Goal: Task Accomplishment & Management: Manage account settings

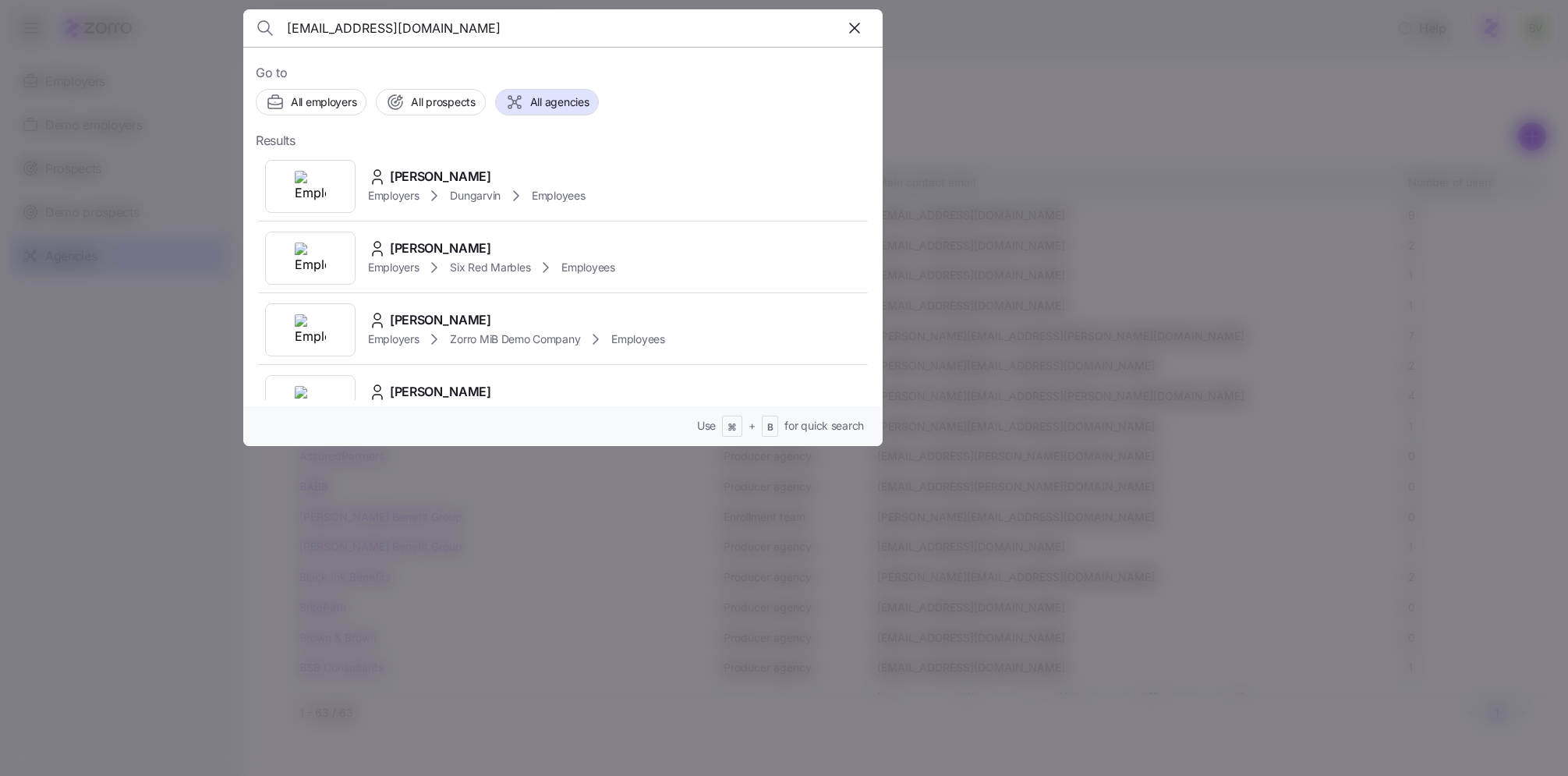
click at [46, 283] on div at bounding box center [784, 388] width 1568 height 776
click at [79, 256] on div at bounding box center [784, 388] width 1568 height 776
click at [98, 240] on div at bounding box center [784, 388] width 1568 height 776
click at [92, 259] on div at bounding box center [784, 388] width 1568 height 776
click at [848, 30] on icon "button" at bounding box center [855, 28] width 19 height 19
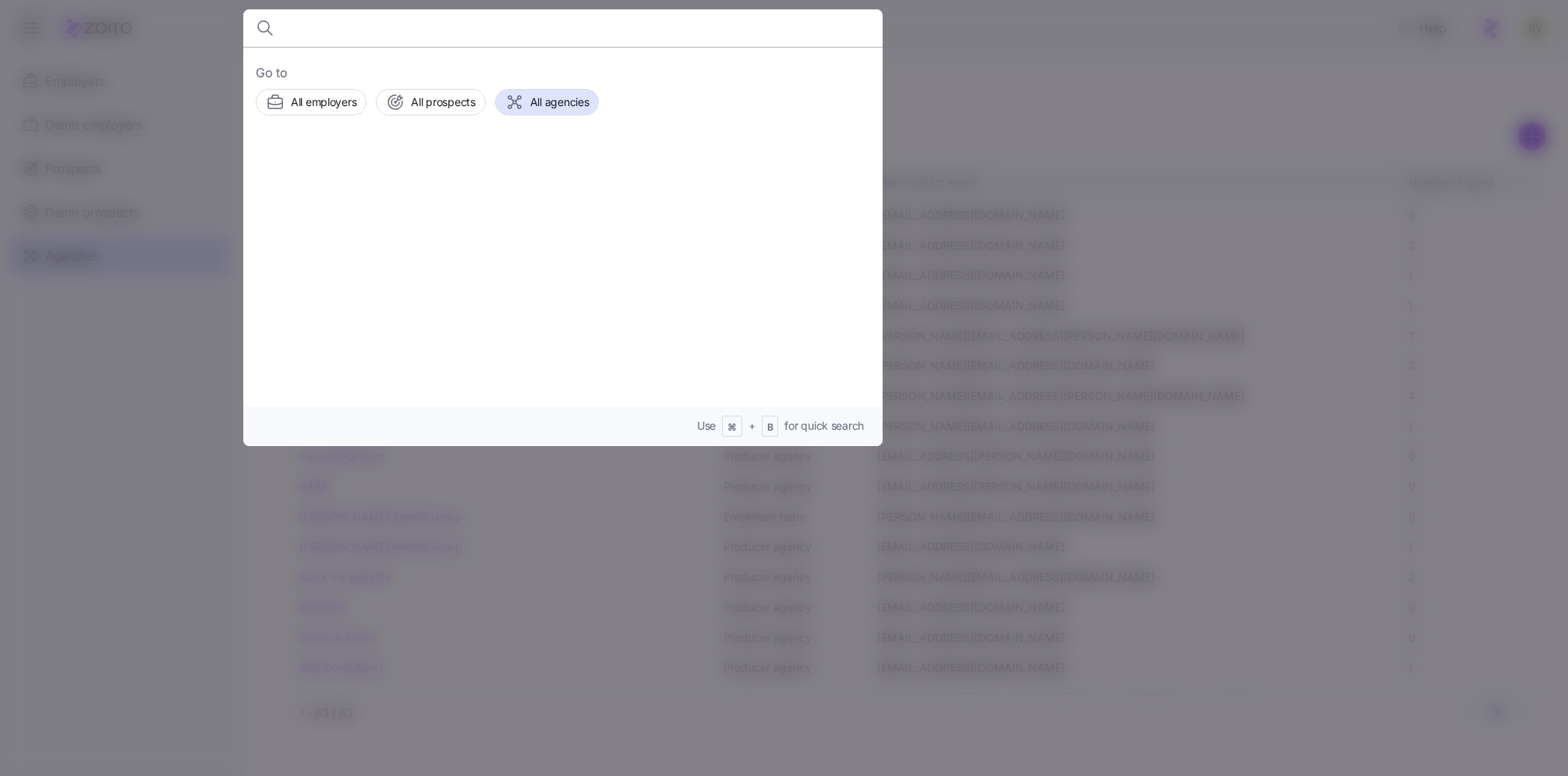
click at [134, 321] on div at bounding box center [784, 388] width 1568 height 776
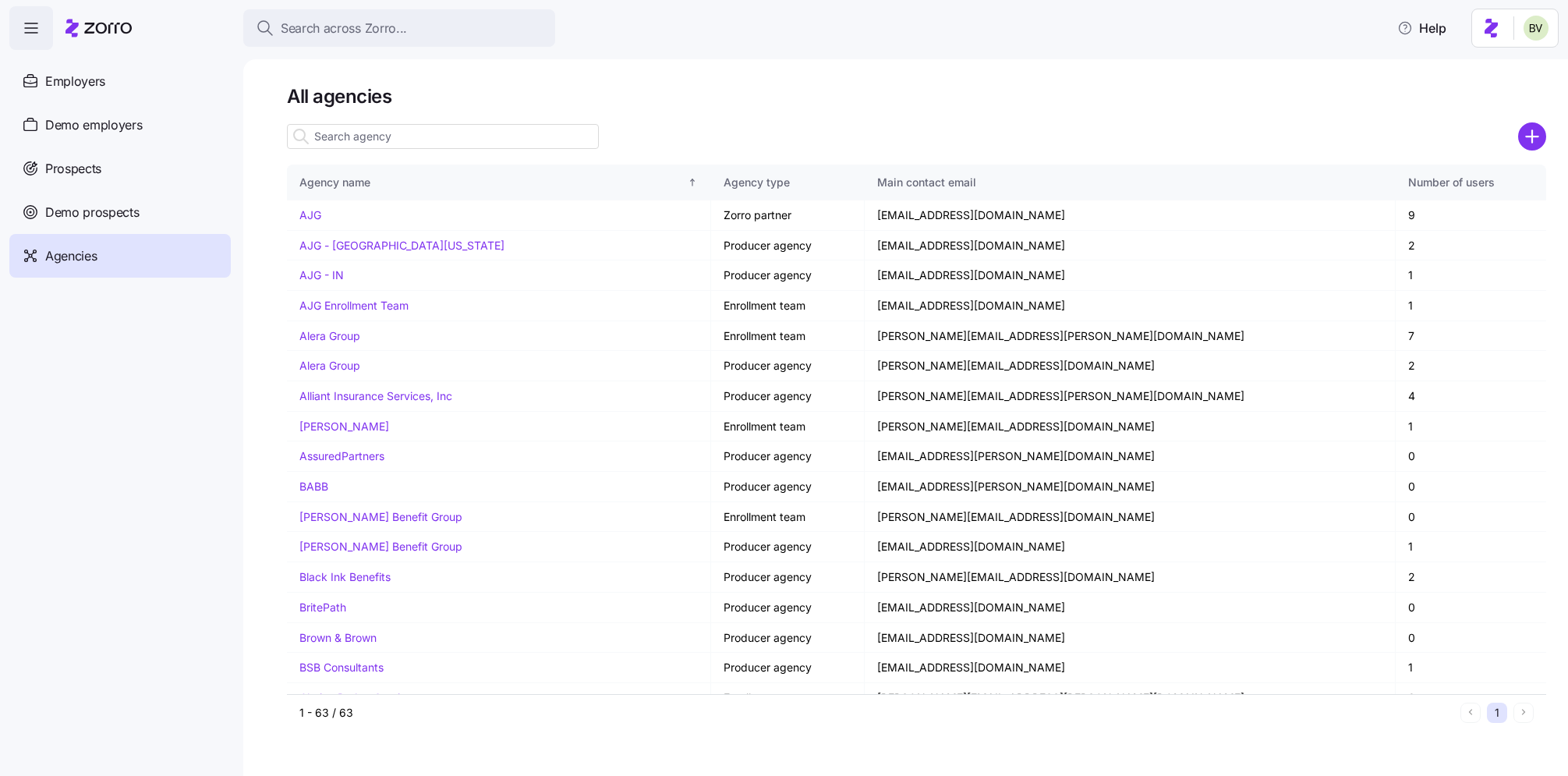
click at [80, 259] on span "Agencies" at bounding box center [71, 256] width 51 height 20
click at [409, 141] on input at bounding box center [442, 136] width 312 height 25
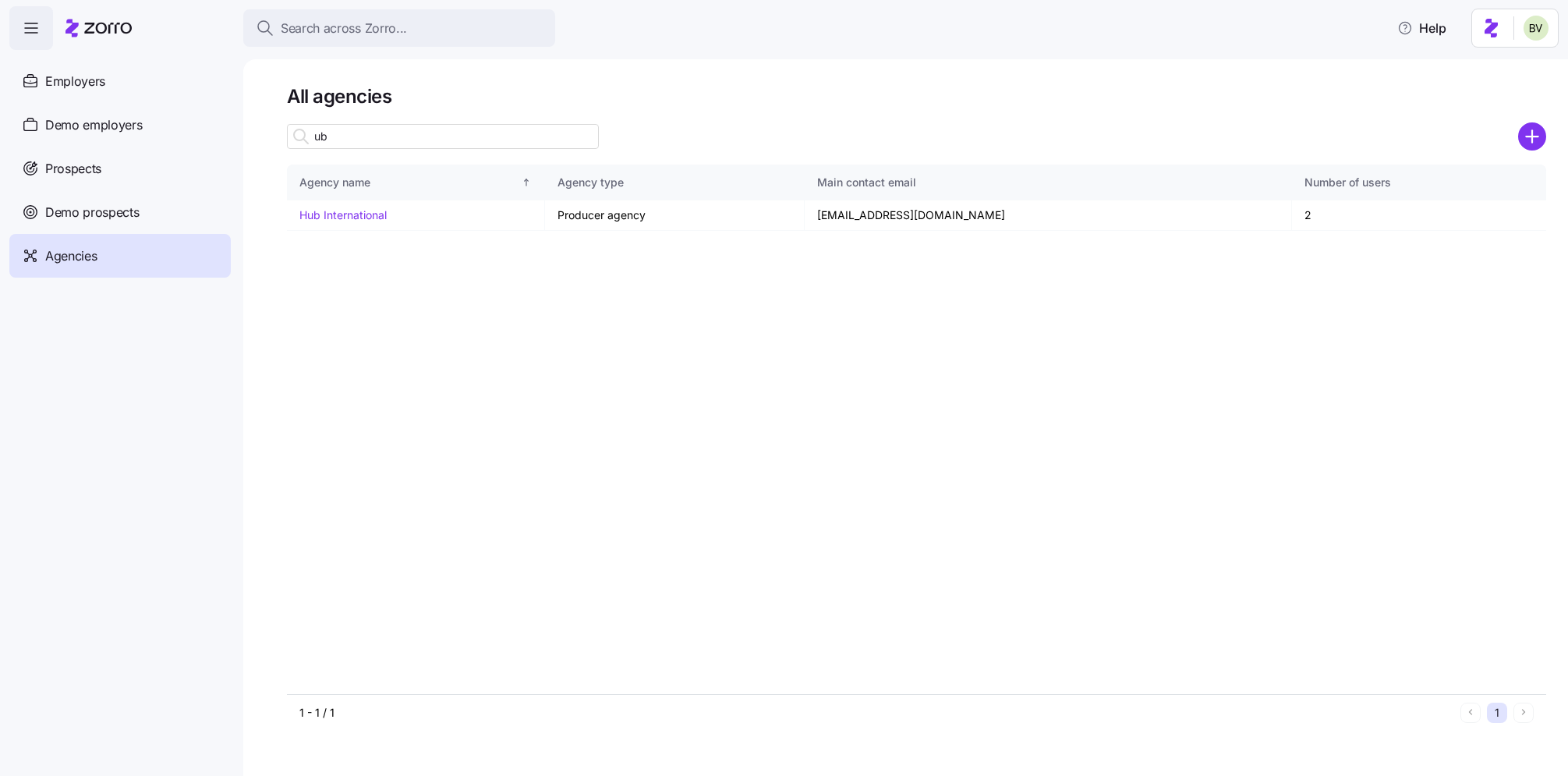
type input "u"
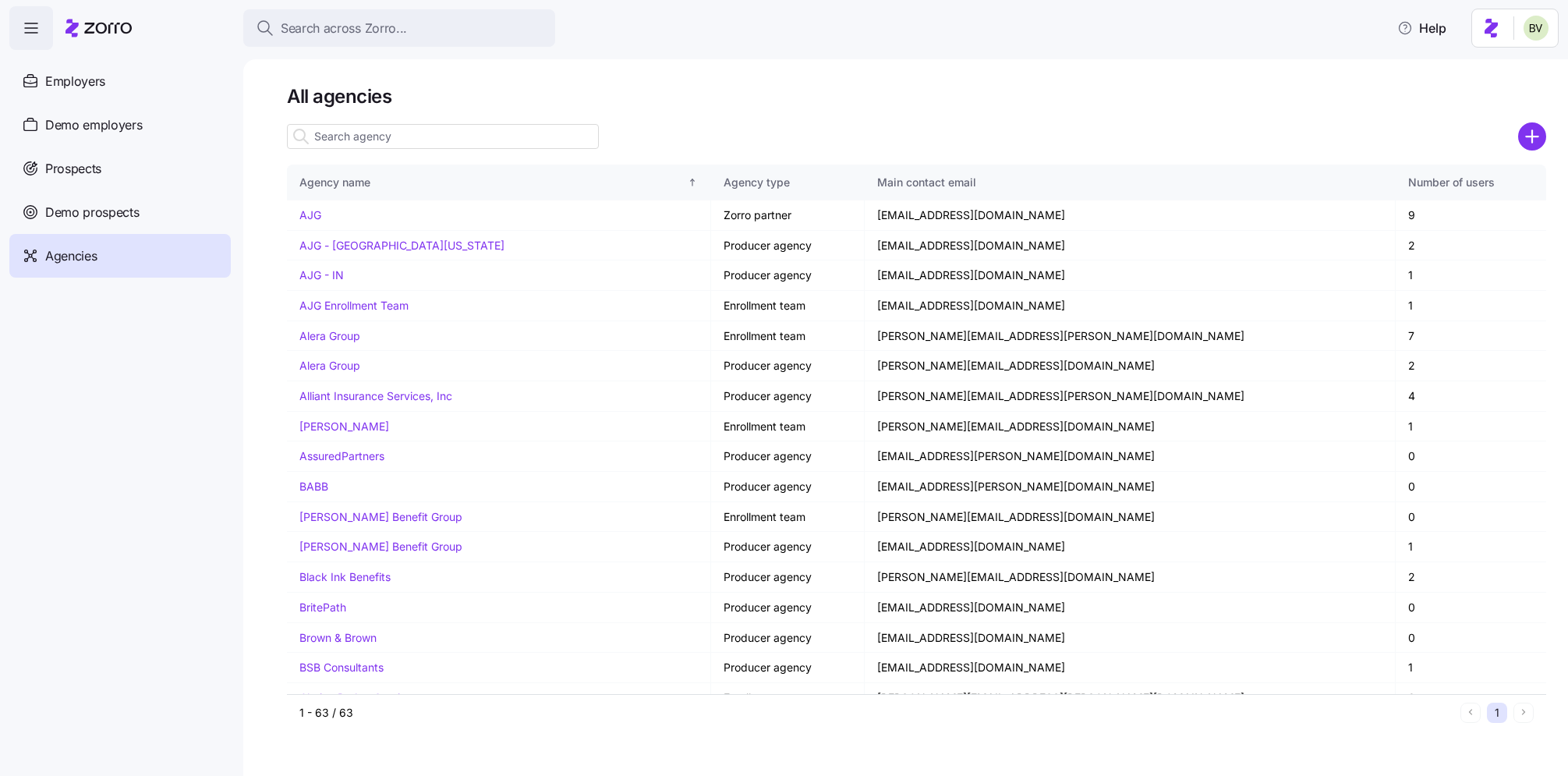
type input "u"
click at [478, 144] on input at bounding box center [442, 136] width 312 height 25
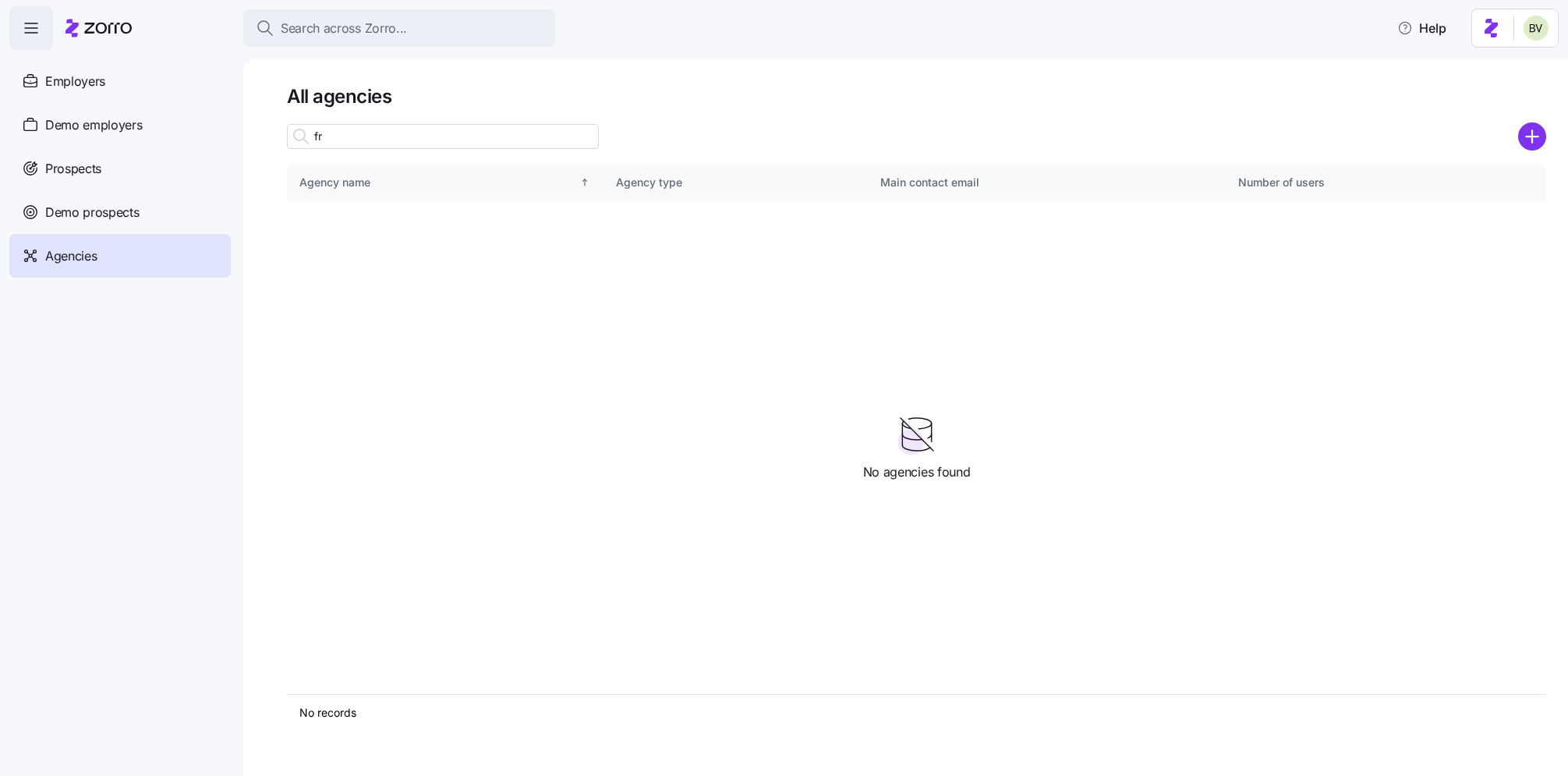
type input "f"
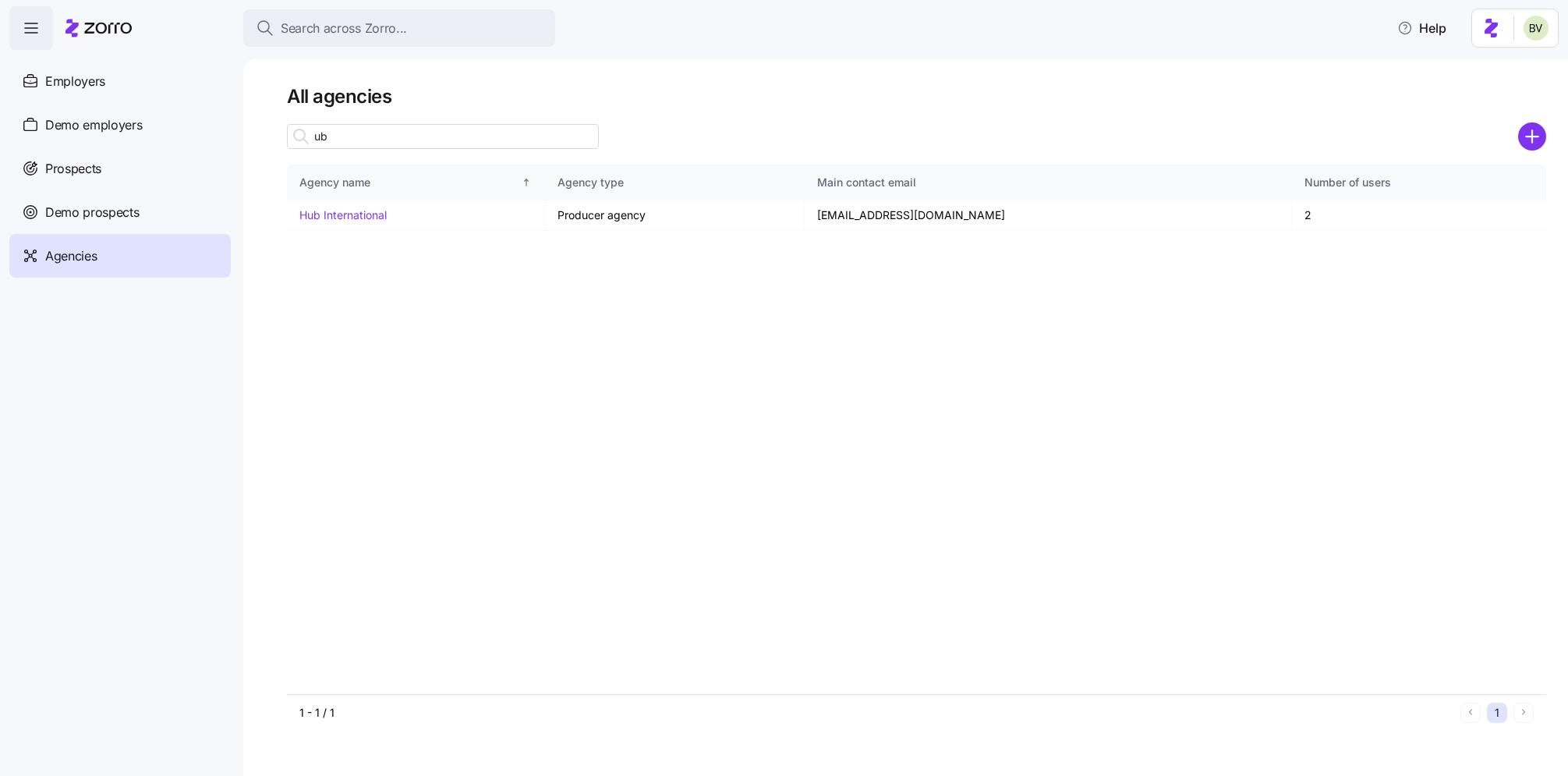
type input "u"
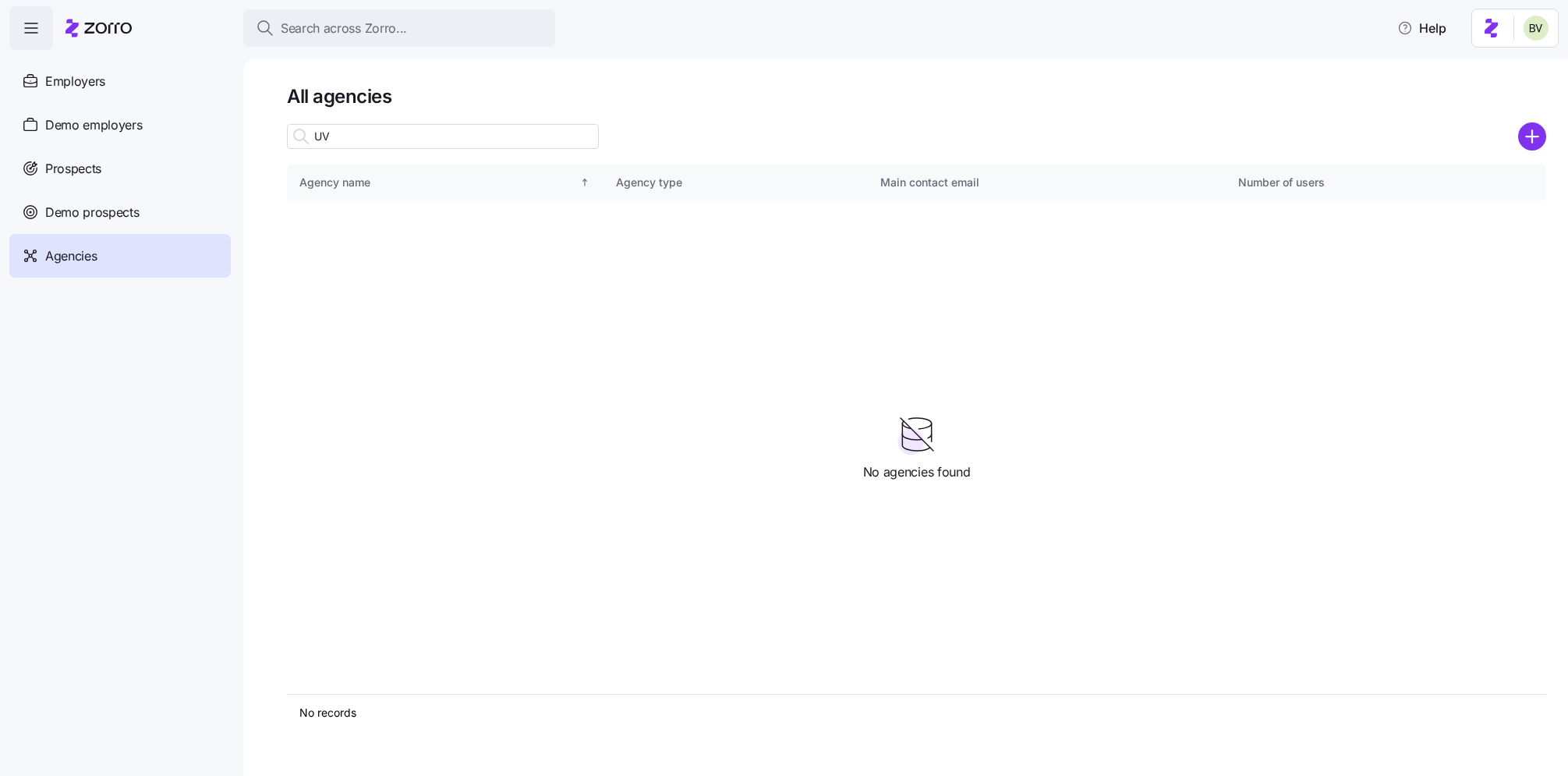
type input "U"
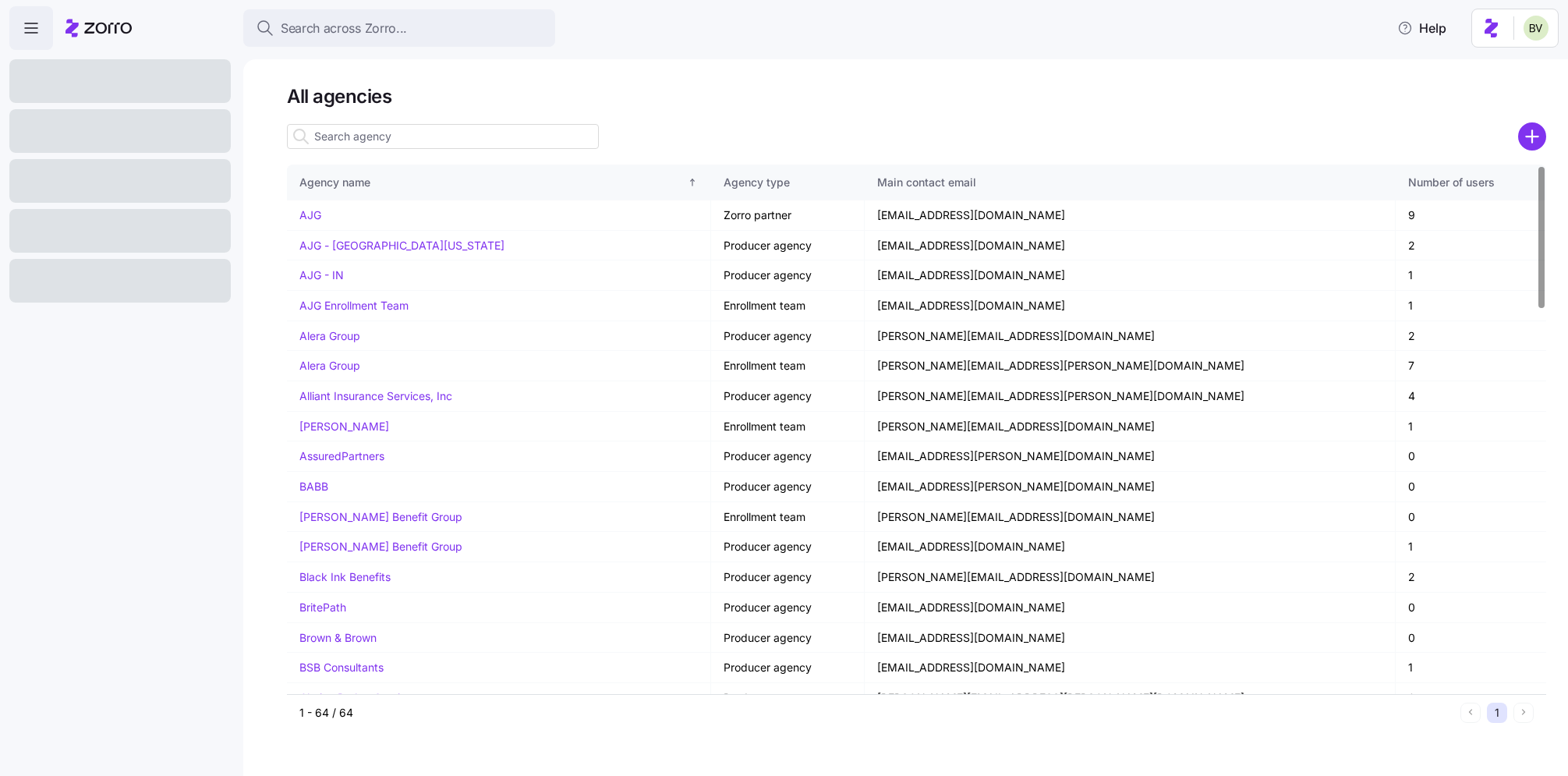
click at [372, 144] on input at bounding box center [442, 136] width 312 height 25
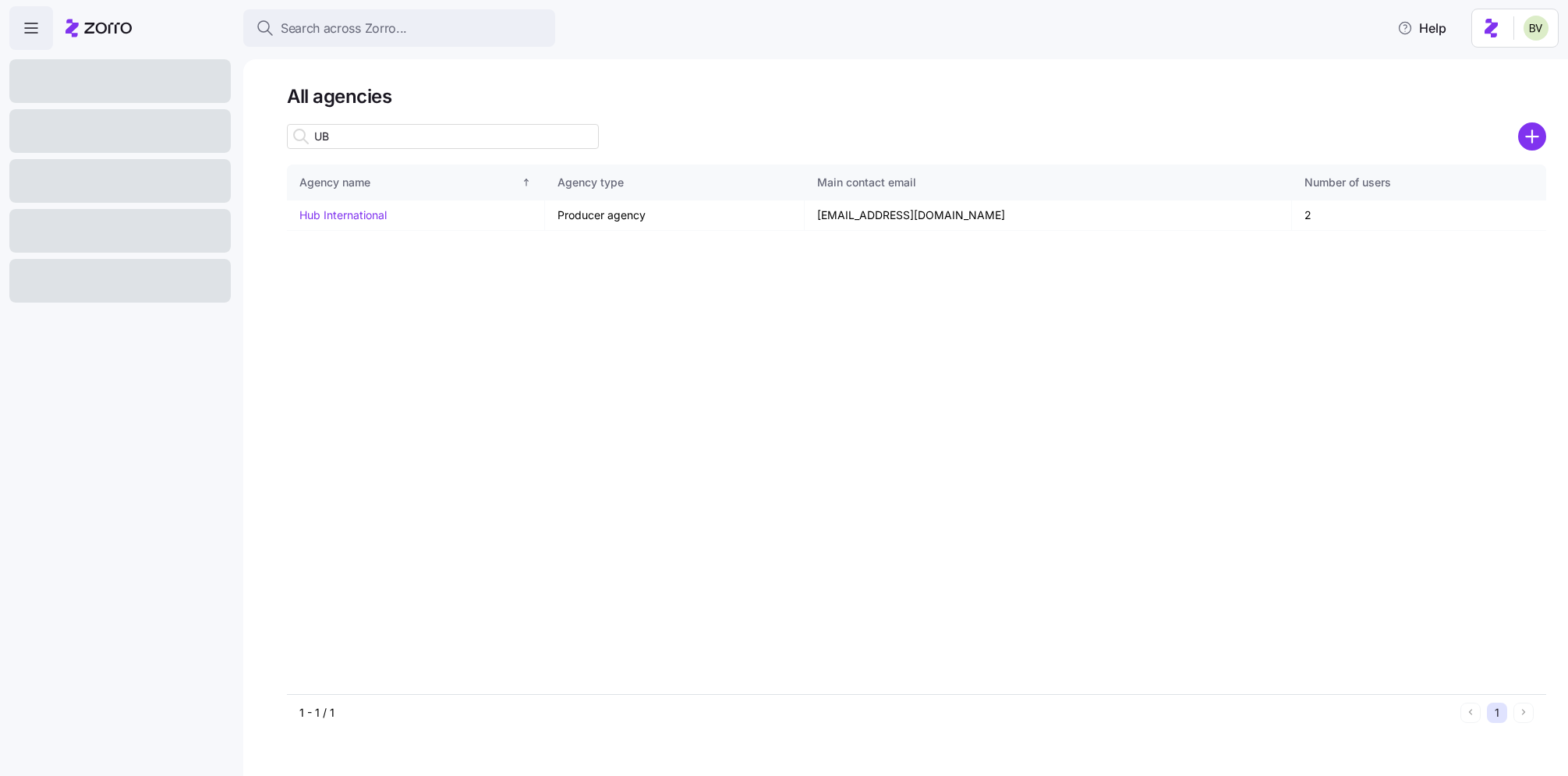
type input "U"
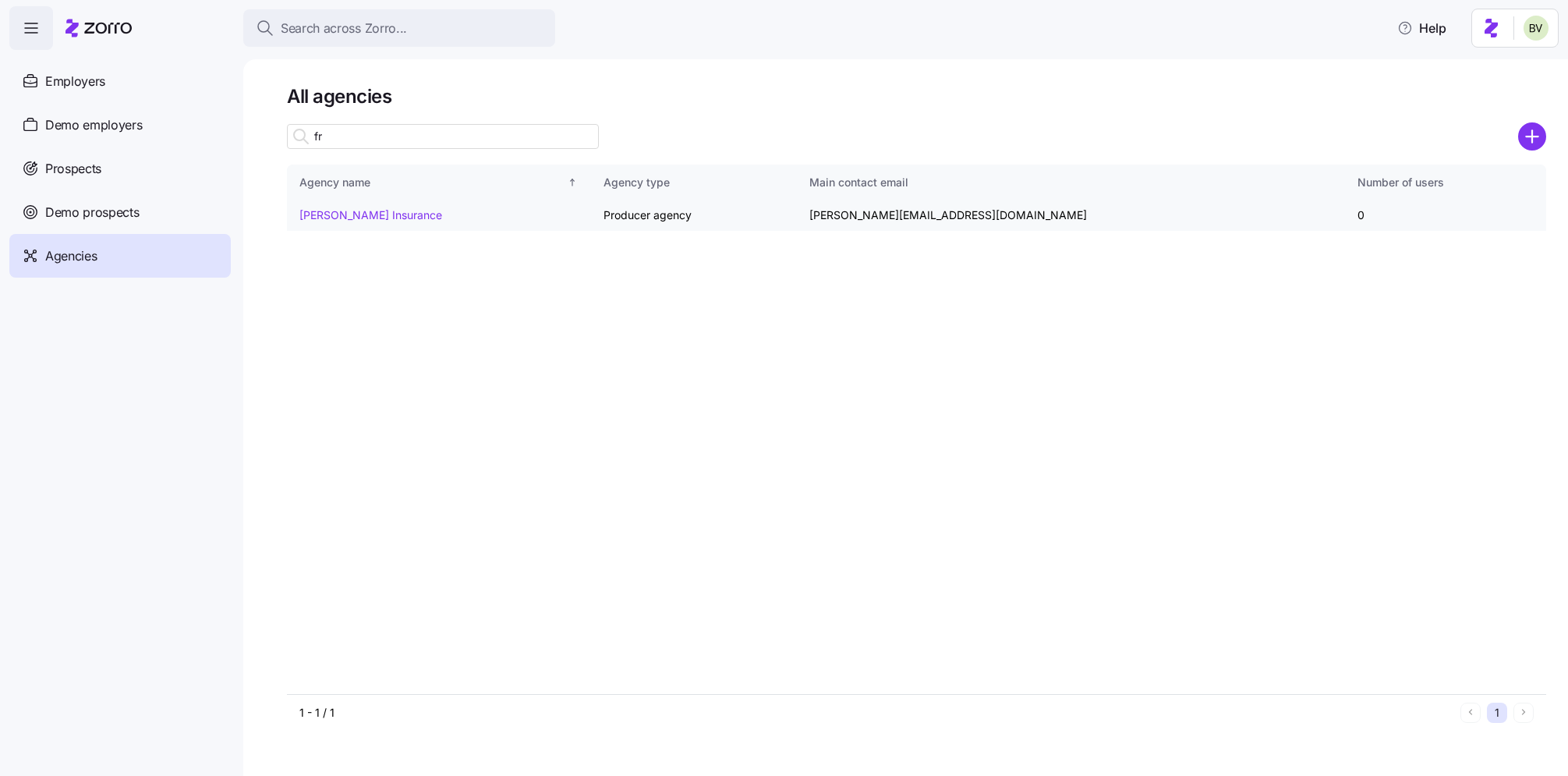
type input "fr"
click at [393, 217] on link "[PERSON_NAME] Insurance" at bounding box center [370, 215] width 143 height 13
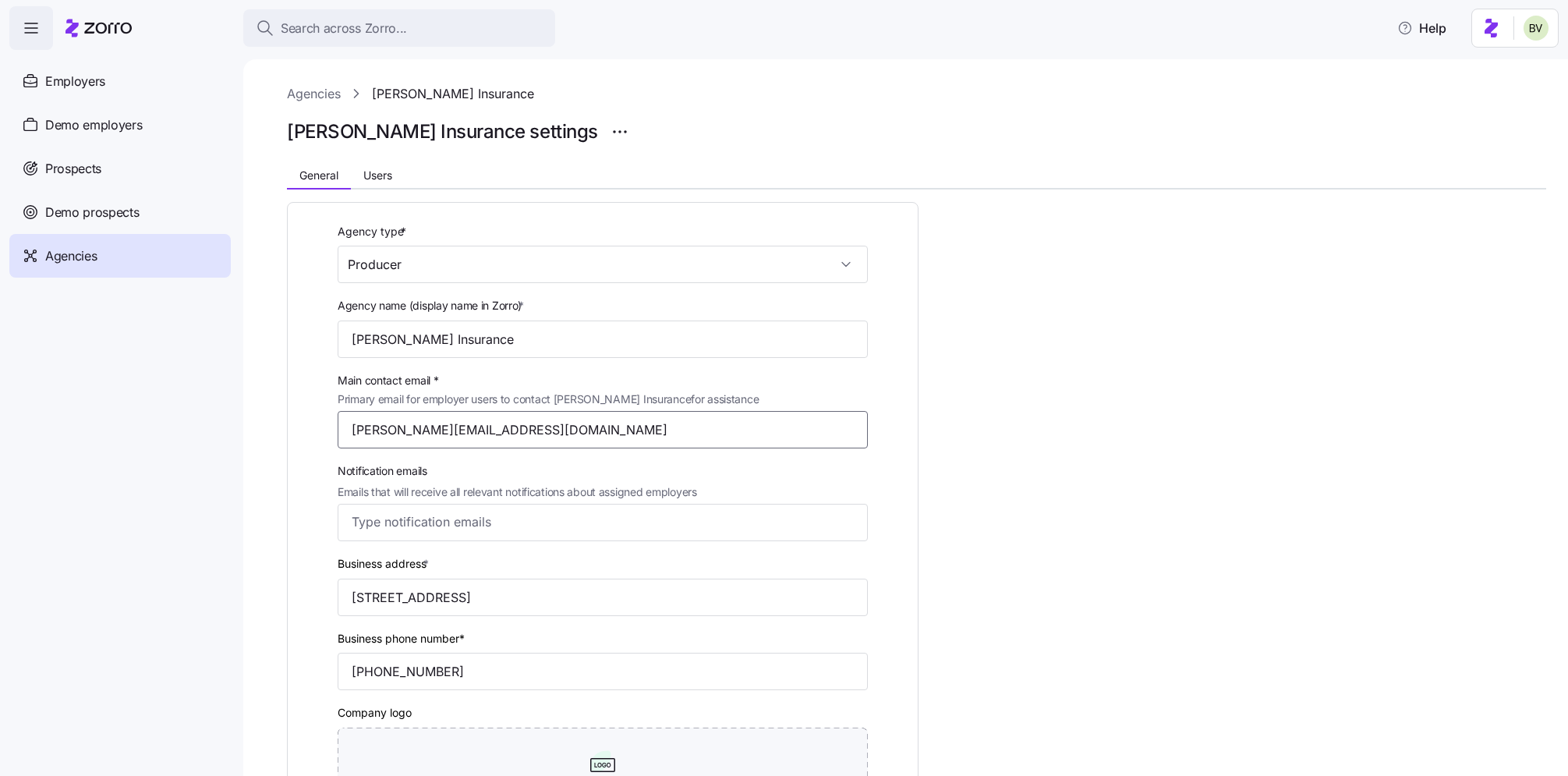
drag, startPoint x: 496, startPoint y: 433, endPoint x: 347, endPoint y: 440, distance: 149.2
click at [347, 440] on input "[PERSON_NAME][EMAIL_ADDRESS][DOMAIN_NAME]" at bounding box center [602, 429] width 530 height 37
click at [1079, 325] on div "Agency type * Producer Agency name (display name in Zorro) * Fredriksen Insuran…" at bounding box center [916, 636] width 1259 height 893
click at [373, 178] on span "Users" at bounding box center [378, 175] width 29 height 11
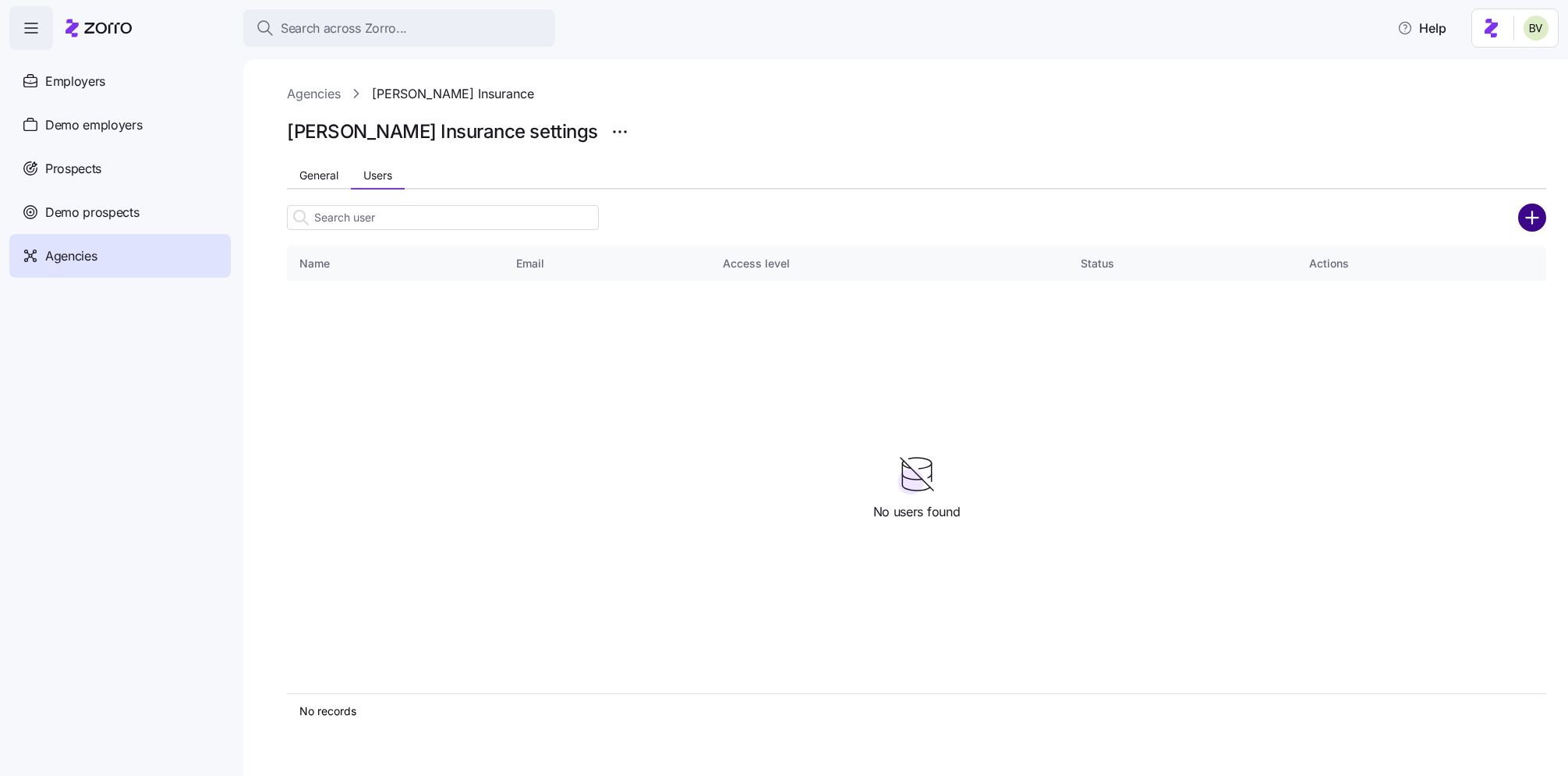
click at [1533, 213] on circle "add icon" at bounding box center [1532, 217] width 26 height 26
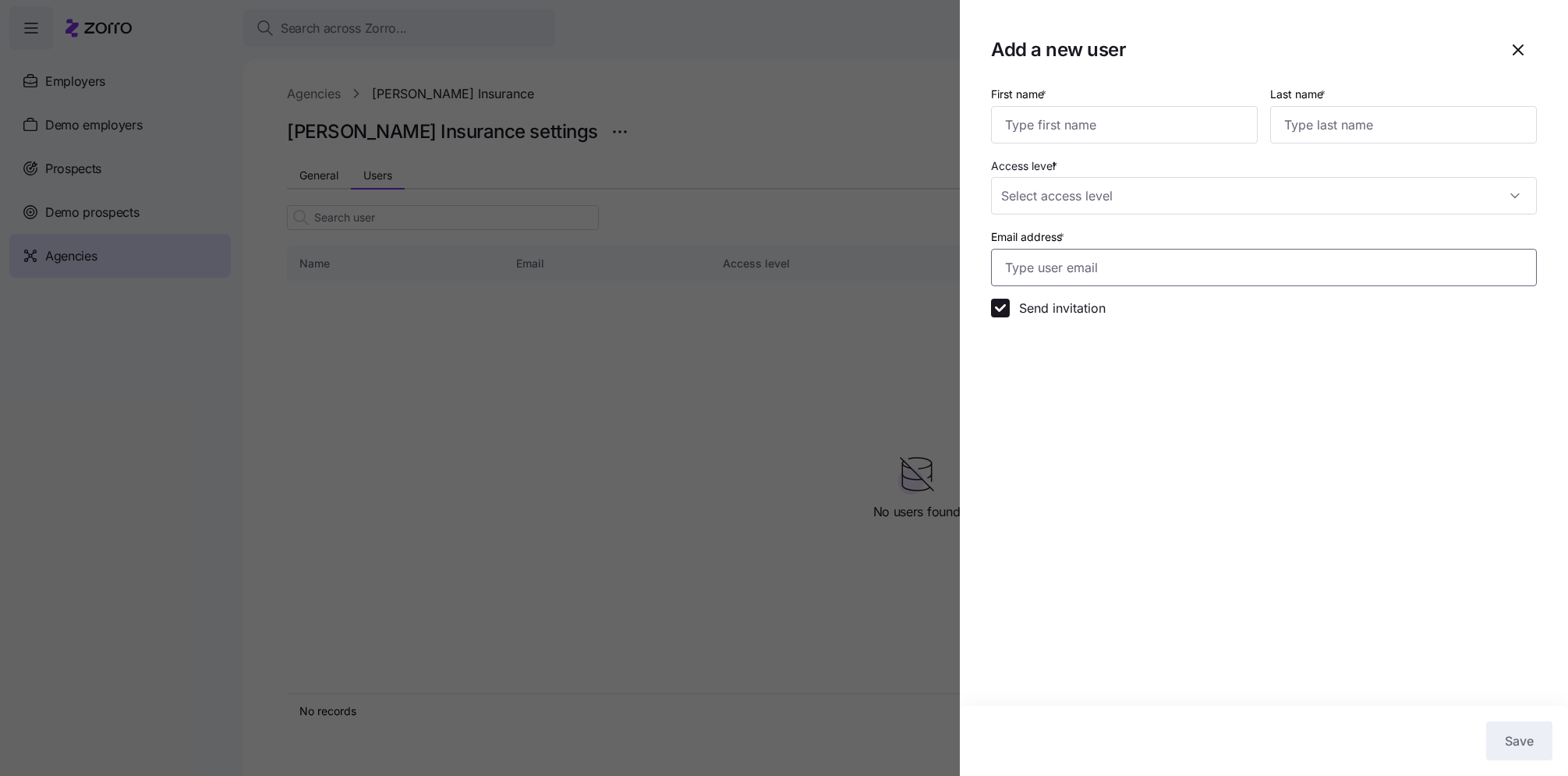
click at [1070, 279] on input "Email address *" at bounding box center [1264, 267] width 546 height 37
paste input "[PERSON_NAME][EMAIL_ADDRESS][DOMAIN_NAME]"
type input "[PERSON_NAME][EMAIL_ADDRESS][DOMAIN_NAME]"
click at [1077, 123] on input "First name *" at bounding box center [1124, 124] width 267 height 37
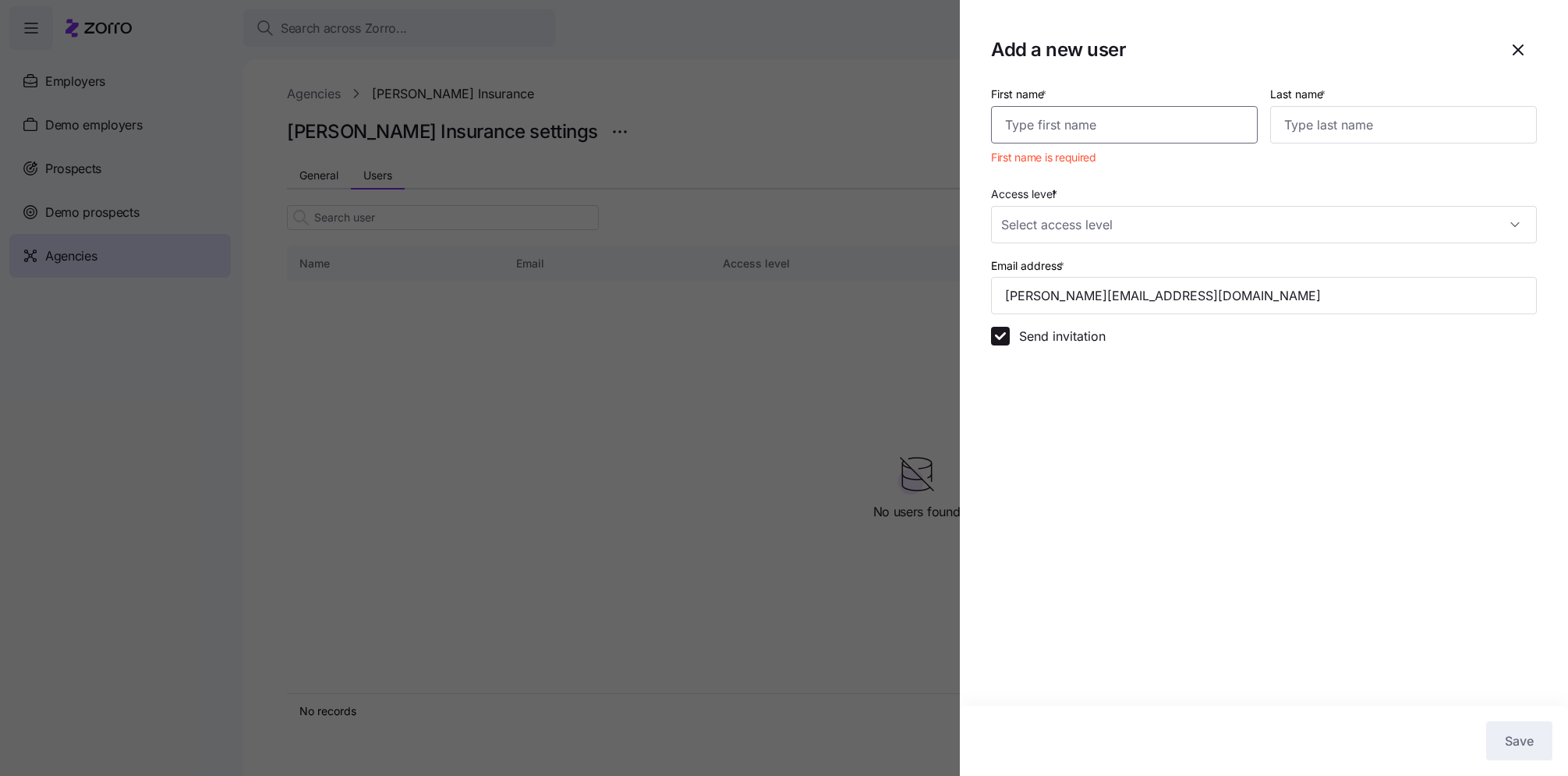
paste input "[PERSON_NAME]"
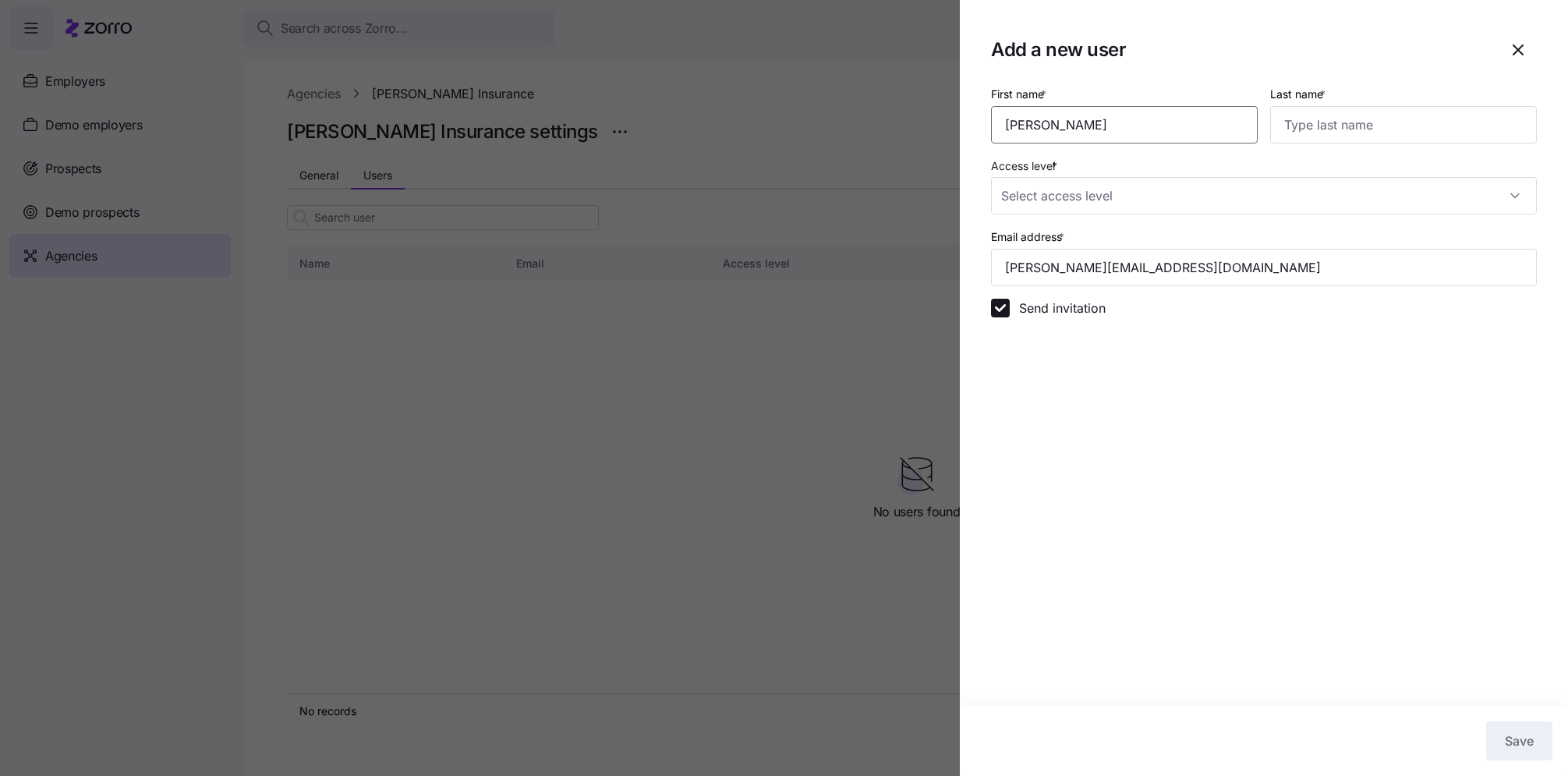
click at [1037, 125] on input "[PERSON_NAME]" at bounding box center [1124, 124] width 267 height 37
drag, startPoint x: 1094, startPoint y: 120, endPoint x: 1032, endPoint y: 121, distance: 62.0
click at [1032, 121] on input "[PERSON_NAME]" at bounding box center [1124, 124] width 267 height 37
type input "[PERSON_NAME]"
click at [1296, 131] on input "Last name *" at bounding box center [1404, 124] width 267 height 37
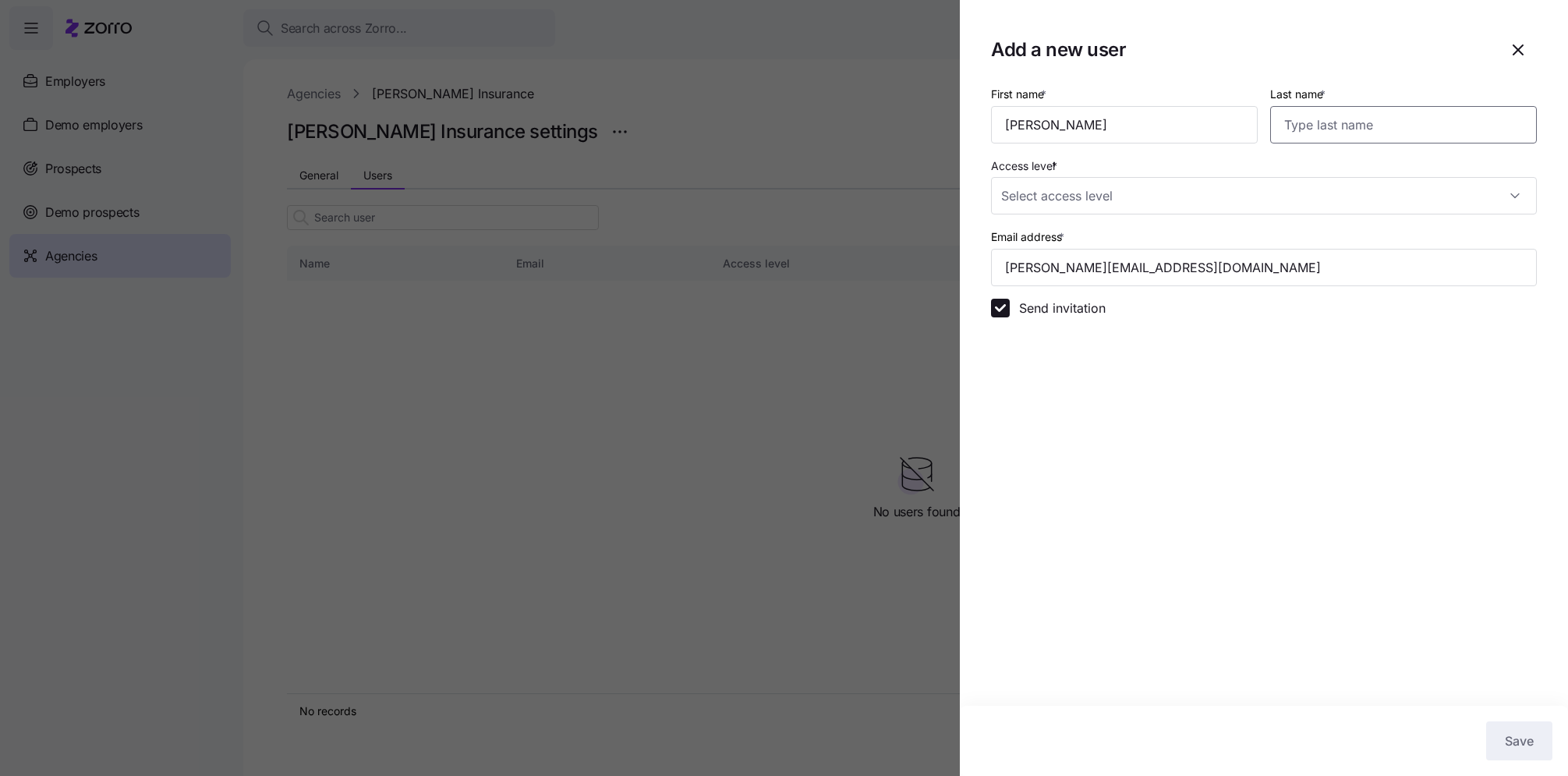
paste input "[PERSON_NAME]"
type input "[PERSON_NAME]"
click at [1065, 126] on input "Eric" at bounding box center [1124, 124] width 267 height 37
type input "Eric"
click at [1104, 190] on input "Access level *" at bounding box center [1264, 195] width 546 height 37
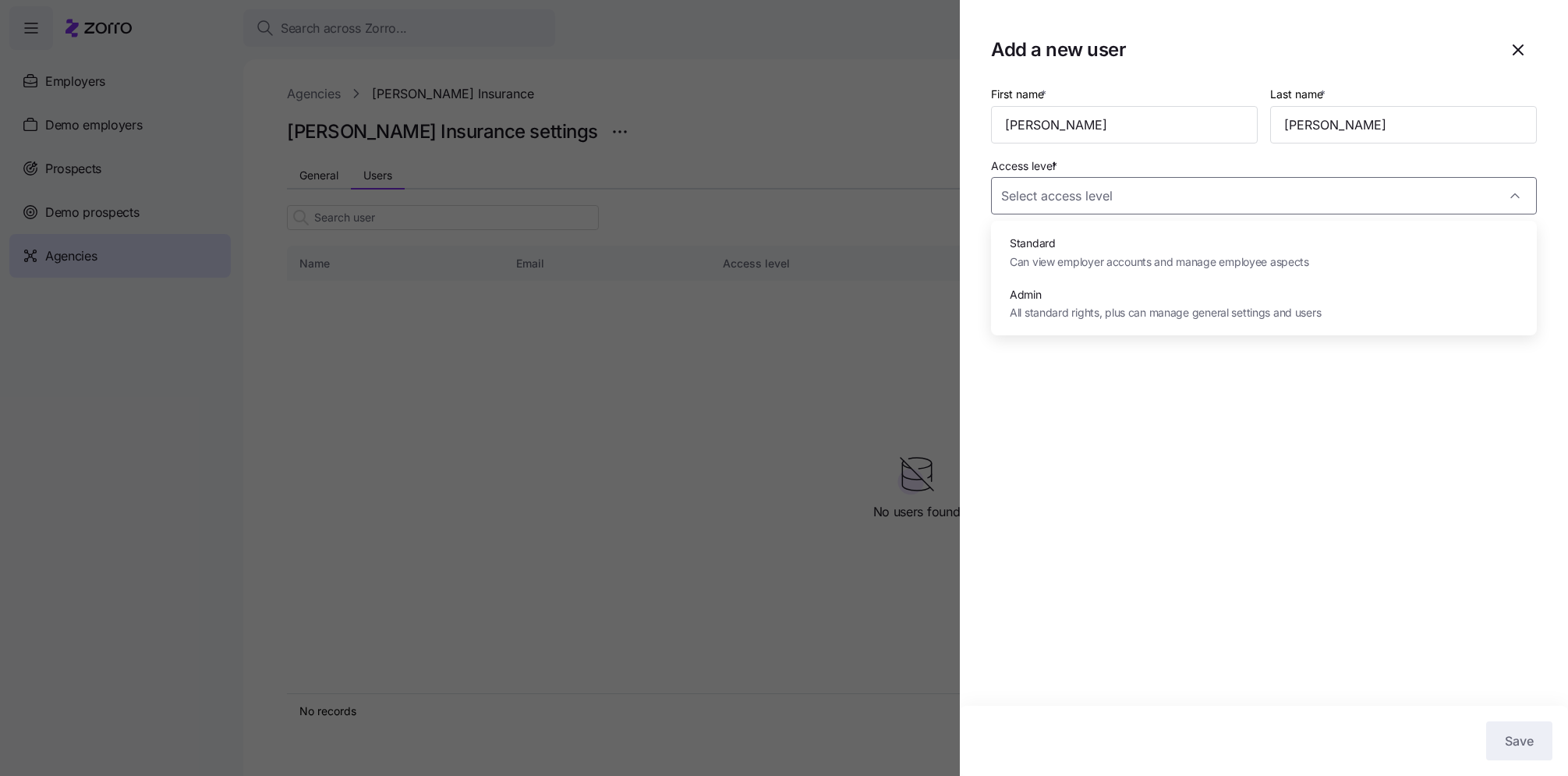
click at [1079, 298] on span "Admin" at bounding box center [1165, 294] width 311 height 17
type input "Admin"
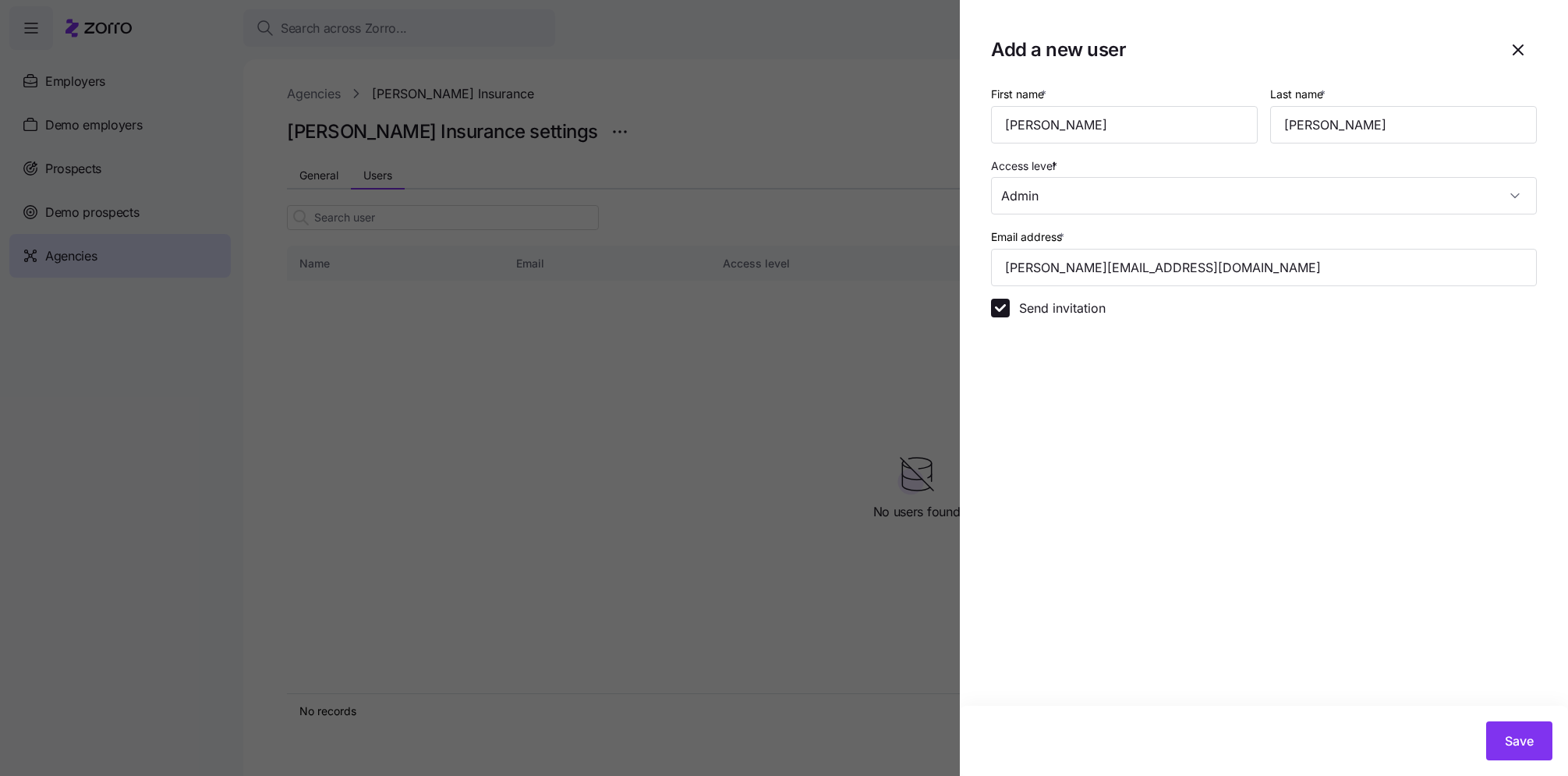
click at [1256, 444] on section "Add a new user First name * Eric Last name * Fredriksen Access level * Admin Em…" at bounding box center [1264, 388] width 608 height 776
click at [1520, 743] on span "Save" at bounding box center [1519, 740] width 29 height 19
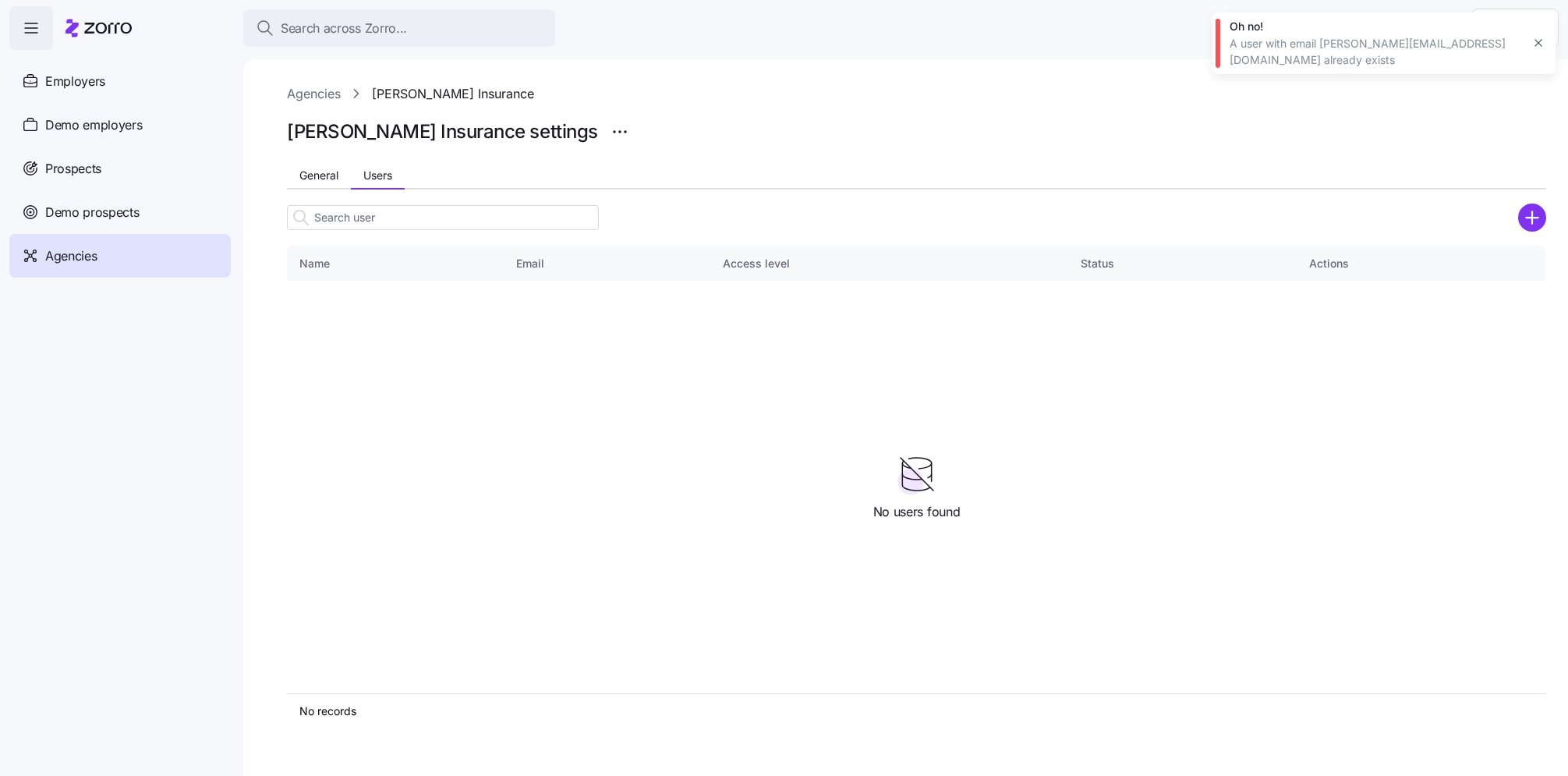
click at [1536, 36] on icon "button" at bounding box center [1538, 42] width 12 height 12
click at [328, 172] on span "General" at bounding box center [318, 175] width 39 height 11
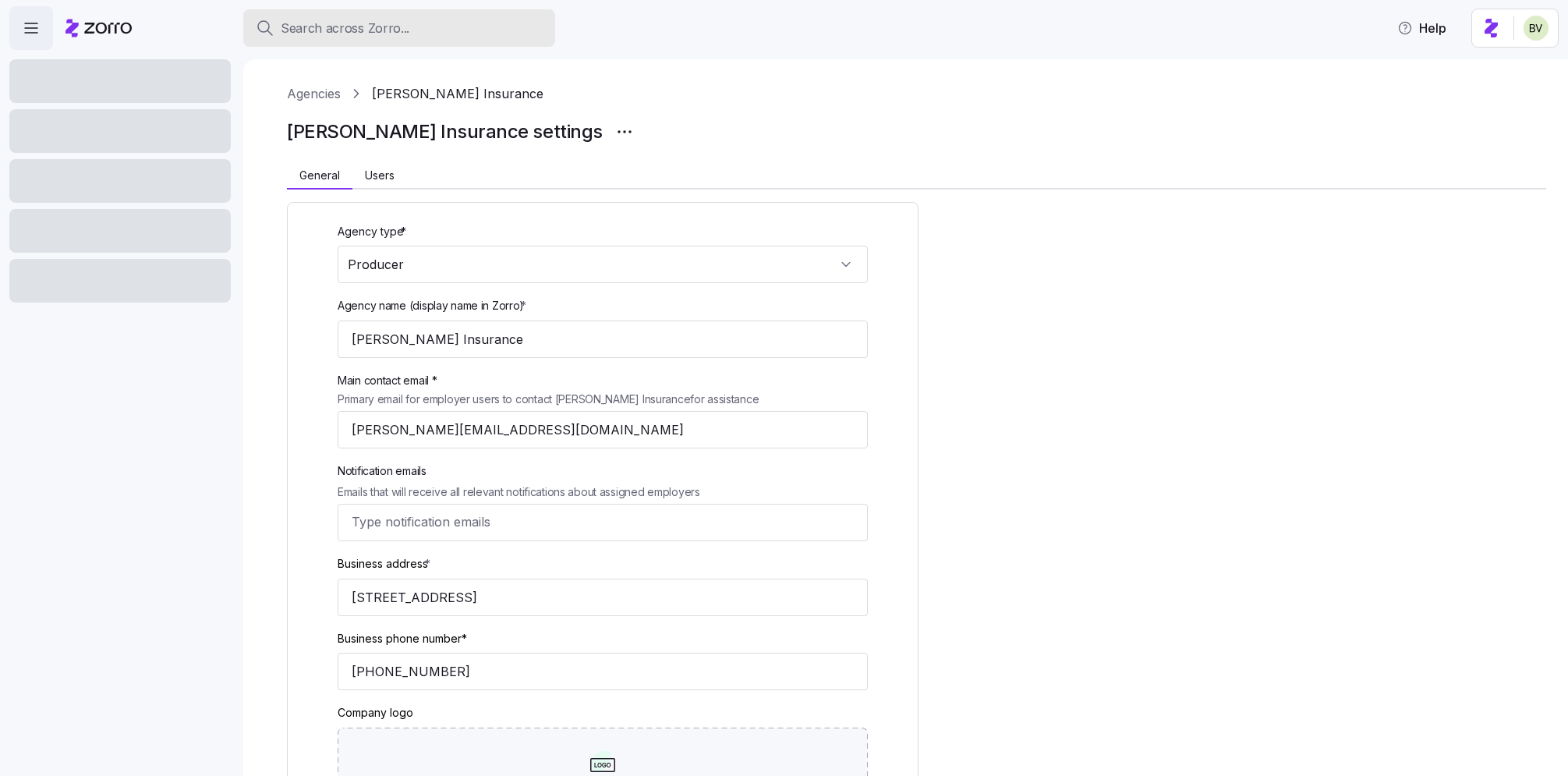
click at [338, 33] on span "Search across Zorro..." at bounding box center [346, 29] width 129 height 20
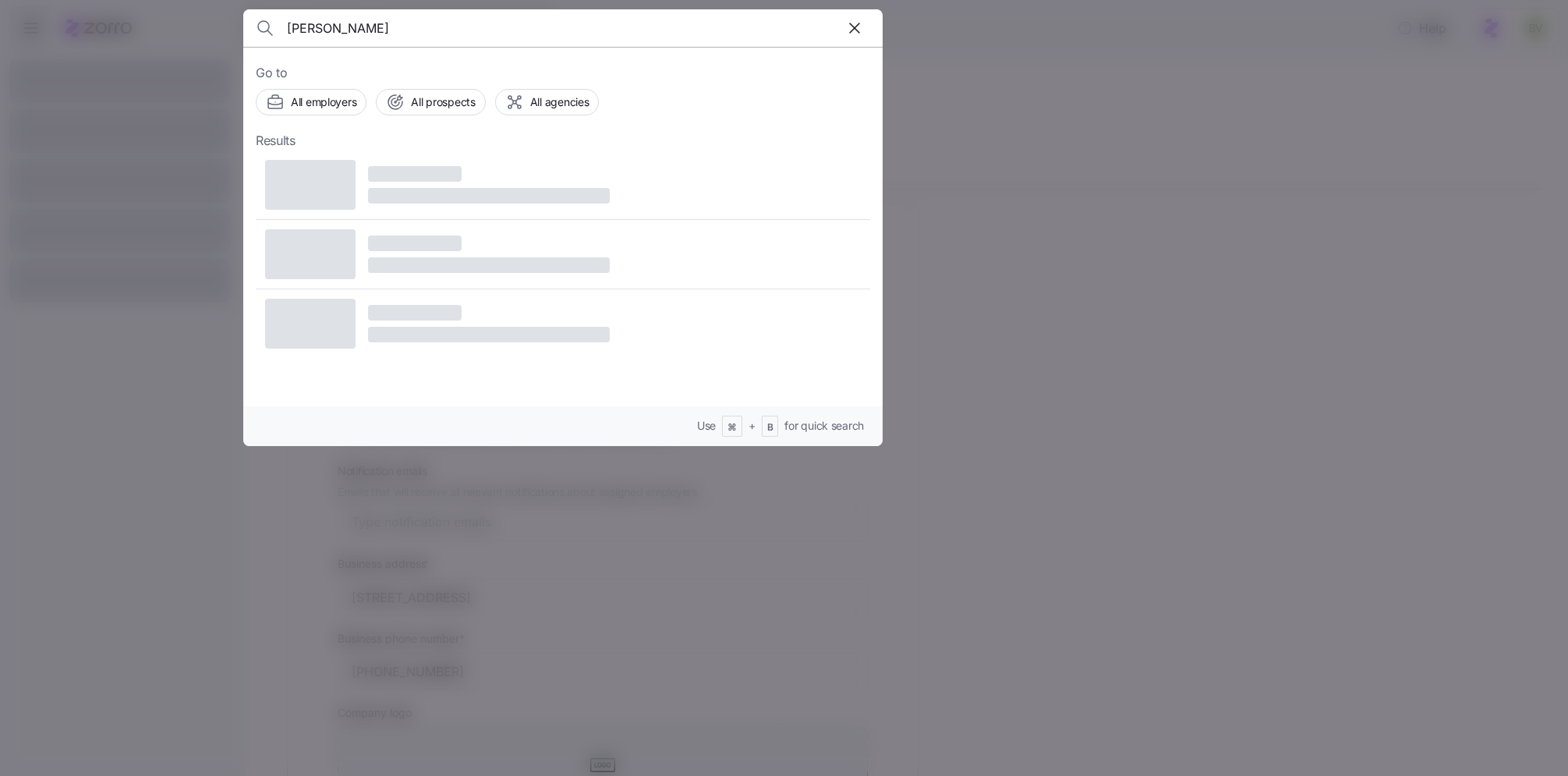
type input "Fredriksen"
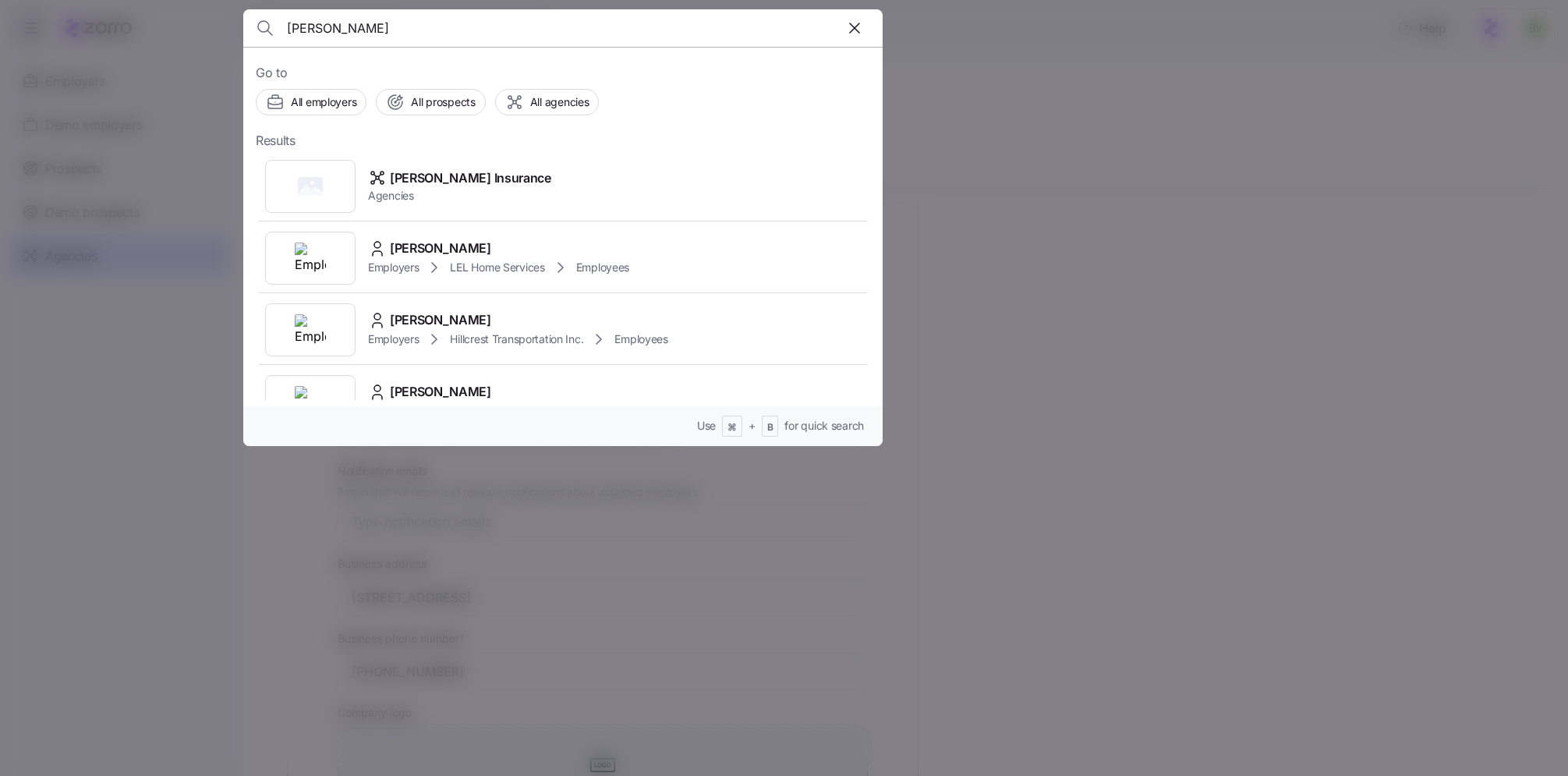
click at [1142, 263] on div at bounding box center [784, 388] width 1568 height 776
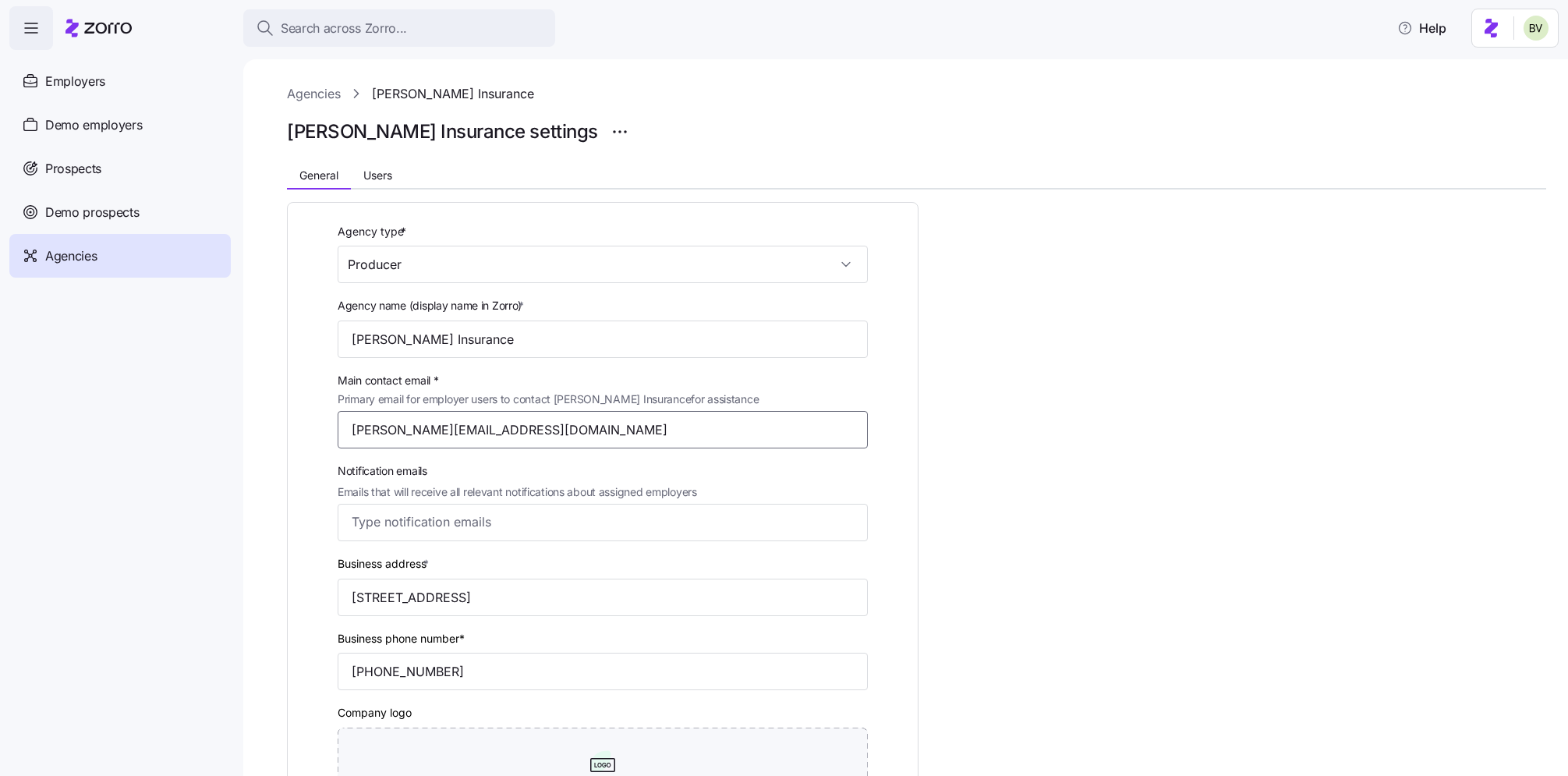
drag, startPoint x: 511, startPoint y: 427, endPoint x: 331, endPoint y: 429, distance: 180.0
click at [331, 429] on div "Main contact email * Primary email for employer users to contact Fredriksen Ins…" at bounding box center [603, 409] width 543 height 89
click at [1013, 429] on div "Agency type * Producer Agency name (display name in Zorro) * Fredriksen Insuran…" at bounding box center [916, 636] width 1259 height 893
click at [365, 39] on button "Search across Zorro..." at bounding box center [398, 27] width 312 height 37
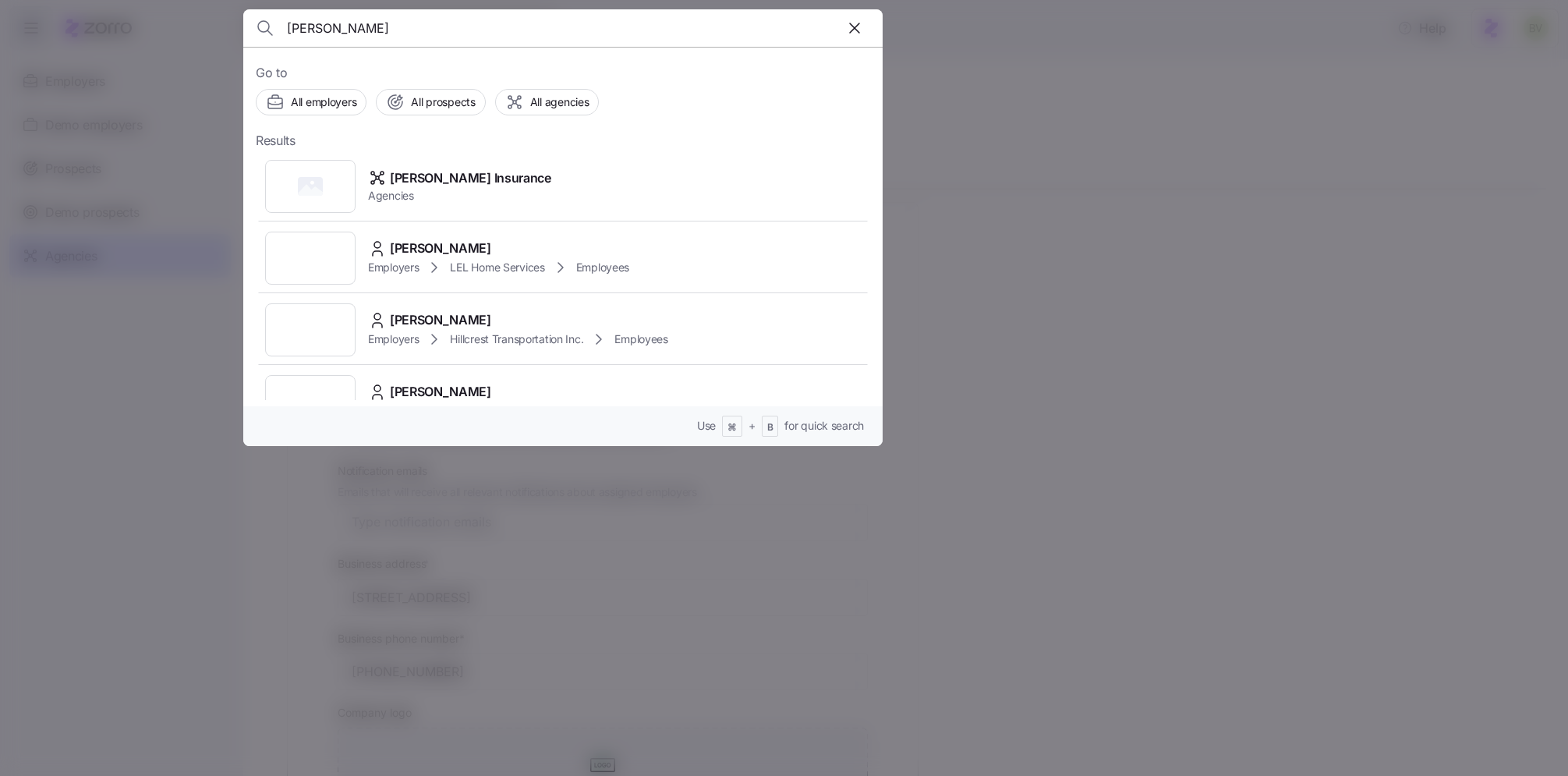
click at [365, 39] on input "Fredriksen" at bounding box center [486, 27] width 399 height 37
type input "eric@fredhealthins.com"
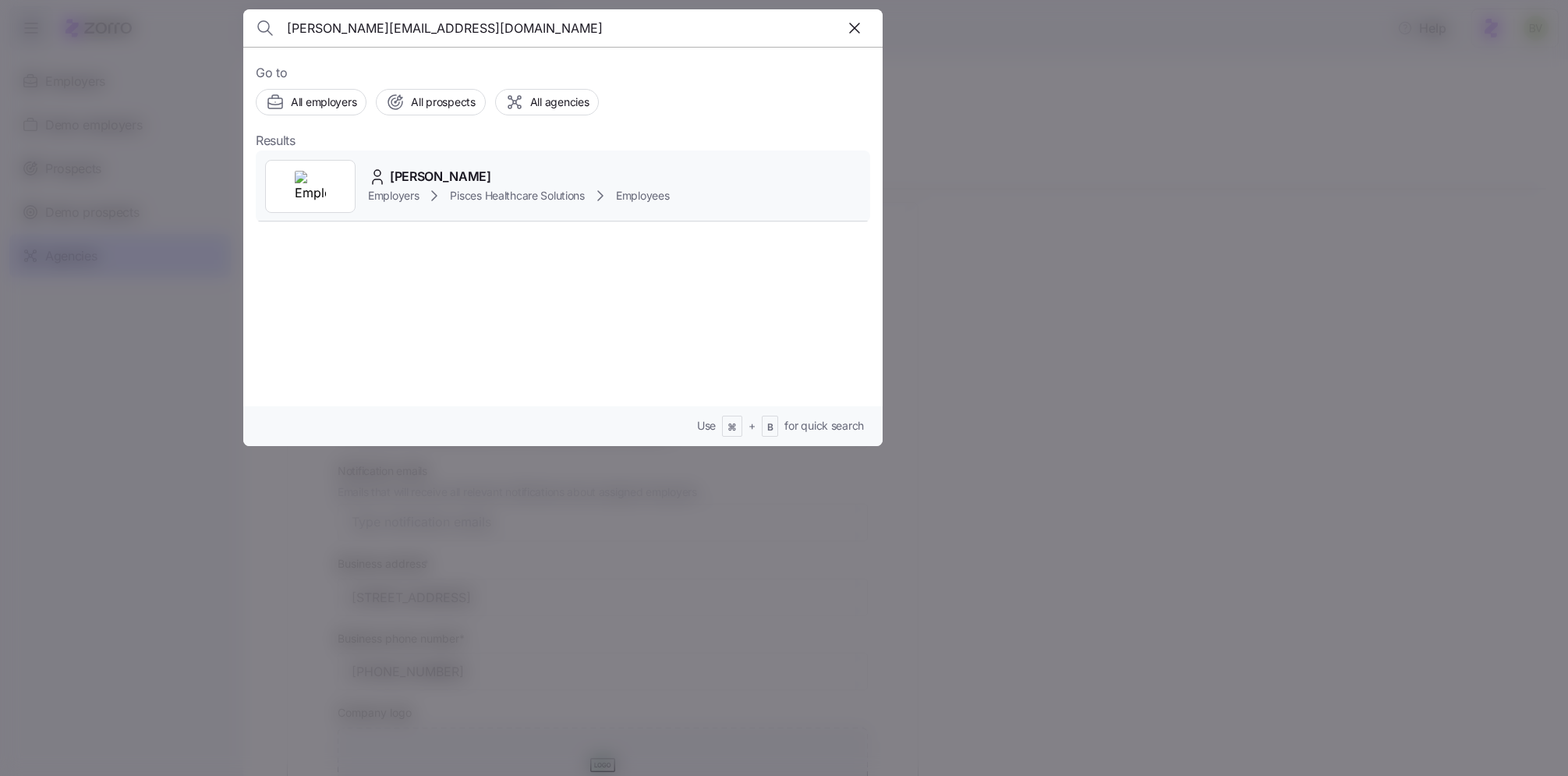
click at [309, 184] on img at bounding box center [311, 187] width 31 height 31
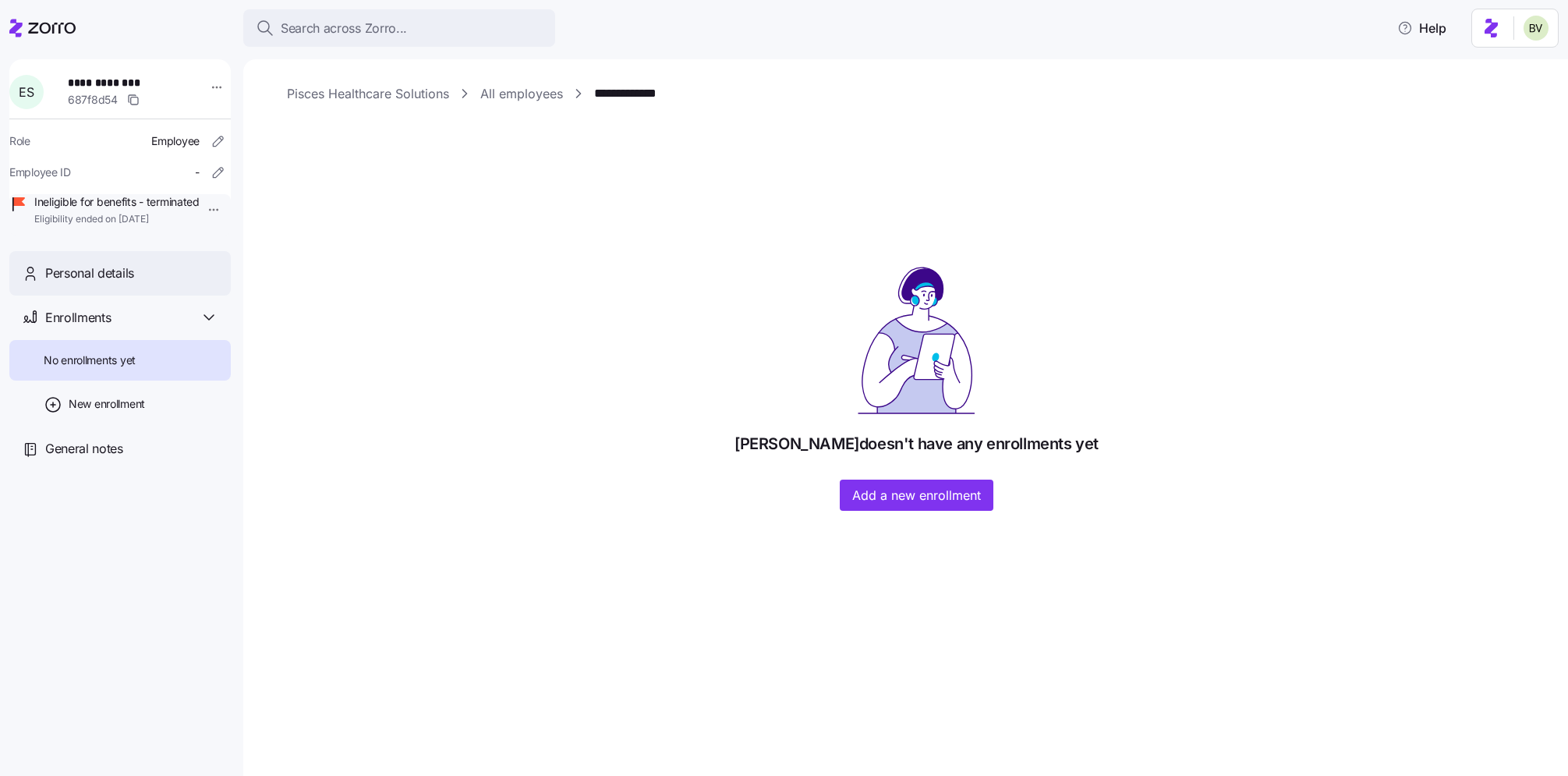
click at [131, 283] on span "Personal details" at bounding box center [90, 274] width 89 height 20
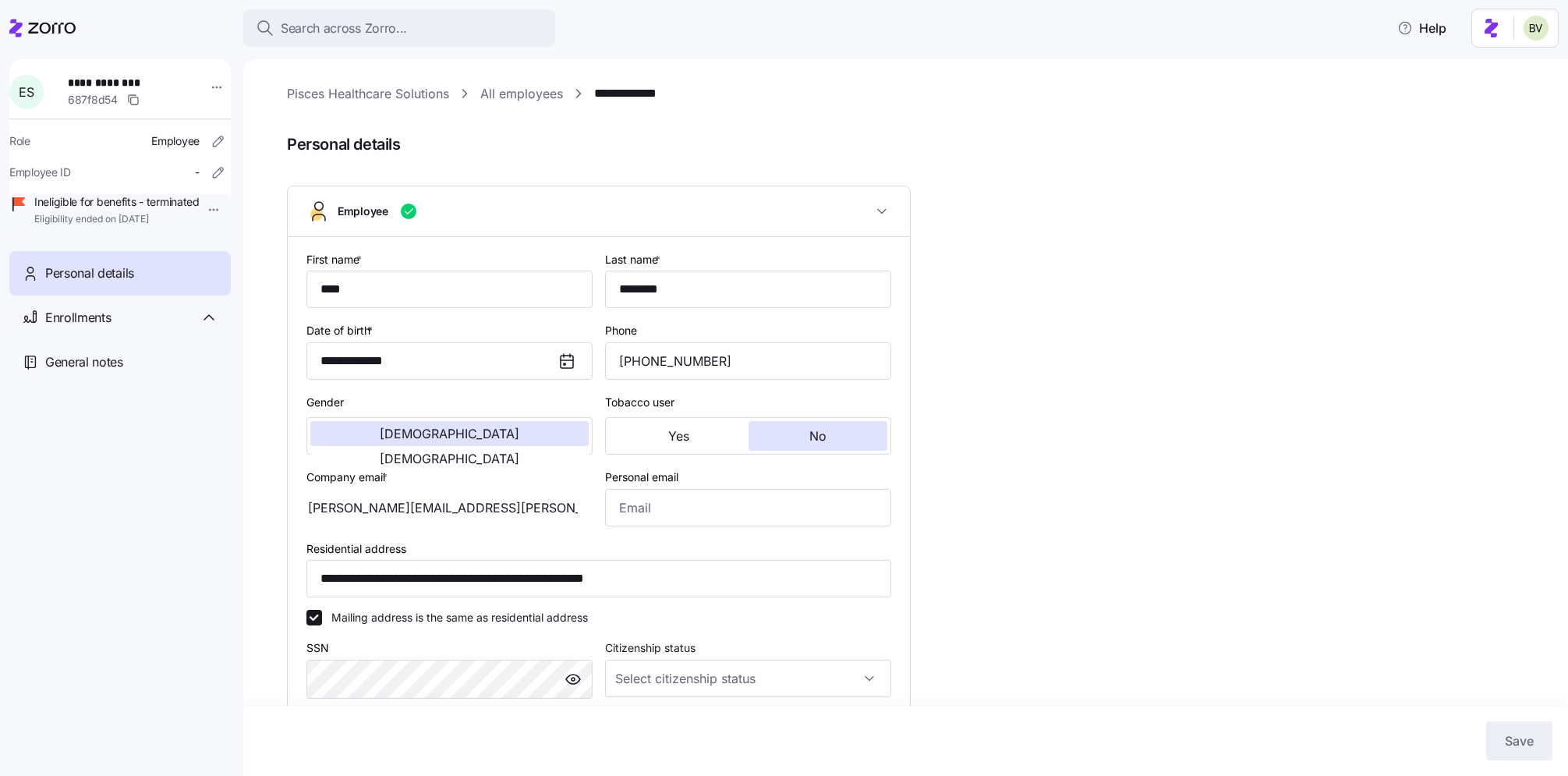
type input "VA"
click at [418, 33] on div "Search across Zorro..." at bounding box center [398, 29] width 287 height 20
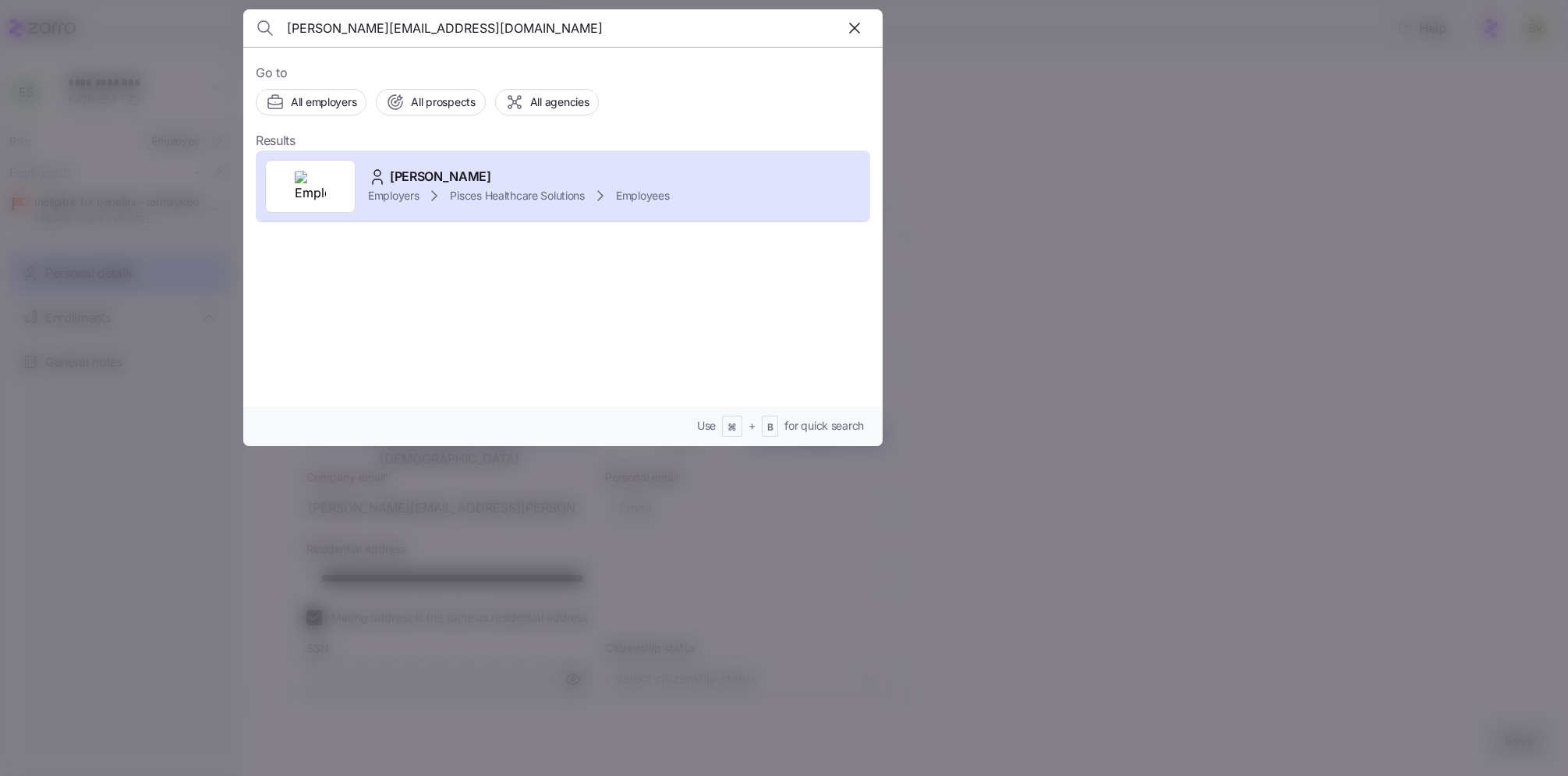
type input "eric@fredhealthins.com"
click at [906, 127] on div at bounding box center [784, 388] width 1568 height 776
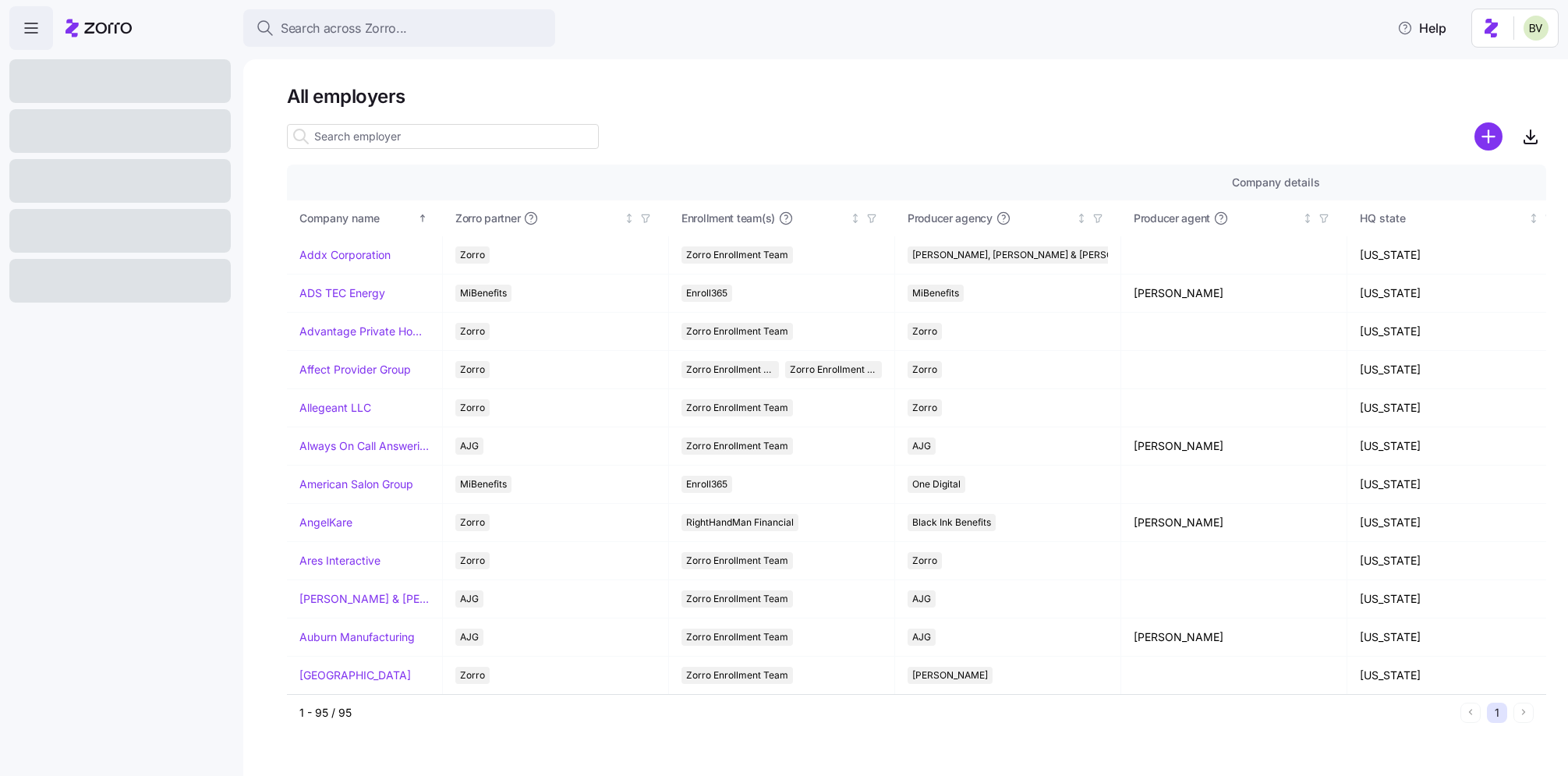
click at [392, 144] on input at bounding box center [442, 136] width 312 height 25
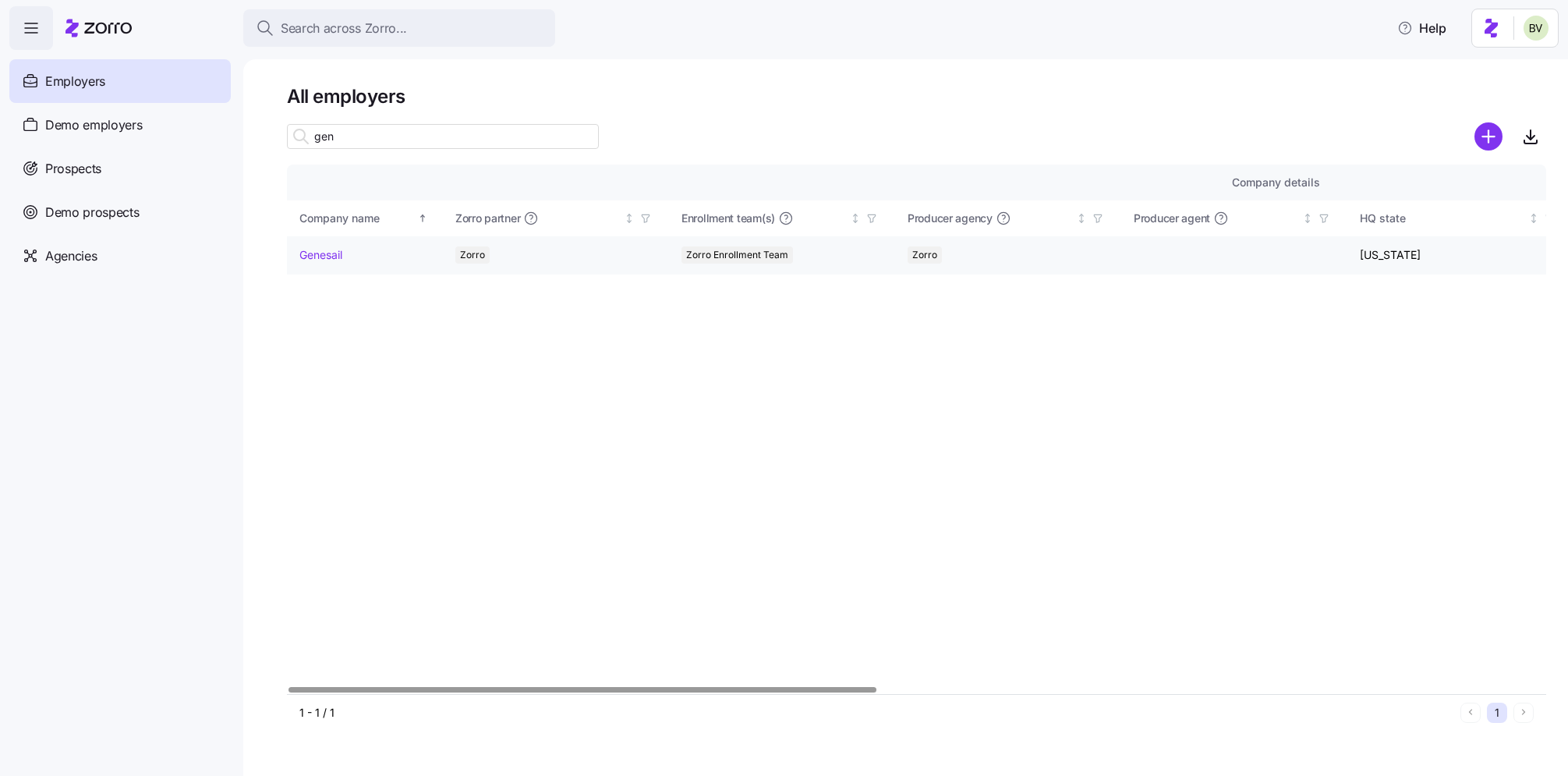
type input "gen"
click at [327, 255] on link "Genesail" at bounding box center [321, 255] width 43 height 16
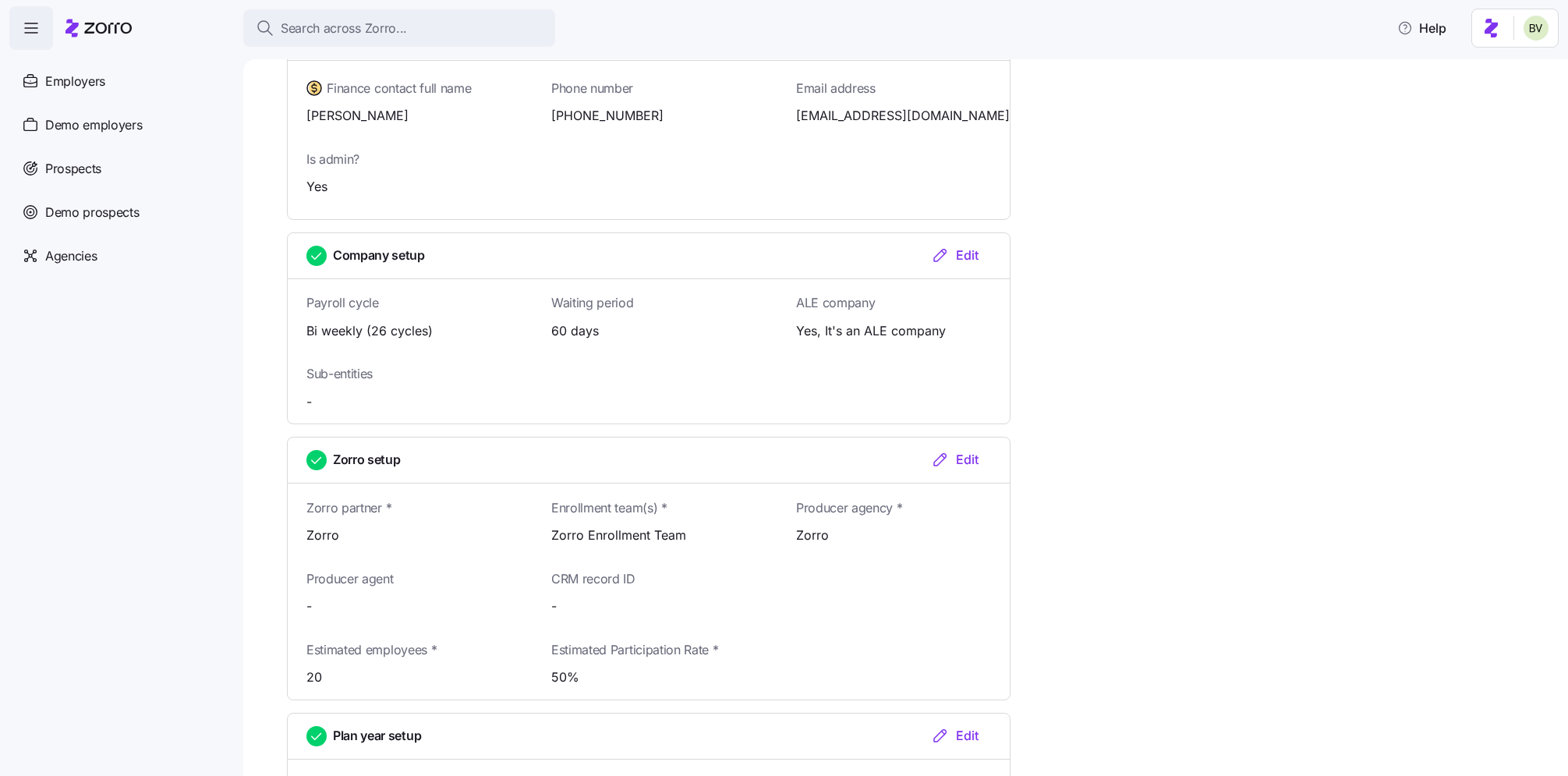
scroll to position [1250, 0]
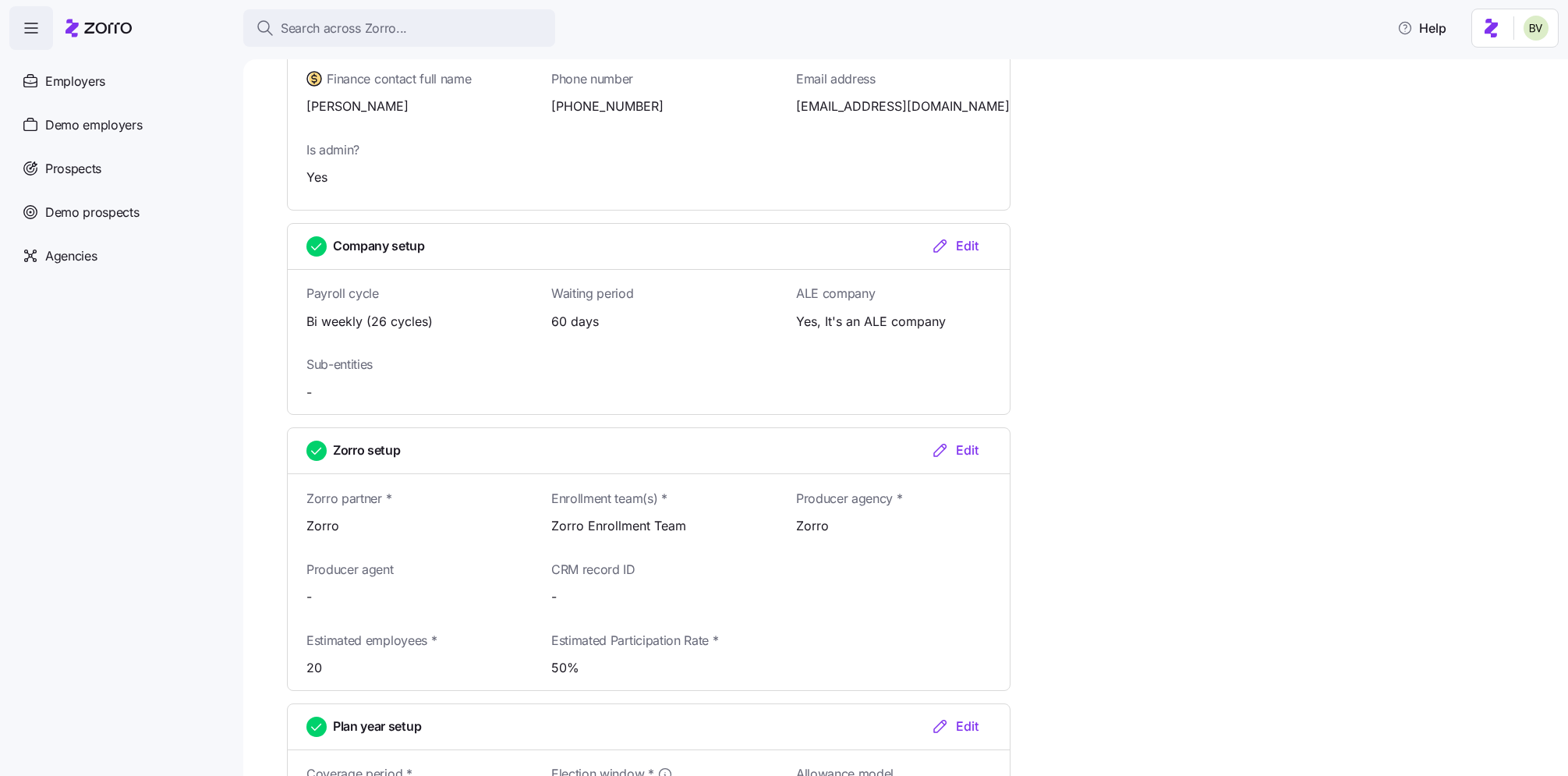
click at [955, 440] on div "Edit" at bounding box center [955, 450] width 48 height 19
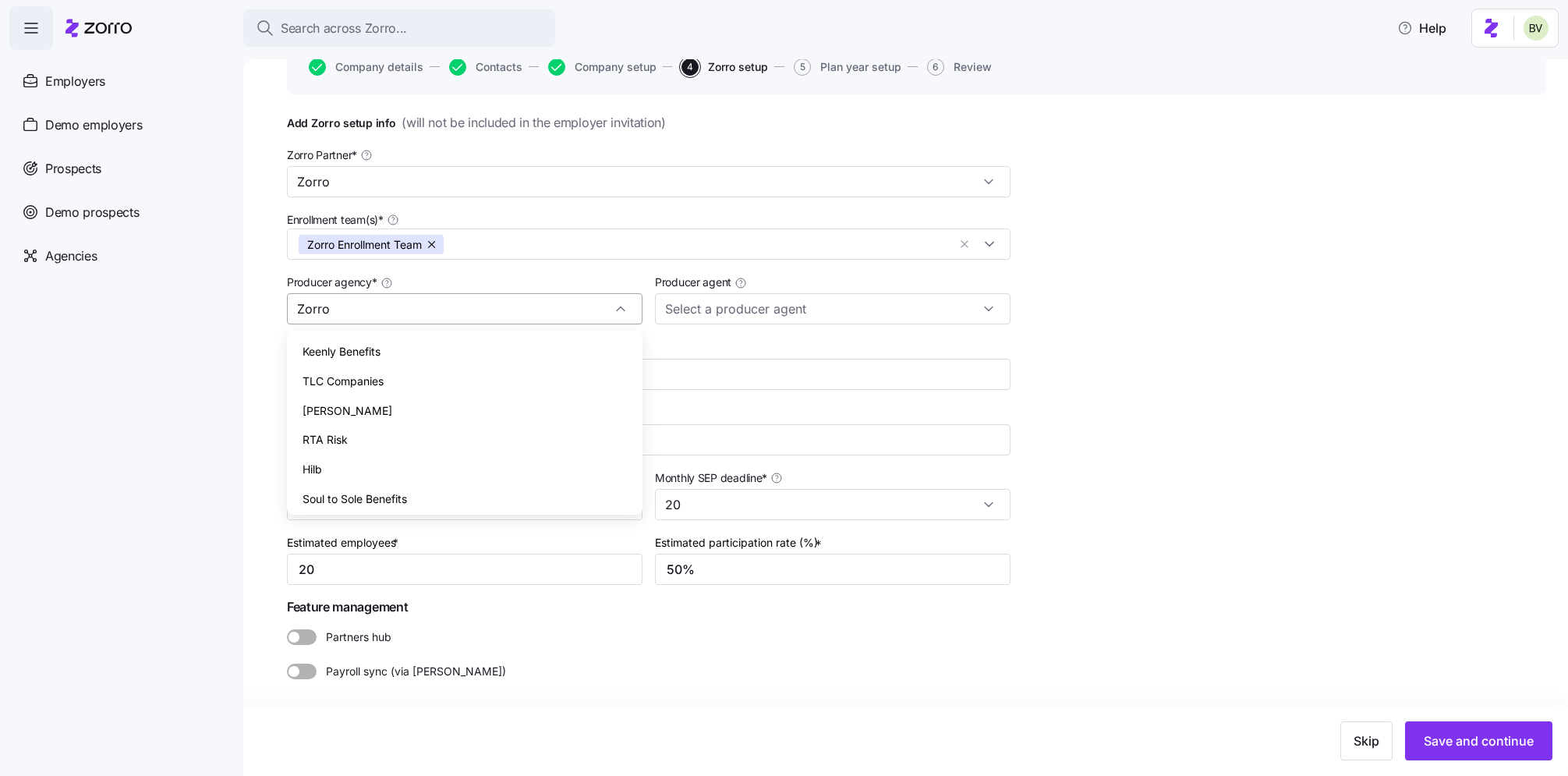
scroll to position [1239, 0]
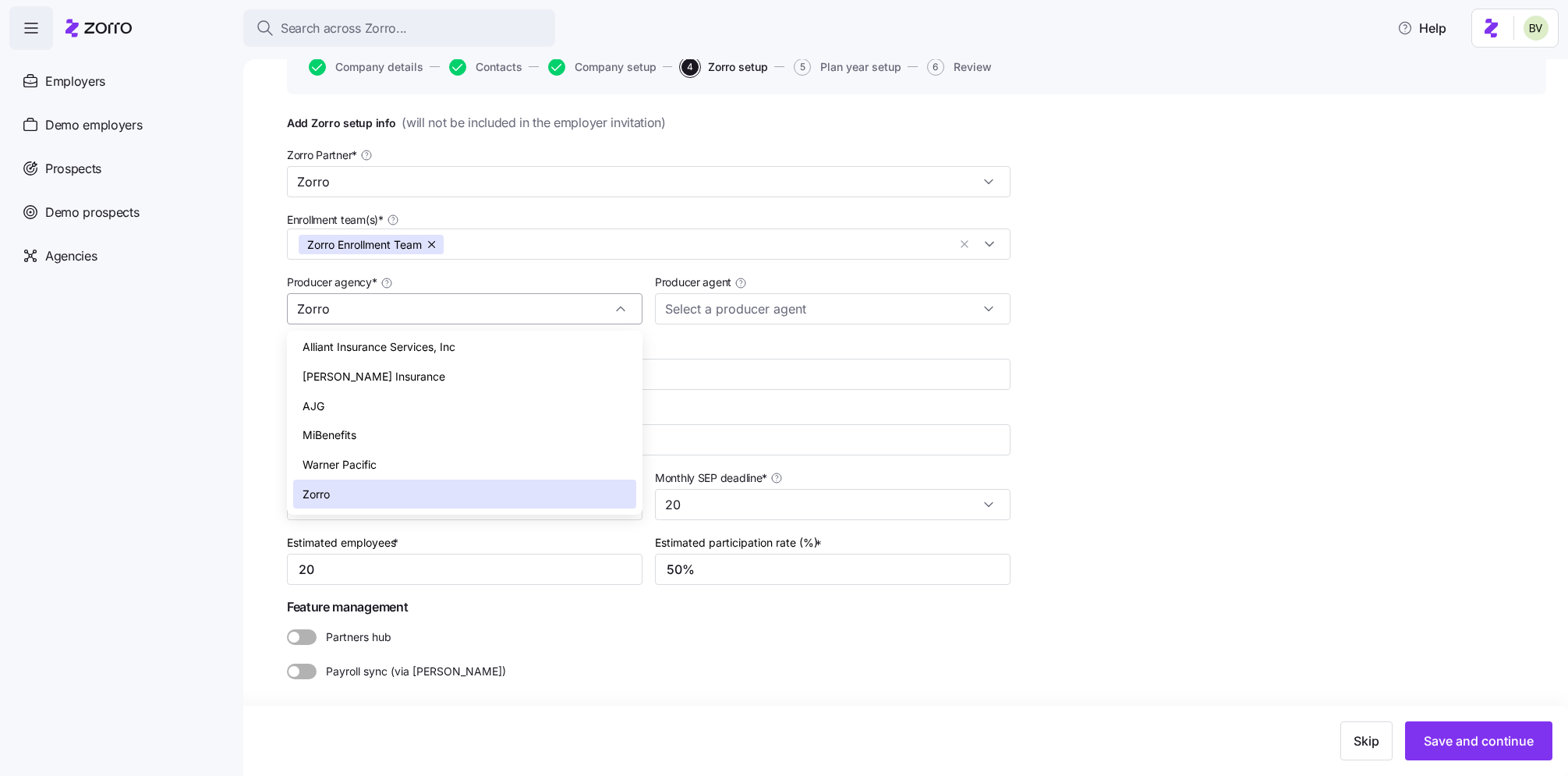
click at [619, 308] on div "Zorro" at bounding box center [465, 309] width 355 height 31
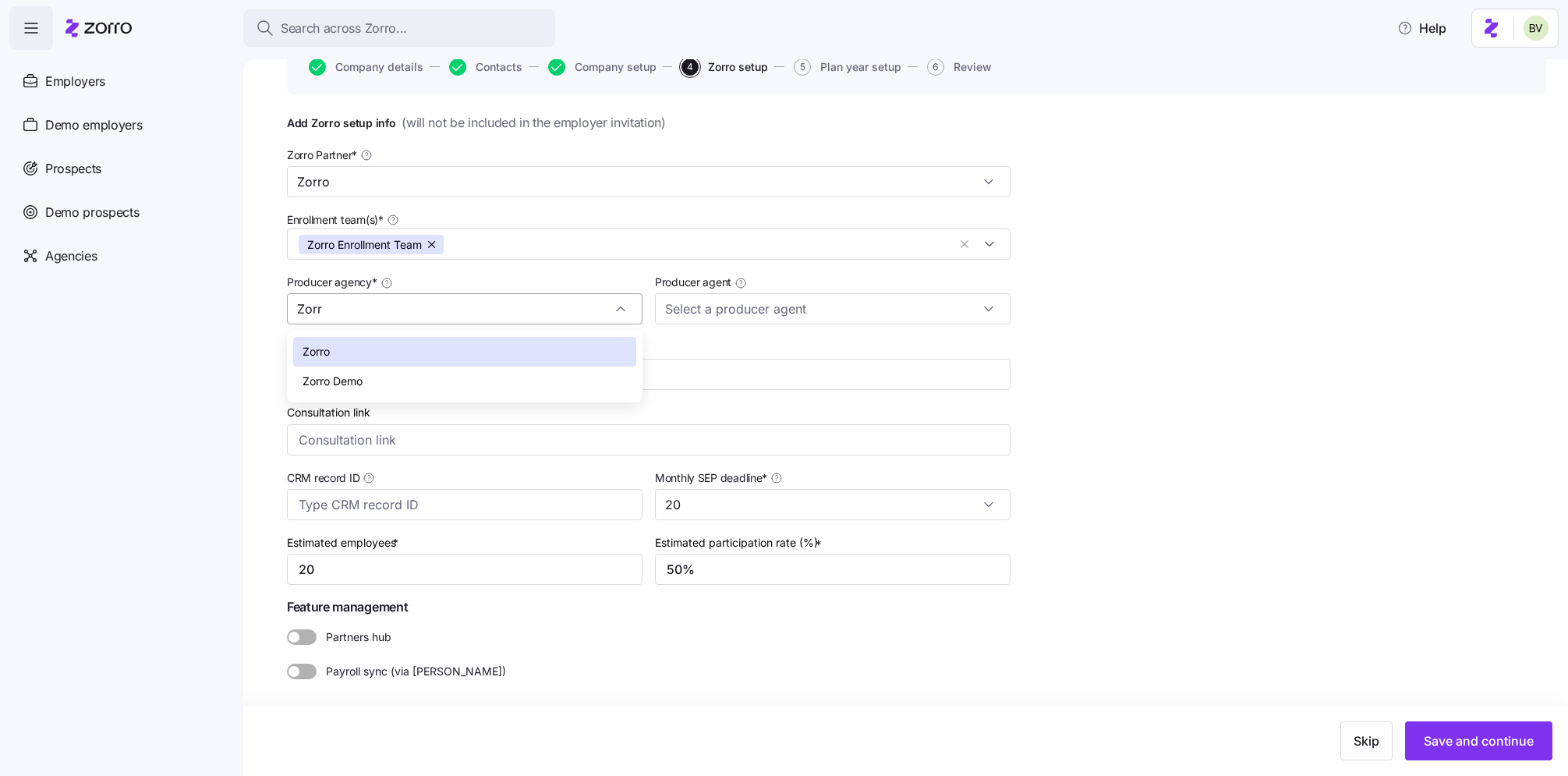
scroll to position [0, 0]
type input "Z"
type input "u"
type input "Zorro"
click at [1062, 221] on div "Add Zorro setup info ( will not be included in the employer invitation ) Zorro …" at bounding box center [916, 435] width 1259 height 644
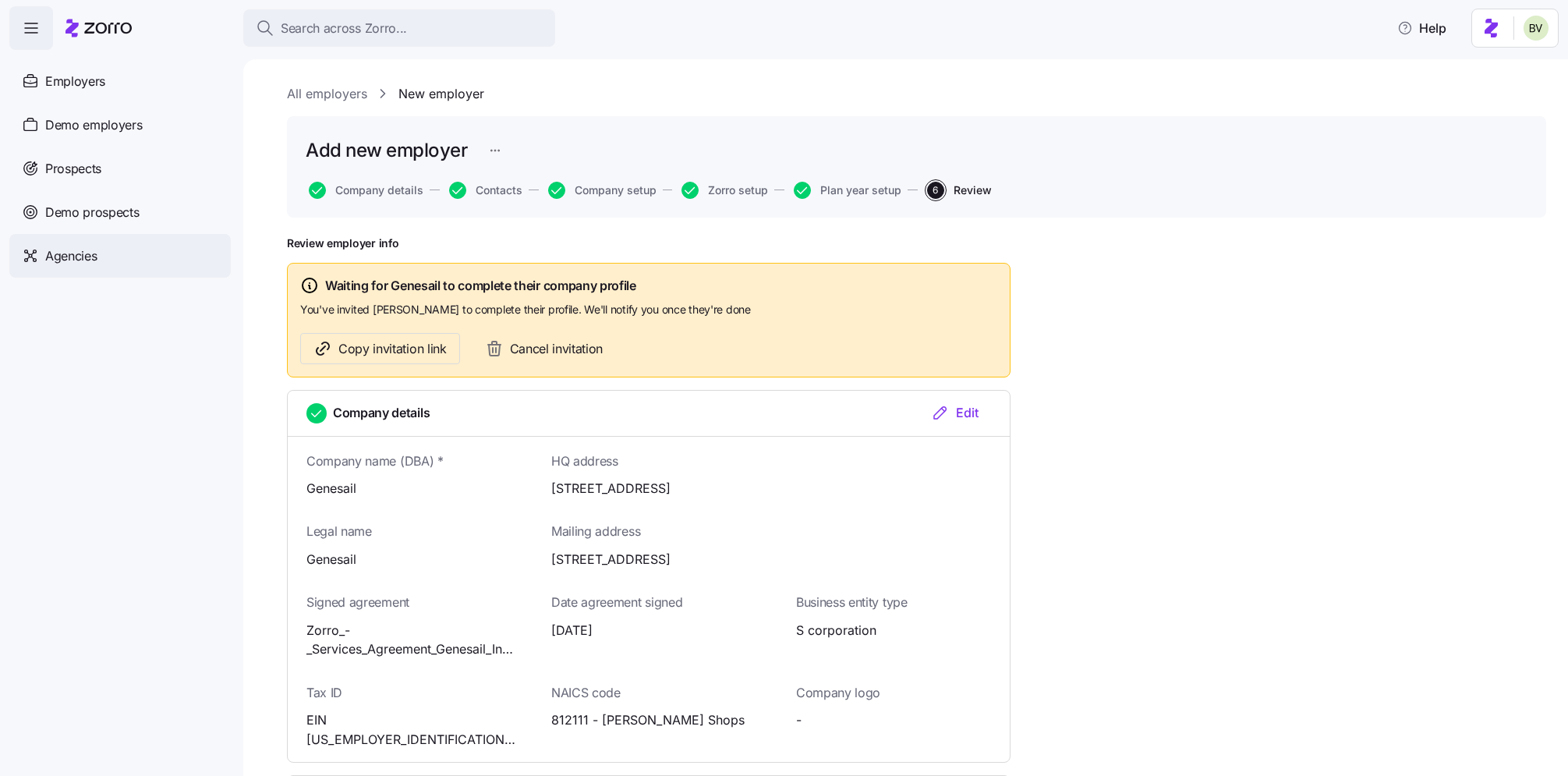
click at [68, 255] on span "Agencies" at bounding box center [71, 256] width 51 height 20
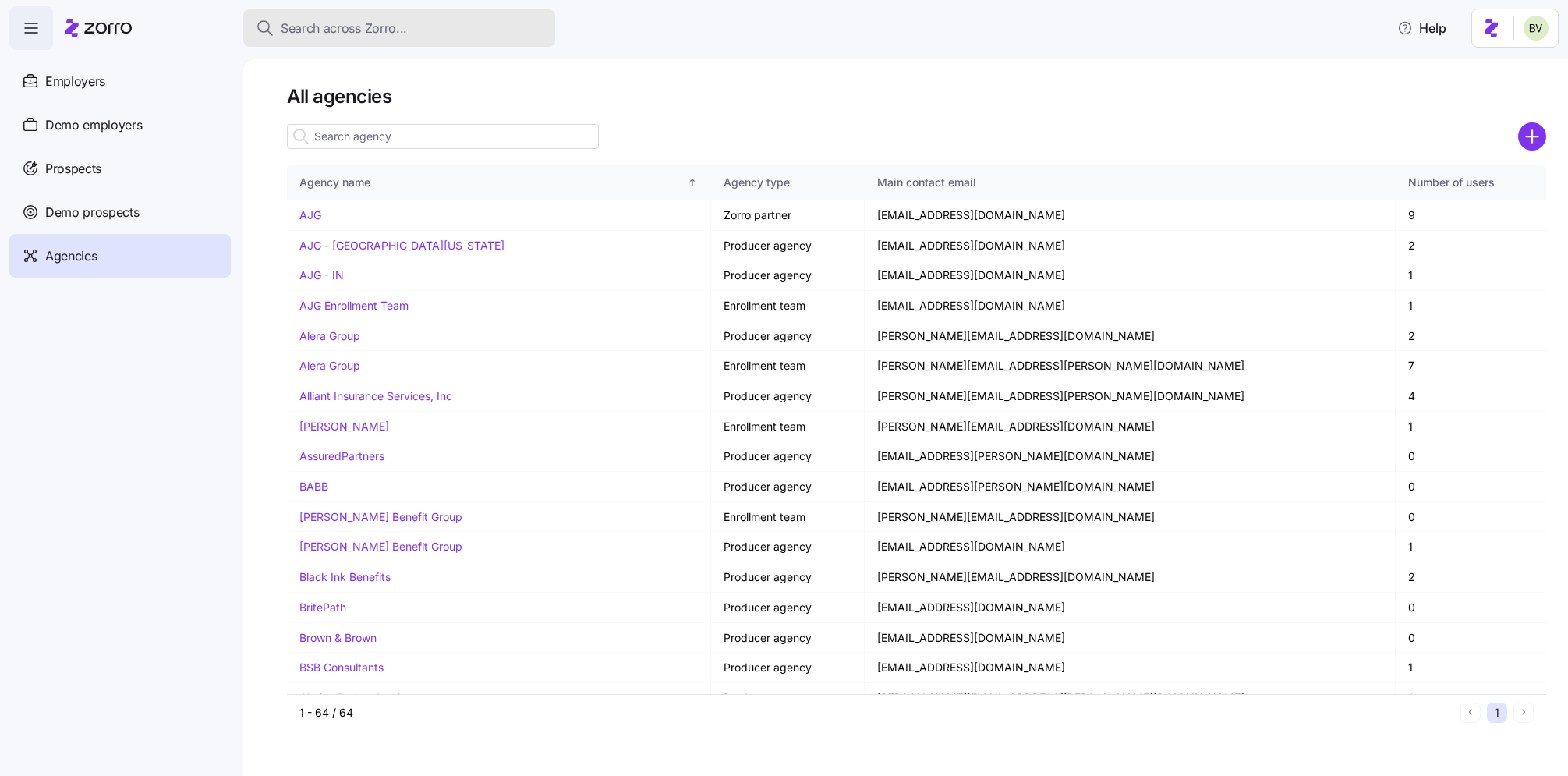
click at [332, 37] on button "Search across Zorro..." at bounding box center [398, 27] width 312 height 37
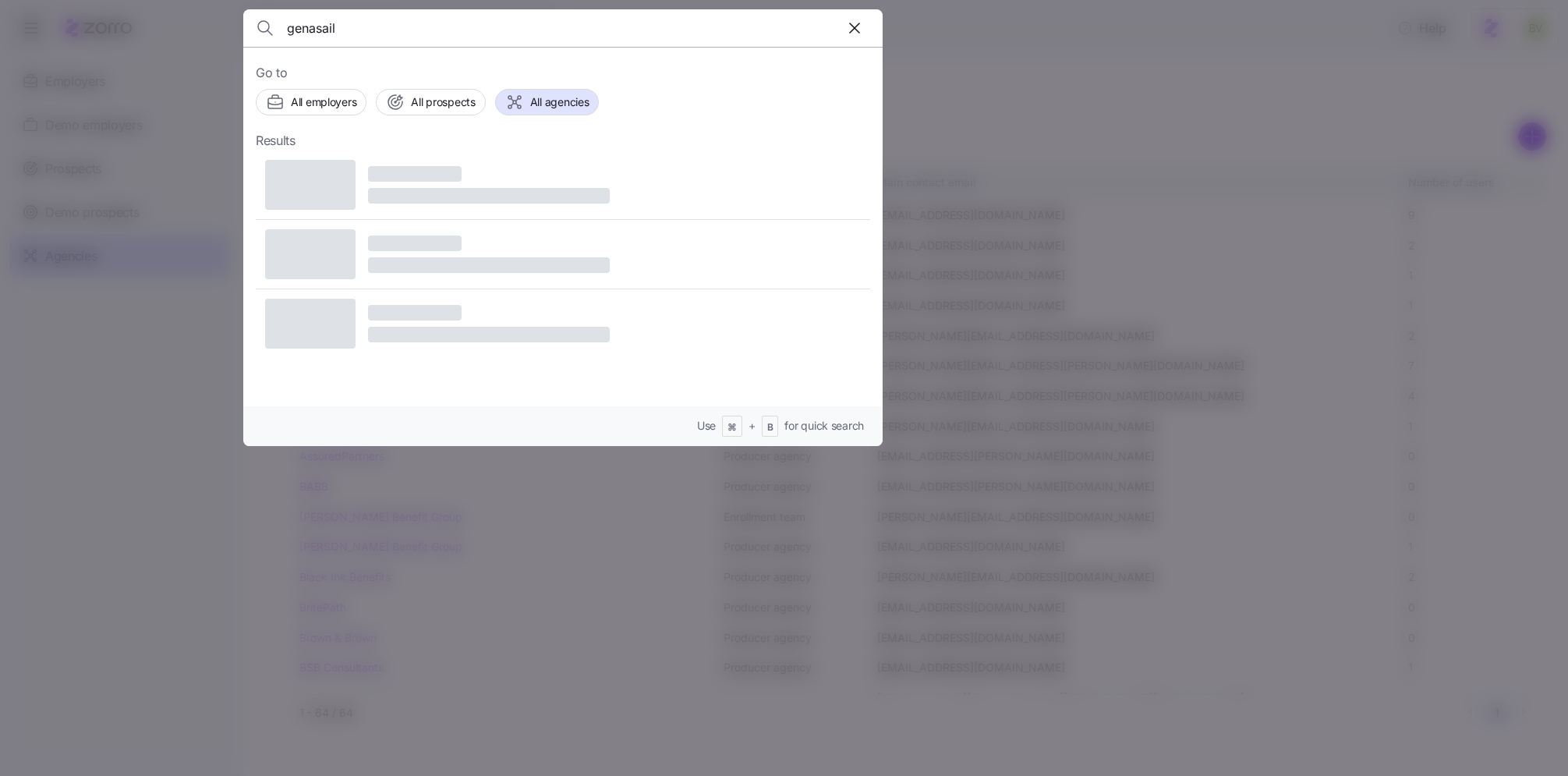
type input "genasail"
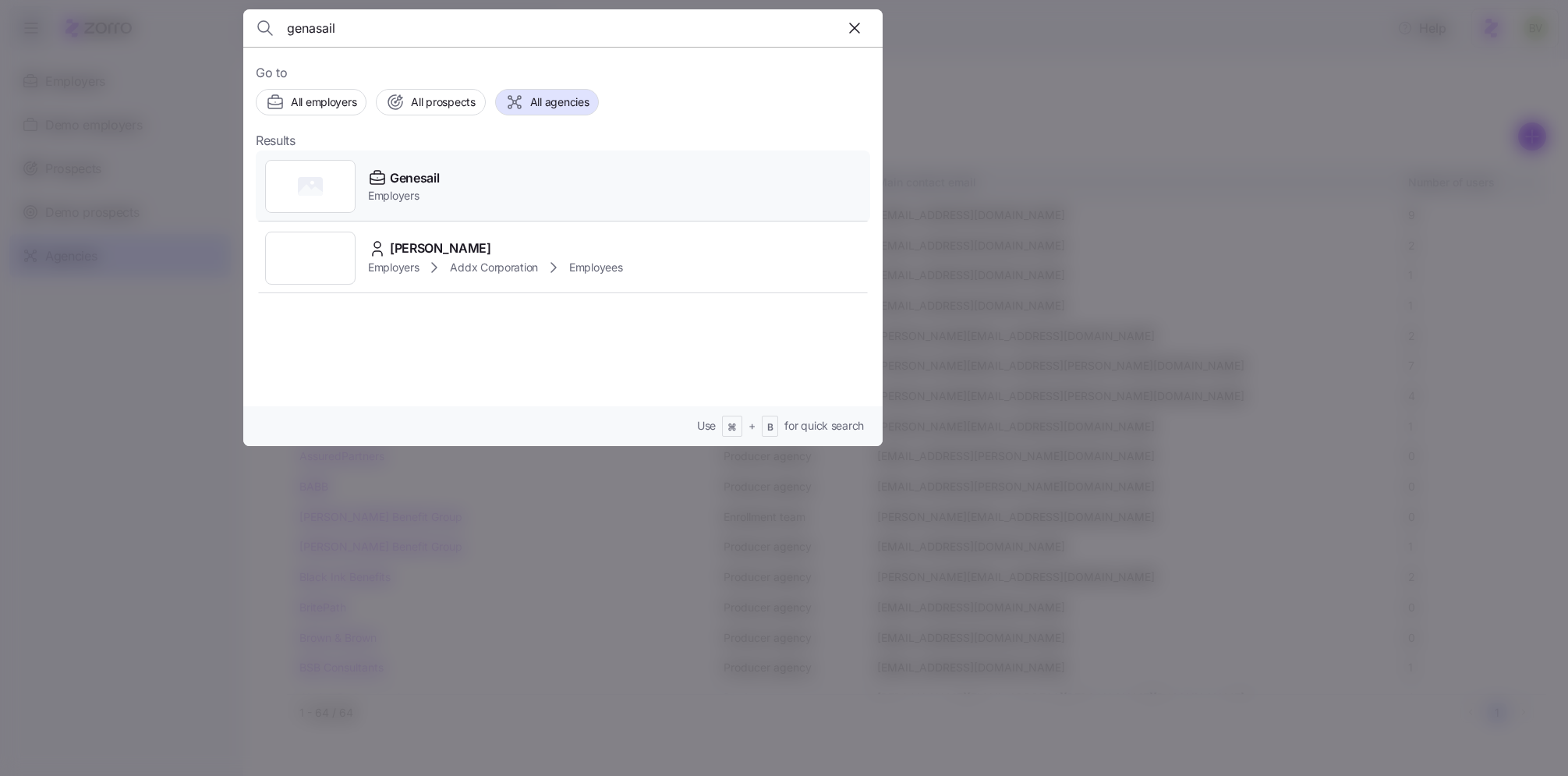
click at [323, 198] on div at bounding box center [310, 186] width 90 height 53
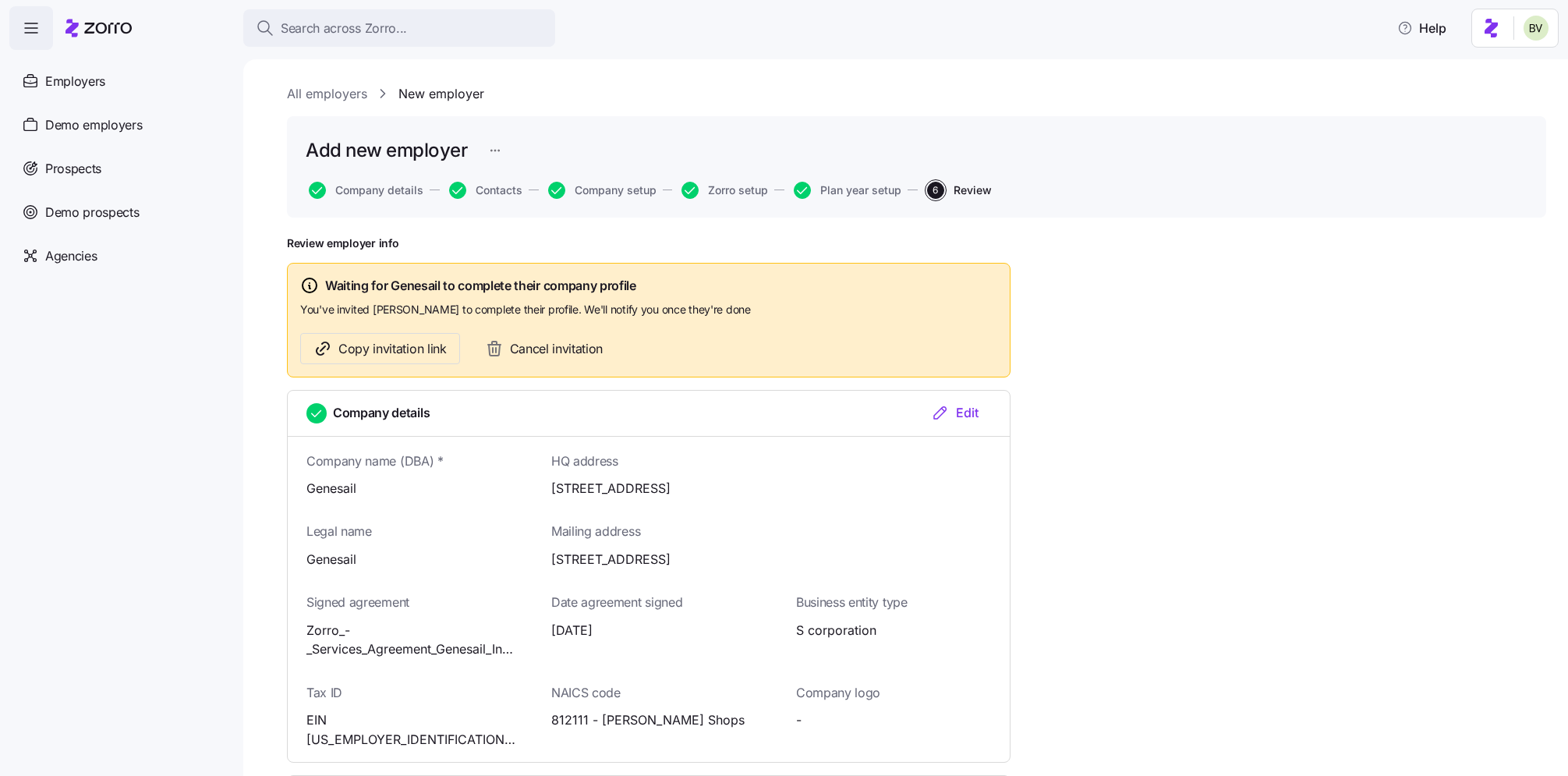
click at [964, 412] on div "Edit" at bounding box center [955, 412] width 48 height 19
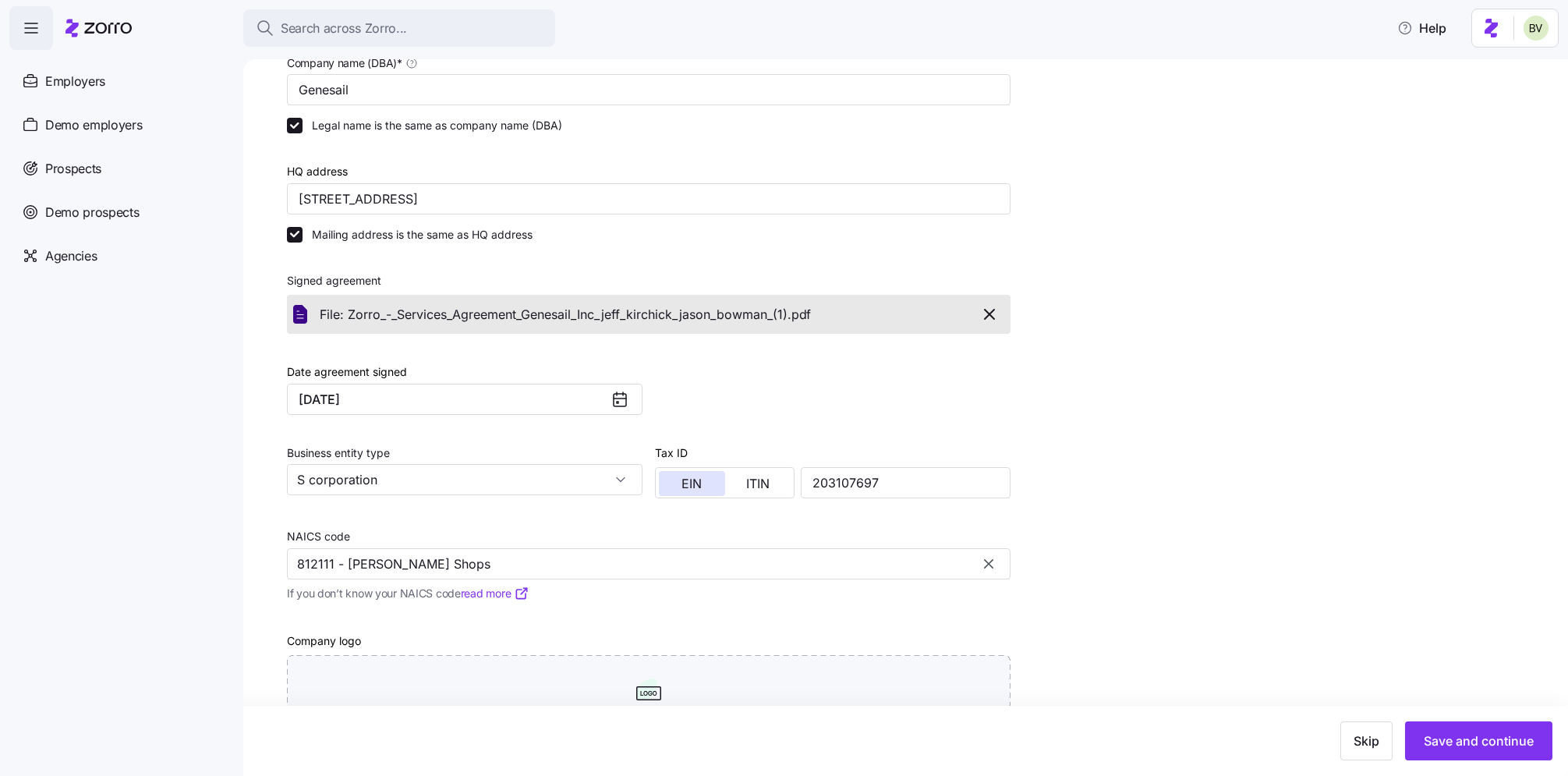
scroll to position [412, 0]
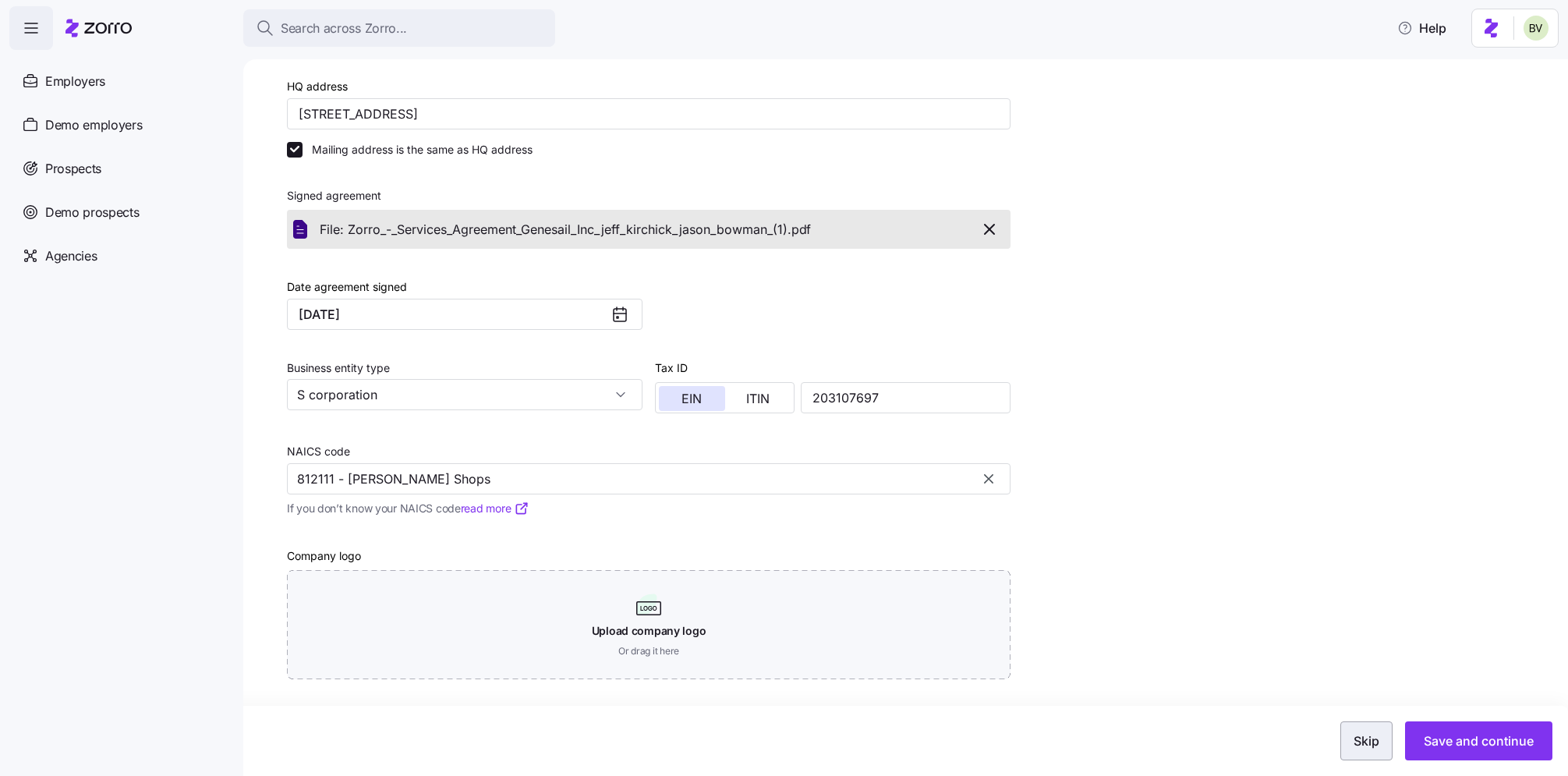
click at [1358, 739] on span "Skip" at bounding box center [1366, 740] width 26 height 19
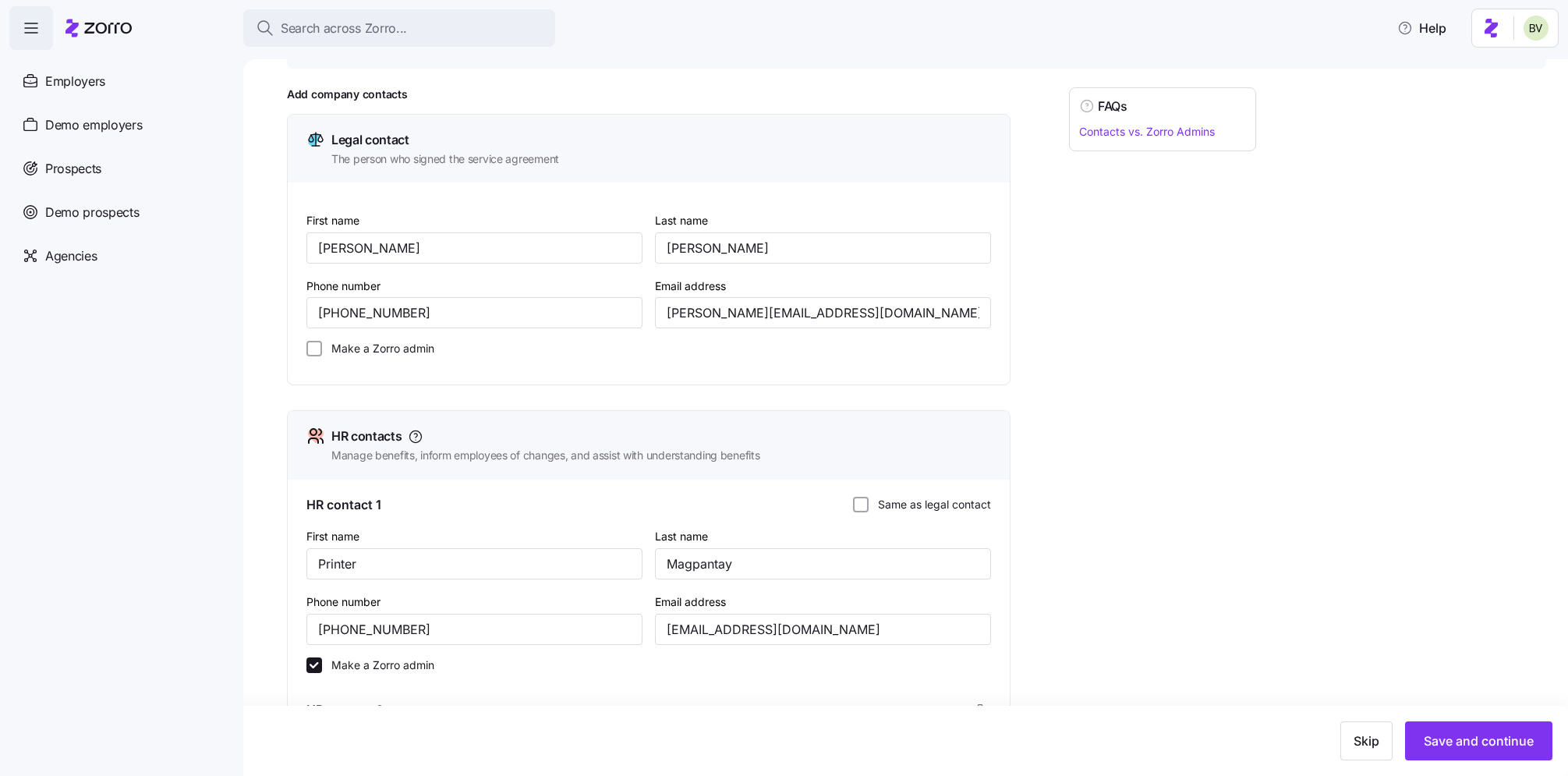
scroll to position [702, 0]
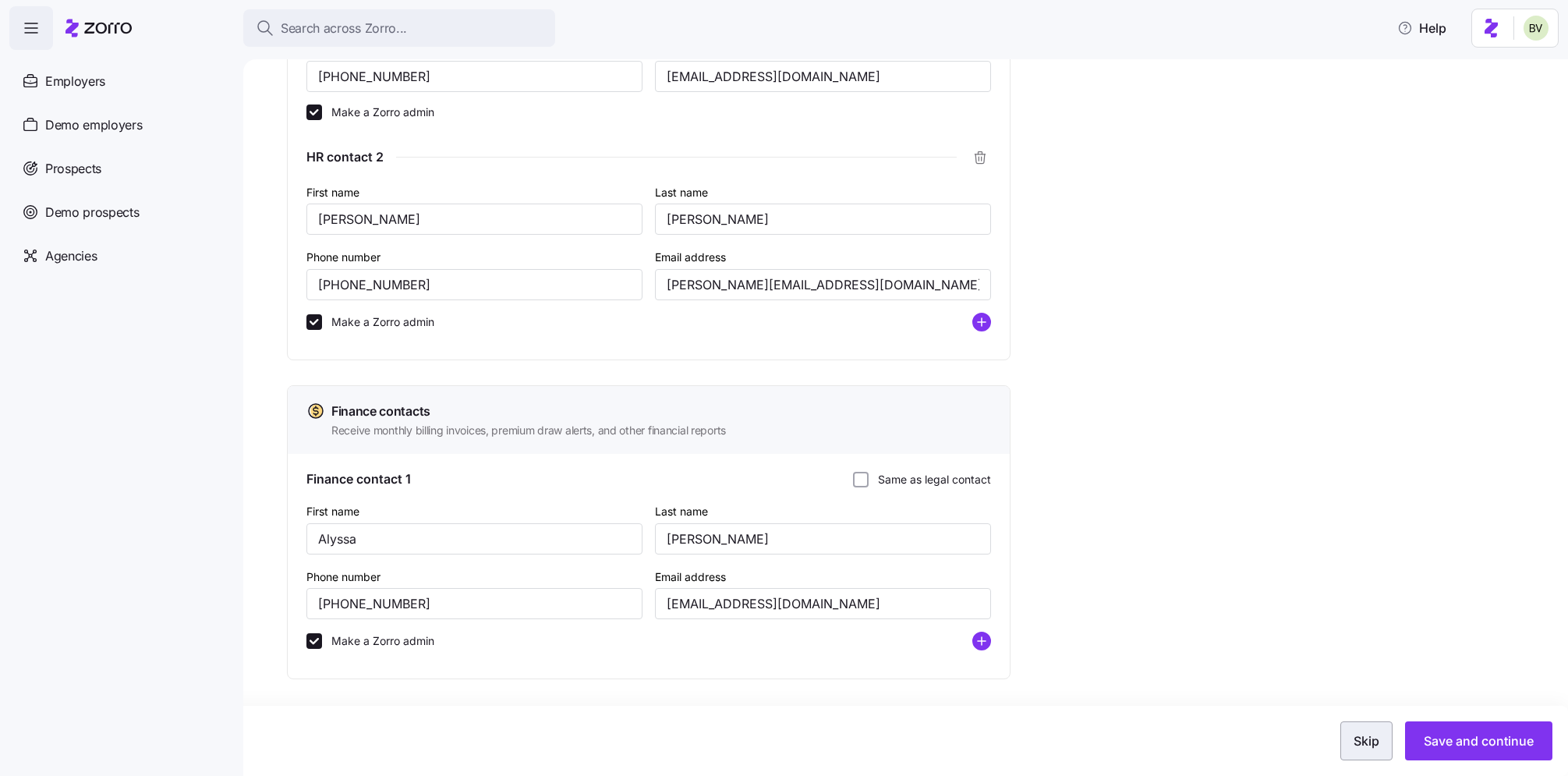
click at [1357, 727] on button "Skip" at bounding box center [1365, 740] width 52 height 39
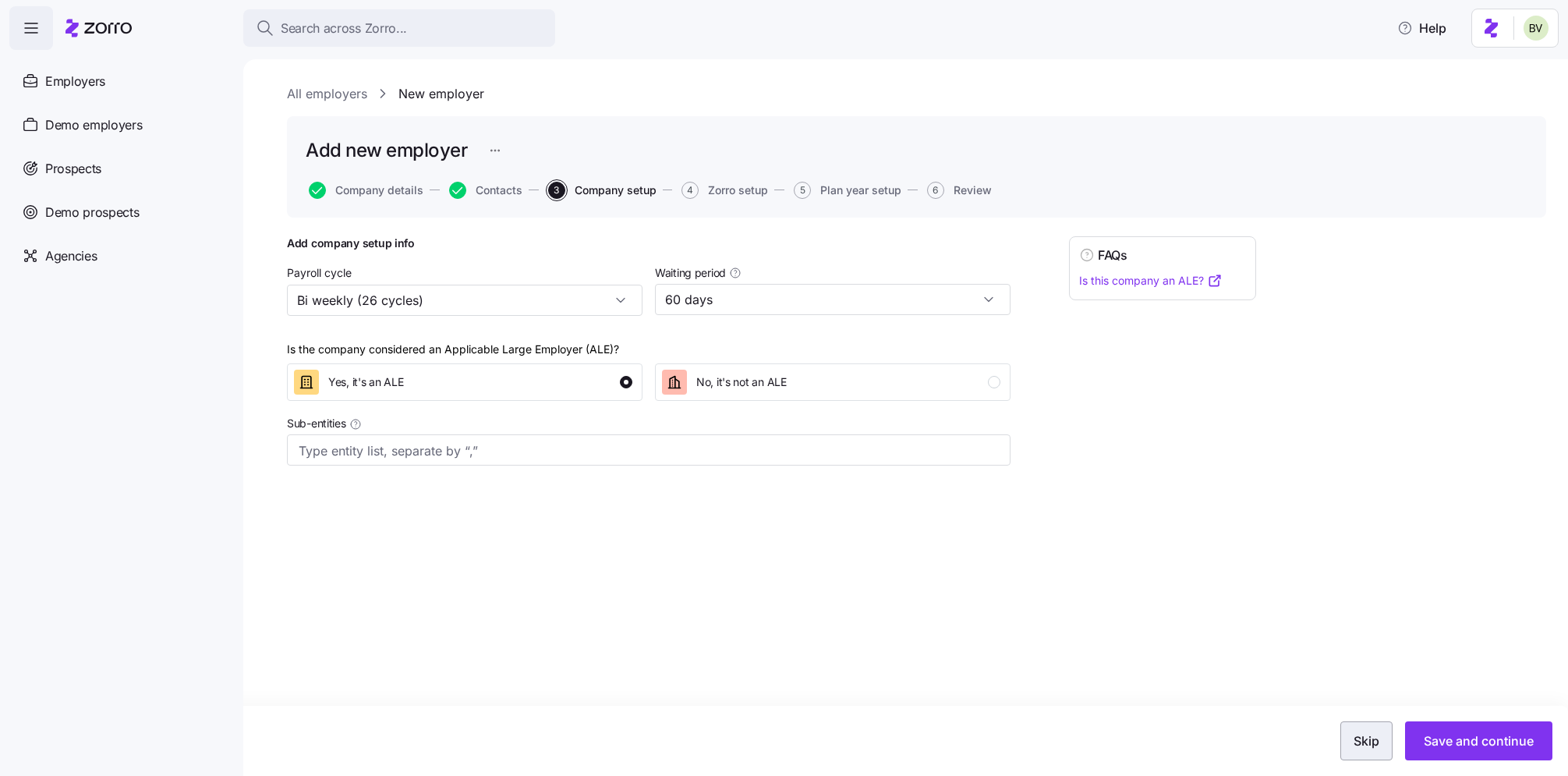
click at [1365, 740] on span "Skip" at bounding box center [1366, 740] width 26 height 19
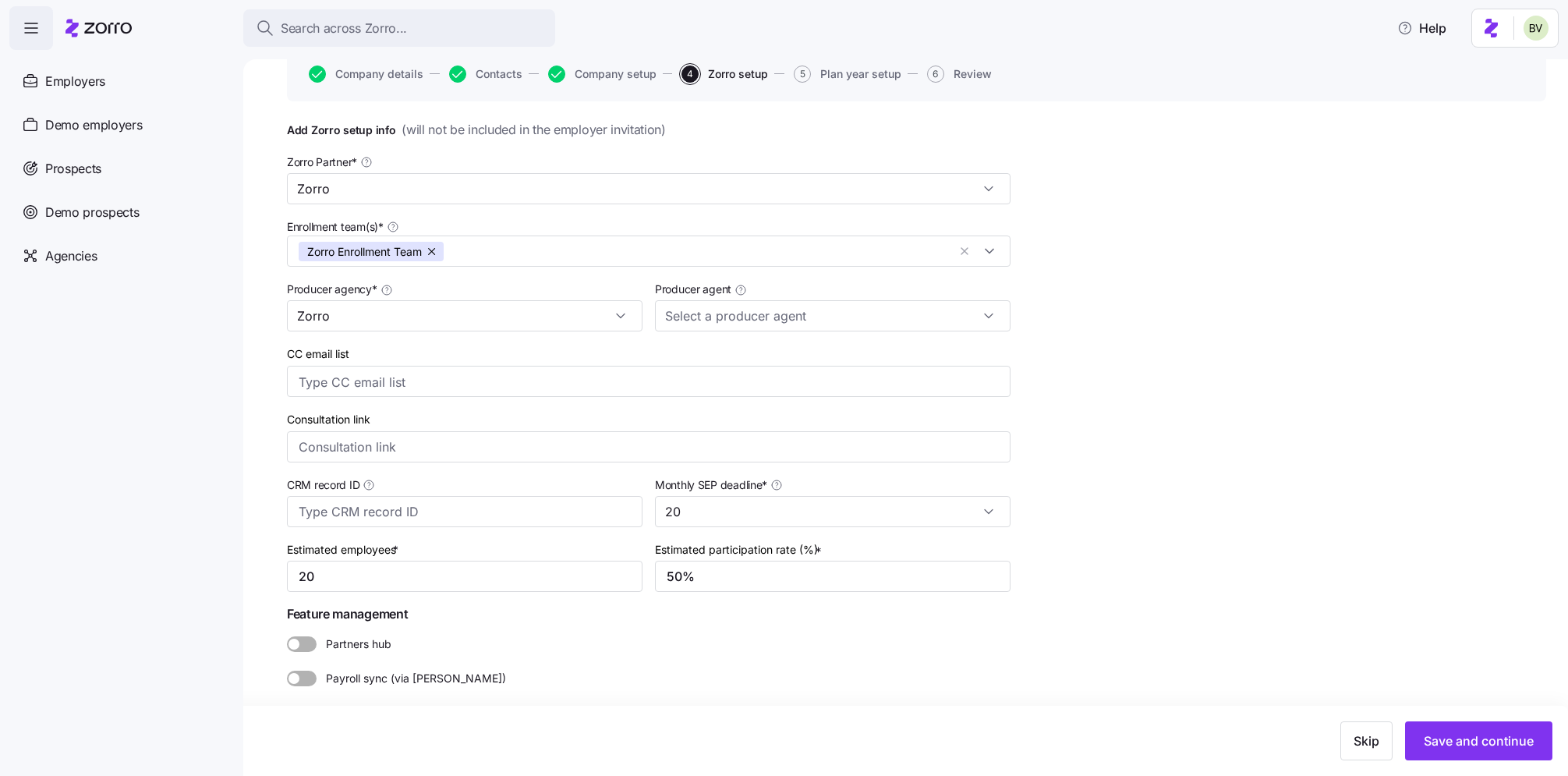
scroll to position [123, 0]
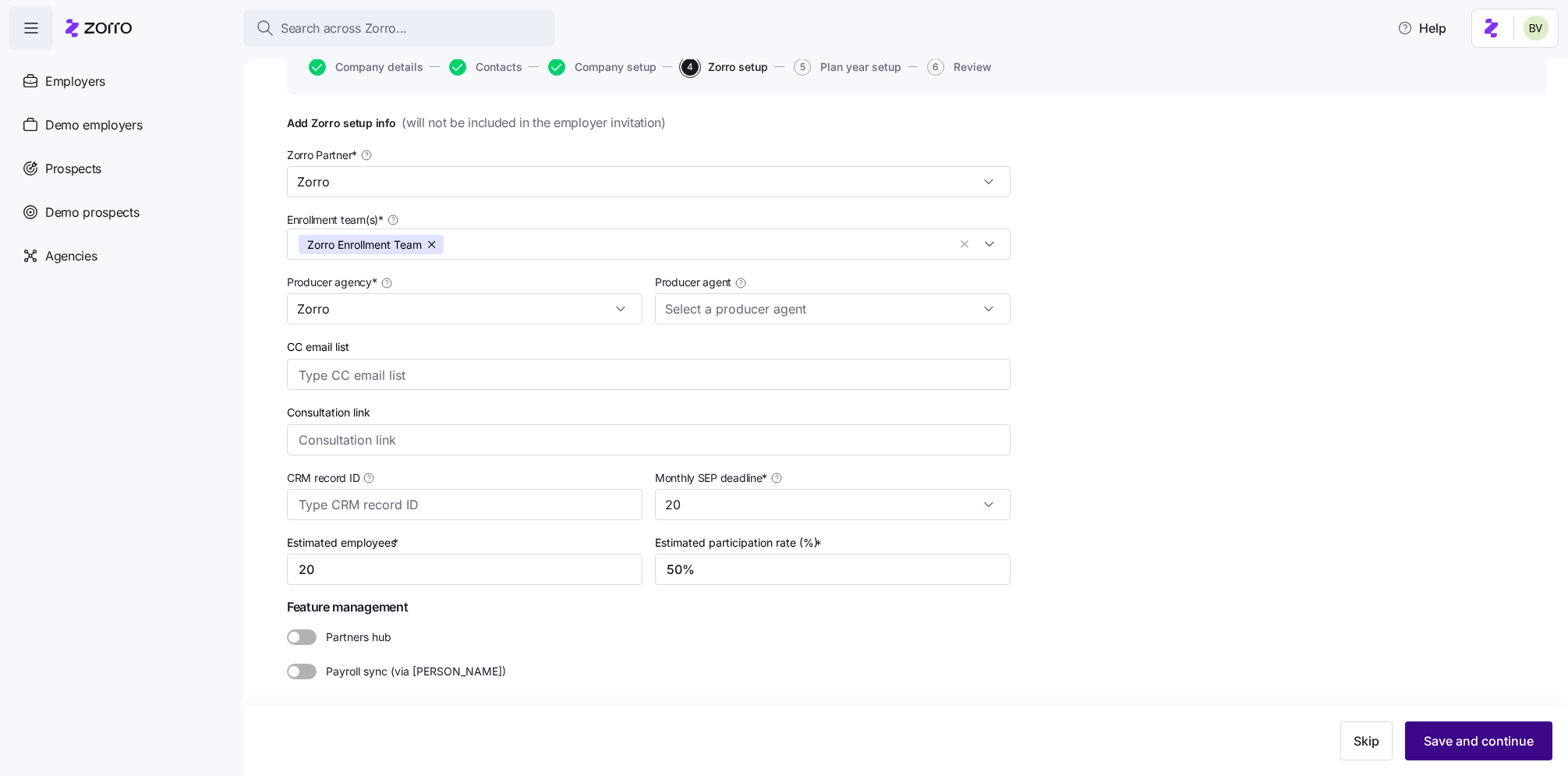
click at [1508, 740] on span "Save and continue" at bounding box center [1478, 740] width 110 height 19
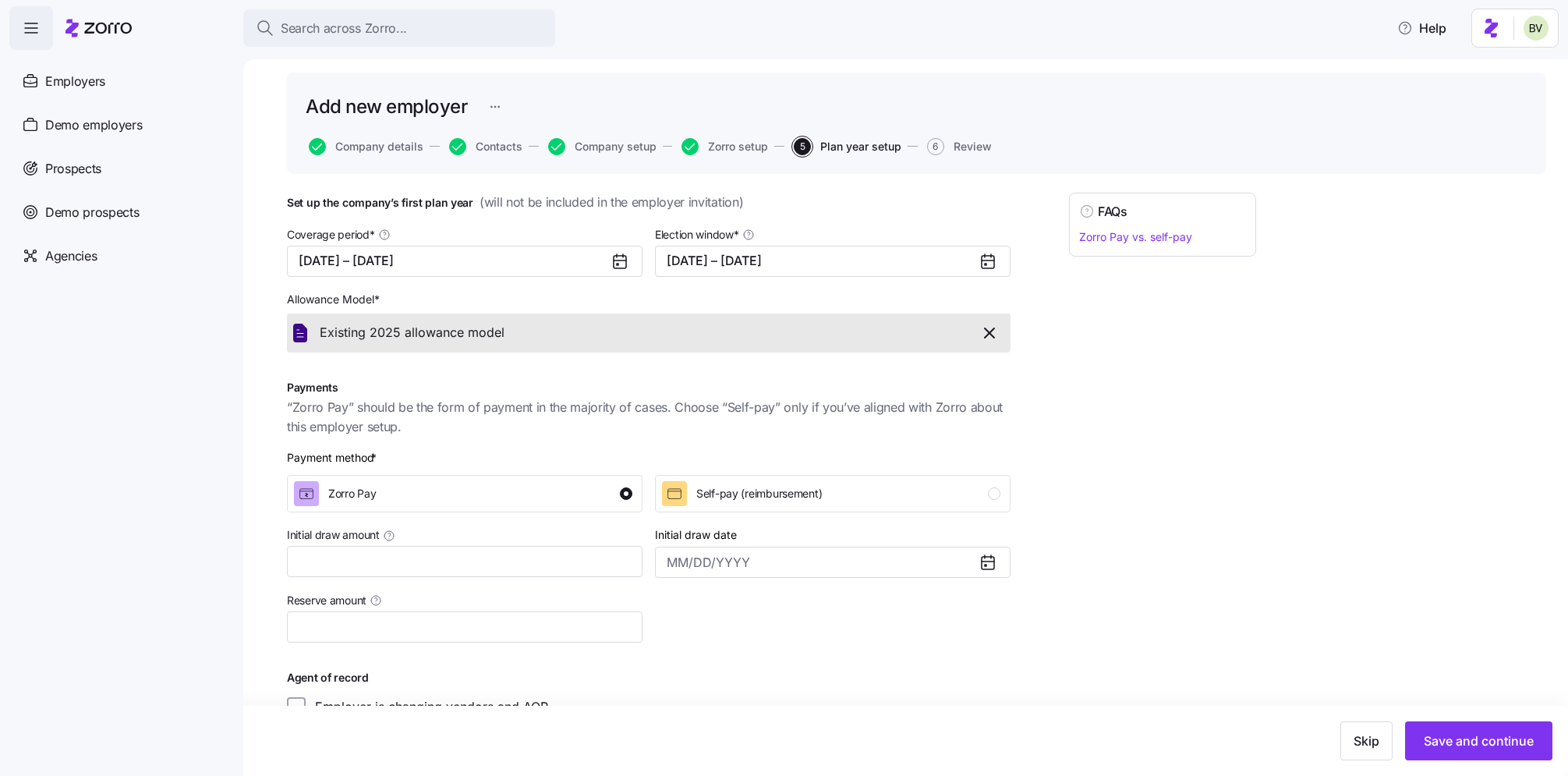
scroll to position [80, 0]
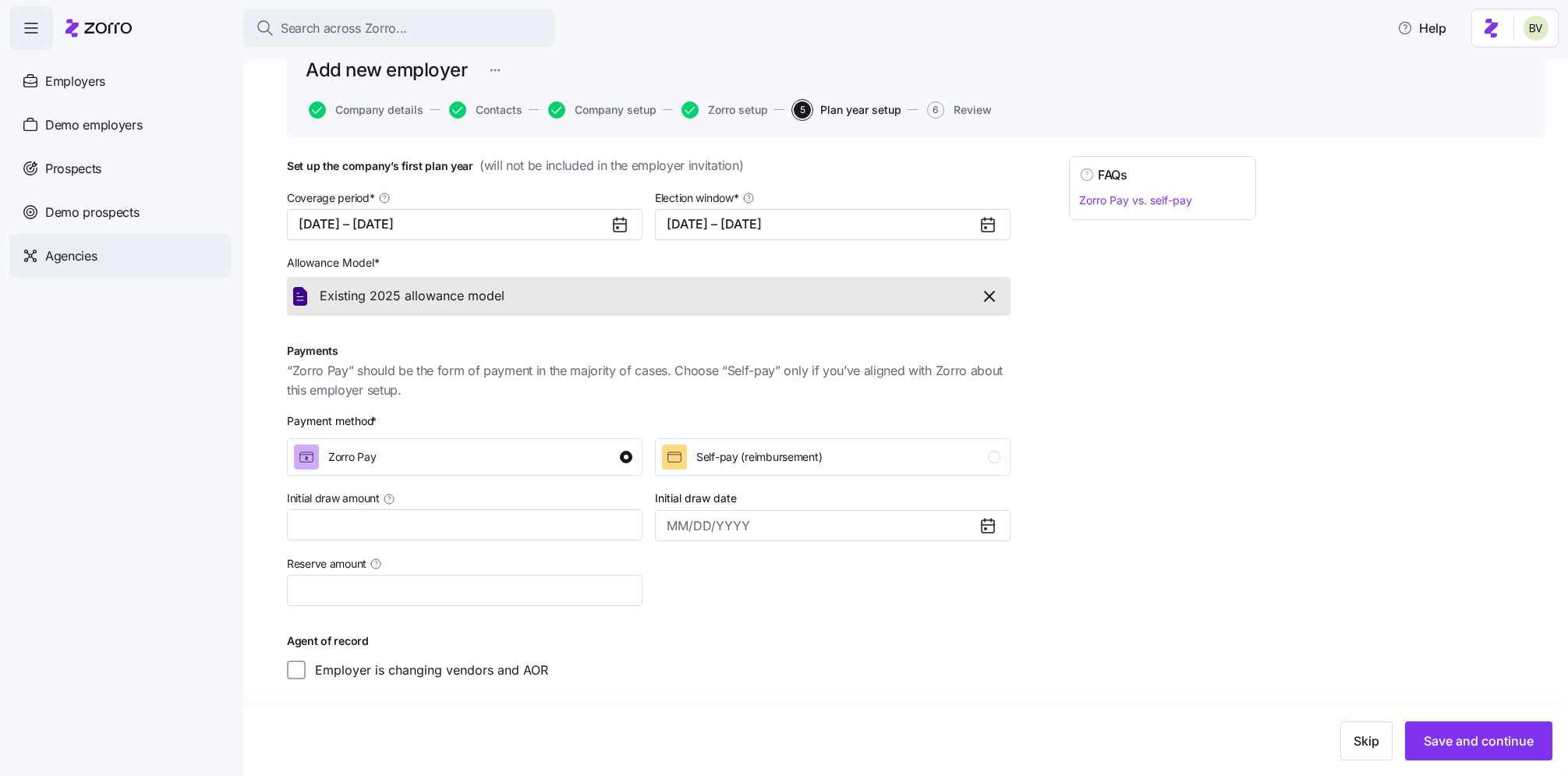
click at [79, 258] on span "Agencies" at bounding box center [71, 256] width 51 height 20
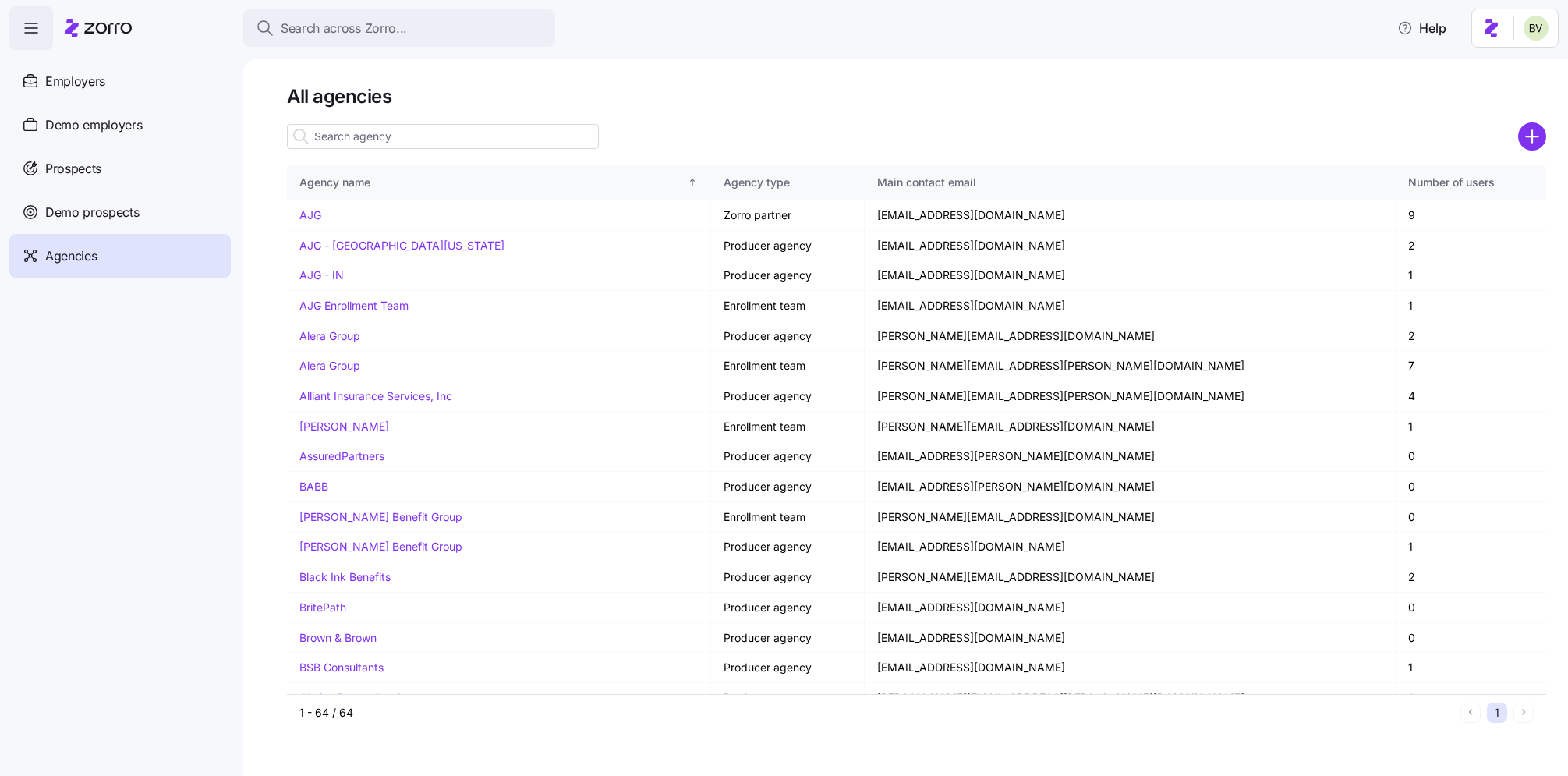
click at [79, 258] on span "Agencies" at bounding box center [71, 256] width 51 height 20
click at [365, 142] on input at bounding box center [442, 136] width 312 height 25
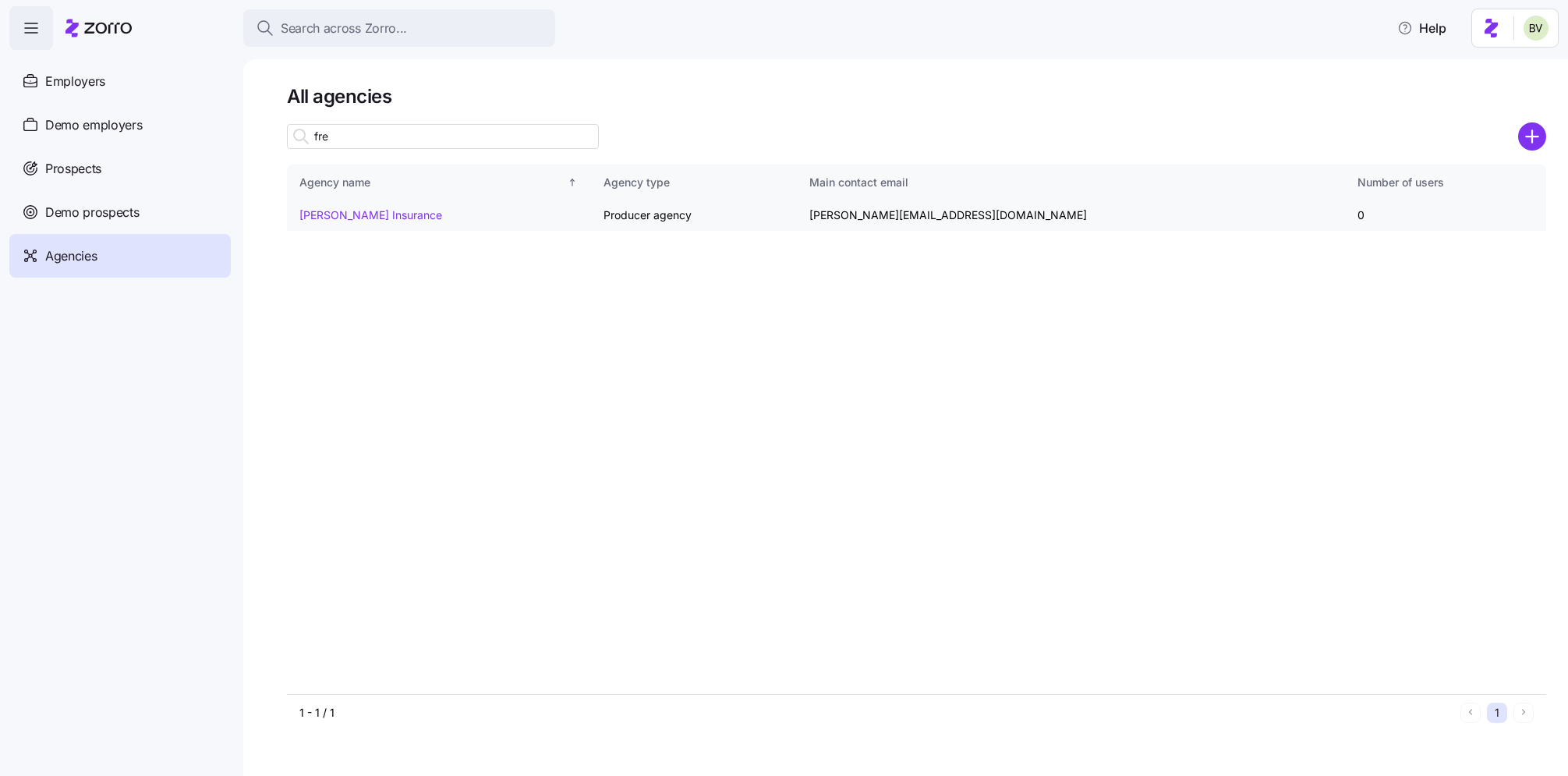
type input "fre"
click at [370, 217] on link "Fredriksen Insurance" at bounding box center [370, 215] width 143 height 13
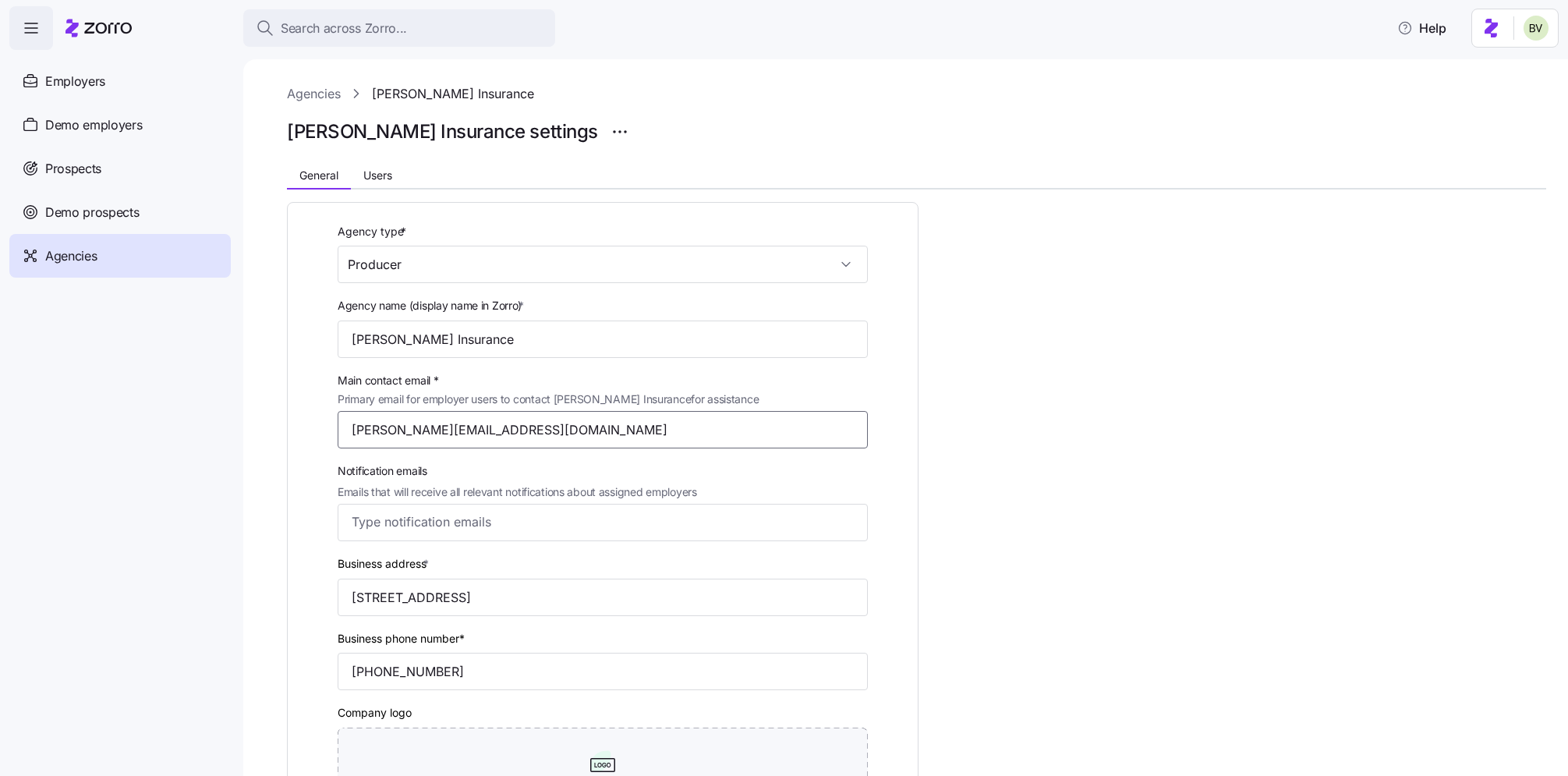
drag, startPoint x: 493, startPoint y: 434, endPoint x: 350, endPoint y: 433, distance: 143.0
click at [350, 433] on input "eric@fredhealthins.com" at bounding box center [602, 429] width 530 height 37
click at [384, 164] on button "Users" at bounding box center [377, 175] width 54 height 23
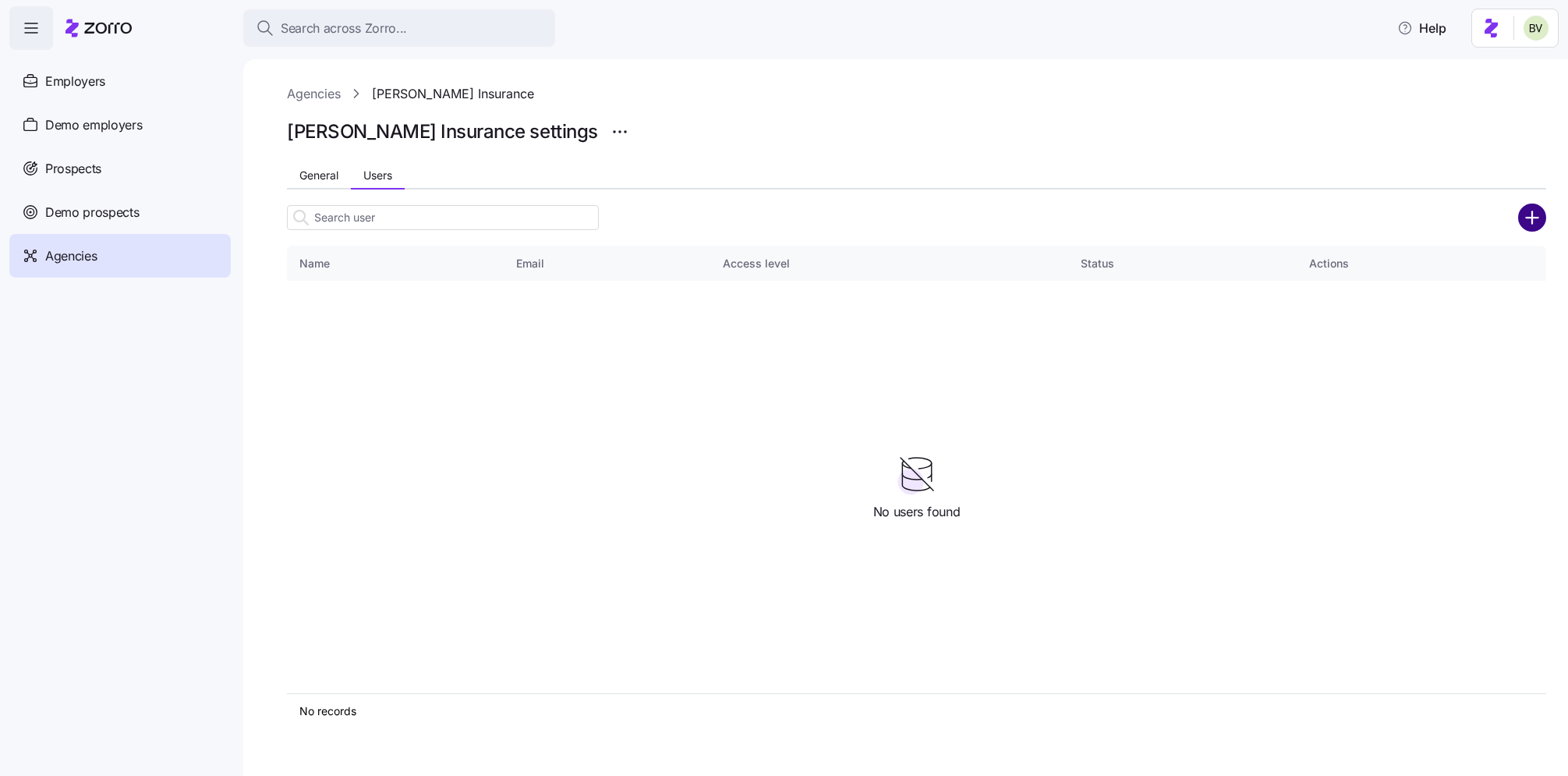
click at [1538, 219] on circle "add icon" at bounding box center [1532, 217] width 26 height 26
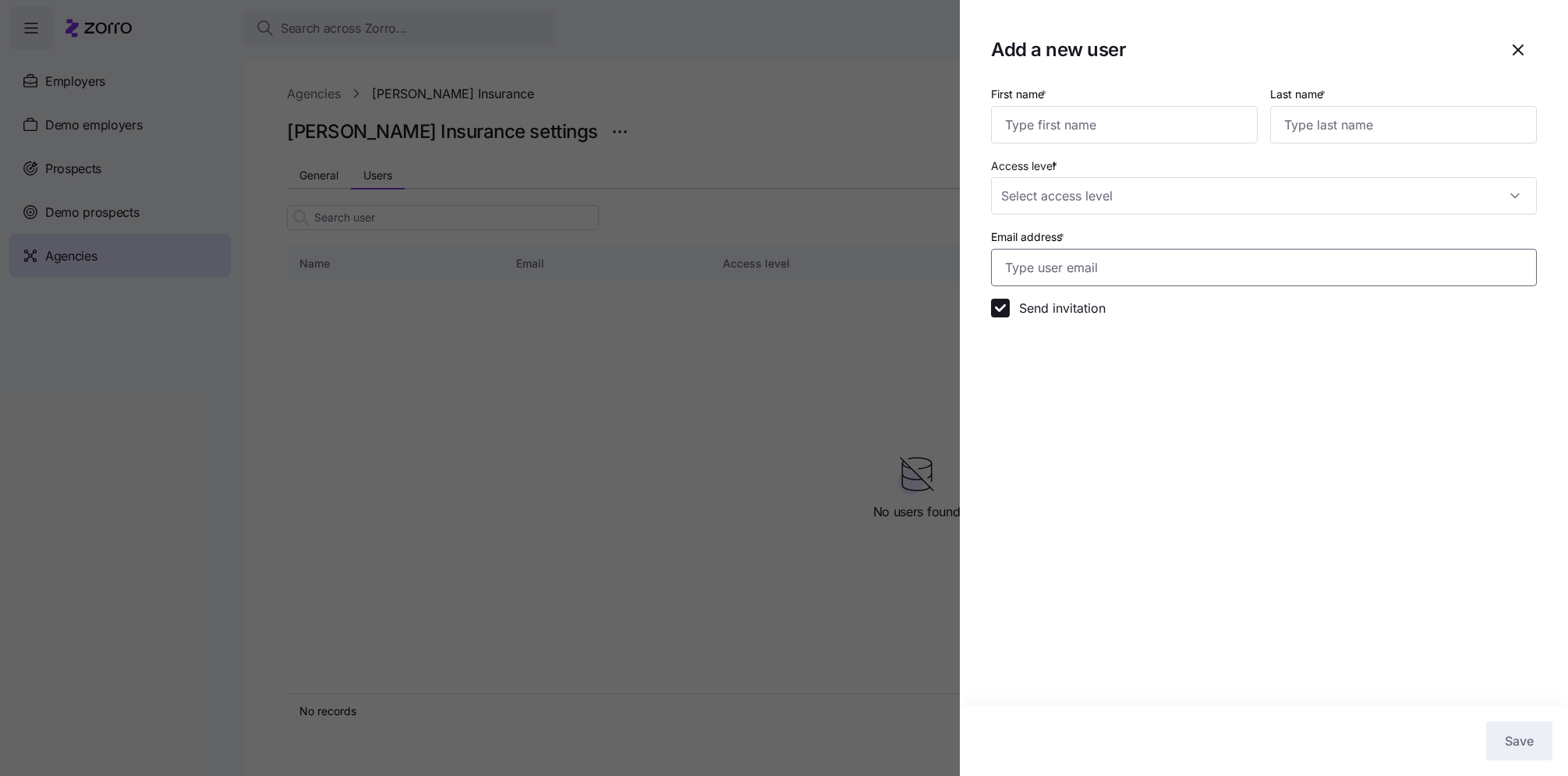
click at [1024, 277] on input "Email address *" at bounding box center [1264, 267] width 546 height 37
paste input "eric@fredhealthins.com"
click at [1002, 266] on input "eric@fredhealthins.com" at bounding box center [1264, 267] width 546 height 37
type input "eric@fredhealthins.com"
click at [1046, 131] on input "First name *" at bounding box center [1124, 124] width 267 height 37
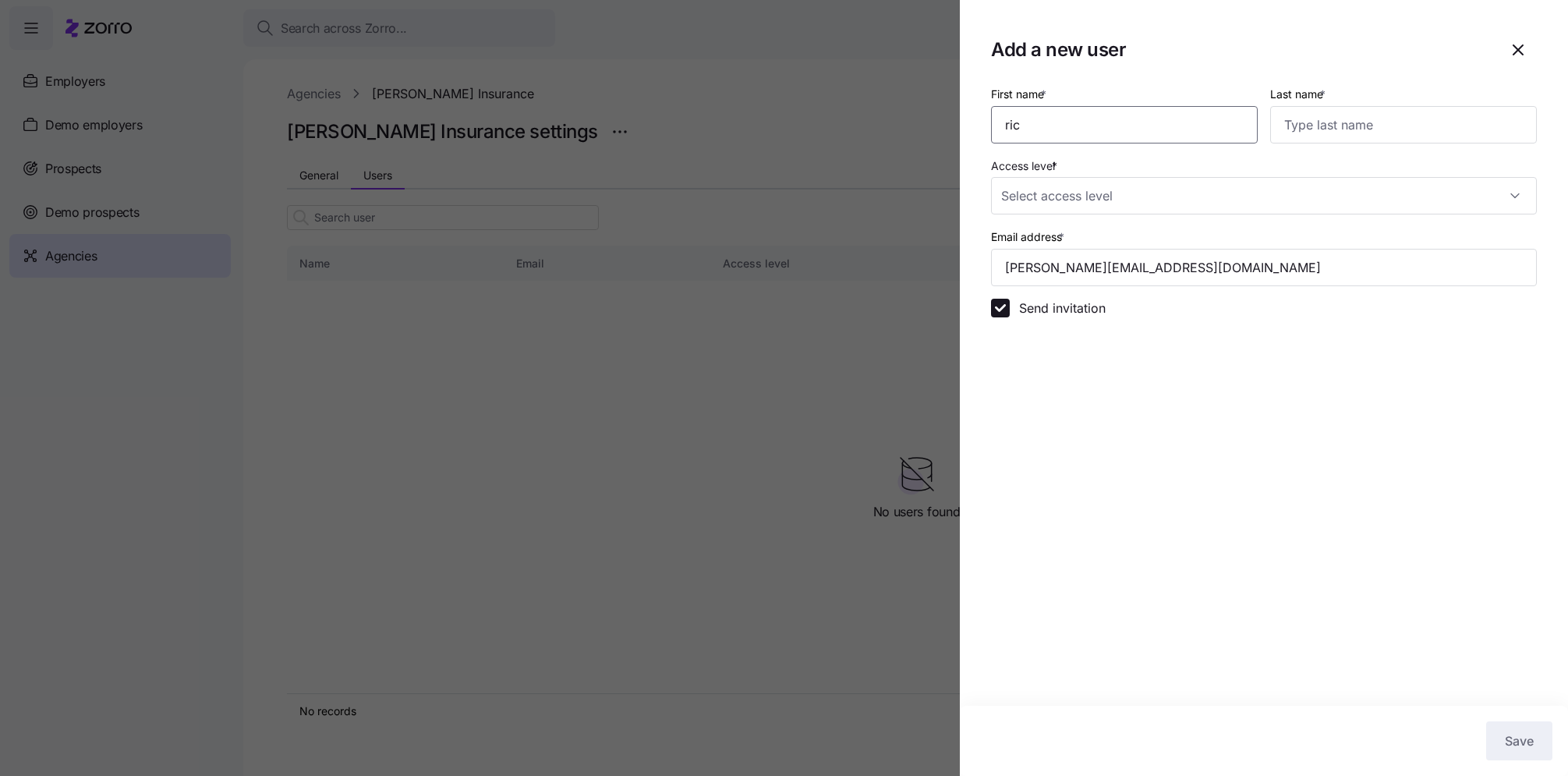
click at [1000, 126] on input "ric" at bounding box center [1124, 124] width 267 height 37
type input "Eric"
click at [1357, 131] on input "Last name *" at bounding box center [1404, 124] width 267 height 37
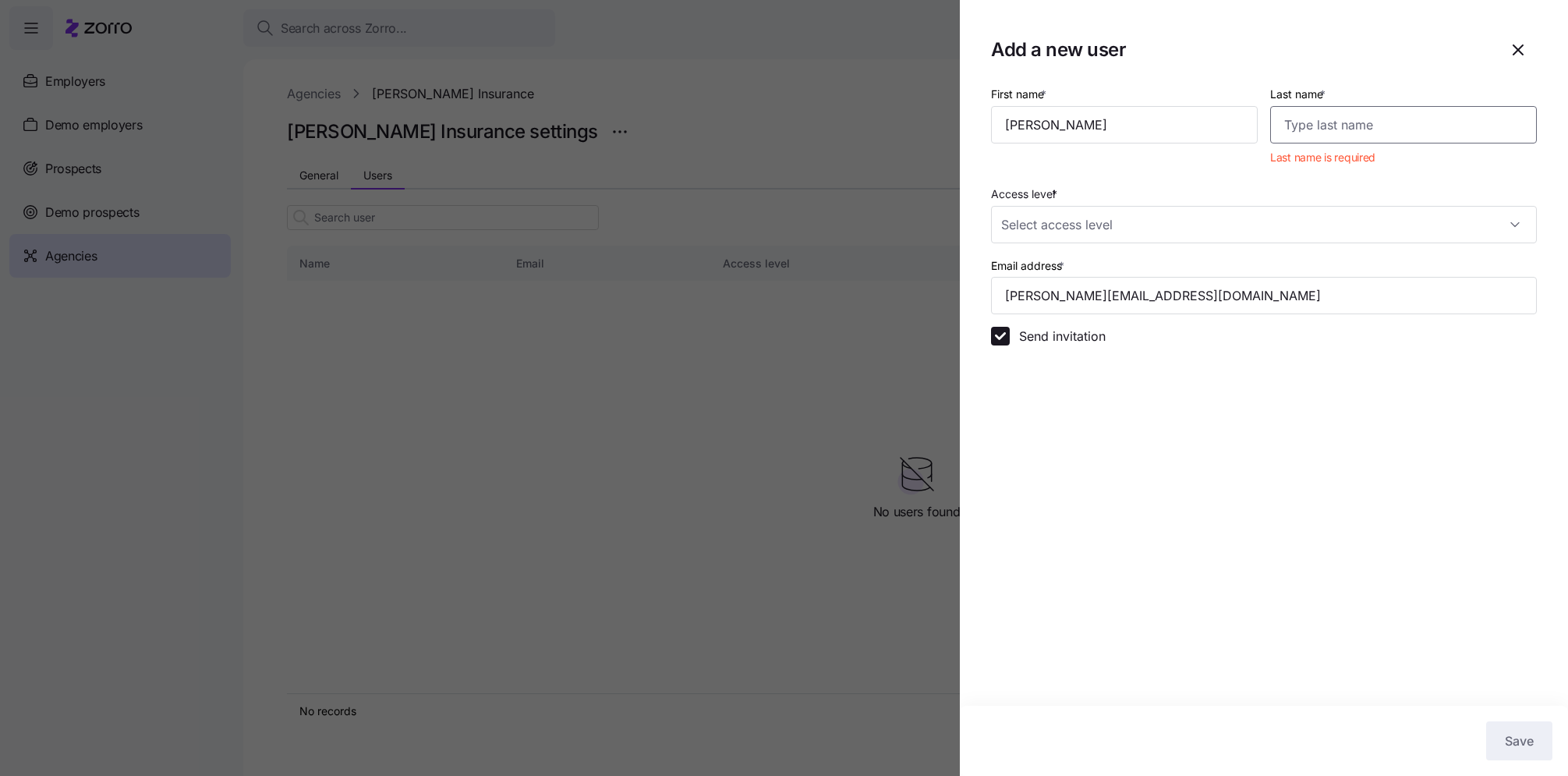
paste input "Fredriksen"
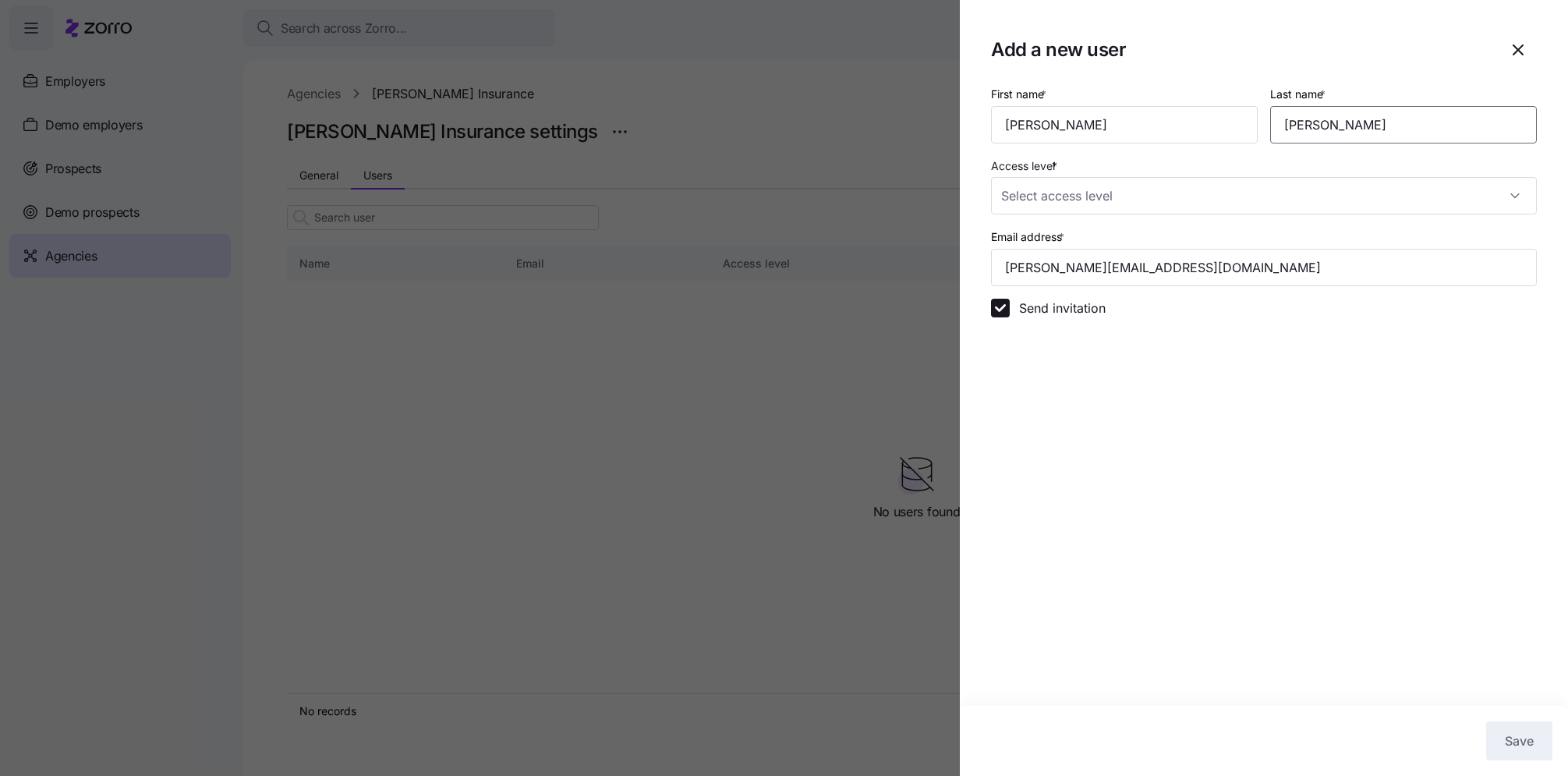
type input "Fredriksen"
click at [1356, 49] on h1 "Add a new user" at bounding box center [1239, 49] width 496 height 24
click at [1212, 198] on input "Access level *" at bounding box center [1264, 195] width 546 height 37
click at [1145, 305] on span "All standard rights, plus can manage general settings and users" at bounding box center [1165, 312] width 311 height 17
type input "Admin"
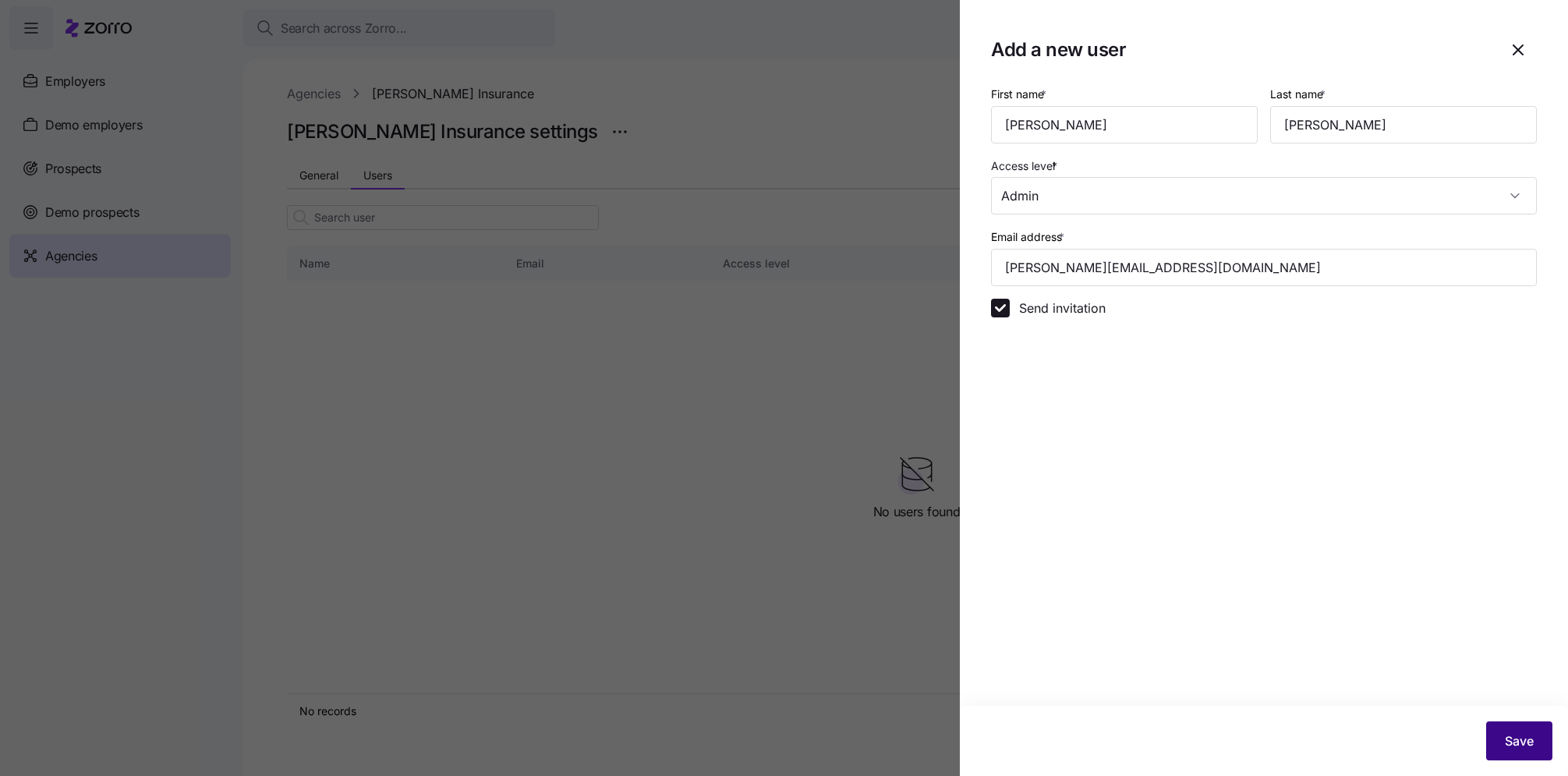
click at [1517, 738] on span "Save" at bounding box center [1519, 740] width 29 height 19
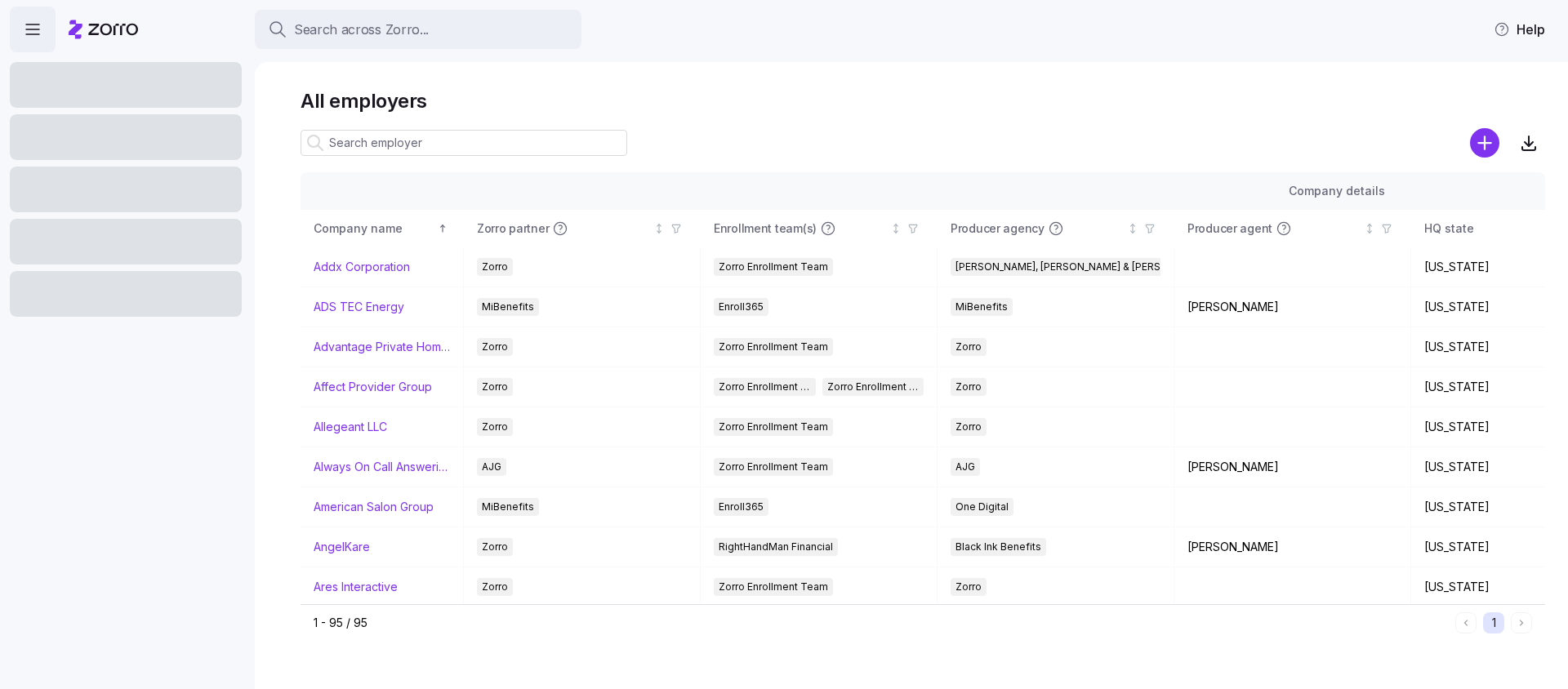
click at [349, 29] on span "Search across Zorro..." at bounding box center [362, 30] width 135 height 21
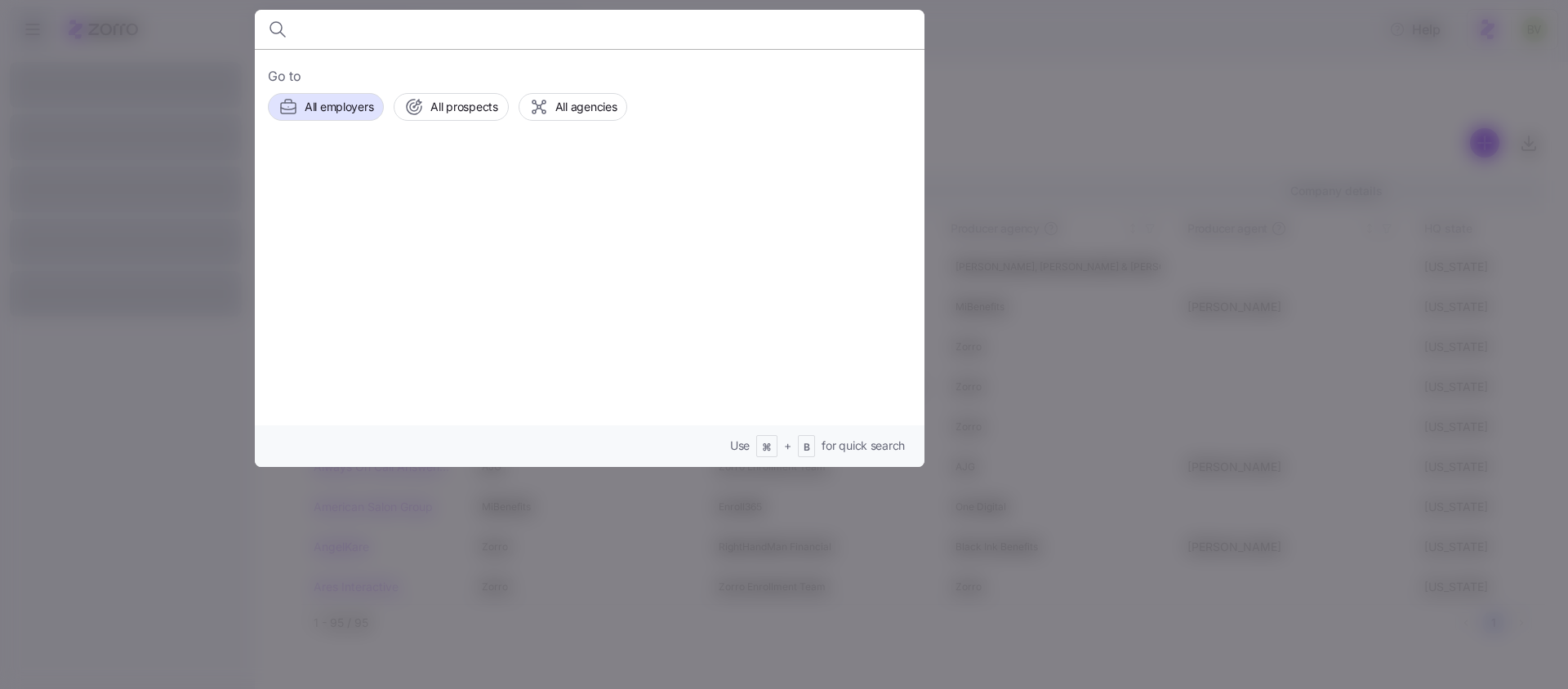
click at [1073, 113] on div at bounding box center [784, 344] width 1568 height 689
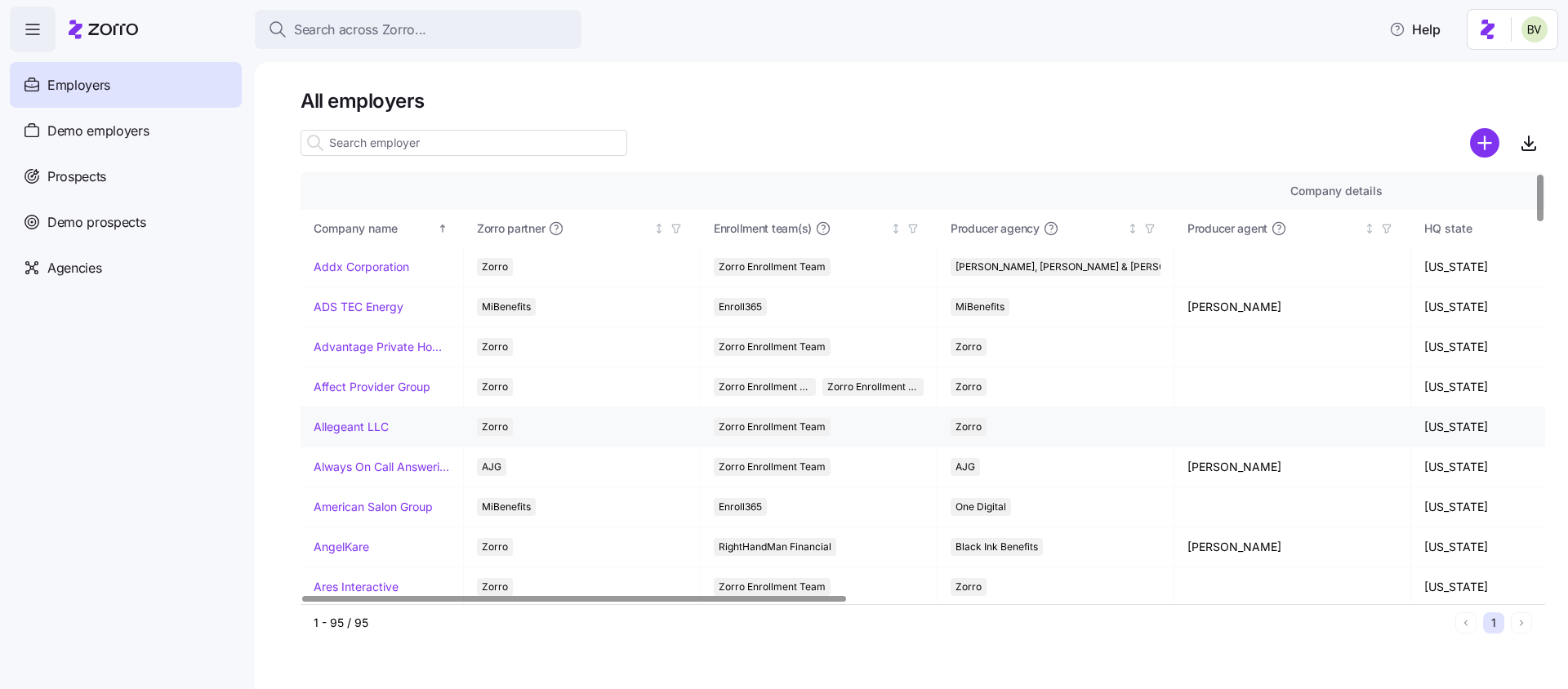
click at [340, 428] on link "Allegeant LLC" at bounding box center [351, 427] width 75 height 16
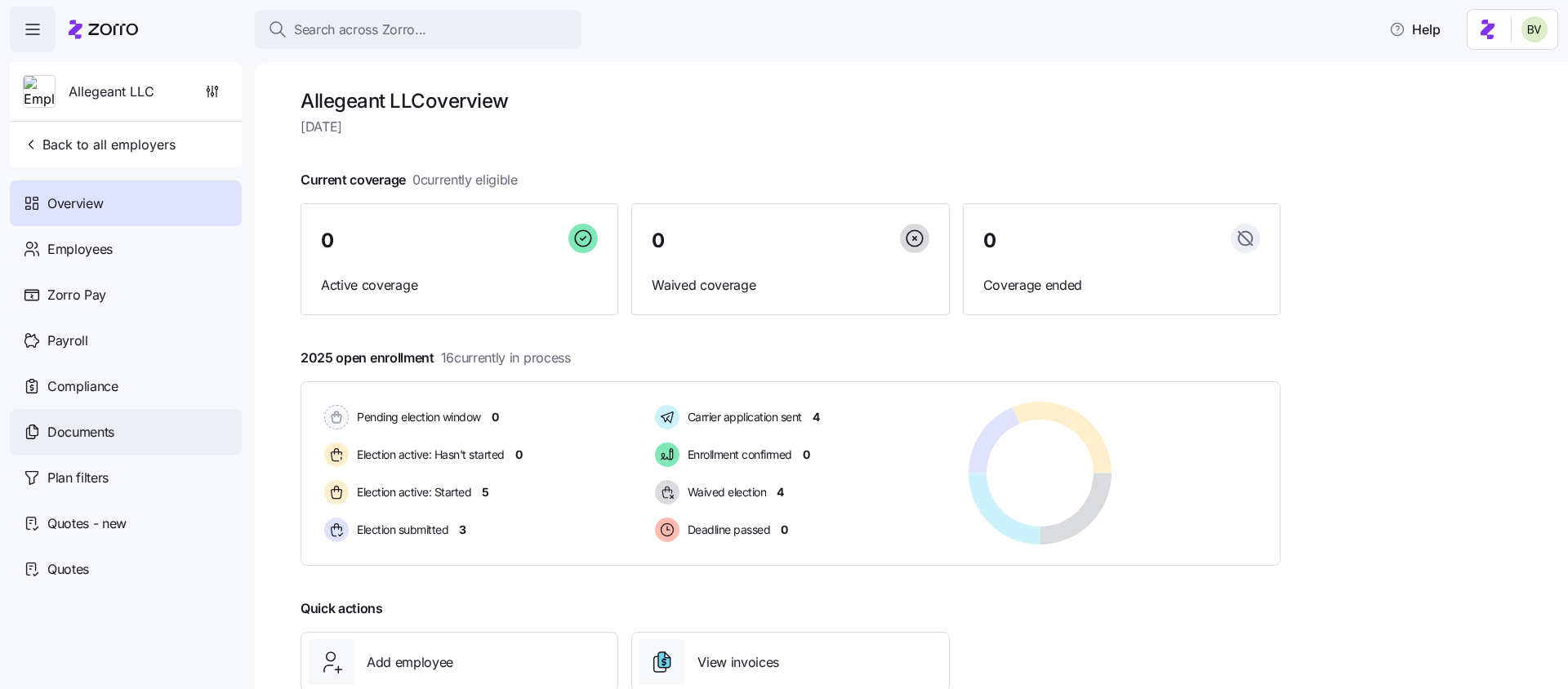
click at [79, 435] on span "Documents" at bounding box center [81, 433] width 67 height 21
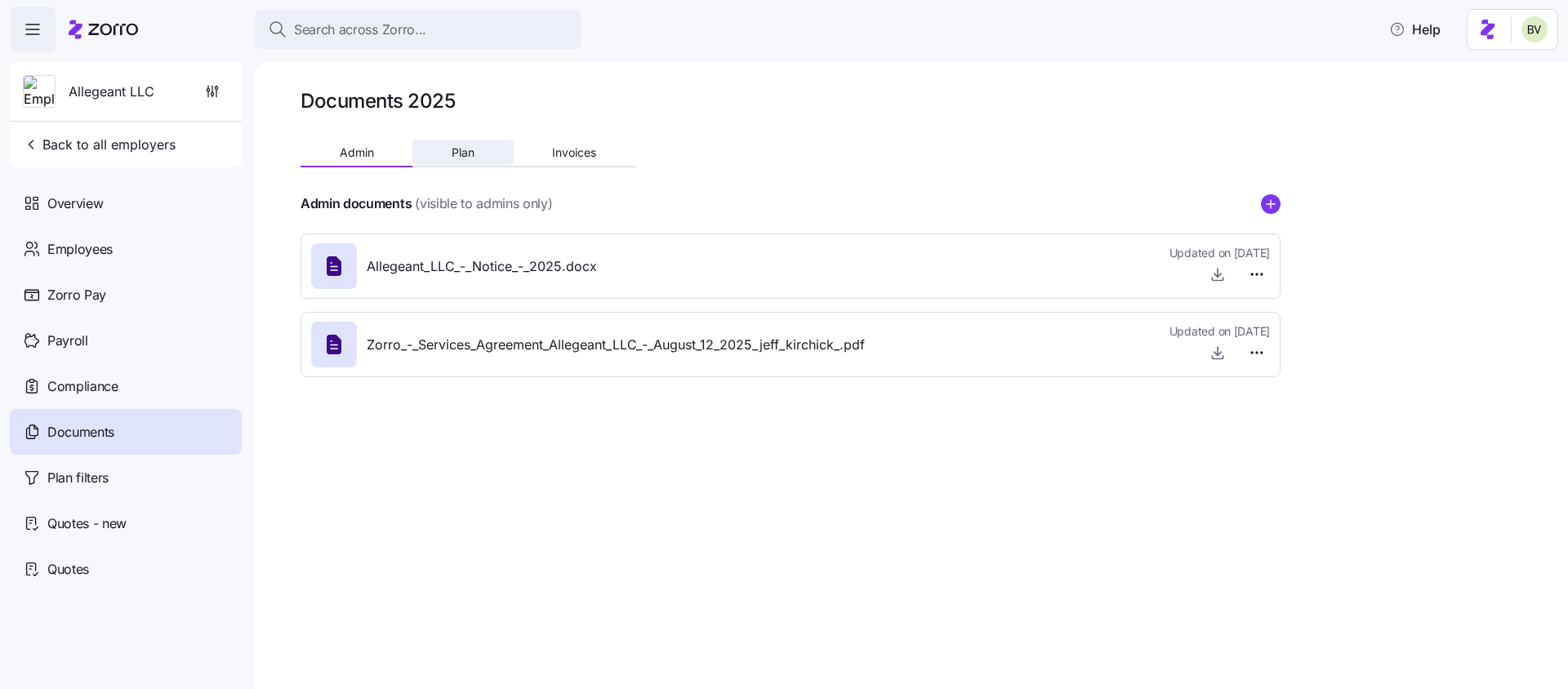
click at [458, 143] on button "Plan" at bounding box center [462, 152] width 100 height 24
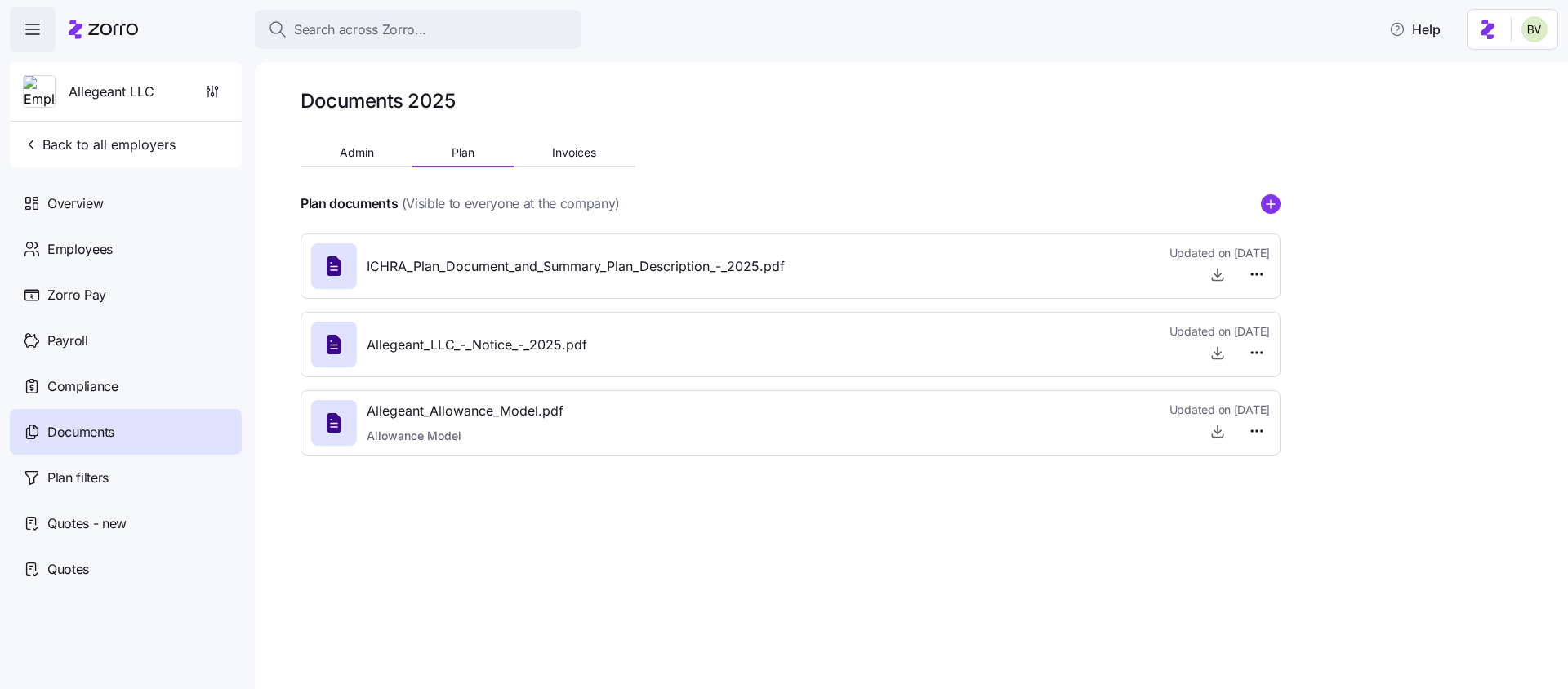
click at [578, 137] on div "Documents 2025 Admin Plan Invoices Plan documents (Visible to everyone at the c…" at bounding box center [790, 279] width 980 height 381
click at [571, 154] on span "Invoices" at bounding box center [574, 152] width 44 height 11
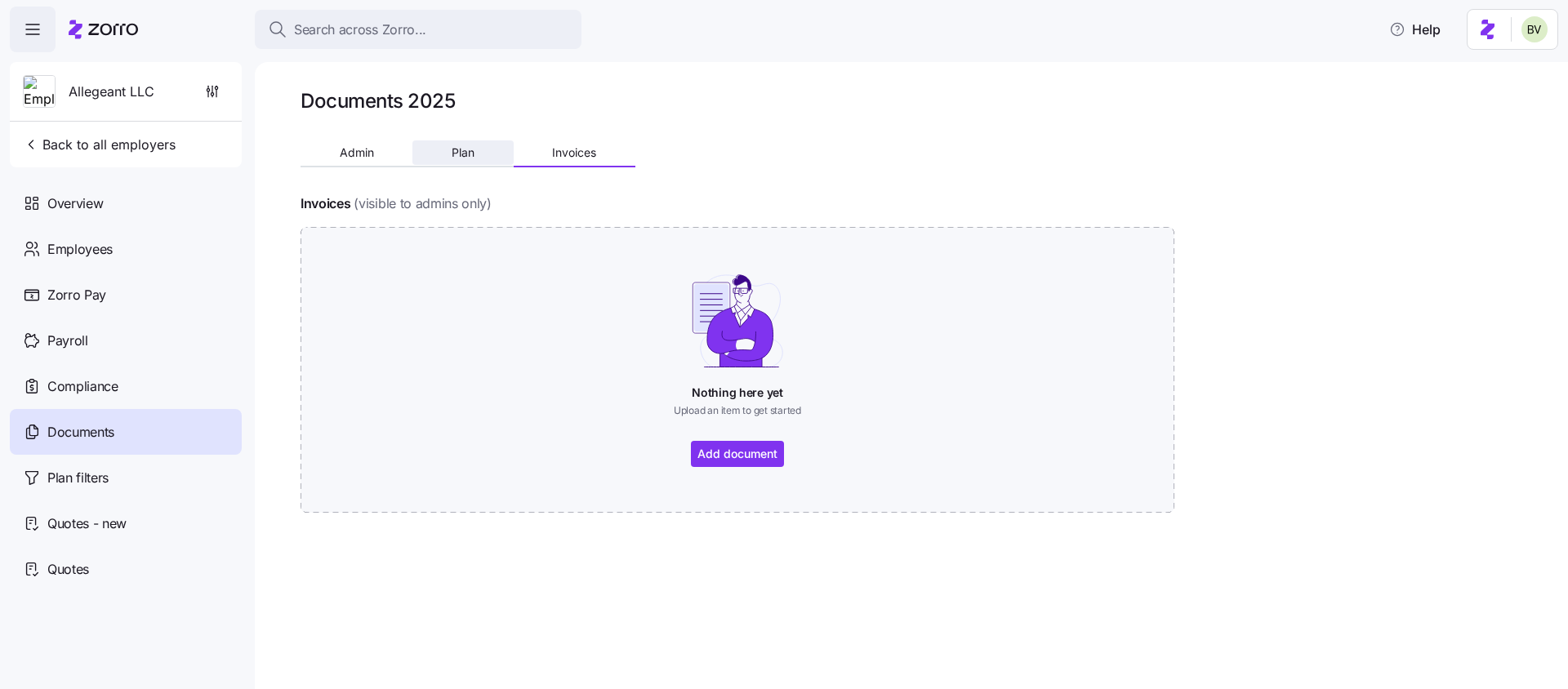
click at [450, 160] on button "Plan" at bounding box center [462, 152] width 100 height 24
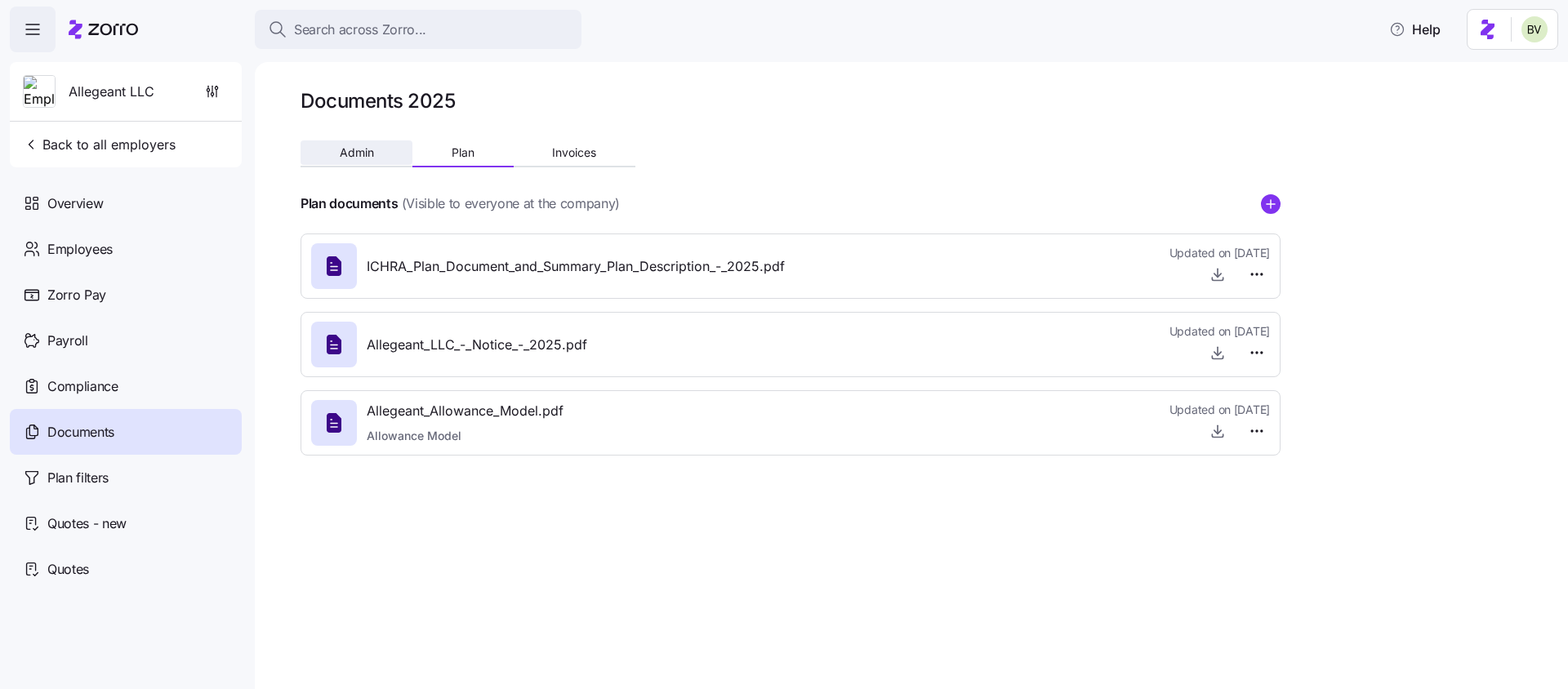
click at [346, 159] on button "Admin" at bounding box center [356, 152] width 112 height 24
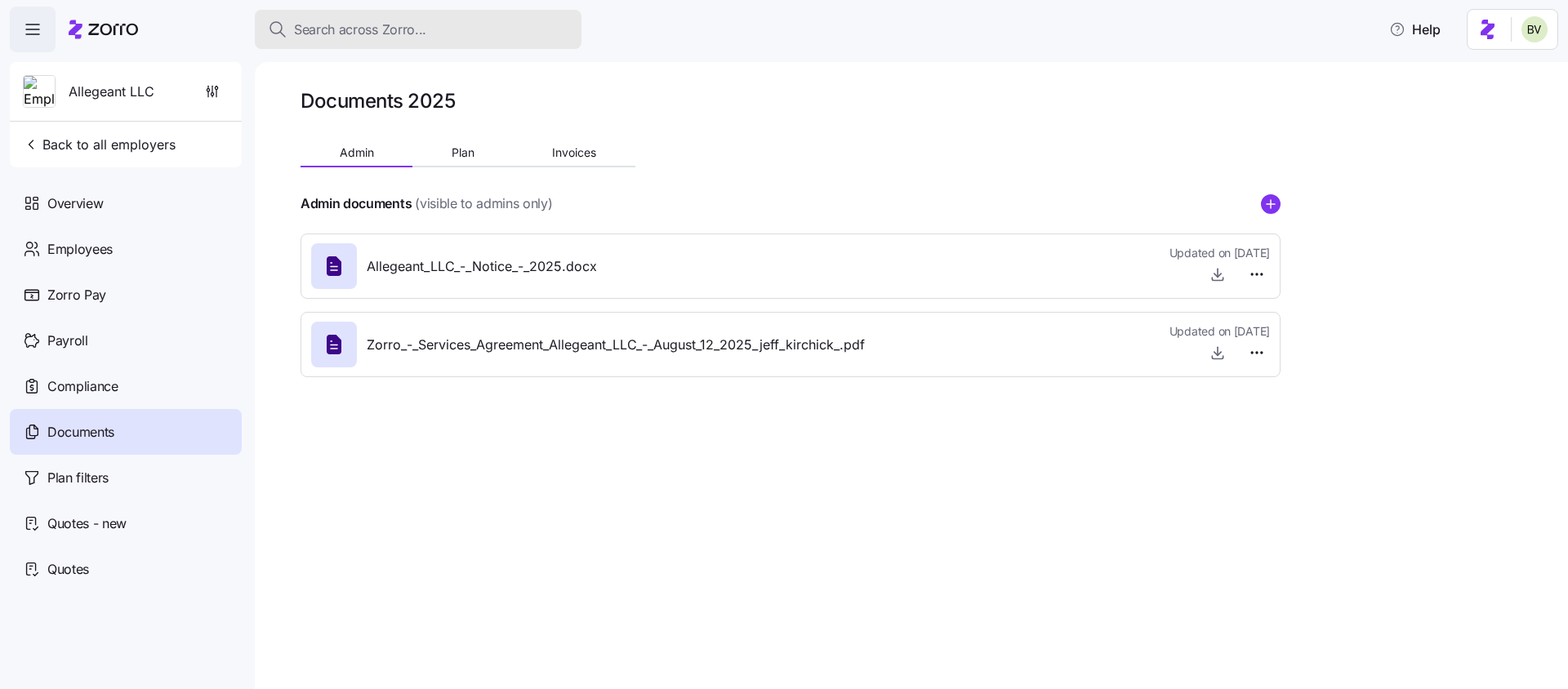
click at [334, 43] on button "Search across Zorro..." at bounding box center [417, 29] width 326 height 39
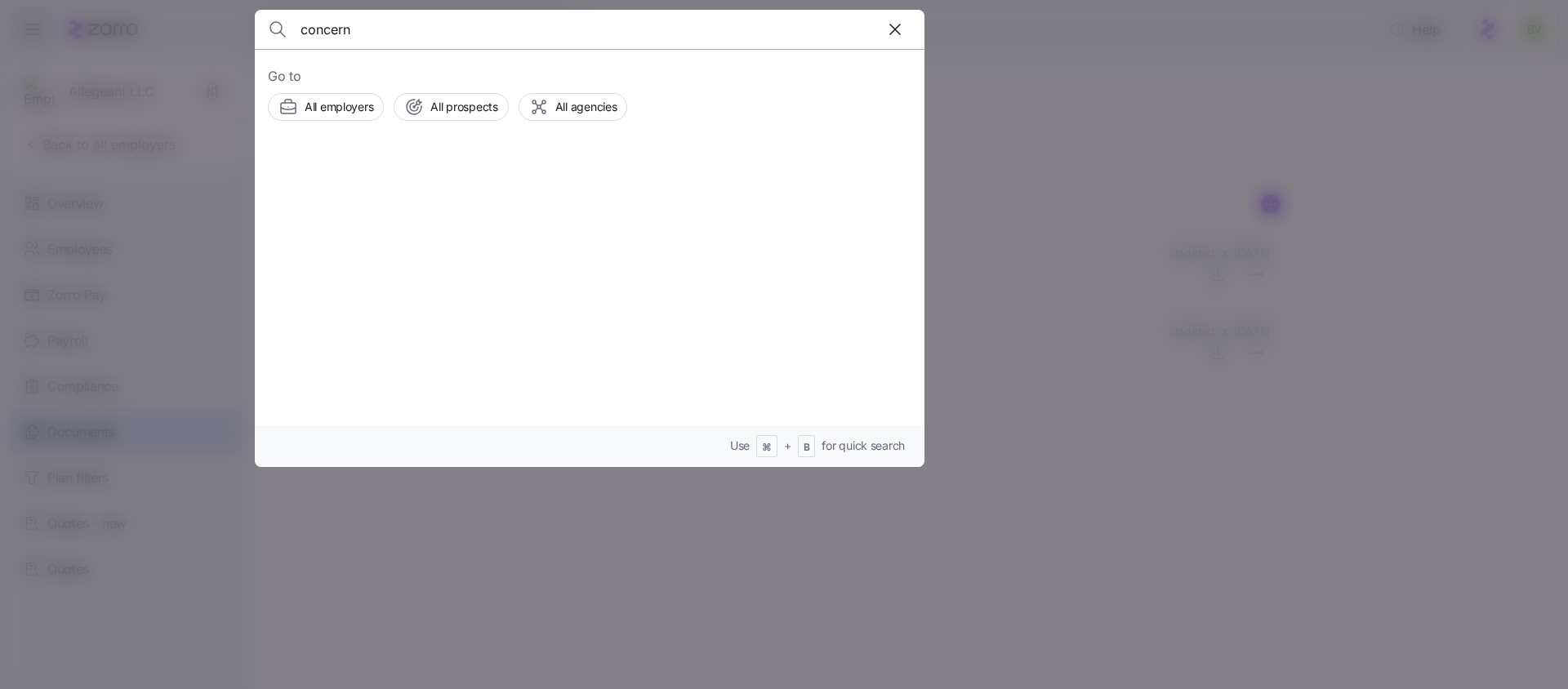
type input "concern"
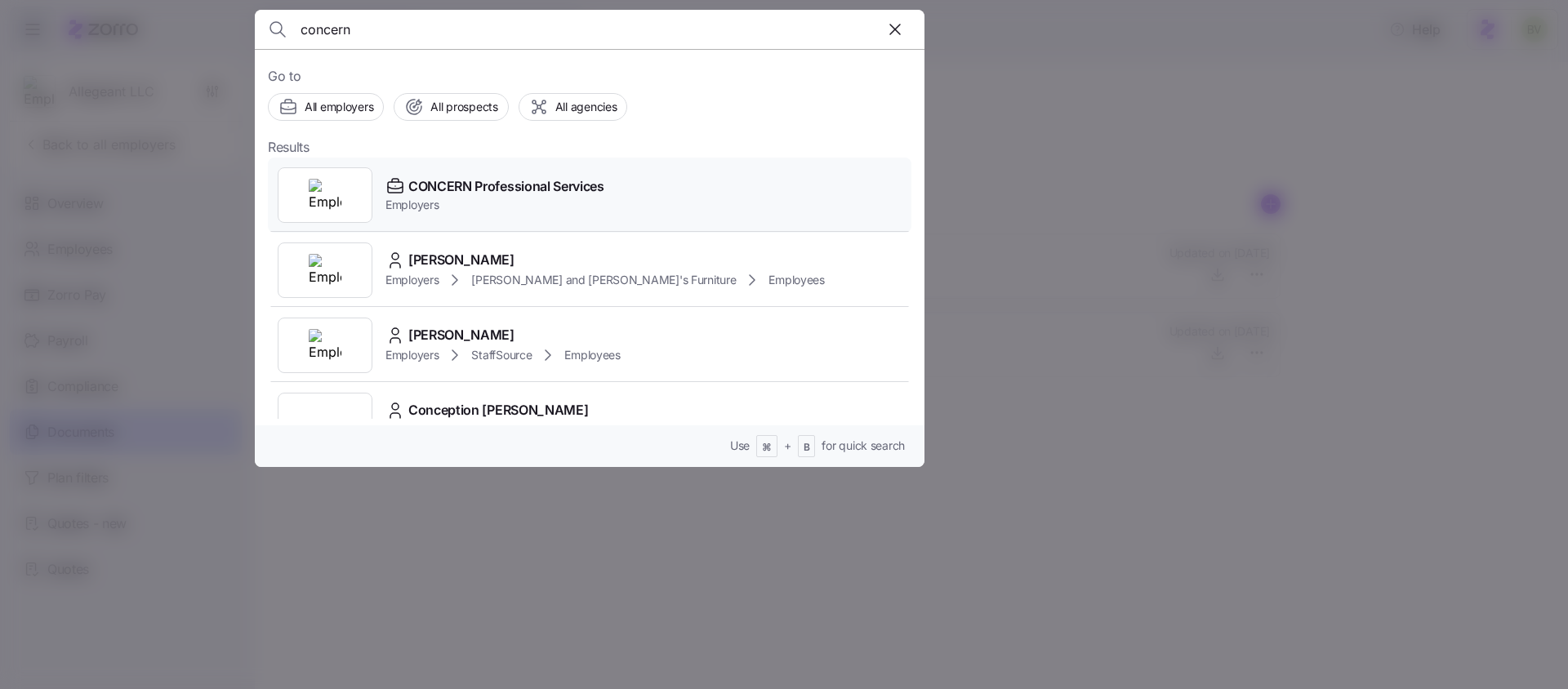
click at [324, 196] on img at bounding box center [326, 196] width 33 height 33
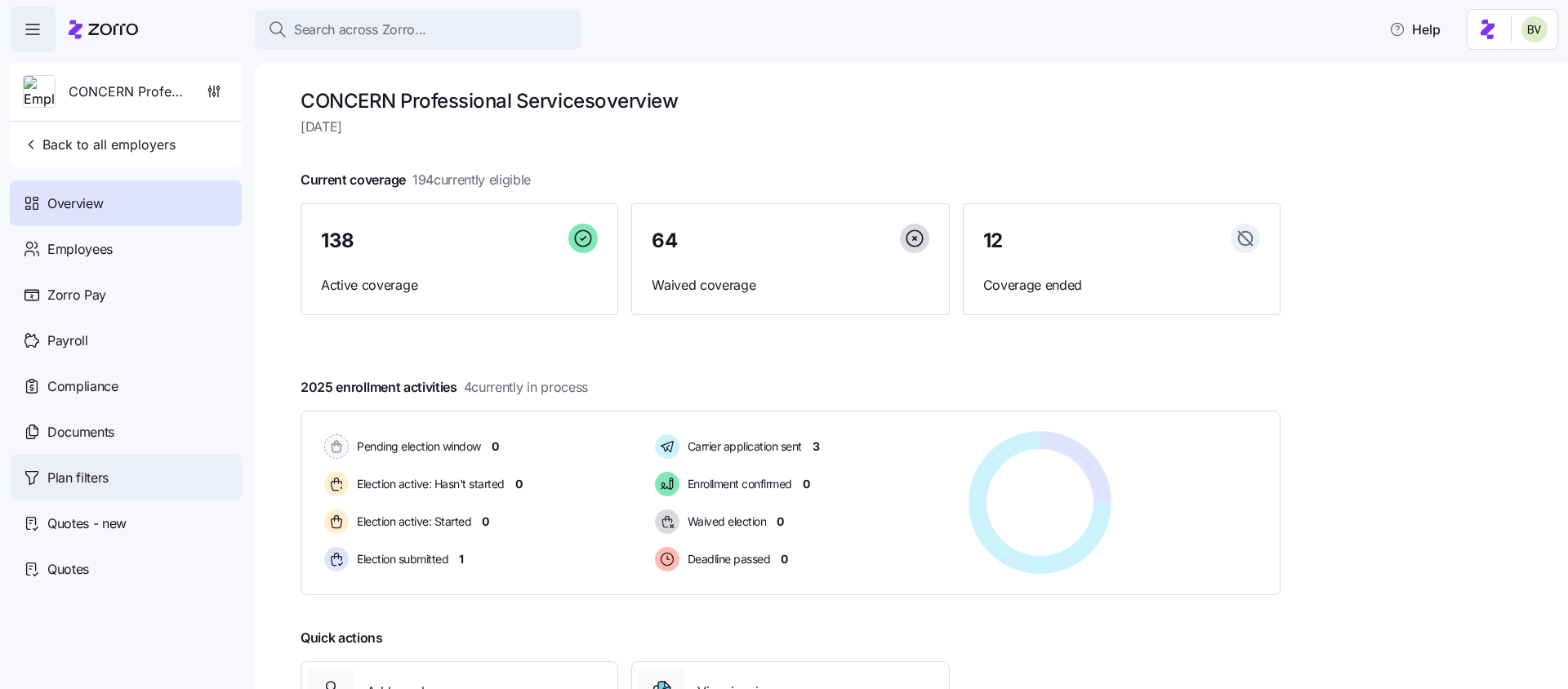
click at [100, 471] on span "Plan filters" at bounding box center [78, 478] width 61 height 21
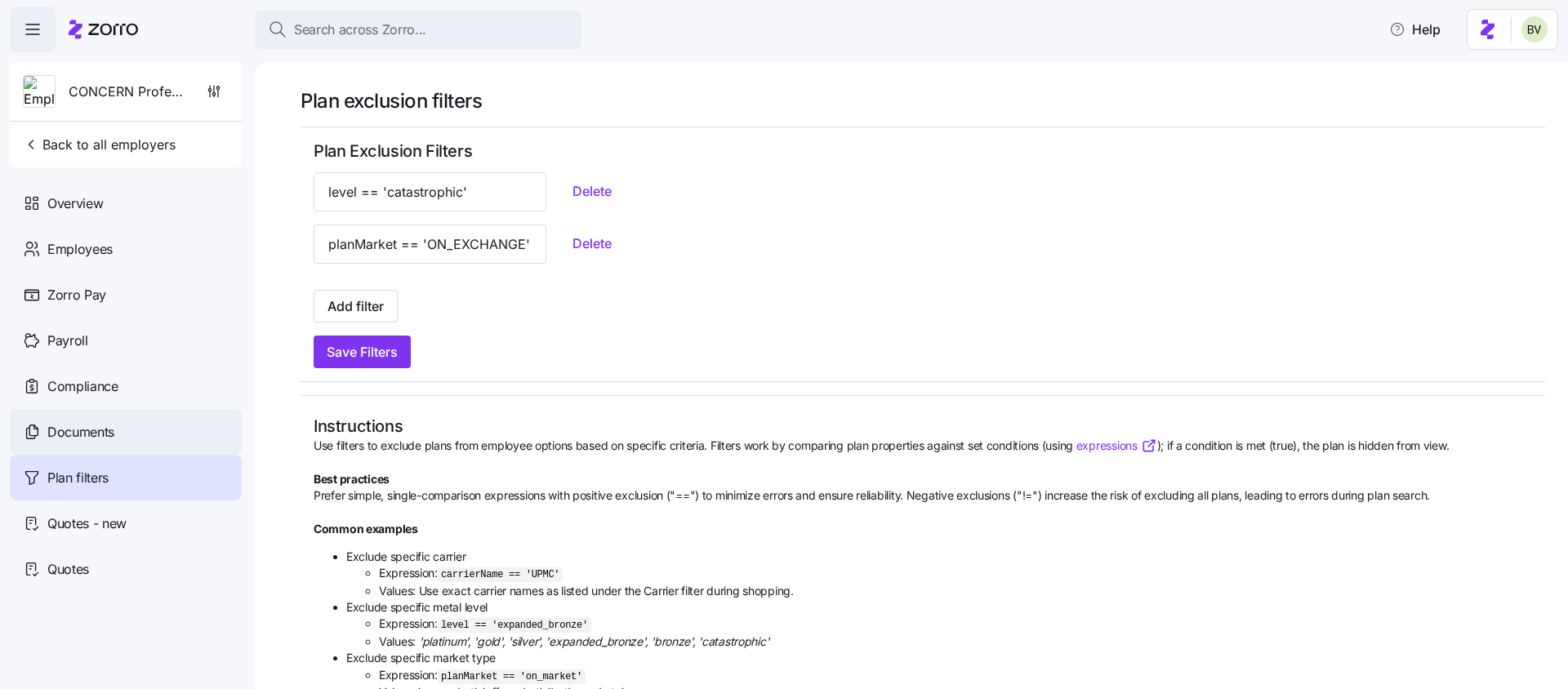
click at [94, 428] on span "Documents" at bounding box center [81, 433] width 67 height 21
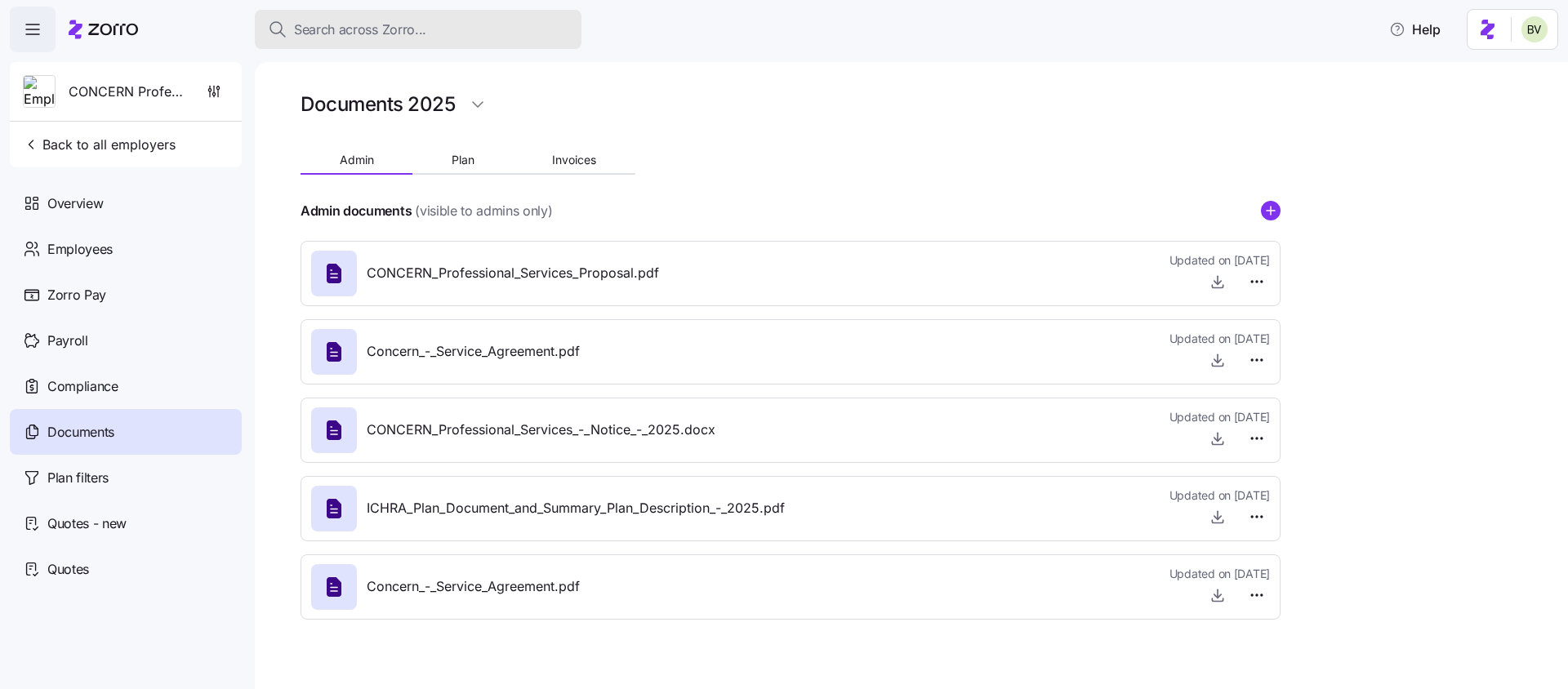
click at [408, 31] on span "Search across Zorro..." at bounding box center [360, 30] width 132 height 21
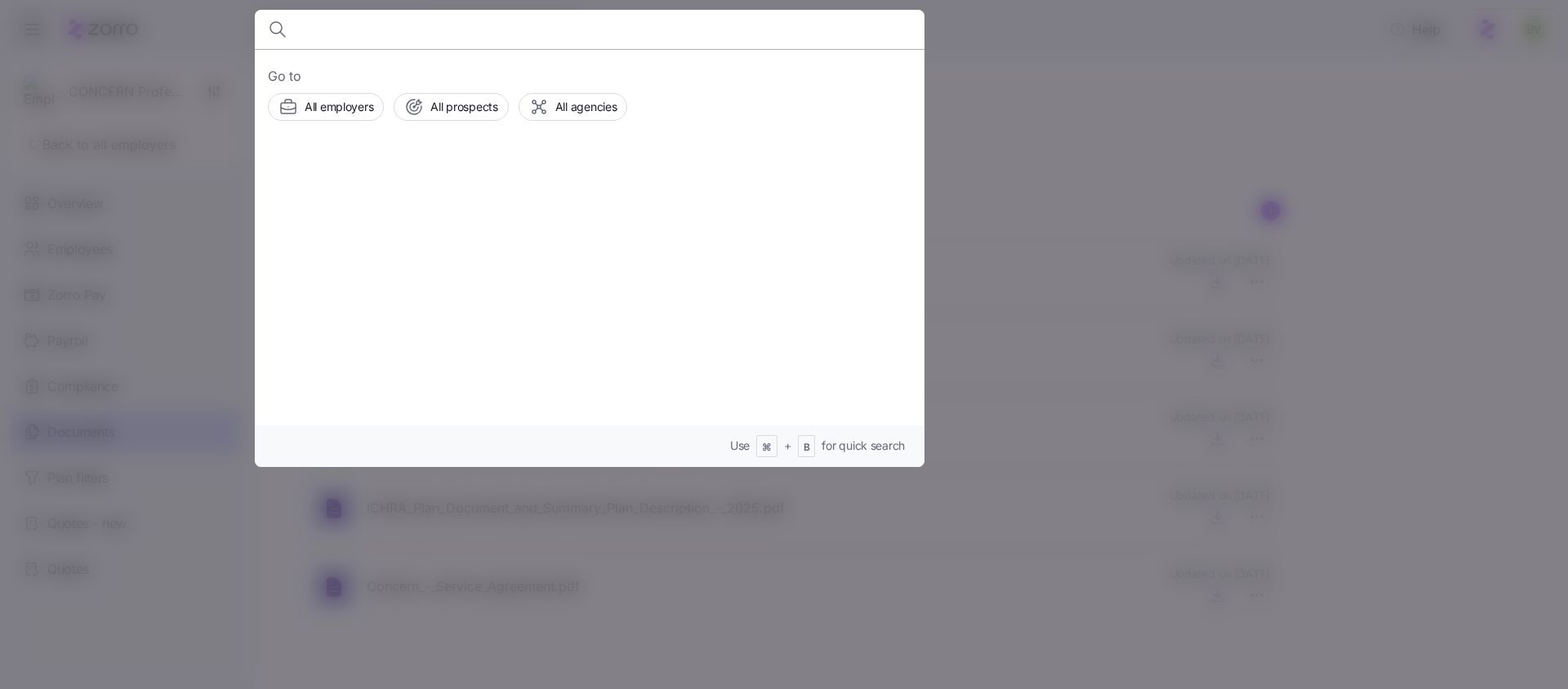
type input "s"
type input "allegeant"
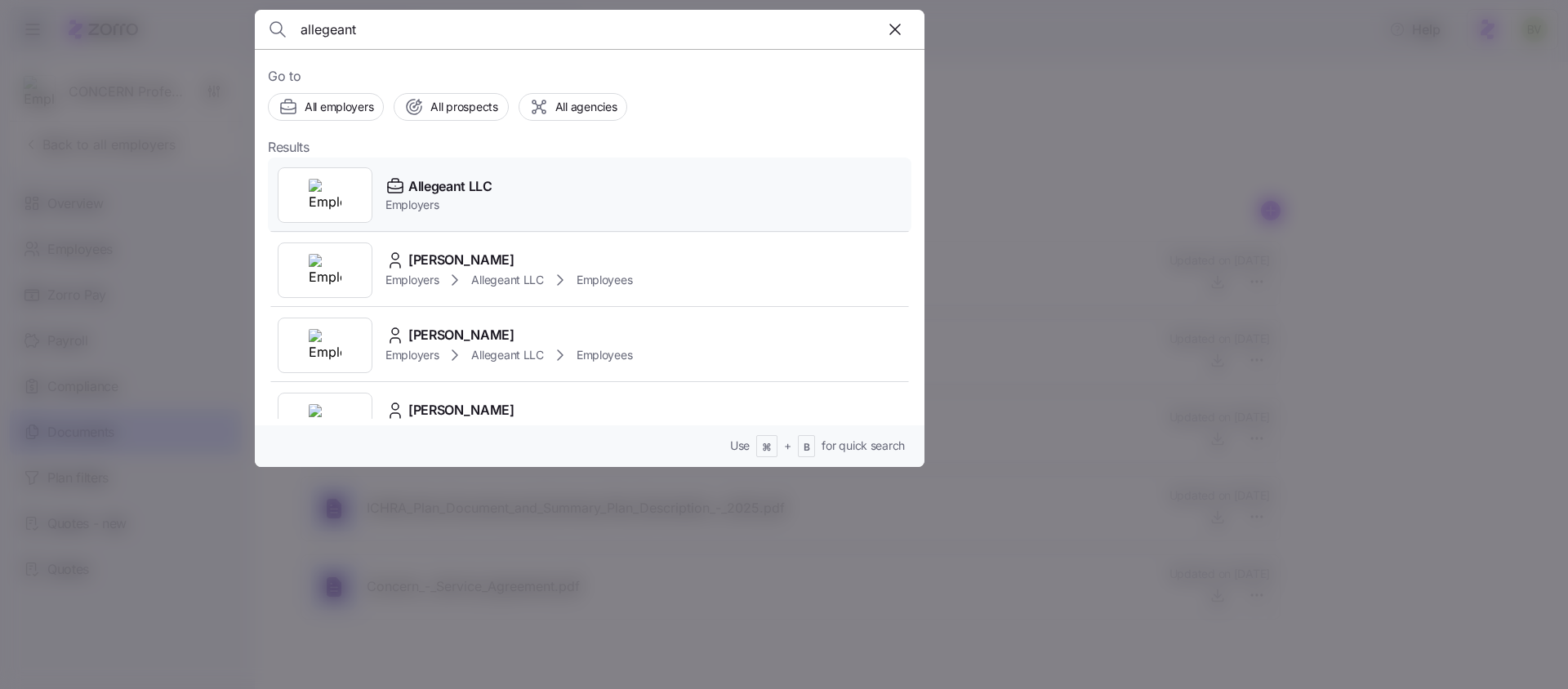
click at [316, 209] on img at bounding box center [326, 196] width 33 height 33
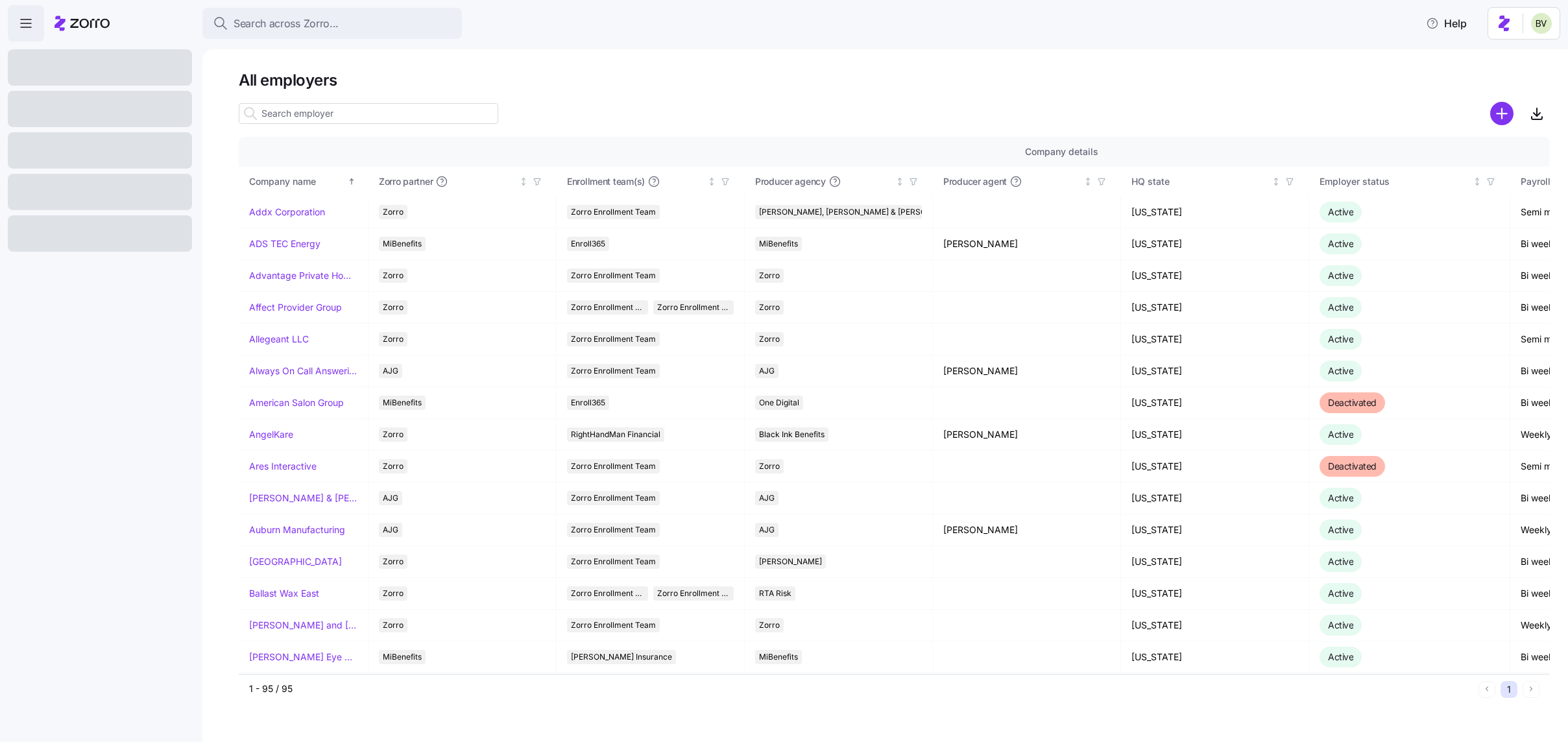
click at [307, 113] on input at bounding box center [368, 113] width 259 height 21
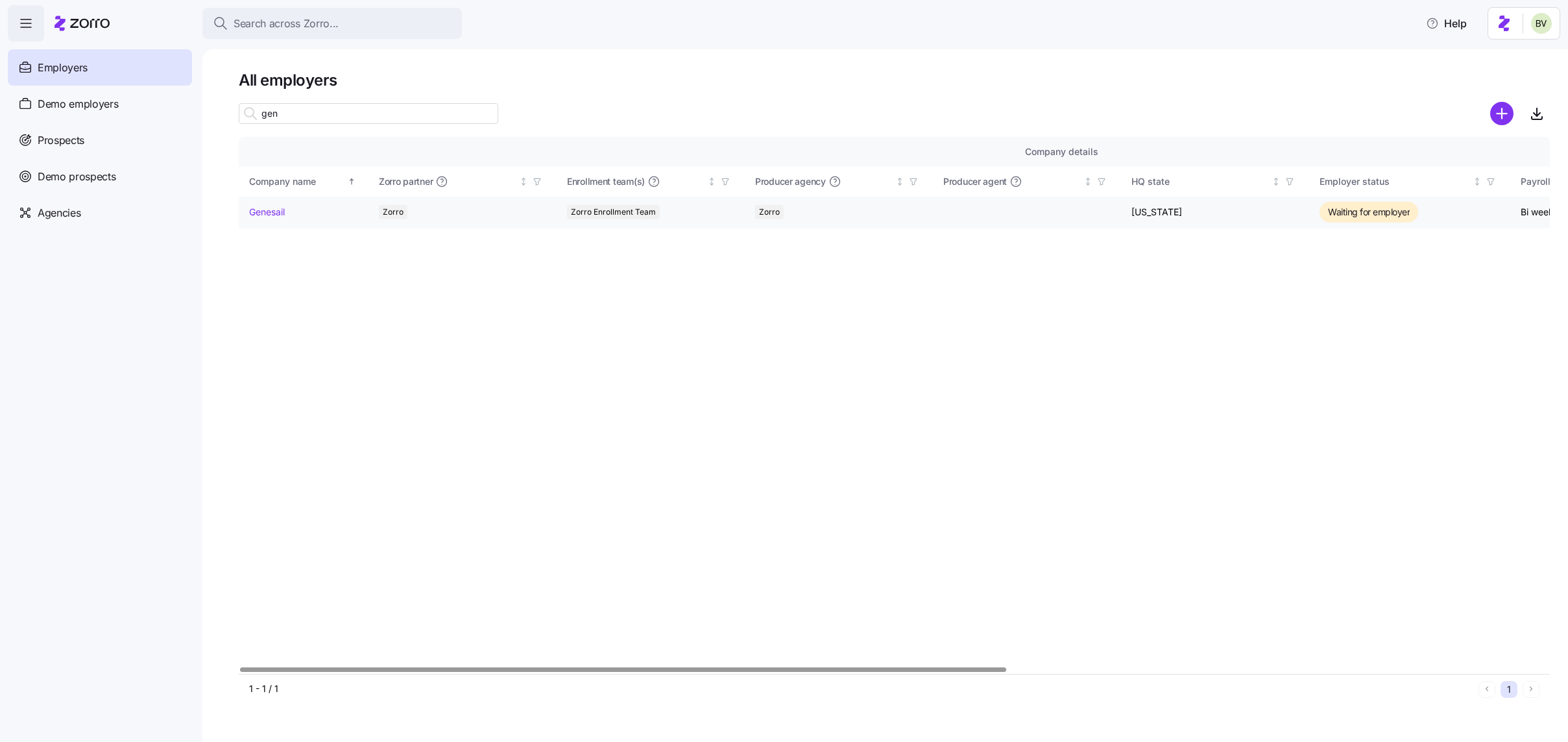
type input "gen"
click at [261, 208] on link "Genesail" at bounding box center [267, 212] width 36 height 13
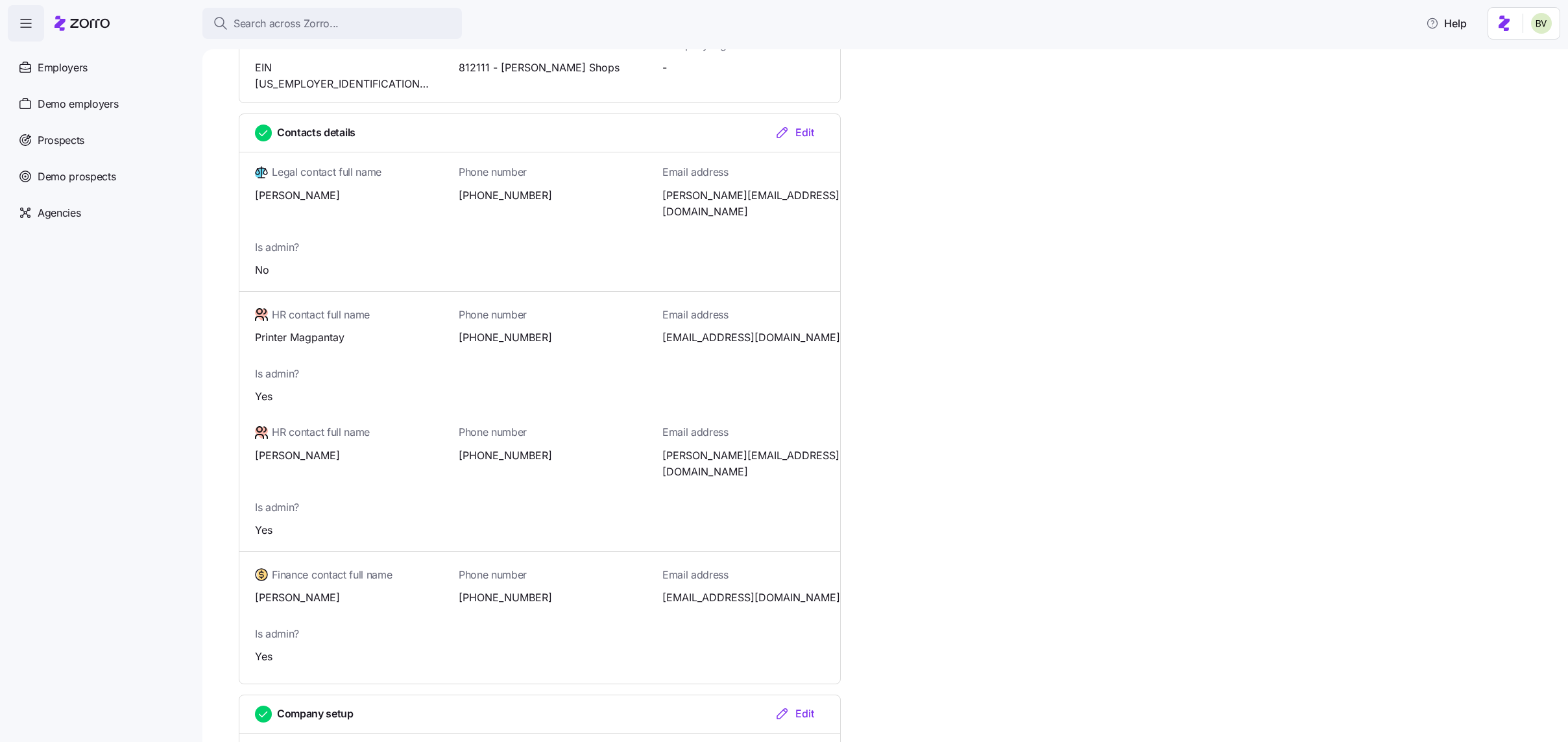
scroll to position [539, 0]
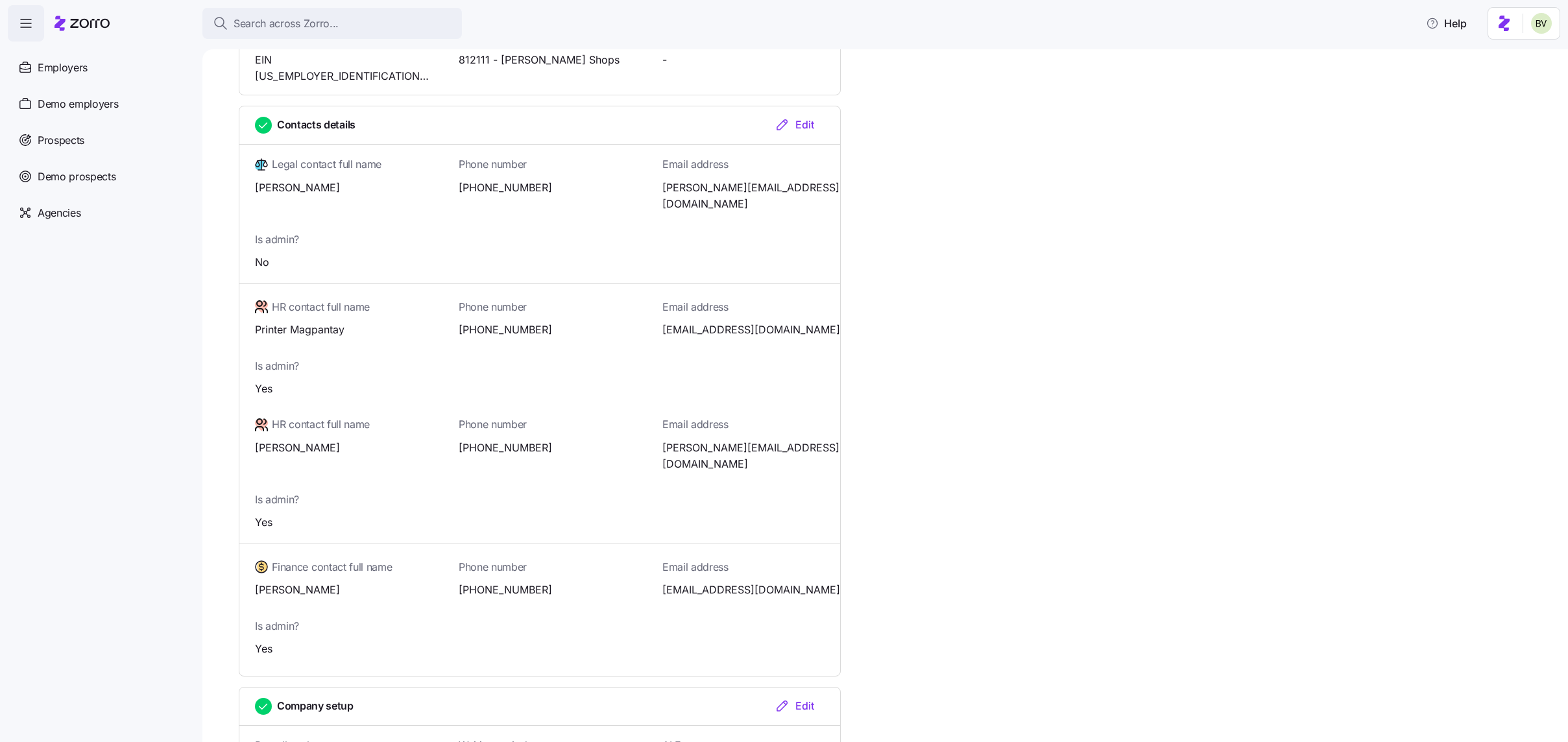
click at [534, 582] on span "[PHONE_NUMBER]" at bounding box center [547, 590] width 177 height 17
drag, startPoint x: 533, startPoint y: 541, endPoint x: 467, endPoint y: 540, distance: 66.0
click at [467, 582] on span "[PHONE_NUMBER]" at bounding box center [547, 590] width 177 height 17
click at [539, 582] on span "[PHONE_NUMBER]" at bounding box center [547, 590] width 177 height 17
drag, startPoint x: 534, startPoint y: 539, endPoint x: 453, endPoint y: 542, distance: 81.1
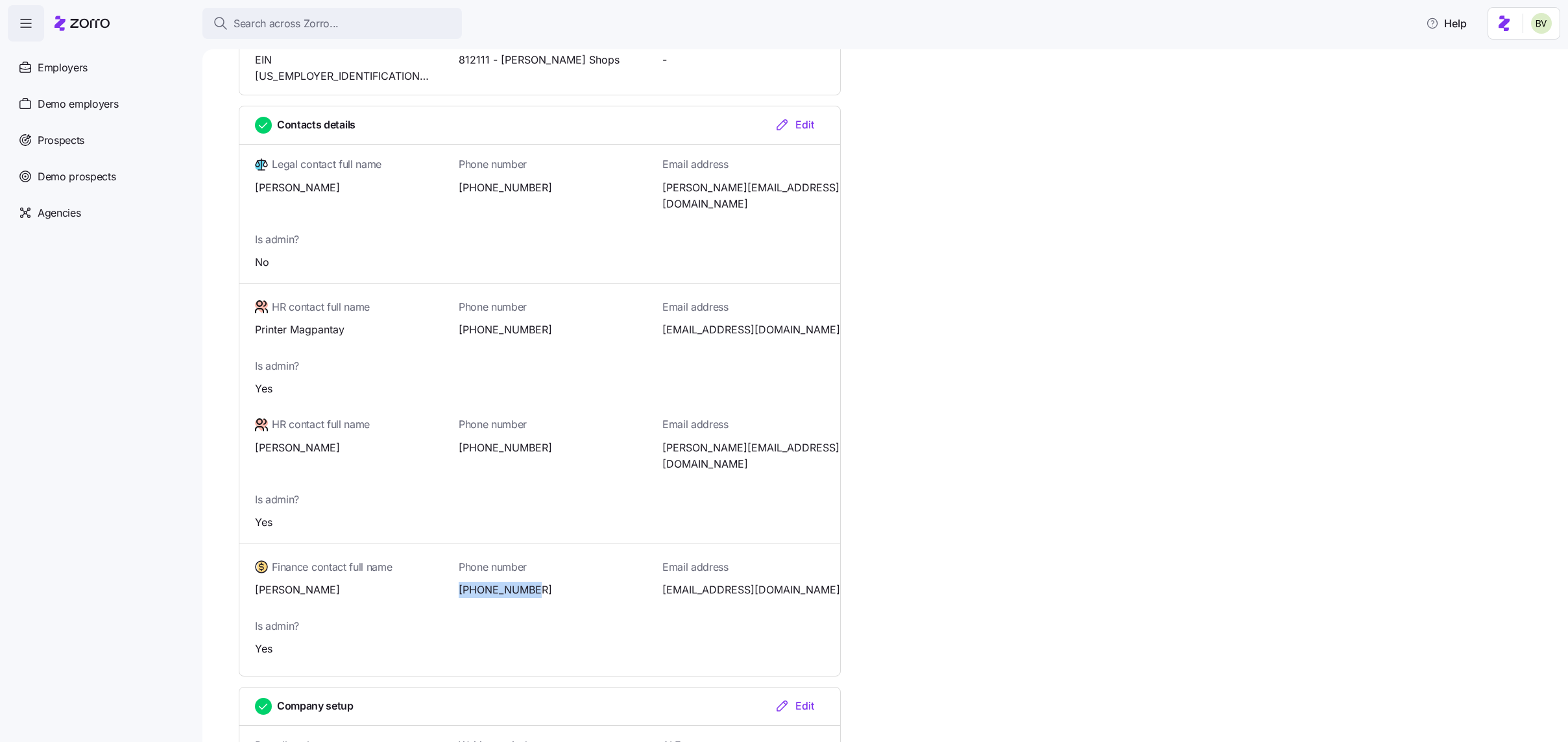
click at [453, 552] on div "Phone number [PHONE_NUMBER]" at bounding box center [540, 578] width 204 height 52
click at [546, 582] on span "[PHONE_NUMBER]" at bounding box center [547, 590] width 177 height 17
drag, startPoint x: 536, startPoint y: 542, endPoint x: 463, endPoint y: 543, distance: 73.0
click at [463, 582] on span "[PHONE_NUMBER]" at bounding box center [547, 590] width 177 height 17
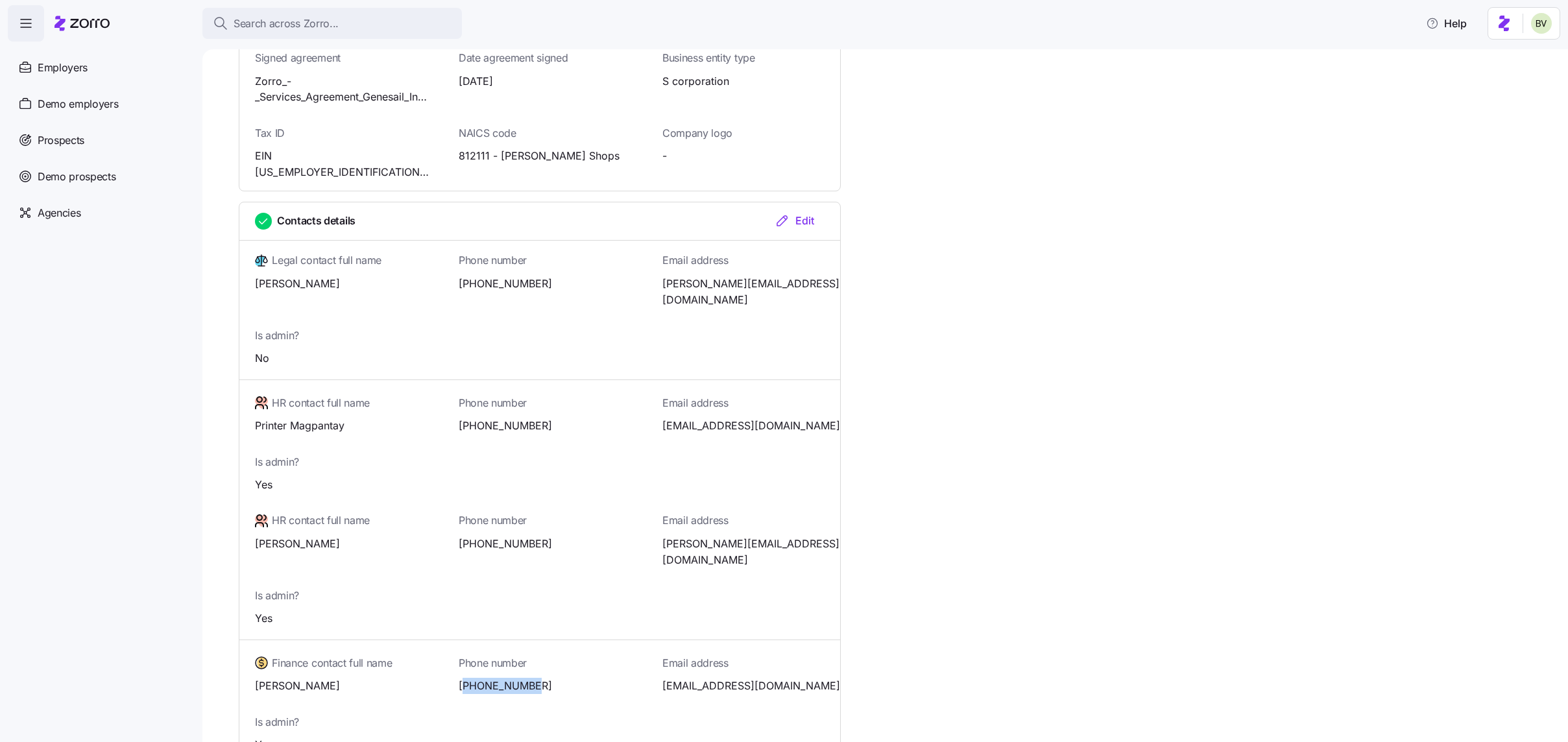
scroll to position [469, 0]
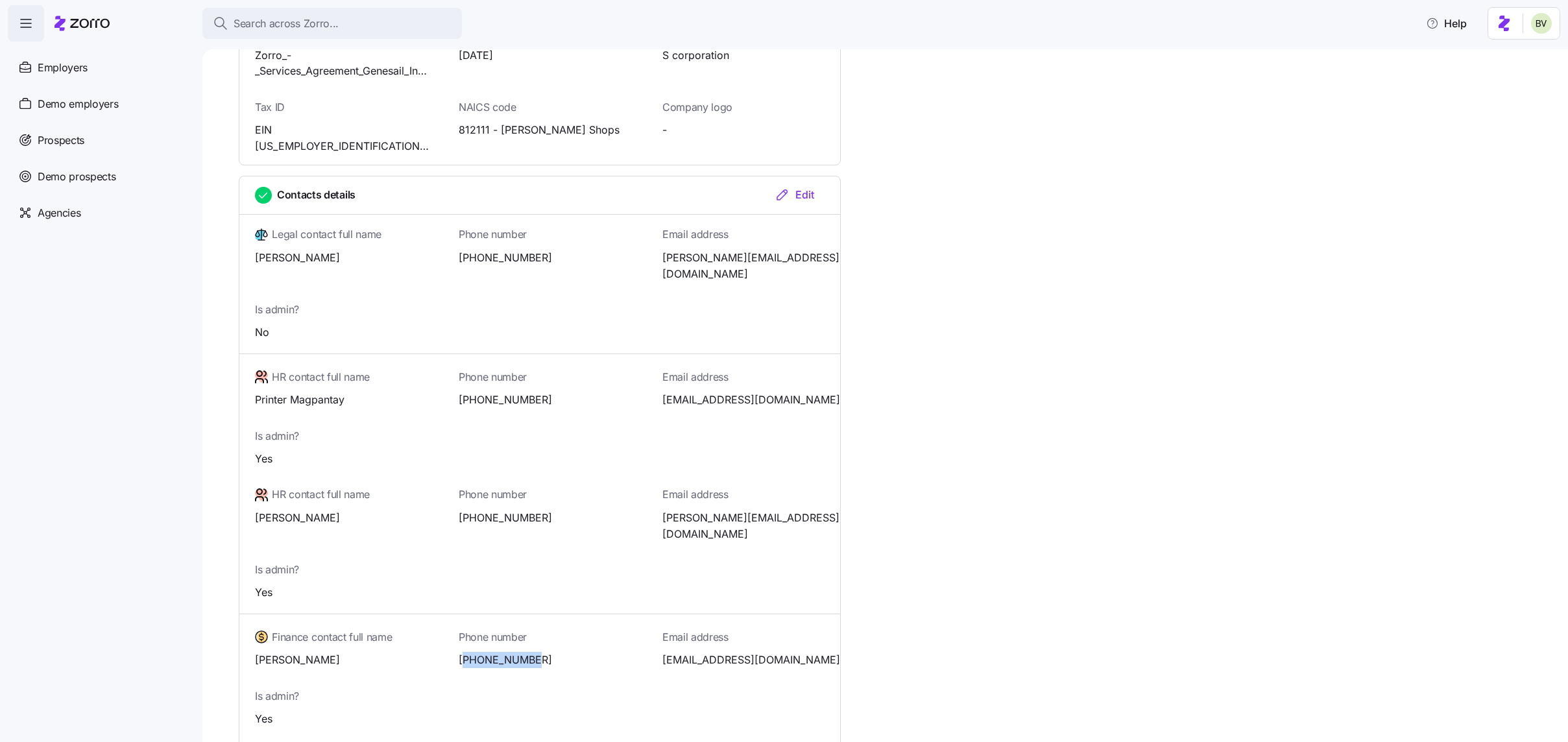
click at [530, 652] on span "[PHONE_NUMBER]" at bounding box center [547, 660] width 177 height 17
drag, startPoint x: 538, startPoint y: 610, endPoint x: 467, endPoint y: 612, distance: 71.0
click at [467, 652] on span "[PHONE_NUMBER]" at bounding box center [547, 660] width 177 height 17
copy span "12088705435"
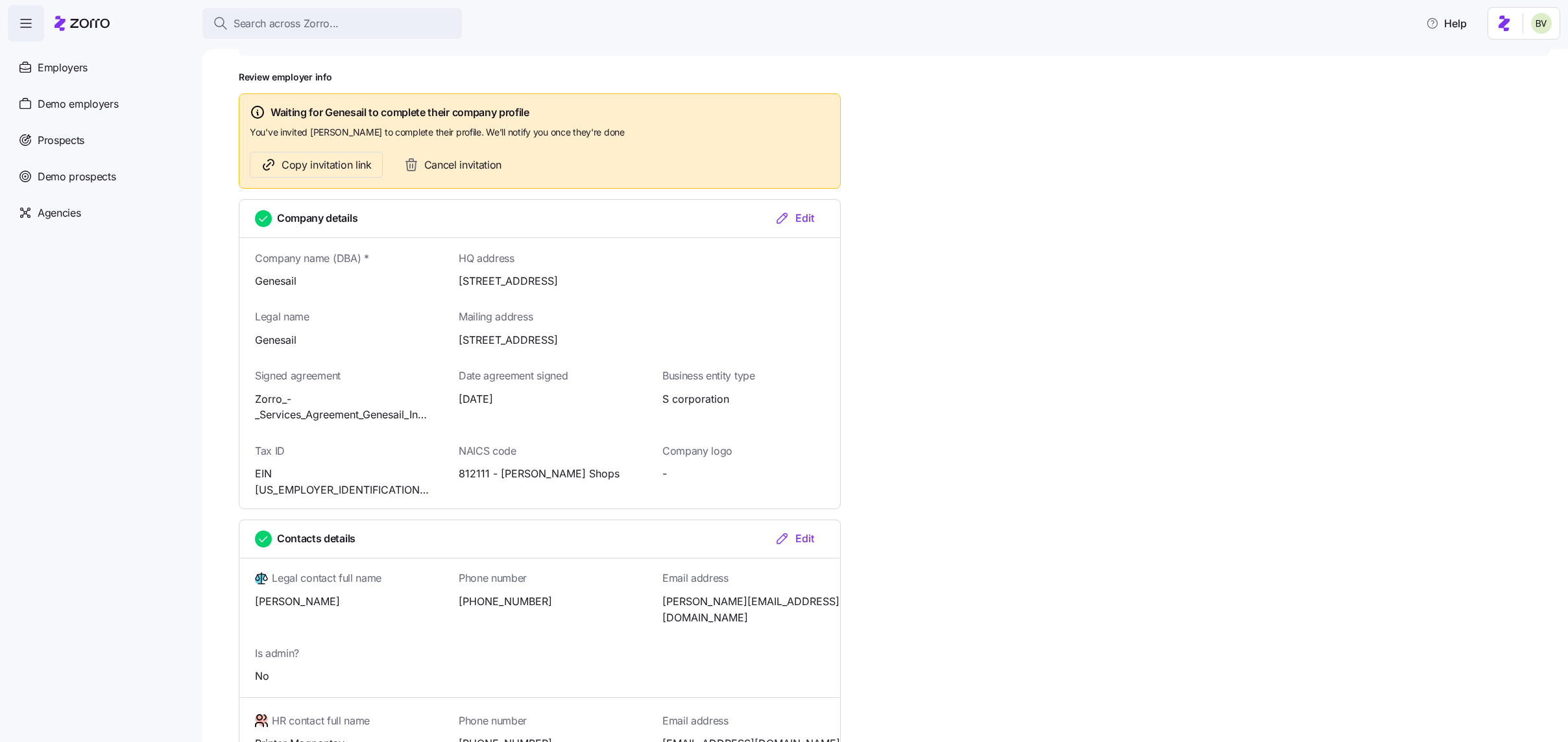
scroll to position [0, 0]
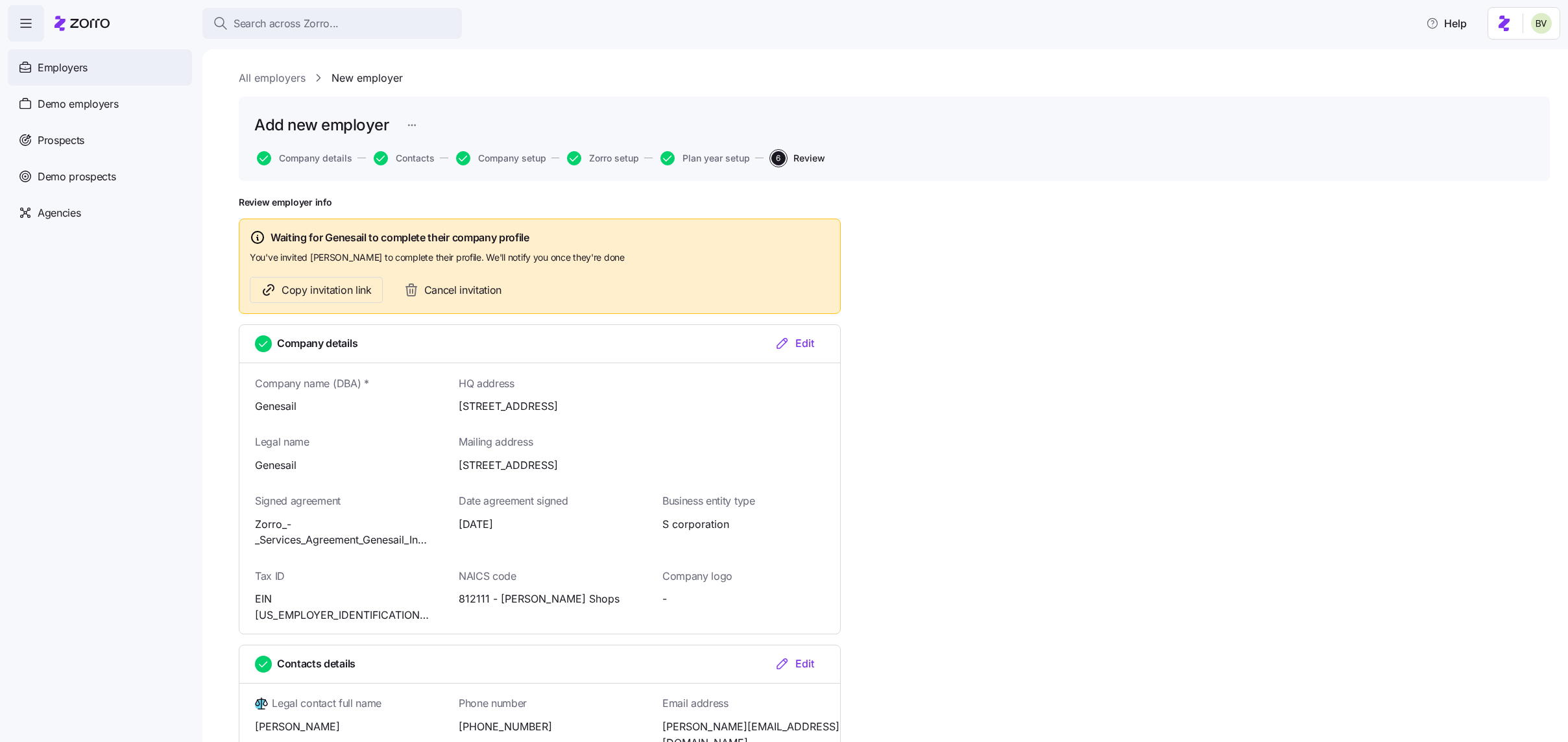
click at [79, 79] on div "Employers" at bounding box center [100, 67] width 184 height 36
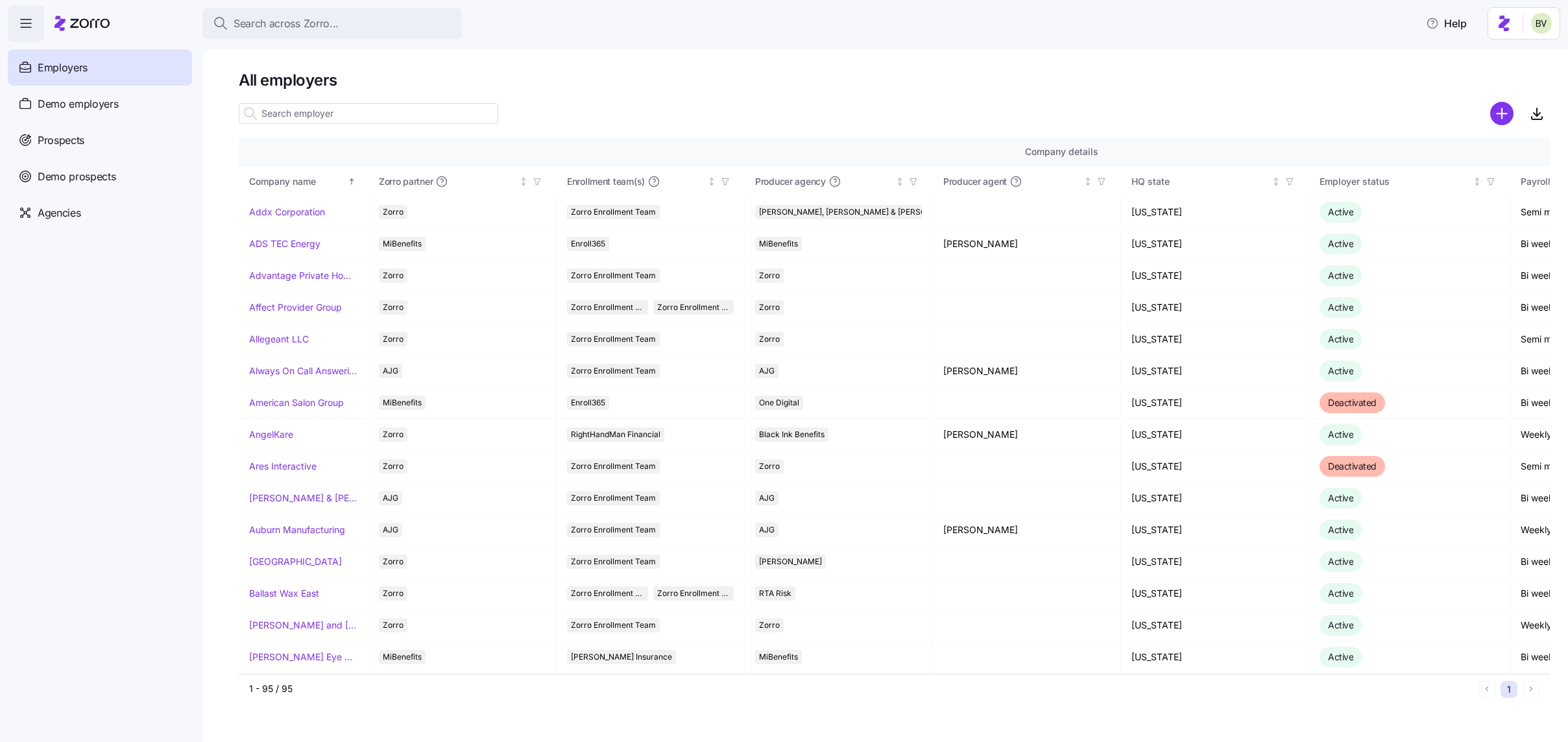
click at [354, 109] on input at bounding box center [368, 113] width 259 height 21
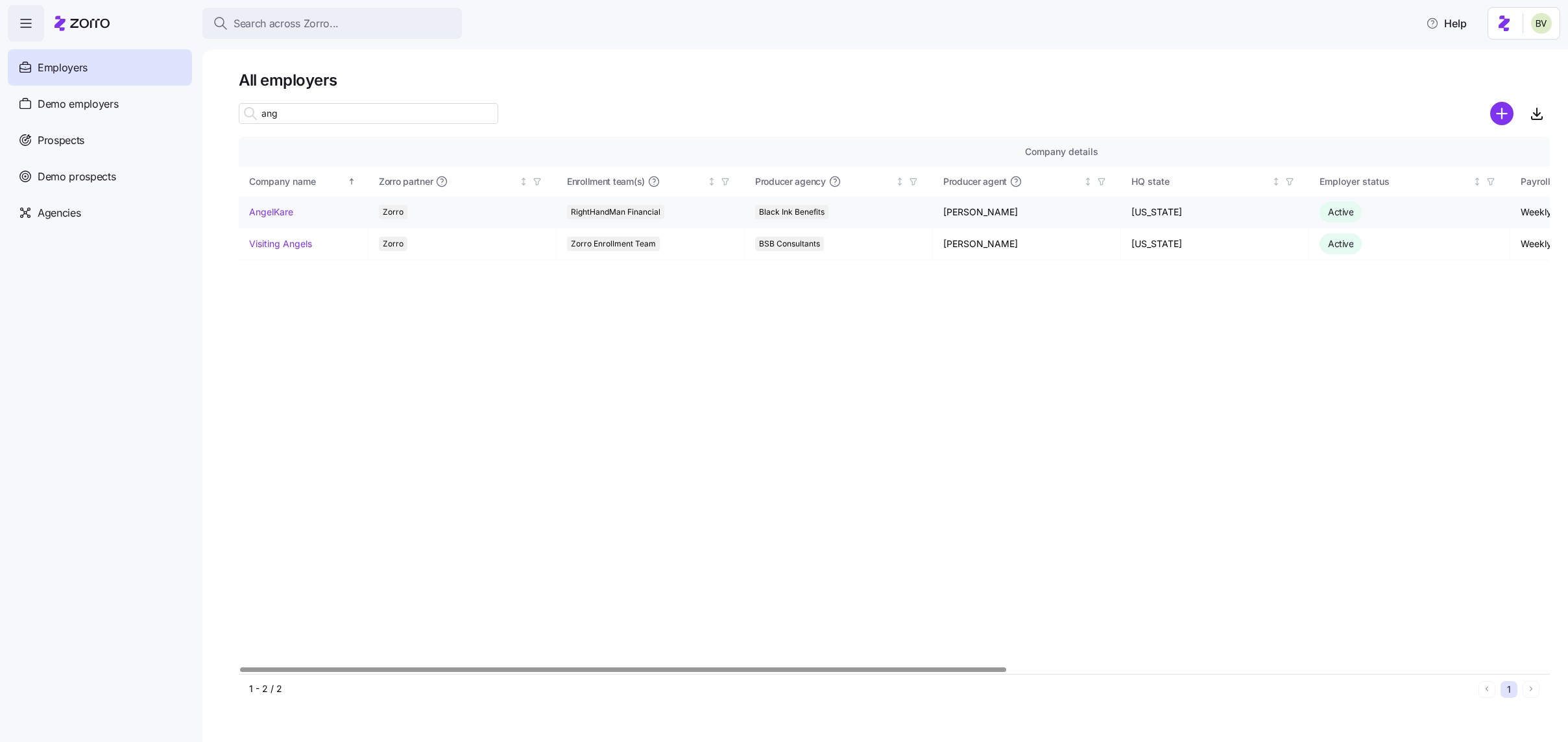
type input "ang"
click at [288, 208] on link "AngelKare" at bounding box center [271, 212] width 44 height 13
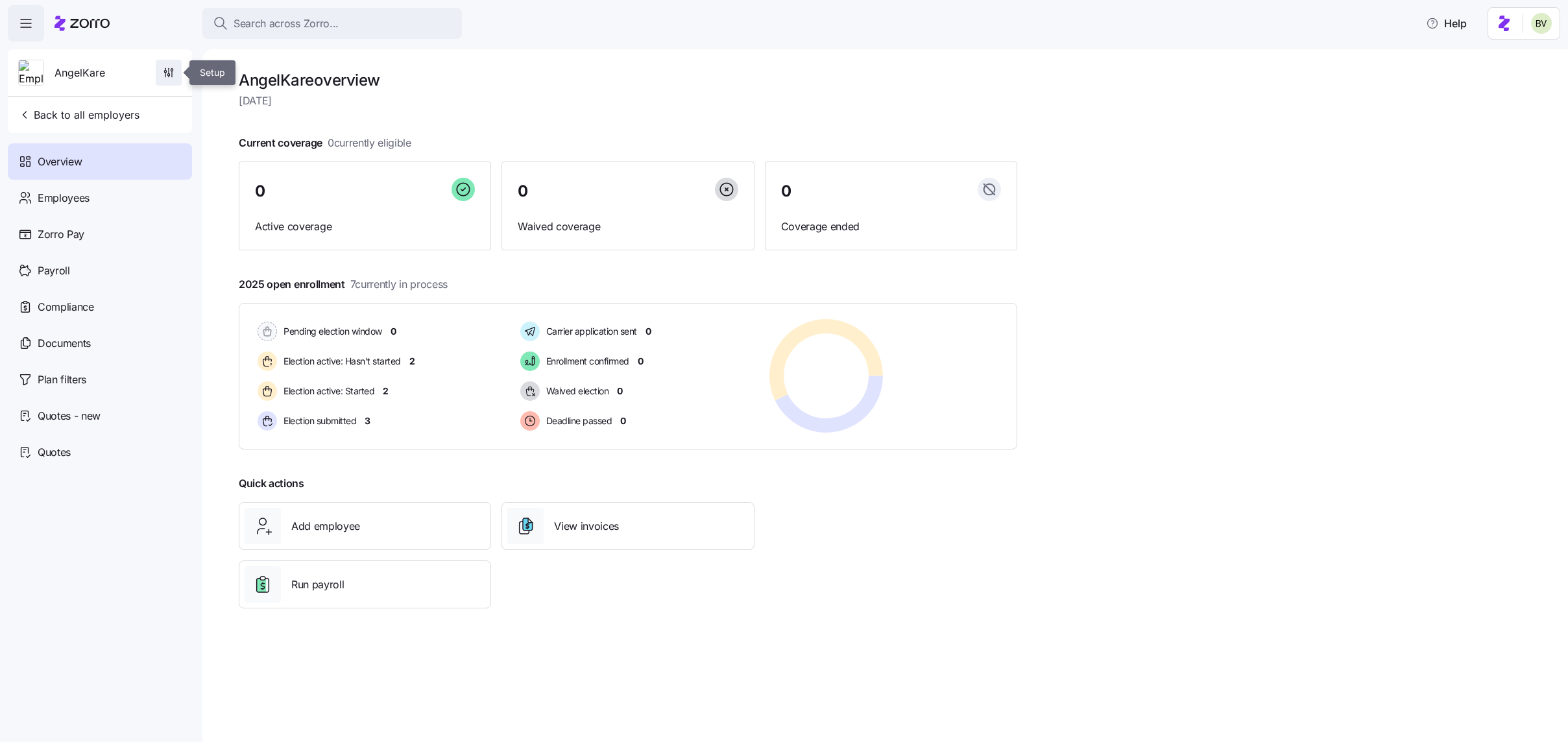
click at [172, 74] on icon "button" at bounding box center [172, 74] width 0 height 6
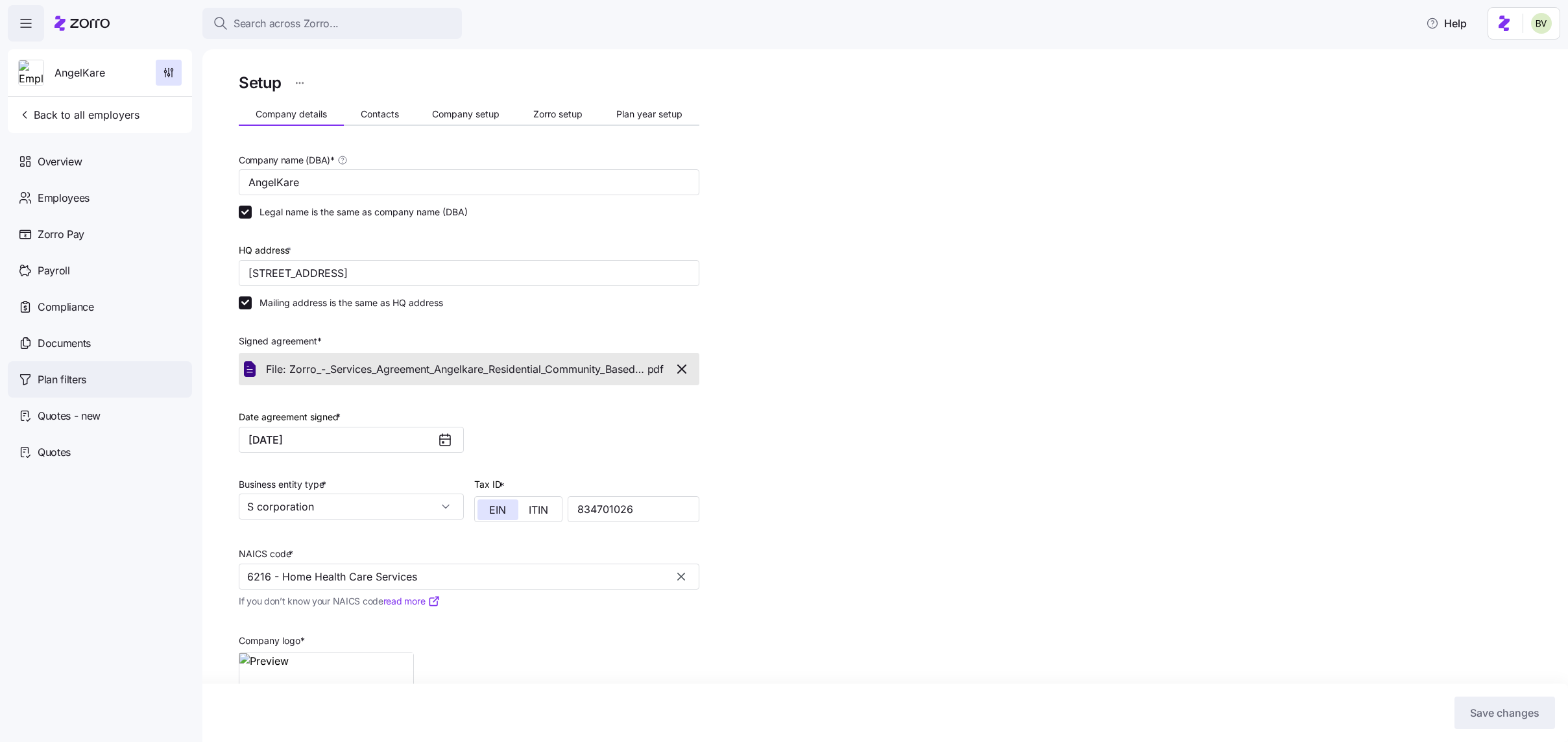
click at [126, 370] on div "Plan filters" at bounding box center [100, 379] width 184 height 36
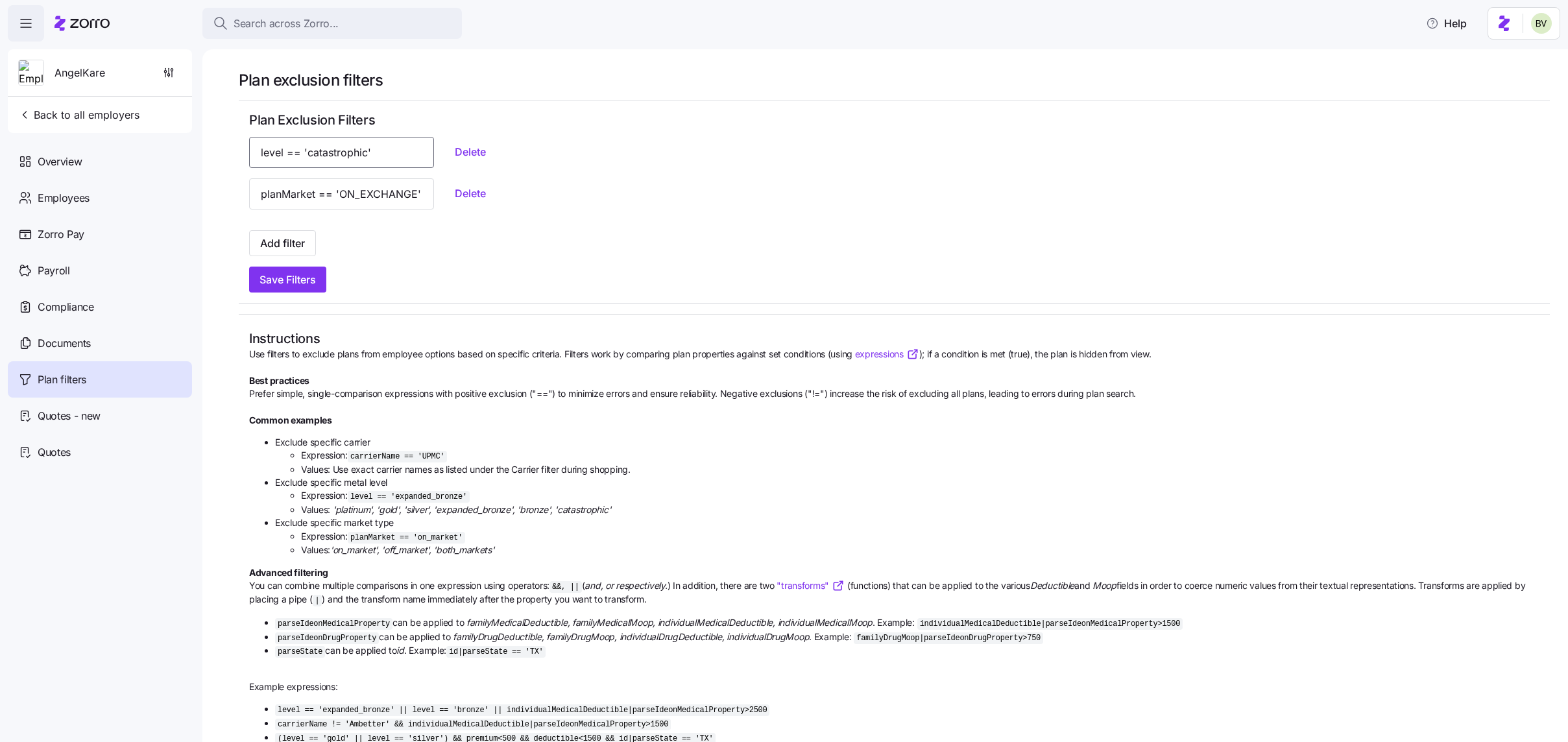
drag, startPoint x: 378, startPoint y: 150, endPoint x: 261, endPoint y: 151, distance: 117.0
click at [261, 151] on input "level == 'catastrophic'" at bounding box center [341, 152] width 185 height 31
drag, startPoint x: 262, startPoint y: 195, endPoint x: 415, endPoint y: 205, distance: 153.3
click at [415, 205] on div "planMarket == 'ON_EXCHANGE' Delete" at bounding box center [894, 193] width 1290 height 31
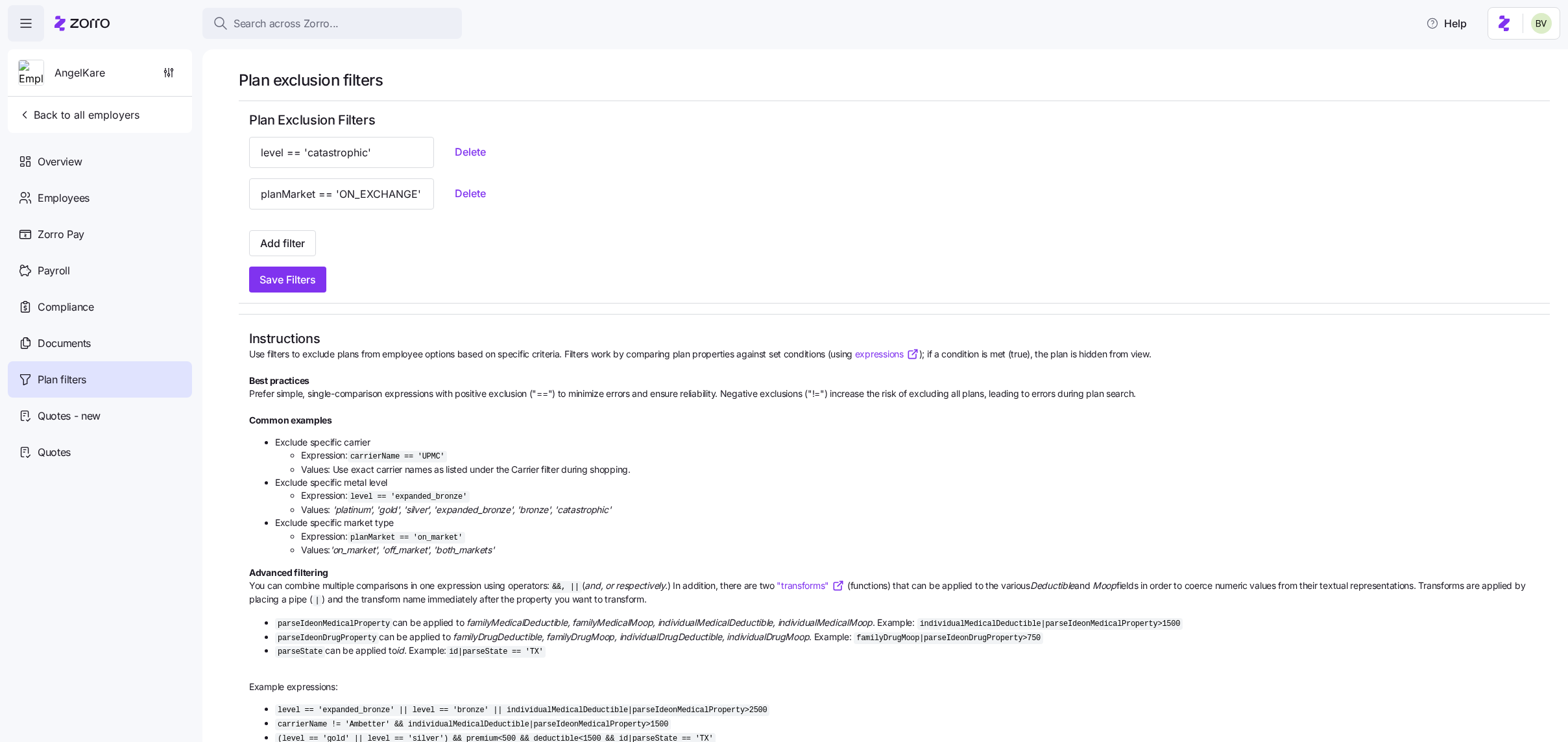
scroll to position [0, 0]
click at [168, 74] on icon "button" at bounding box center [168, 72] width 13 height 13
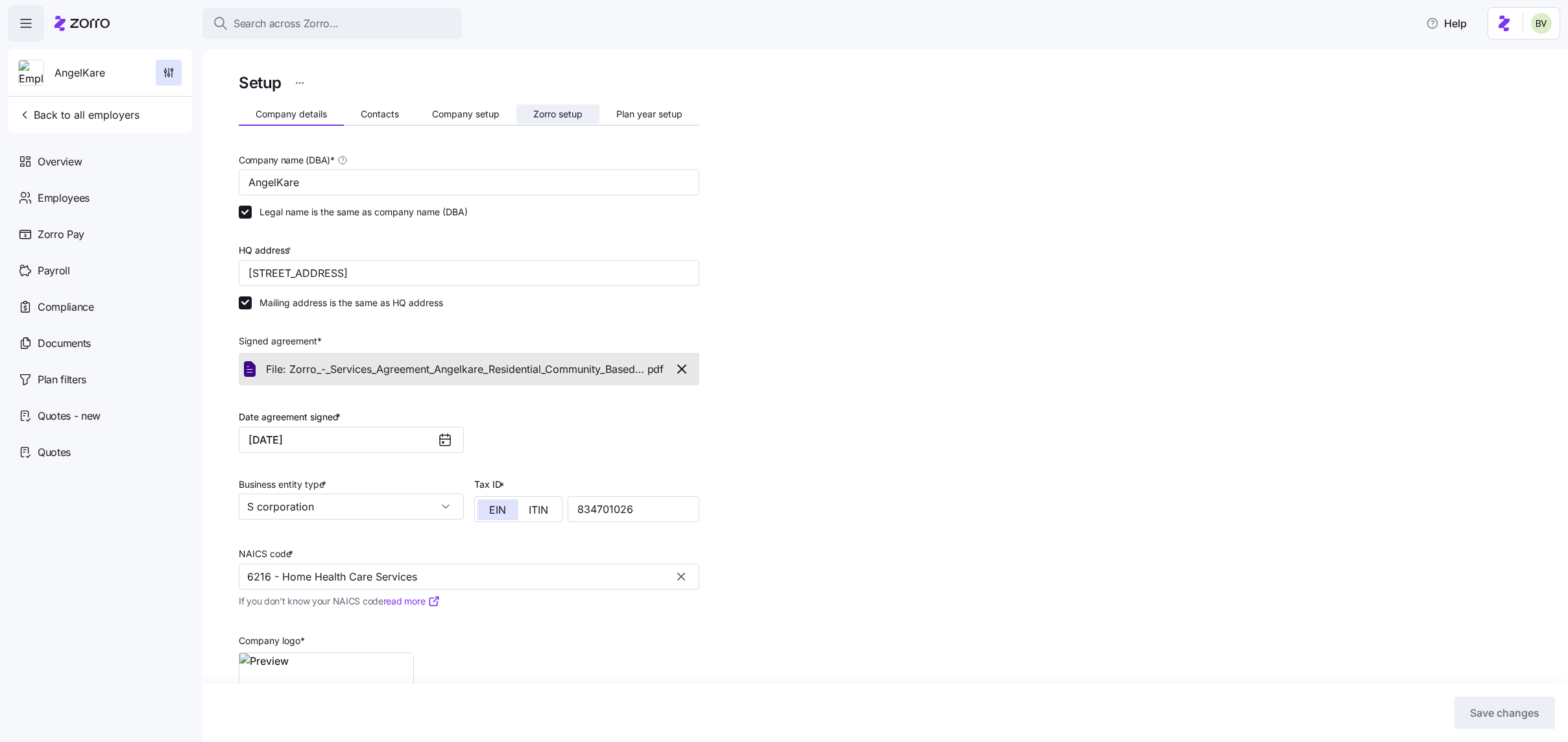
click at [541, 110] on span "Zorro setup" at bounding box center [558, 113] width 50 height 9
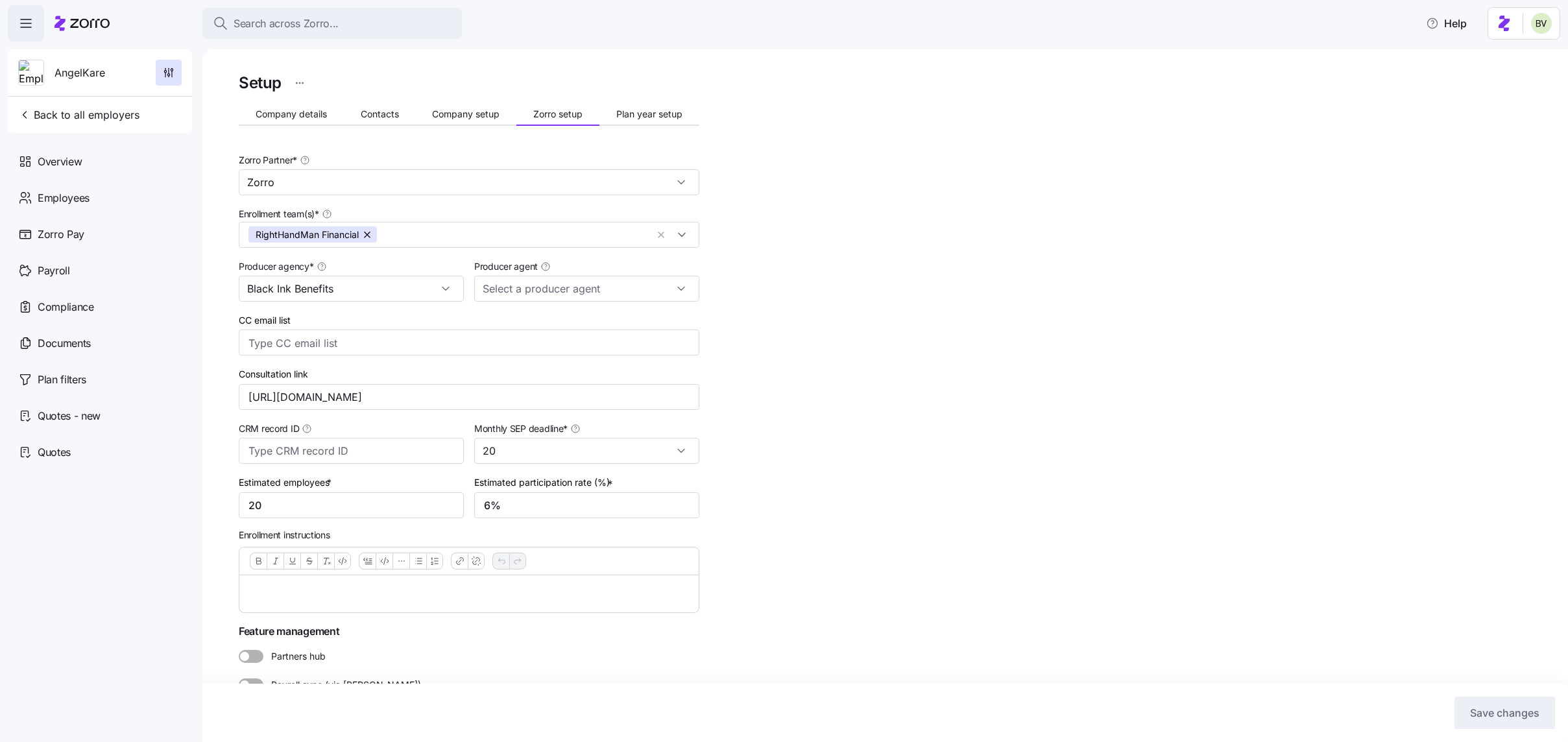
type input "Gabriel Aponte (gabriel@ii-sco.com)"
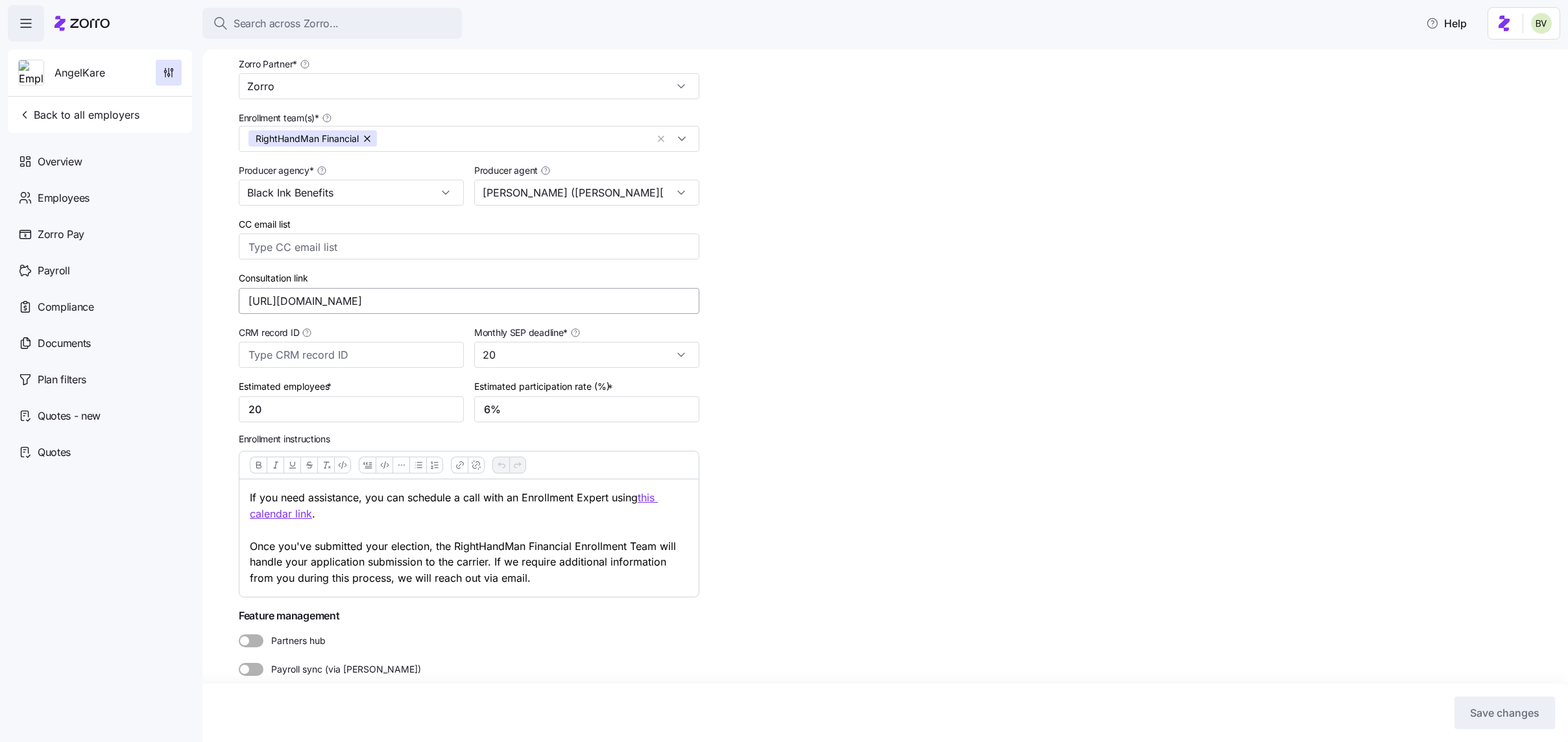
scroll to position [108, 0]
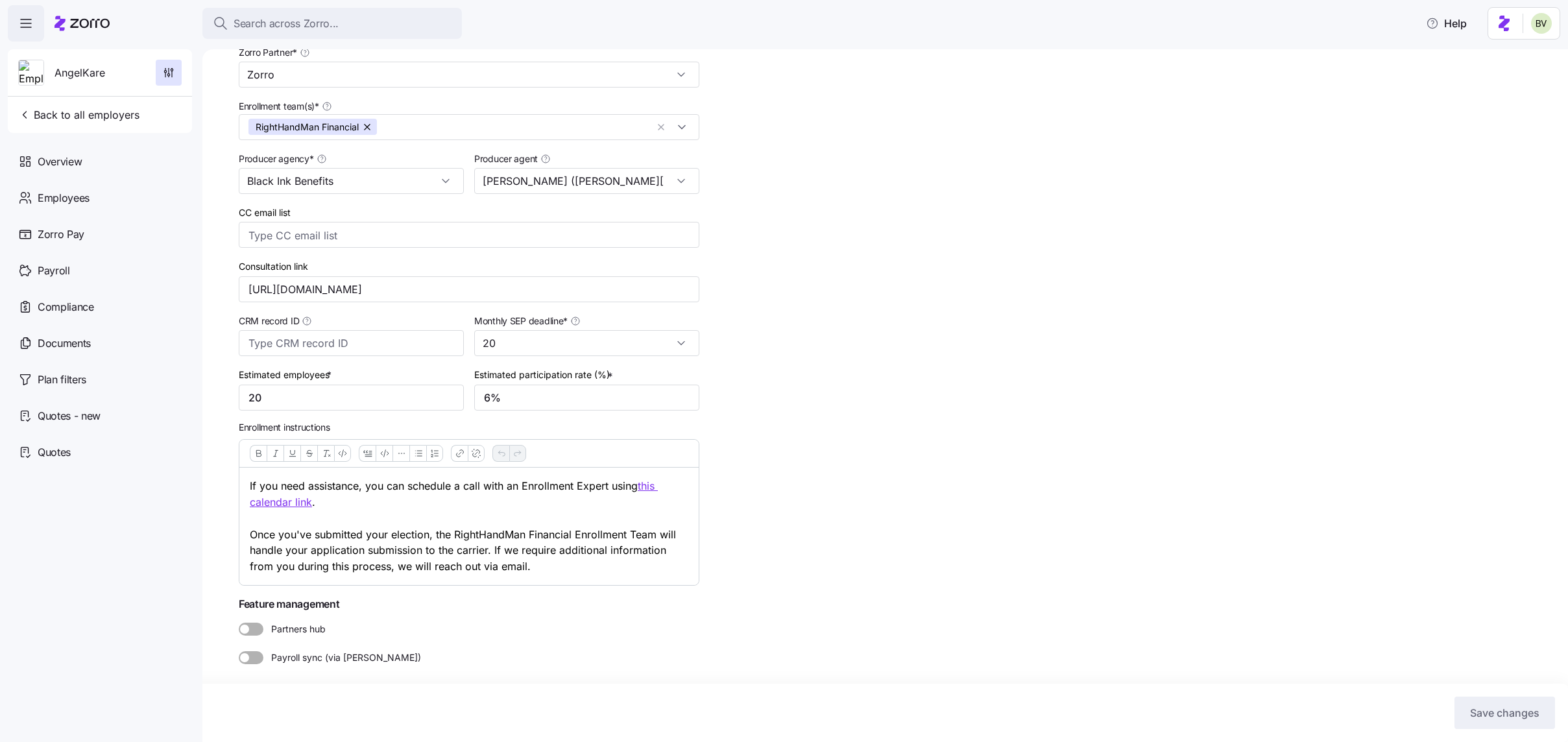
drag, startPoint x: 543, startPoint y: 565, endPoint x: 247, endPoint y: 486, distance: 306.4
click at [247, 486] on div "If you need assistance, you can schedule a call with an Enrollment Expert using…" at bounding box center [469, 526] width 459 height 118
copy p "If you need assistance, you can schedule a call with an Enrollment Expert using…"
click at [901, 125] on div "Setup Company details Contacts Company setup Zorro setup Plan year setup Zorro …" at bounding box center [894, 344] width 1311 height 764
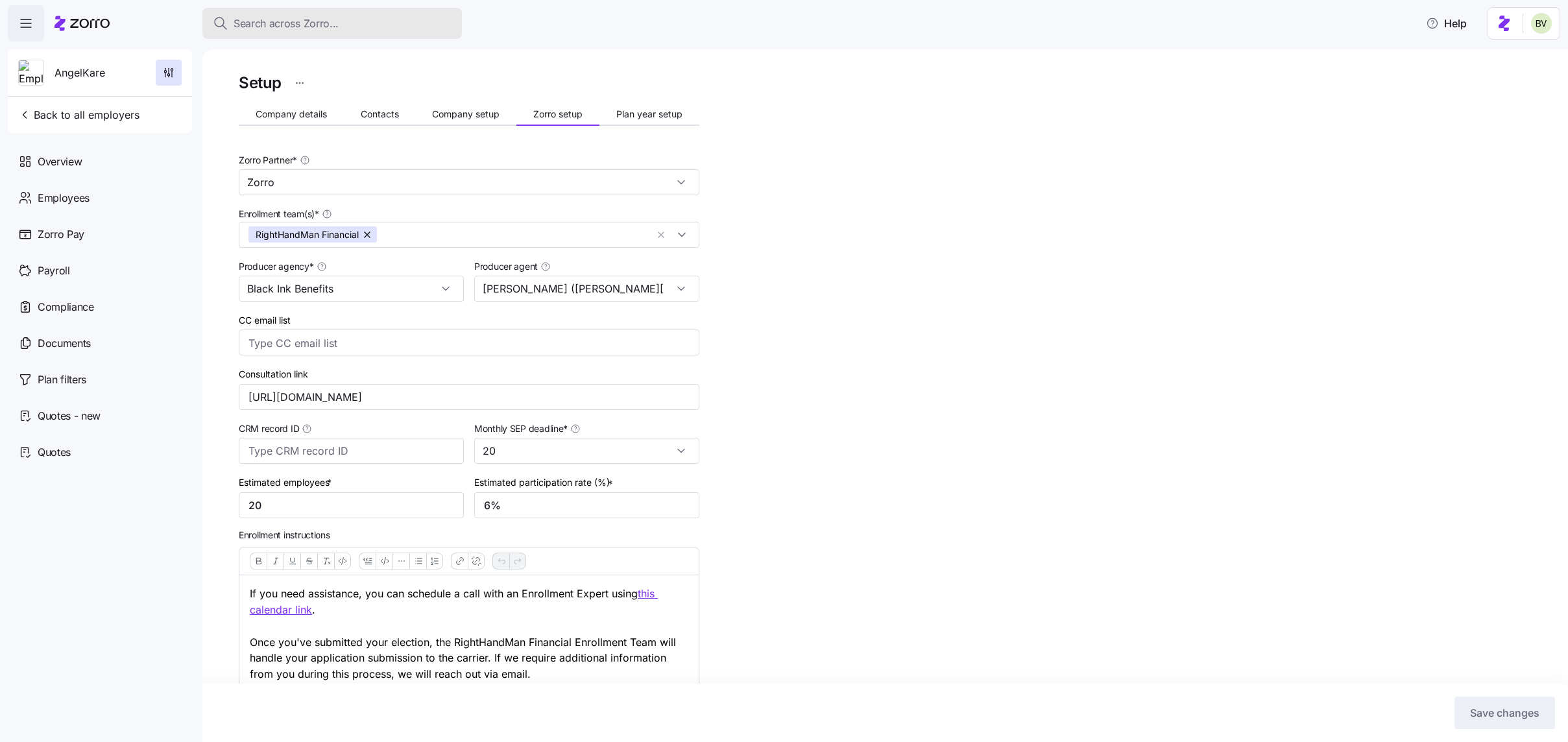
click at [319, 30] on span "Search across Zorro..." at bounding box center [286, 24] width 105 height 17
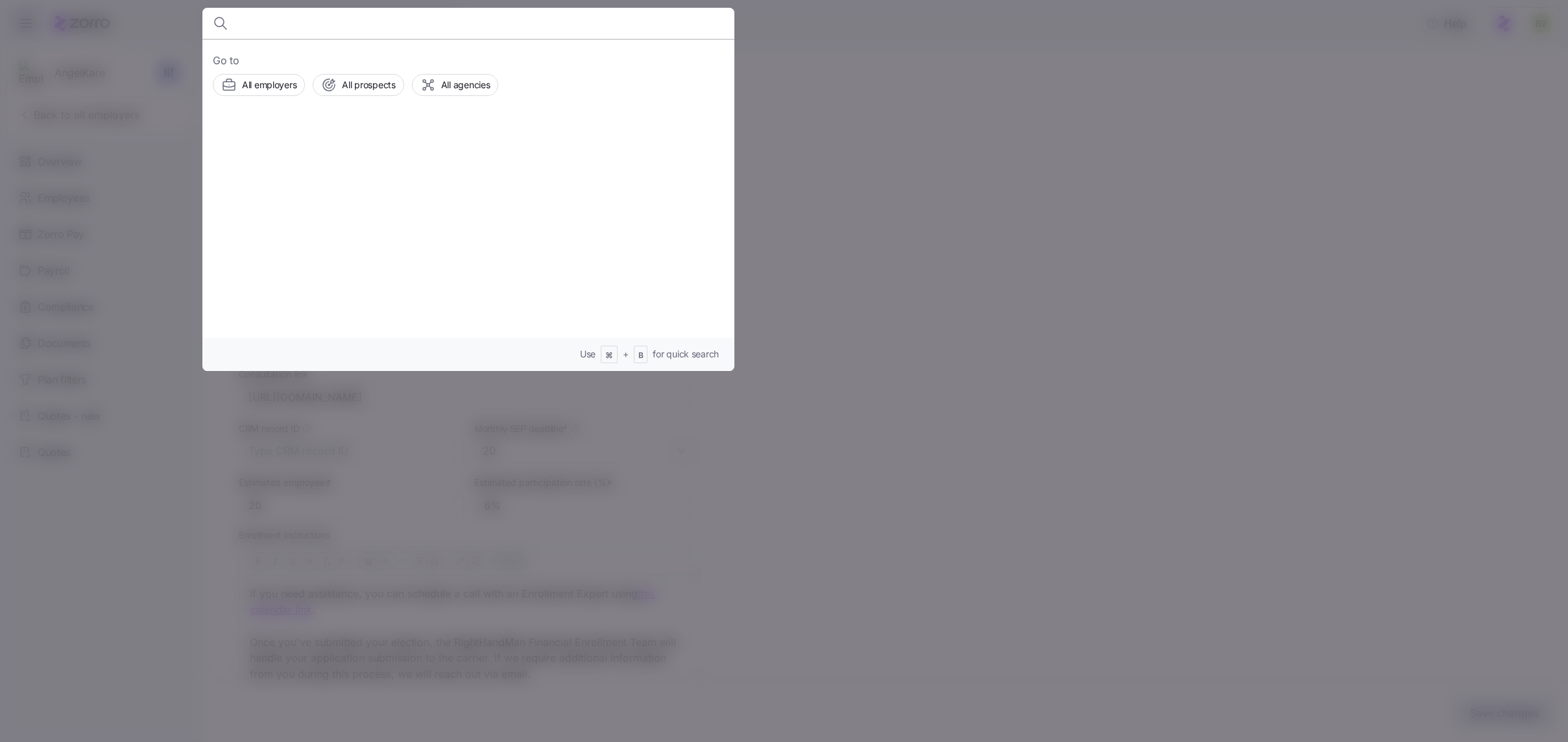
click at [99, 293] on div at bounding box center [784, 371] width 1568 height 742
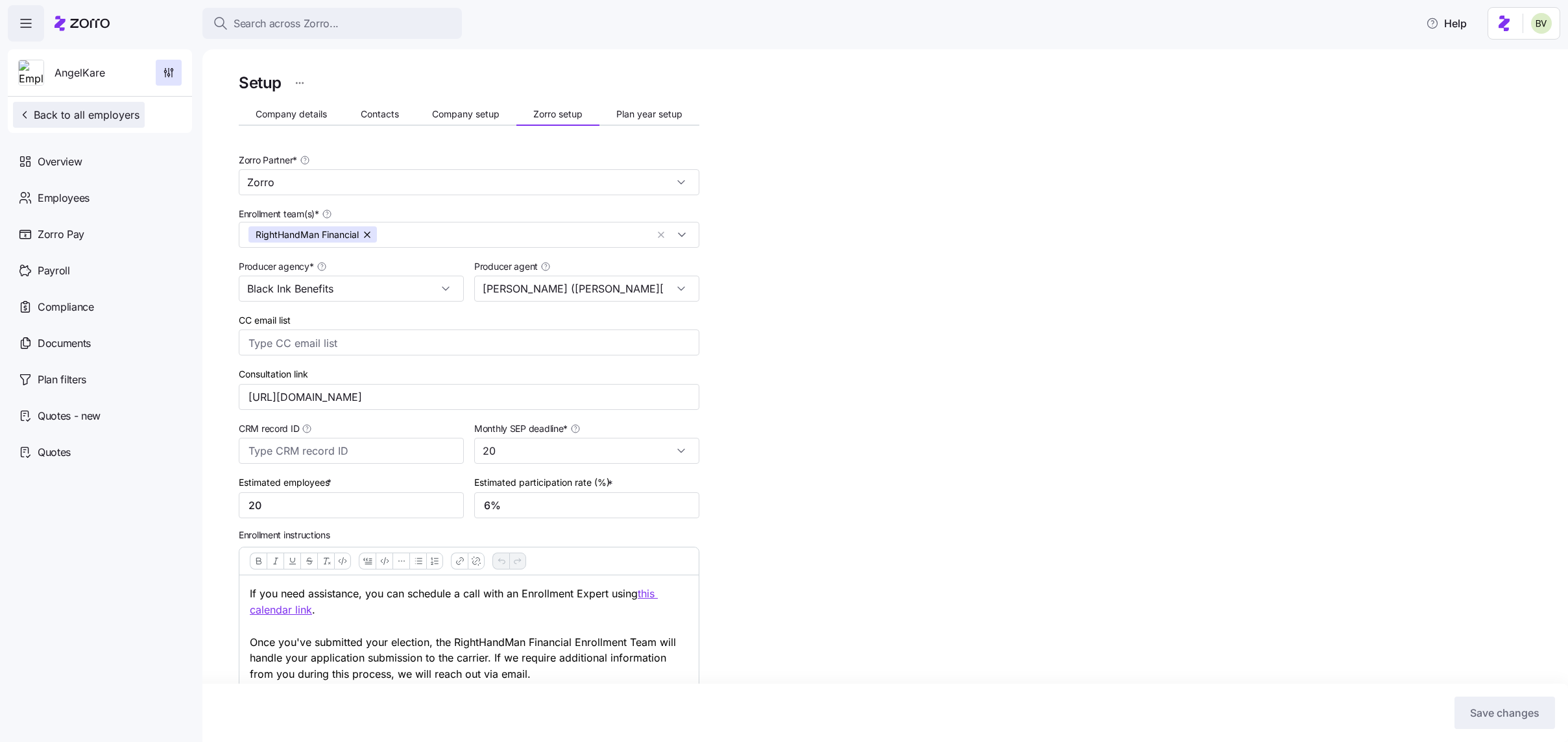
click at [95, 106] on button "Back to all employers" at bounding box center [78, 115] width 131 height 26
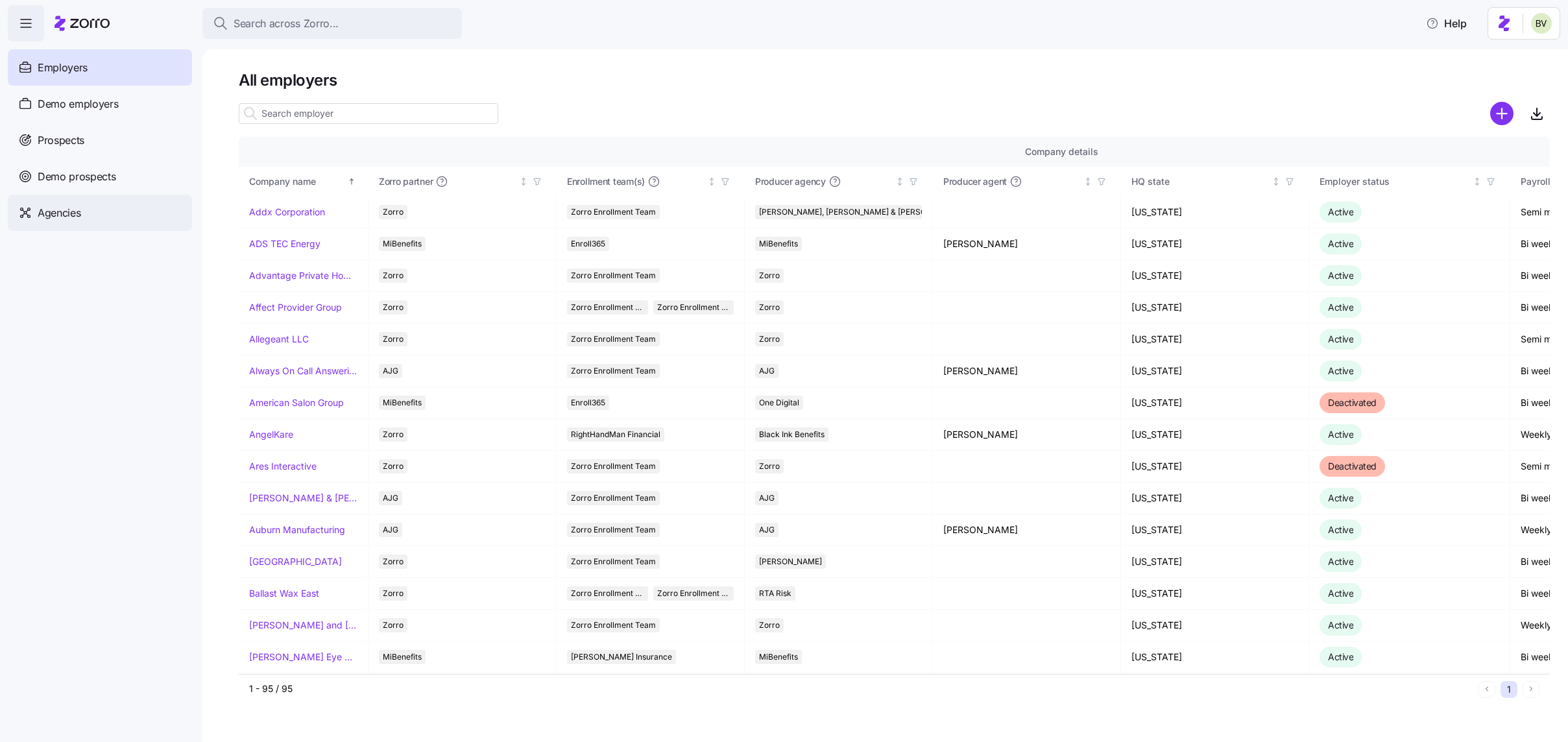
click at [61, 208] on span "Agencies" at bounding box center [59, 213] width 43 height 17
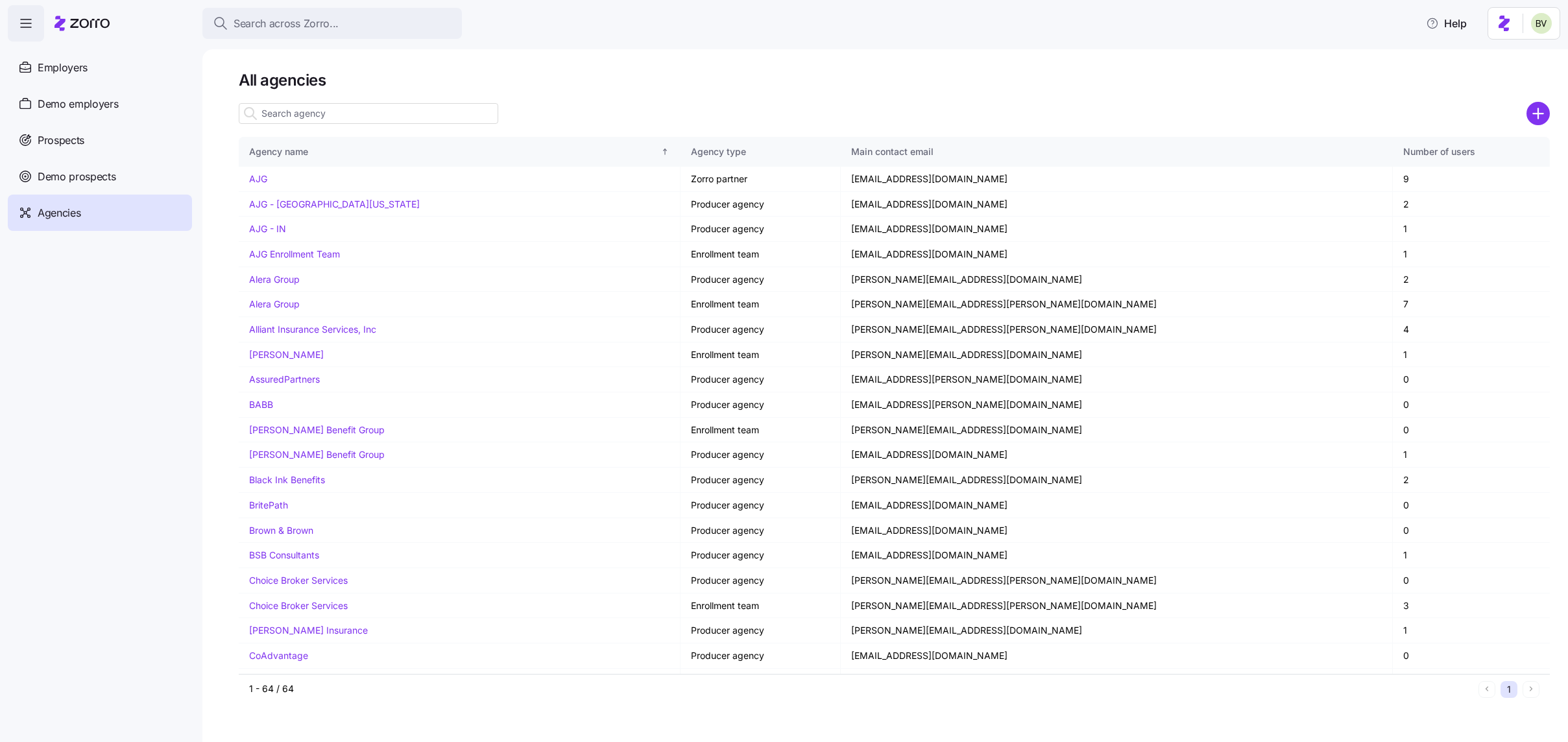
click at [290, 116] on input at bounding box center [368, 113] width 259 height 21
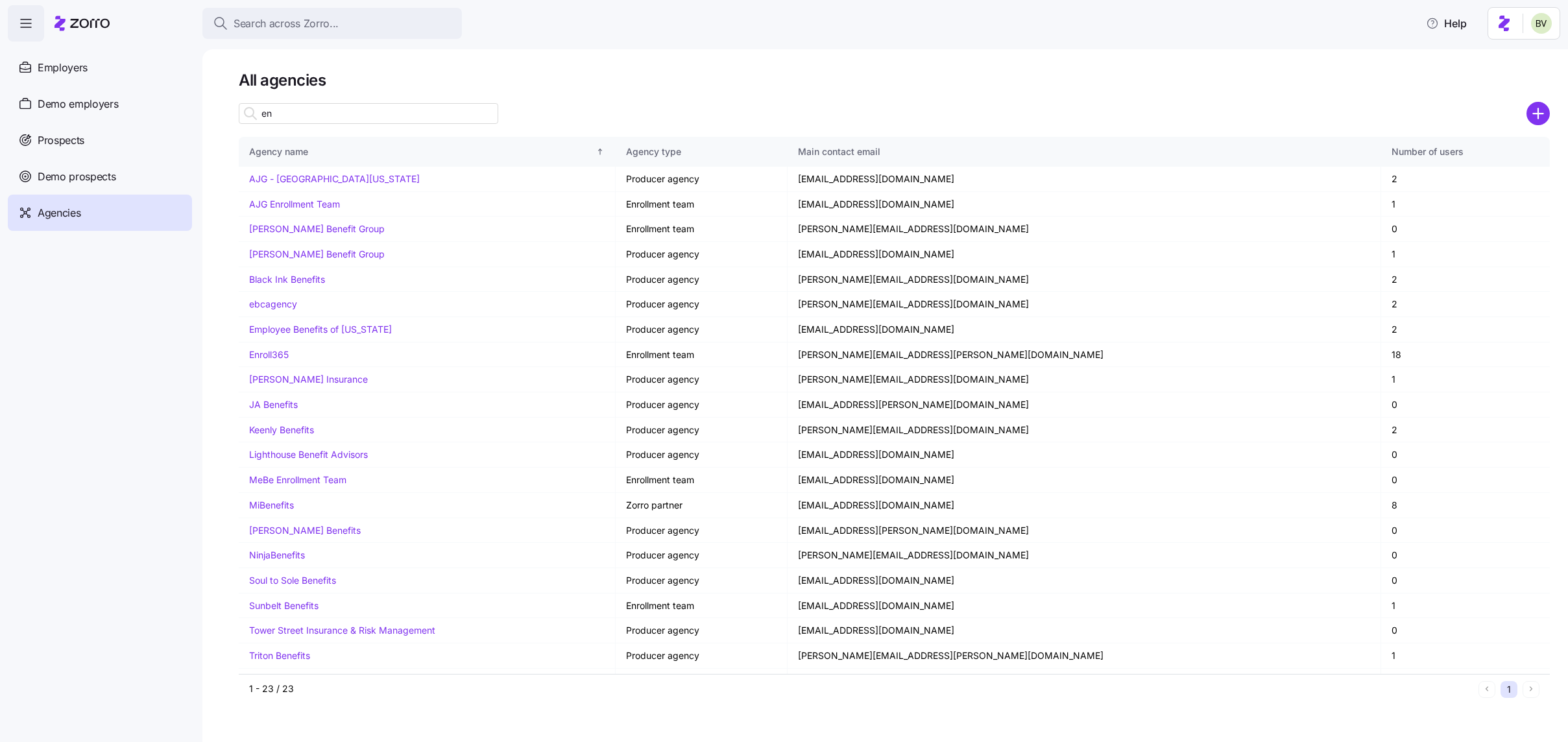
type input "e"
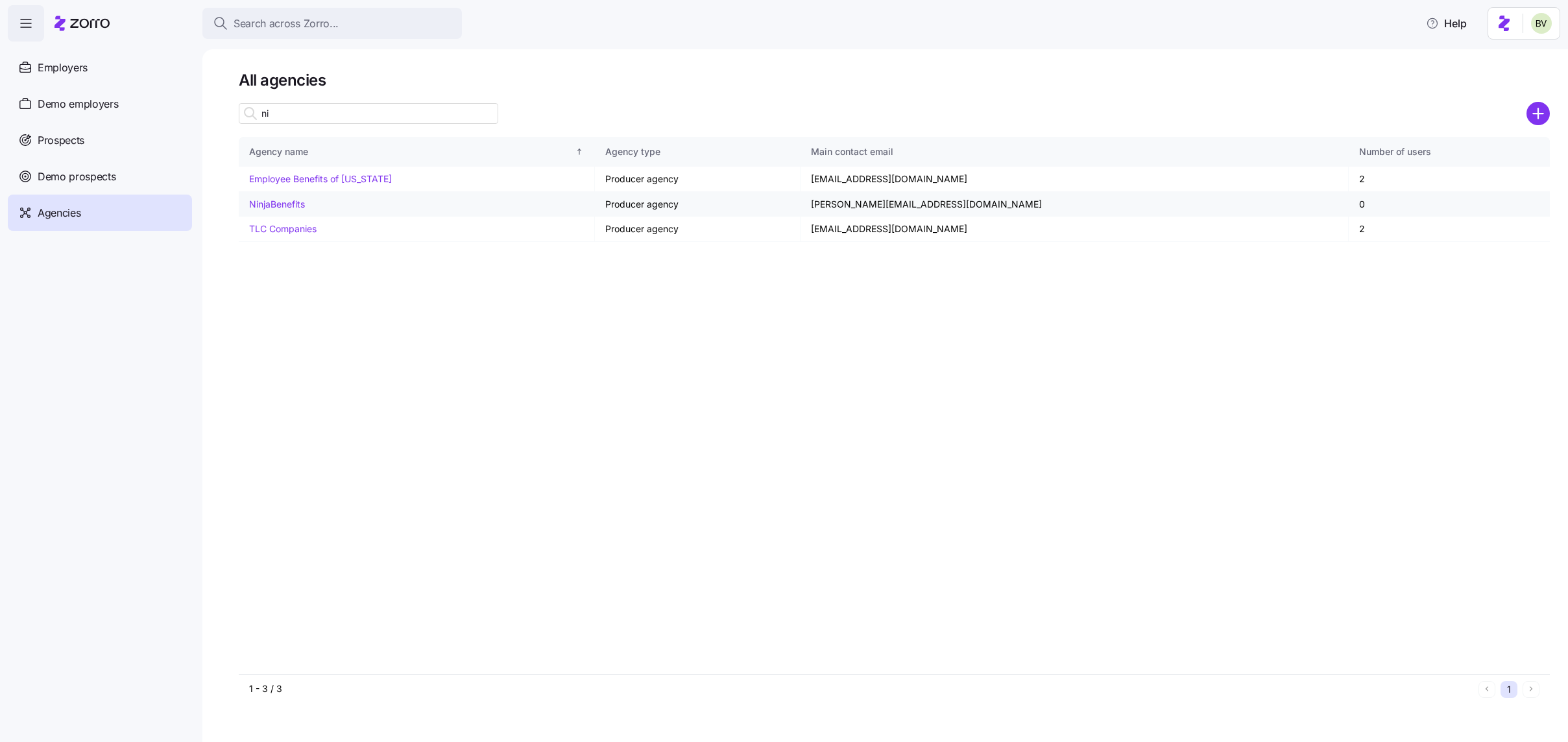
type input "ni"
click at [283, 204] on link "NinjaBenefits" at bounding box center [276, 204] width 56 height 11
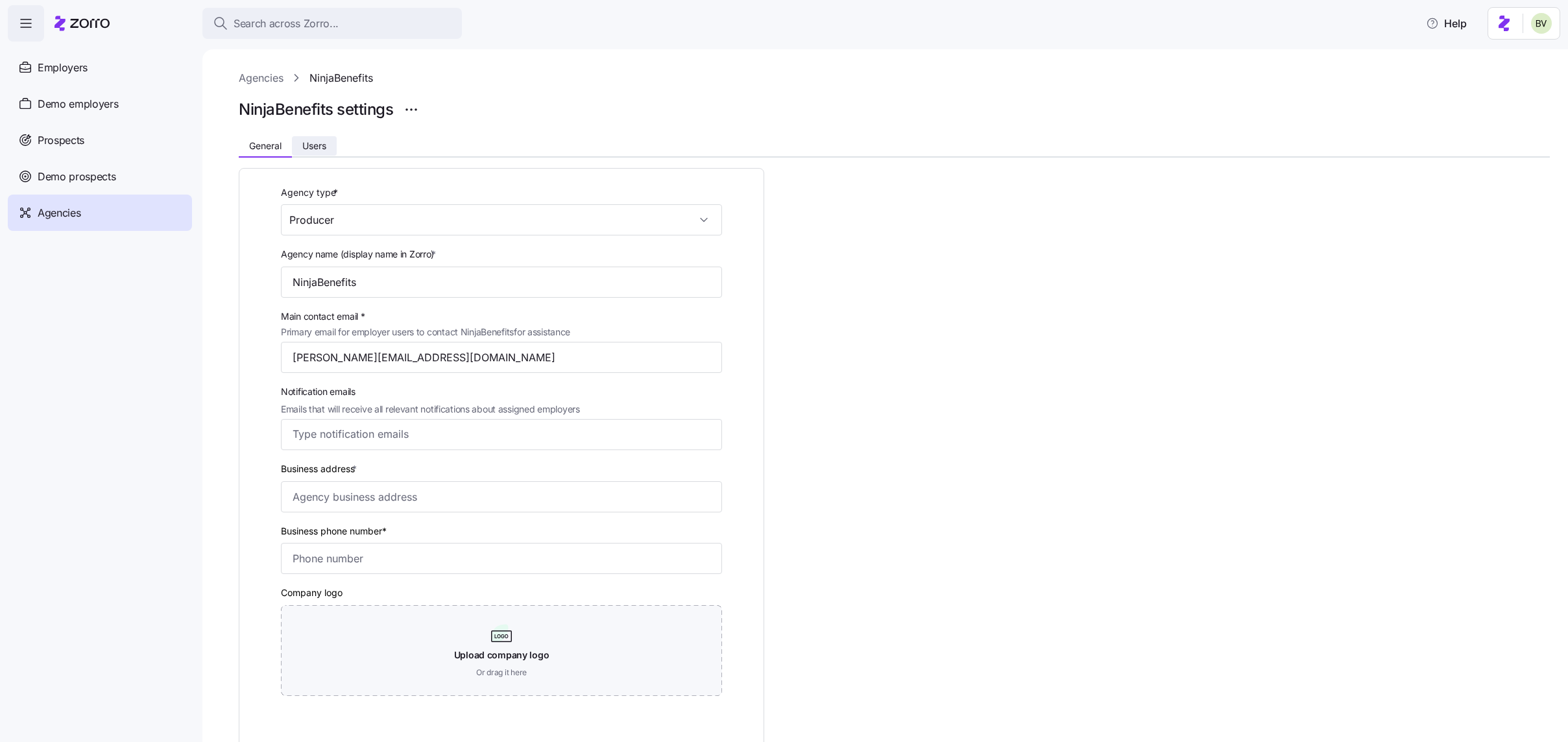
click at [330, 145] on button "Users" at bounding box center [314, 146] width 45 height 19
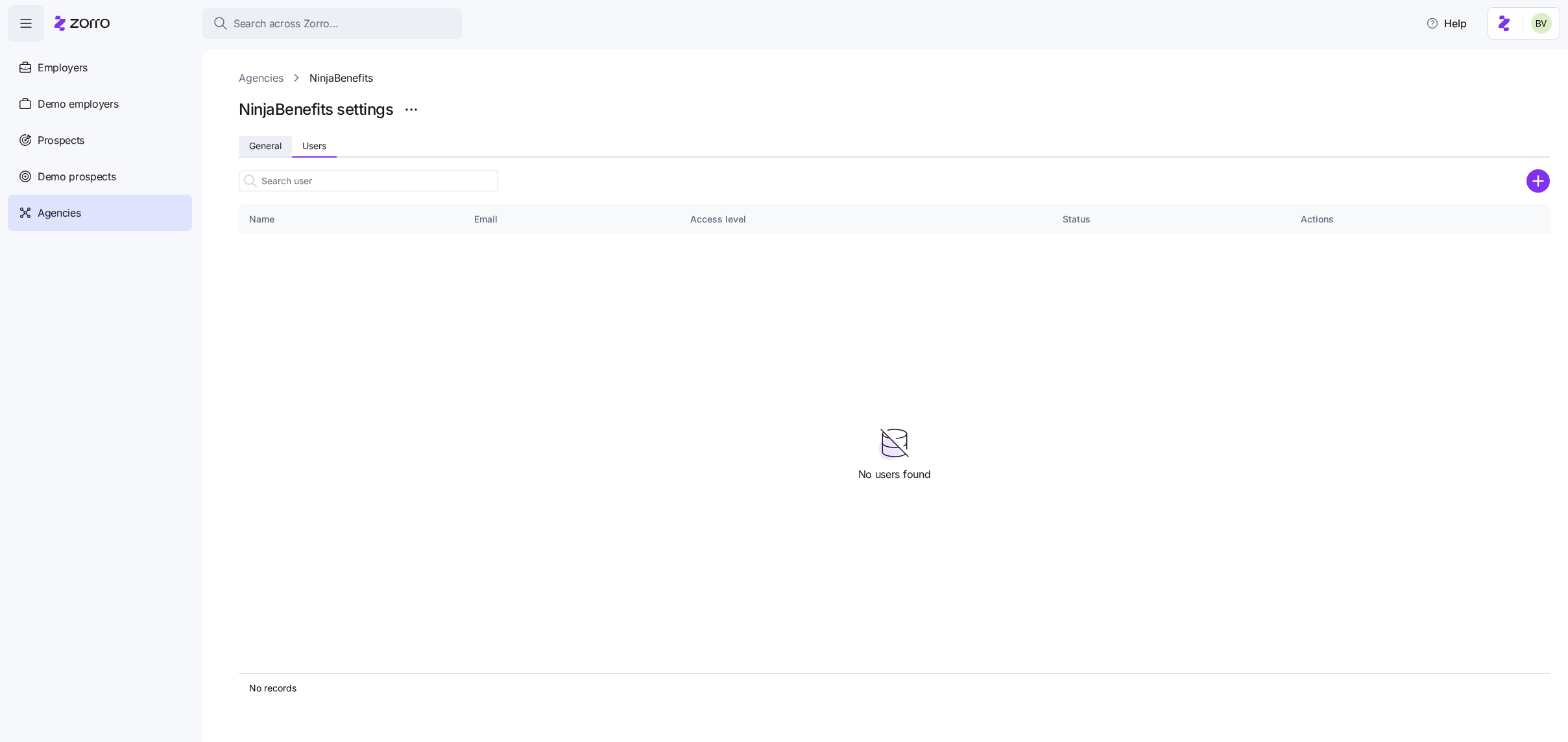
click at [262, 150] on span "General" at bounding box center [265, 146] width 32 height 9
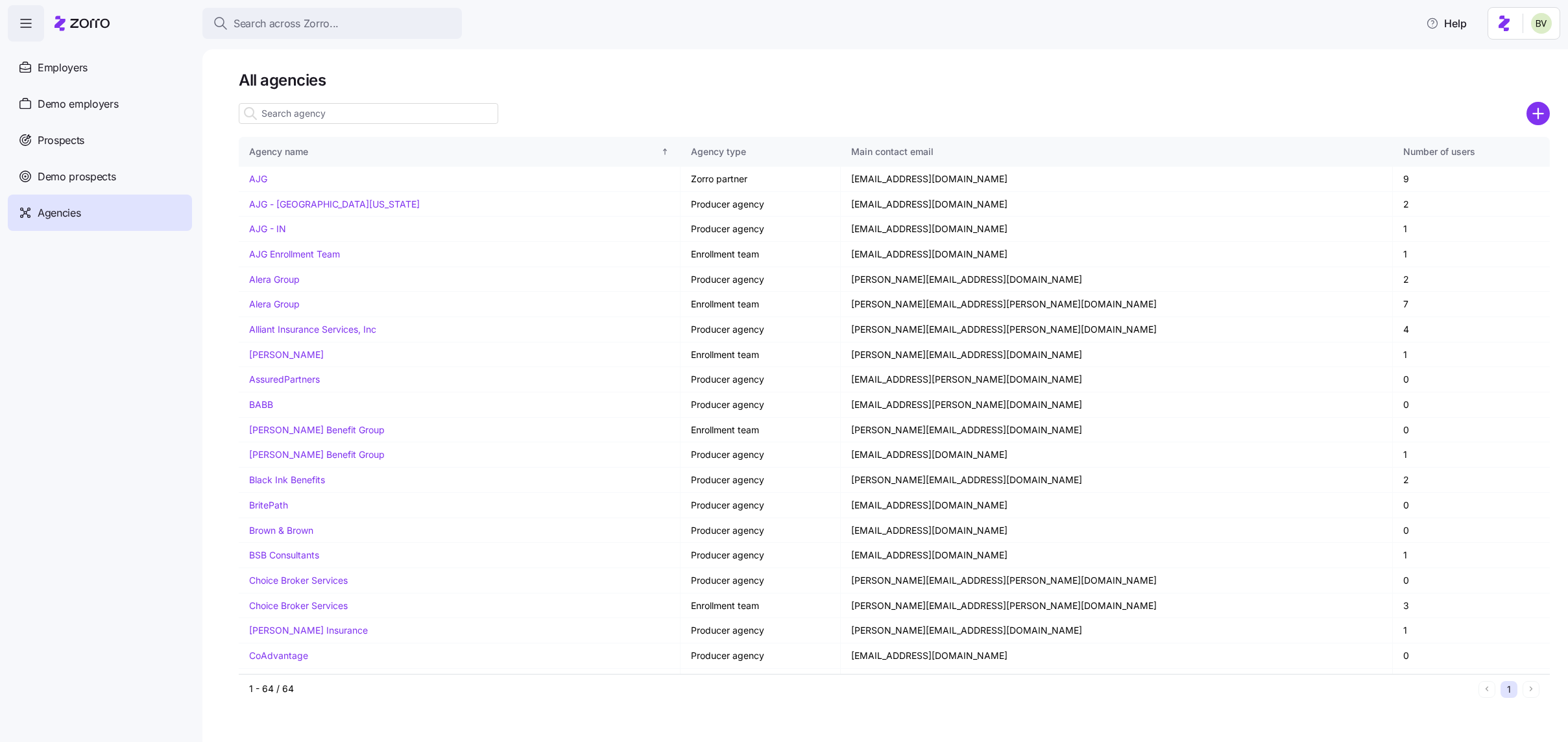
click at [277, 117] on input at bounding box center [368, 113] width 259 height 21
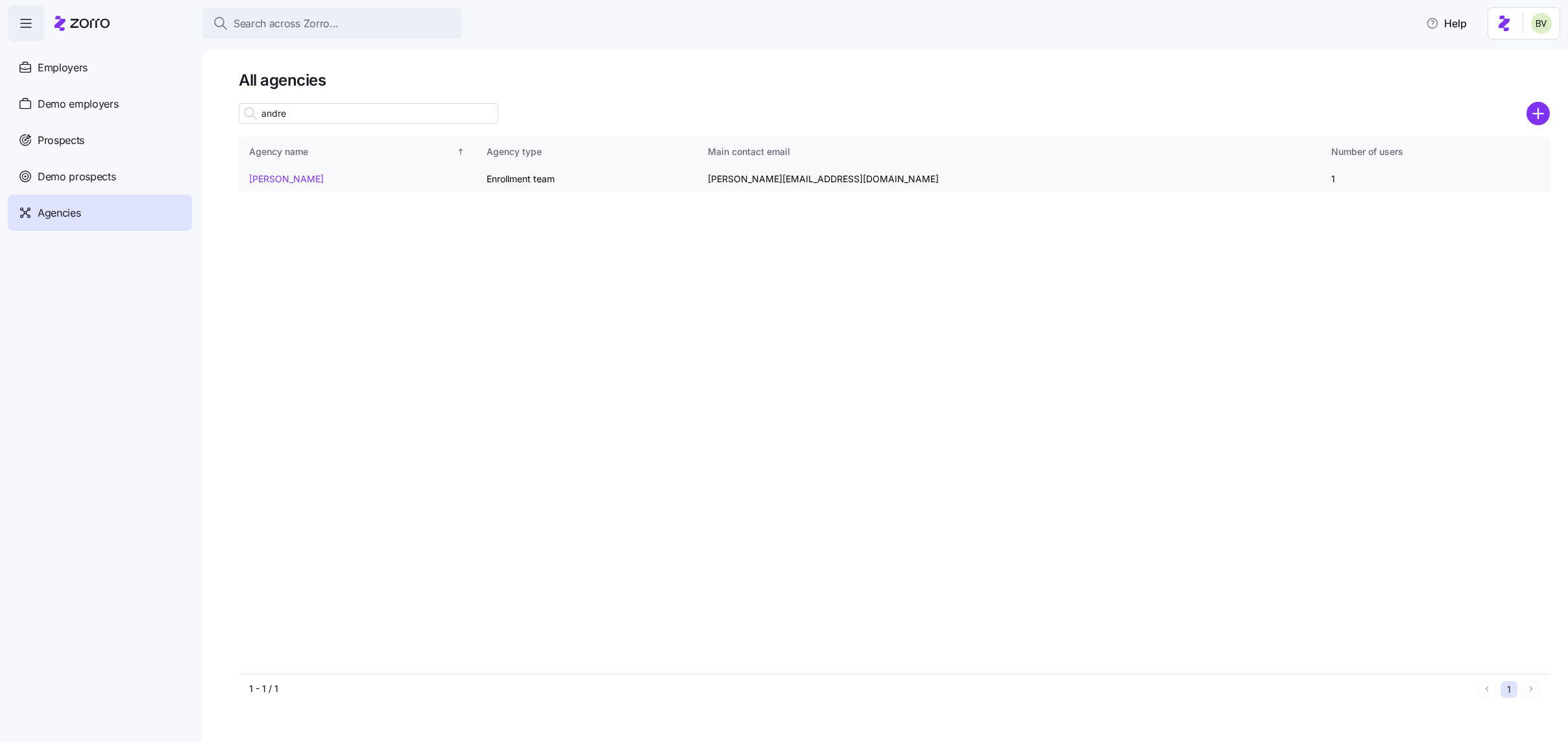
type input "andre"
click at [277, 177] on link "[PERSON_NAME]" at bounding box center [286, 179] width 74 height 11
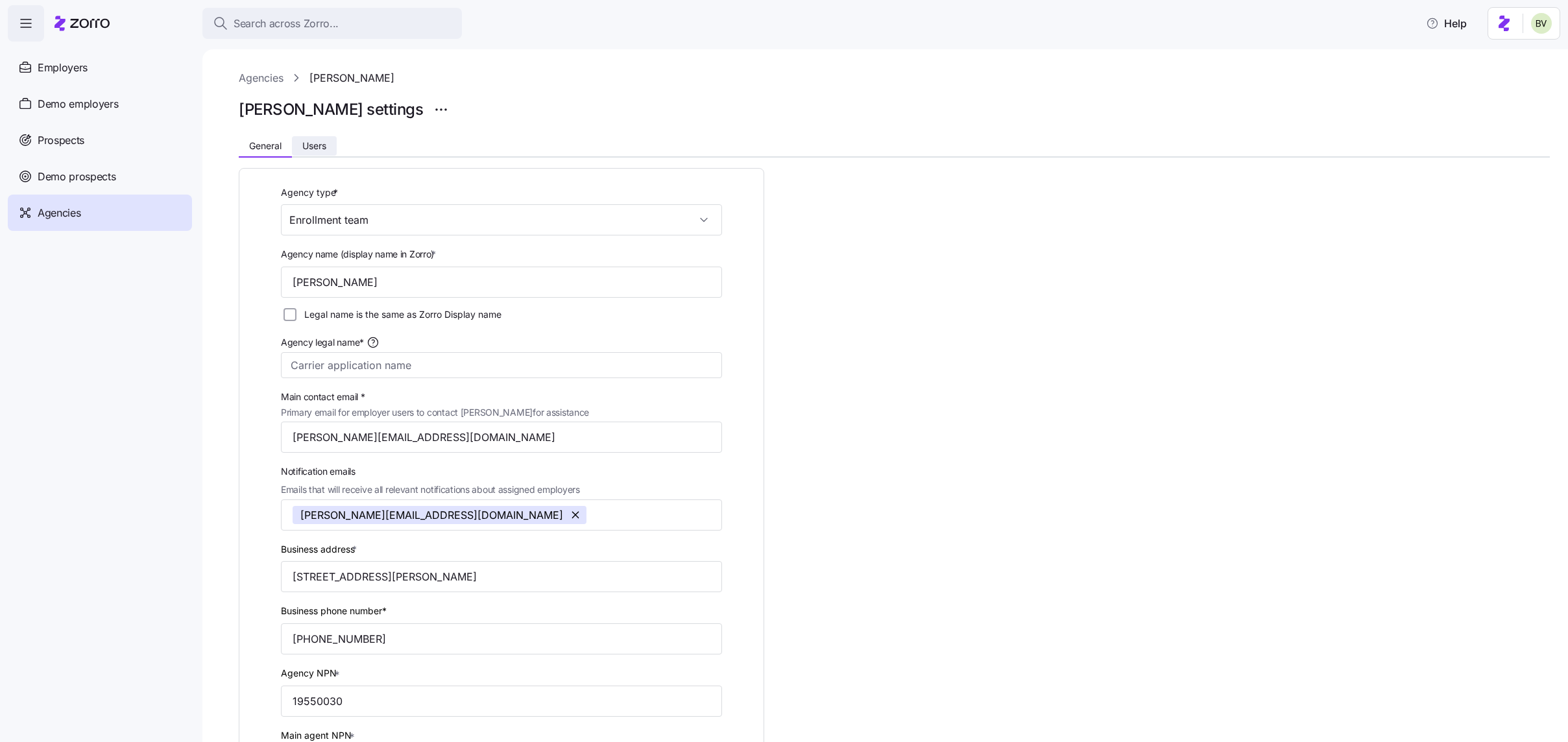
click at [318, 138] on button "Users" at bounding box center [314, 146] width 45 height 19
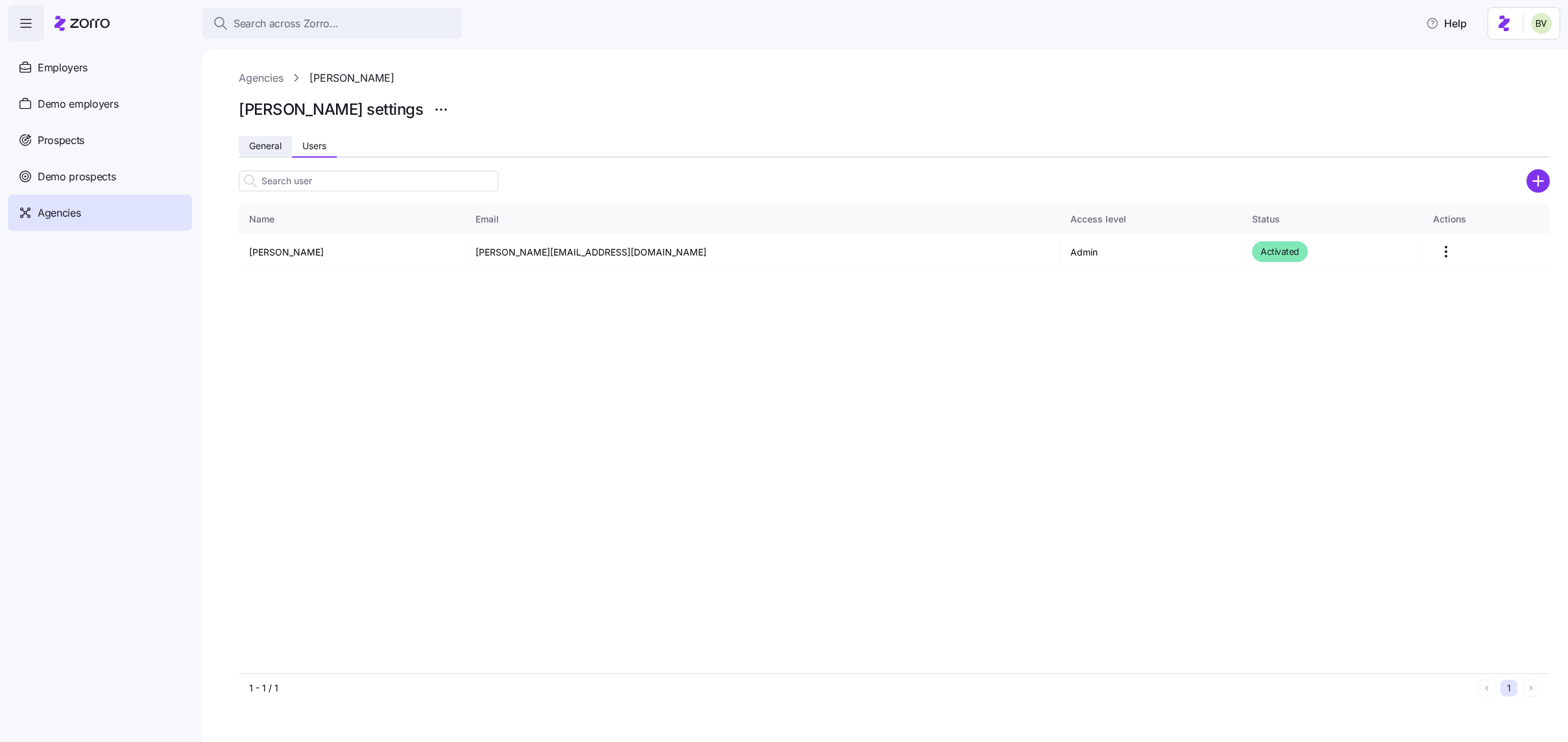
click at [272, 145] on span "General" at bounding box center [265, 146] width 32 height 9
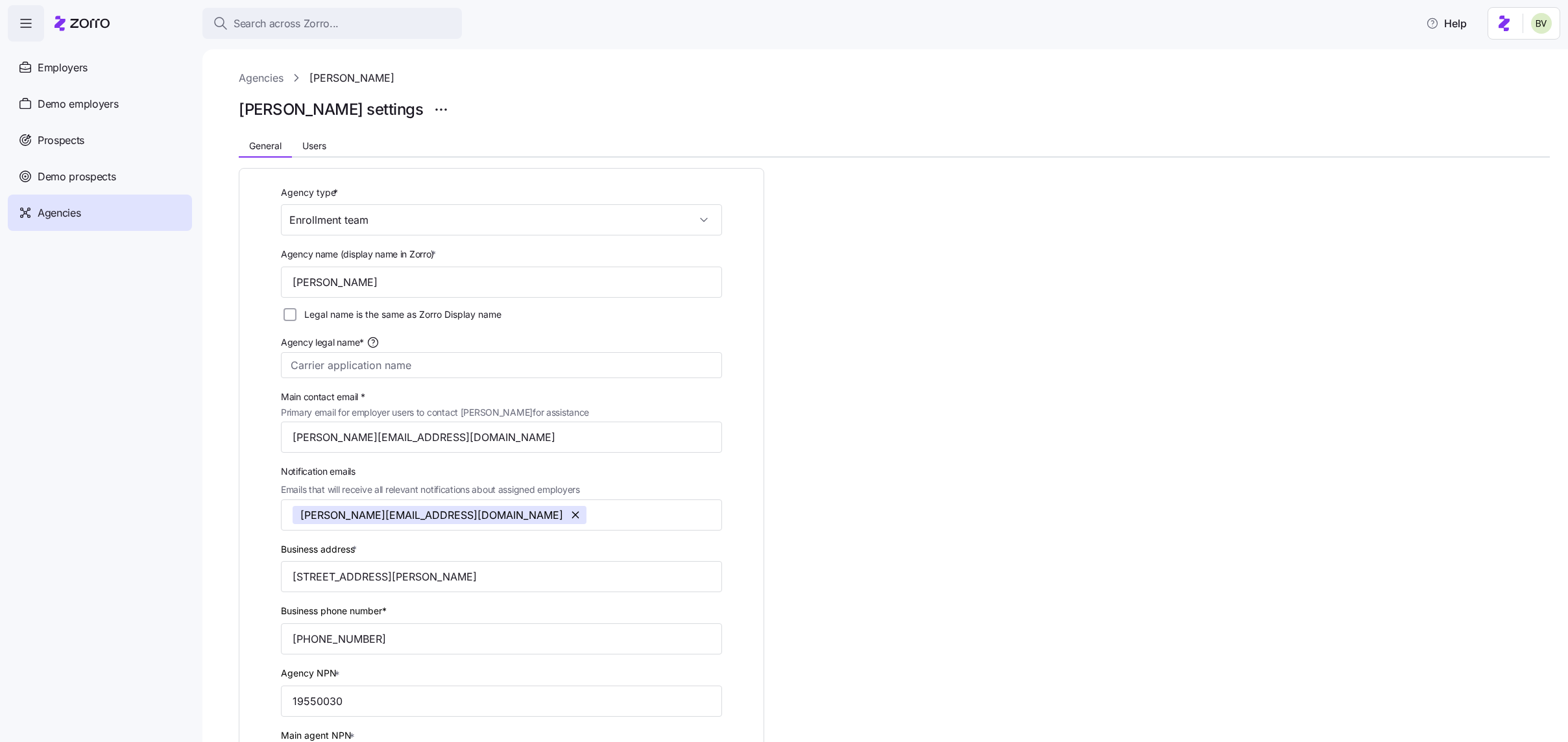
click at [82, 210] on div "Agencies" at bounding box center [100, 212] width 184 height 36
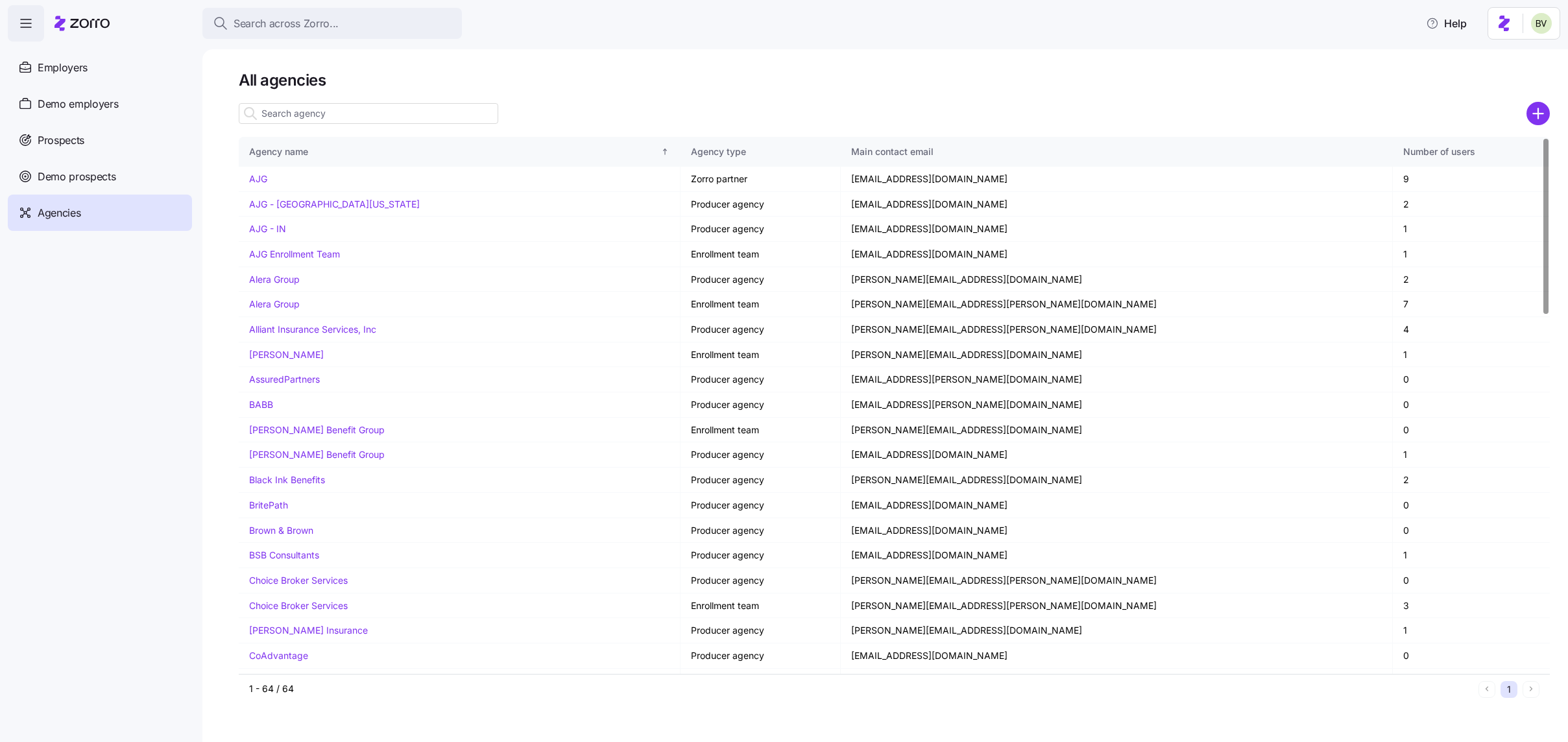
click at [329, 119] on input at bounding box center [368, 113] width 259 height 21
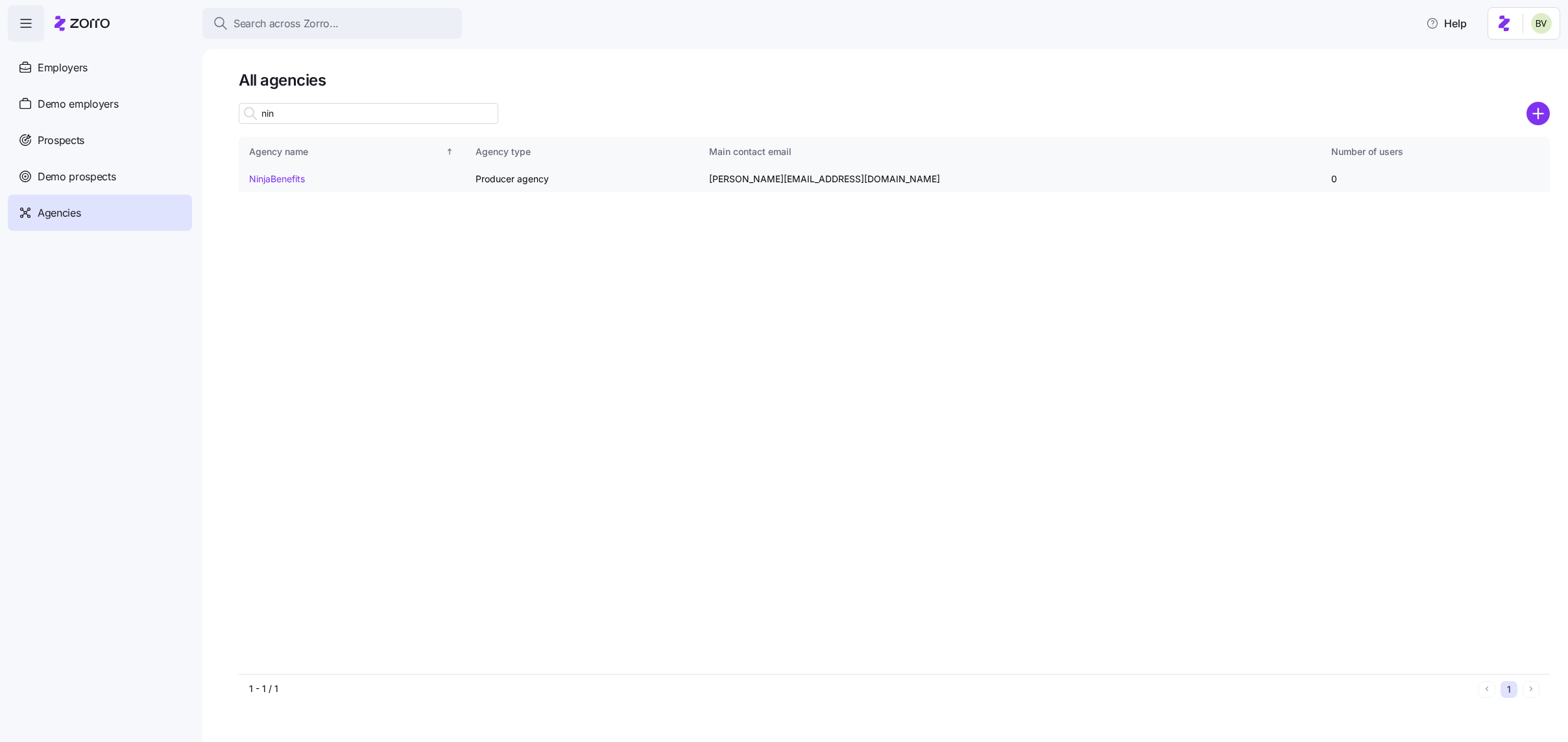
type input "nin"
click at [286, 175] on link "NinjaBenefits" at bounding box center [276, 179] width 56 height 11
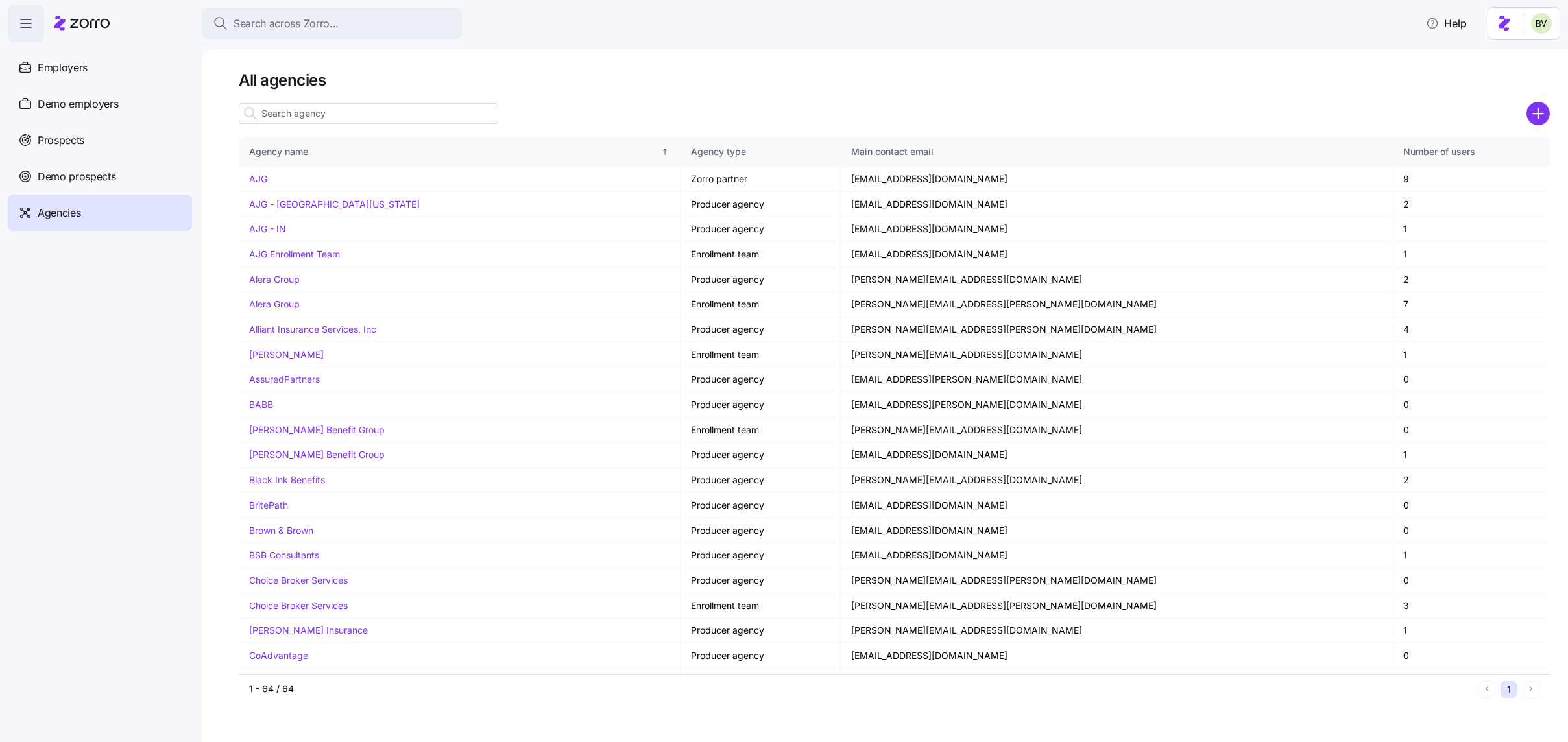
click at [326, 114] on input at bounding box center [368, 113] width 259 height 21
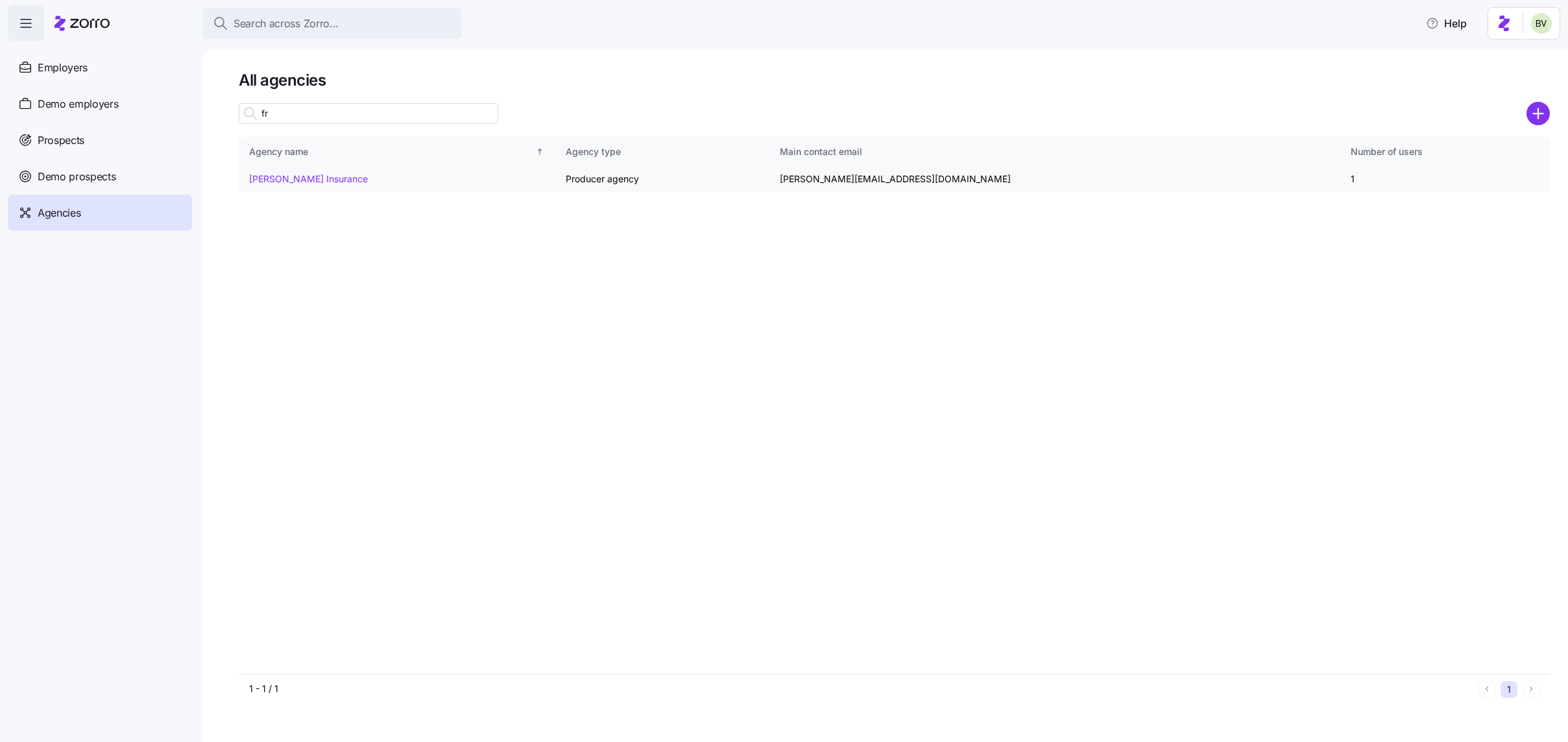
type input "fr"
click at [303, 175] on link "[PERSON_NAME] Insurance" at bounding box center [308, 179] width 119 height 11
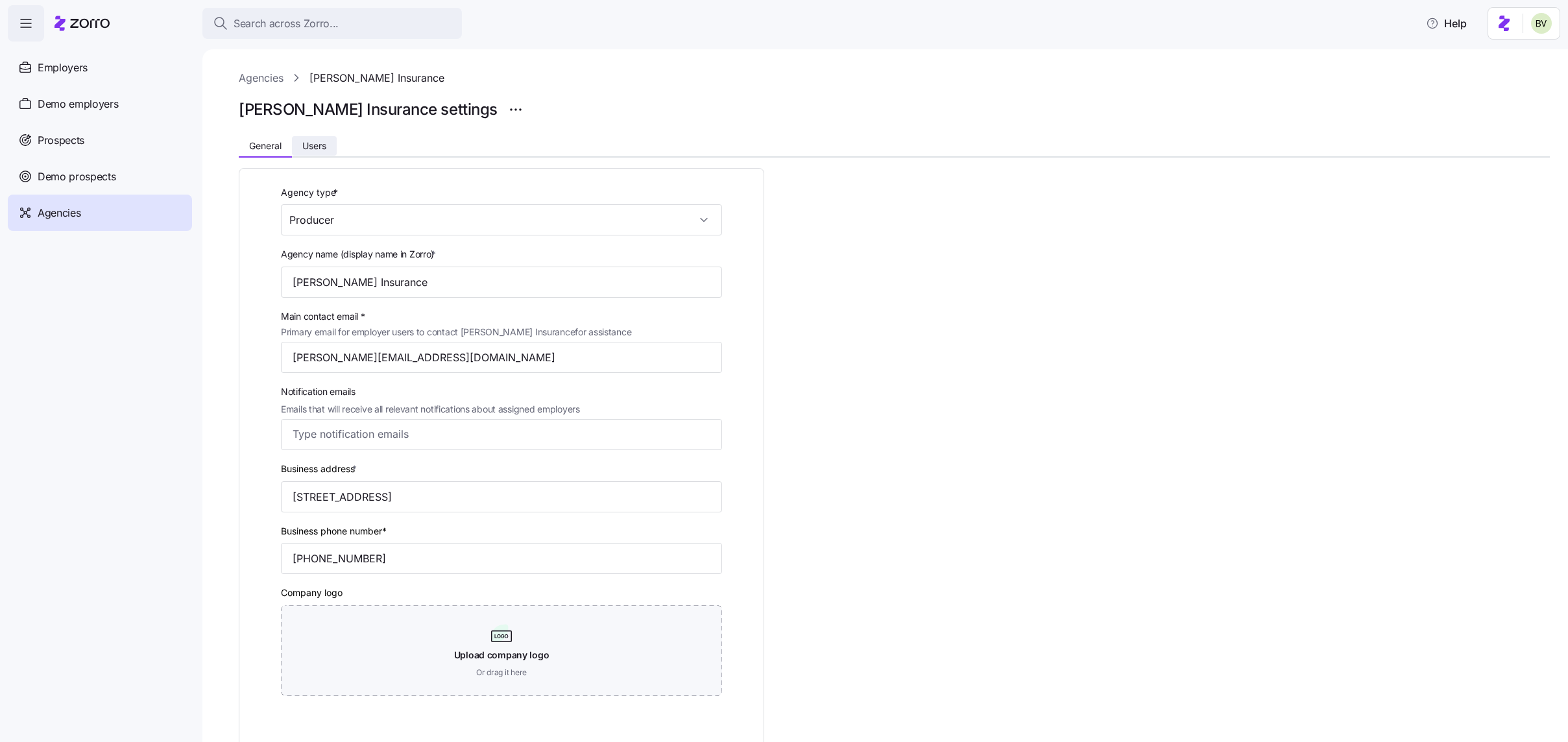
click at [312, 149] on span "Users" at bounding box center [314, 146] width 24 height 9
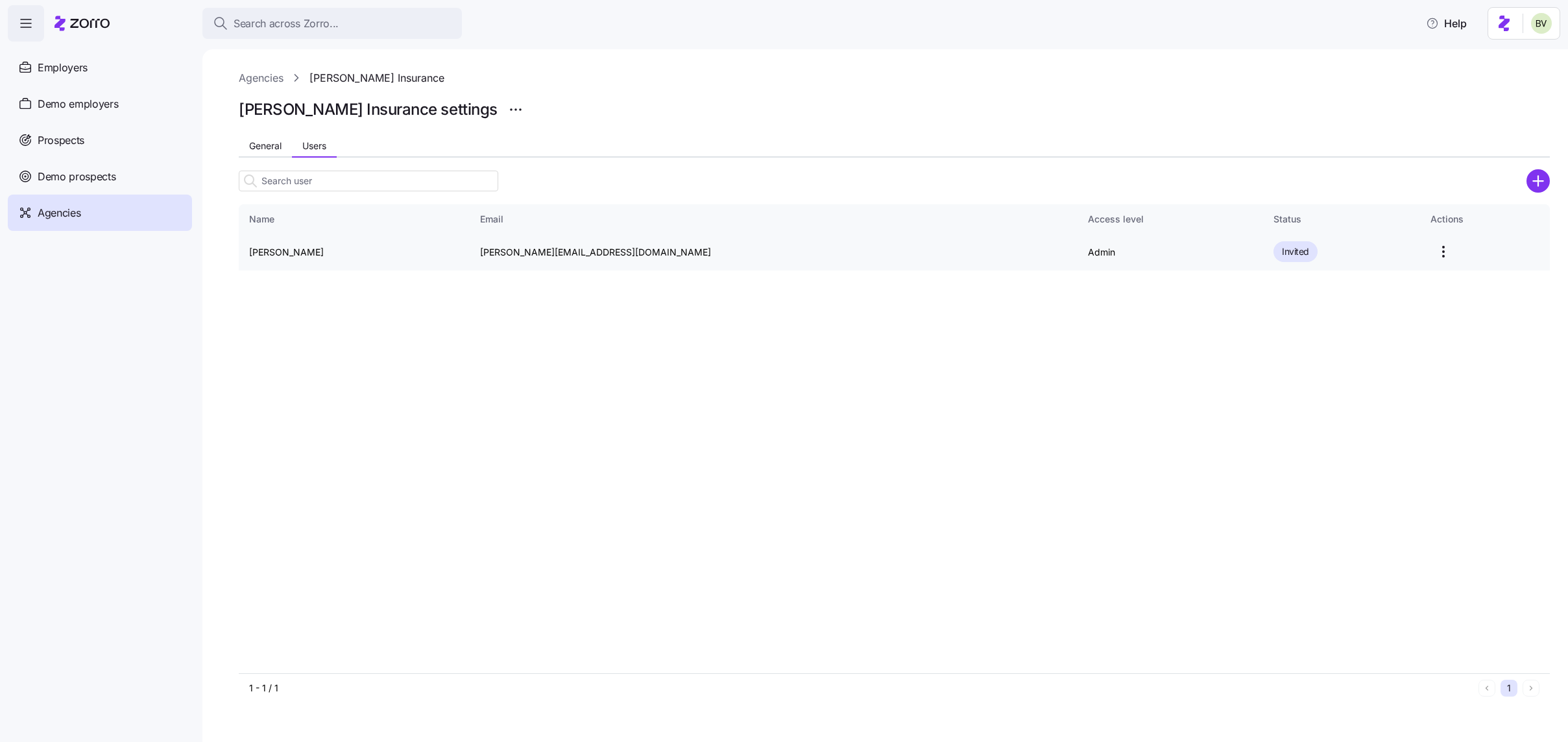
click at [1400, 254] on html "Search across Zorro... Help Employers Demo employers Prospects Demo prospects A…" at bounding box center [784, 367] width 1568 height 734
click at [1323, 325] on div "Delete" at bounding box center [1347, 325] width 120 height 21
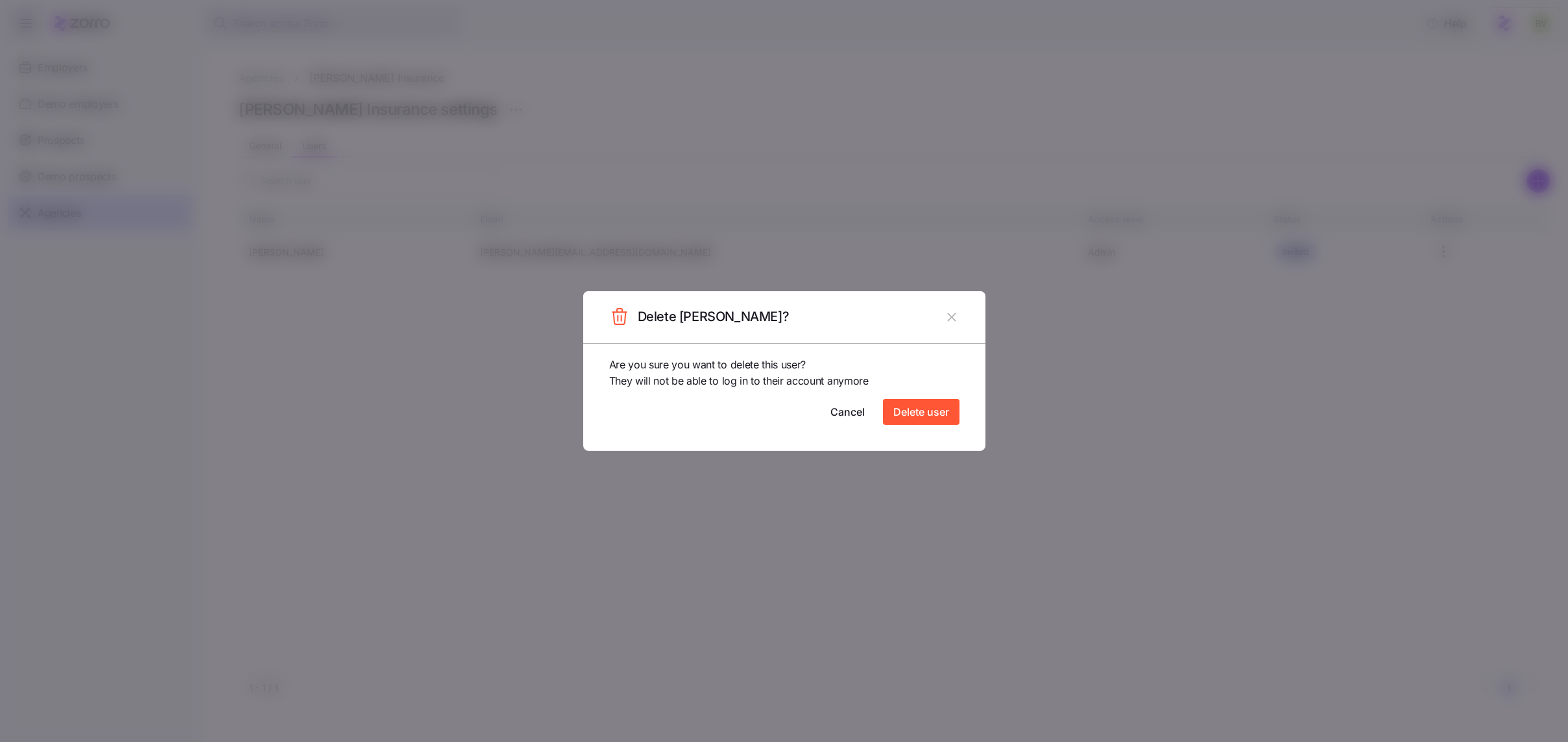
drag, startPoint x: 929, startPoint y: 417, endPoint x: 961, endPoint y: 318, distance: 104.0
click at [961, 318] on section "Delete Eric Fredriksen? Are you sure you want to delete this user? They will no…" at bounding box center [784, 371] width 402 height 160
click at [961, 318] on button "button" at bounding box center [952, 317] width 21 height 21
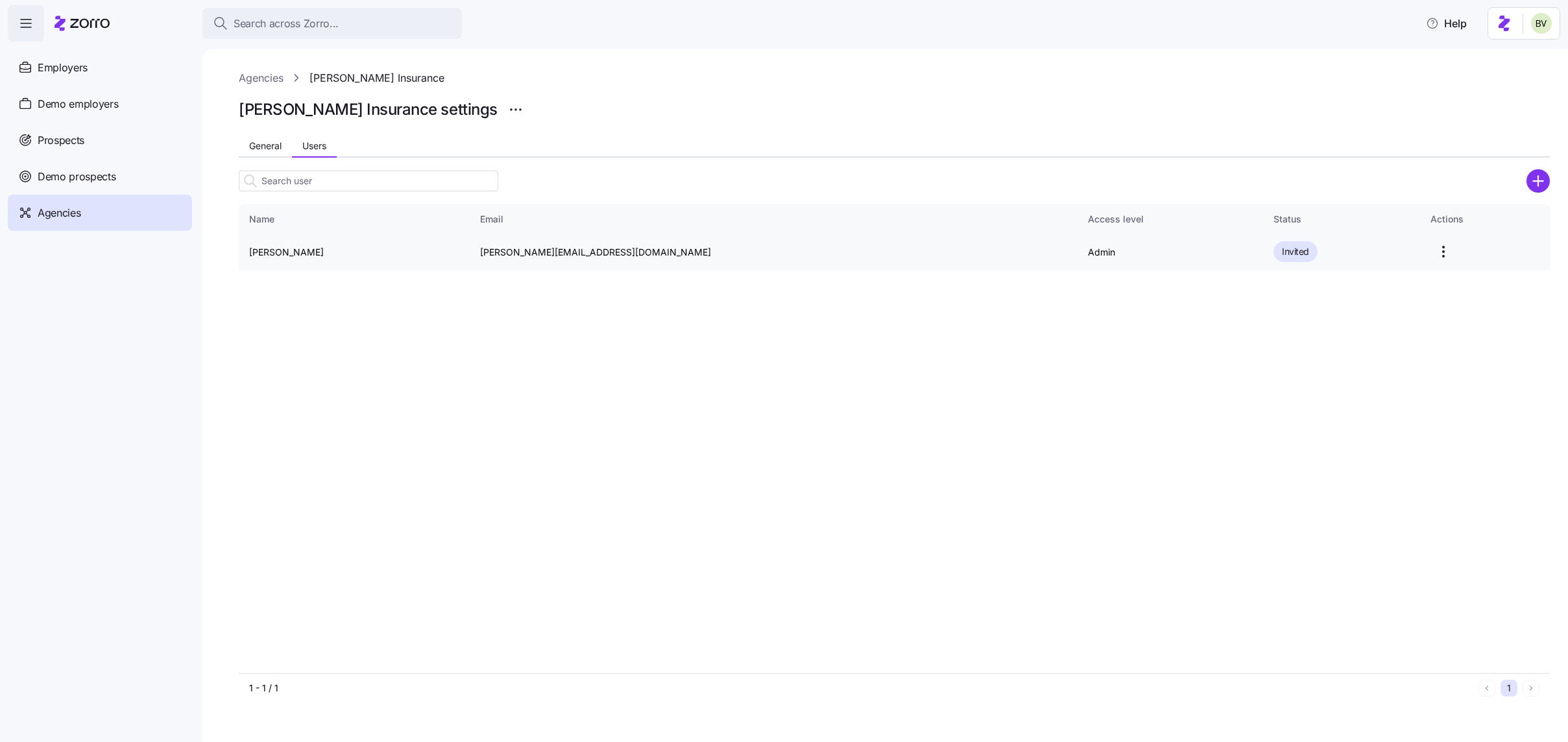
click at [1400, 256] on html "Search across Zorro... Help Employers Demo employers Prospects Demo prospects A…" at bounding box center [784, 367] width 1568 height 734
click at [1316, 326] on div "Delete" at bounding box center [1307, 325] width 28 height 14
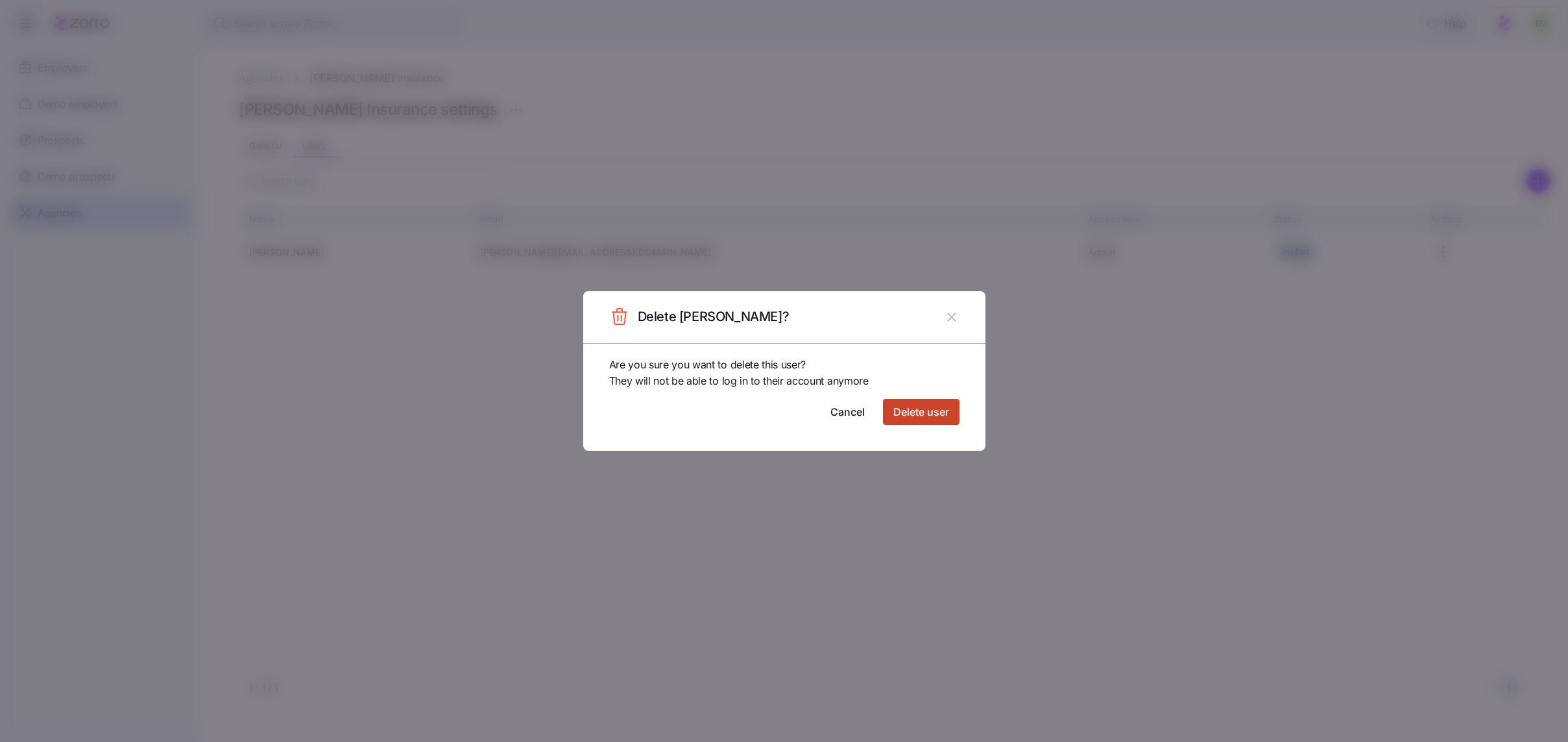
click at [939, 413] on span "Delete user" at bounding box center [921, 412] width 56 height 16
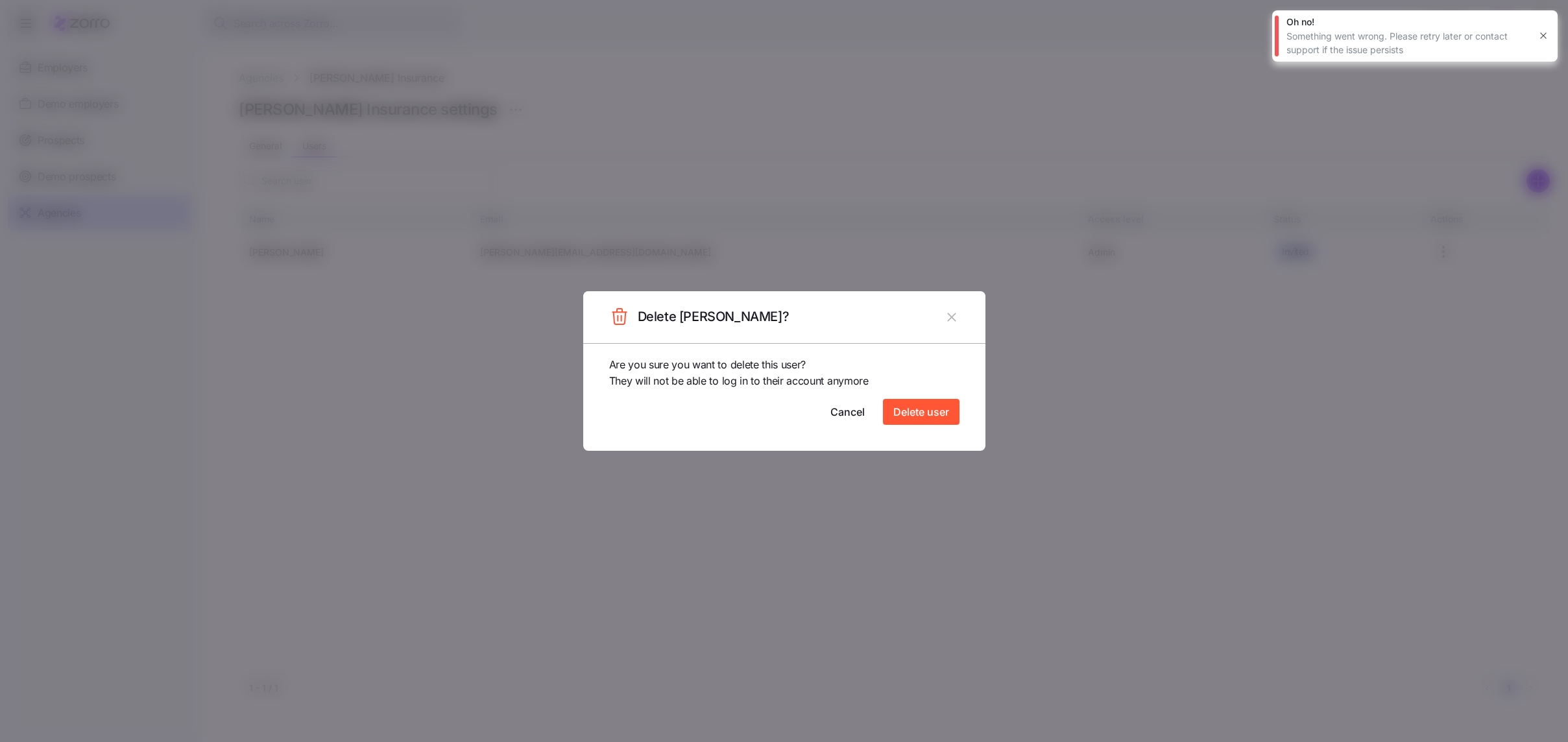
click at [1543, 33] on icon "button" at bounding box center [1543, 35] width 10 height 10
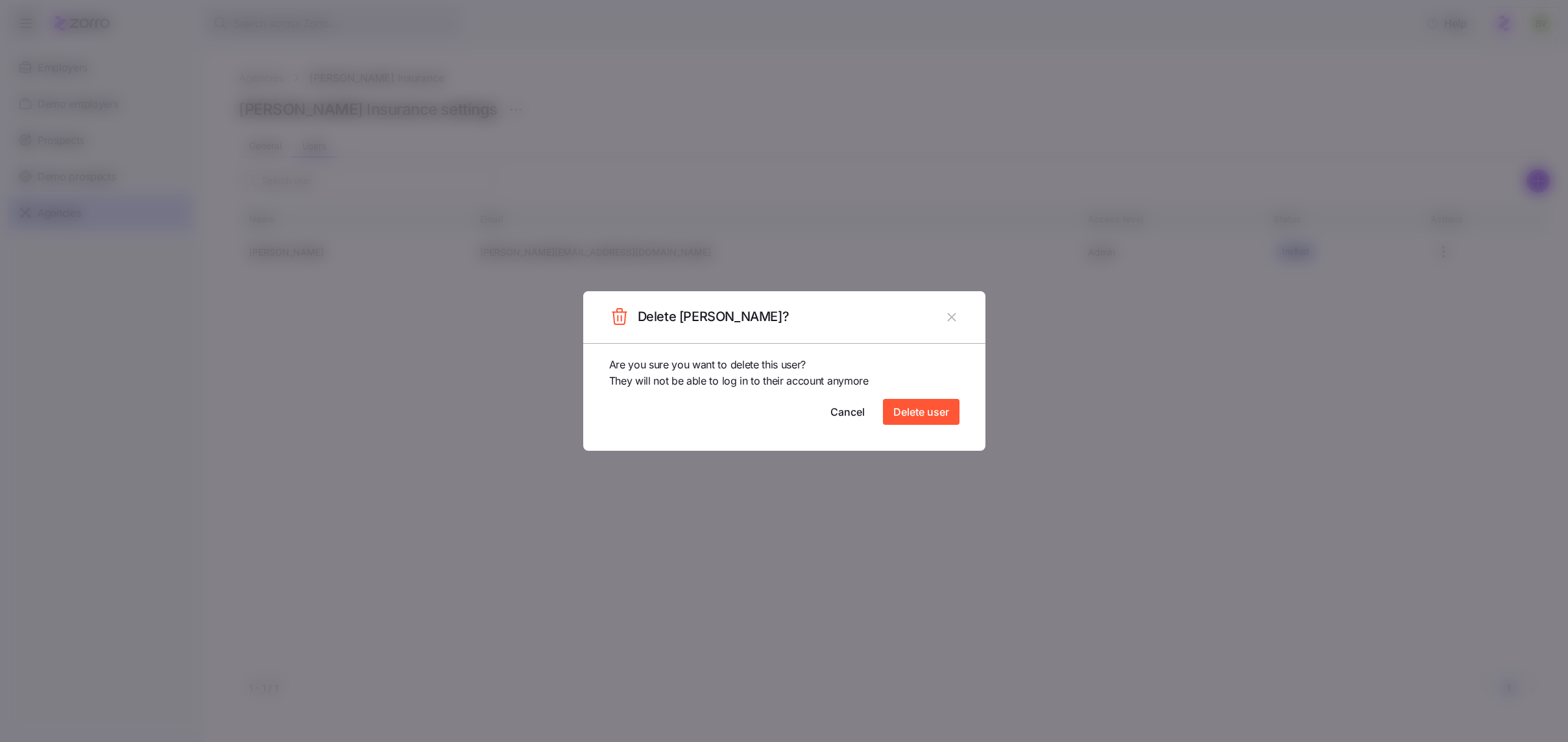
click at [953, 319] on icon "button" at bounding box center [952, 317] width 8 height 8
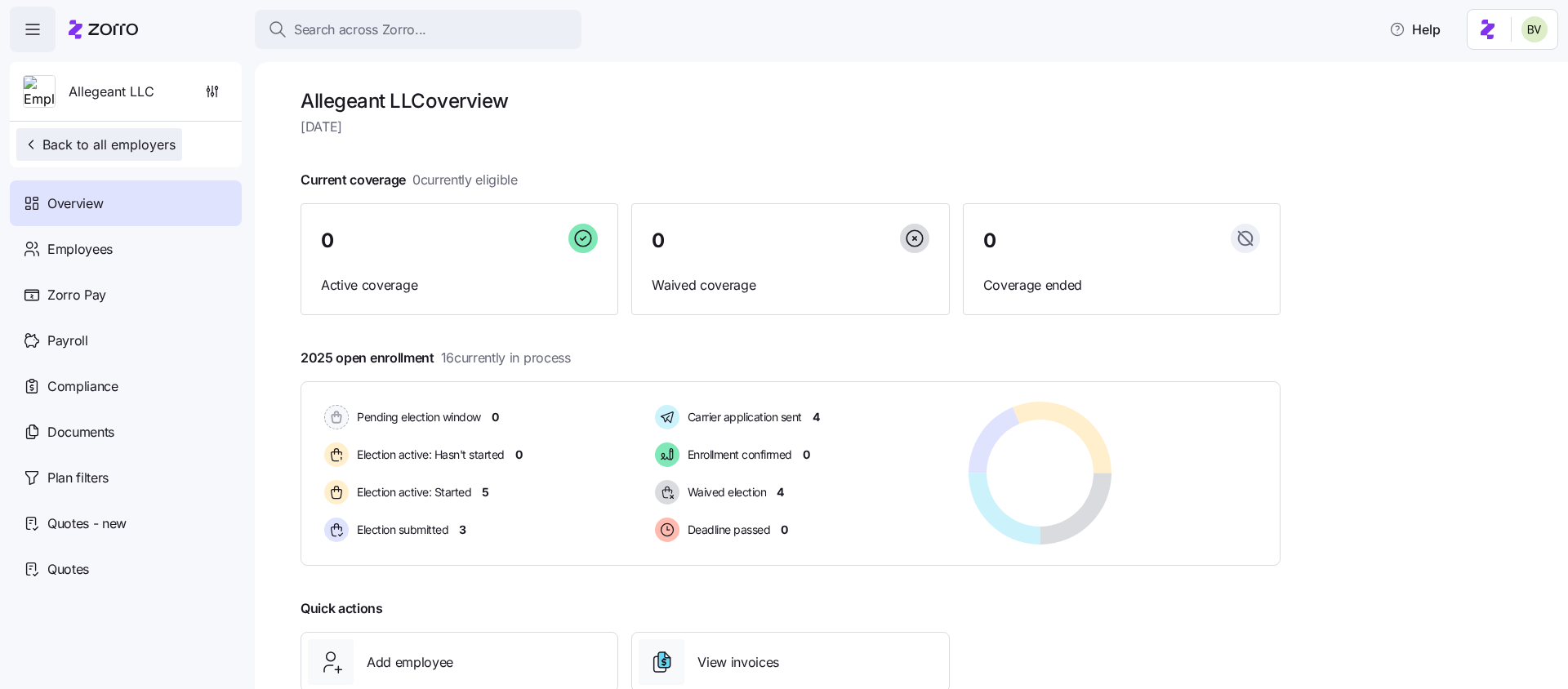
click at [119, 153] on span "Back to all employers" at bounding box center [99, 145] width 152 height 20
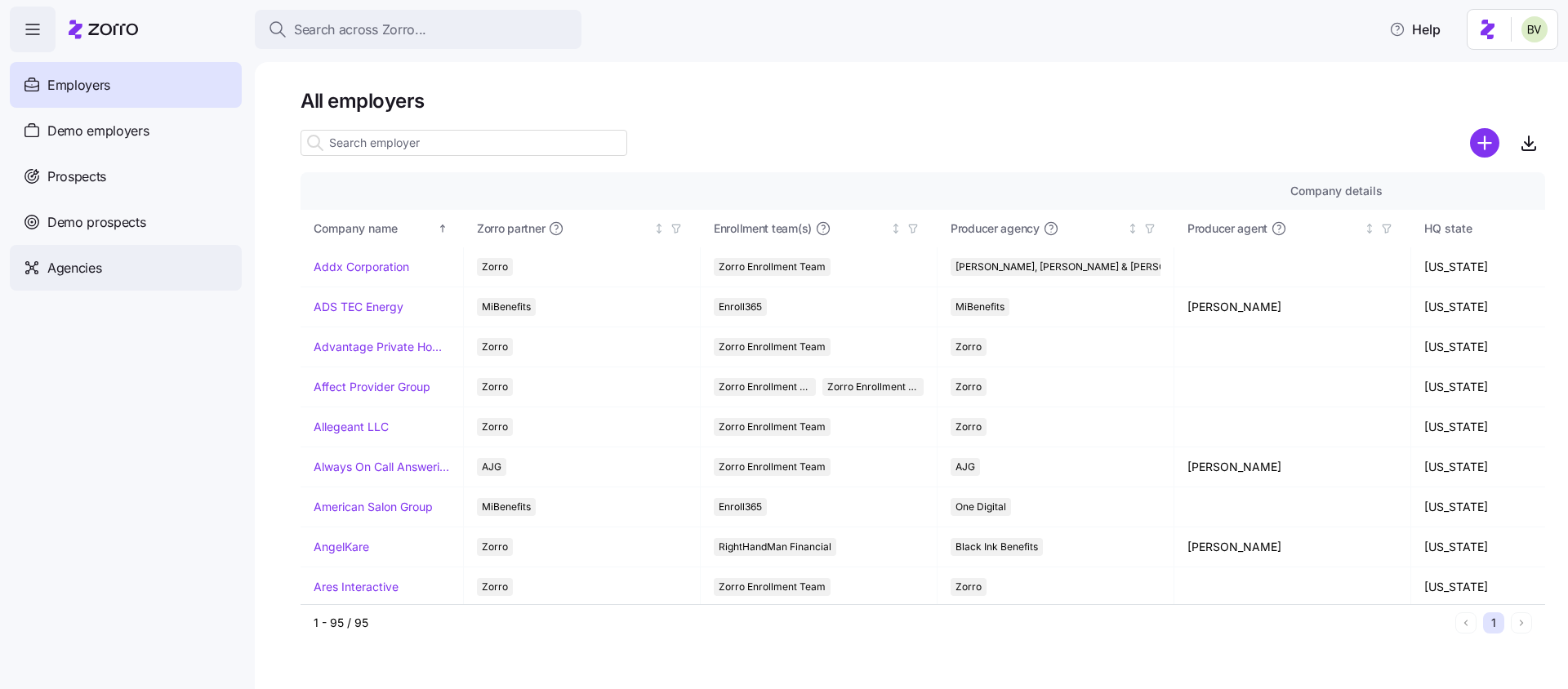
click at [86, 284] on div "Agencies" at bounding box center [126, 267] width 232 height 46
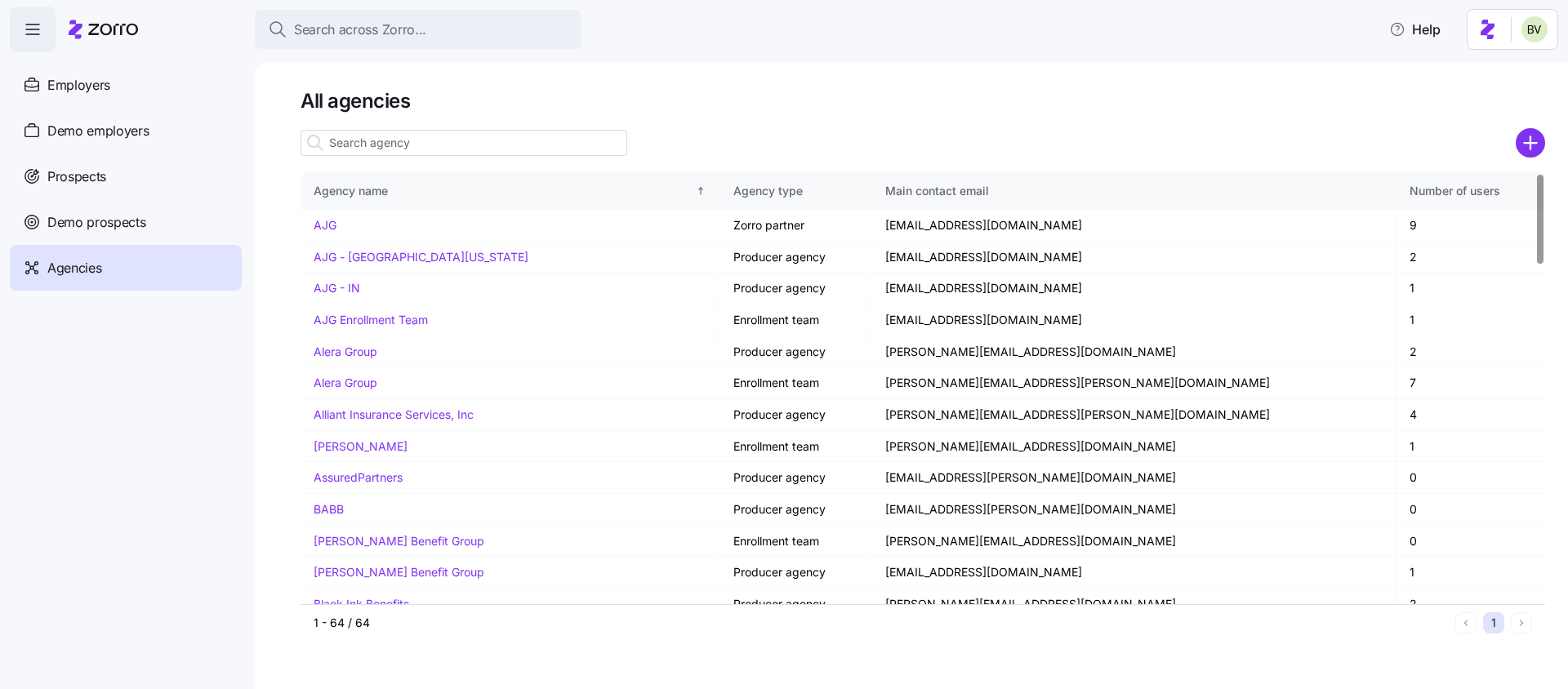
click at [470, 138] on input at bounding box center [463, 143] width 326 height 26
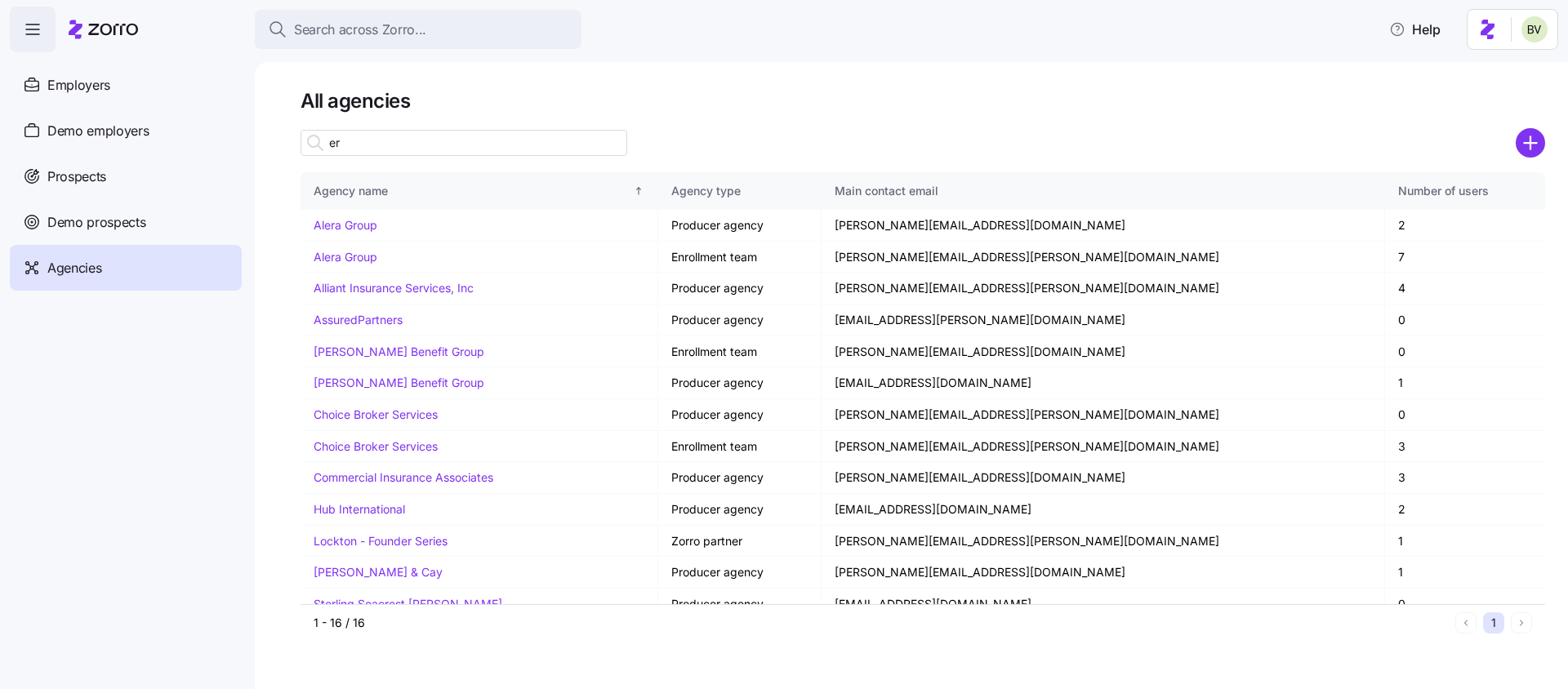
type input "e"
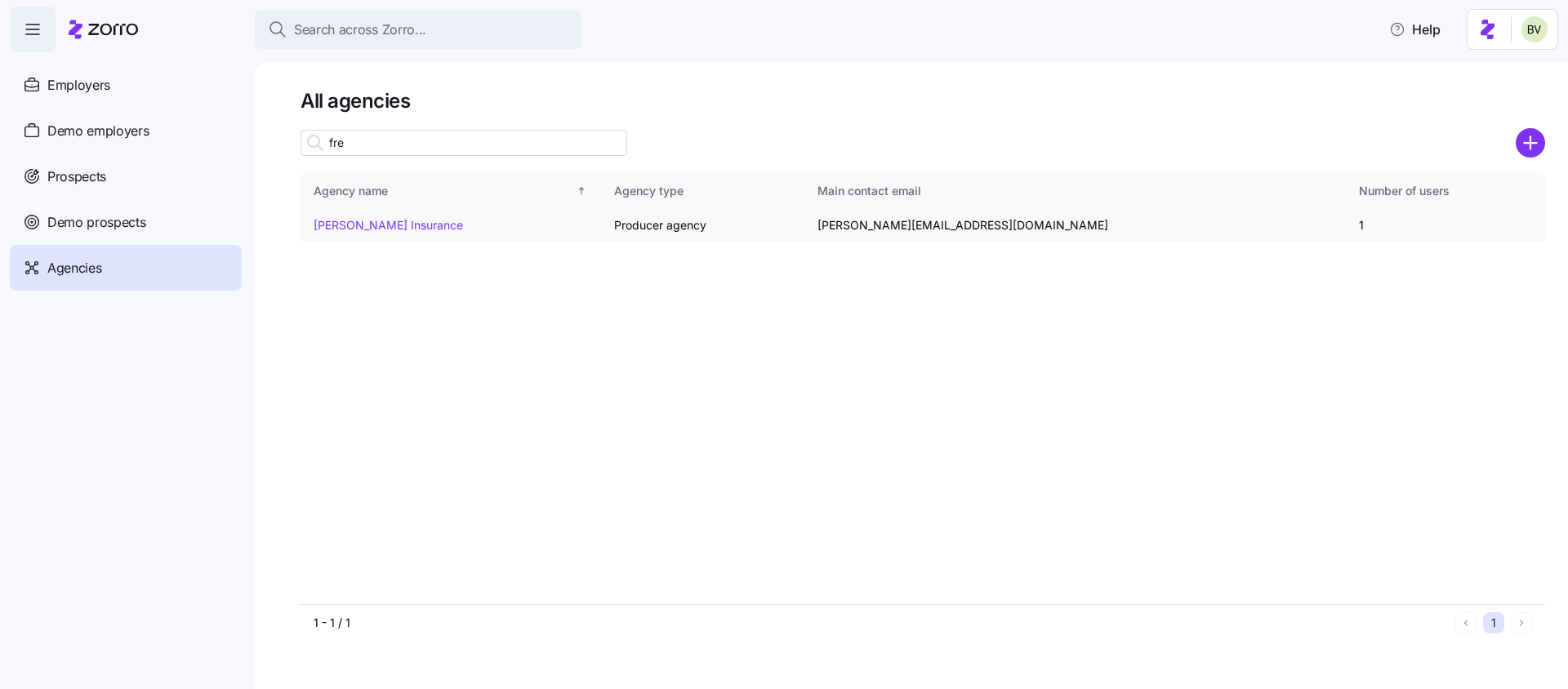
type input "fre"
click at [396, 229] on link "[PERSON_NAME] Insurance" at bounding box center [388, 225] width 150 height 14
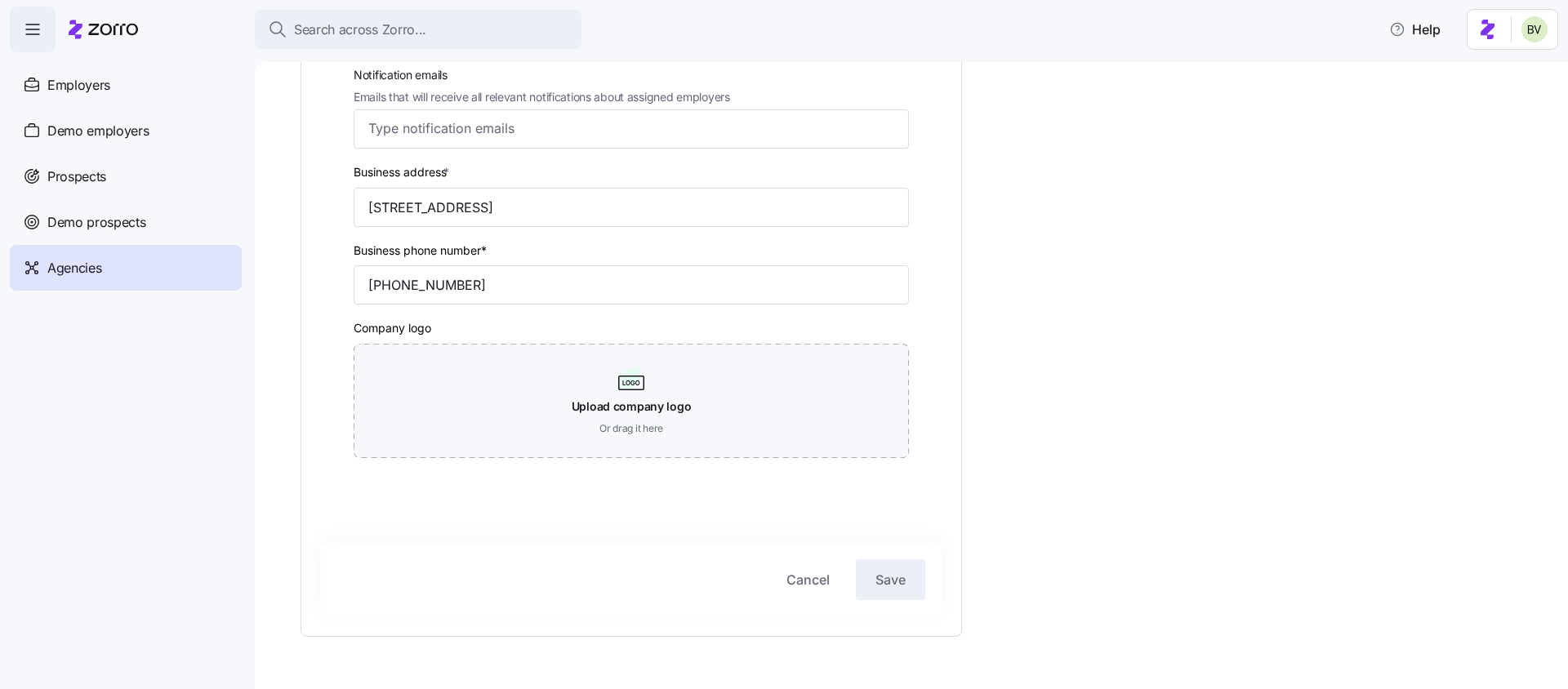
scroll to position [396, 0]
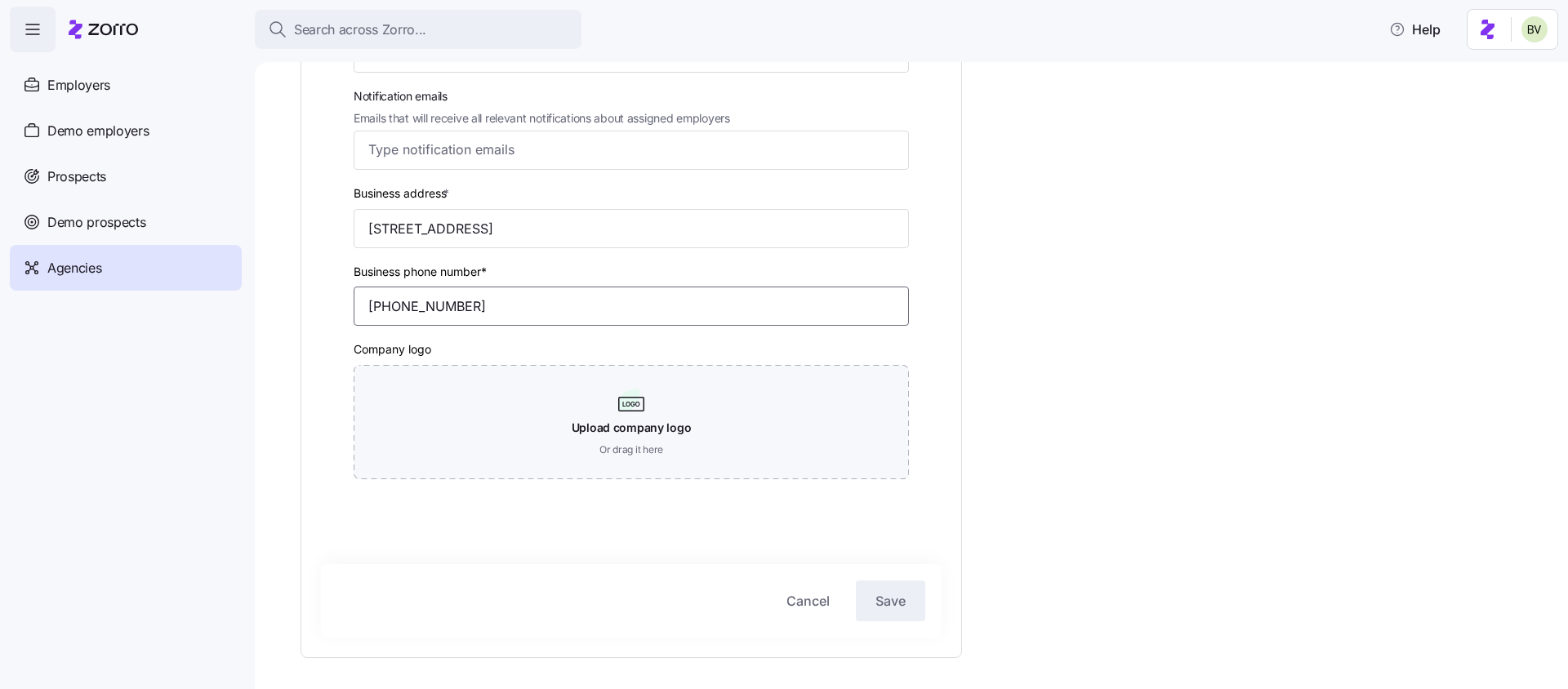
drag, startPoint x: 471, startPoint y: 305, endPoint x: 365, endPoint y: 303, distance: 106.0
click at [365, 303] on input "[PHONE_NUMBER]" at bounding box center [630, 306] width 555 height 39
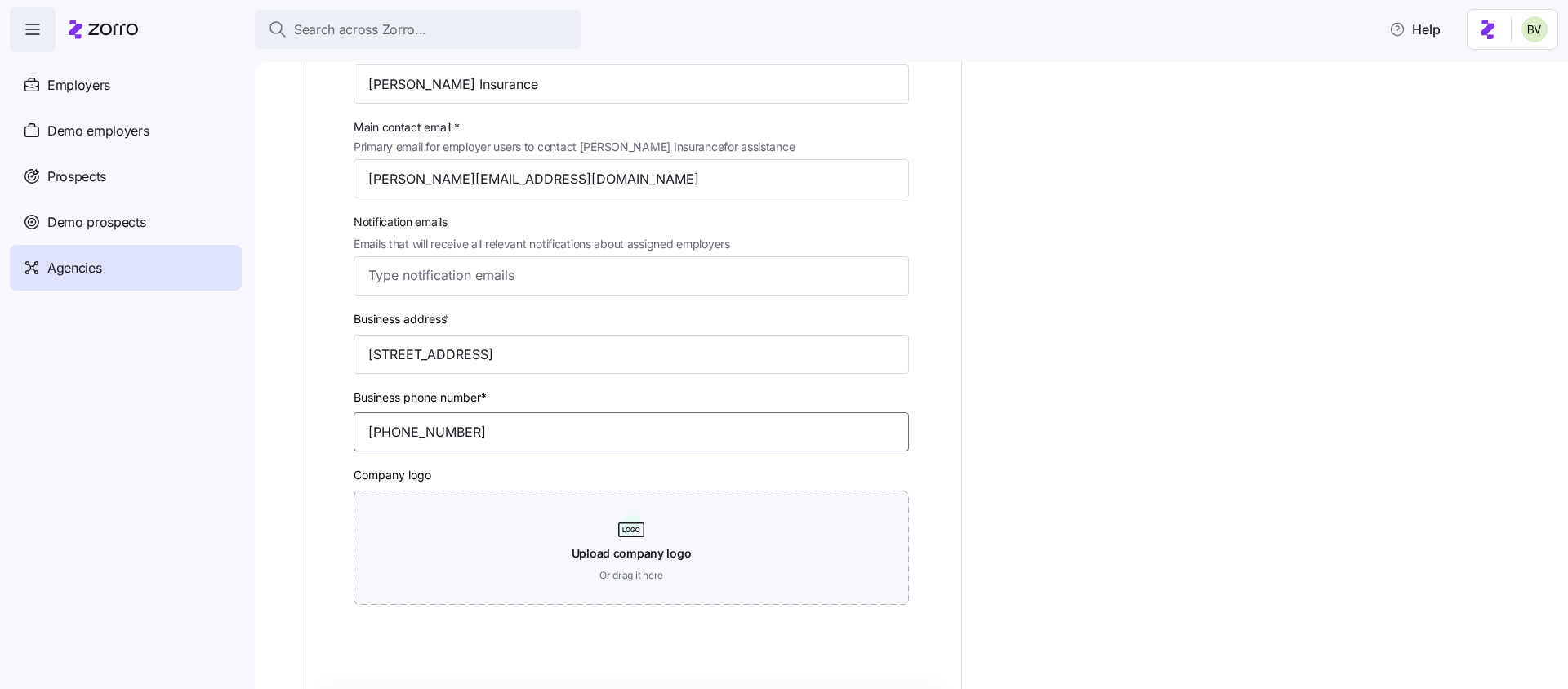
scroll to position [276, 0]
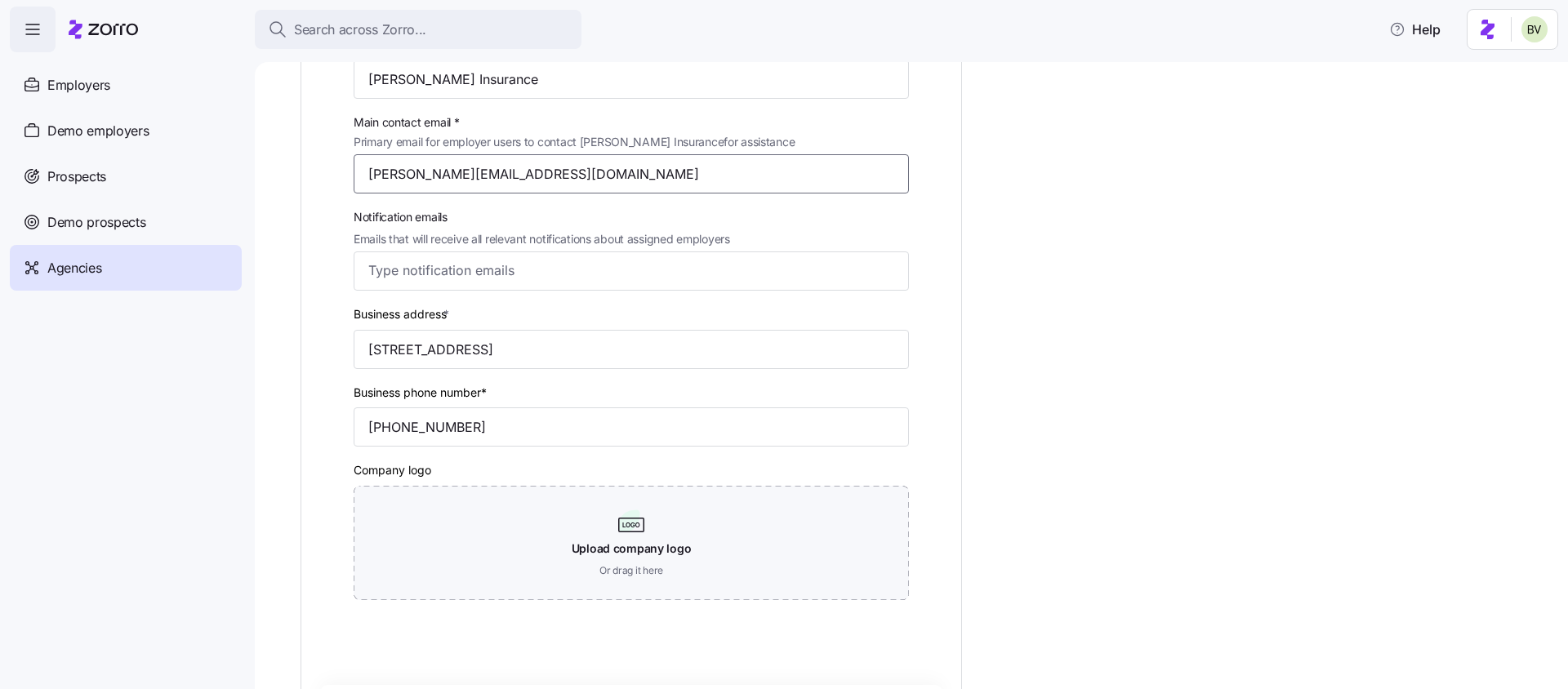
drag, startPoint x: 519, startPoint y: 173, endPoint x: 365, endPoint y: 183, distance: 154.3
click at [365, 183] on input "[PERSON_NAME][EMAIL_ADDRESS][DOMAIN_NAME]" at bounding box center [630, 173] width 555 height 39
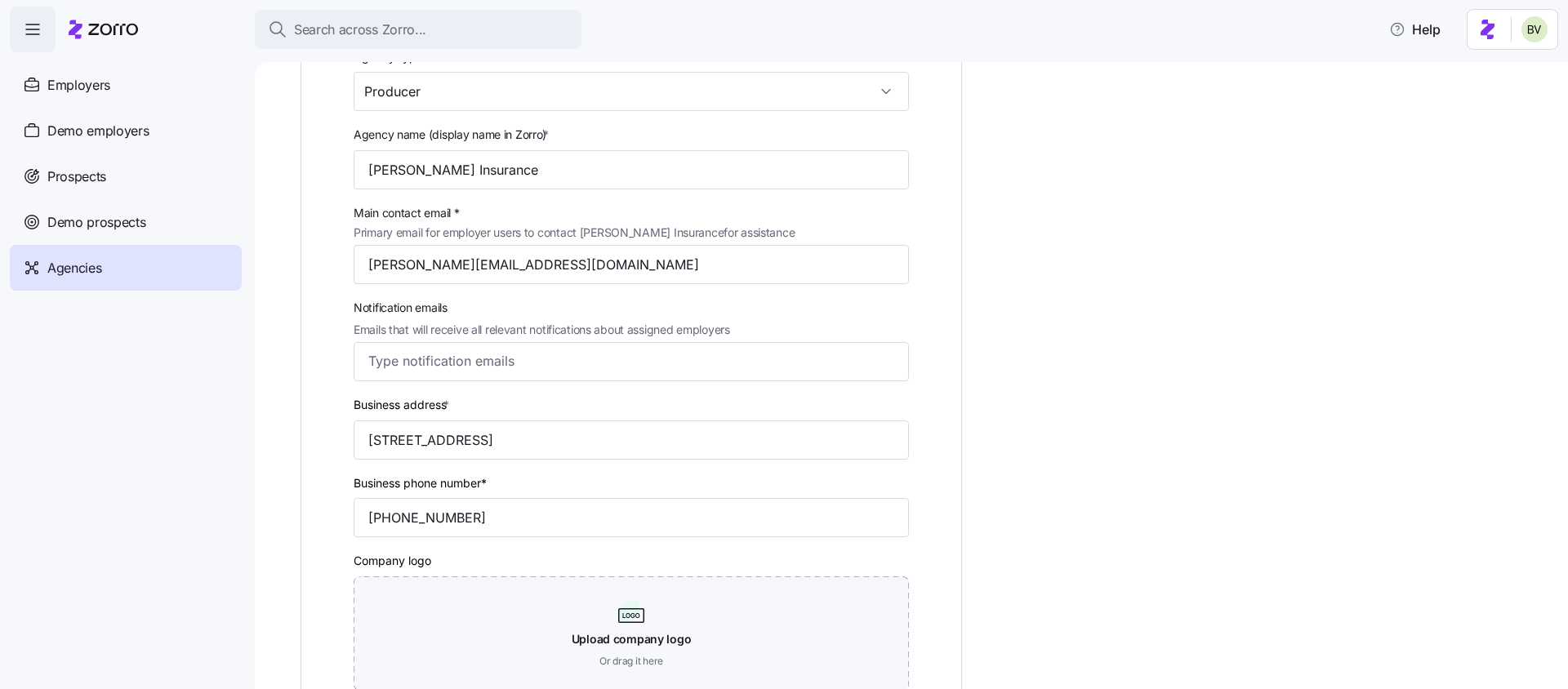
scroll to position [0, 0]
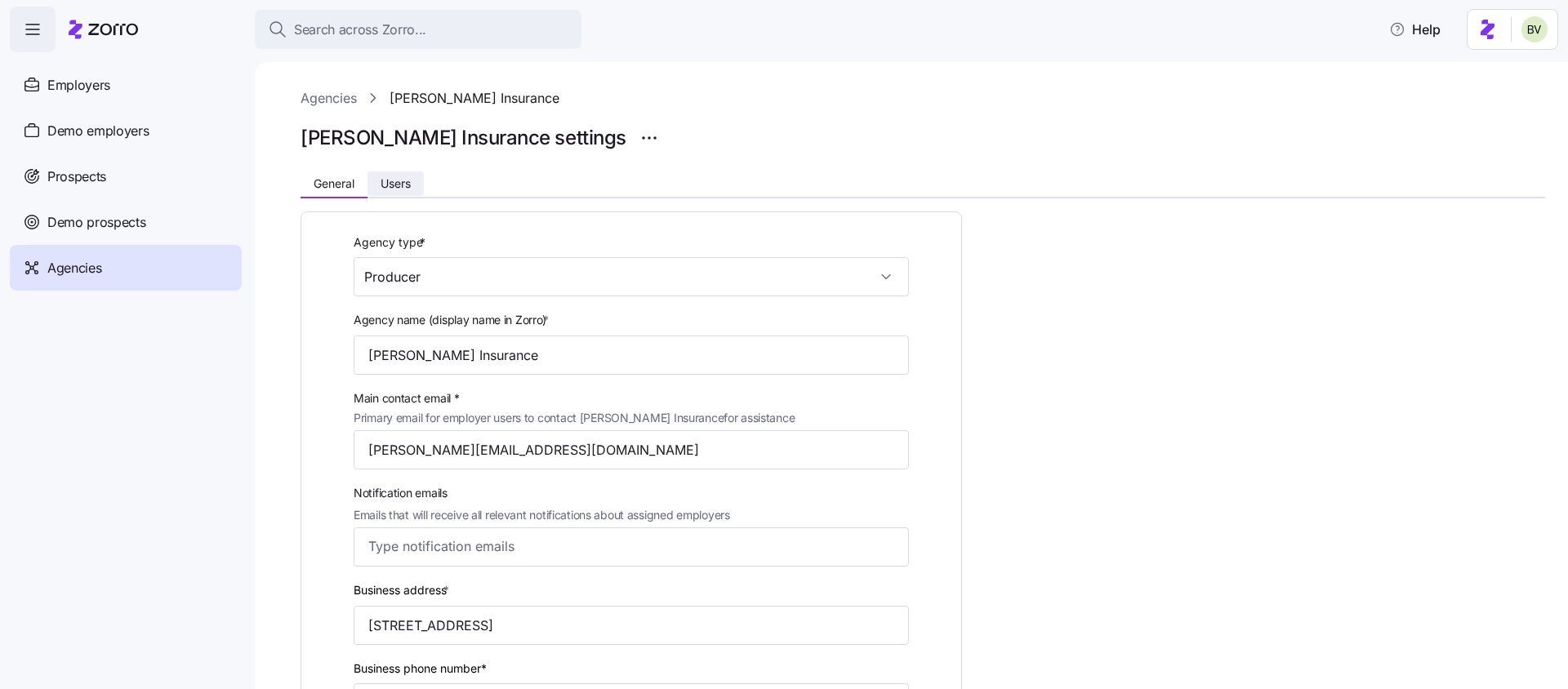
click at [393, 184] on span "Users" at bounding box center [396, 184] width 30 height 11
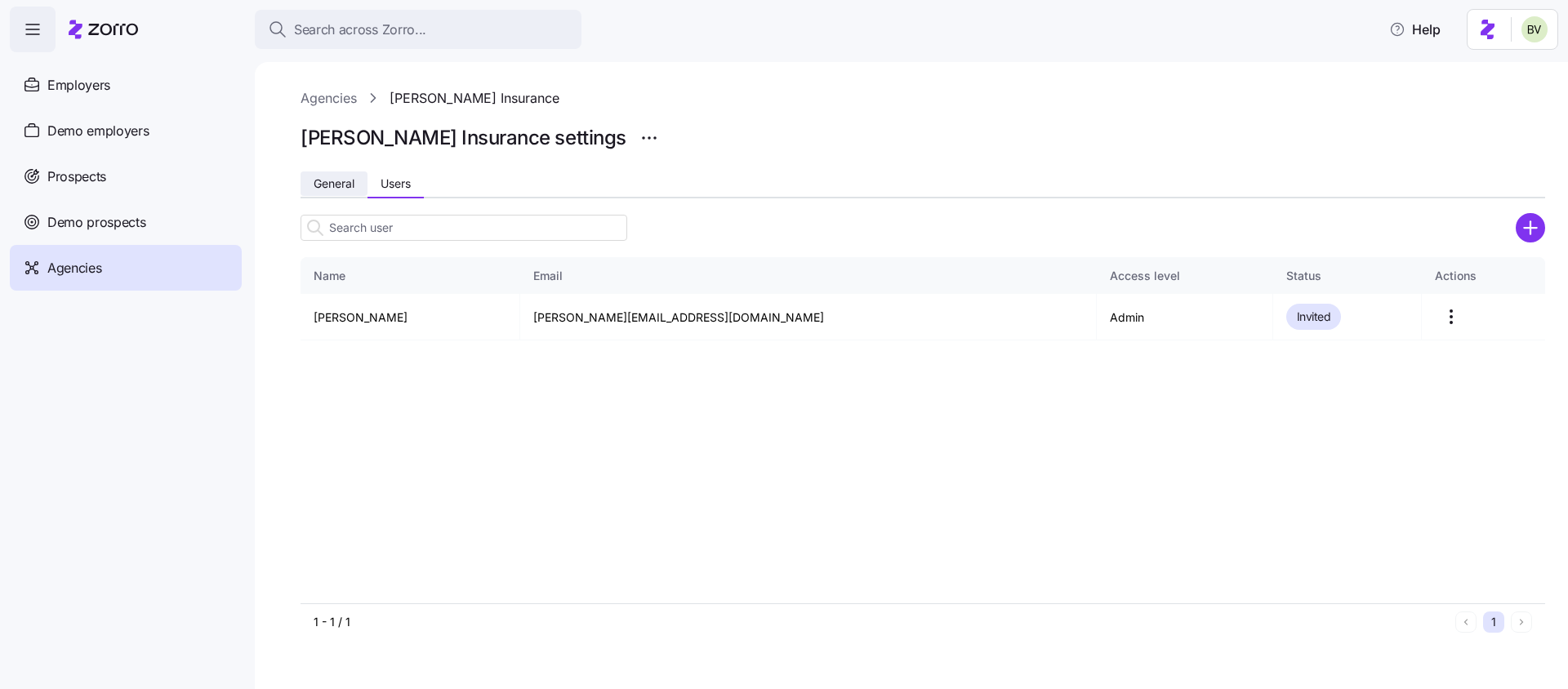
click at [335, 190] on button "General" at bounding box center [333, 184] width 67 height 24
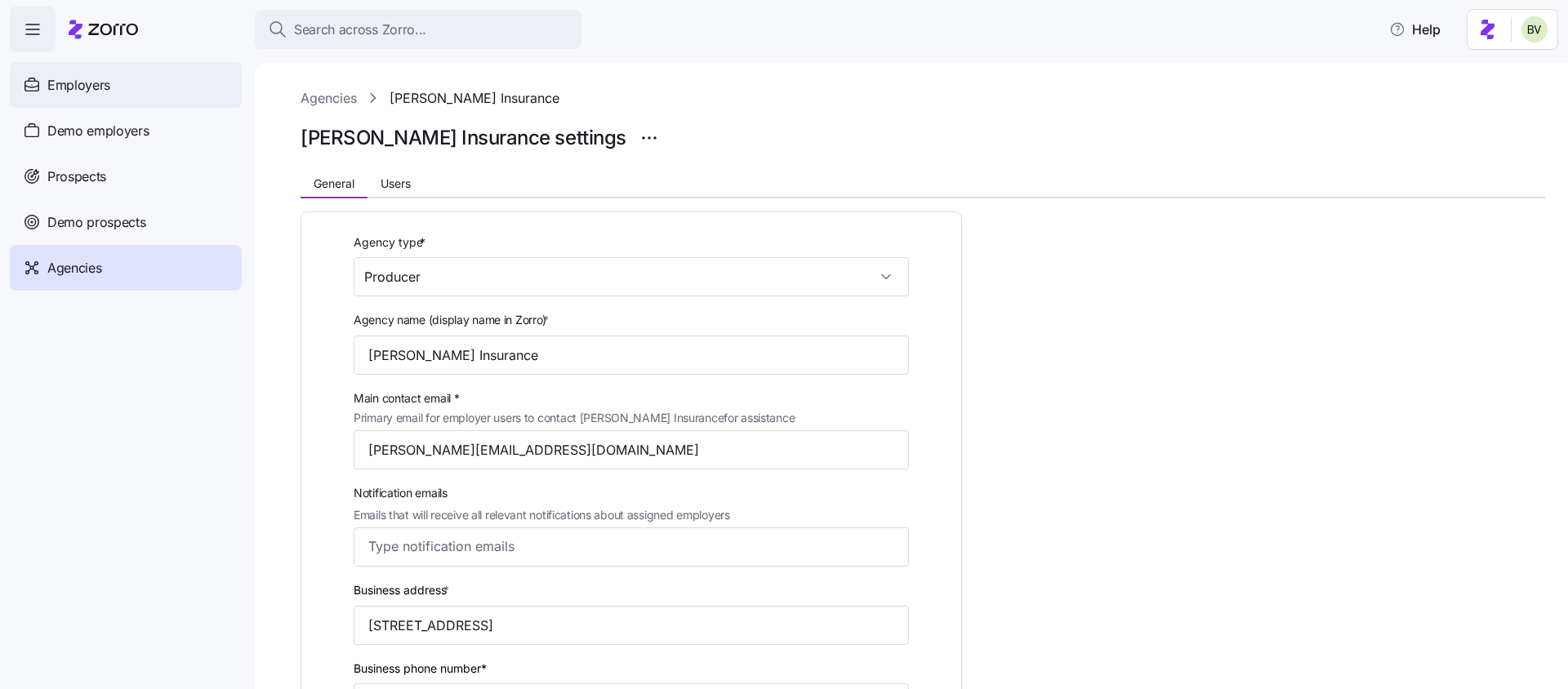
click at [172, 94] on div "Employers" at bounding box center [126, 85] width 232 height 46
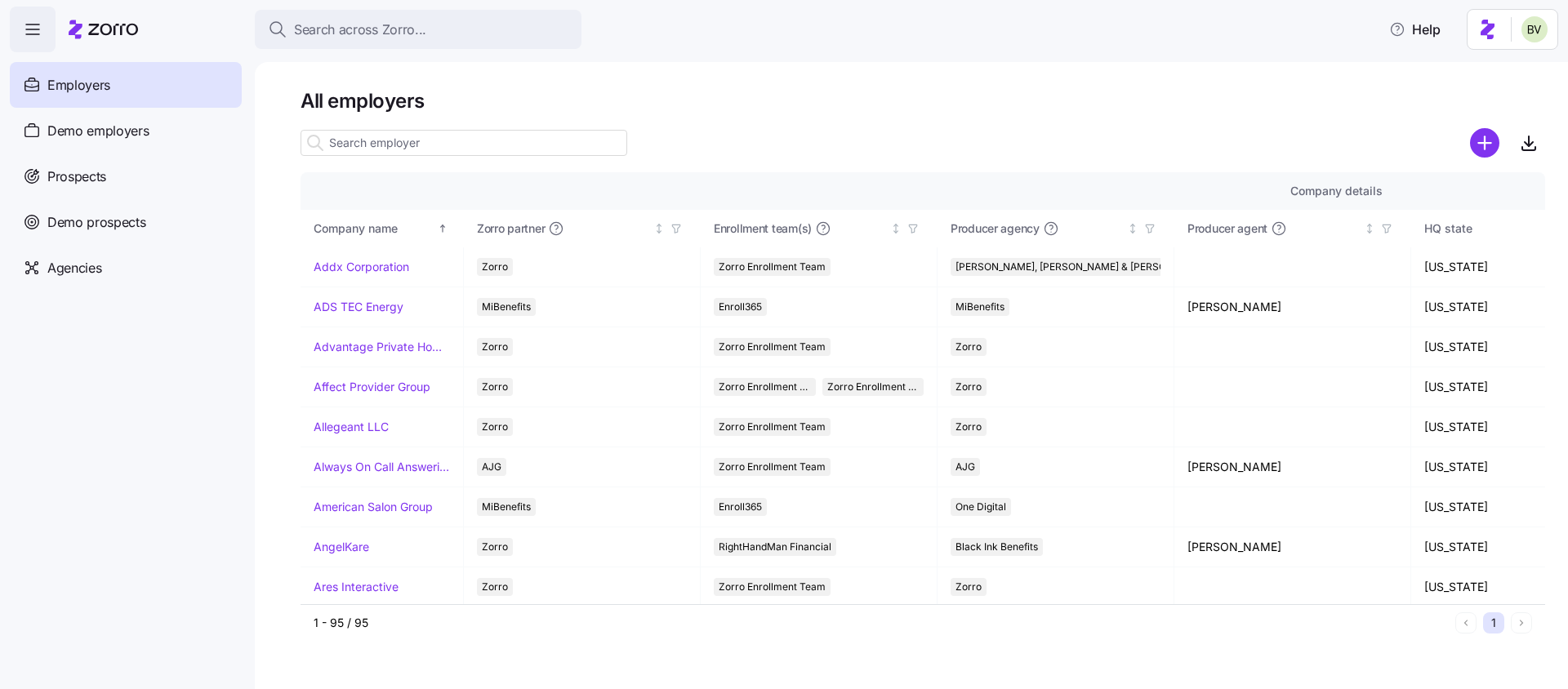
click at [432, 151] on input at bounding box center [463, 143] width 326 height 26
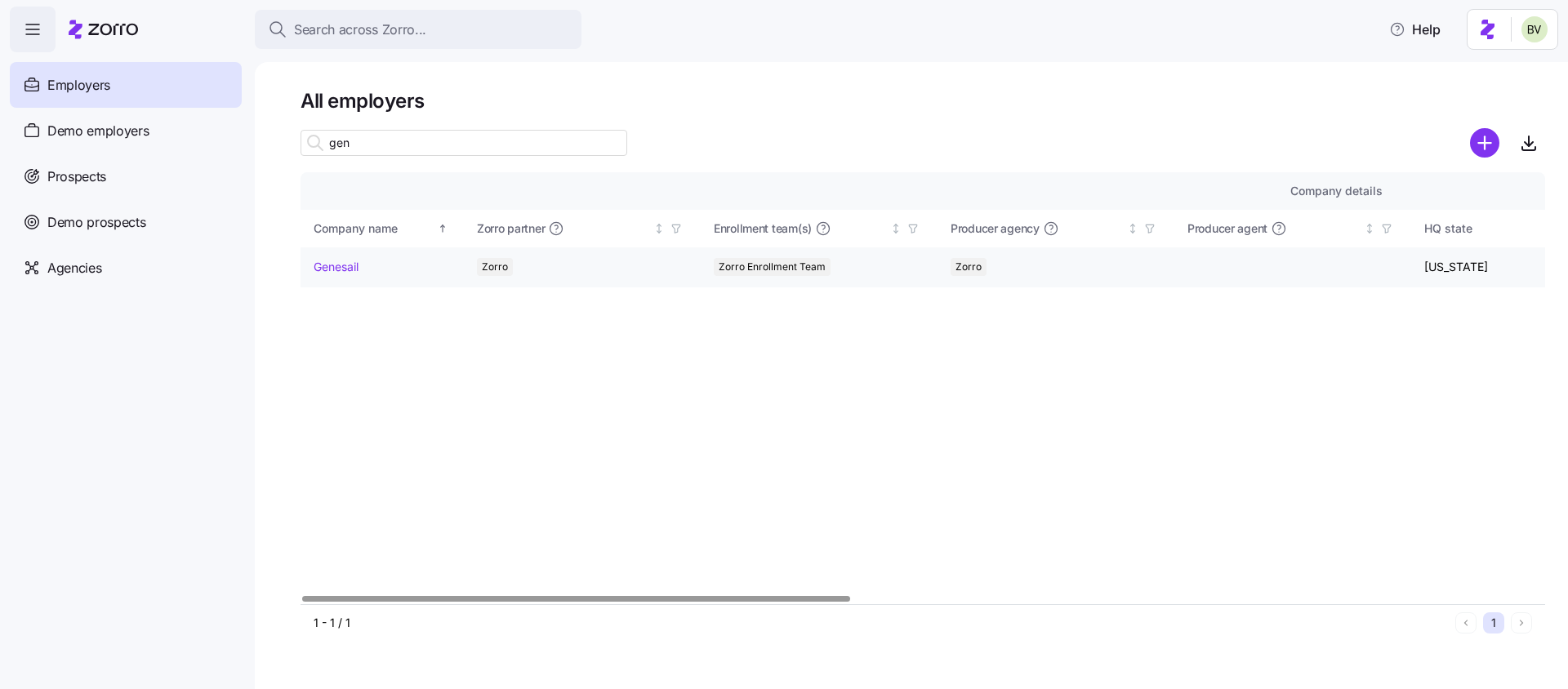
type input "gen"
click at [336, 268] on link "Genesail" at bounding box center [336, 267] width 45 height 16
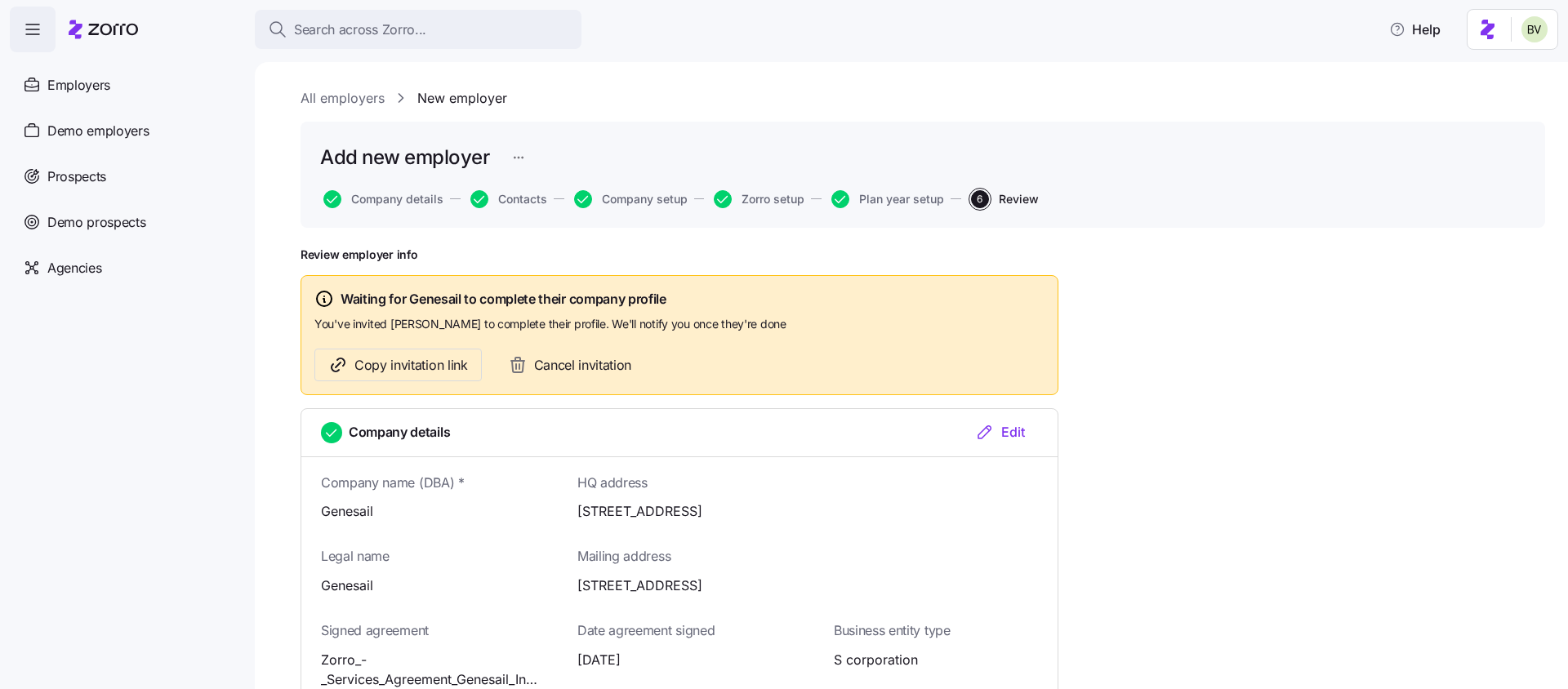
click at [1020, 419] on div "Company details Edit" at bounding box center [679, 434] width 756 height 48
click at [1017, 426] on div "Edit" at bounding box center [1000, 432] width 50 height 20
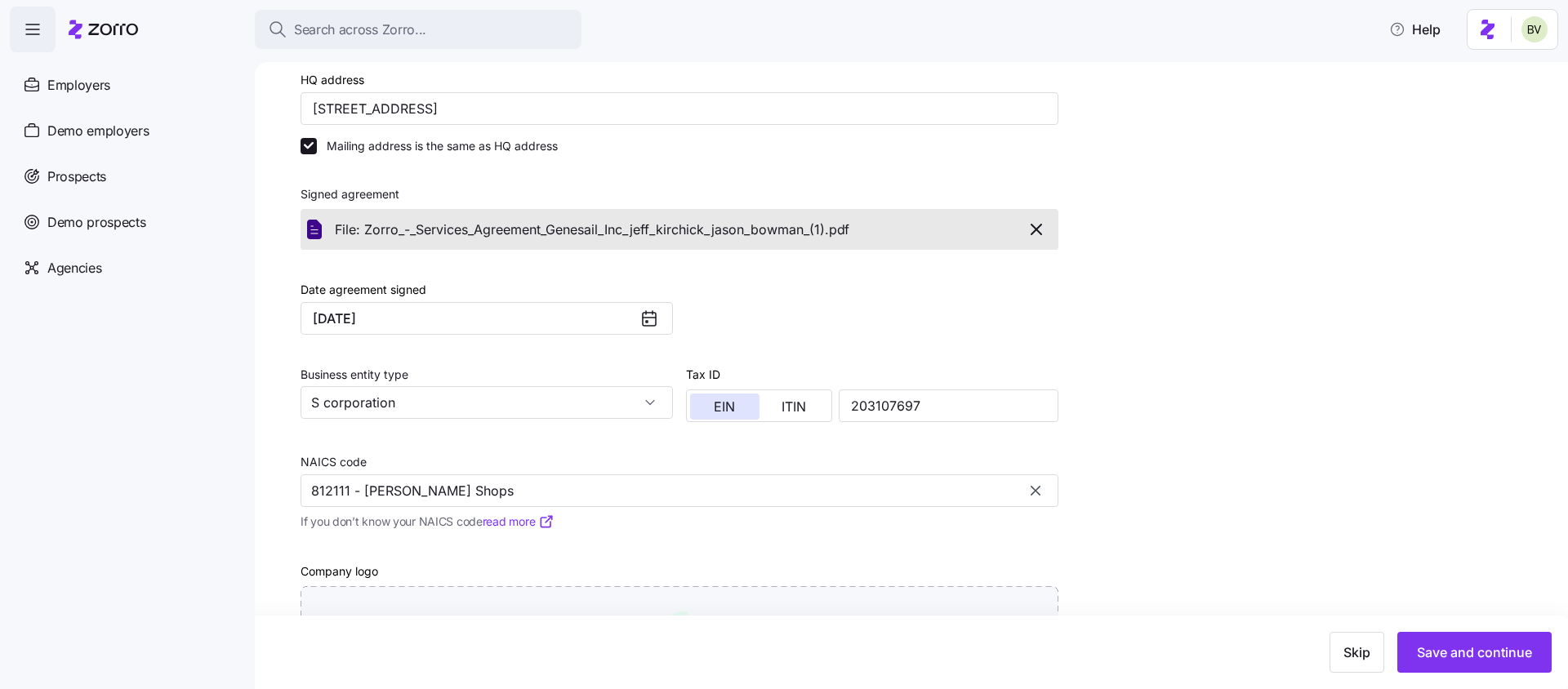
scroll to position [554, 0]
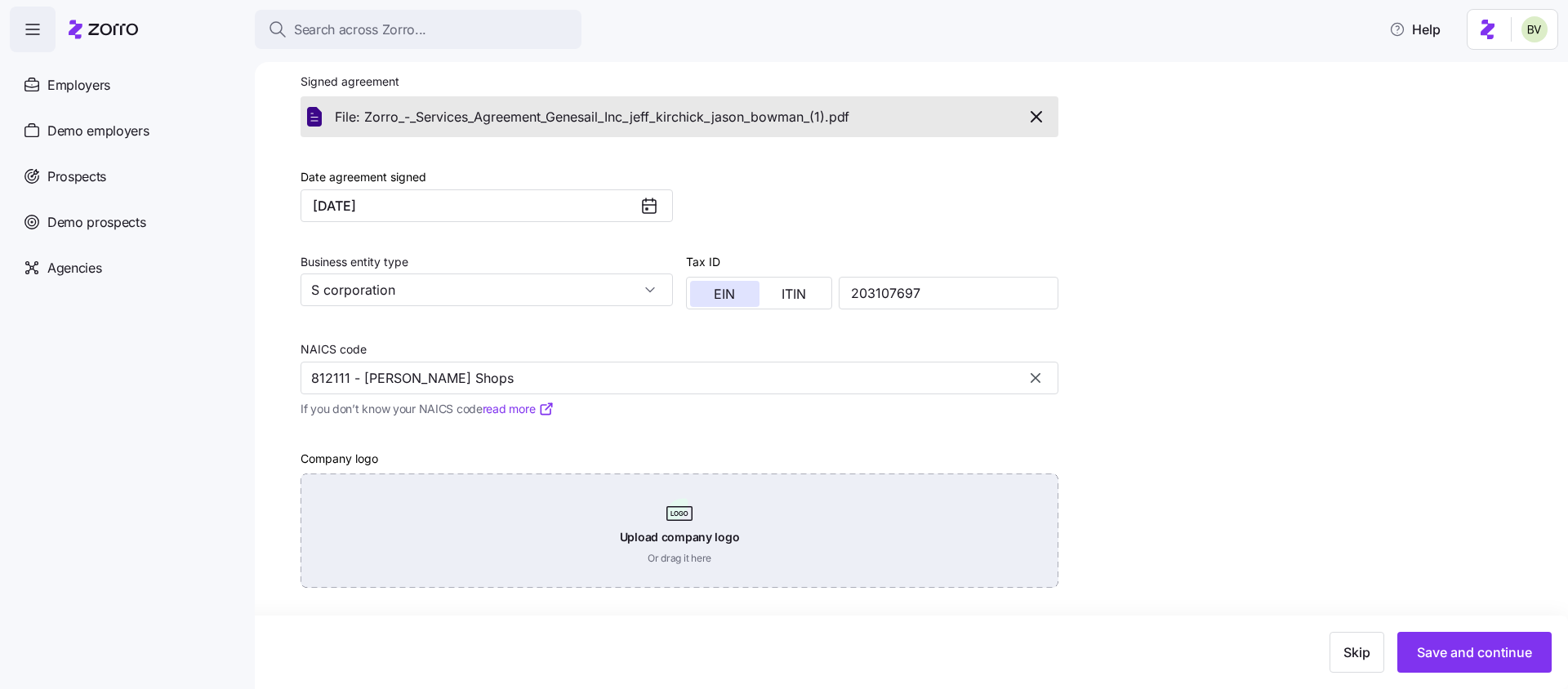
click at [656, 560] on div "Upload company logo Or drag it here" at bounding box center [679, 531] width 758 height 114
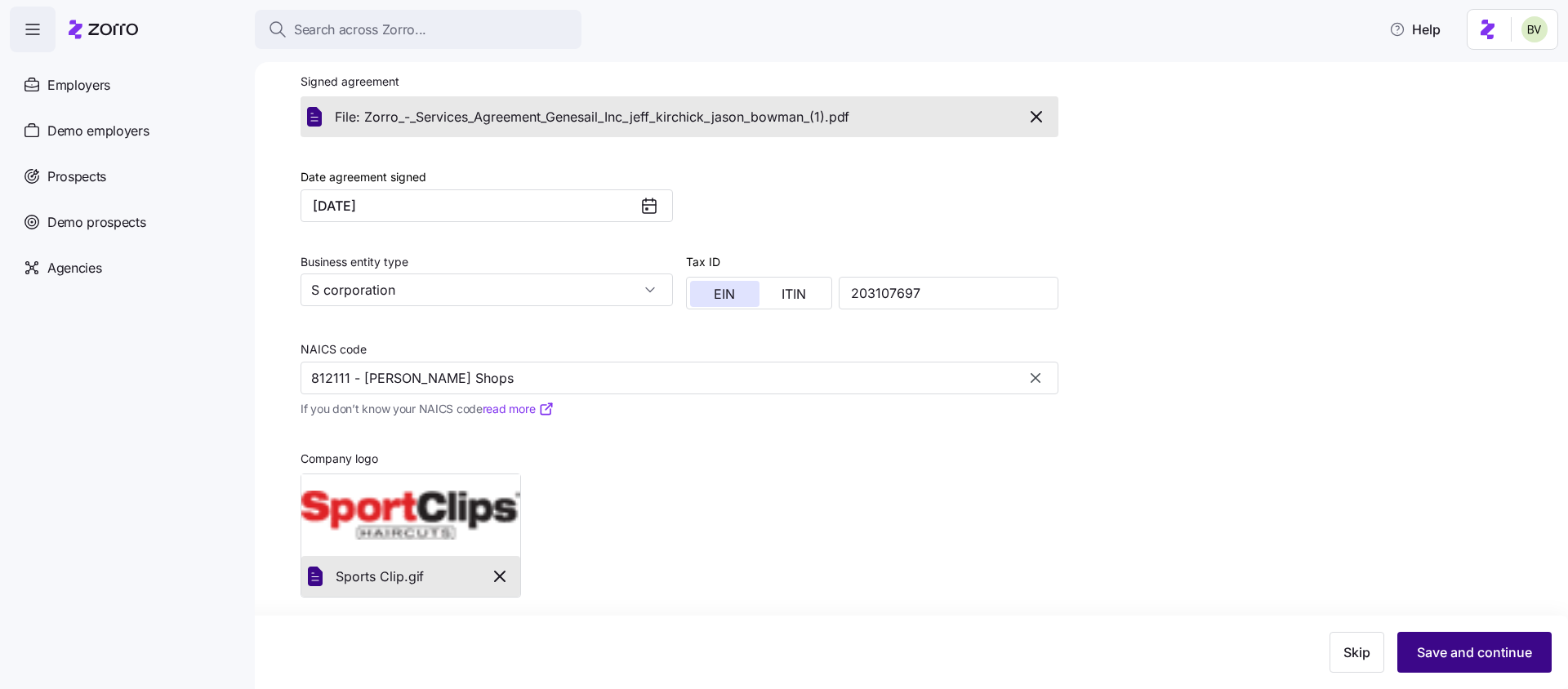
click at [1504, 654] on span "Save and continue" at bounding box center [1474, 652] width 115 height 20
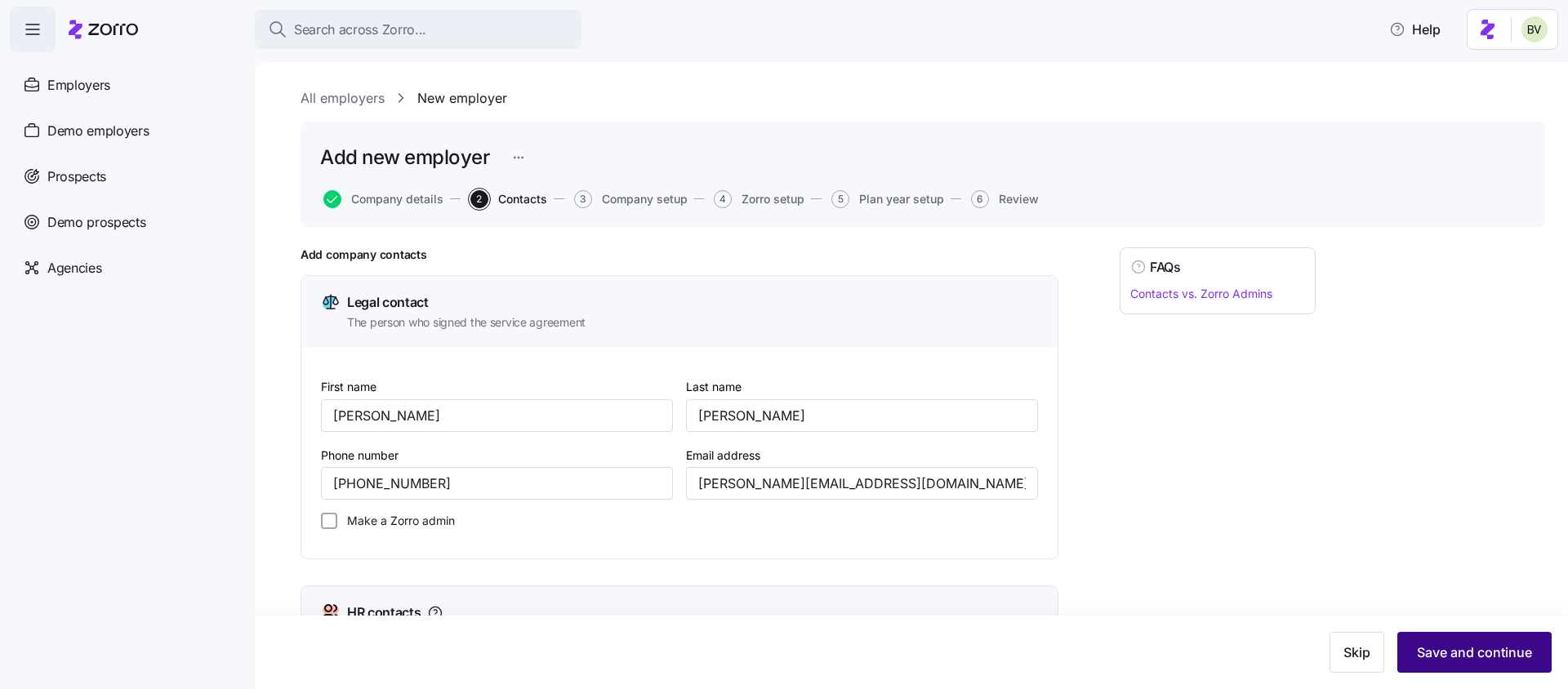
click at [1468, 660] on span "Save and continue" at bounding box center [1474, 652] width 115 height 20
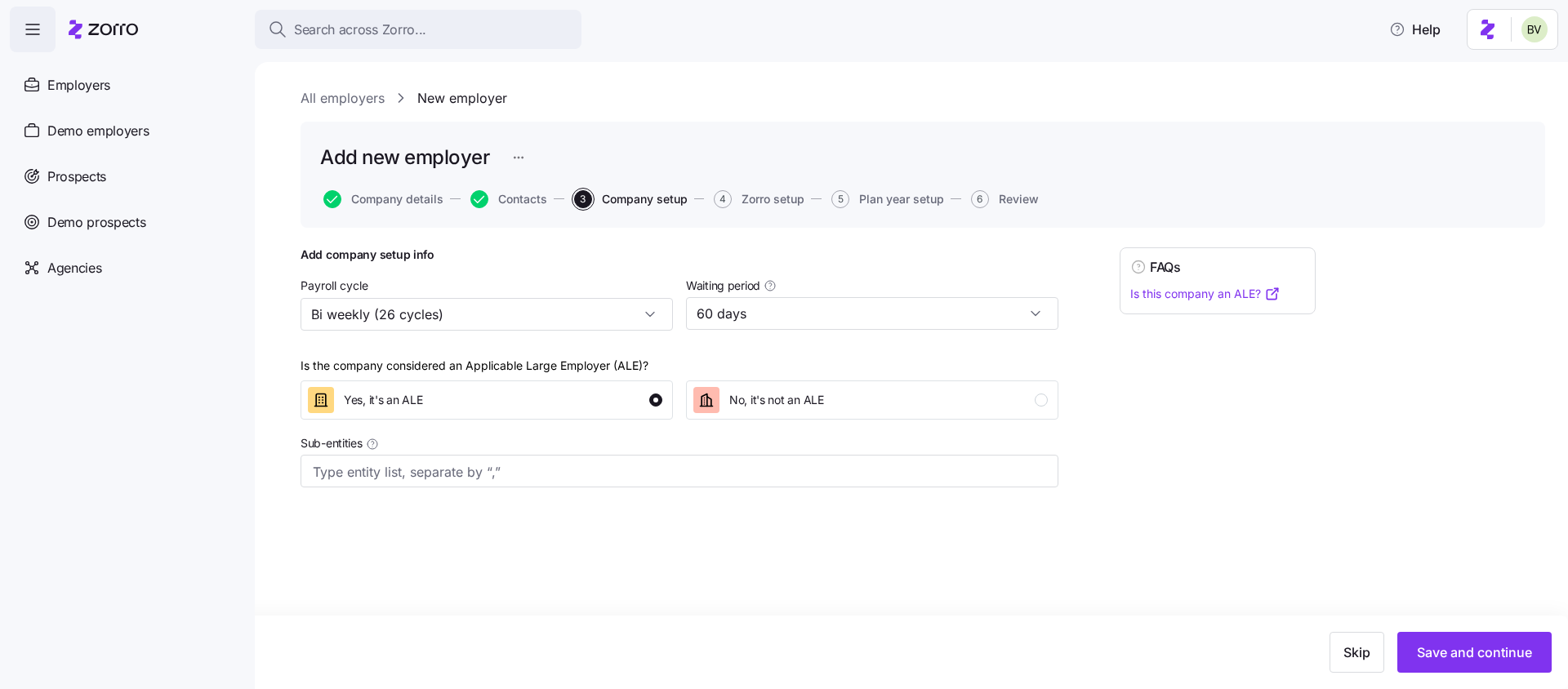
click at [1468, 660] on span "Save and continue" at bounding box center [1474, 652] width 115 height 20
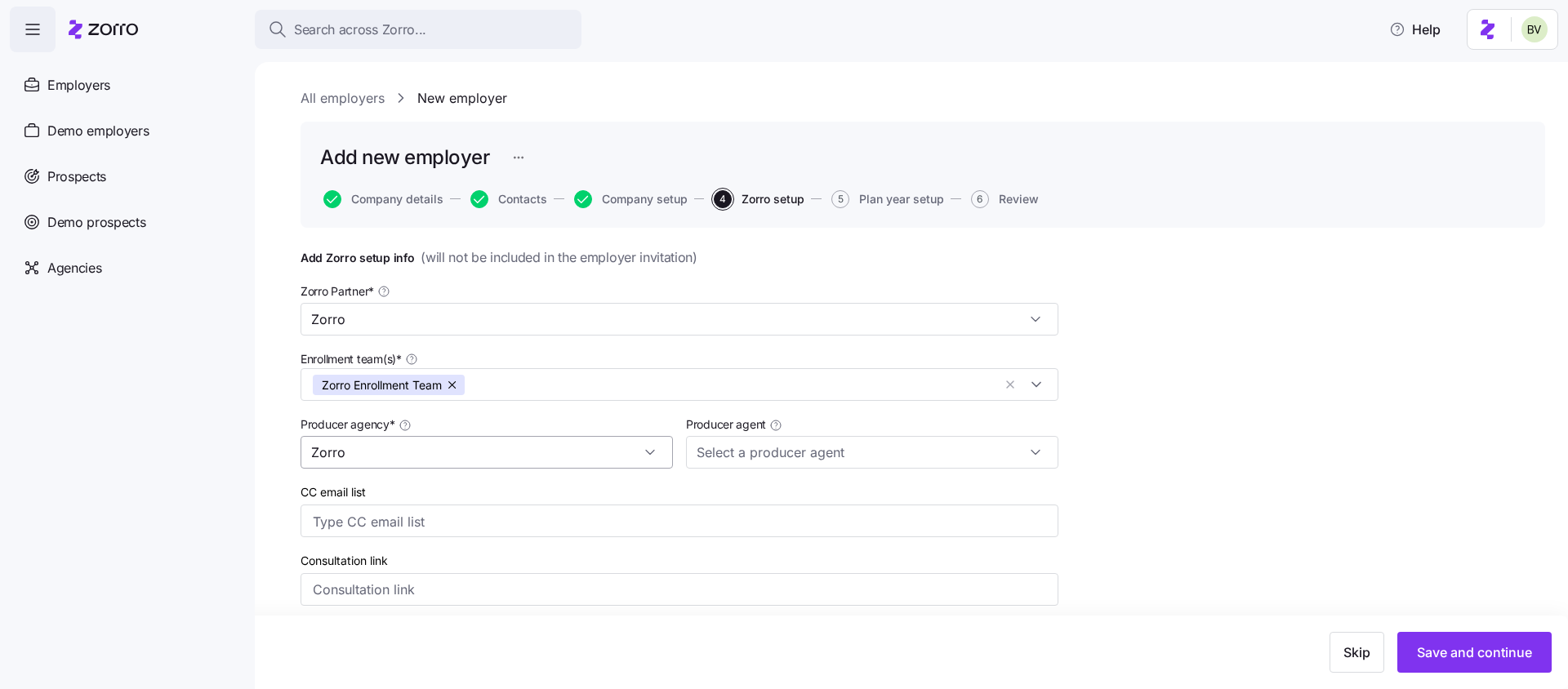
scroll to position [1298, 0]
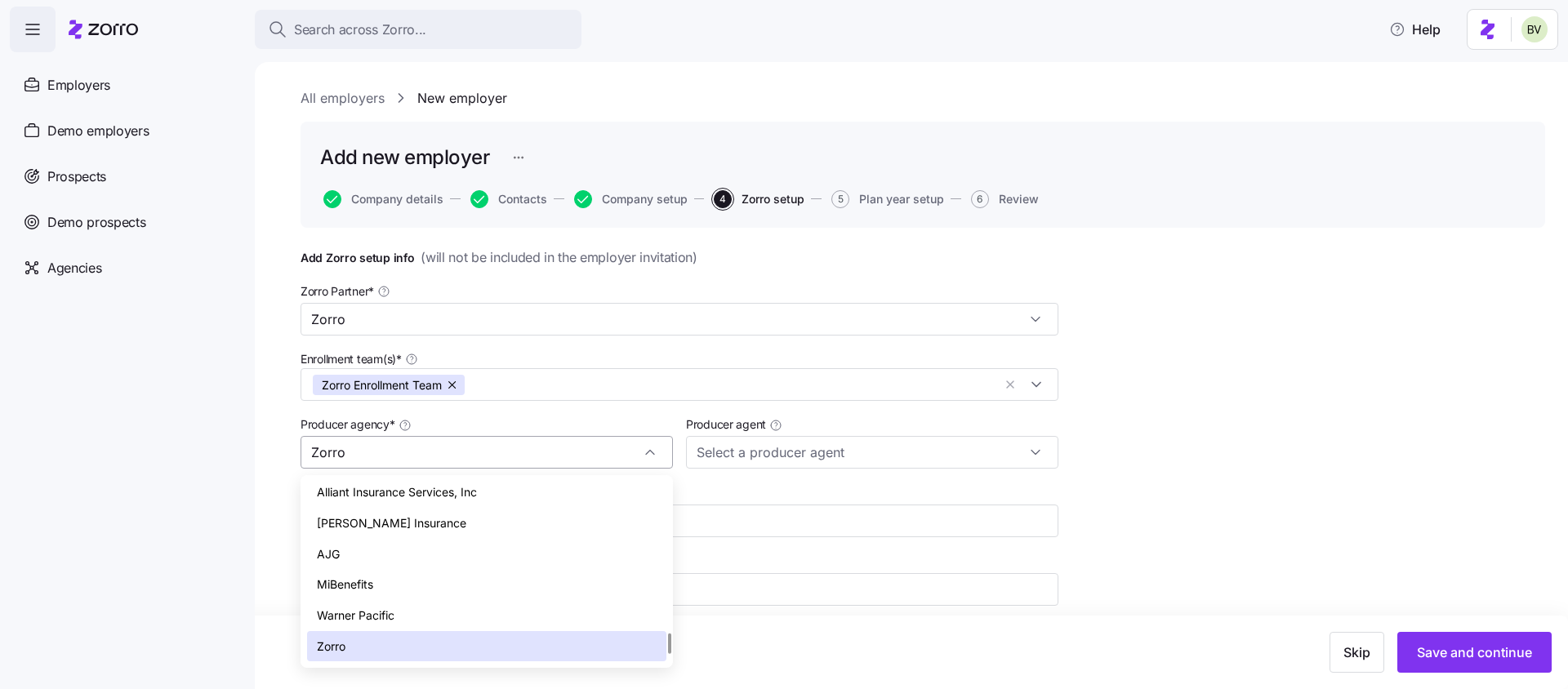
click at [654, 454] on div "Zorro" at bounding box center [487, 453] width 372 height 33
click at [486, 457] on input "Zorro" at bounding box center [487, 453] width 372 height 33
click at [432, 519] on div "[PERSON_NAME] Insurance" at bounding box center [487, 524] width 359 height 31
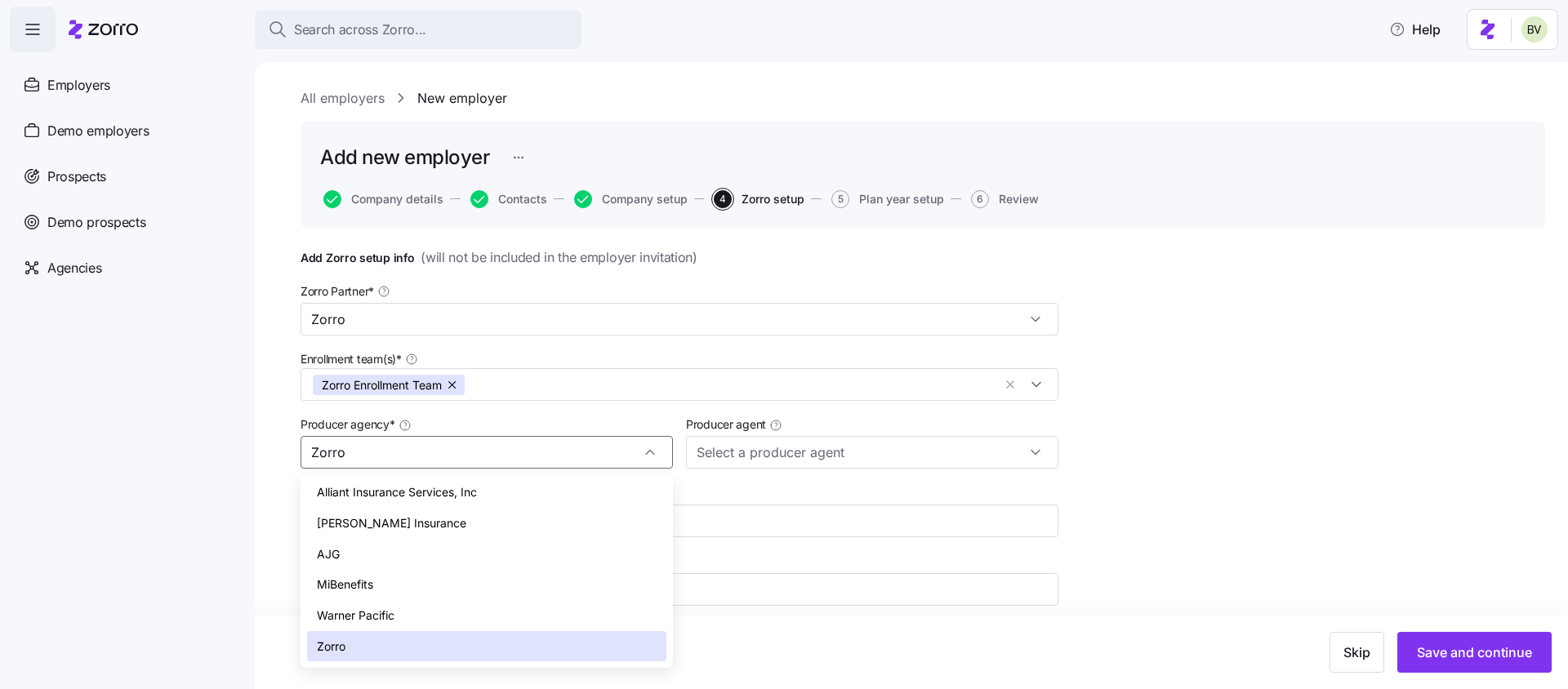
type input "[PERSON_NAME] Insurance"
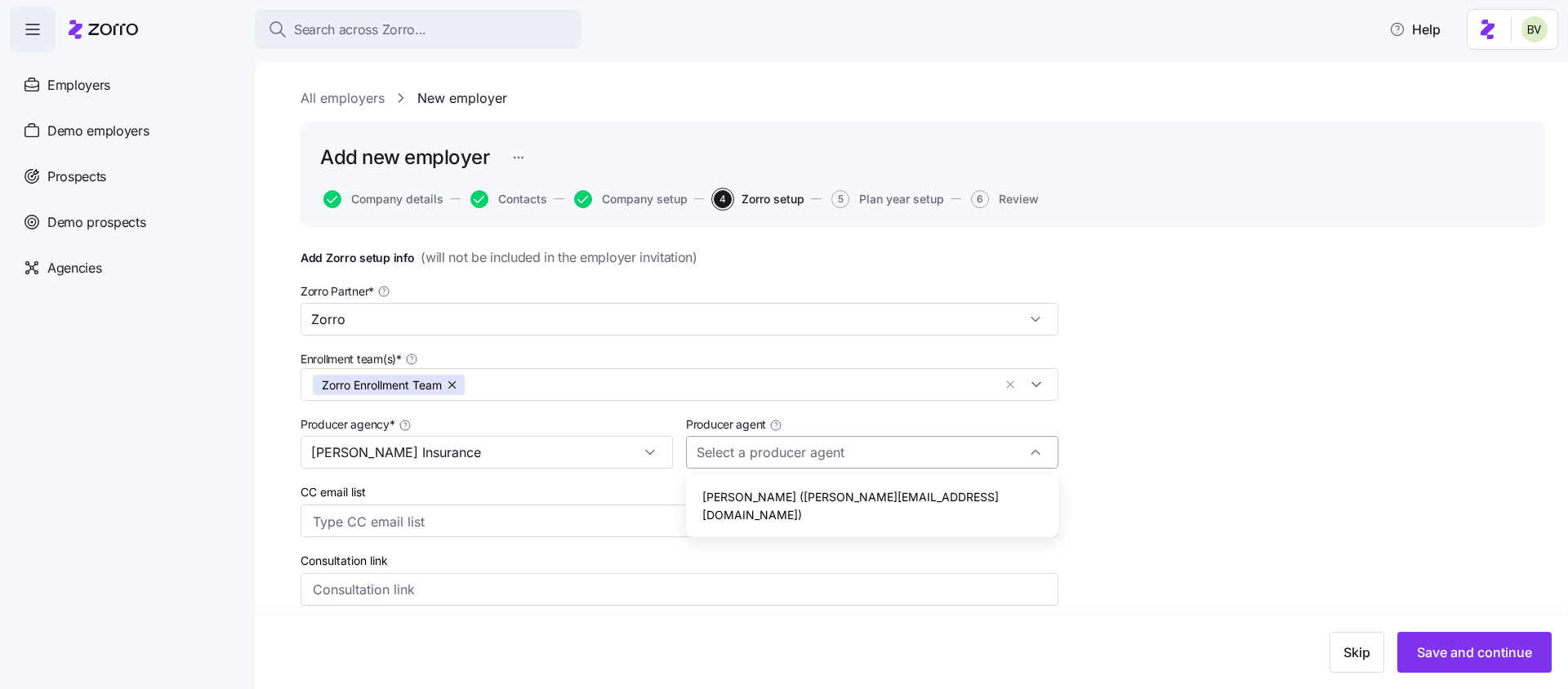
click at [853, 454] on input "Producer agent" at bounding box center [872, 453] width 372 height 33
click at [821, 488] on span "[PERSON_NAME] ([PERSON_NAME][EMAIL_ADDRESS][DOMAIN_NAME])" at bounding box center [872, 505] width 339 height 35
type input "[PERSON_NAME] ([PERSON_NAME][EMAIL_ADDRESS][DOMAIN_NAME])"
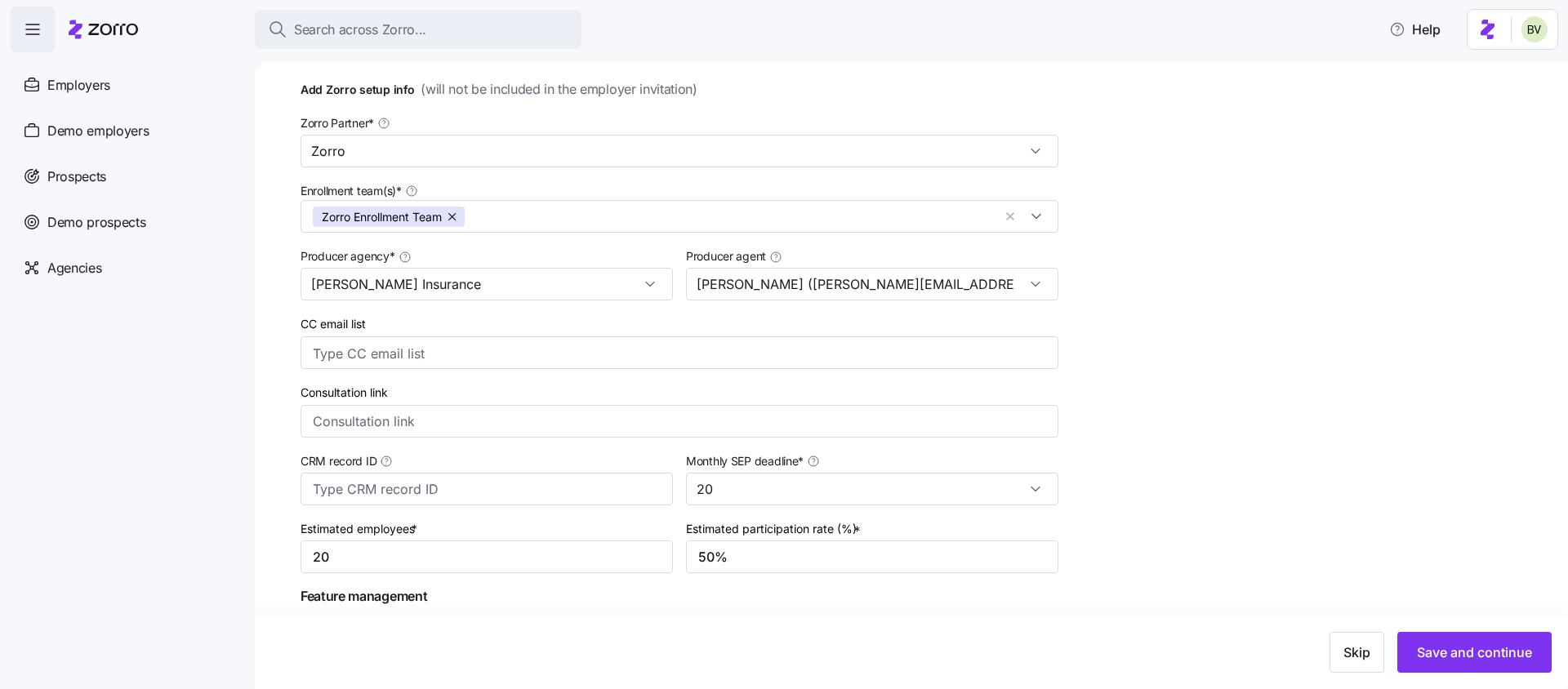
scroll to position [252, 0]
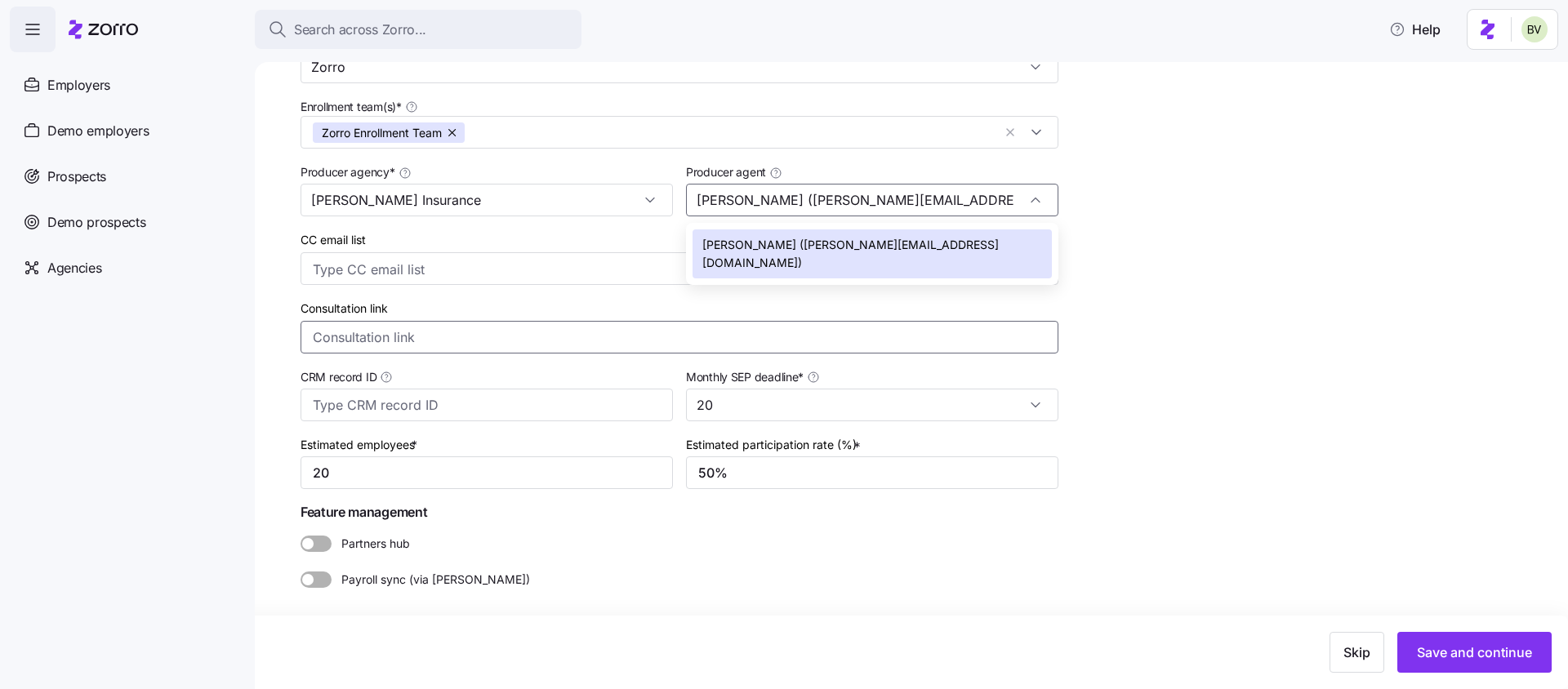
click at [452, 338] on input "Consultation link" at bounding box center [679, 338] width 758 height 33
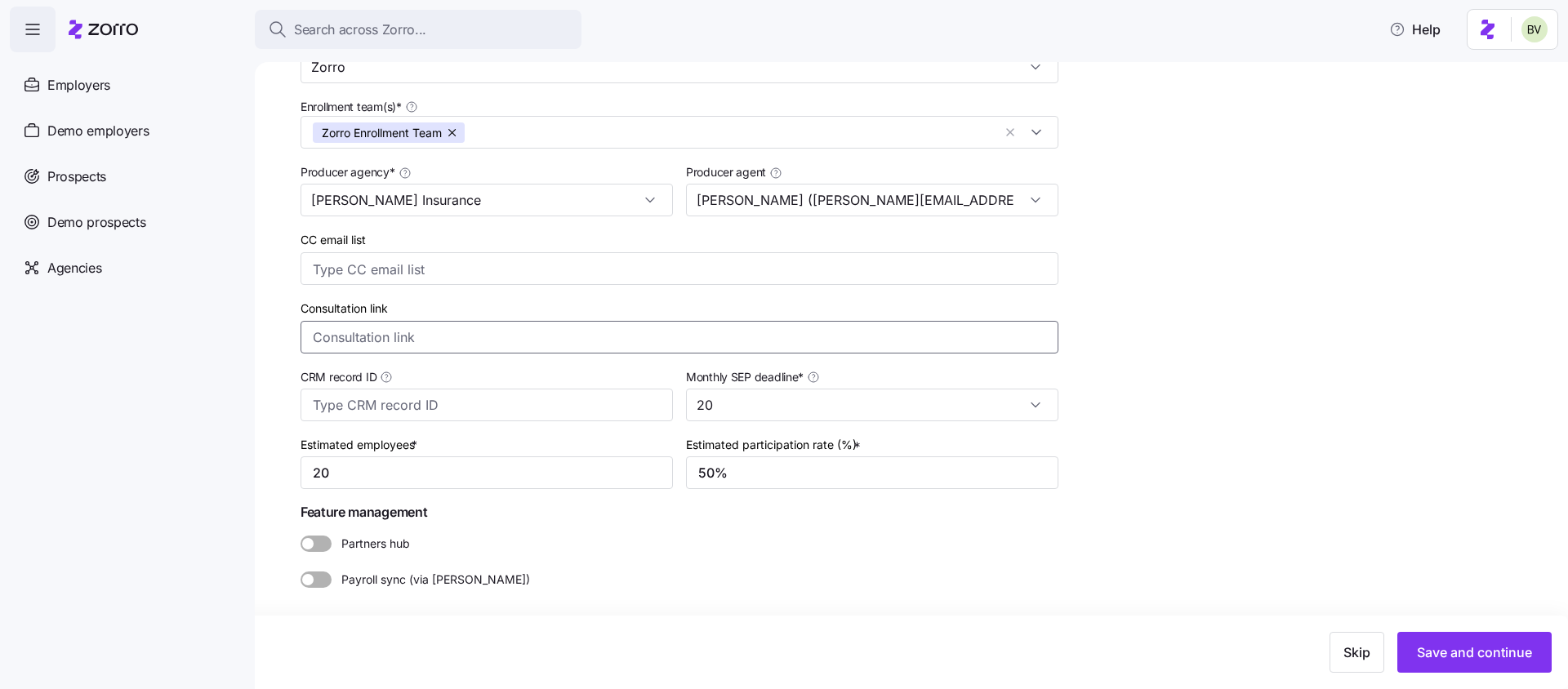
paste input "[URL][DOMAIN_NAME]"
type input "[URL][DOMAIN_NAME]"
click at [1224, 392] on div "Add Zorro setup info ( will not be included in the employer invitation ) Zorro …" at bounding box center [923, 332] width 1245 height 674
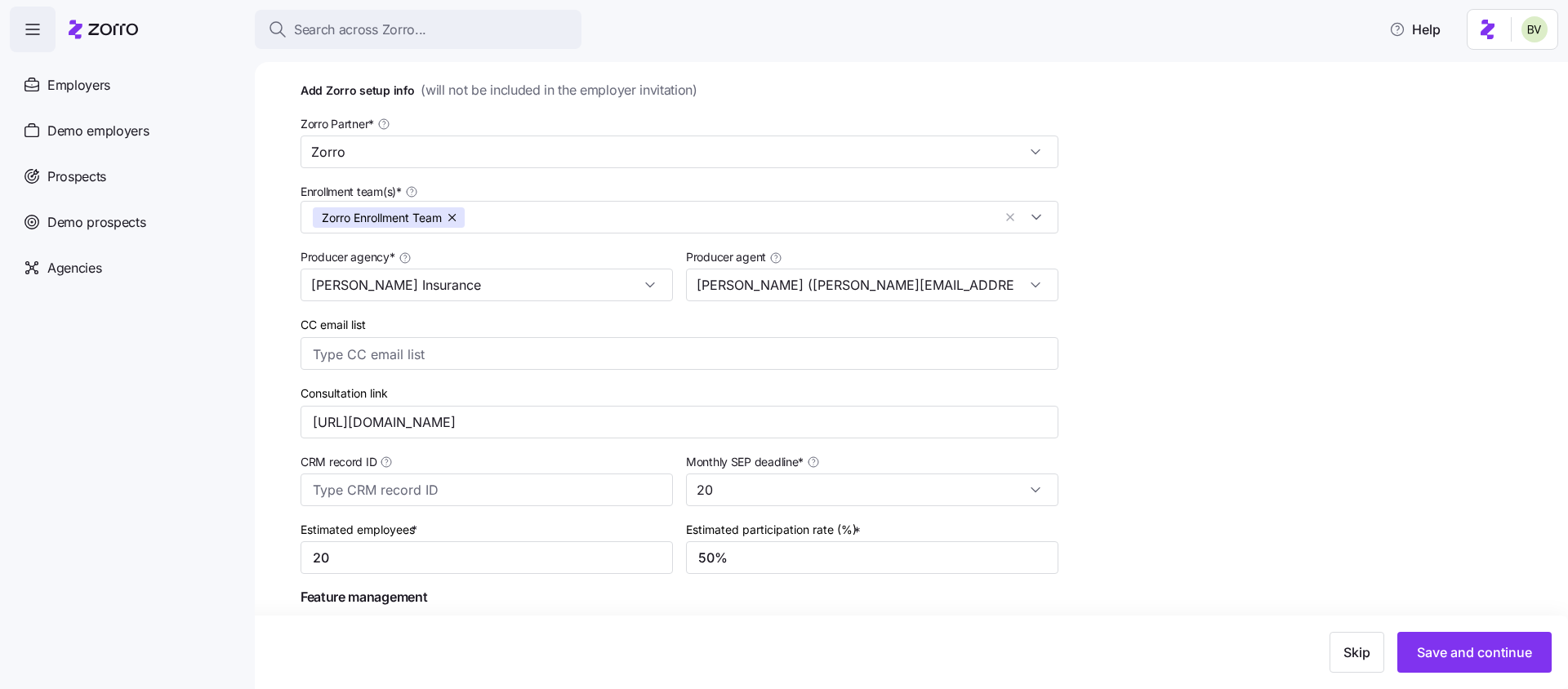
scroll to position [0, 0]
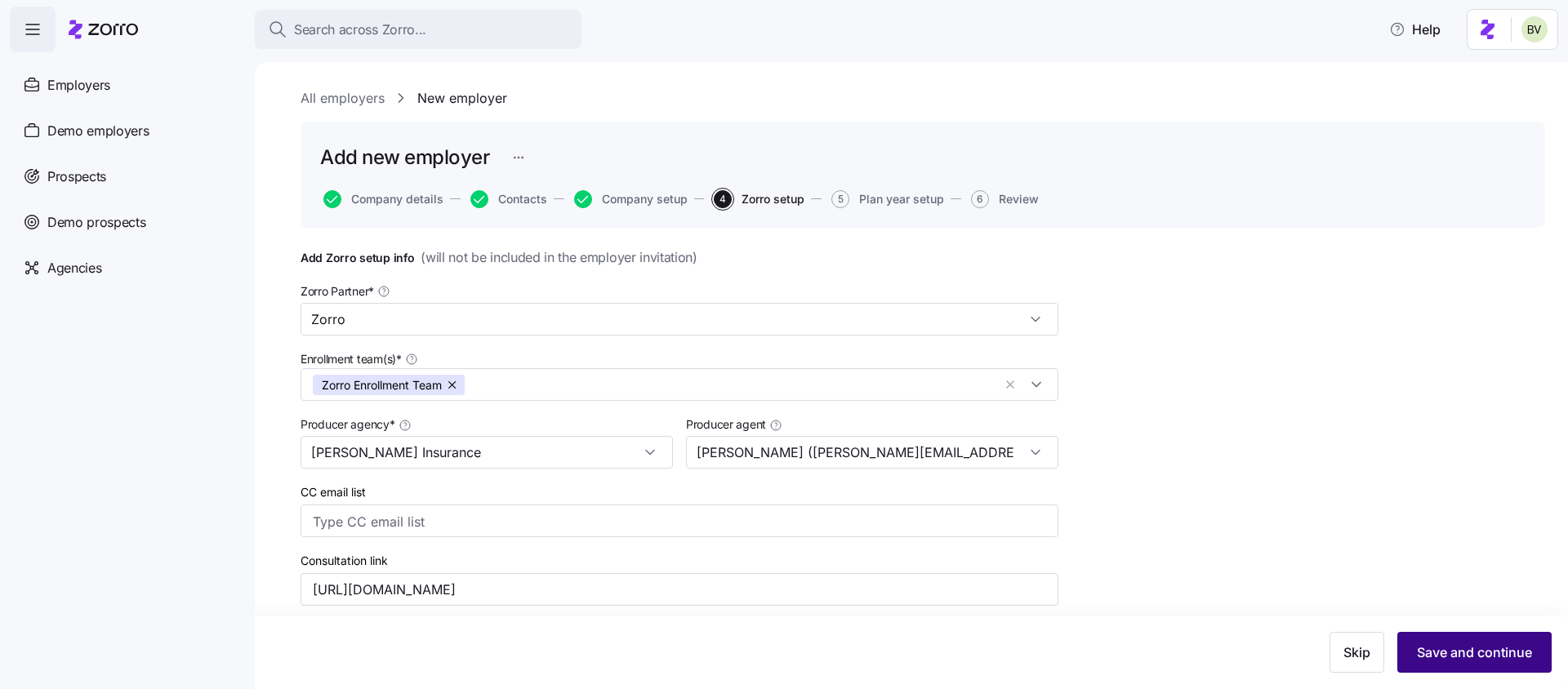
click at [1479, 661] on span "Save and continue" at bounding box center [1474, 652] width 115 height 20
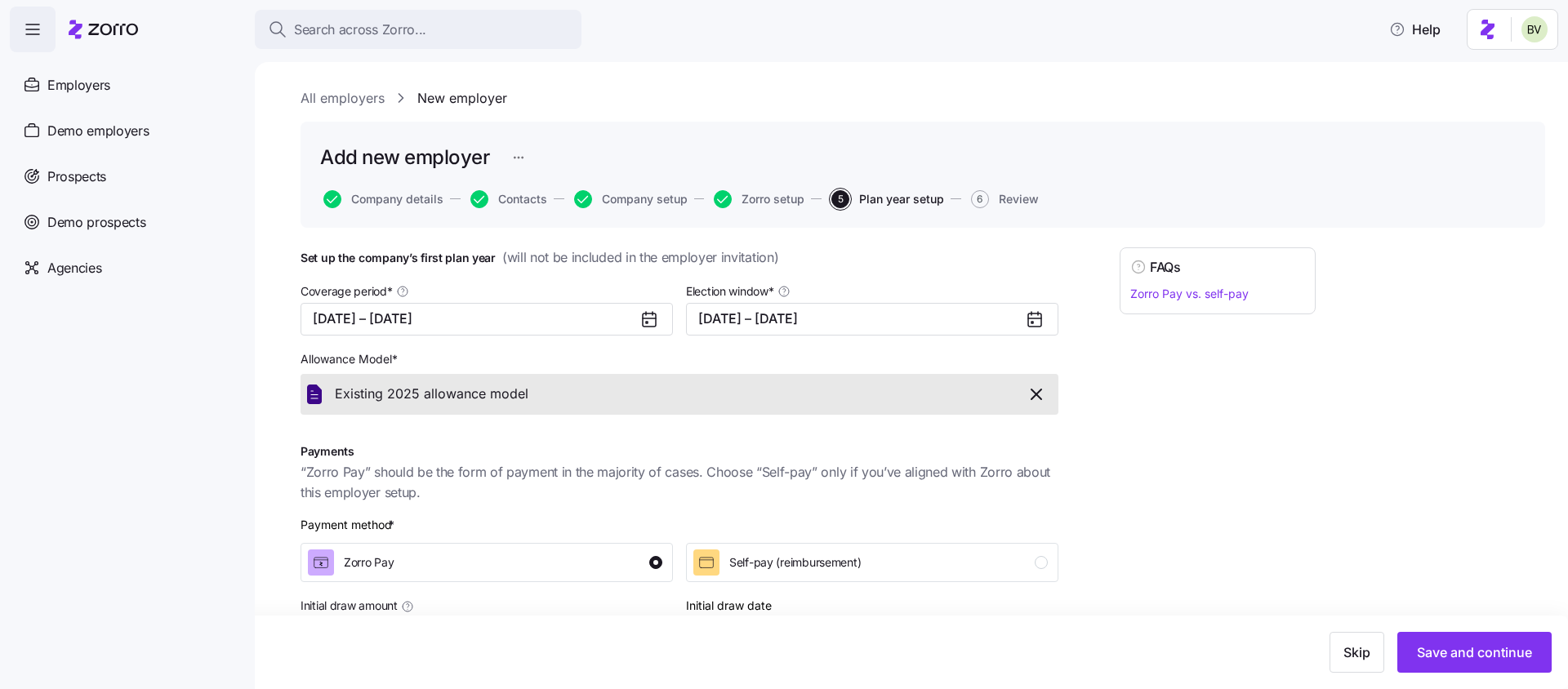
scroll to position [208, 0]
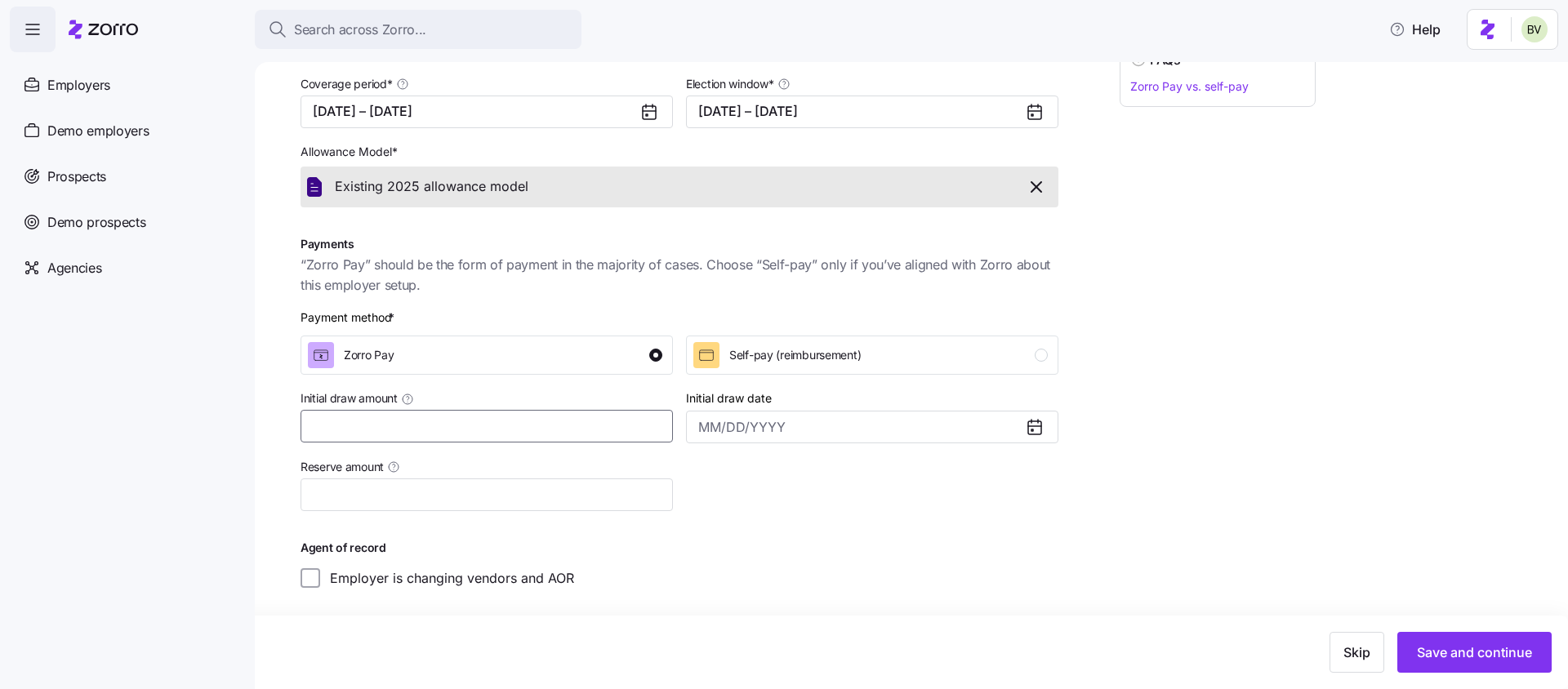
click at [477, 423] on input "Initial draw amount" at bounding box center [487, 427] width 372 height 33
type input "$7,000"
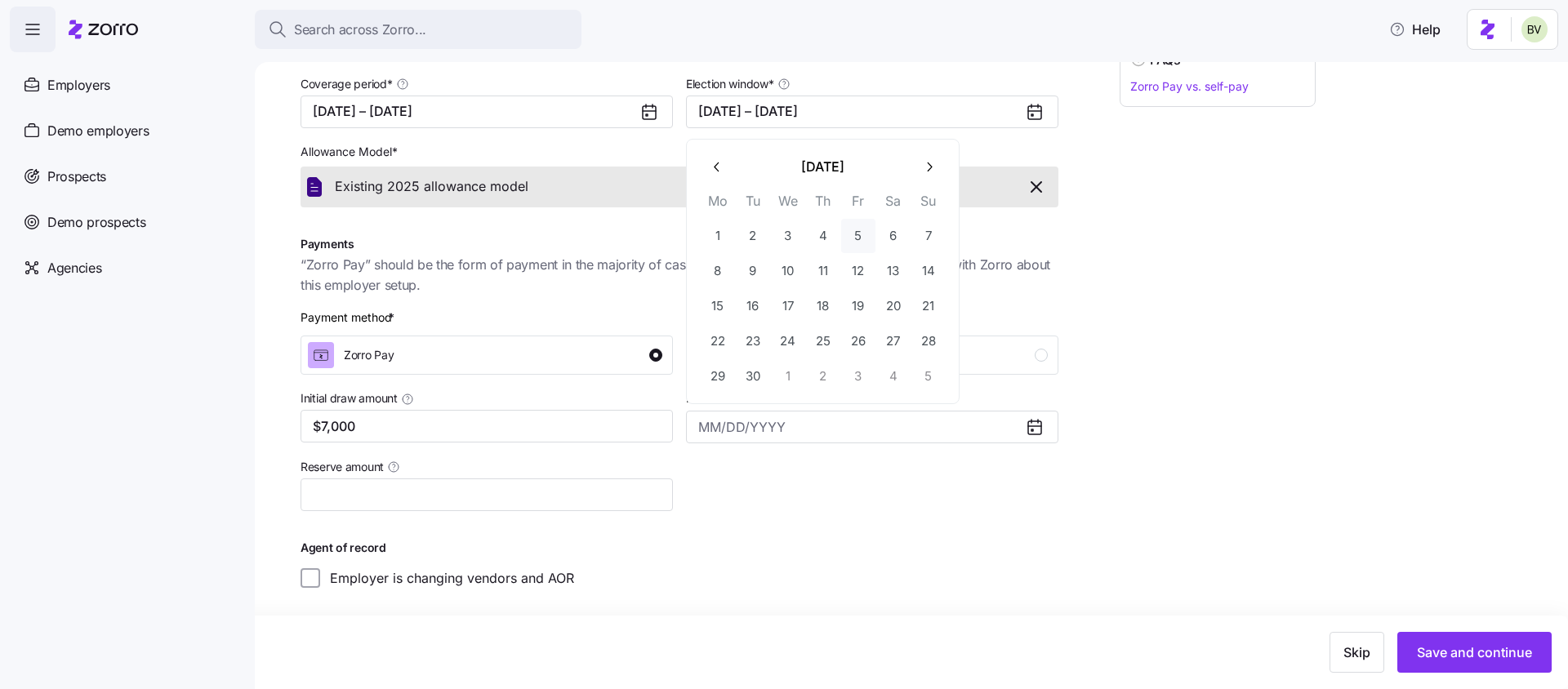
click at [857, 237] on button "5" at bounding box center [859, 236] width 35 height 35
type input "September 5, 2025"
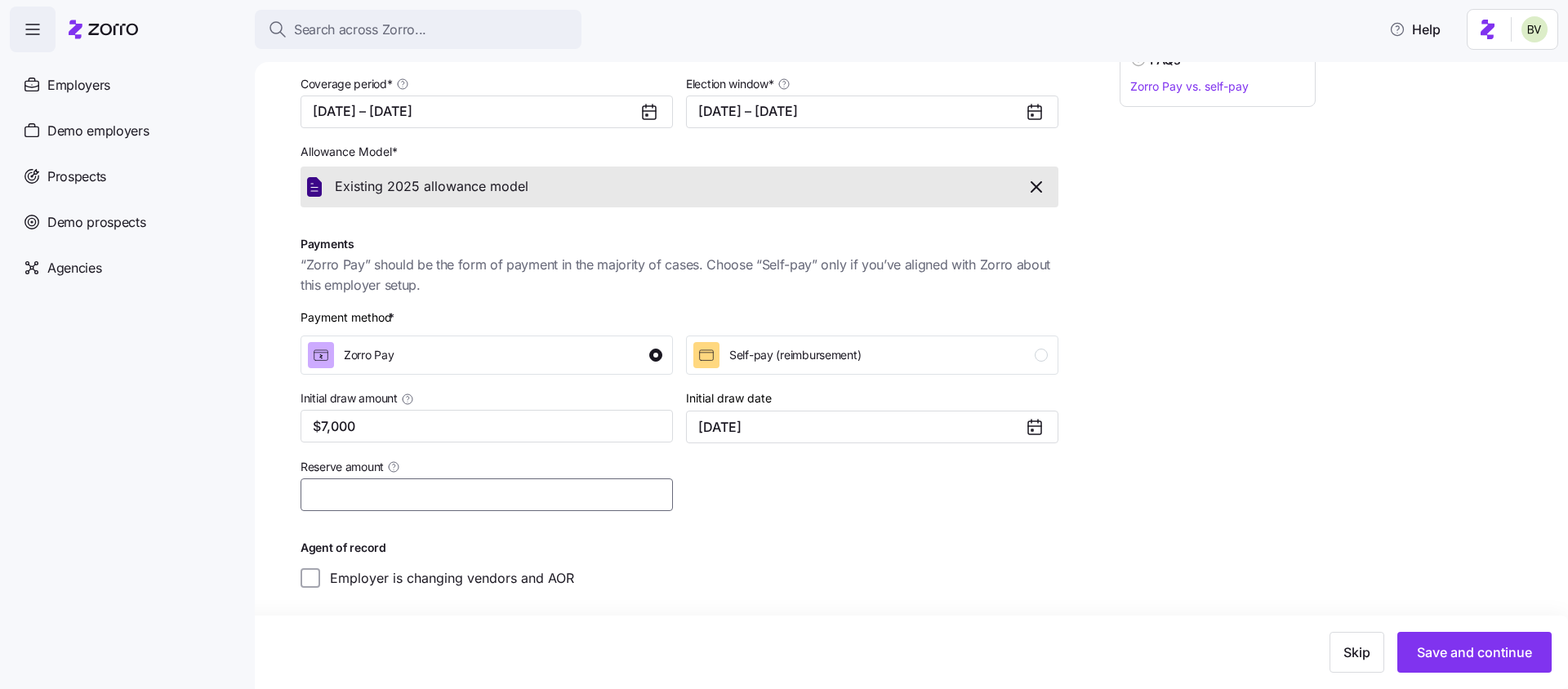
click at [378, 500] on input "Reserve amount" at bounding box center [487, 495] width 372 height 33
type input "$700"
click at [937, 585] on div "Coverage period * 10/01/2025 – 12/31/2025 Election window * 09/09/2025 – 09/22/…" at bounding box center [680, 331] width 771 height 528
click at [1493, 646] on span "Save and continue" at bounding box center [1474, 652] width 115 height 20
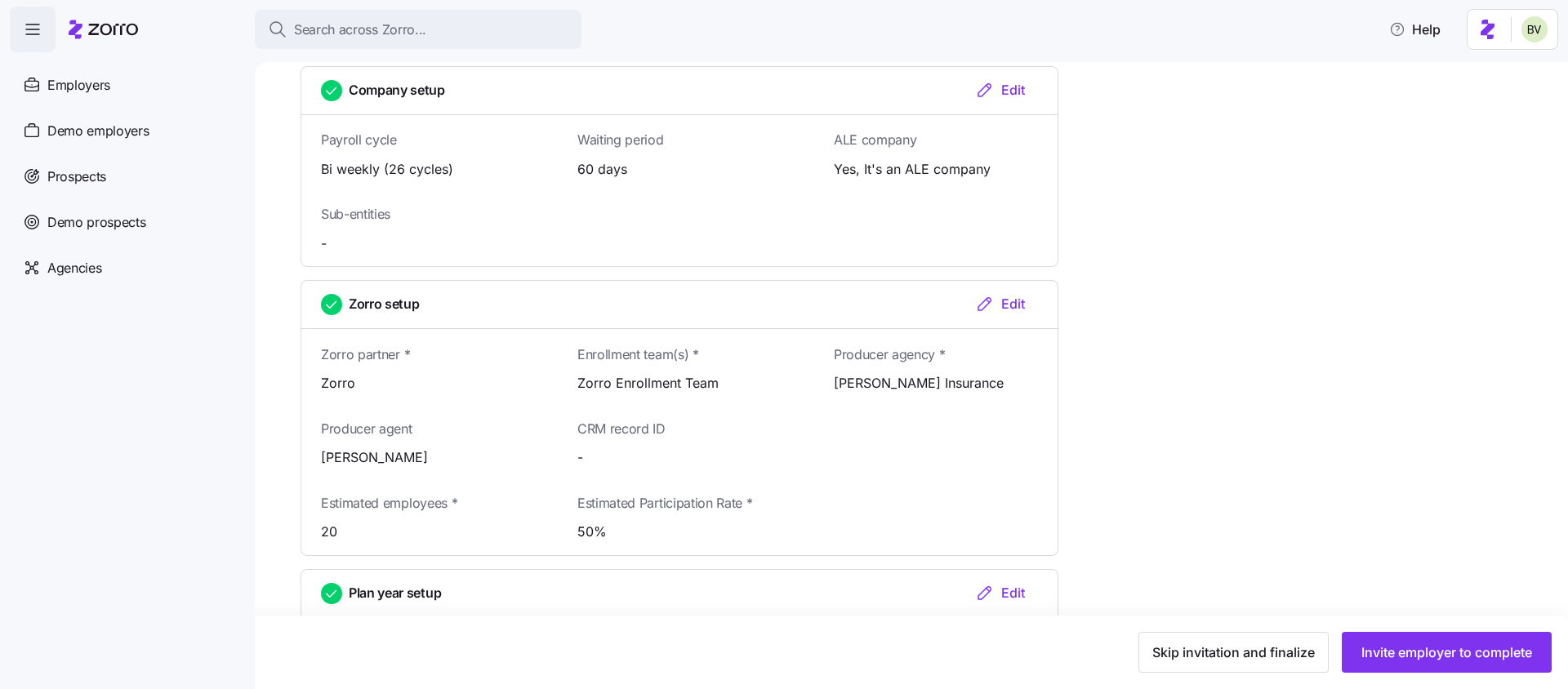
scroll to position [1345, 0]
click at [1197, 652] on span "Skip invitation and finalize" at bounding box center [1234, 652] width 163 height 20
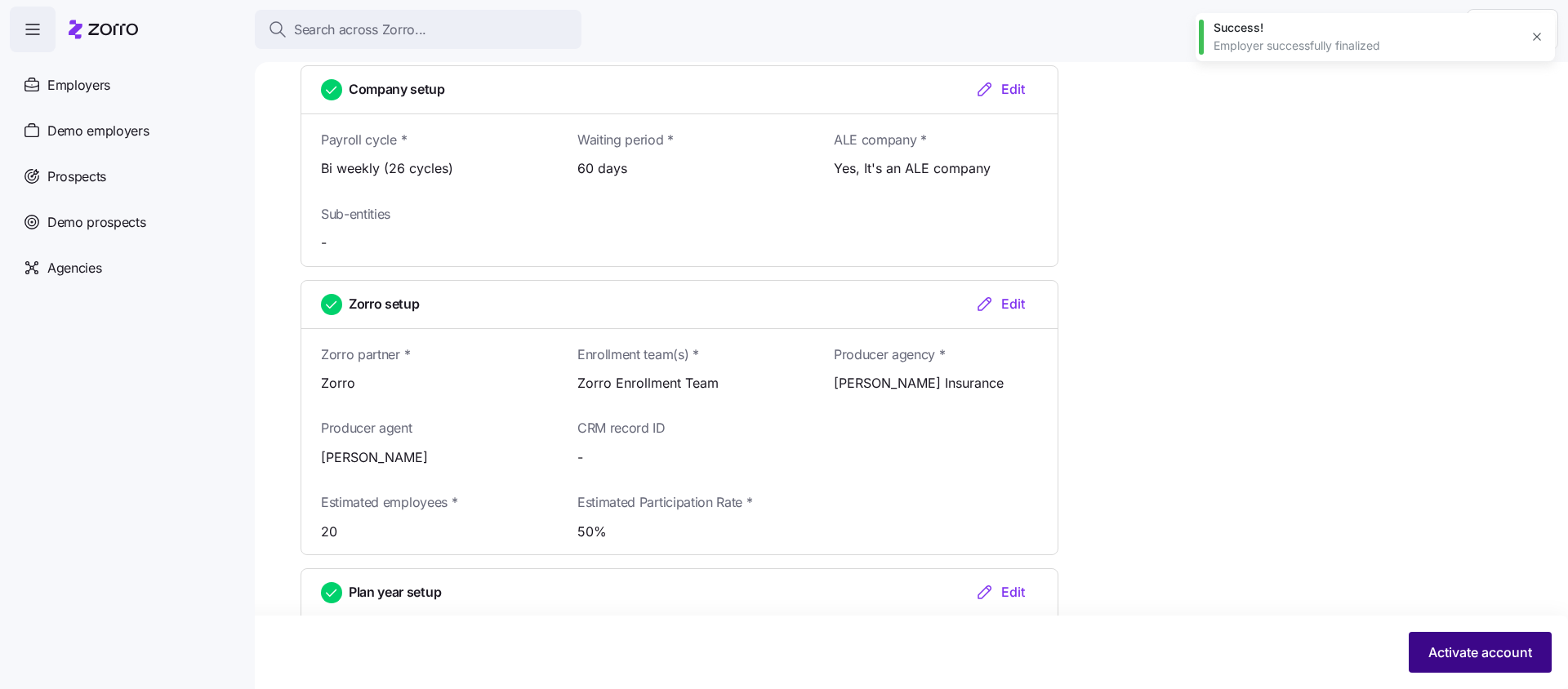
click at [1429, 647] on span "Activate account" at bounding box center [1481, 652] width 104 height 20
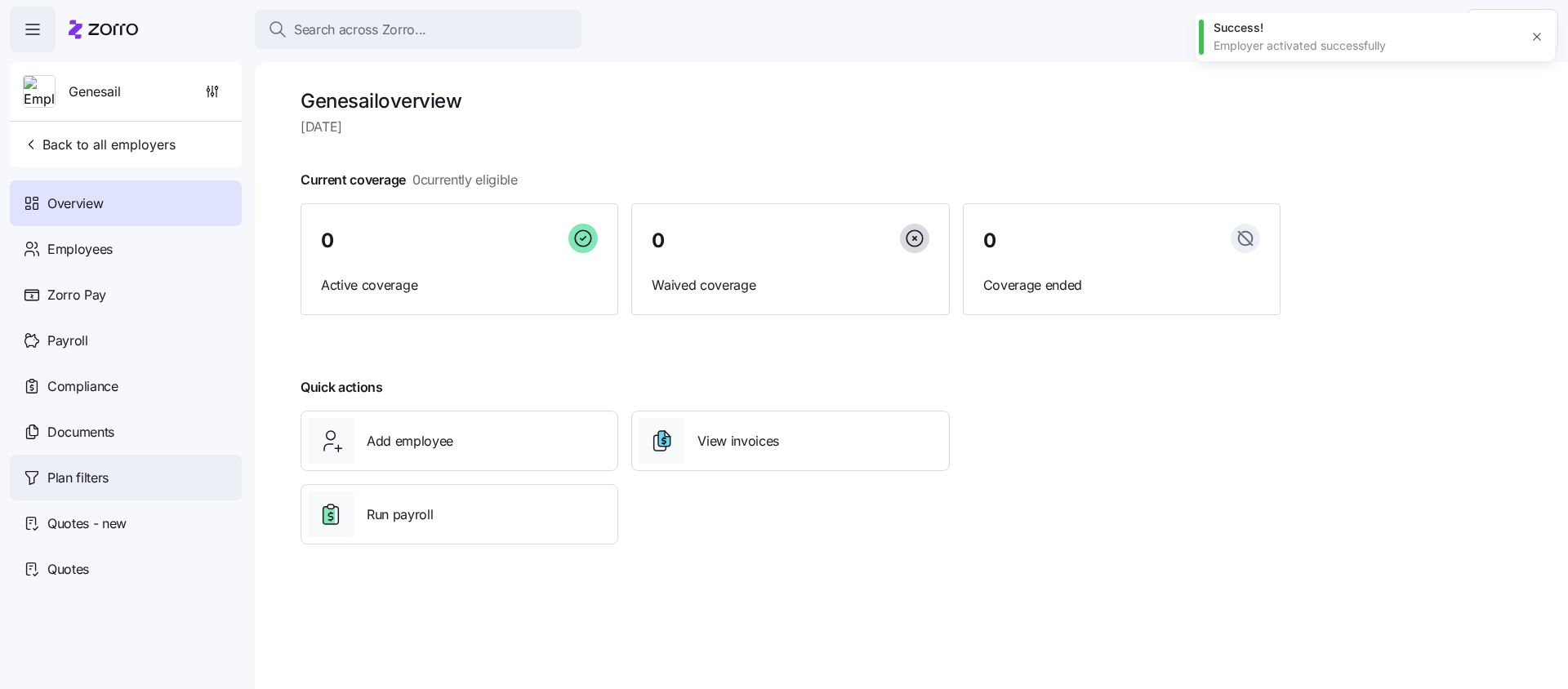
click at [116, 464] on div "Plan filters" at bounding box center [126, 477] width 232 height 46
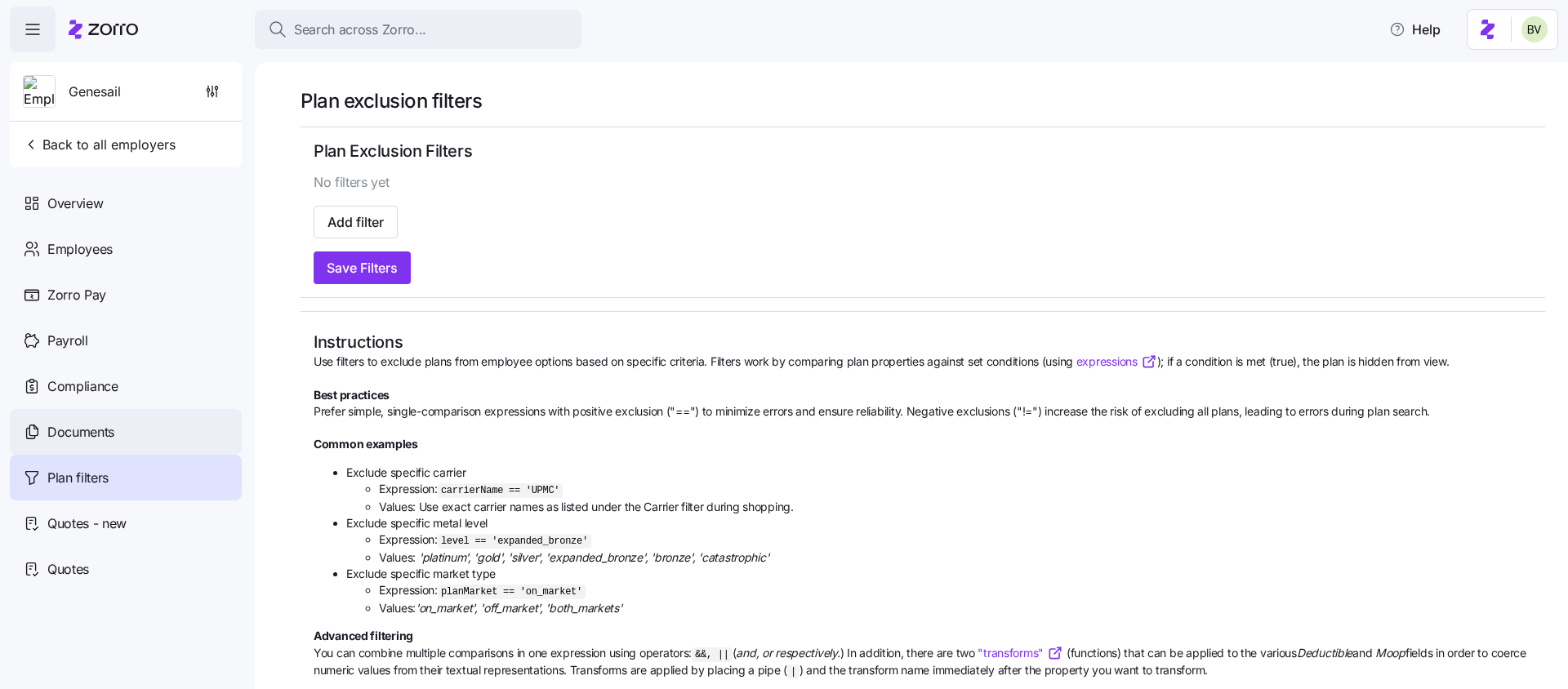
click at [81, 445] on div "Documents" at bounding box center [126, 432] width 232 height 46
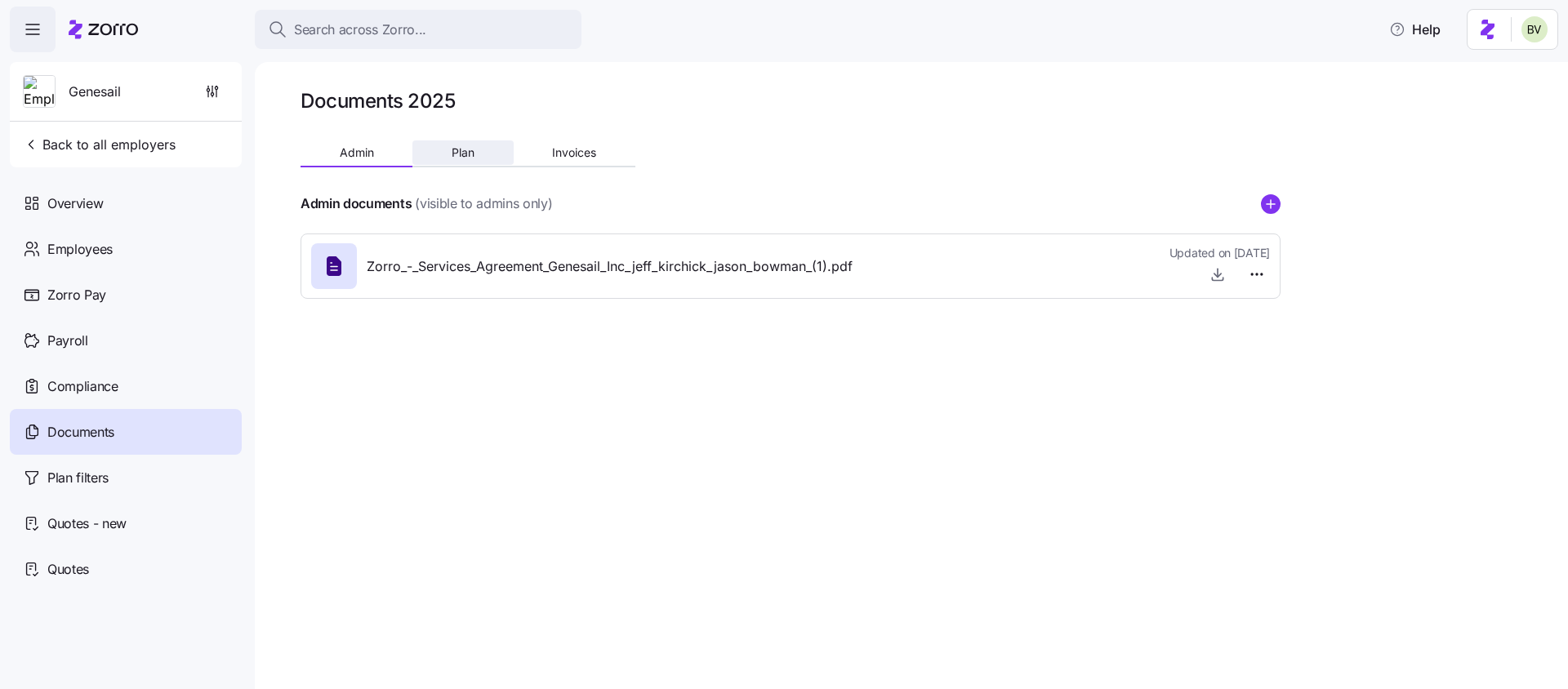
click at [452, 157] on span "Plan" at bounding box center [463, 152] width 23 height 11
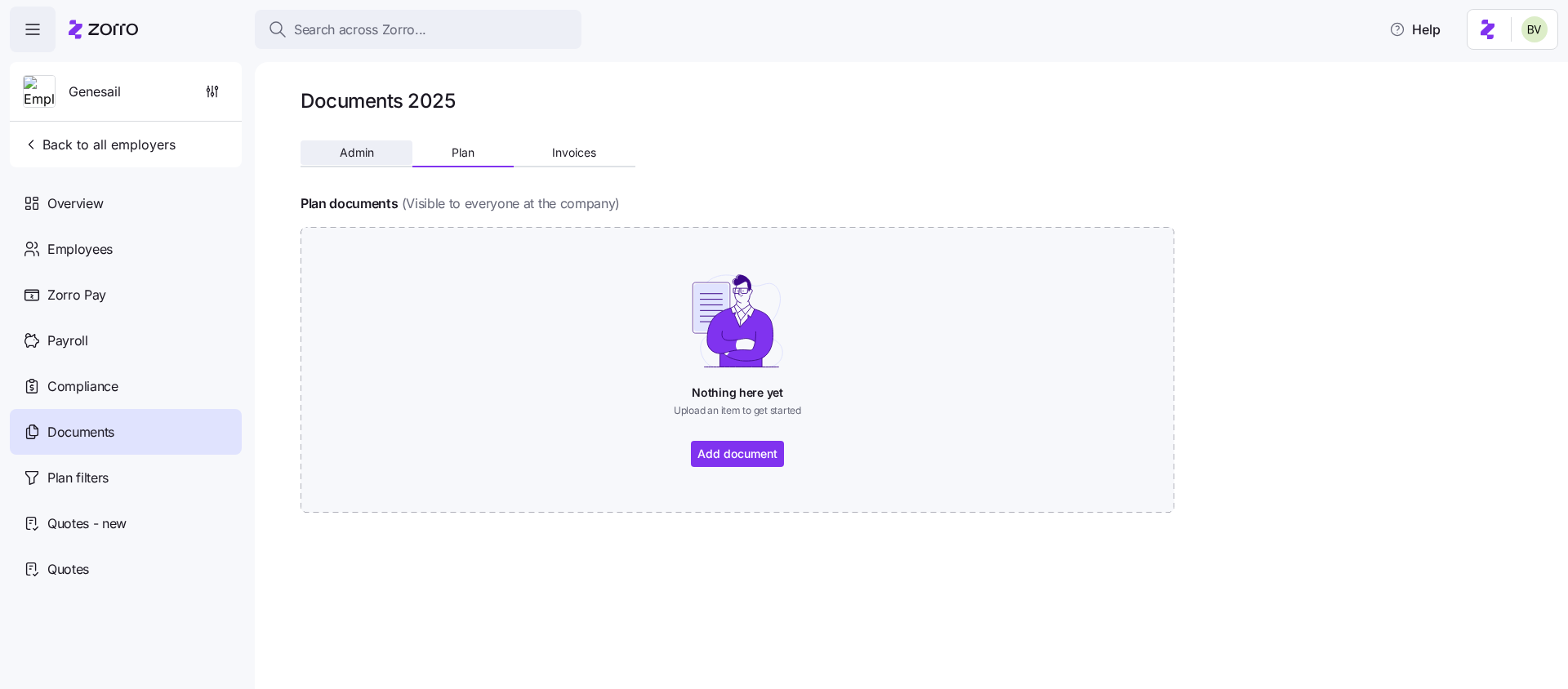
click at [358, 151] on span "Admin" at bounding box center [357, 152] width 35 height 11
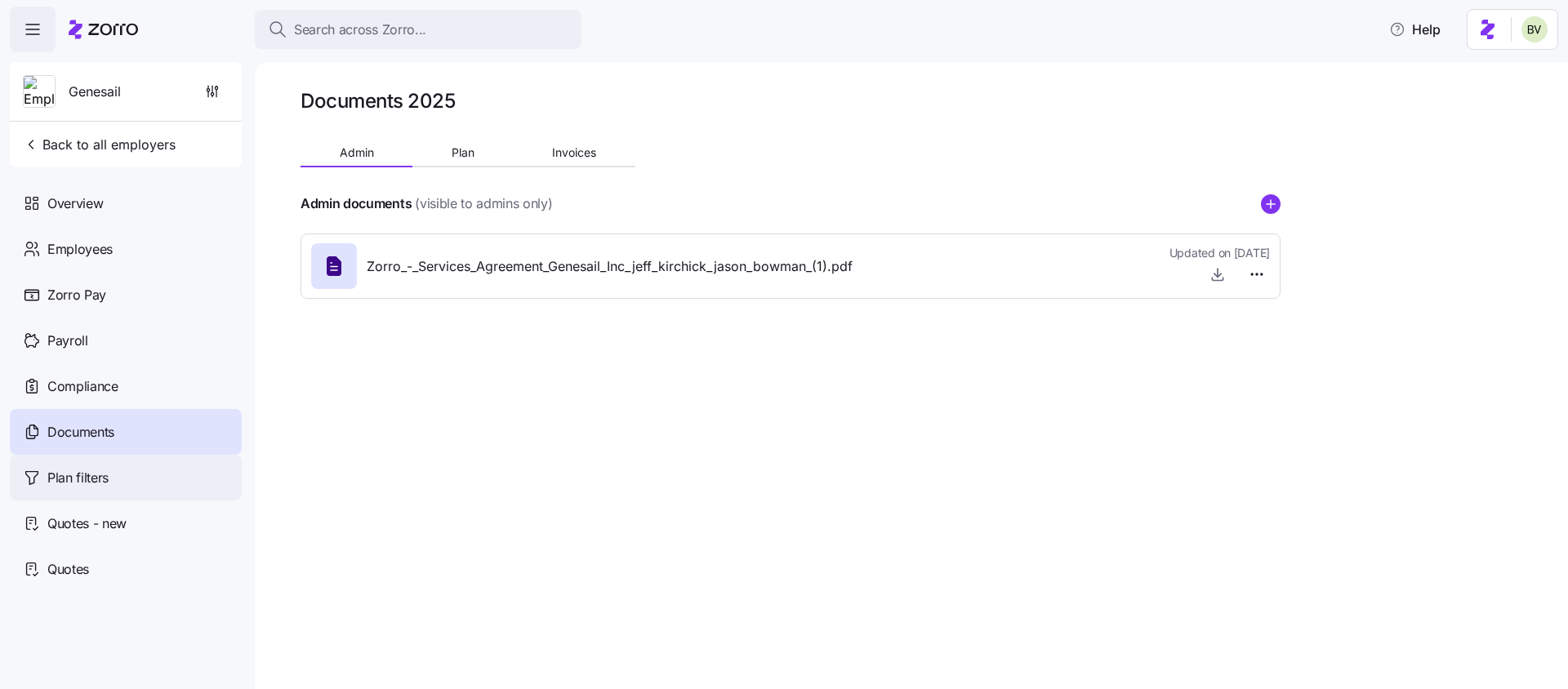
click at [139, 480] on div "Plan filters" at bounding box center [126, 477] width 232 height 46
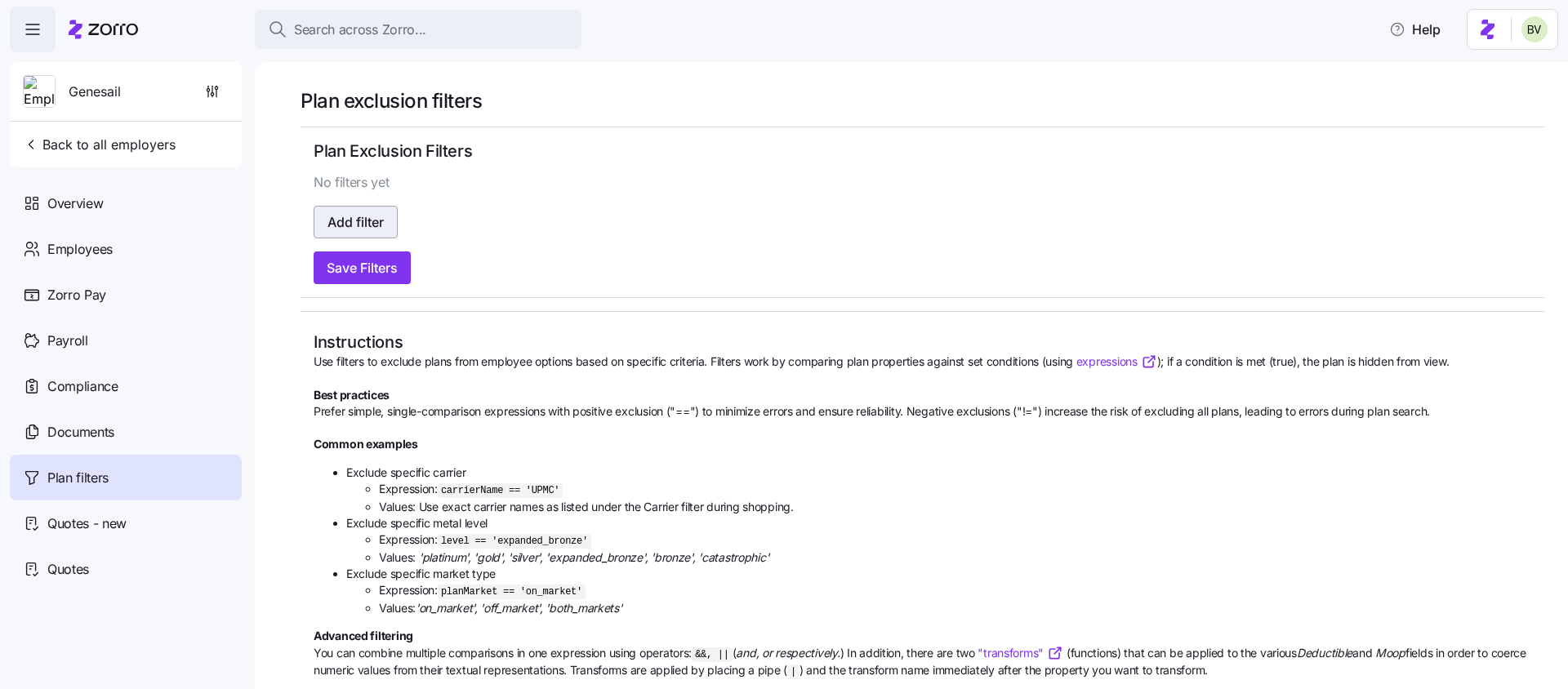
click at [342, 222] on span "Add filter" at bounding box center [355, 222] width 56 height 20
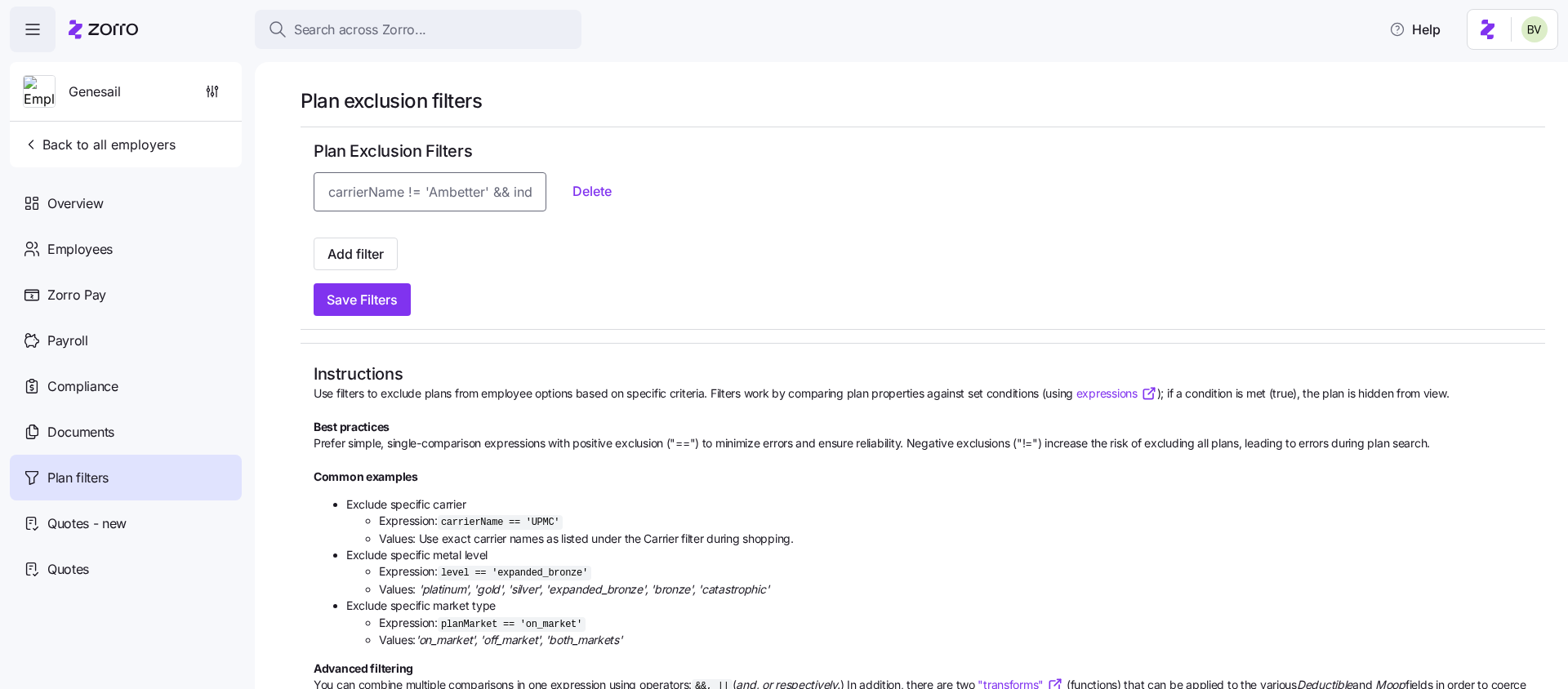
click at [376, 189] on input at bounding box center [429, 191] width 233 height 39
paste input "level == 'catastrophic'"
type input "level == 'catastrophic'"
click at [360, 250] on span "Add filter" at bounding box center [355, 254] width 56 height 20
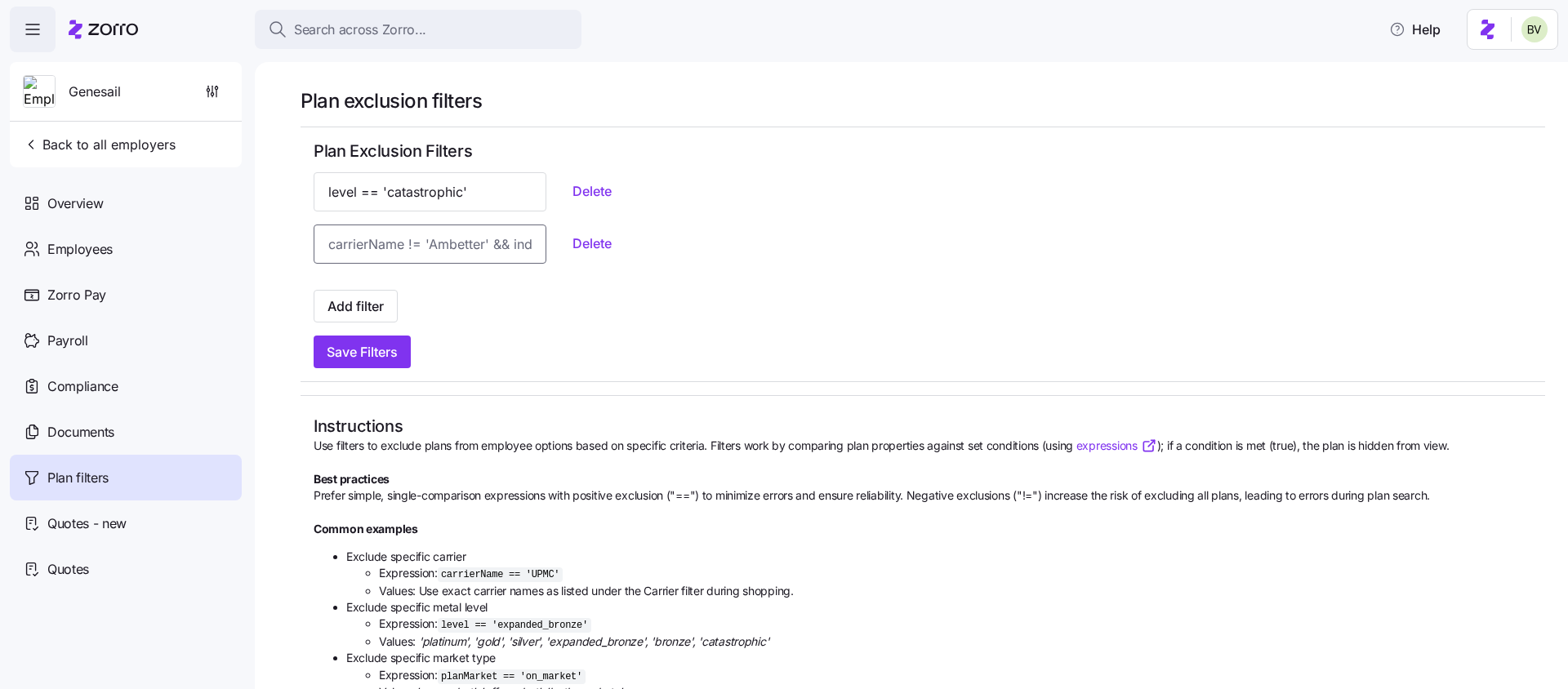
click at [415, 254] on input at bounding box center [429, 243] width 233 height 39
paste input "planMarket == 'ON_EXCHANGE'"
type input "planMarket == 'ON_EXCHANGE'"
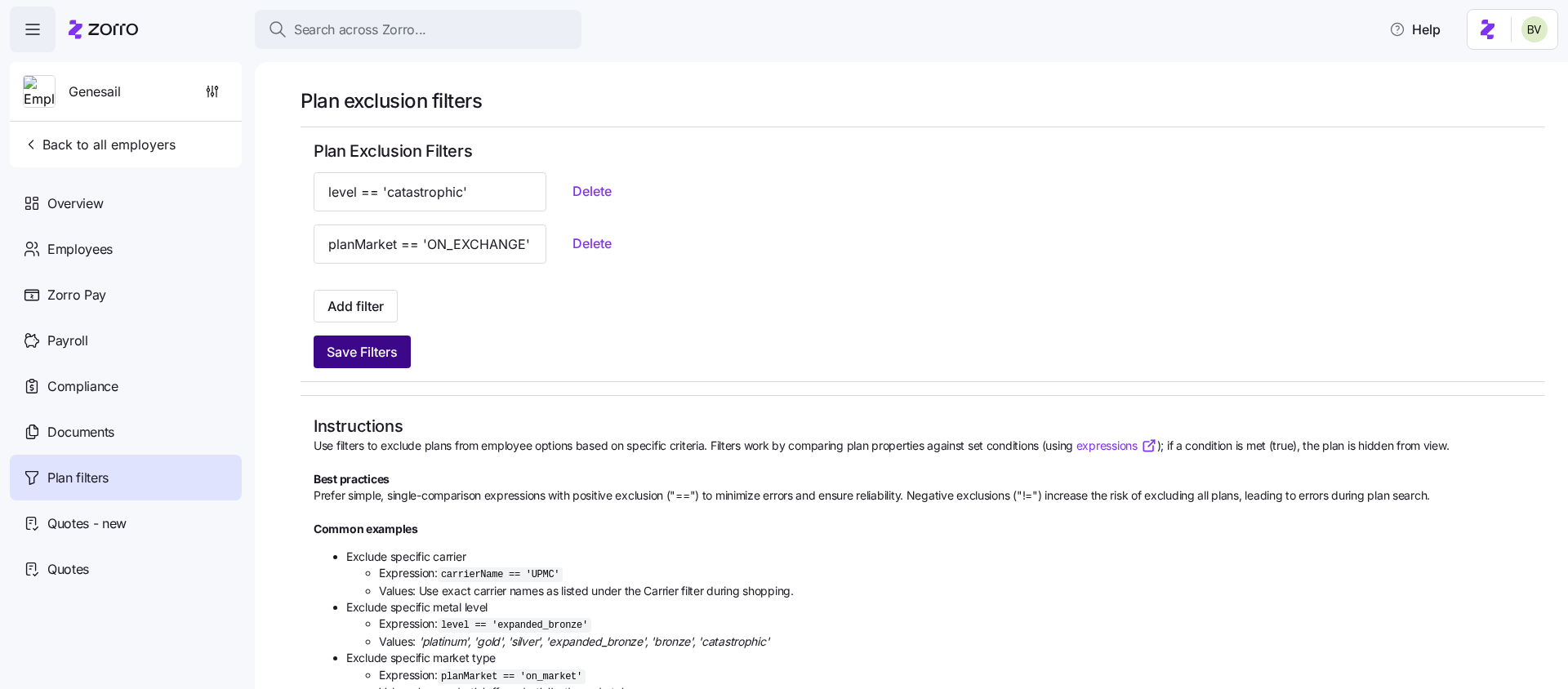
click at [373, 349] on span "Save Filters" at bounding box center [362, 351] width 71 height 20
click at [104, 409] on div "Documents" at bounding box center [126, 432] width 232 height 46
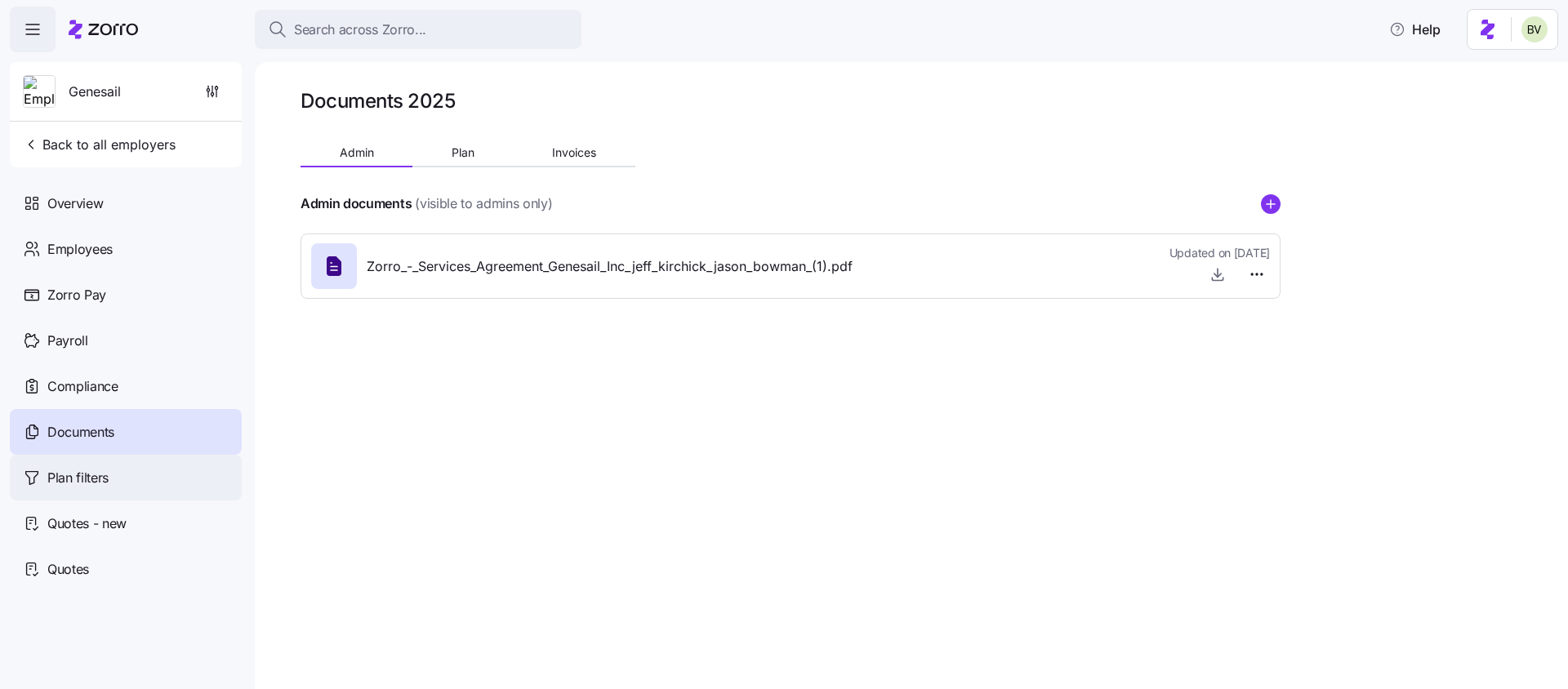
click at [65, 469] on span "Plan filters" at bounding box center [78, 478] width 61 height 21
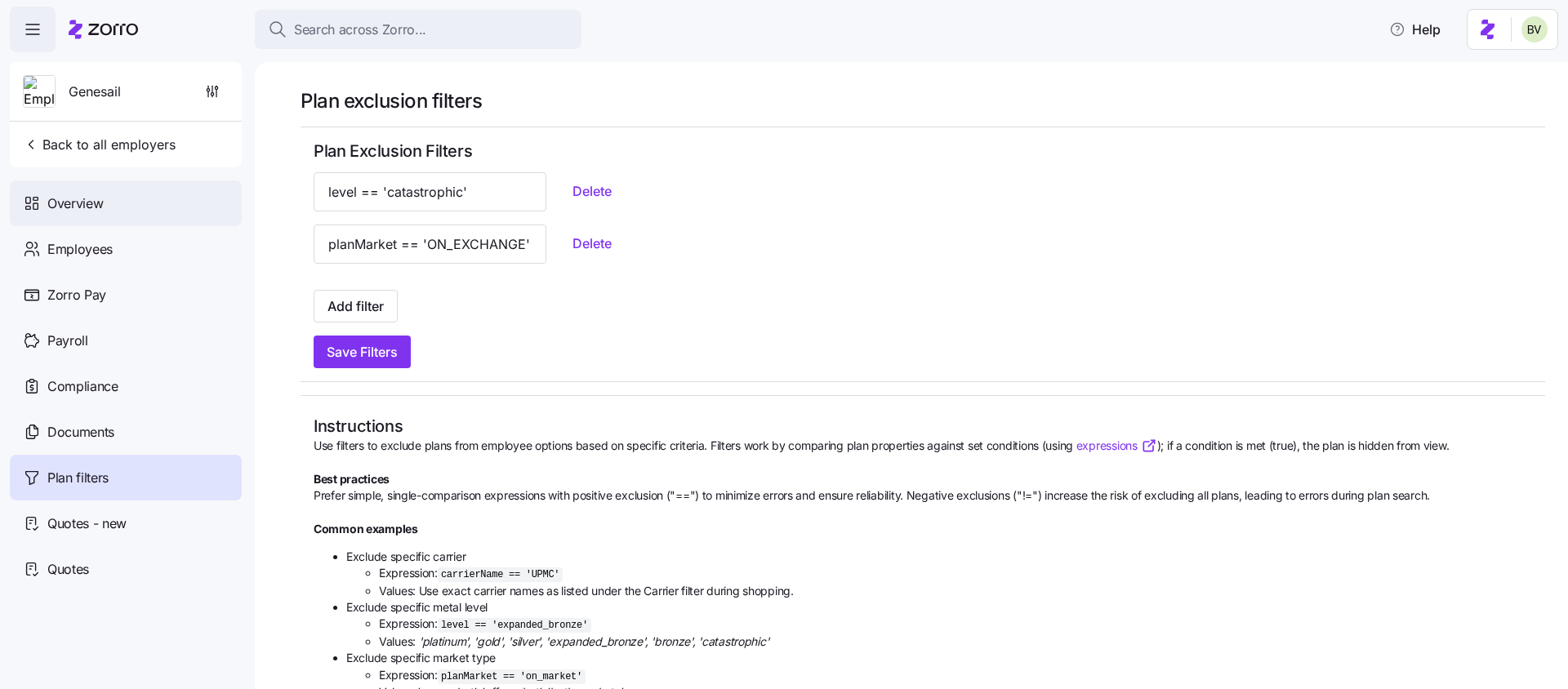
click at [61, 220] on div "Overview" at bounding box center [126, 203] width 232 height 46
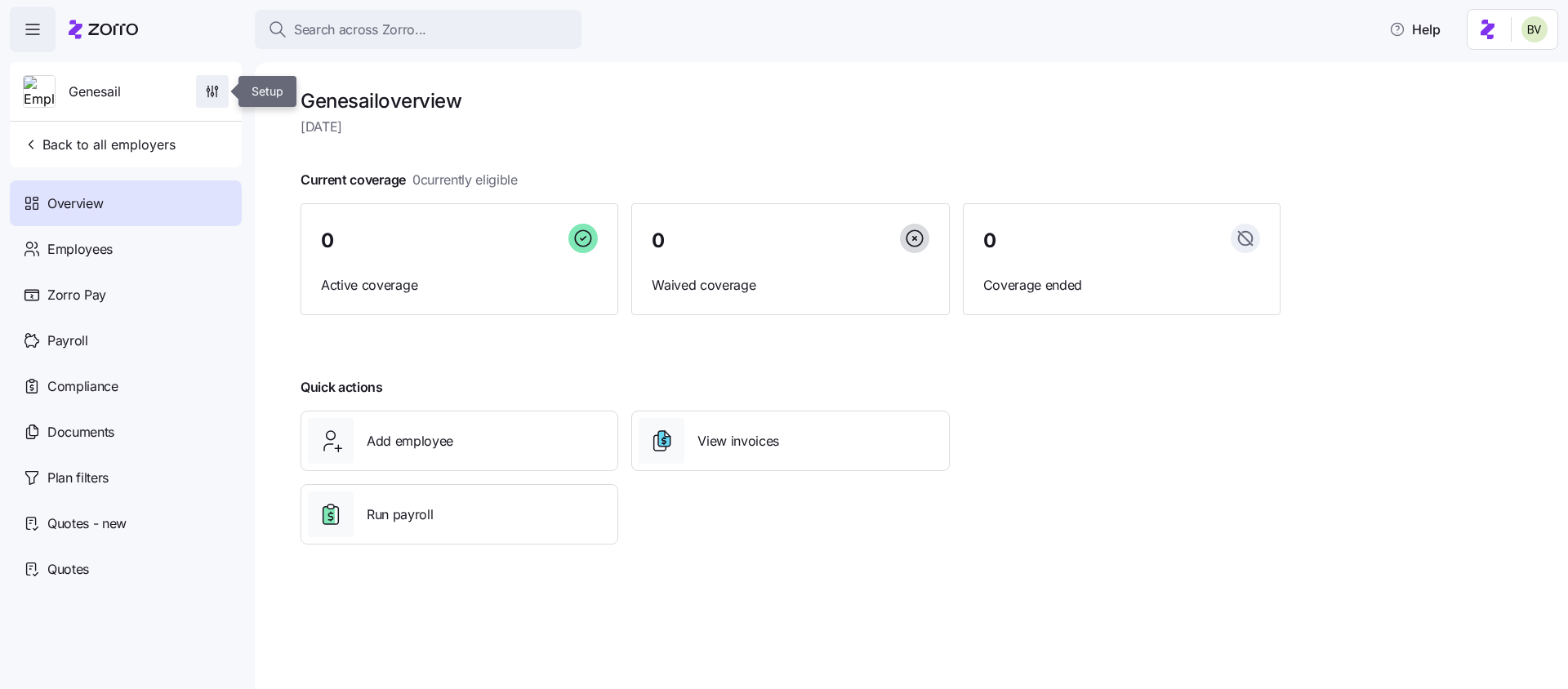
click at [213, 93] on icon "button" at bounding box center [212, 91] width 16 height 16
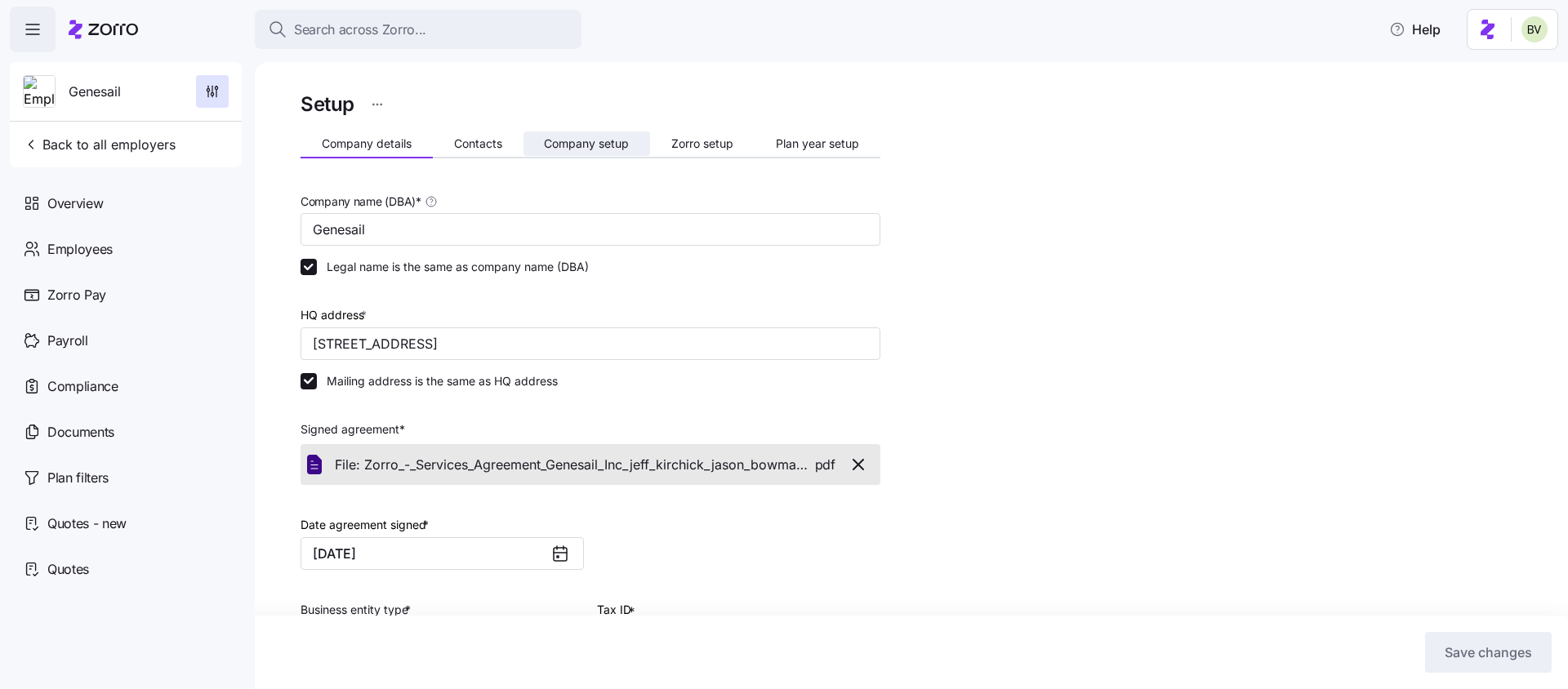
click at [617, 150] on span "Company setup" at bounding box center [586, 143] width 85 height 11
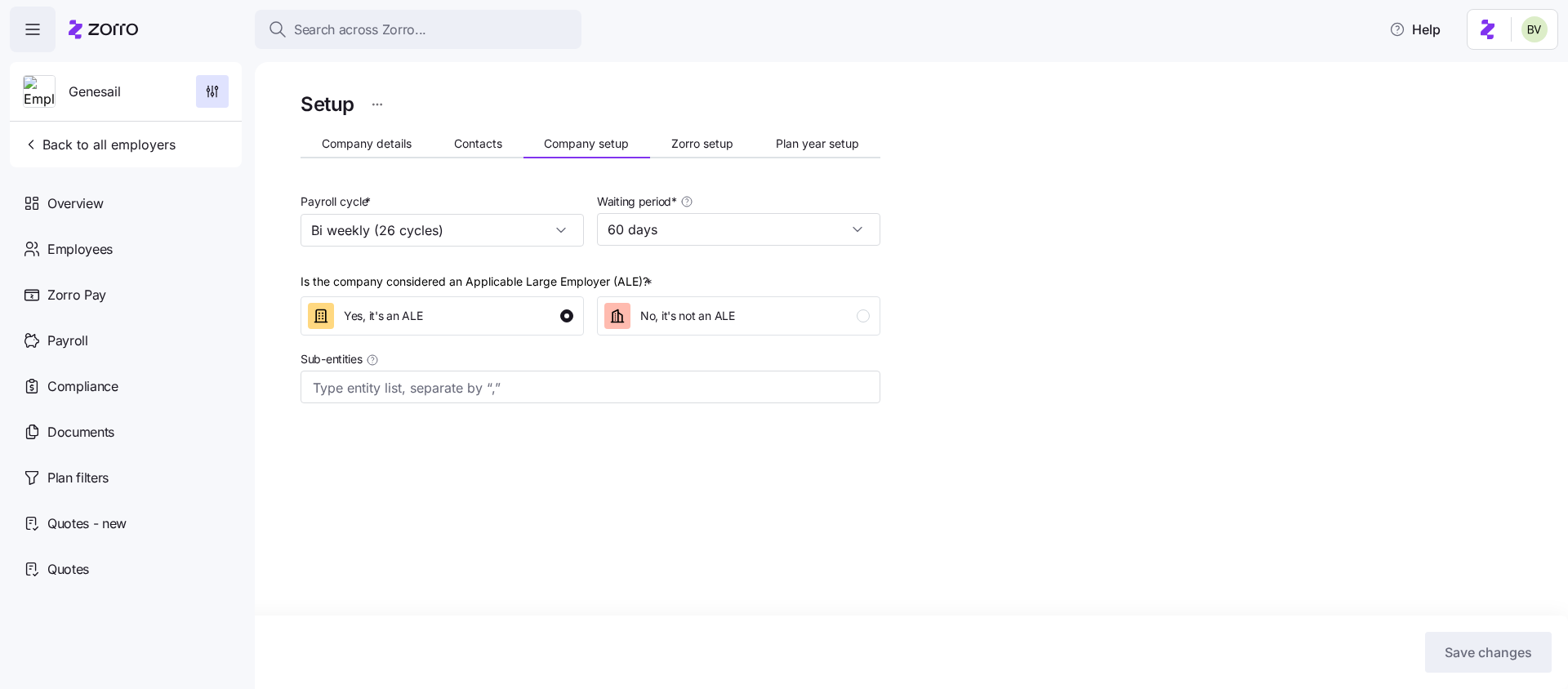
click at [686, 151] on button "Zorro setup" at bounding box center [702, 144] width 105 height 24
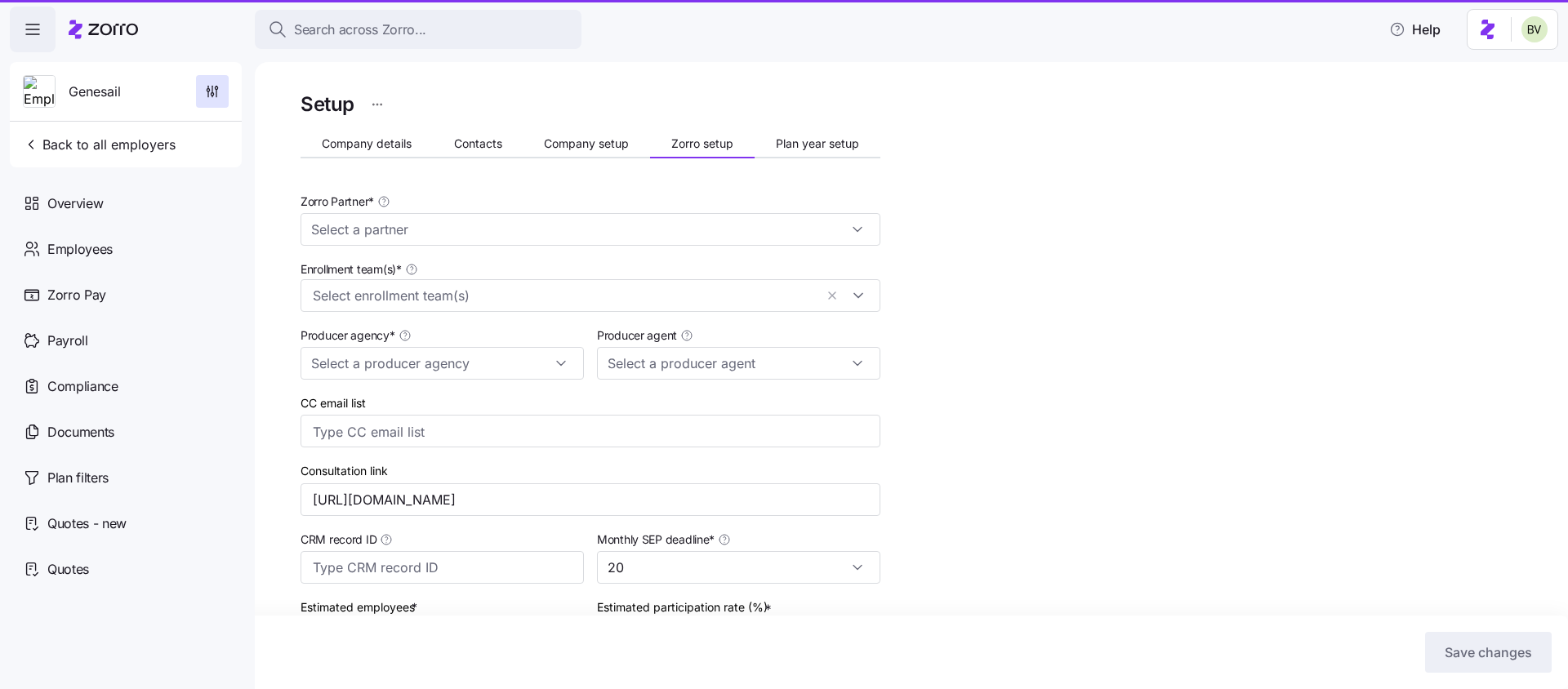
type input "[PERSON_NAME] ([PERSON_NAME][EMAIL_ADDRESS][DOMAIN_NAME])"
type input "Zorro"
type input "[PERSON_NAME] Insurance"
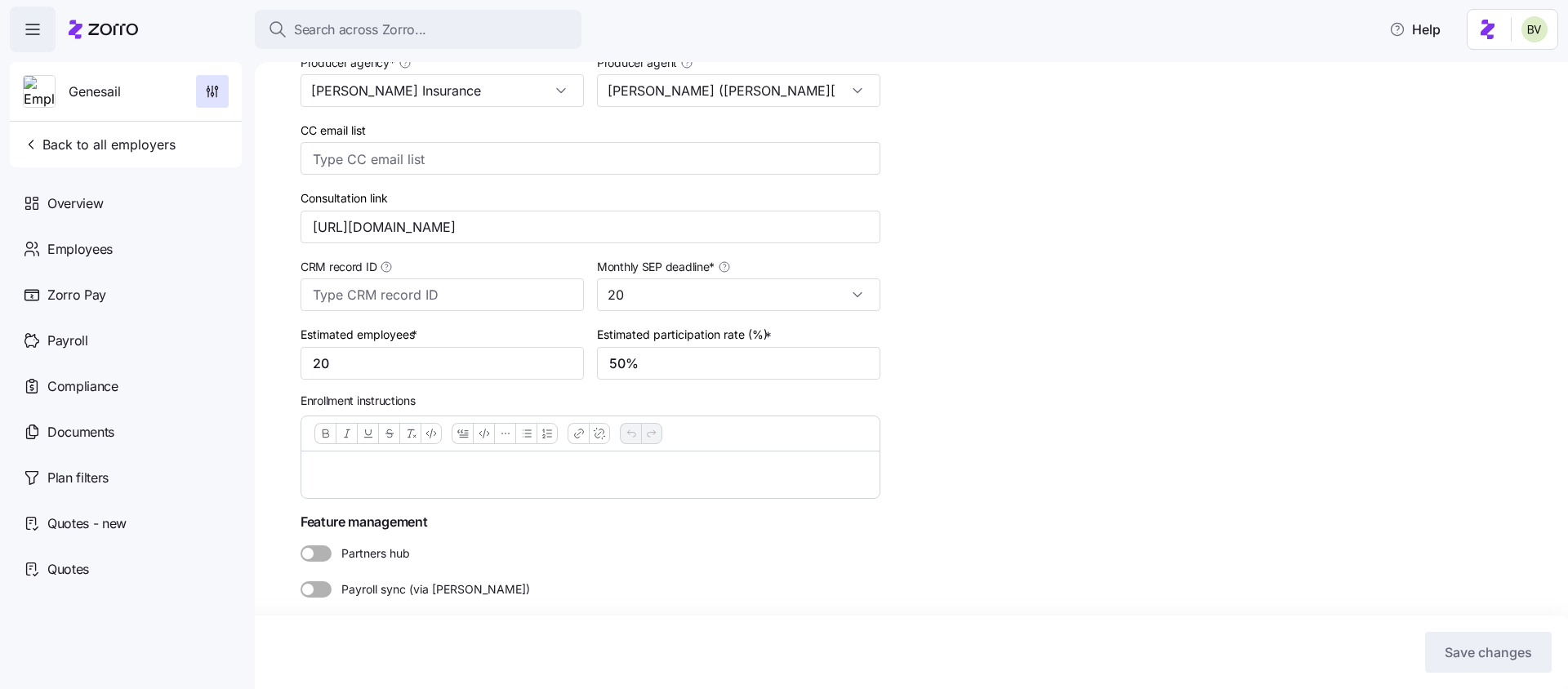
scroll to position [280, 0]
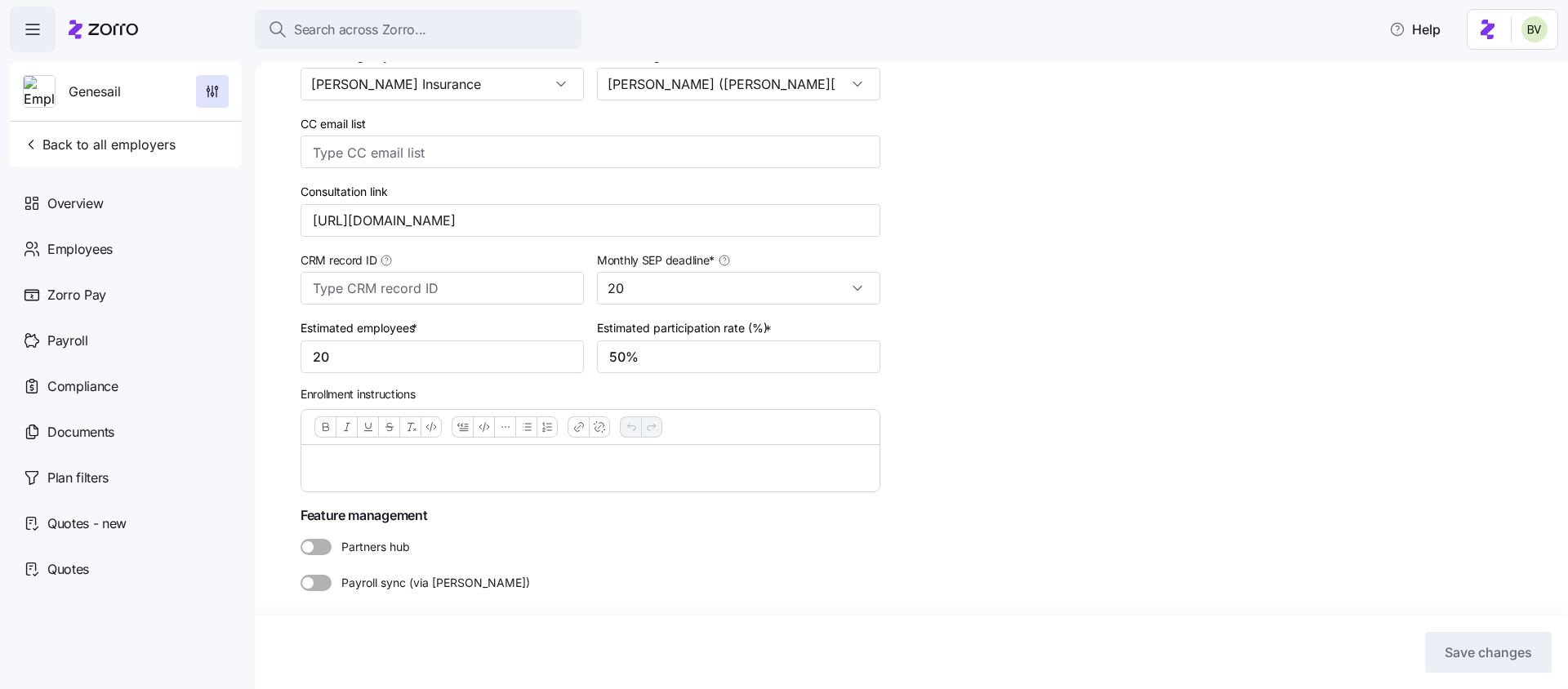
click at [389, 466] on p at bounding box center [590, 468] width 552 height 21
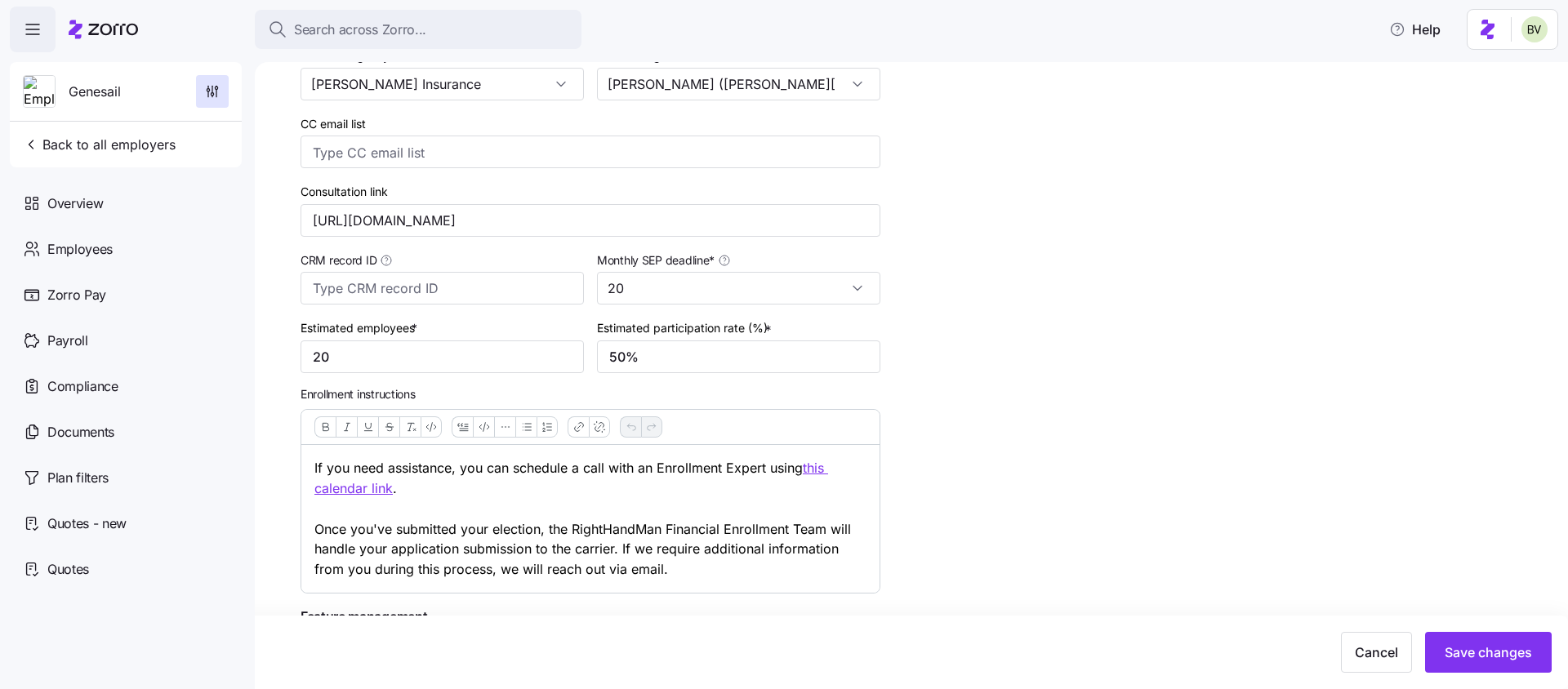
click at [804, 471] on p "If you need assistance, you can schedule a call with an Enrollment Expert using…" at bounding box center [590, 518] width 552 height 122
click at [815, 471] on u "this calendar link" at bounding box center [571, 478] width 513 height 36
click at [572, 426] on icon "Link" at bounding box center [578, 427] width 13 height 13
click at [594, 426] on input "[URL][DOMAIN_NAME]" at bounding box center [571, 427] width 217 height 29
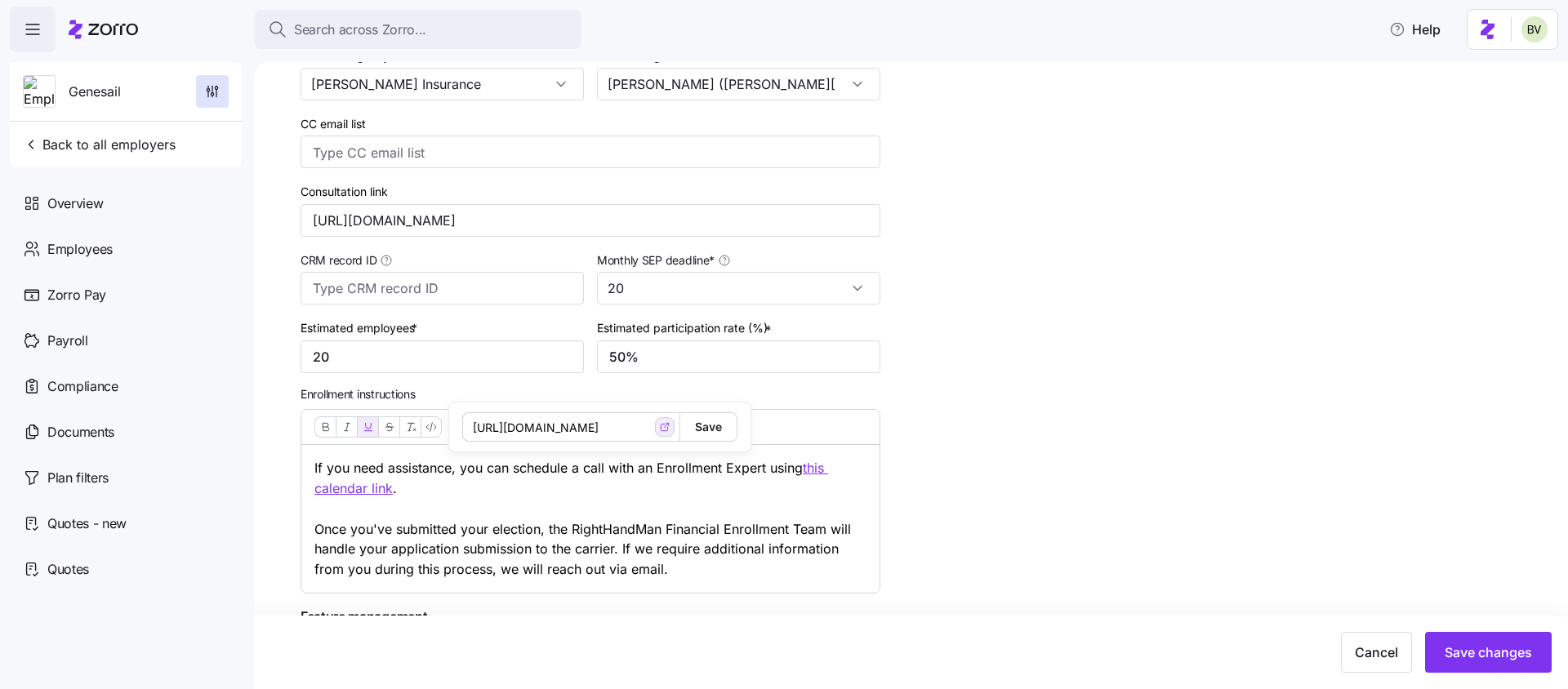
click at [594, 426] on input "[URL][DOMAIN_NAME]" at bounding box center [571, 427] width 217 height 29
drag, startPoint x: 628, startPoint y: 226, endPoint x: 296, endPoint y: 218, distance: 332.1
click at [296, 218] on div "Setup Company details Contacts Company setup Zorro setup Plan year setup Zorro …" at bounding box center [911, 376] width 1313 height 627
click at [583, 426] on icon "Link" at bounding box center [581, 426] width 5 height 5
click at [571, 430] on input "[URL][DOMAIN_NAME]" at bounding box center [571, 427] width 217 height 29
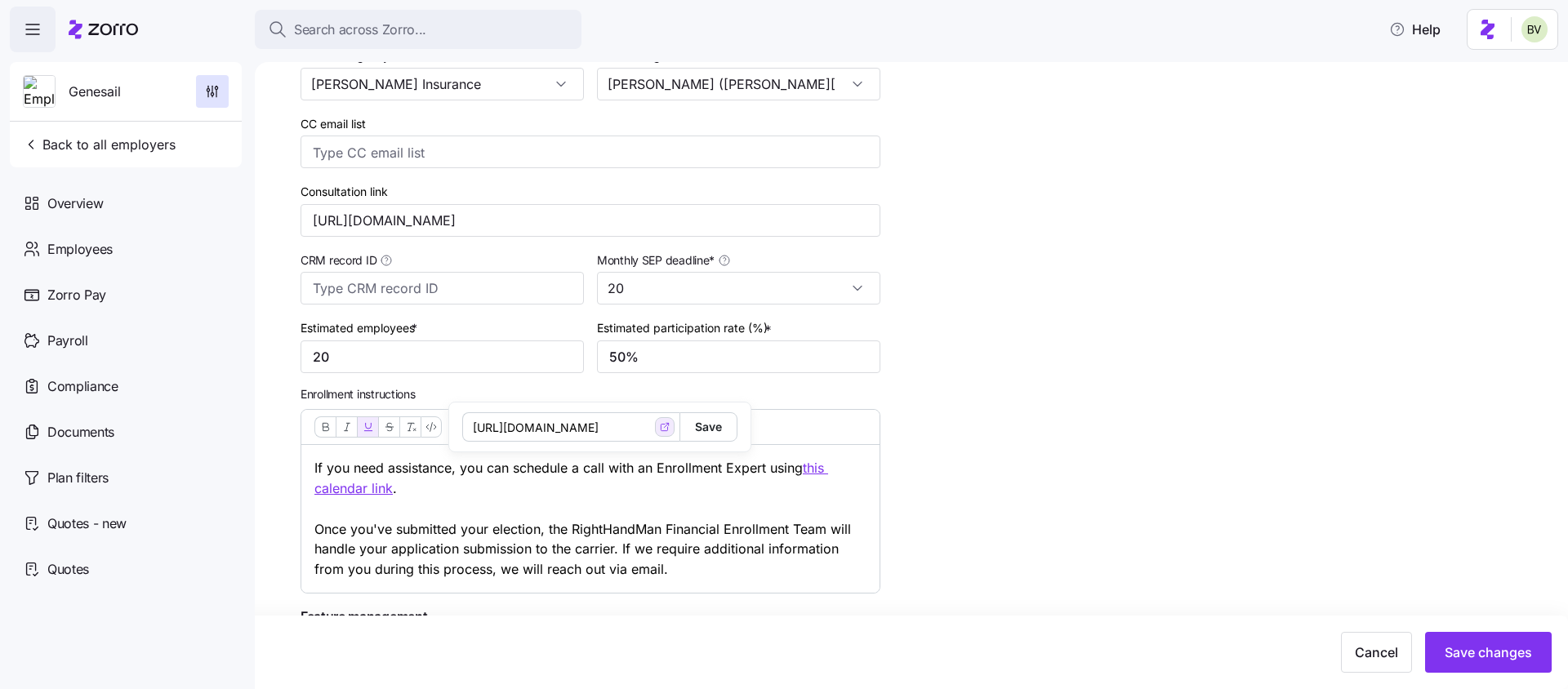
click at [571, 430] on input "[URL][DOMAIN_NAME]" at bounding box center [571, 427] width 217 height 29
type input "[URL][DOMAIN_NAME]"
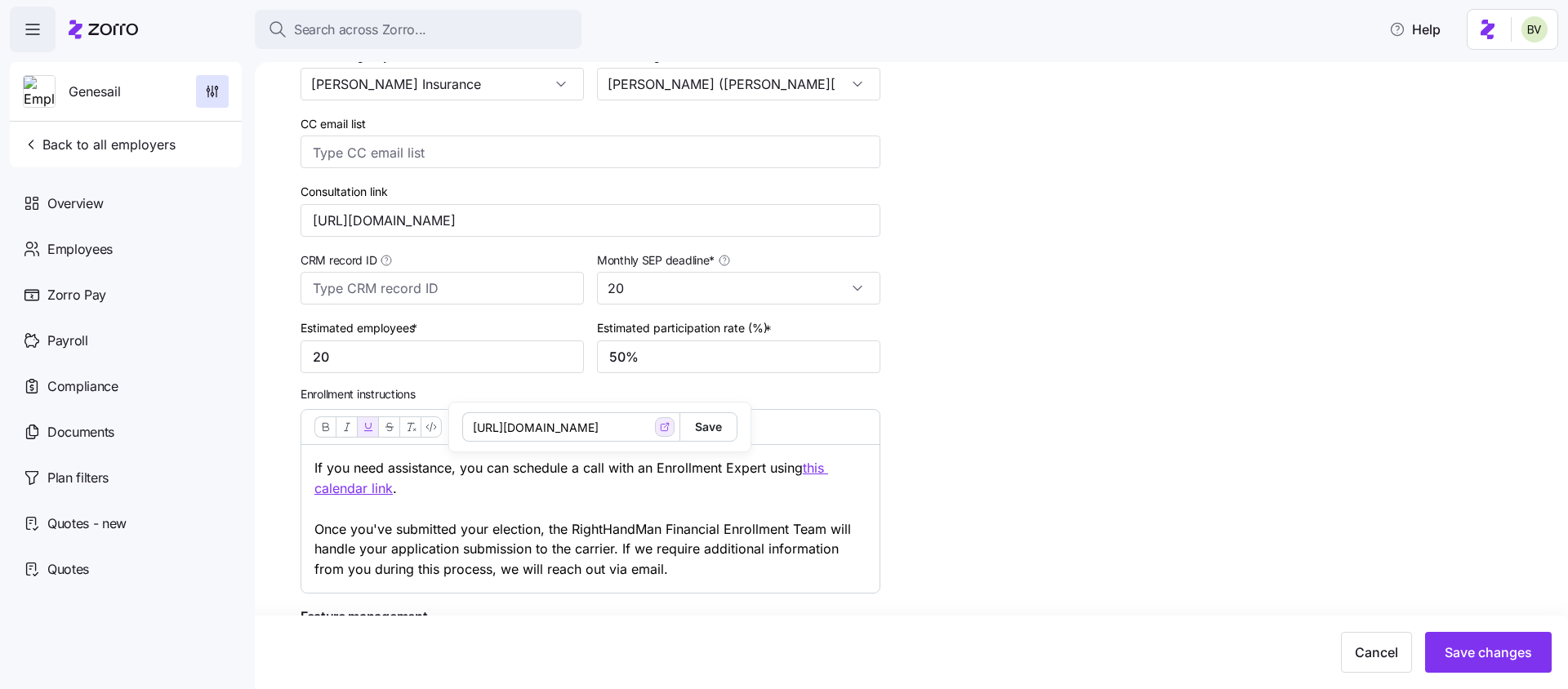
click at [695, 426] on span "Save" at bounding box center [708, 427] width 27 height 28
click at [817, 471] on u "this calendar link" at bounding box center [571, 478] width 513 height 36
click at [621, 540] on p "If you need assistance, you can schedule a call with an Enrollment Expert using…" at bounding box center [590, 518] width 552 height 122
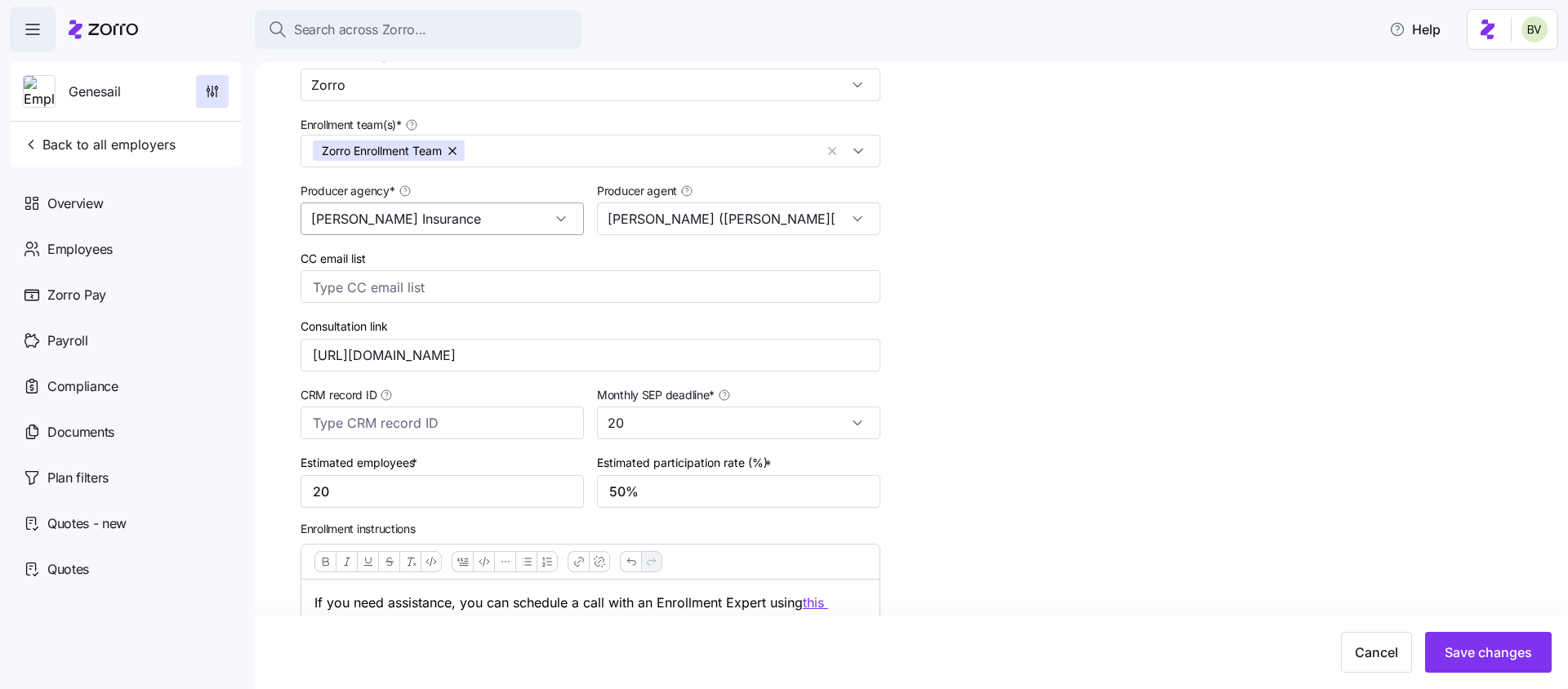
scroll to position [1174, 0]
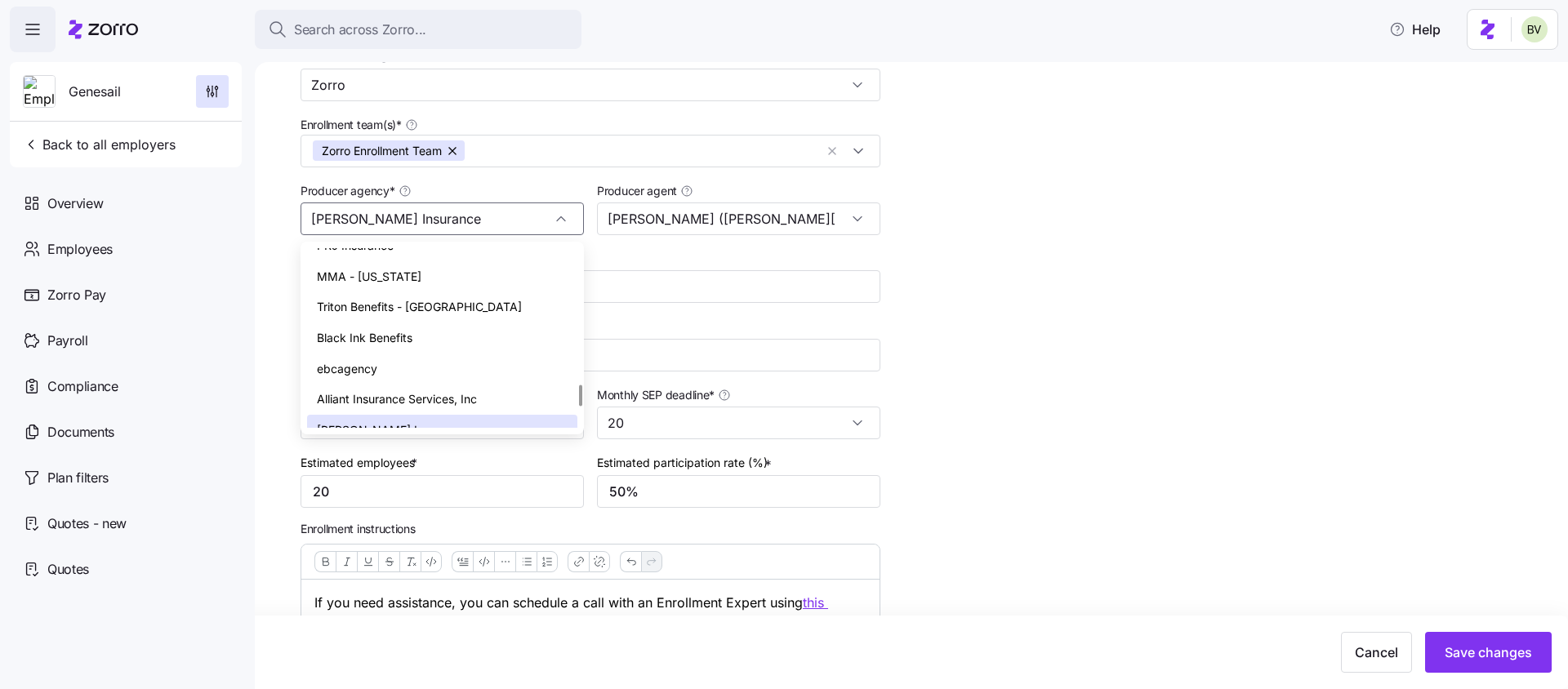
drag, startPoint x: 449, startPoint y: 215, endPoint x: 291, endPoint y: 210, distance: 158.1
click at [291, 210] on div "Setup Company details Contacts Company setup Zorro setup Plan year setup Zorro …" at bounding box center [911, 376] width 1313 height 627
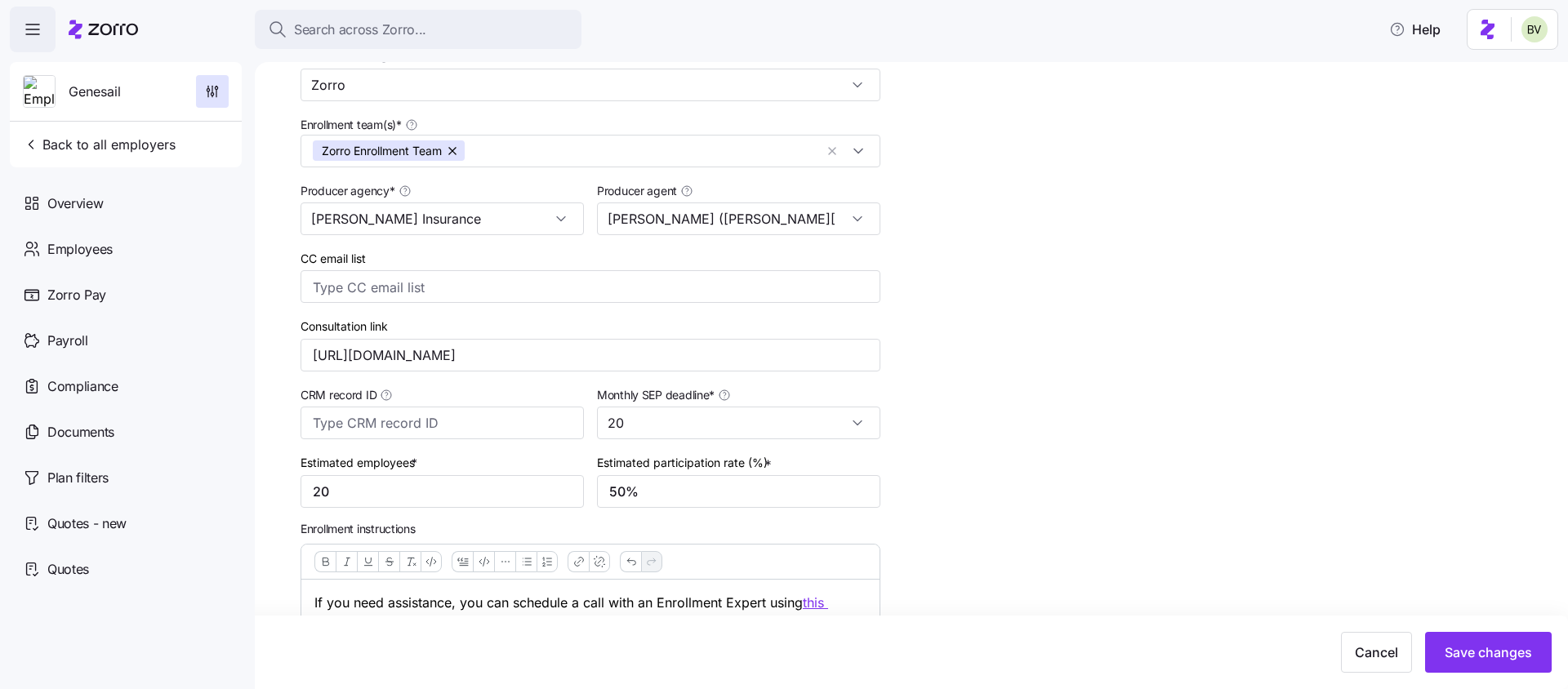
click at [939, 402] on div "Setup Company details Contacts Company setup Zorro setup Plan year setup Zorro …" at bounding box center [923, 424] width 1245 height 962
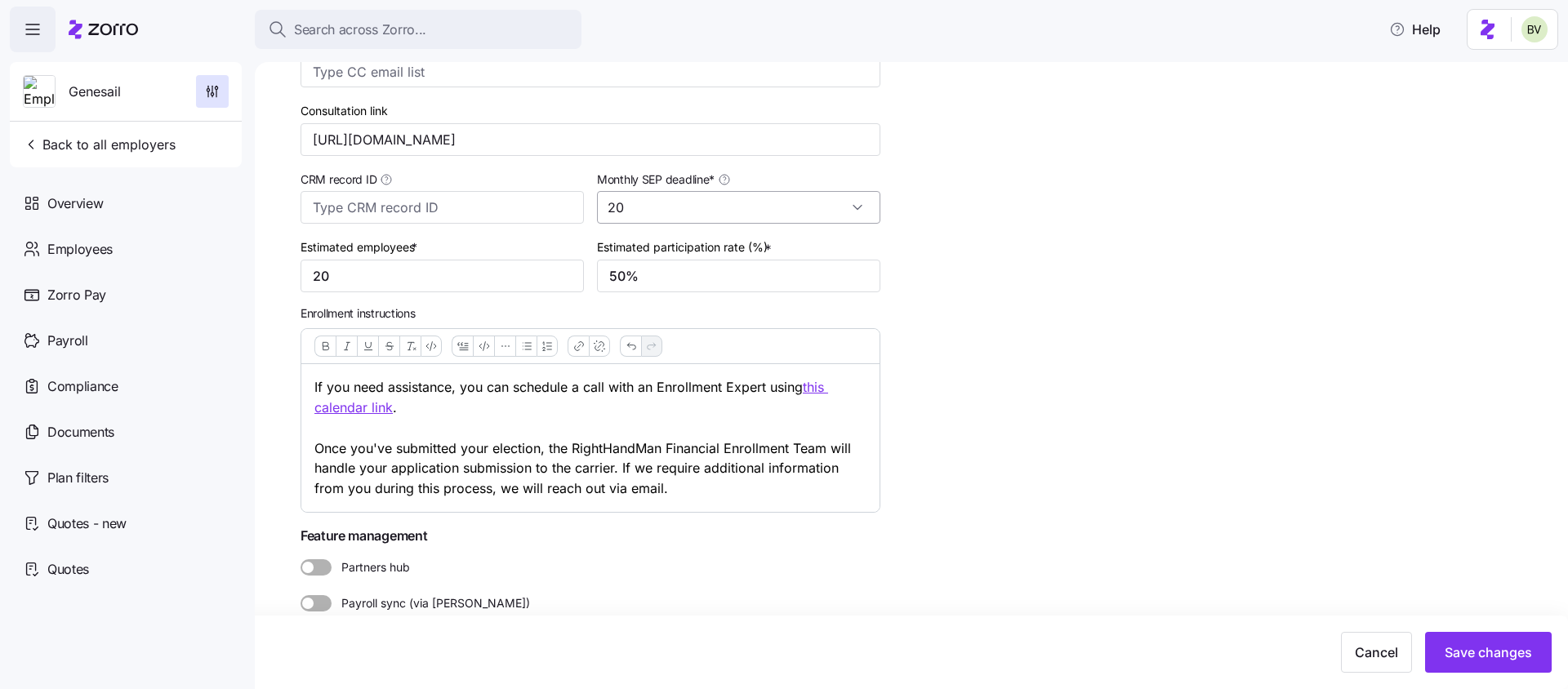
scroll to position [381, 0]
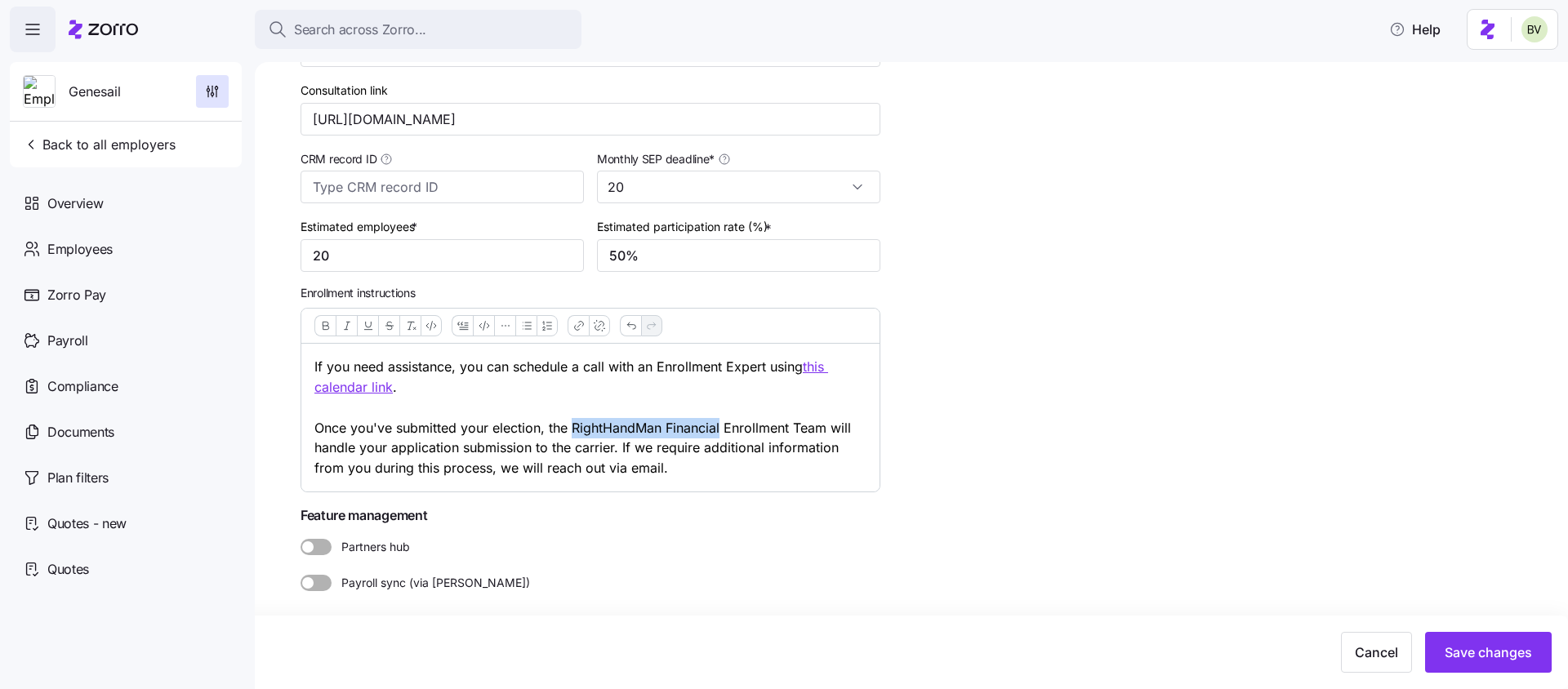
drag, startPoint x: 723, startPoint y: 426, endPoint x: 571, endPoint y: 422, distance: 152.1
click at [571, 422] on p "If you need assistance, you can schedule a call with an Enrollment Expert using…" at bounding box center [590, 417] width 552 height 122
paste div
click at [975, 469] on div "Setup Company details Contacts Company setup Zorro setup Plan year setup Zorro …" at bounding box center [923, 188] width 1245 height 962
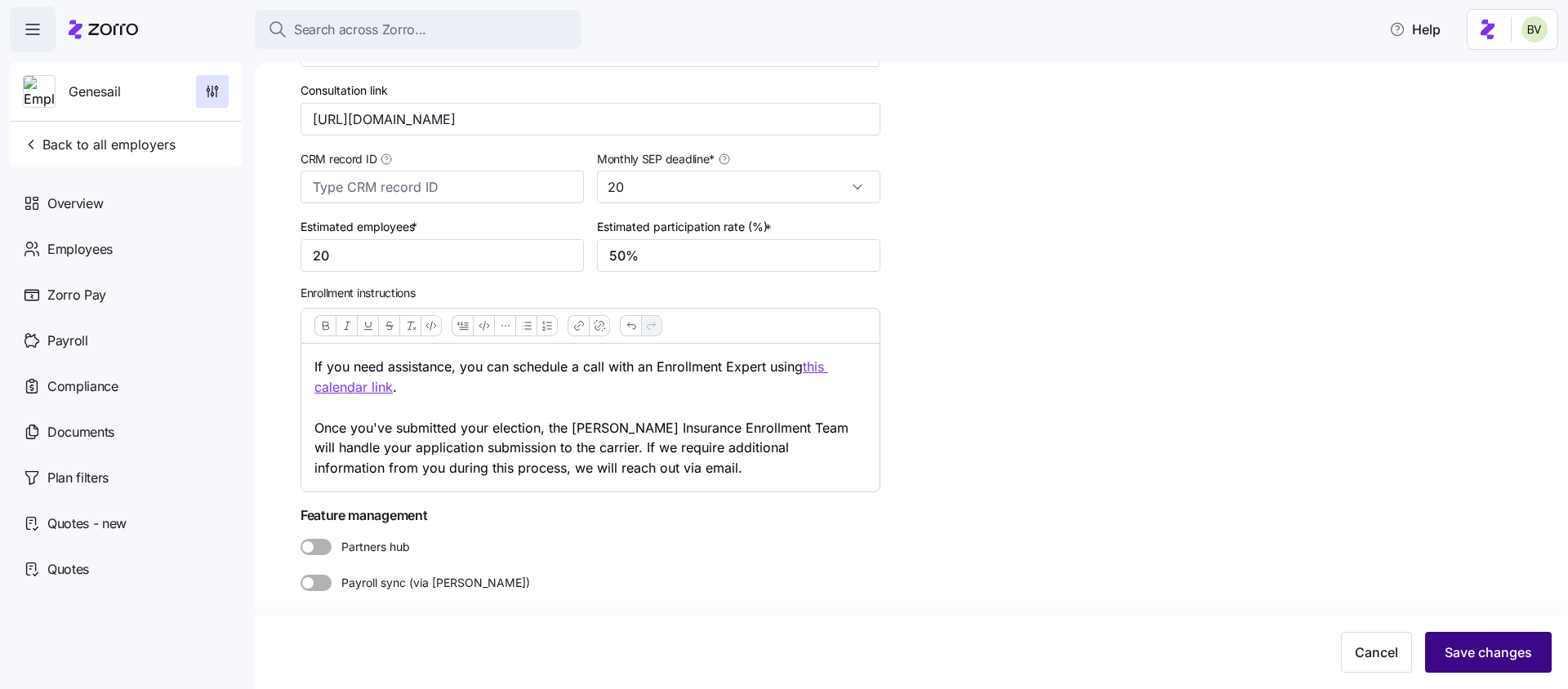
click at [1476, 648] on span "Save changes" at bounding box center [1488, 652] width 87 height 20
click at [814, 370] on u "this calendar link" at bounding box center [571, 377] width 513 height 36
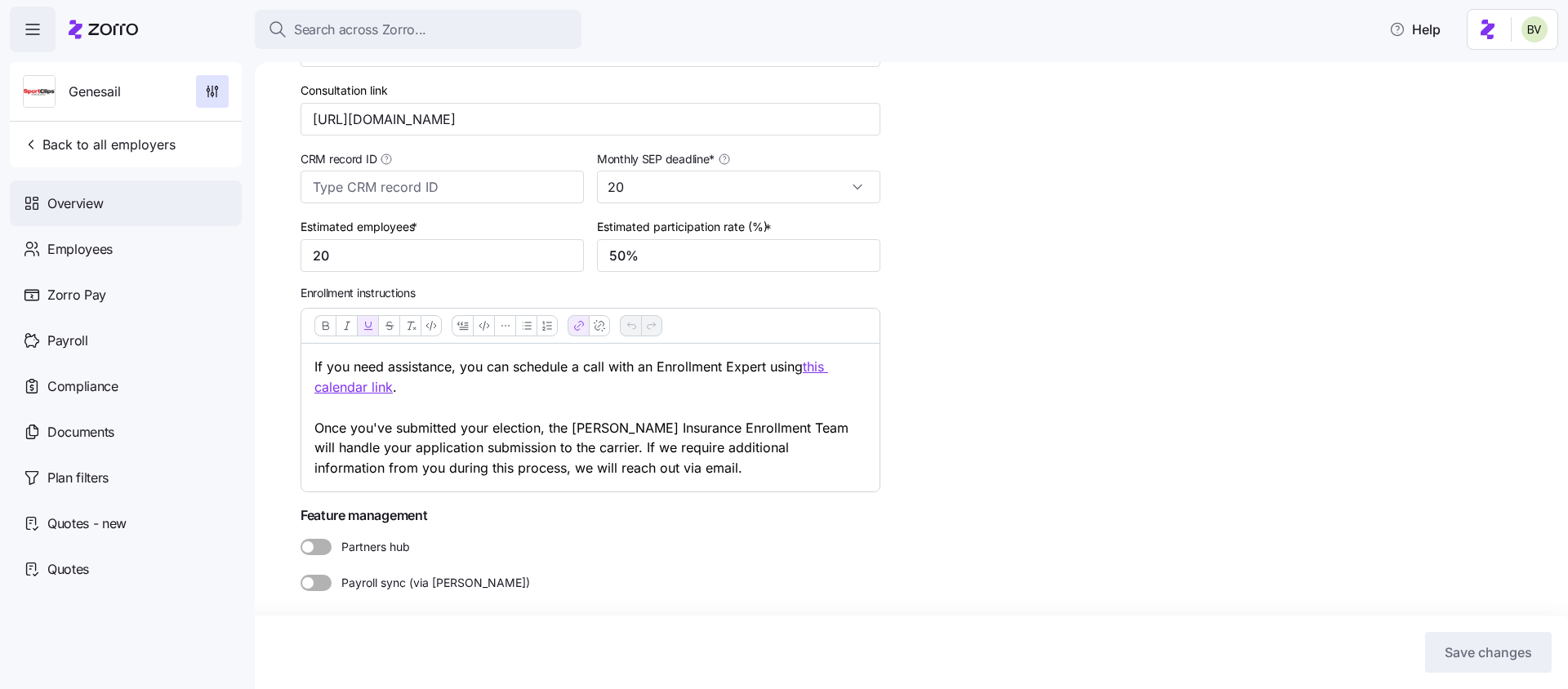
click at [104, 222] on div "Overview" at bounding box center [126, 203] width 232 height 46
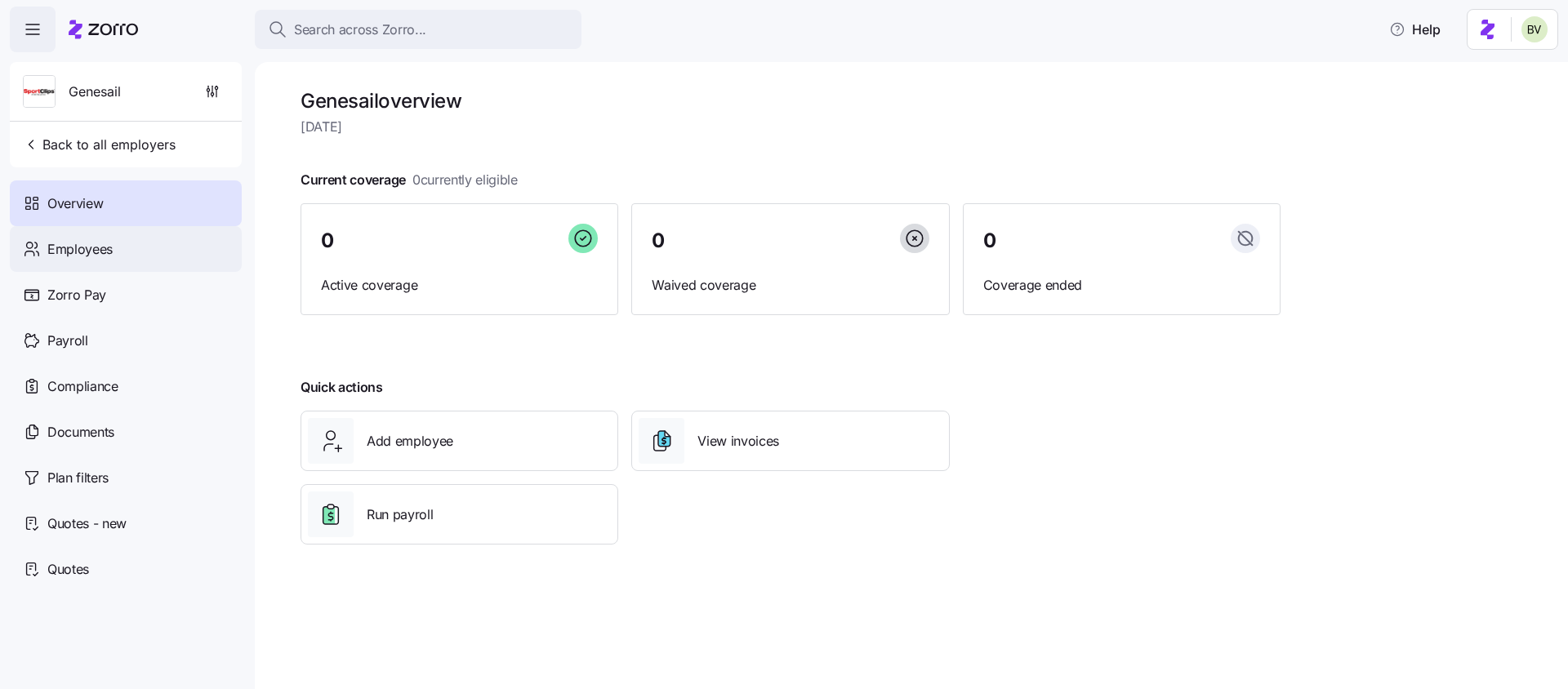
click at [151, 270] on div "Employees" at bounding box center [126, 248] width 232 height 46
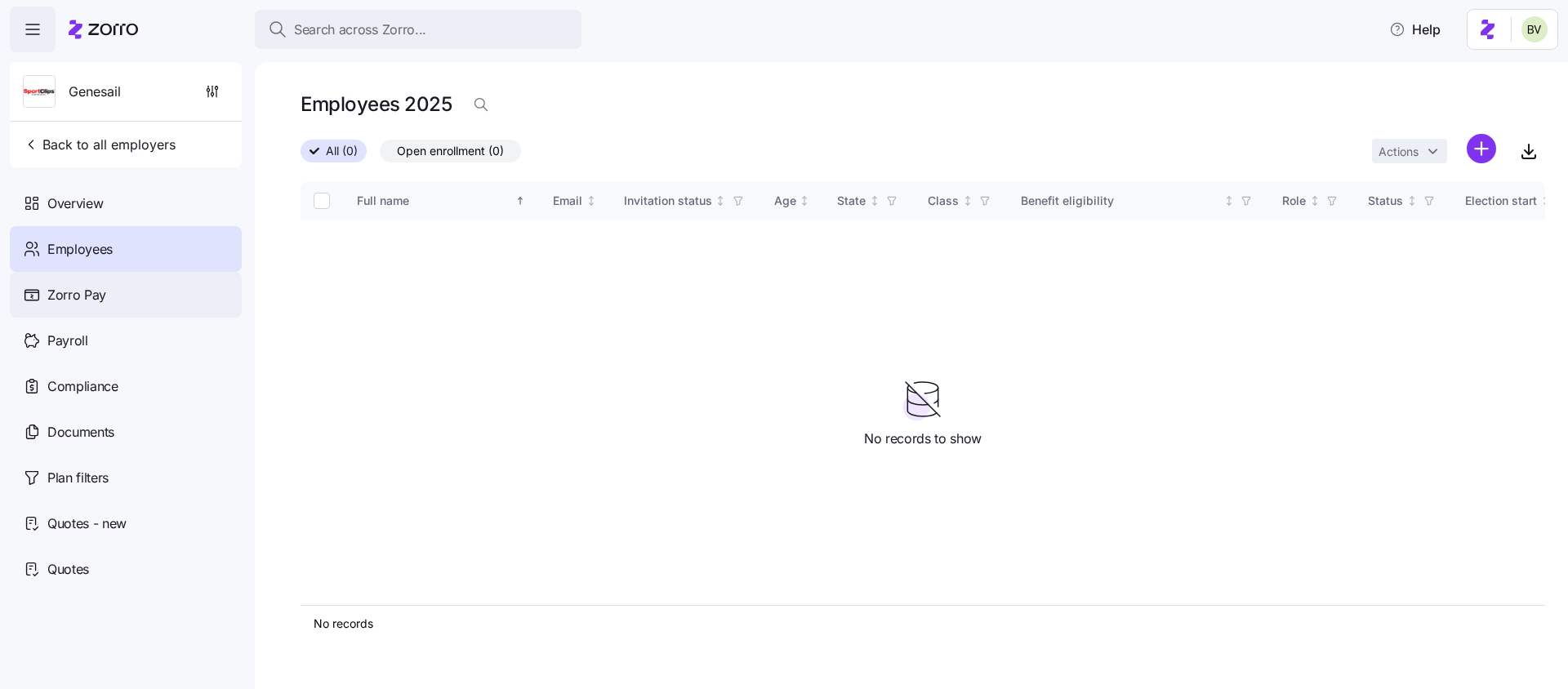
click at [144, 288] on div "Zorro Pay" at bounding box center [126, 294] width 232 height 46
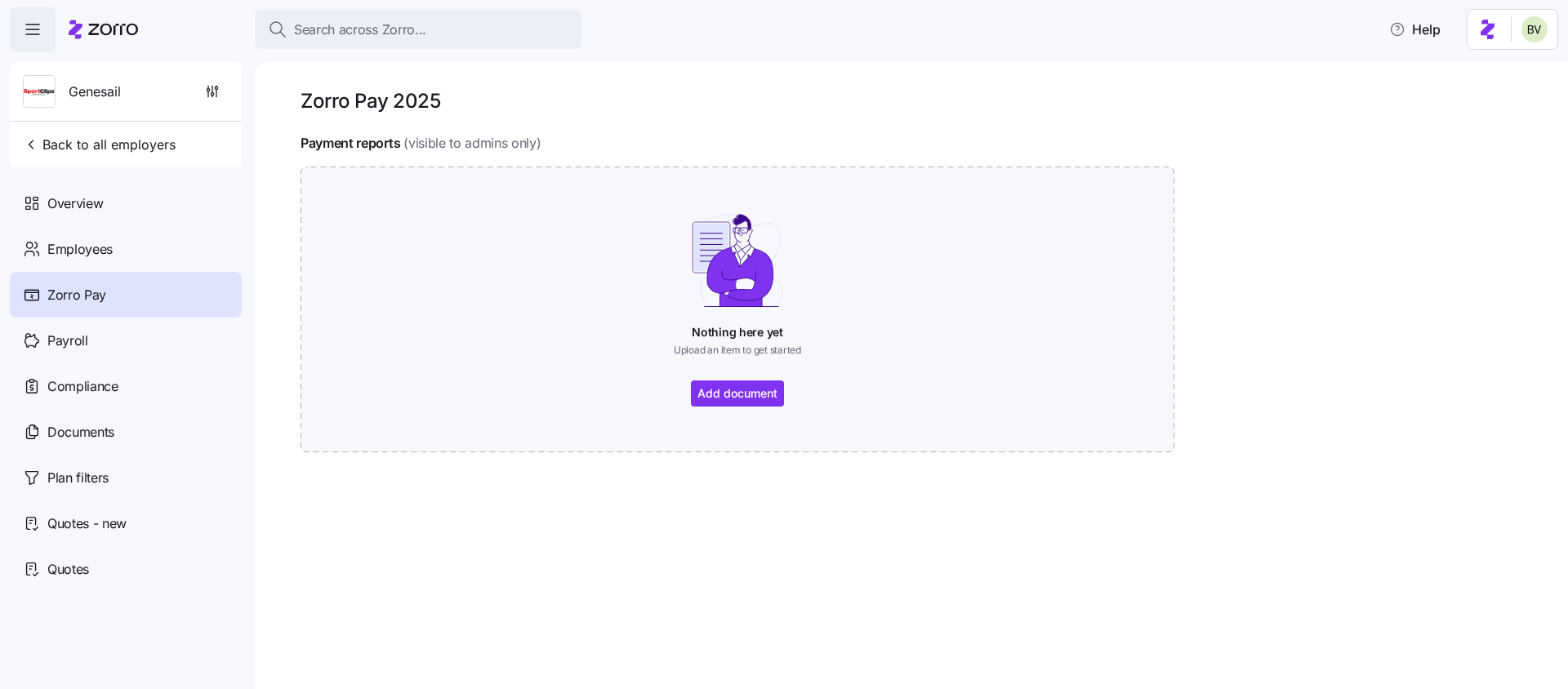
click at [127, 336] on div "Payroll" at bounding box center [126, 340] width 232 height 46
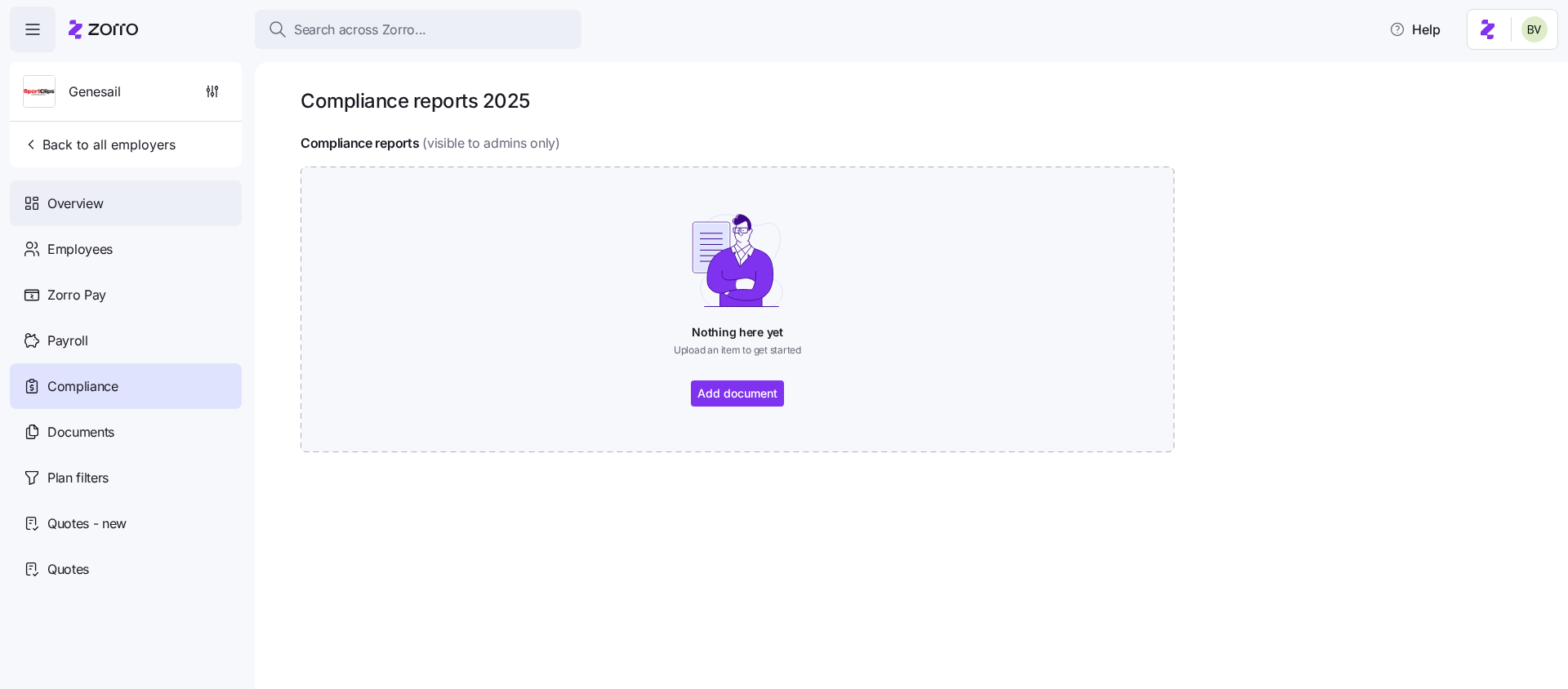
click at [133, 198] on div "Overview" at bounding box center [126, 203] width 232 height 46
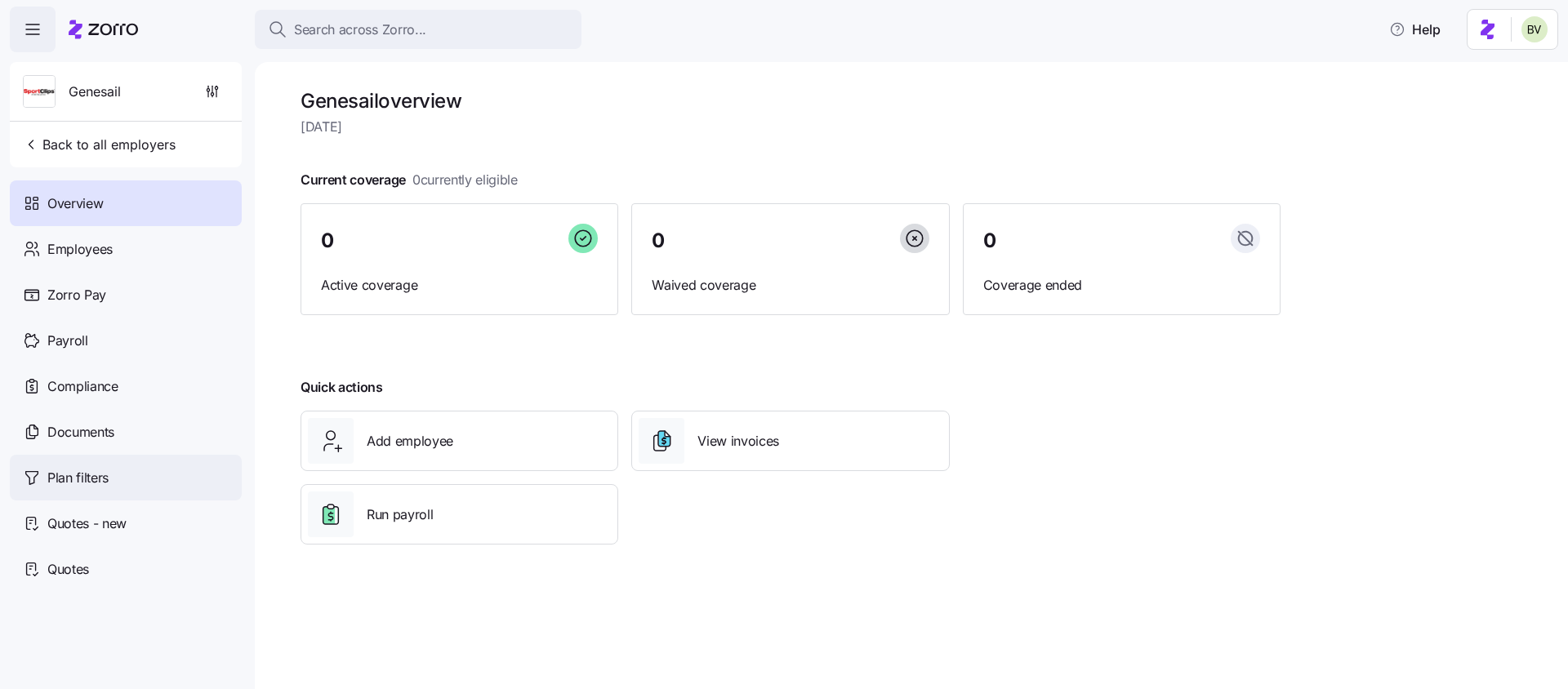
click at [89, 477] on span "Plan filters" at bounding box center [78, 478] width 61 height 21
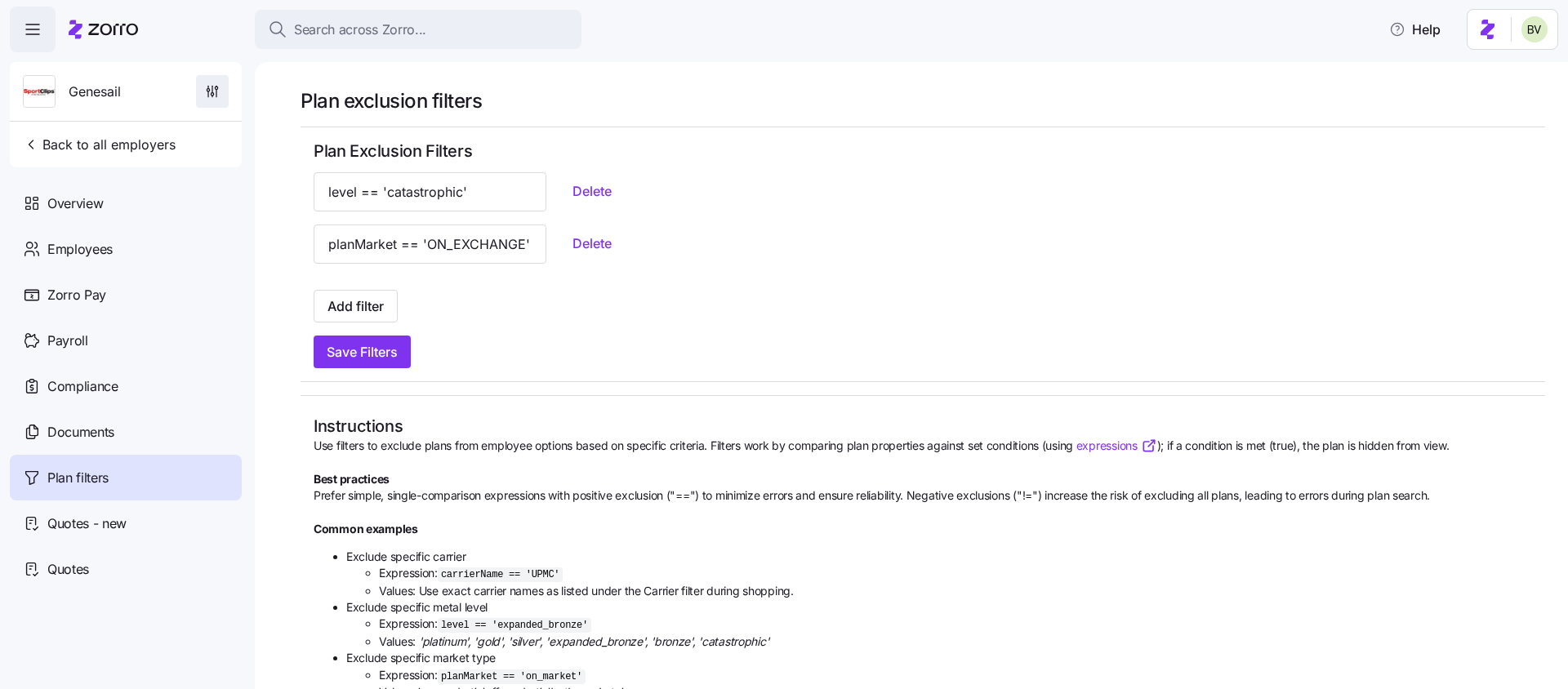
click at [209, 92] on icon "button" at bounding box center [212, 91] width 16 height 16
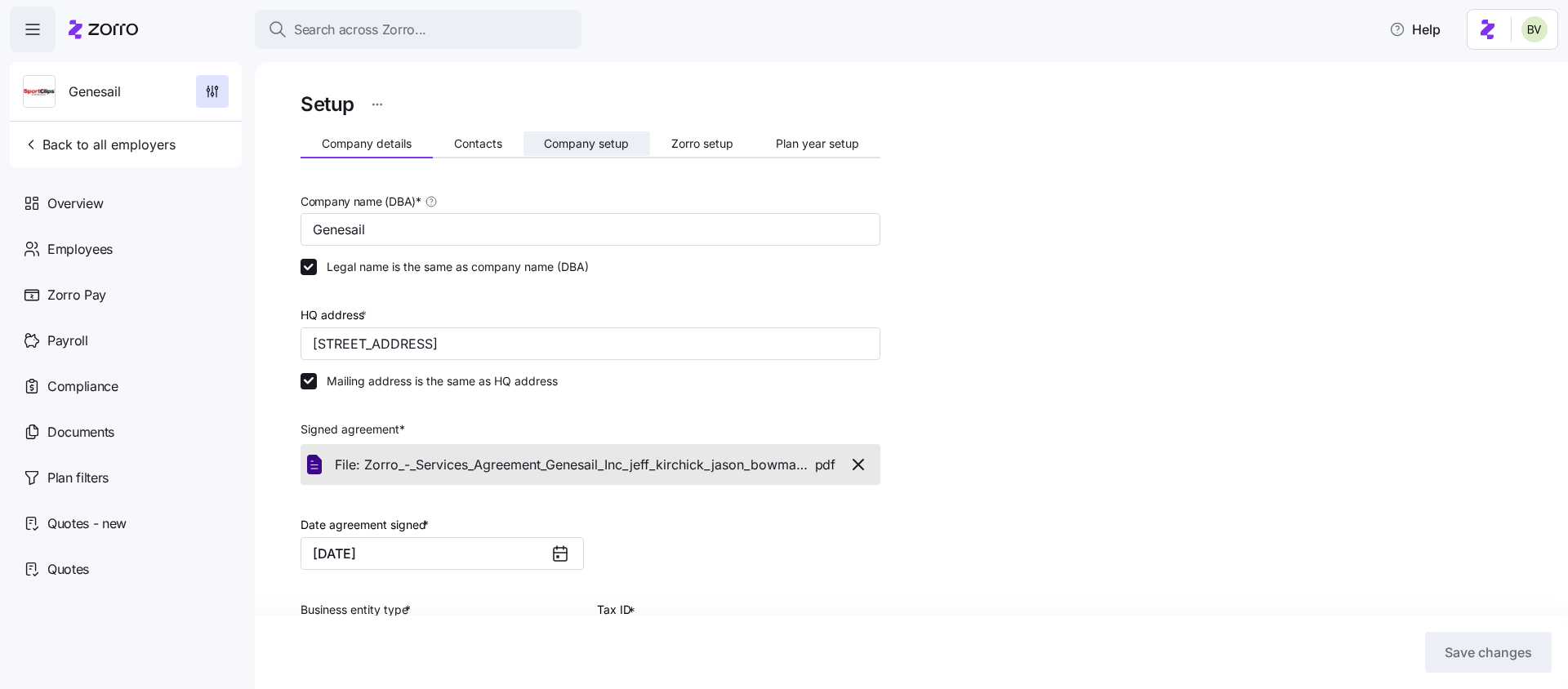
click at [619, 145] on span "Company setup" at bounding box center [586, 143] width 85 height 11
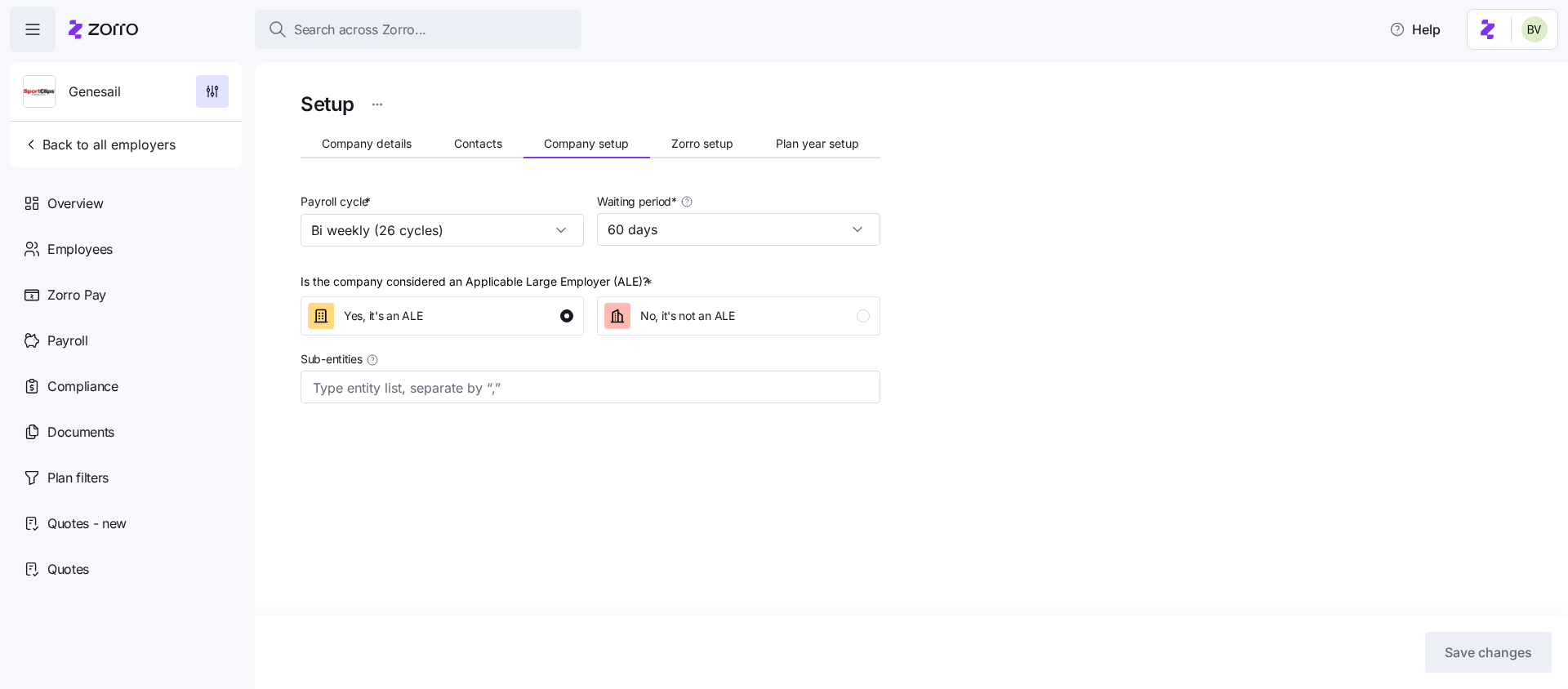
click at [694, 147] on span "Zorro setup" at bounding box center [702, 143] width 62 height 11
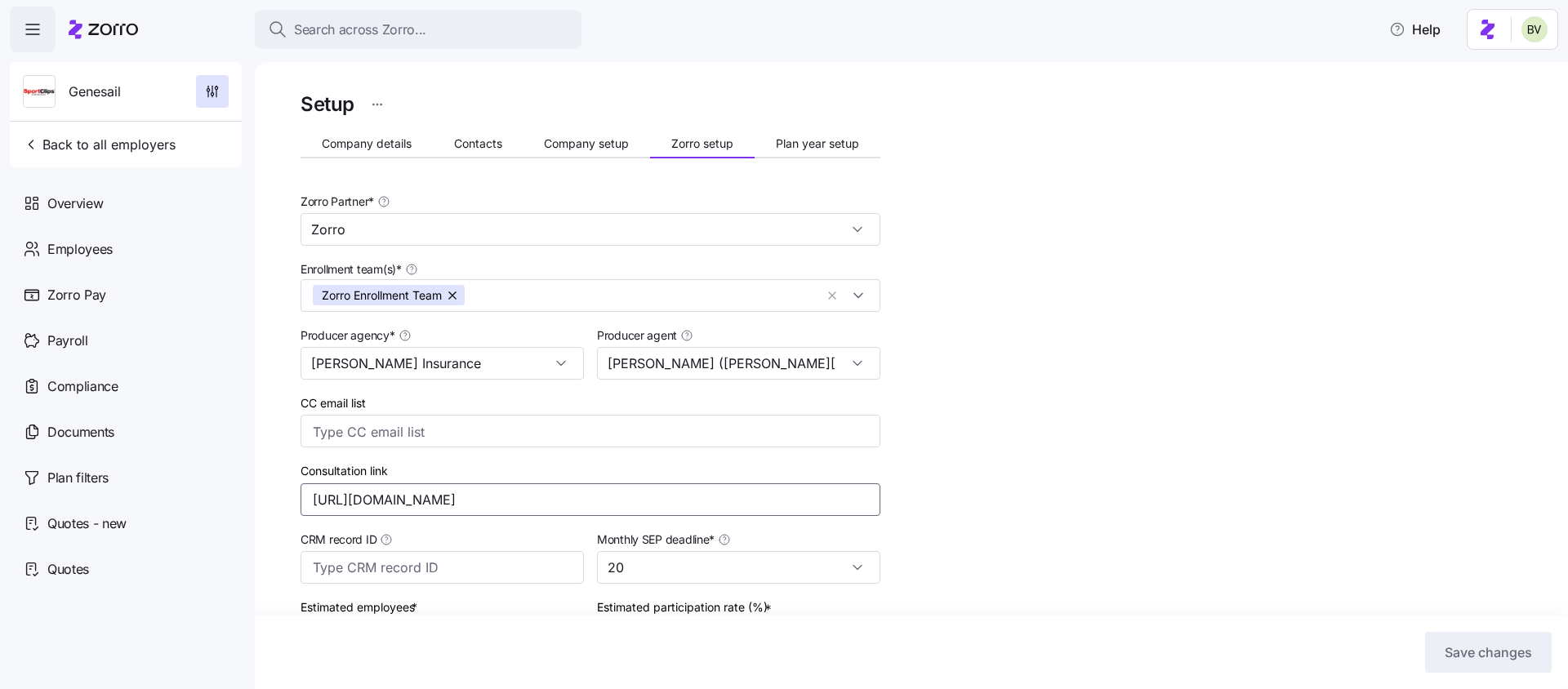
drag, startPoint x: 634, startPoint y: 502, endPoint x: 313, endPoint y: 482, distance: 321.6
click at [313, 482] on div "Consultation link https://calendly.com/ericfredhealth/new-meeting" at bounding box center [590, 488] width 580 height 55
click at [415, 15] on button "Search across Zorro..." at bounding box center [417, 29] width 326 height 39
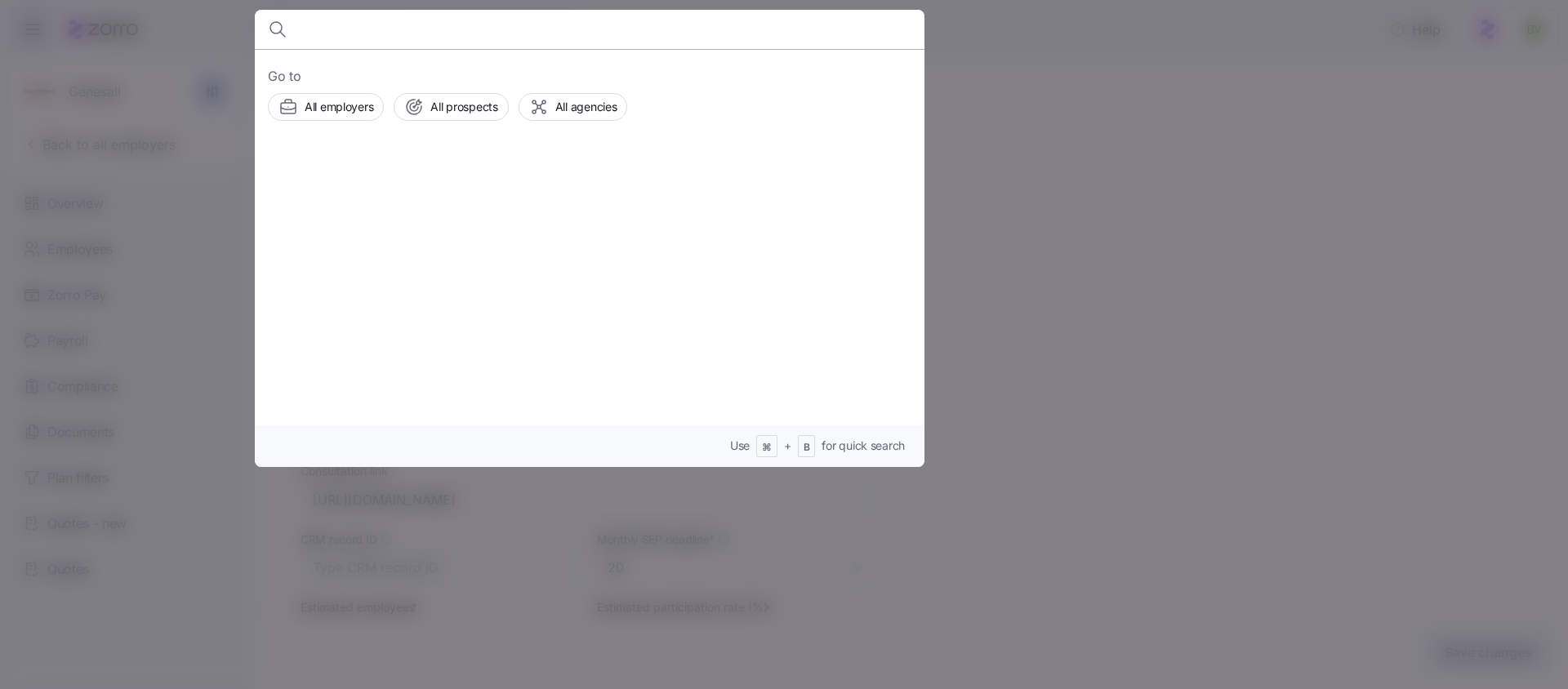
click at [111, 145] on div at bounding box center [784, 344] width 1568 height 689
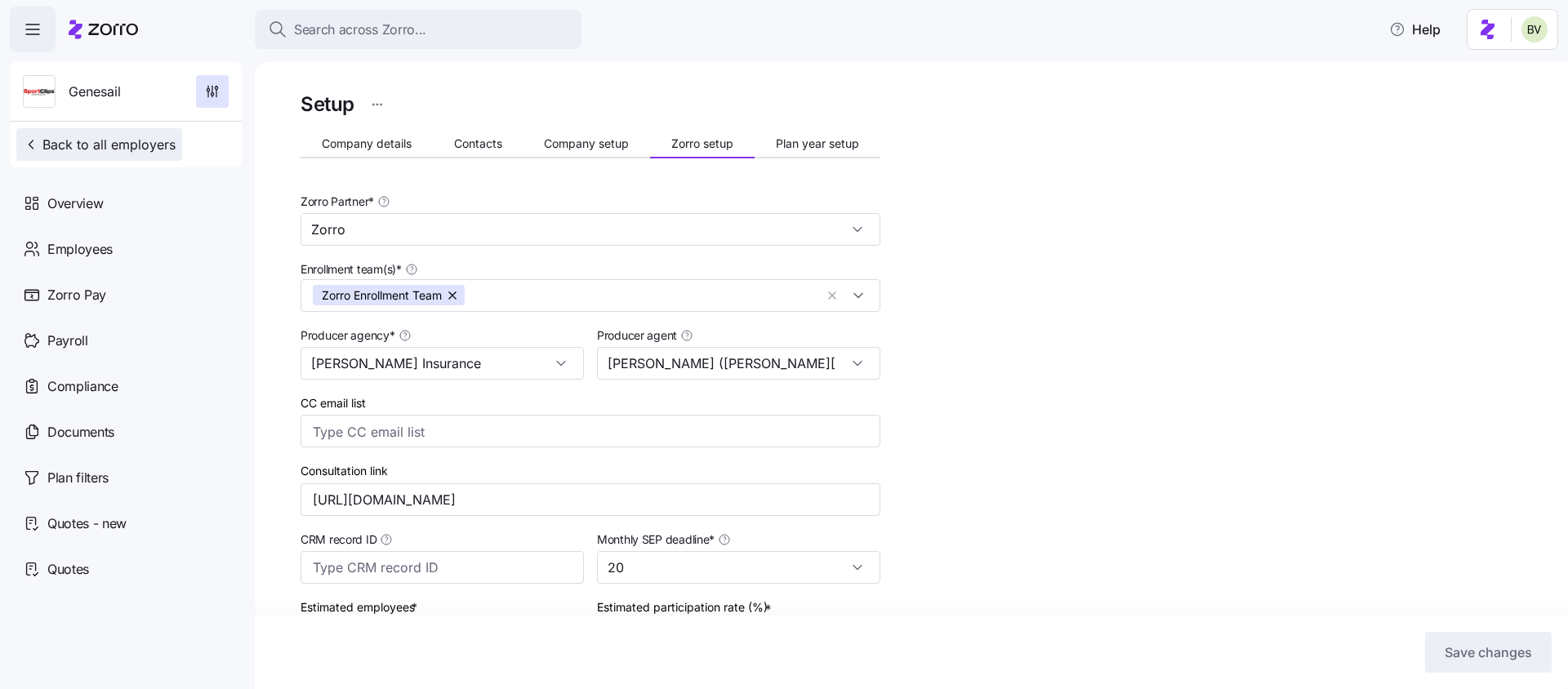
click at [111, 151] on span "Back to all employers" at bounding box center [99, 145] width 152 height 20
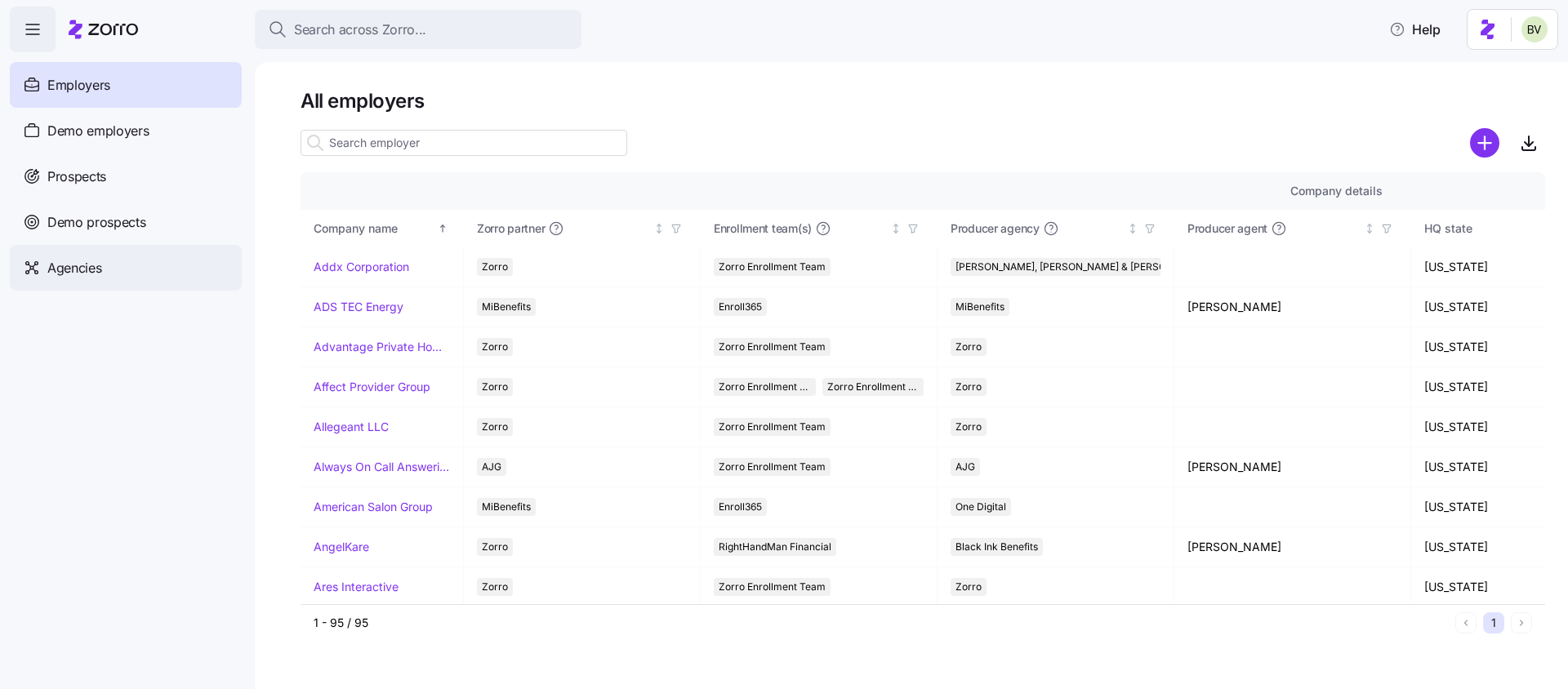
click at [103, 270] on div "Agencies" at bounding box center [126, 267] width 232 height 46
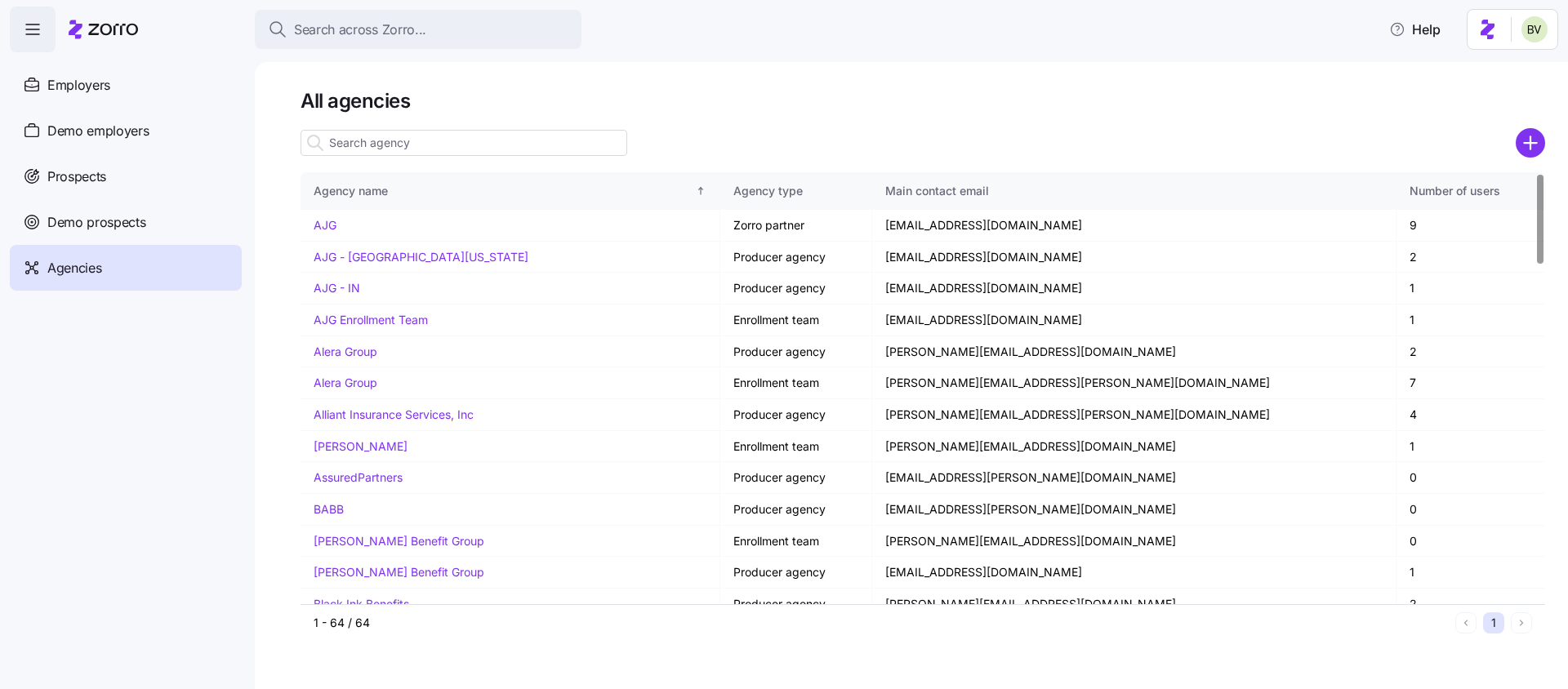
click at [487, 155] on input at bounding box center [463, 143] width 326 height 26
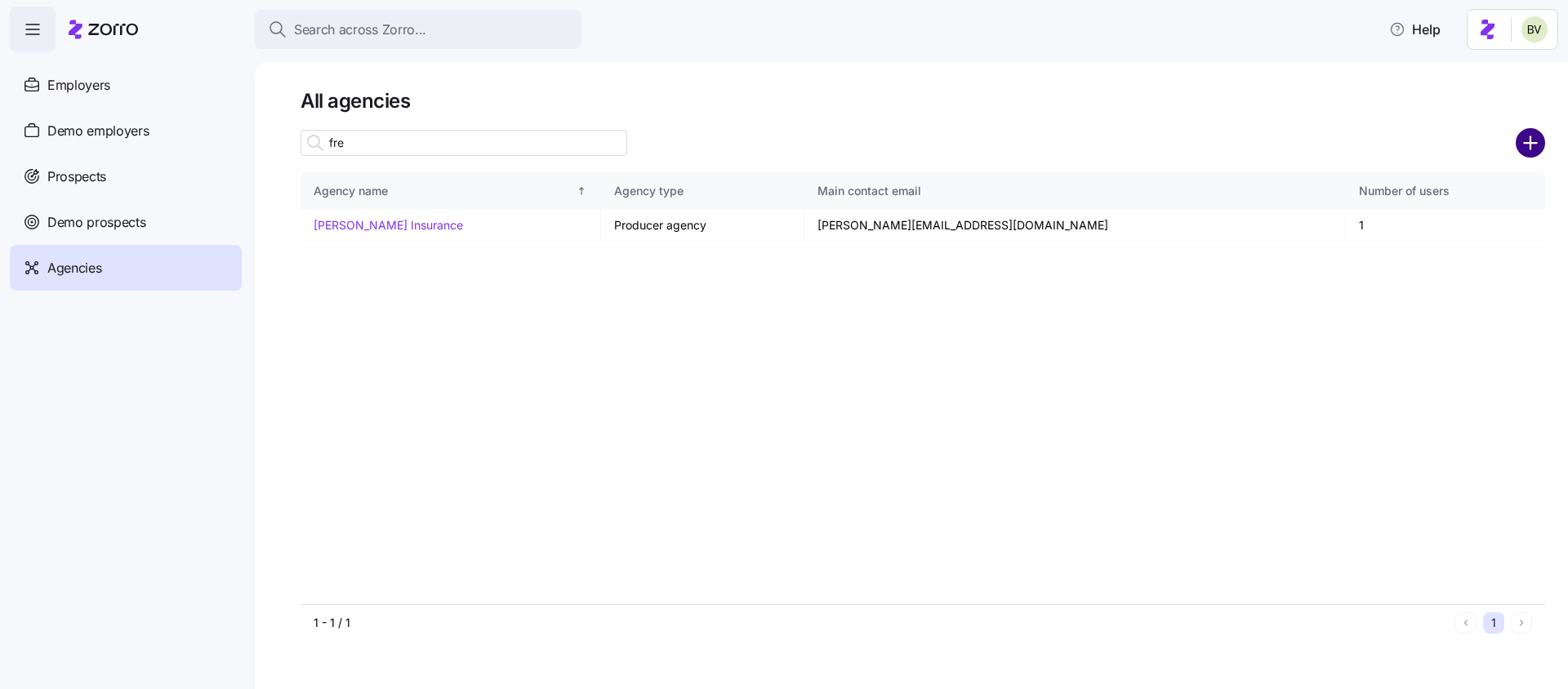
type input "fre"
click at [1537, 143] on circle "add icon" at bounding box center [1531, 143] width 27 height 27
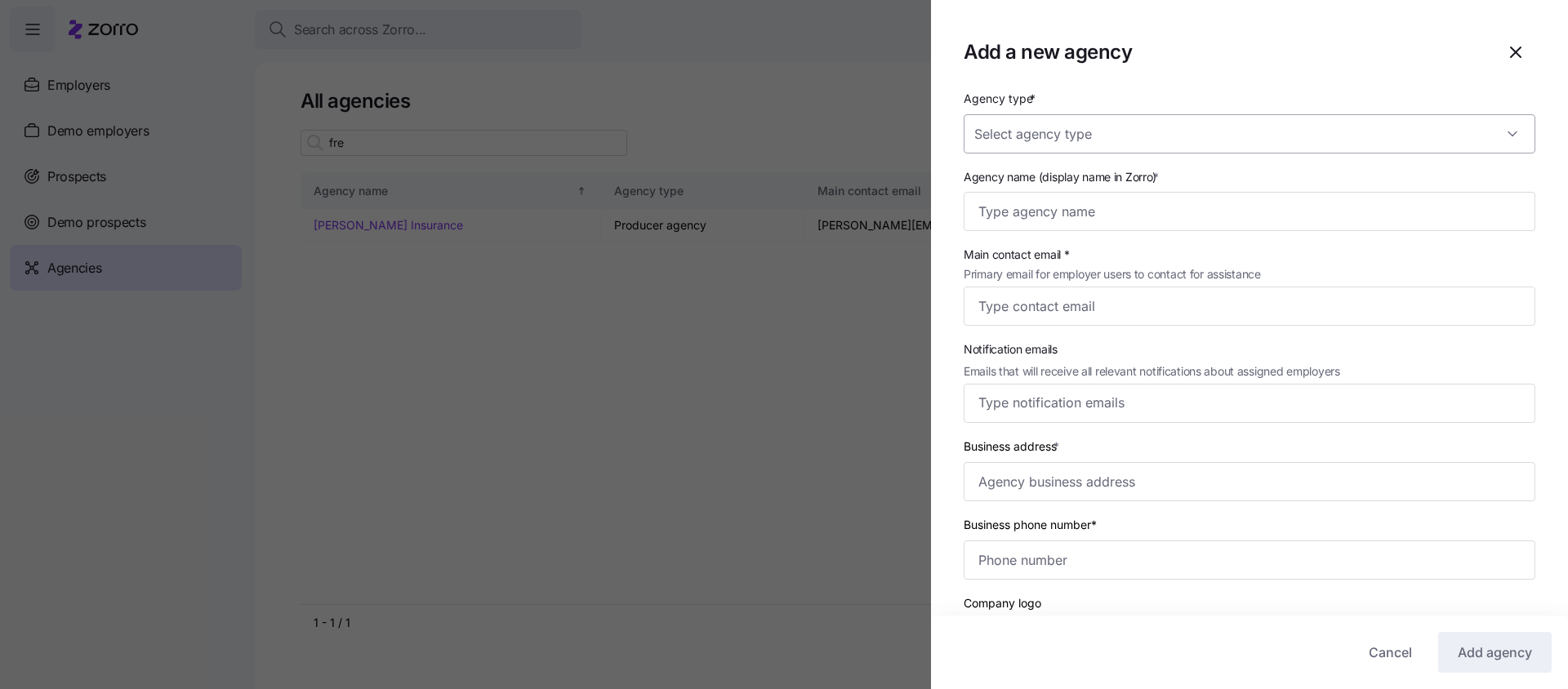
click at [1213, 136] on input "Agency type *" at bounding box center [1249, 133] width 571 height 39
click at [1126, 180] on div "Enrollment team" at bounding box center [1243, 184] width 546 height 35
type input "Enrollment team"
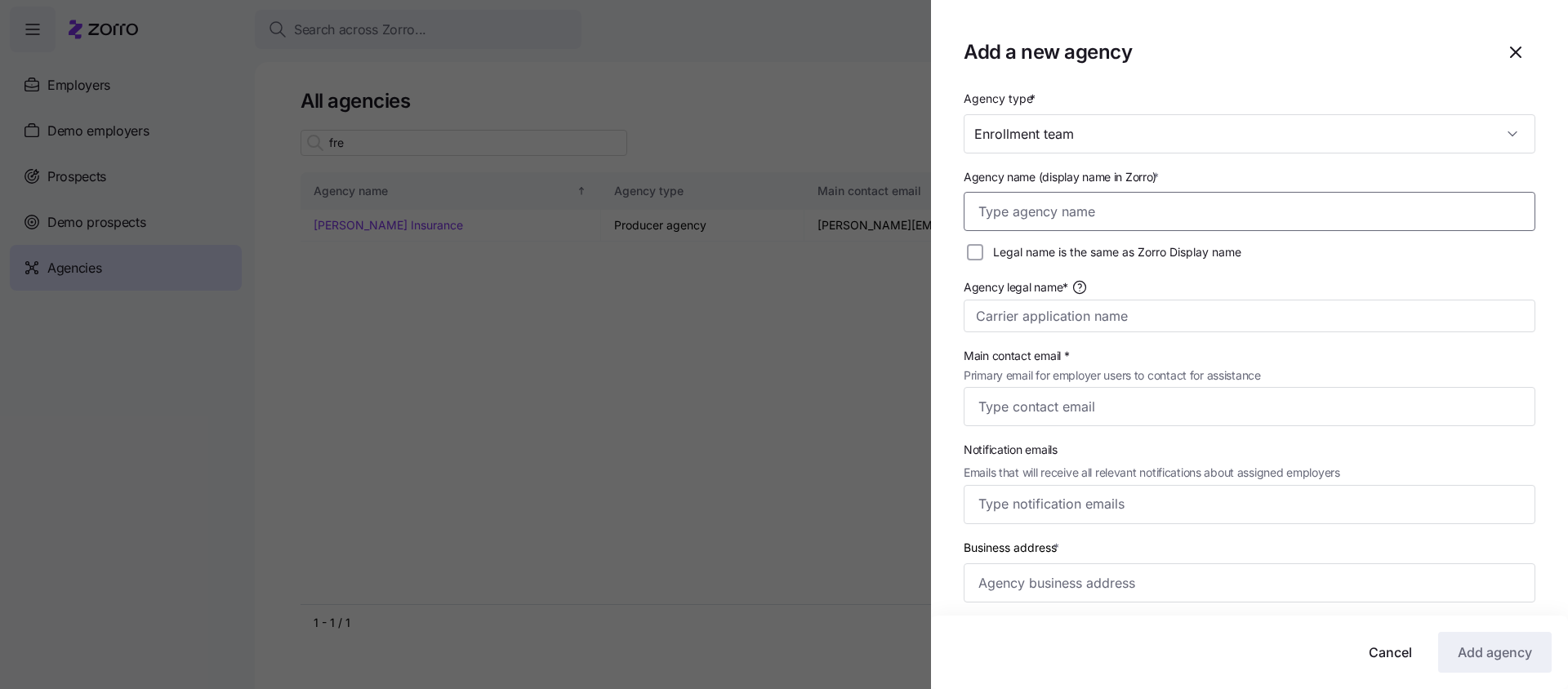
click at [1116, 210] on input "Agency name (display name in Zorro) *" at bounding box center [1249, 211] width 571 height 39
click at [482, 229] on div at bounding box center [784, 344] width 1568 height 689
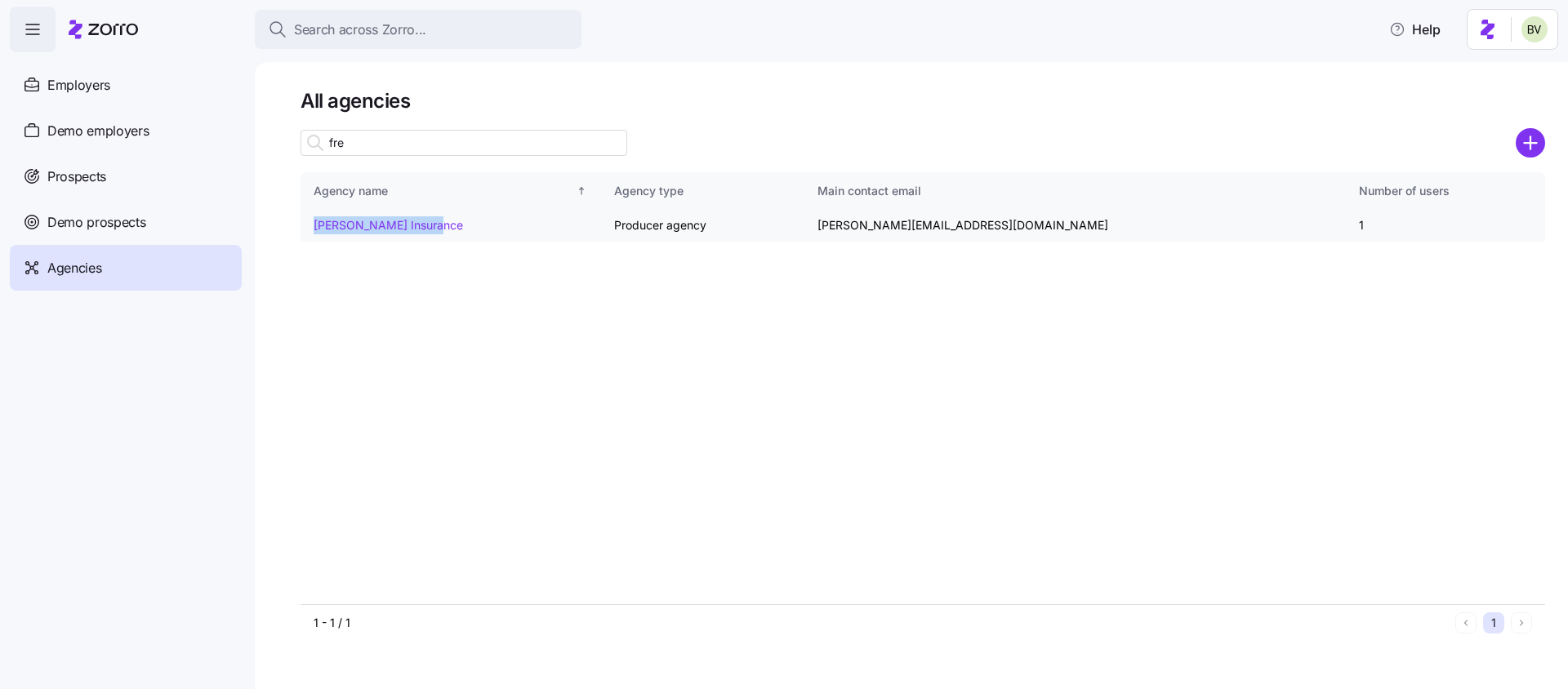
drag, startPoint x: 448, startPoint y: 229, endPoint x: 313, endPoint y: 223, distance: 135.1
click at [313, 223] on td "[PERSON_NAME] Insurance" at bounding box center [450, 225] width 300 height 32
copy link "[PERSON_NAME] Insurance"
click at [1533, 132] on circle "add icon" at bounding box center [1531, 143] width 27 height 27
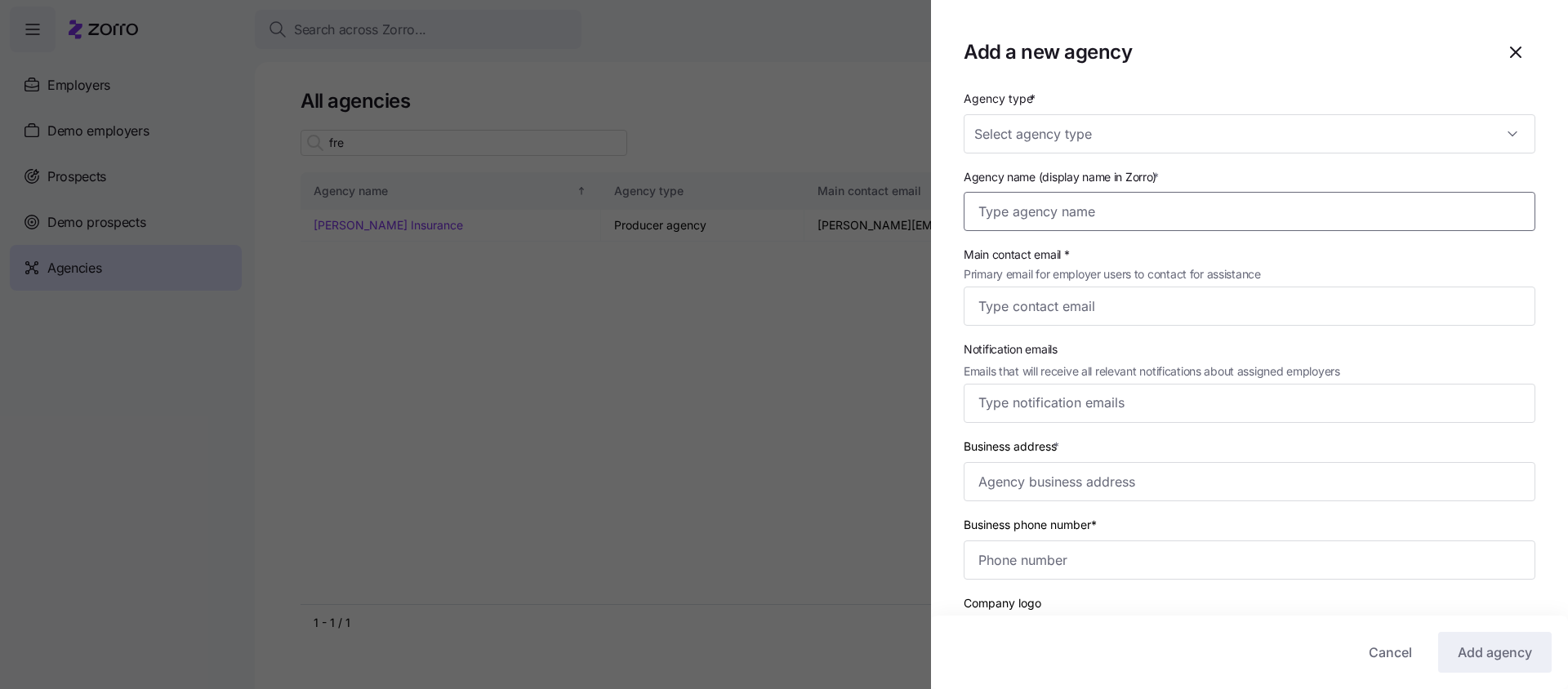
click at [1133, 208] on input "Agency name (display name in Zorro) *" at bounding box center [1249, 211] width 571 height 39
paste input "[PERSON_NAME] Insurance"
type input "[PERSON_NAME] Insurance"
click at [1110, 134] on input "Agency type *" at bounding box center [1249, 133] width 571 height 39
click at [1087, 193] on div "Enrollment team" at bounding box center [1243, 184] width 546 height 35
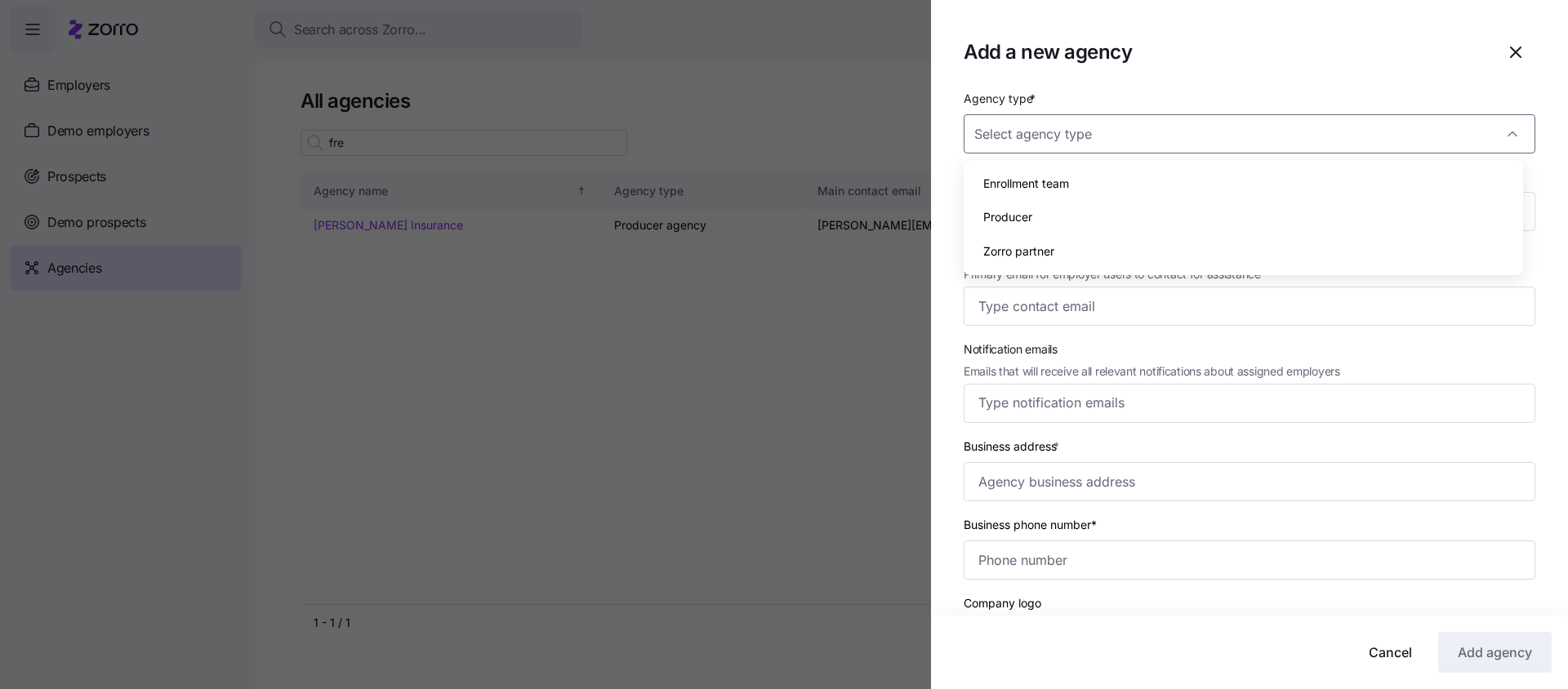
type input "Enrollment team"
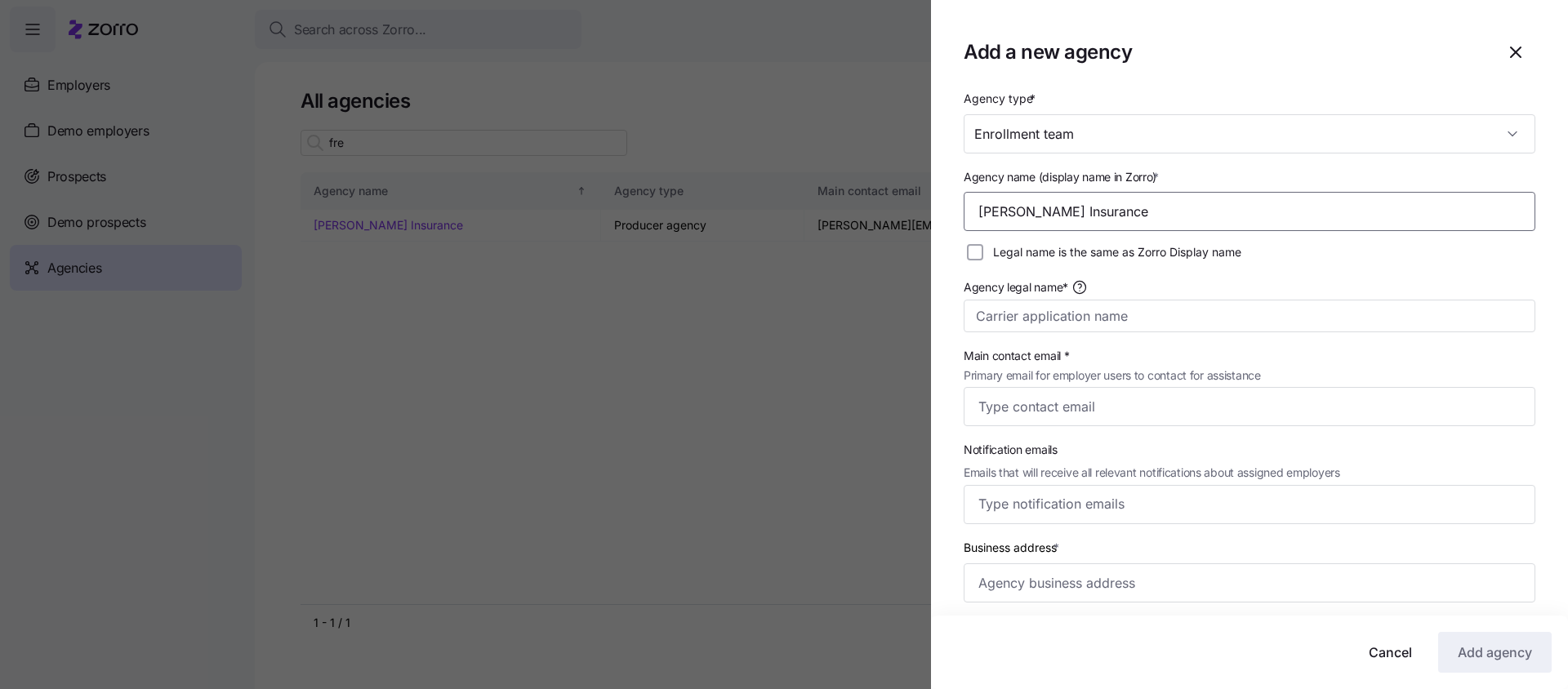
click at [1170, 211] on input "Fredriksen Insurance" at bounding box center [1249, 211] width 571 height 39
type input "Fredriksen Insurance - Enrollment Team"
click at [1068, 317] on input "Agency legal name*" at bounding box center [1249, 316] width 571 height 33
click at [980, 254] on input "Legal name is the same as Zorro Display name" at bounding box center [975, 252] width 16 height 16
checkbox input "true"
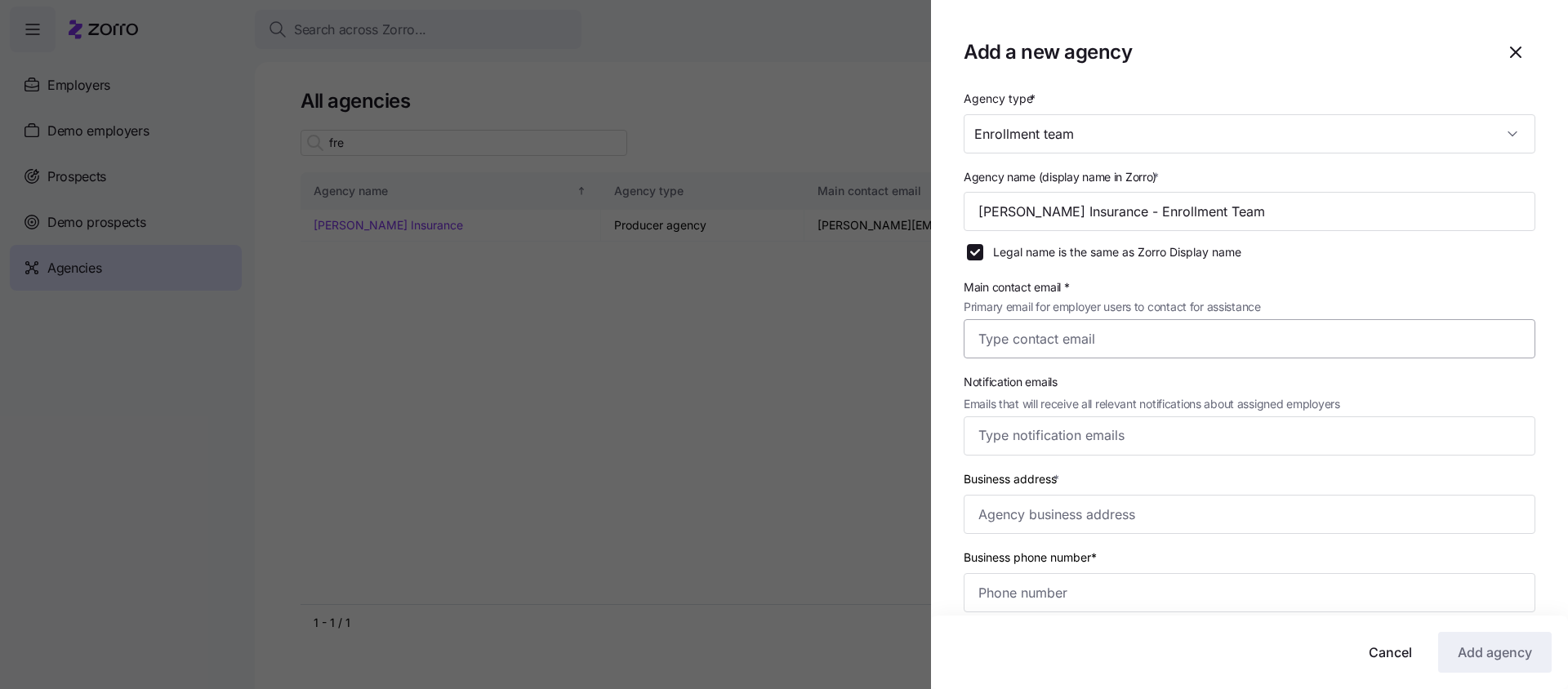
scroll to position [24, 0]
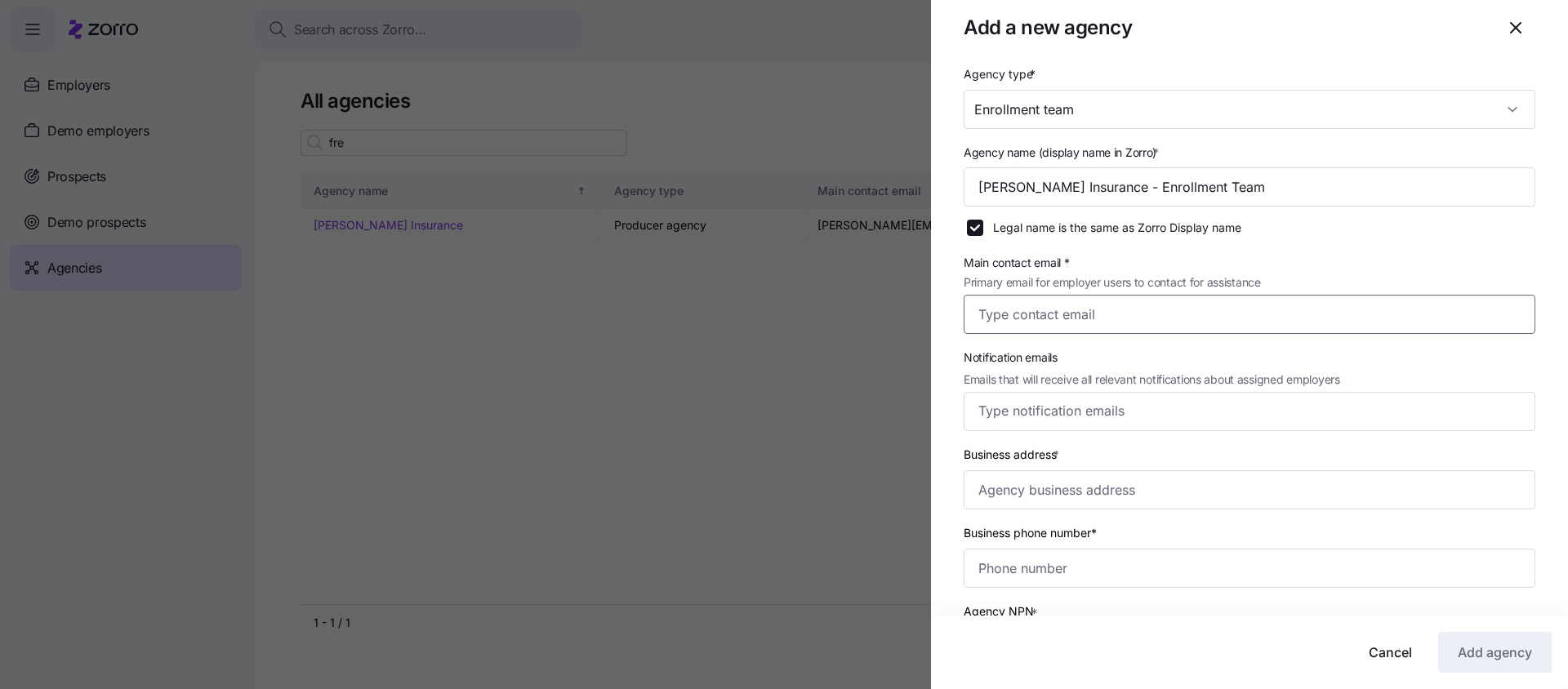
click at [1100, 312] on input "Main contact email * Primary email for employer users to contact for assistance" at bounding box center [1249, 314] width 571 height 39
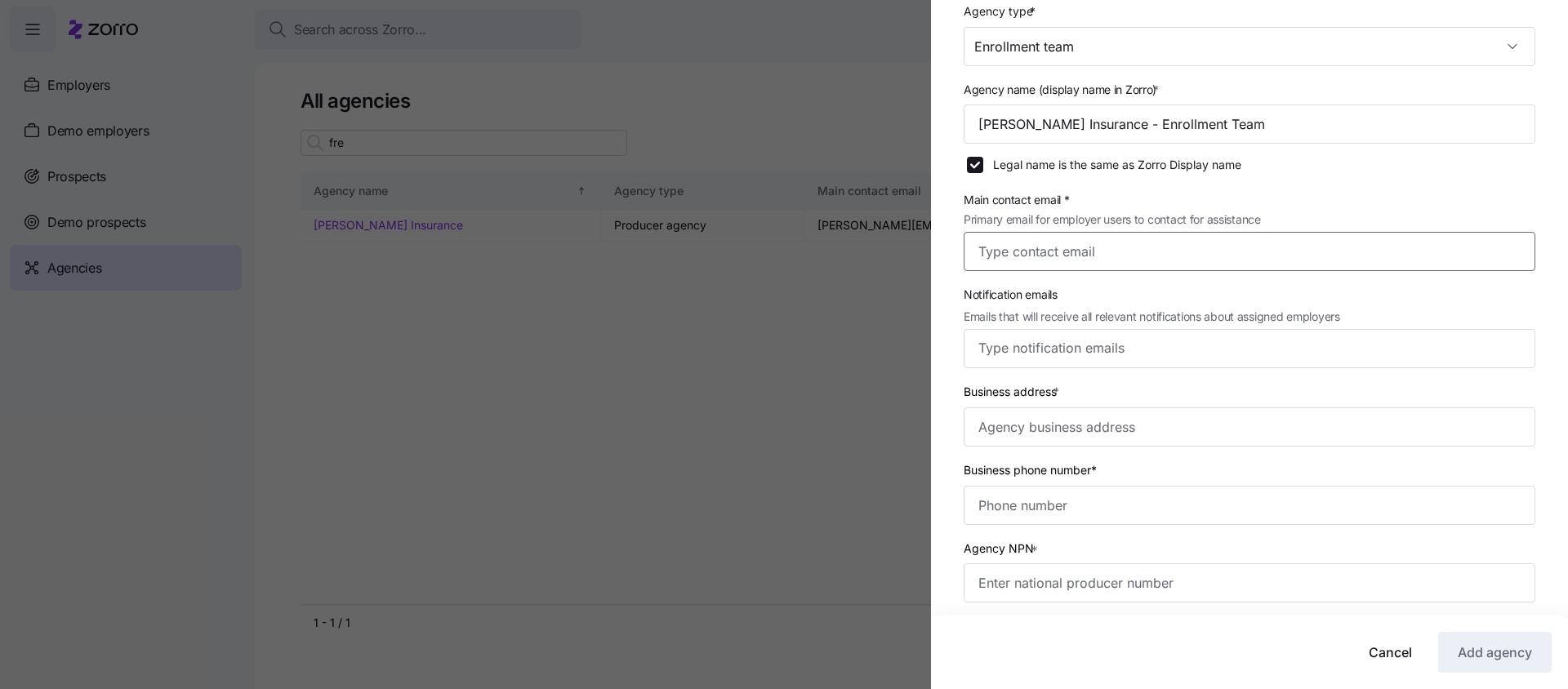
scroll to position [90, 0]
click at [1069, 252] on input "Main contact email * Primary email for employer users to contact for assistance" at bounding box center [1249, 248] width 571 height 39
type input "[PERSON_NAME][EMAIL_ADDRESS][DOMAIN_NAME]"
click at [1270, 342] on input "Notification emails Emails that will receive all relevant notifications about a…" at bounding box center [1234, 346] width 512 height 22
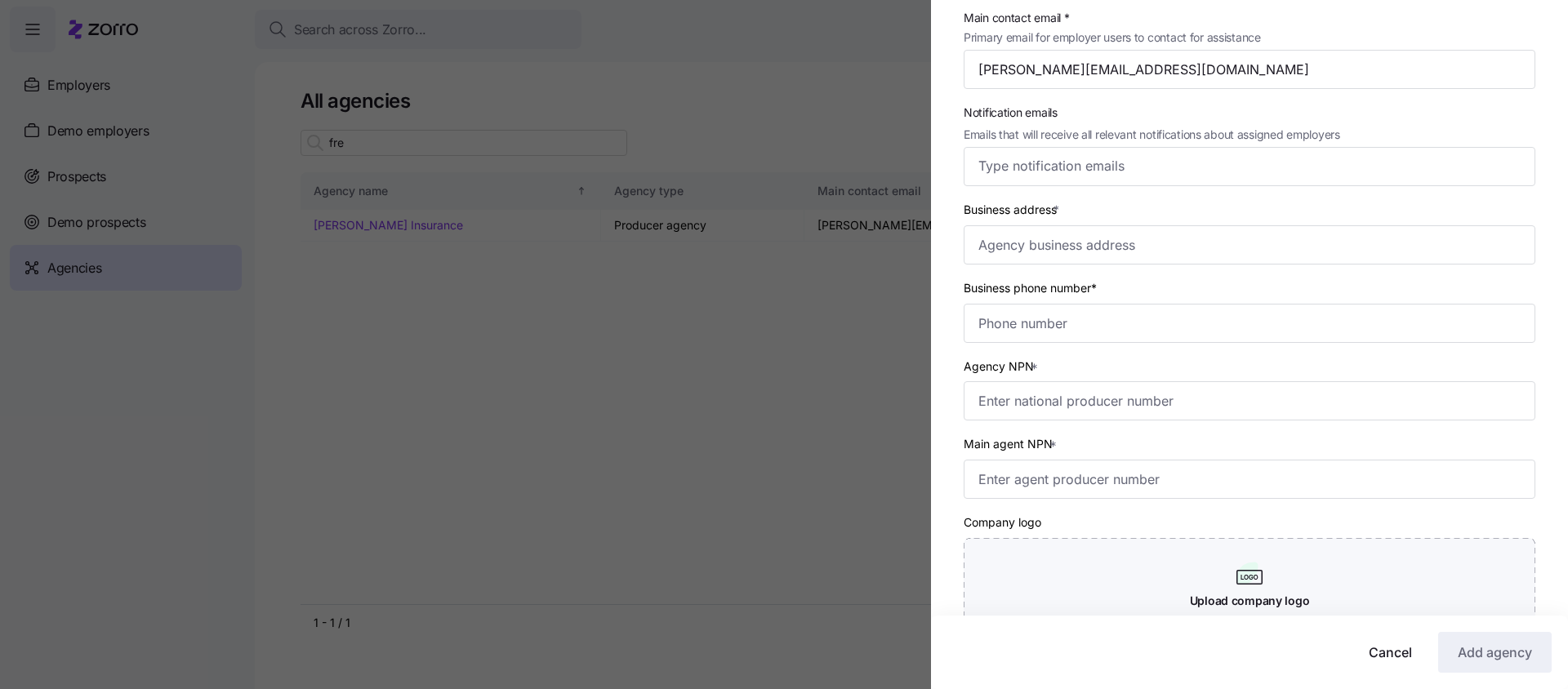
scroll to position [383, 0]
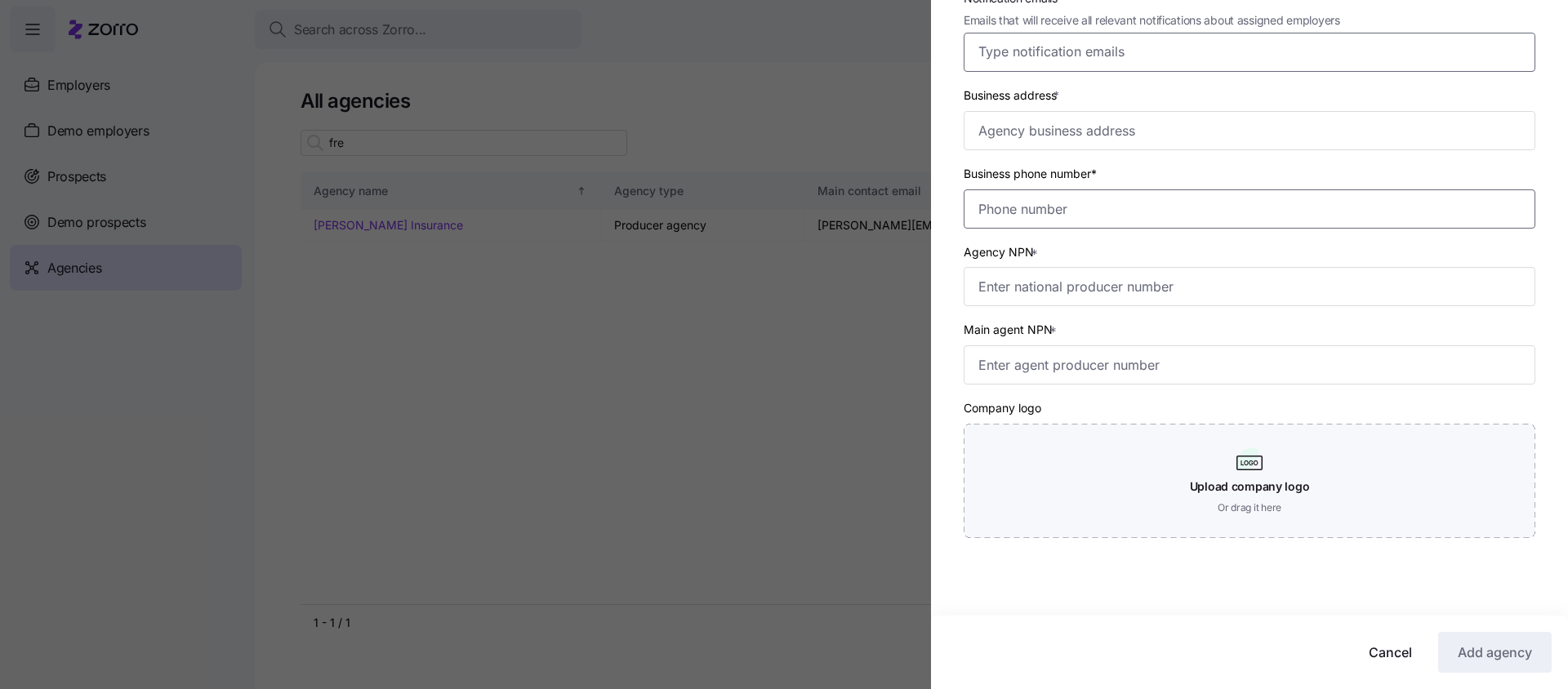
click at [1055, 203] on input "Business phone number*" at bounding box center [1249, 209] width 571 height 39
click at [1054, 126] on input "Business address *" at bounding box center [1249, 130] width 571 height 39
paste input "[STREET_ADDRESS]"
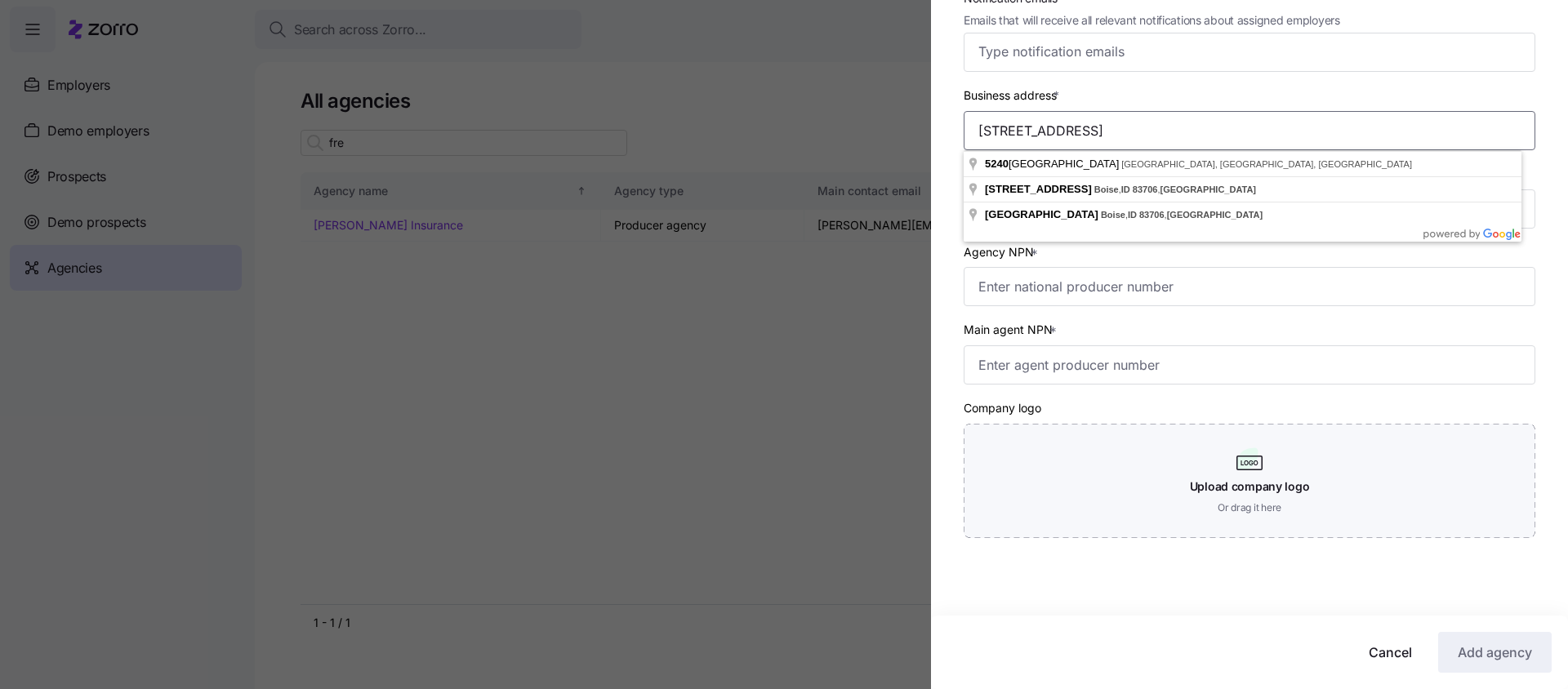
type input "[STREET_ADDRESS]"
click at [1257, 286] on input "Agency NPN *" at bounding box center [1249, 286] width 571 height 39
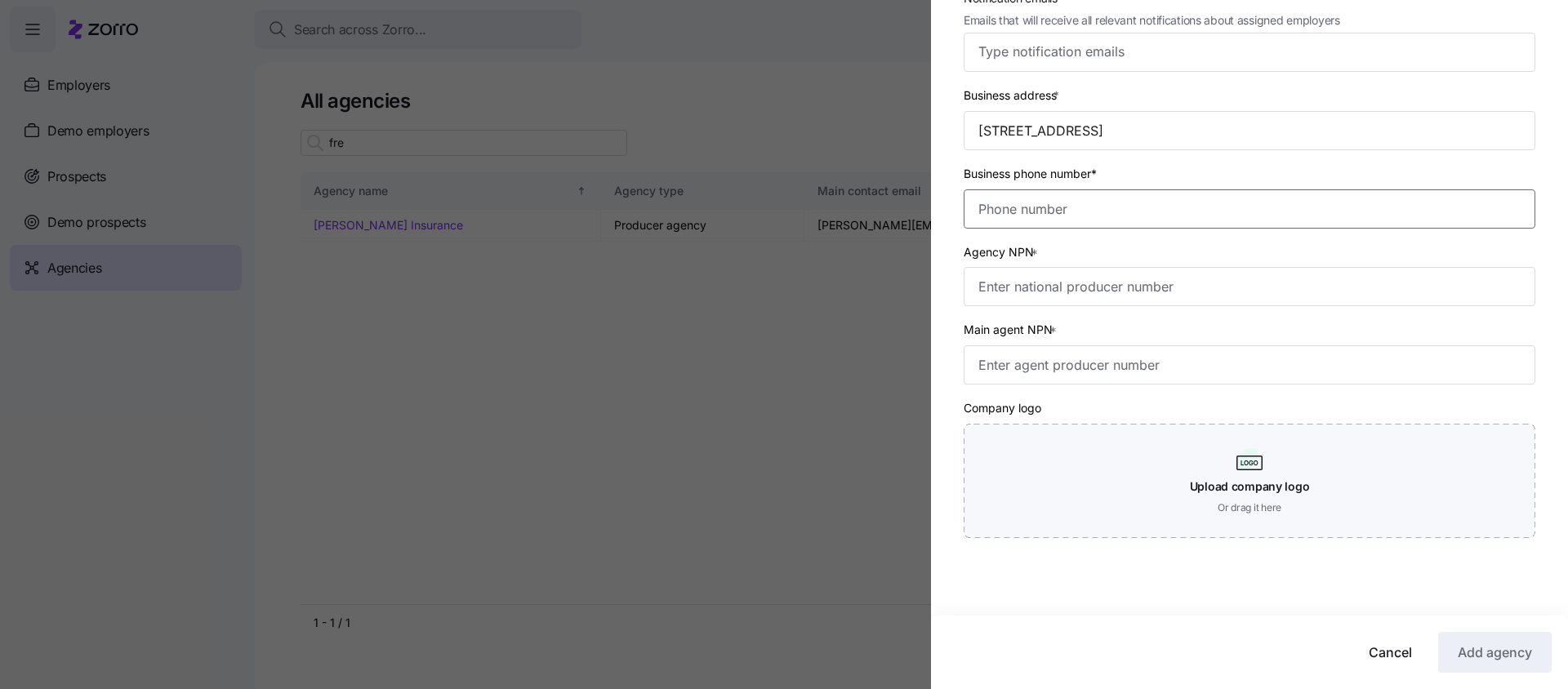
click at [1173, 212] on input "Business phone number*" at bounding box center [1249, 209] width 571 height 39
paste input "[PHONE_NUMBER]"
type input "[PHONE_NUMBER]"
click at [945, 255] on div "Agency type * Enrollment team Agency name (display name in Zorro) * Fredriksen …" at bounding box center [1249, 138] width 637 height 866
click at [1007, 293] on input "Agency NPN *" at bounding box center [1249, 286] width 571 height 39
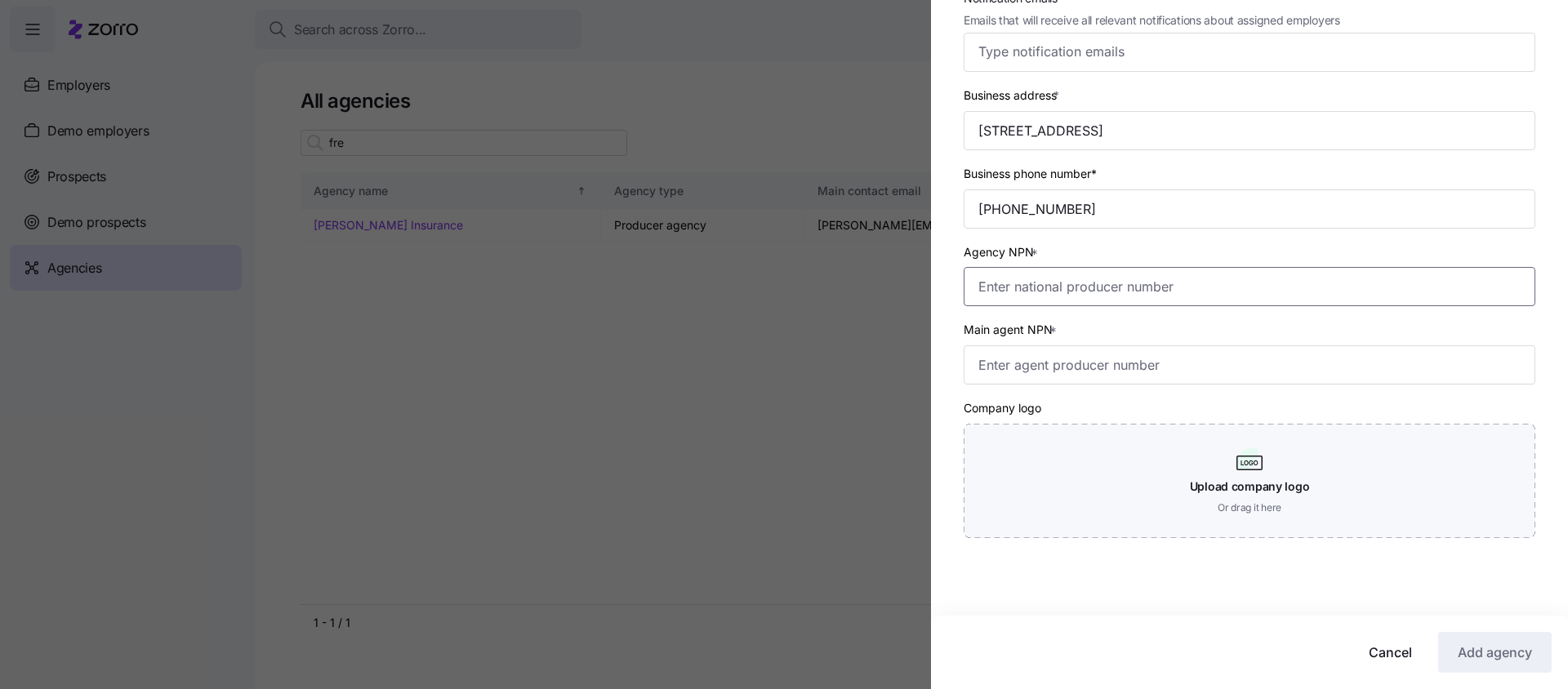
paste input "17828812"
type input "17828812"
click at [1057, 367] on input "Main agent NPN *" at bounding box center [1249, 364] width 571 height 39
paste input "17462272"
type input "17462272"
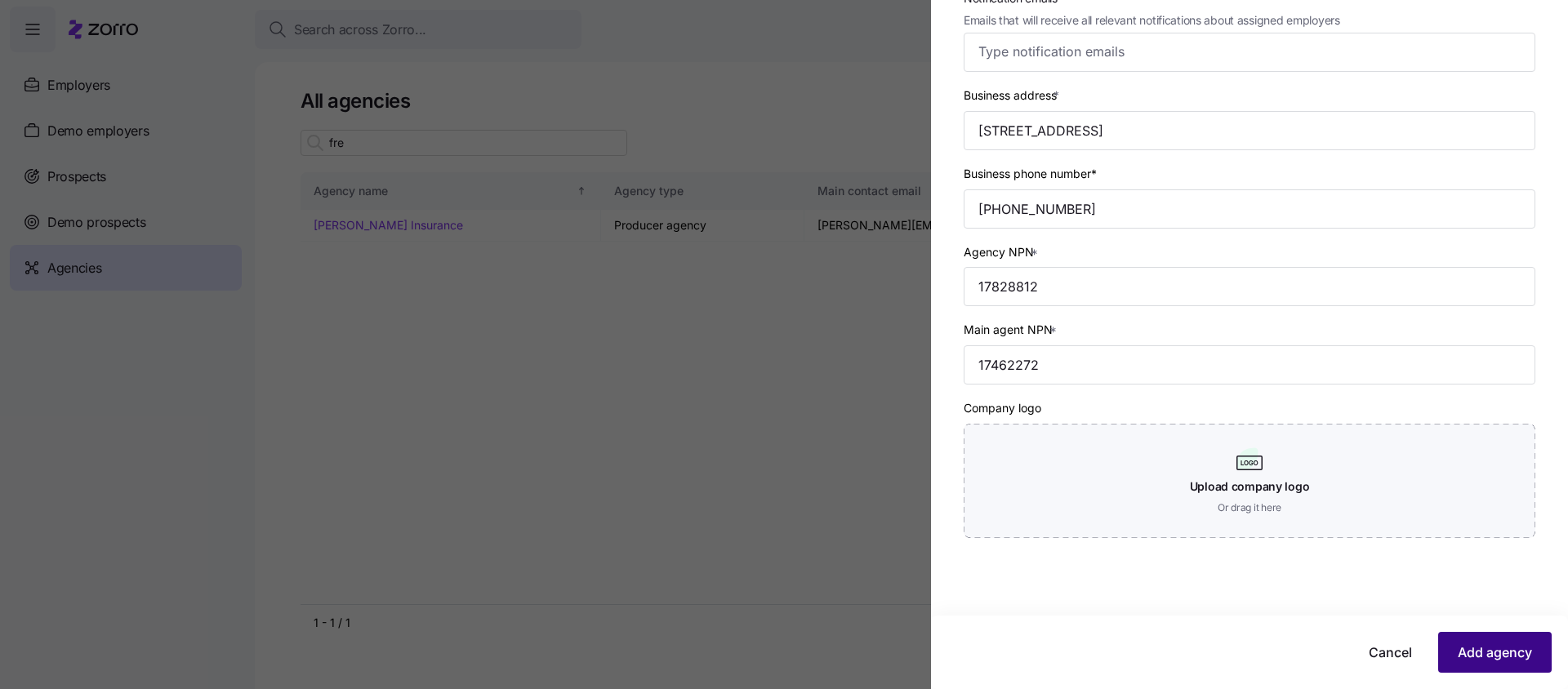
click at [1495, 654] on span "Add agency" at bounding box center [1495, 652] width 74 height 20
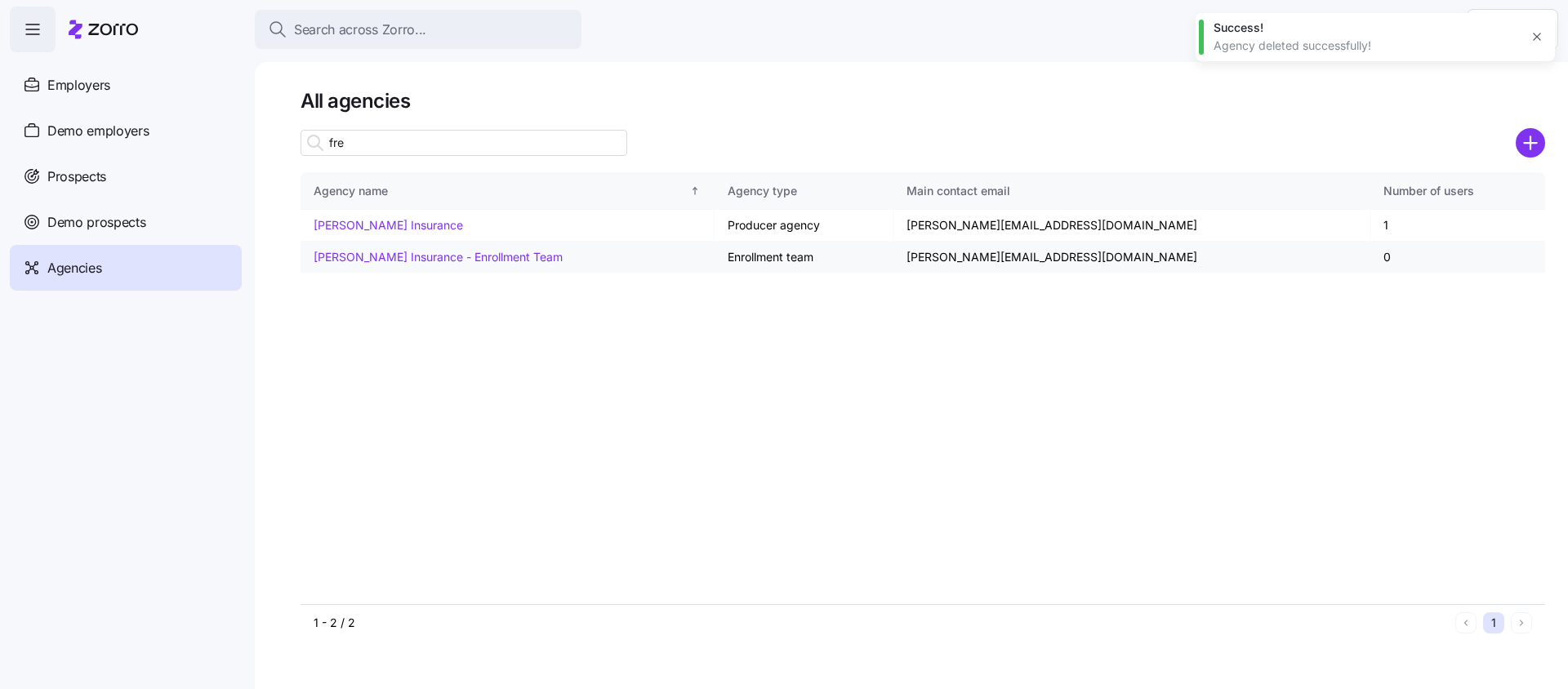
click at [481, 255] on link "[PERSON_NAME] Insurance - Enrollment Team" at bounding box center [438, 257] width 249 height 14
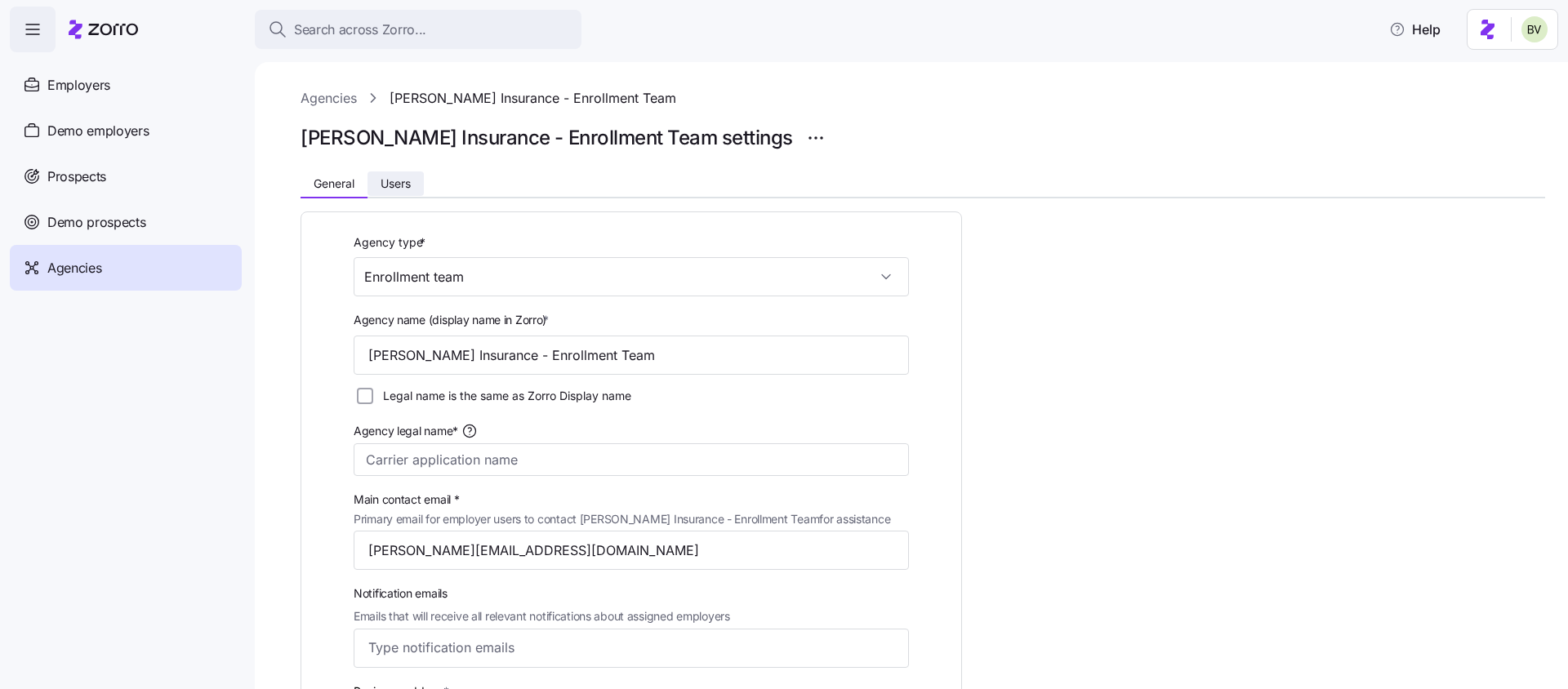
click at [410, 190] on button "Users" at bounding box center [395, 184] width 56 height 24
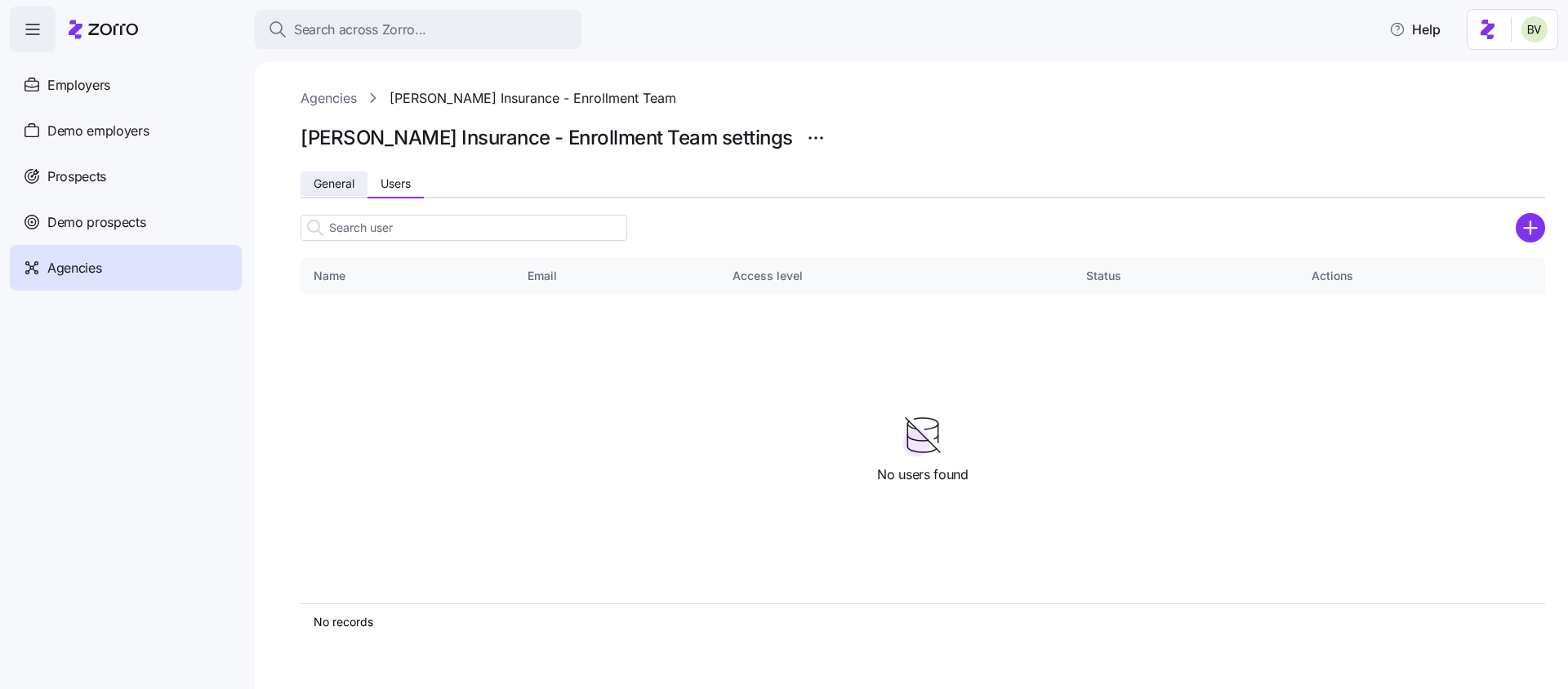
click at [323, 187] on span "General" at bounding box center [333, 184] width 41 height 11
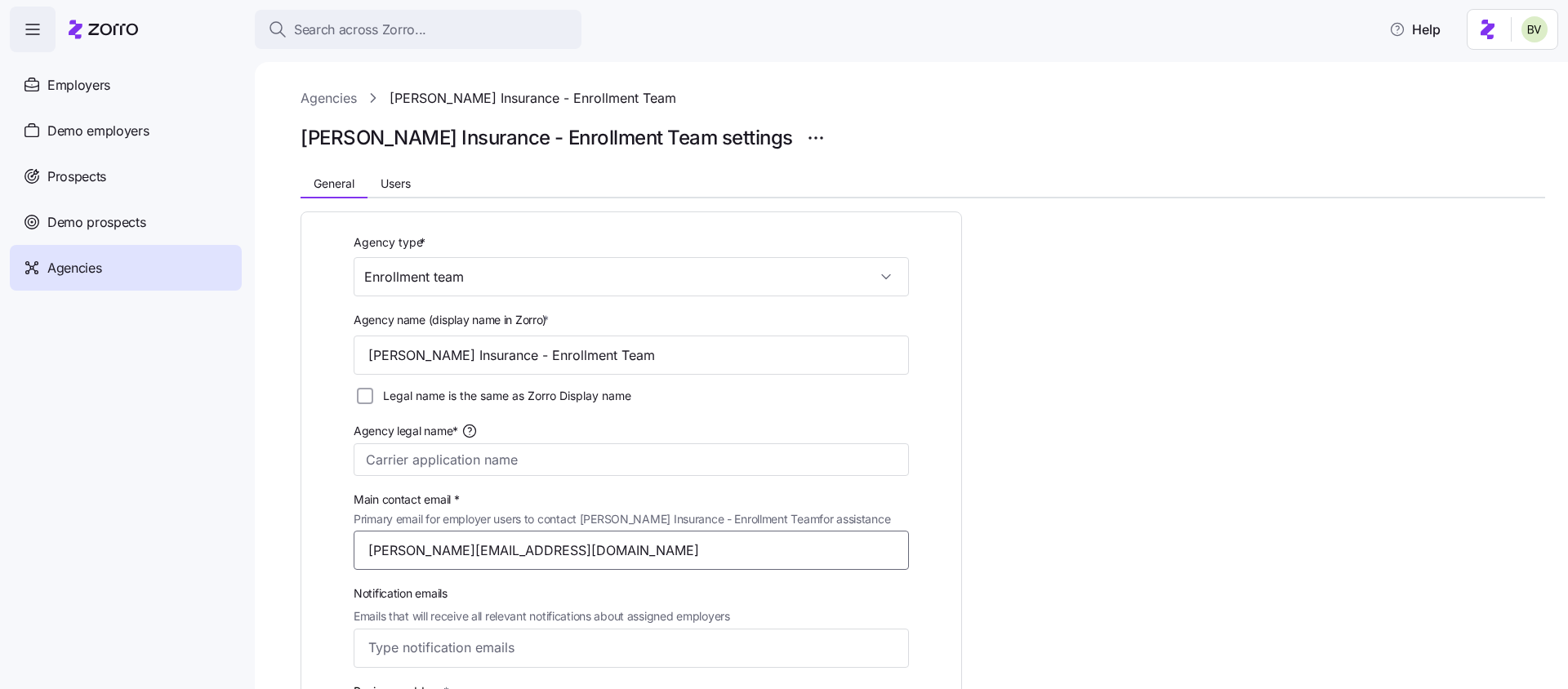
drag, startPoint x: 539, startPoint y: 554, endPoint x: 365, endPoint y: 551, distance: 174.0
click at [365, 551] on input "[PERSON_NAME][EMAIL_ADDRESS][DOMAIN_NAME]" at bounding box center [630, 550] width 555 height 39
click at [384, 180] on span "Users" at bounding box center [396, 184] width 30 height 11
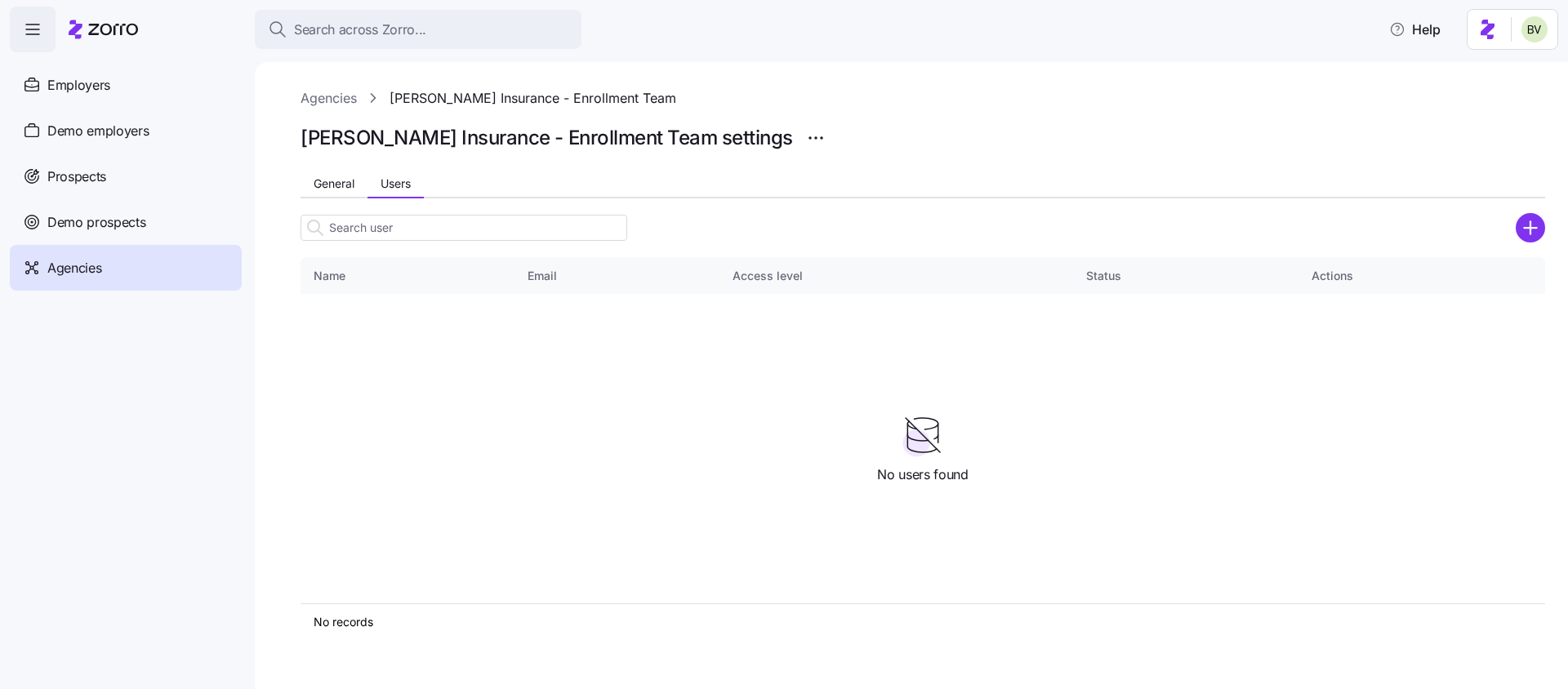
click at [1528, 228] on icon "add icon" at bounding box center [1530, 228] width 12 height 0
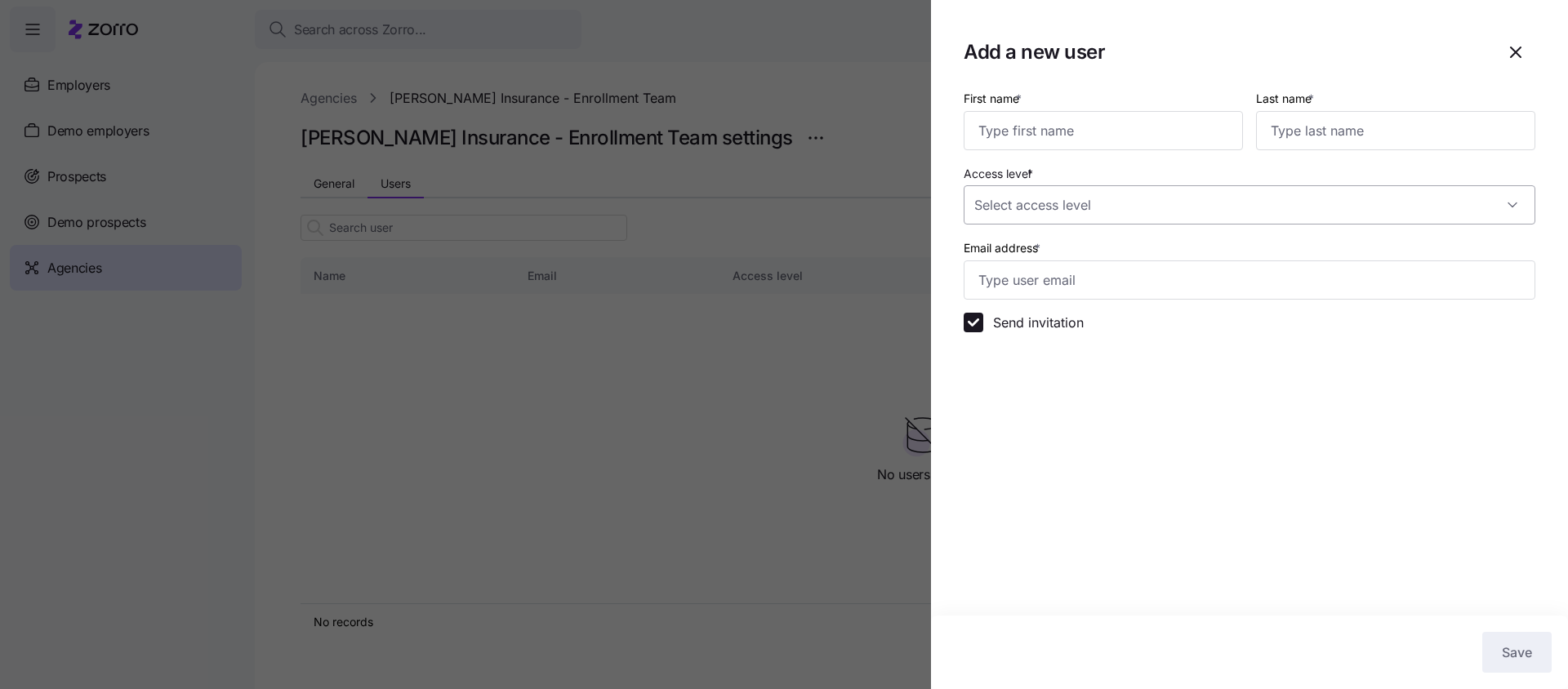
click at [1058, 214] on input "Access level *" at bounding box center [1249, 204] width 571 height 39
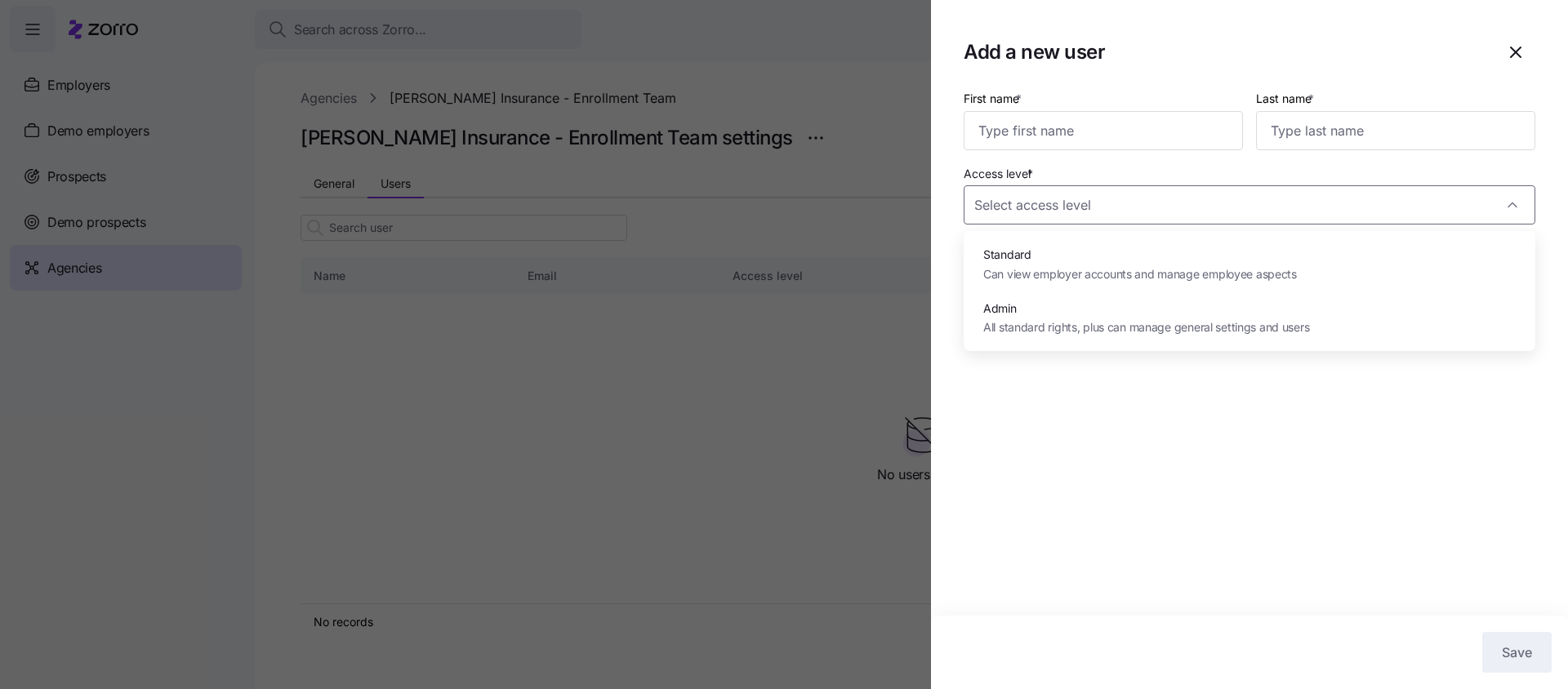
click at [1040, 309] on span "Admin" at bounding box center [1146, 308] width 326 height 18
type input "Admin"
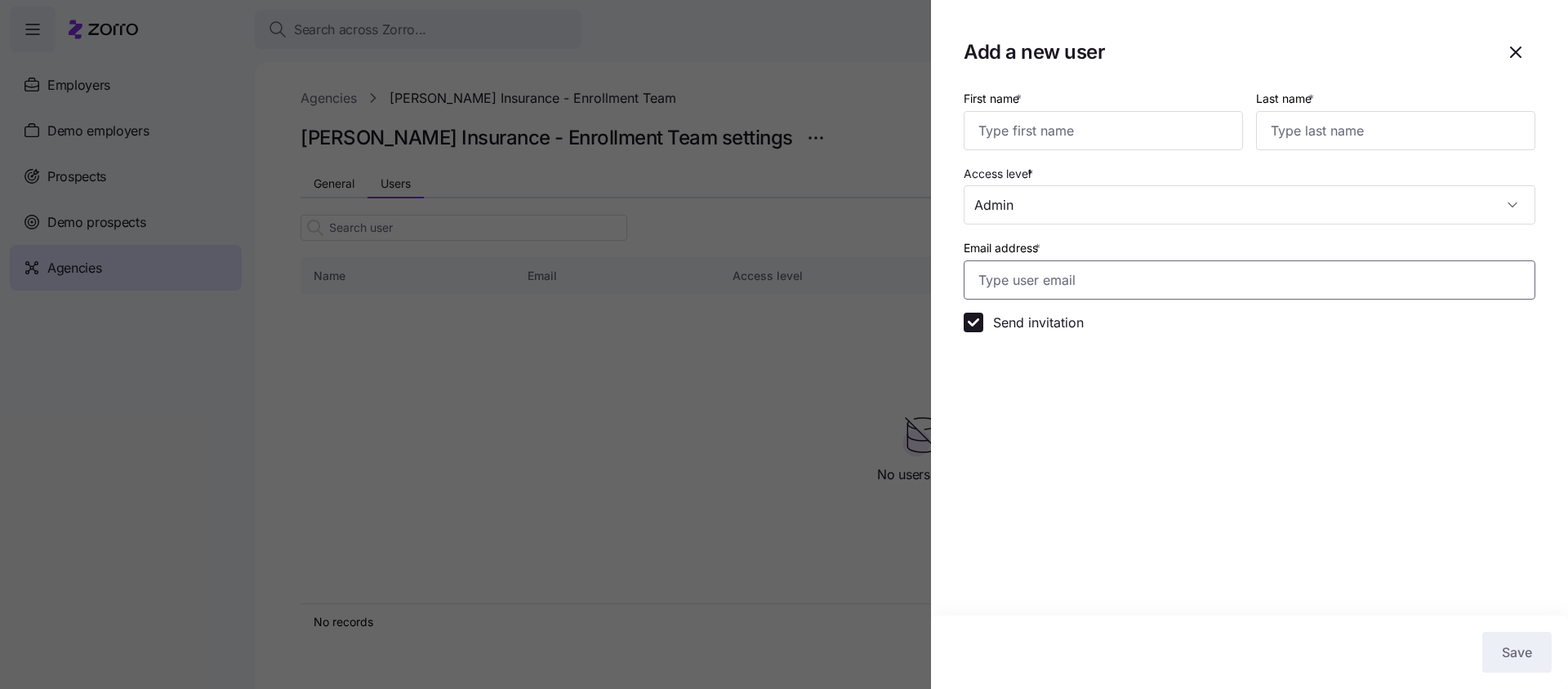
click at [1044, 279] on input "Email address *" at bounding box center [1249, 280] width 571 height 39
paste input "[PERSON_NAME][EMAIL_ADDRESS][DOMAIN_NAME]"
type input "[PERSON_NAME][EMAIL_ADDRESS][DOMAIN_NAME]"
click at [1284, 456] on section "Add a new user First name * Last name * Access level * Admin Email address * an…" at bounding box center [1249, 344] width 637 height 689
click at [1071, 122] on input "First name *" at bounding box center [1103, 130] width 280 height 39
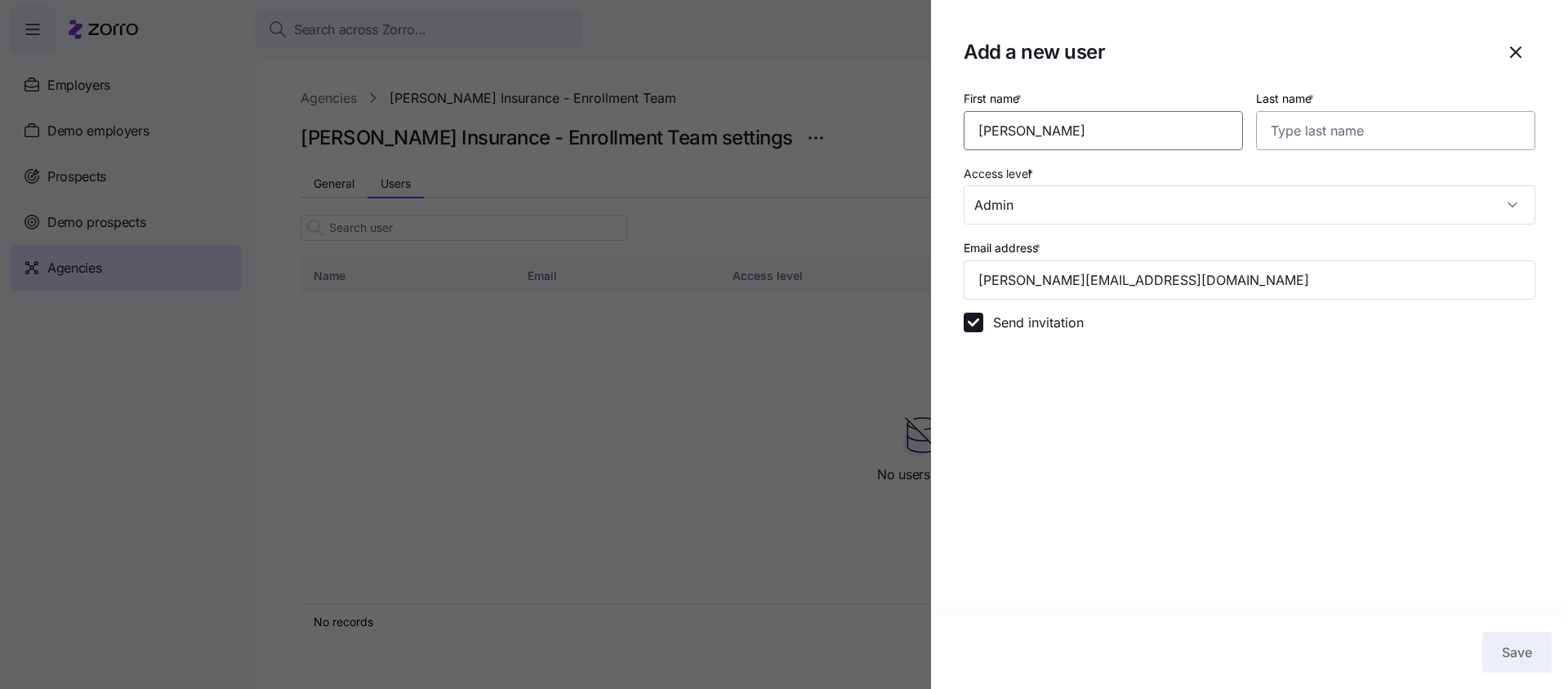
type input "Andrea"
click at [1346, 135] on input "Last name *" at bounding box center [1396, 130] width 280 height 39
type input "A"
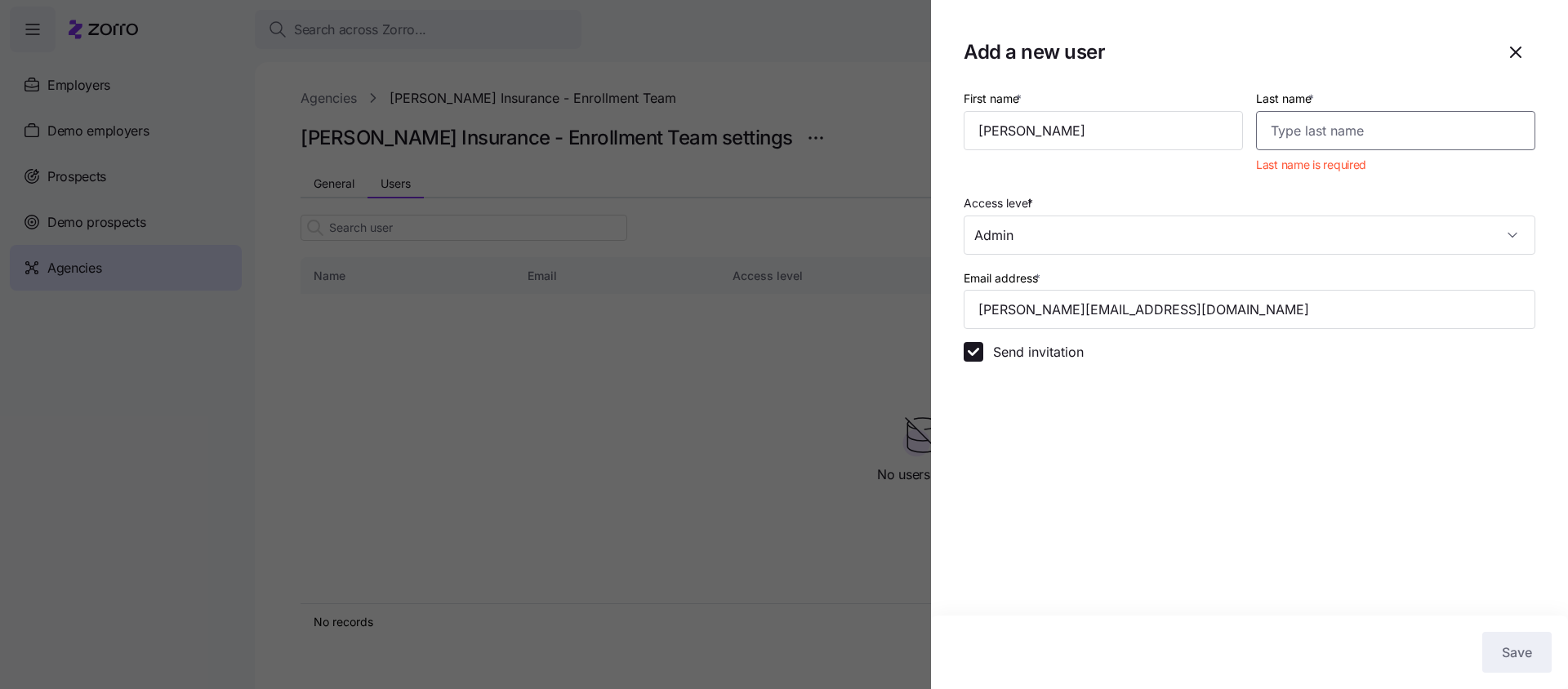
click at [1295, 132] on input "Last name *" at bounding box center [1396, 130] width 280 height 39
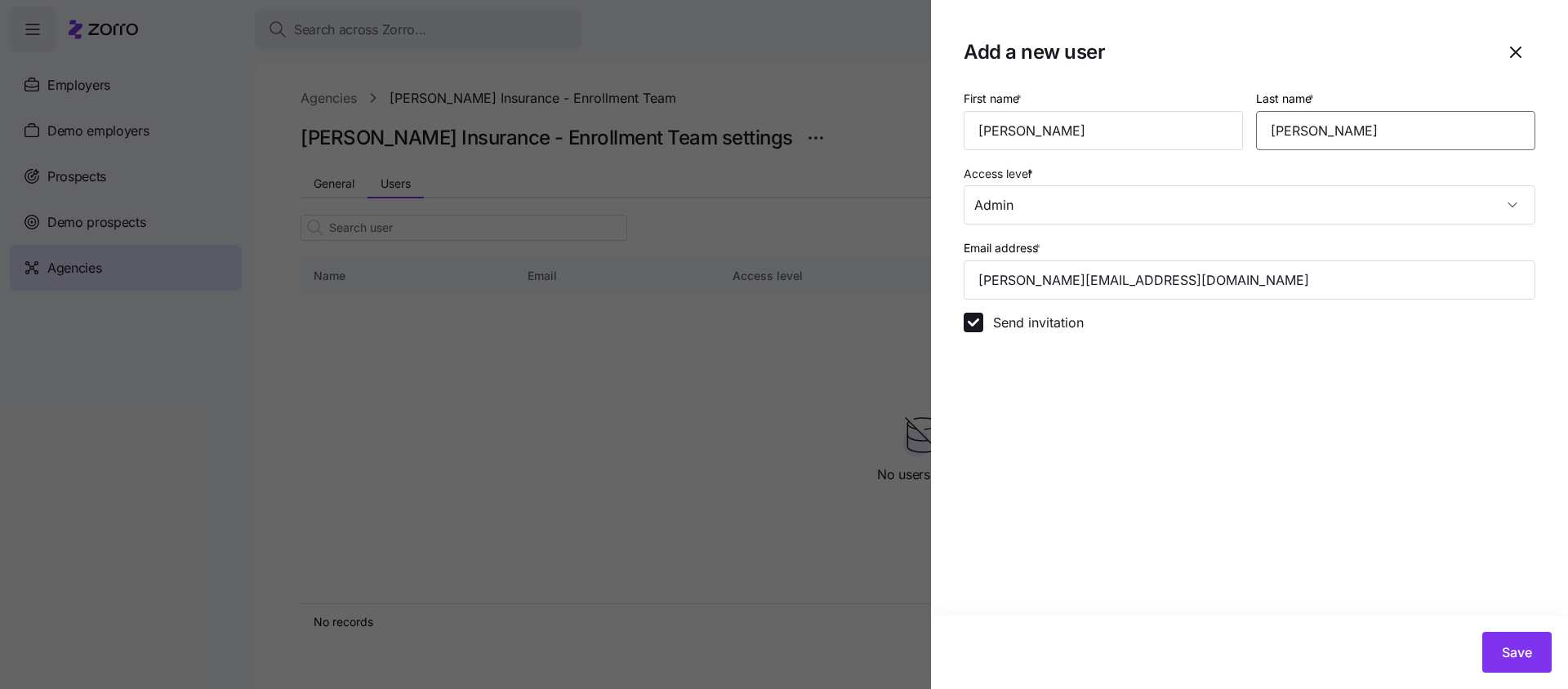
type input "Berry"
click at [1310, 77] on section "Add a new user First name * Andrea Last name * Berry Access level * Admin Email…" at bounding box center [1249, 344] width 637 height 689
click at [1536, 658] on button "Save" at bounding box center [1517, 652] width 69 height 41
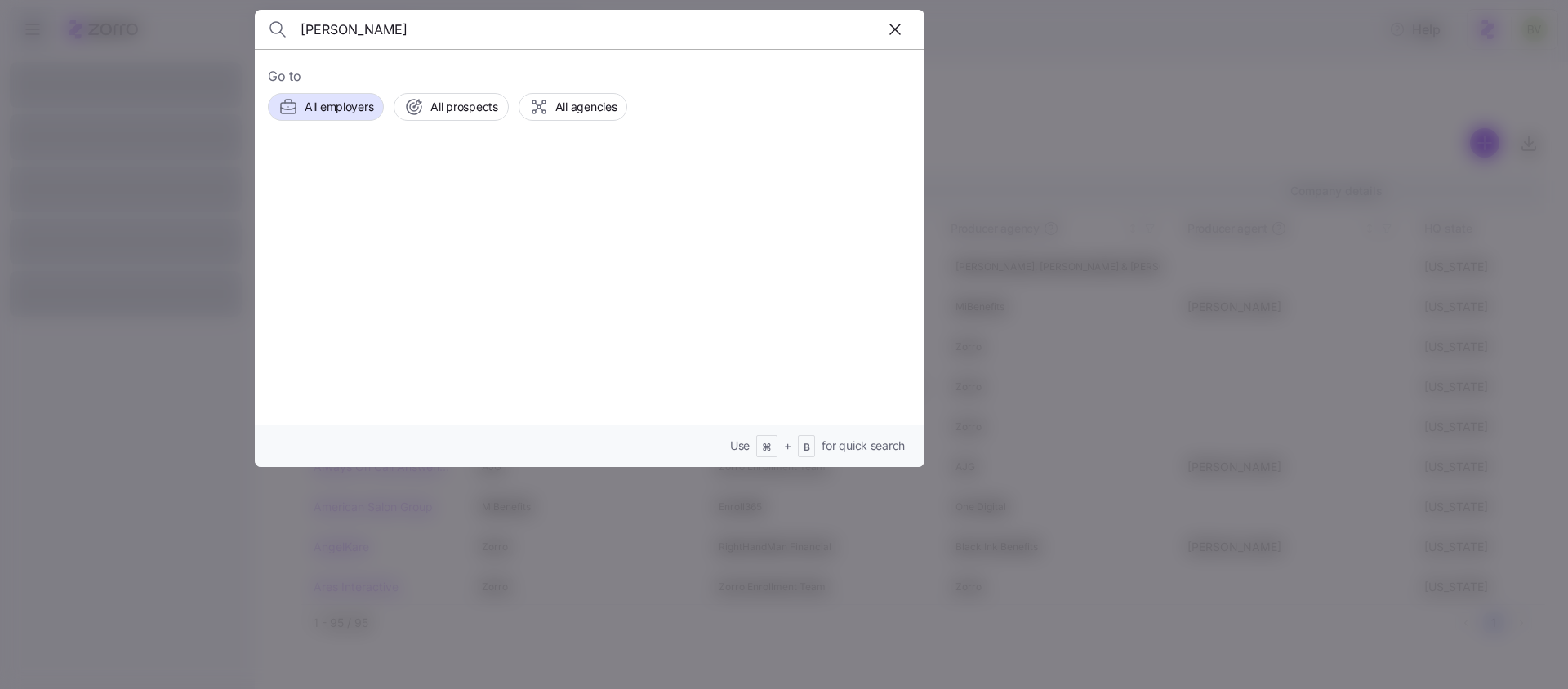
type input "[PERSON_NAME]"
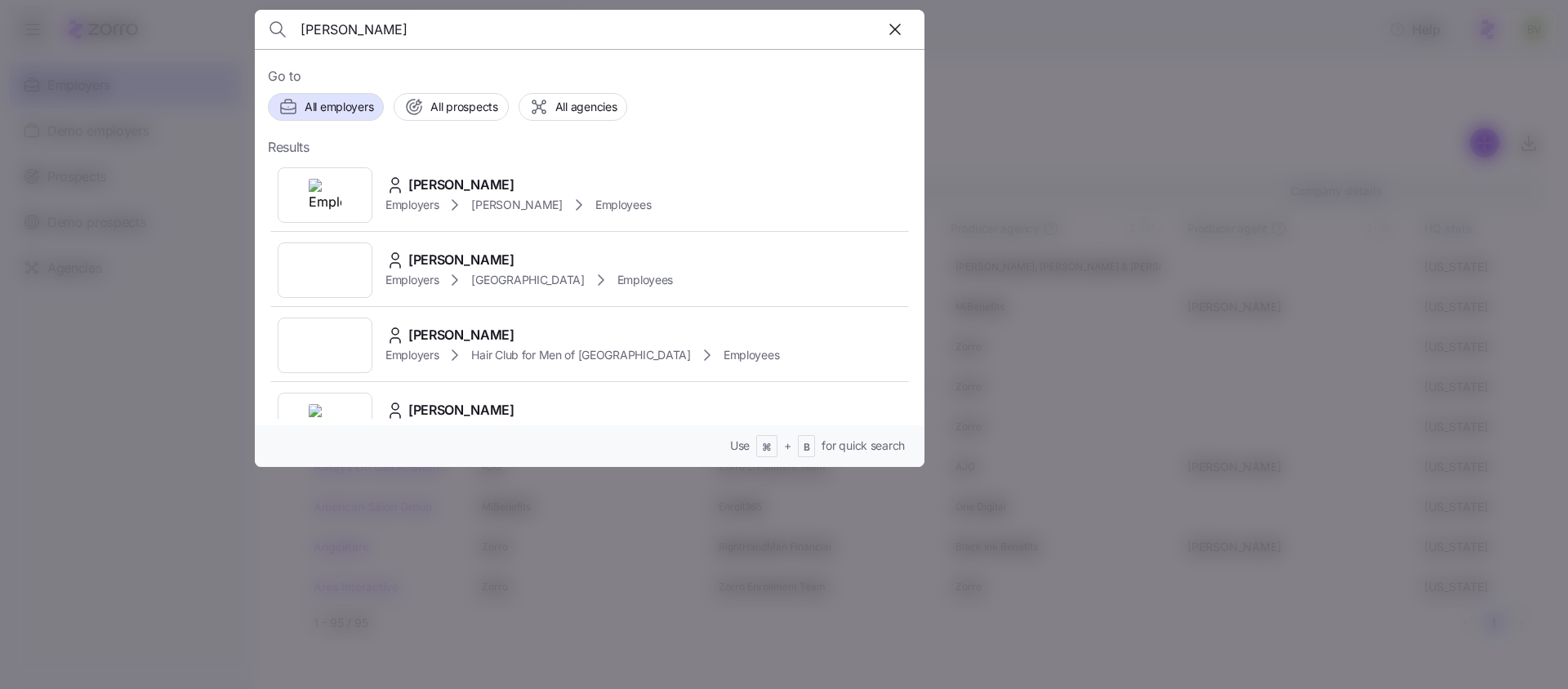
click at [332, 187] on img at bounding box center [326, 196] width 33 height 33
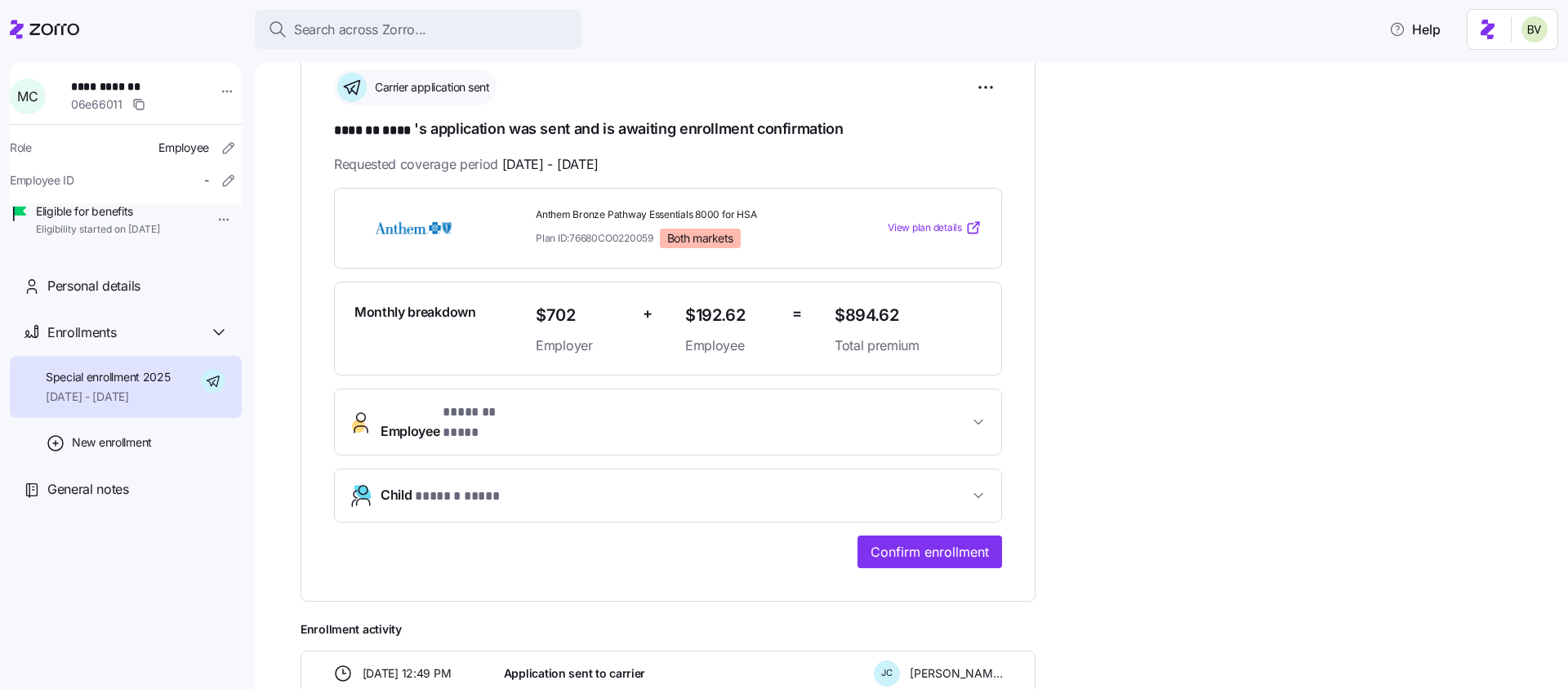
scroll to position [42, 0]
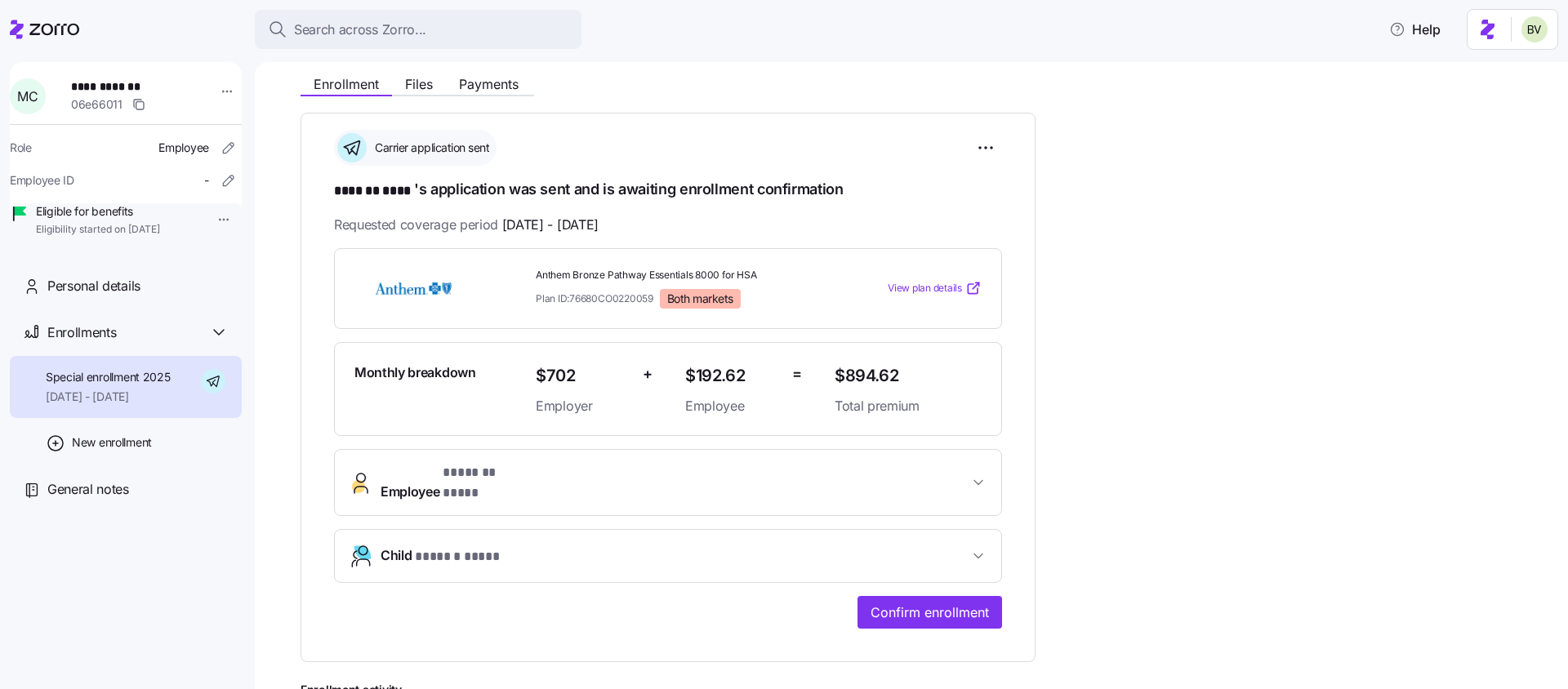
click at [526, 477] on span "* ******* **** *" at bounding box center [486, 473] width 87 height 21
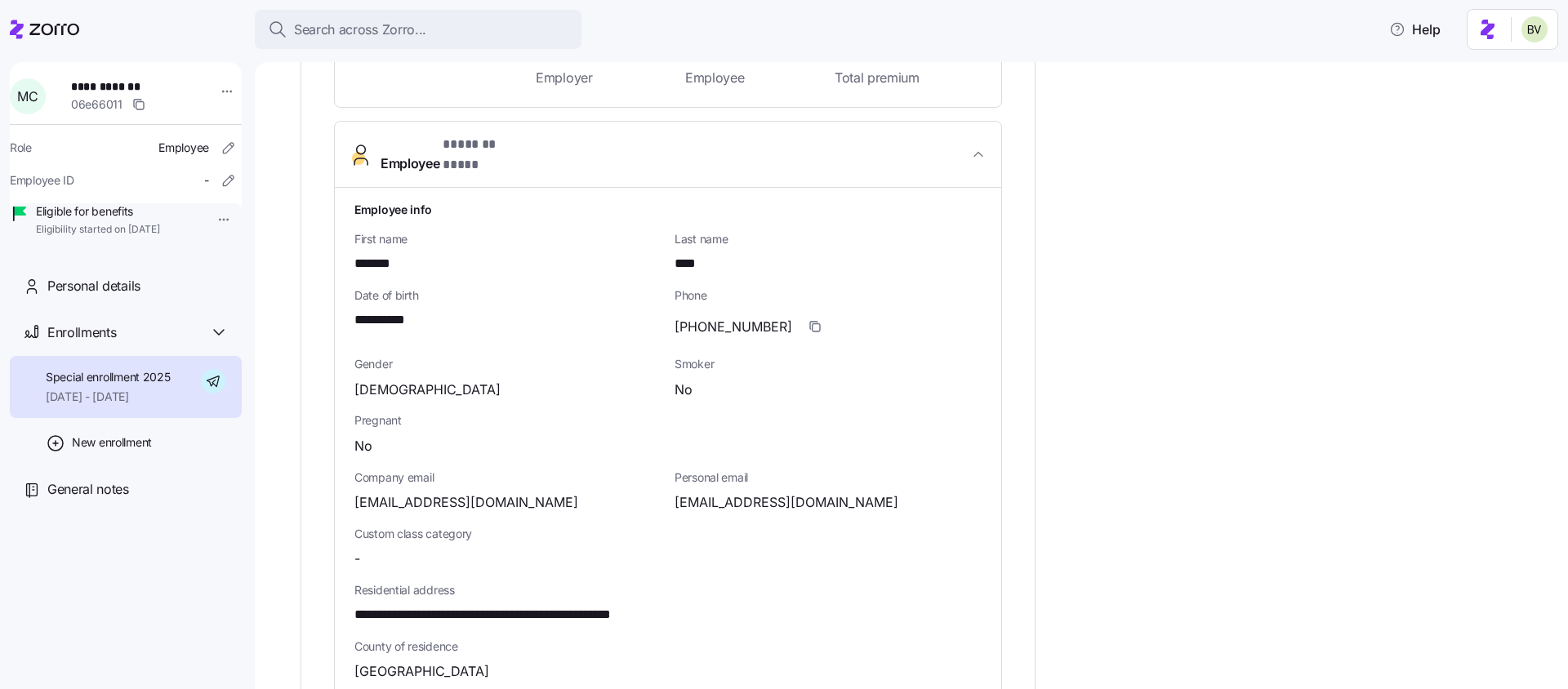
scroll to position [0, 0]
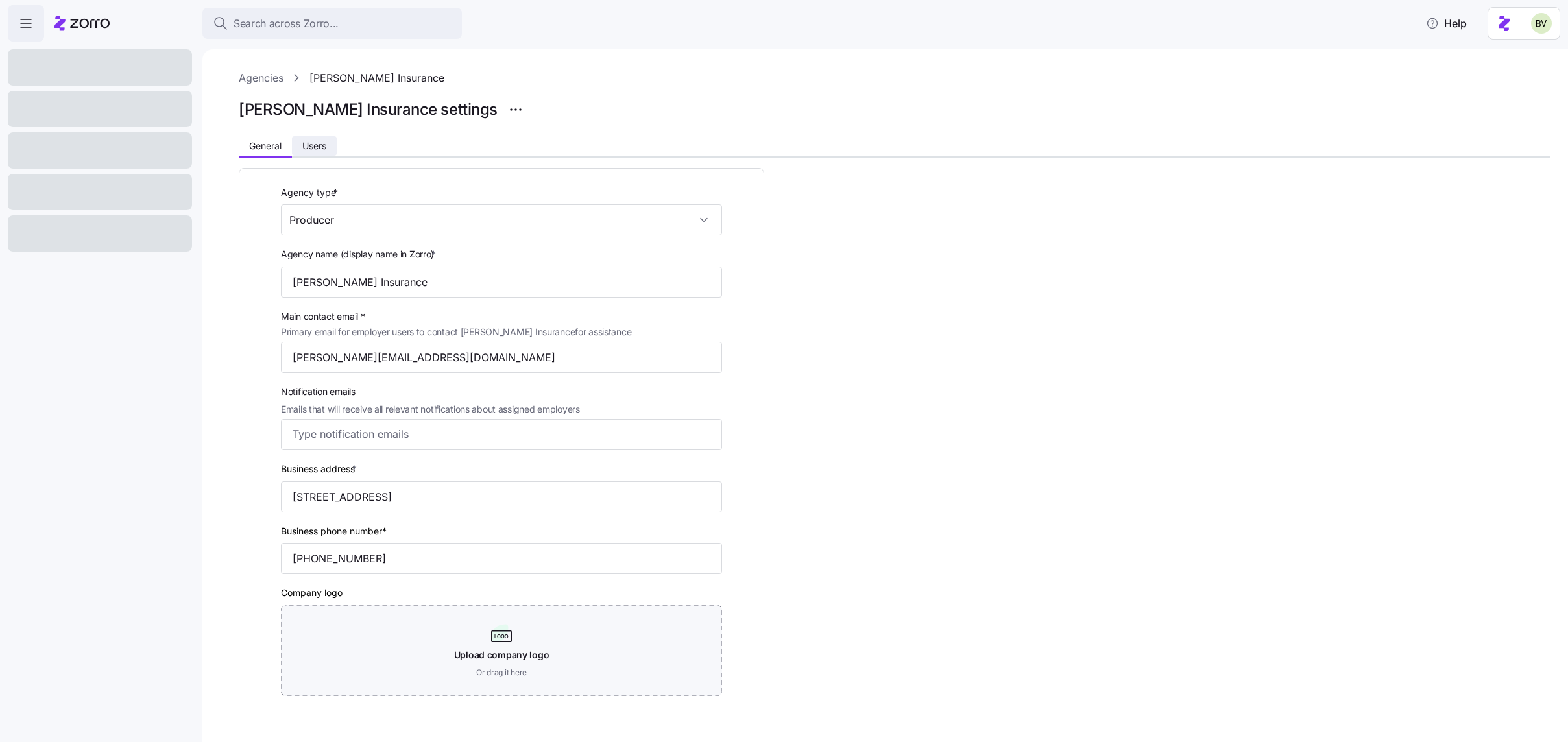
click at [323, 142] on span "Users" at bounding box center [314, 146] width 24 height 9
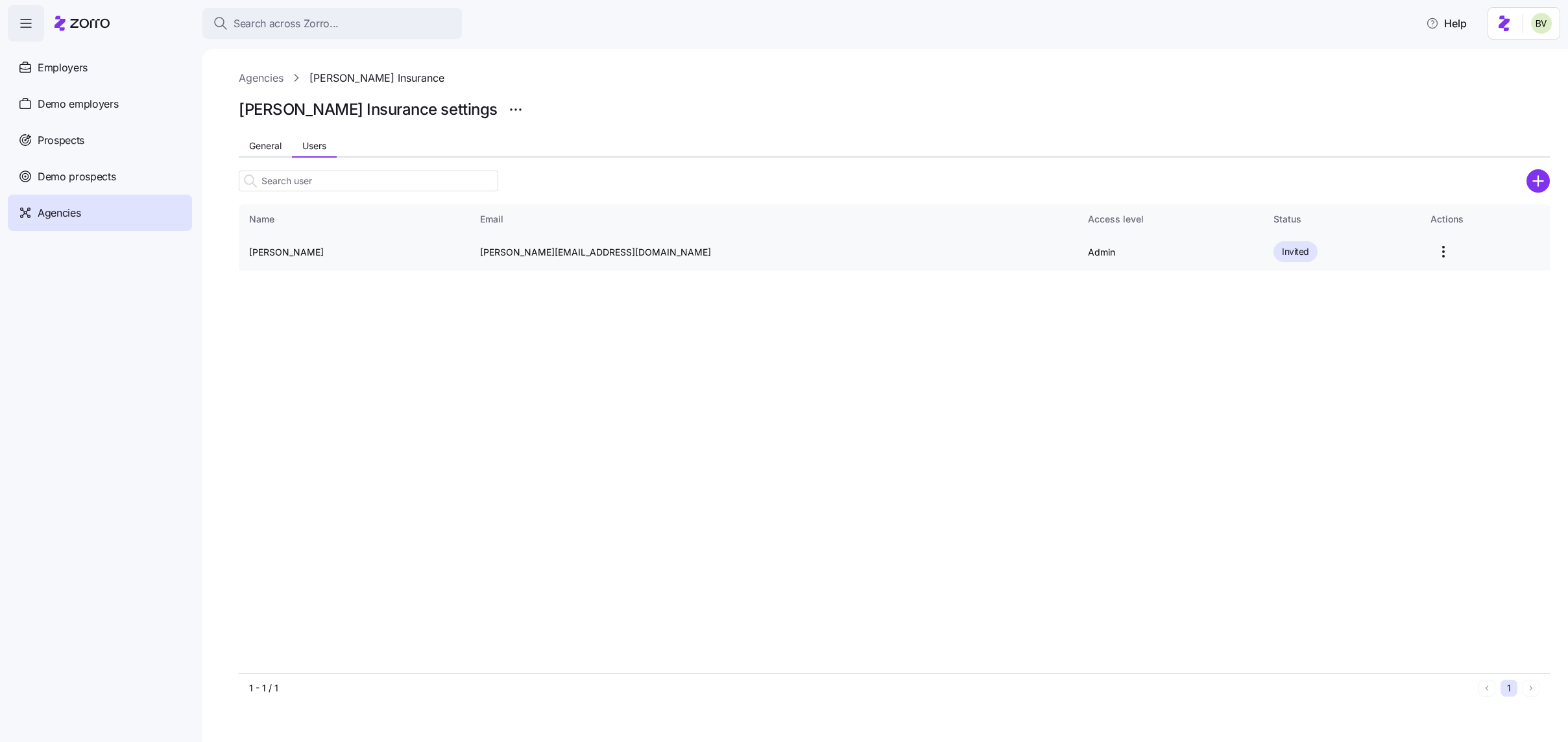
click at [1404, 252] on html "Search across Zorro... Help Employers Demo employers Prospects Demo prospects A…" at bounding box center [784, 367] width 1568 height 734
click at [1346, 317] on div "Delete" at bounding box center [1347, 325] width 120 height 21
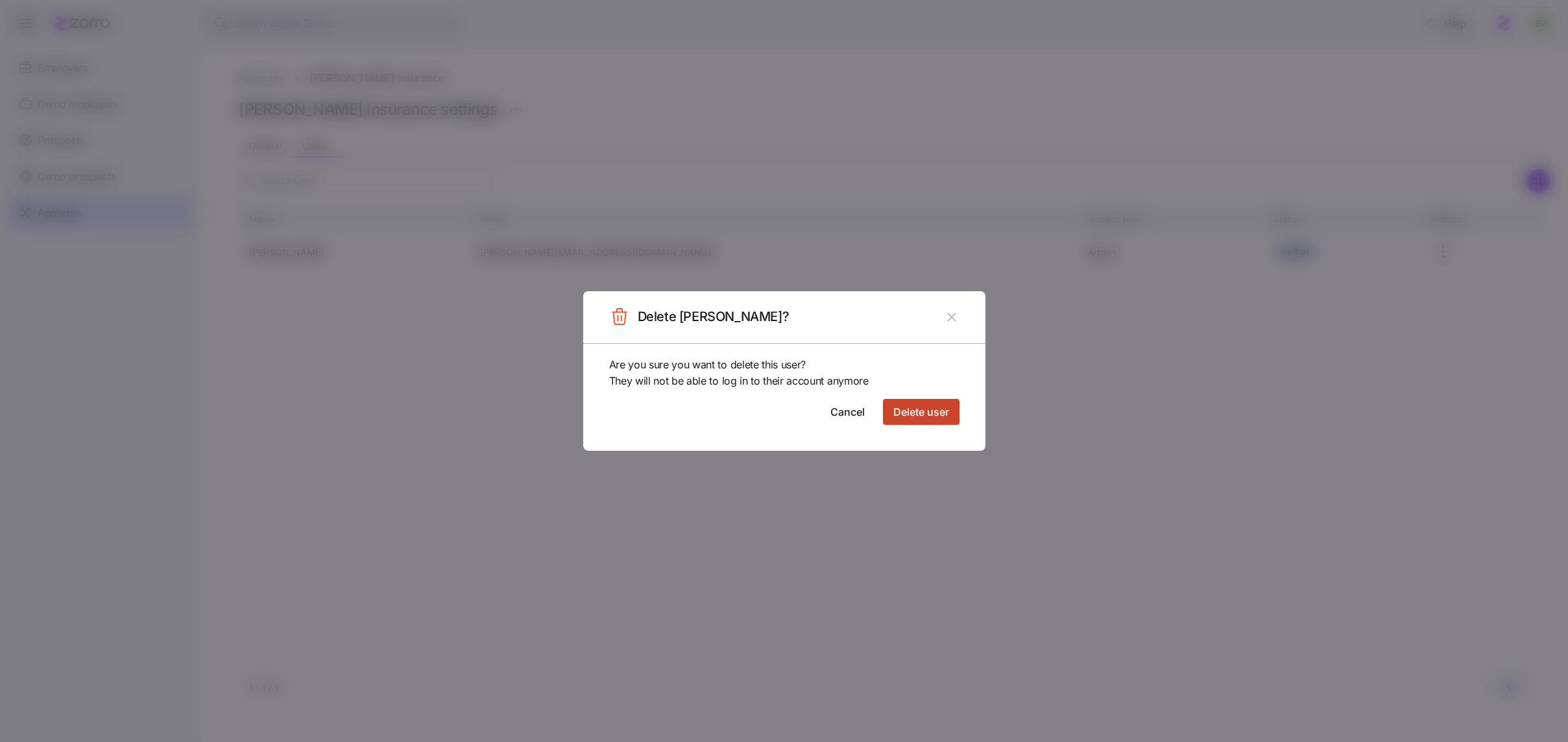
click at [923, 417] on span "Delete user" at bounding box center [921, 412] width 56 height 16
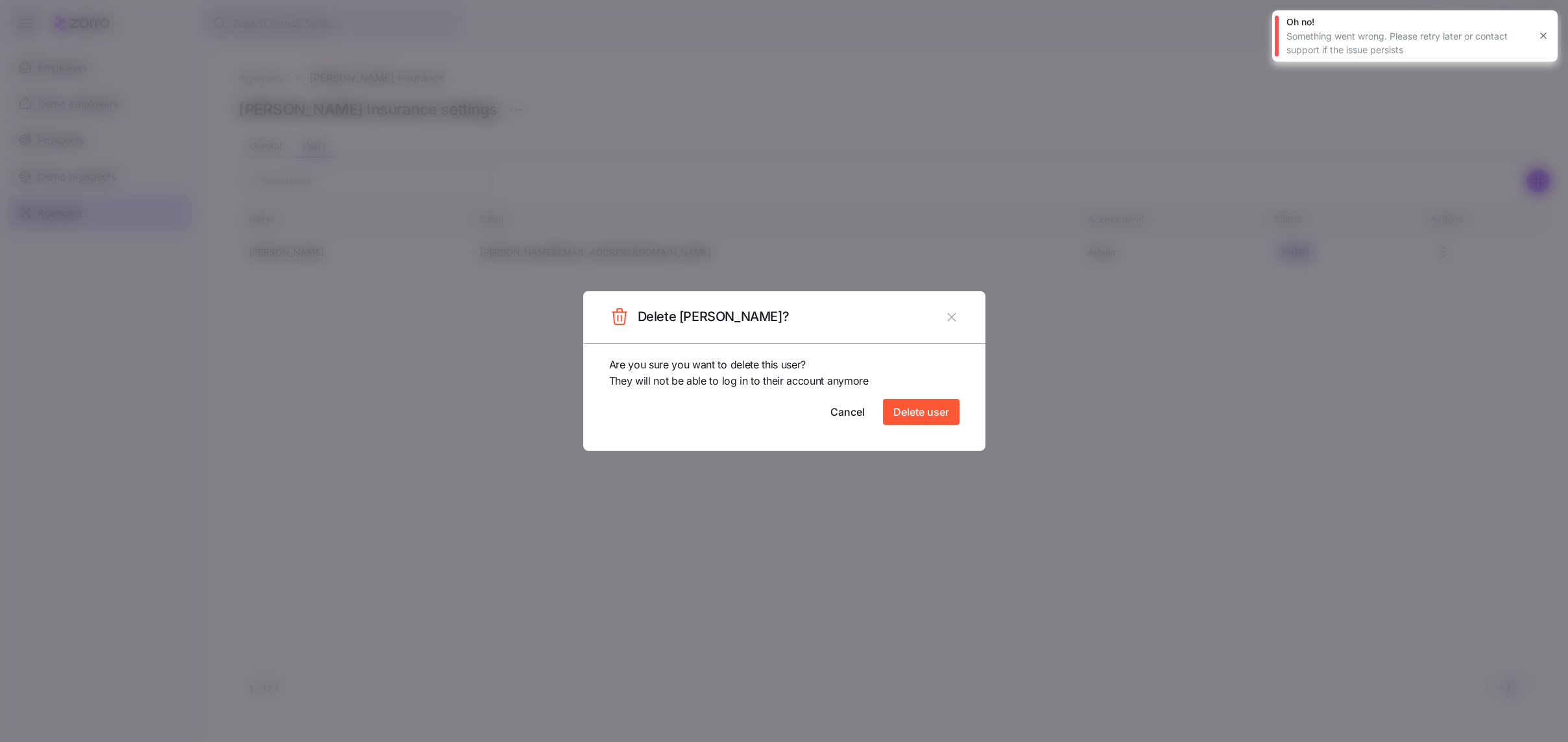
click at [1542, 39] on icon "button" at bounding box center [1543, 35] width 10 height 10
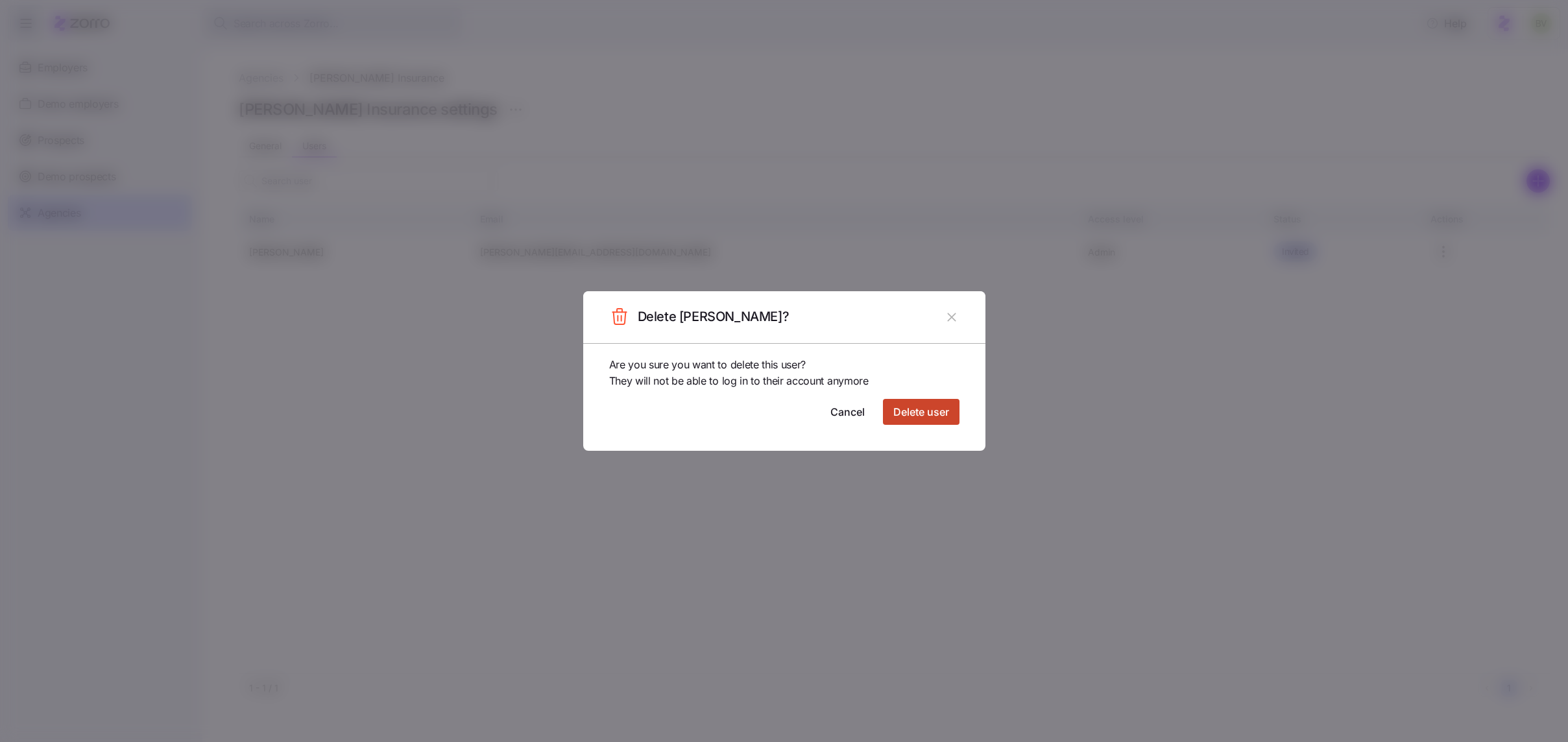
click at [908, 411] on span "Delete user" at bounding box center [921, 412] width 56 height 16
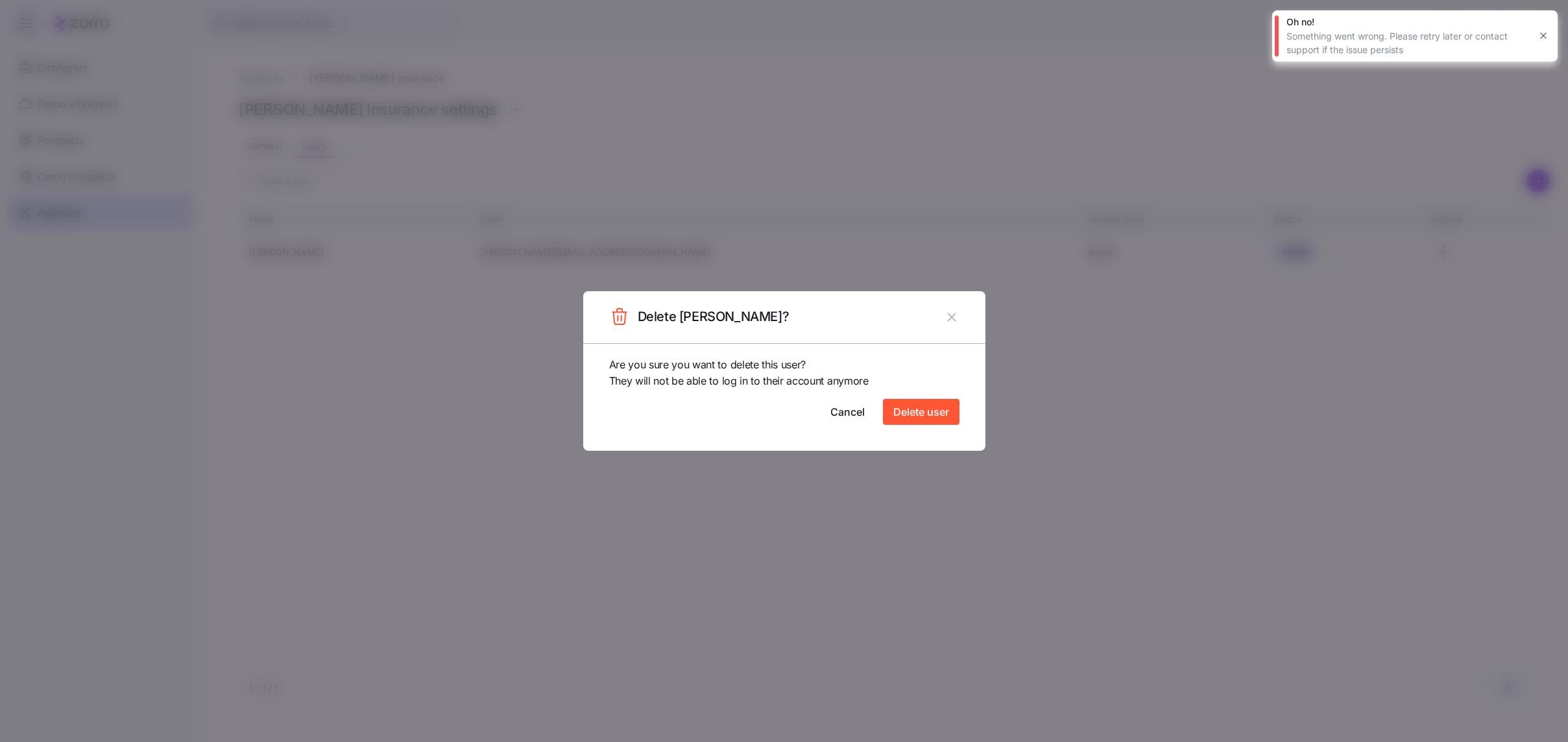
click at [1538, 36] on icon "button" at bounding box center [1543, 35] width 10 height 10
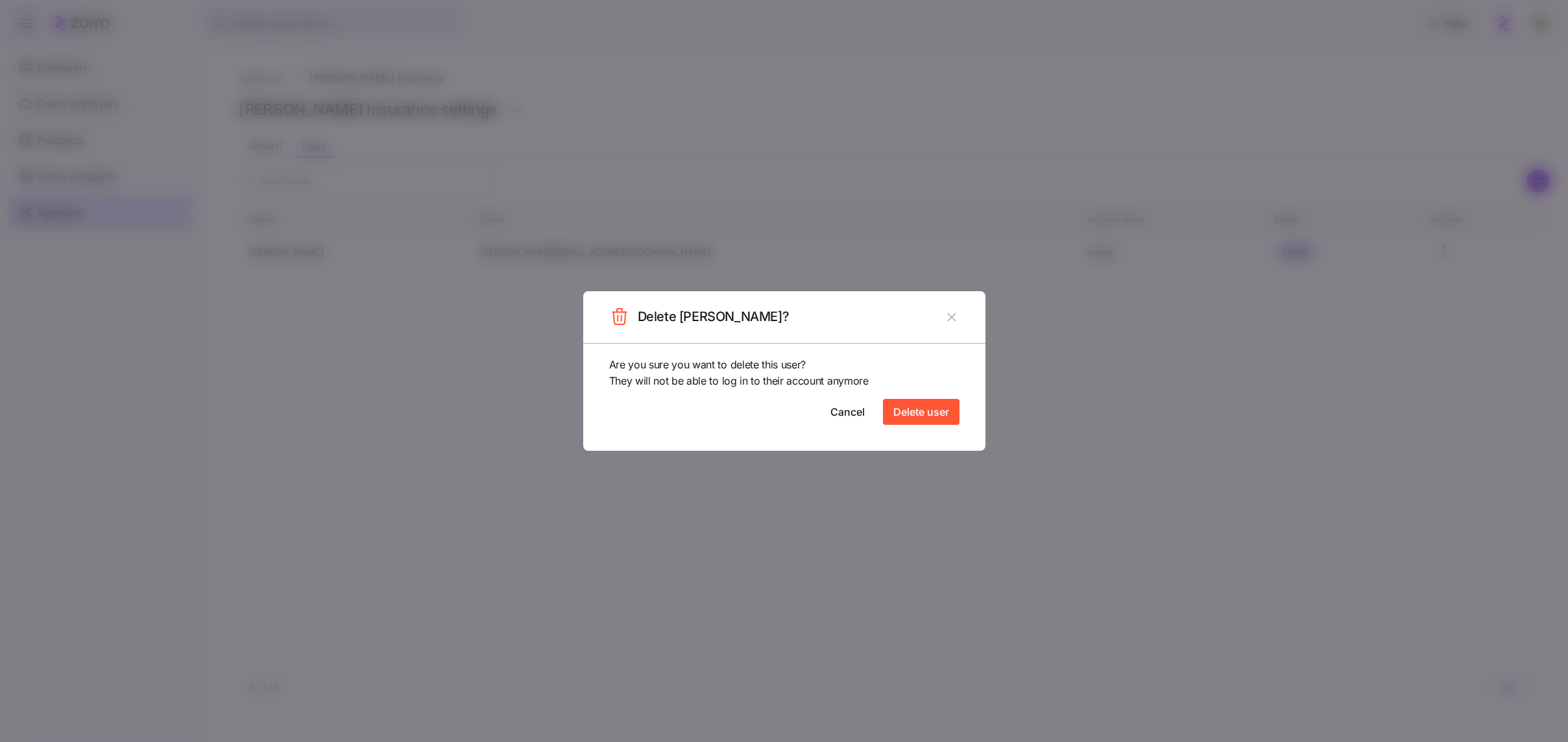
click at [853, 72] on div at bounding box center [784, 371] width 1568 height 742
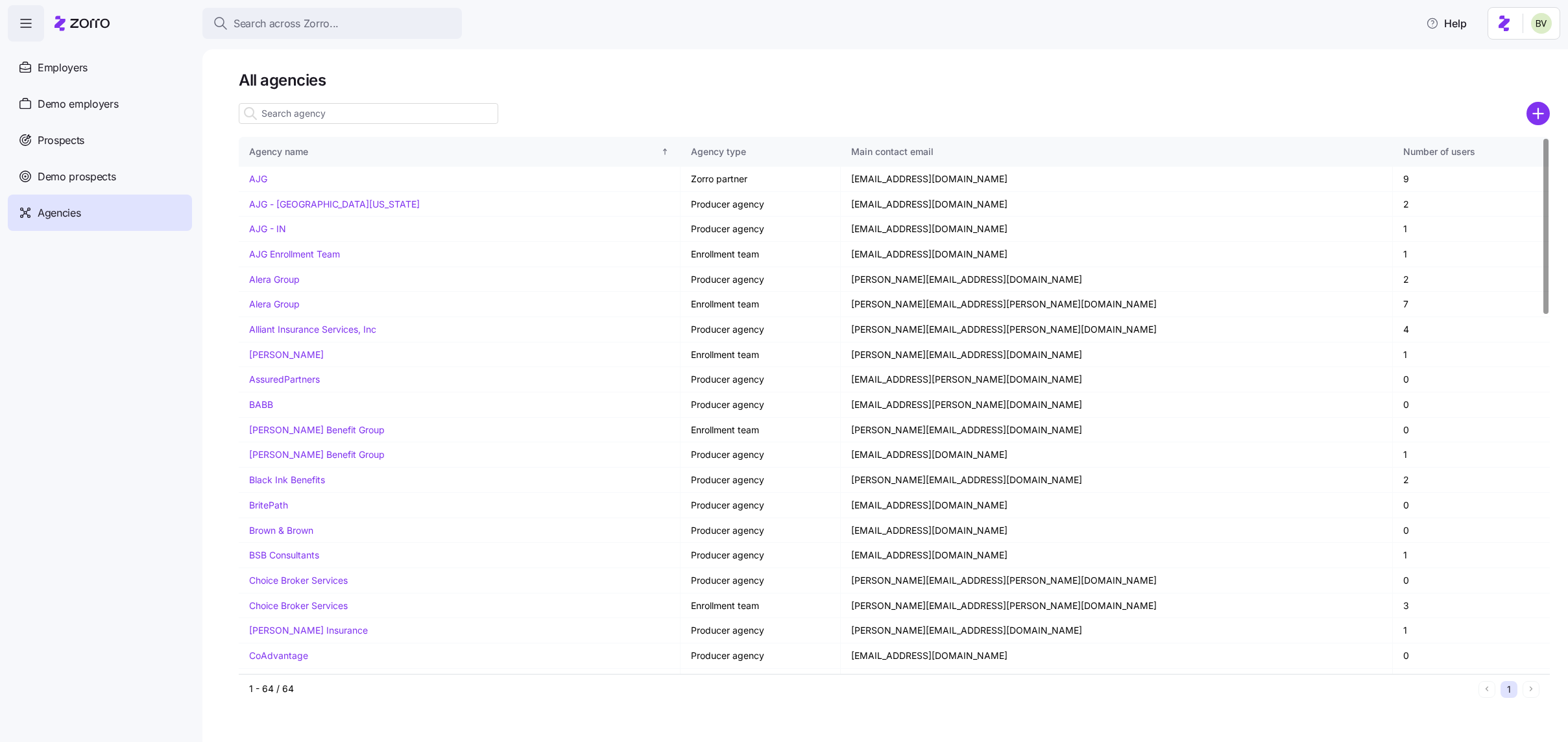
click at [327, 115] on input at bounding box center [368, 113] width 259 height 21
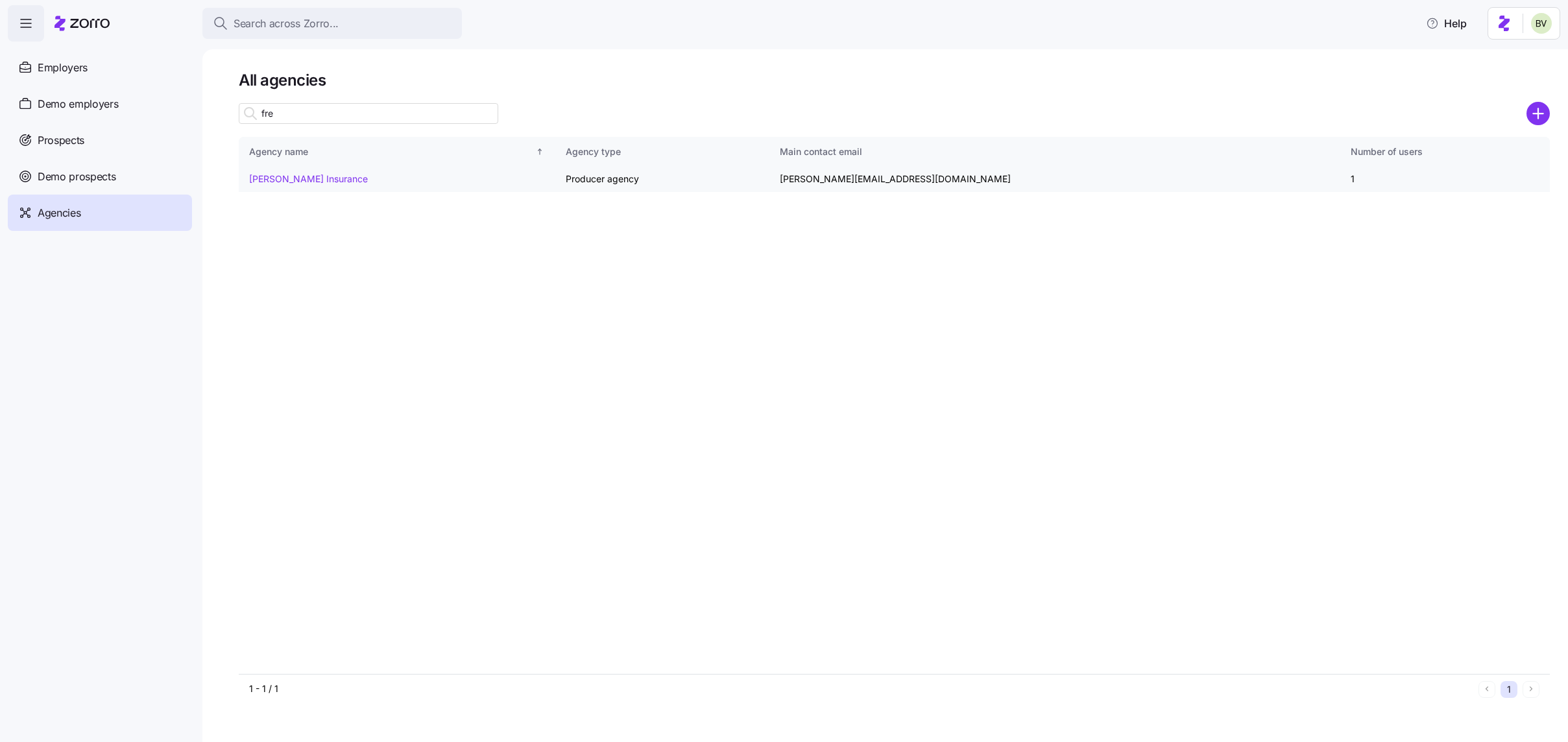
type input "fre"
click at [324, 181] on link "[PERSON_NAME] Insurance" at bounding box center [308, 179] width 119 height 11
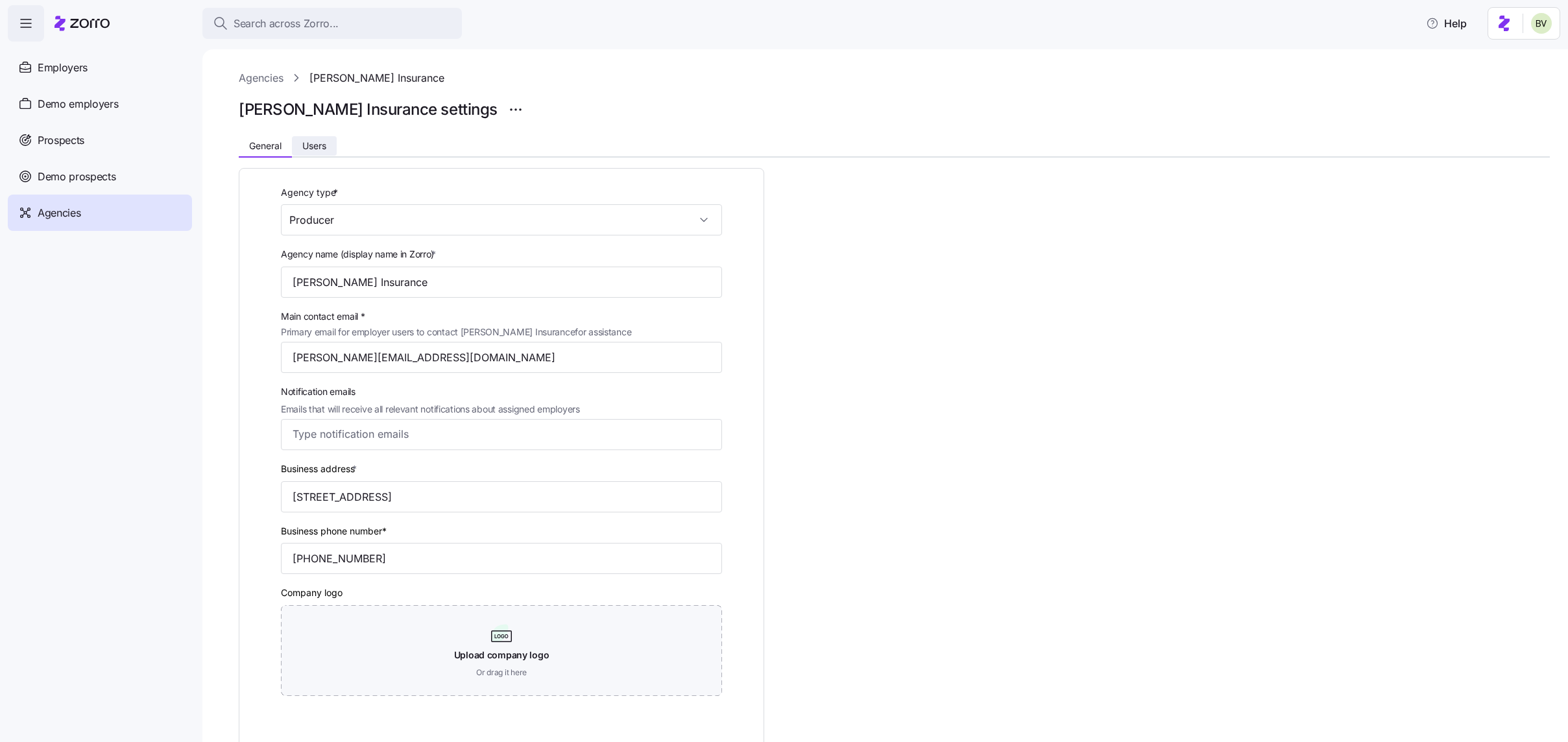
click at [323, 143] on span "Users" at bounding box center [314, 146] width 24 height 9
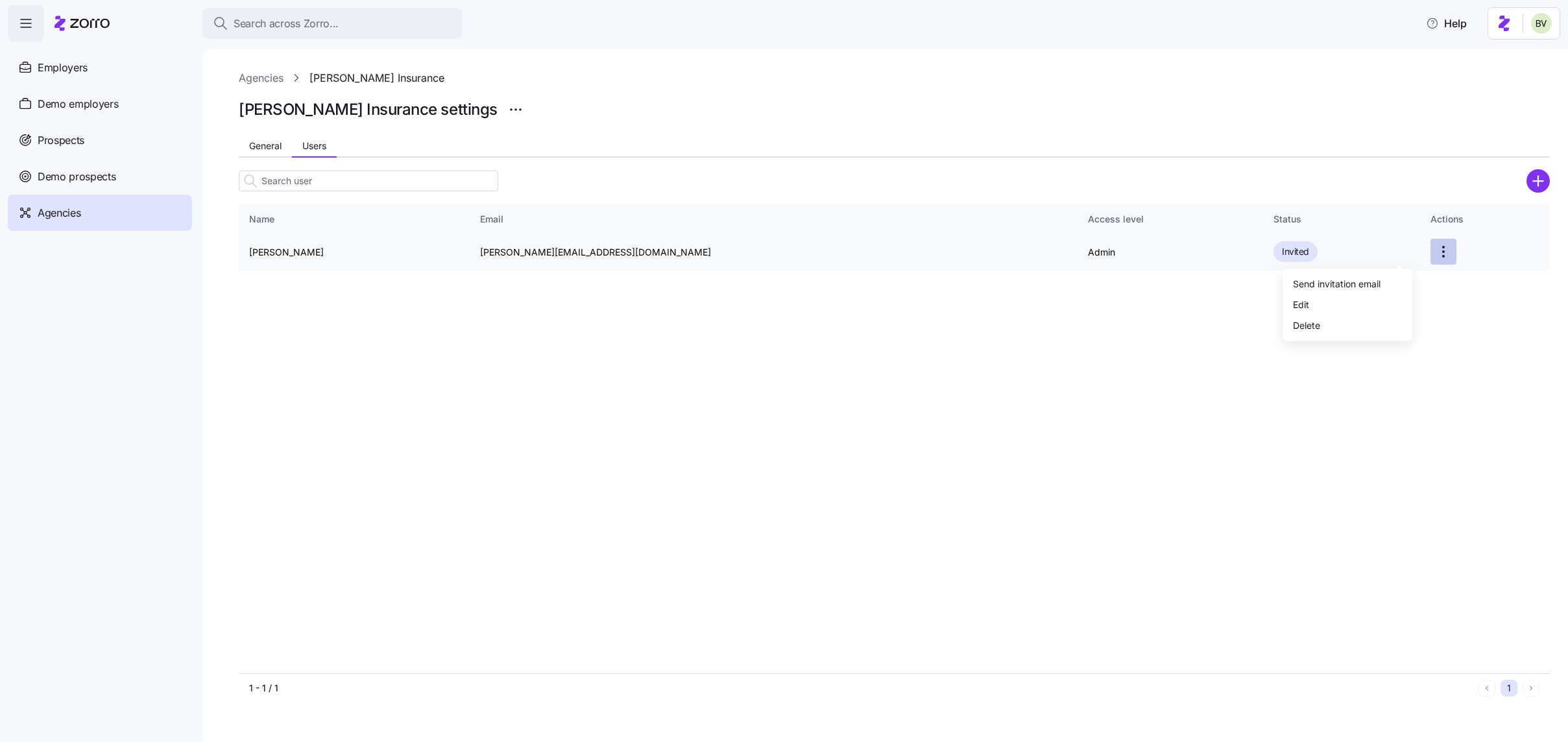
click at [1402, 250] on html "Search across Zorro... Help Employers Demo employers Prospects Demo prospects A…" at bounding box center [784, 367] width 1568 height 734
click at [1338, 318] on div "Delete" at bounding box center [1347, 325] width 120 height 21
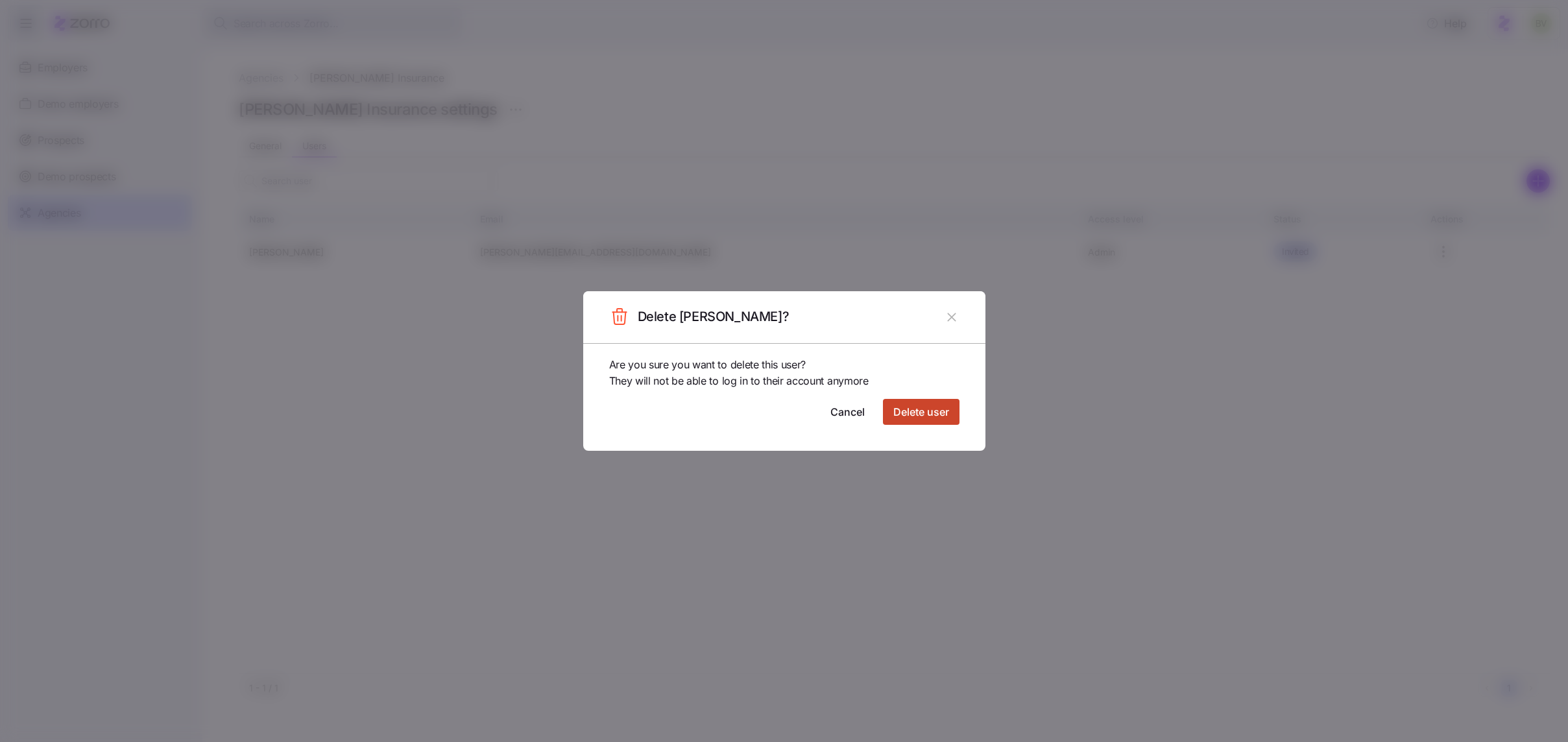
click at [926, 415] on span "Delete user" at bounding box center [921, 412] width 56 height 16
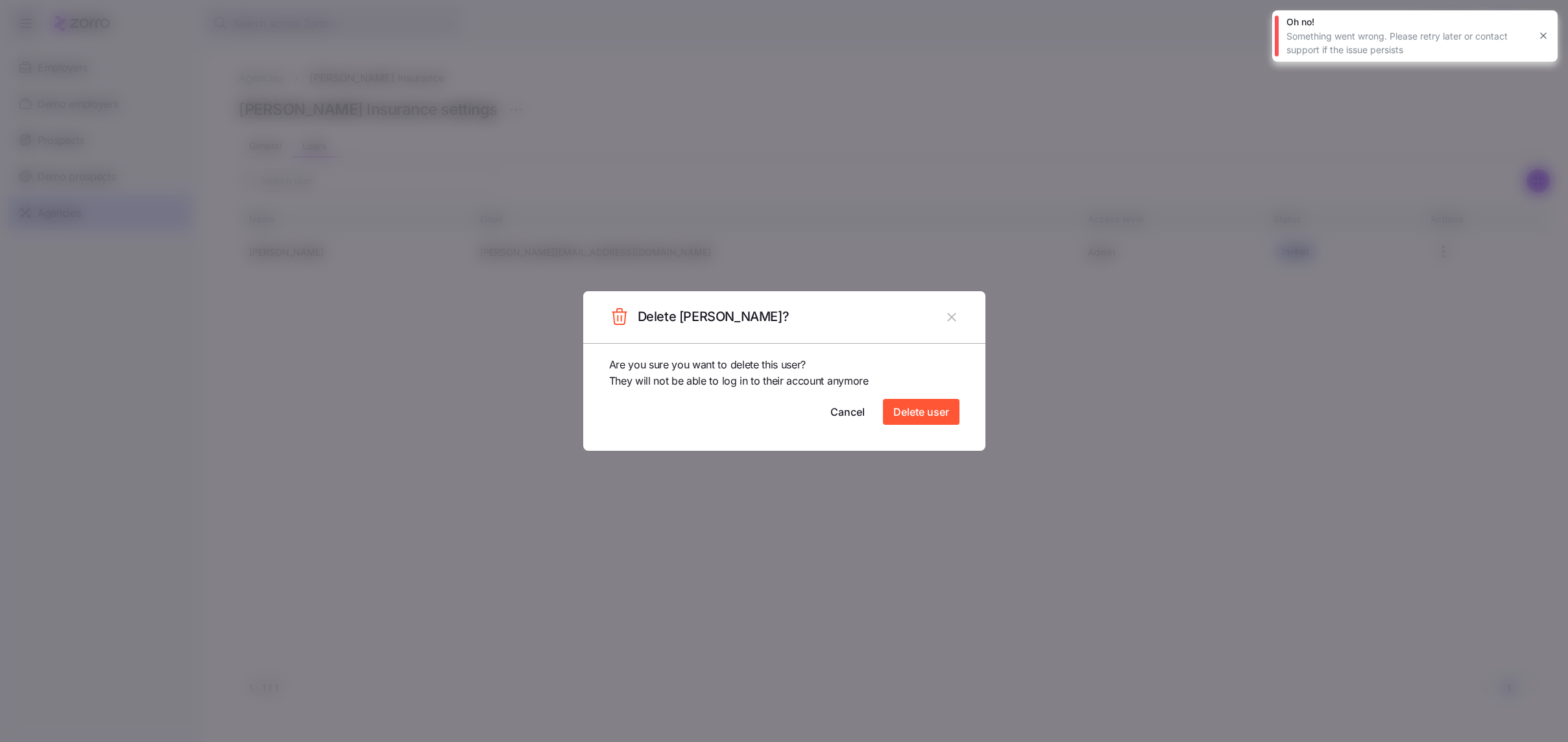
click at [1536, 39] on button "button" at bounding box center [1543, 36] width 18 height 18
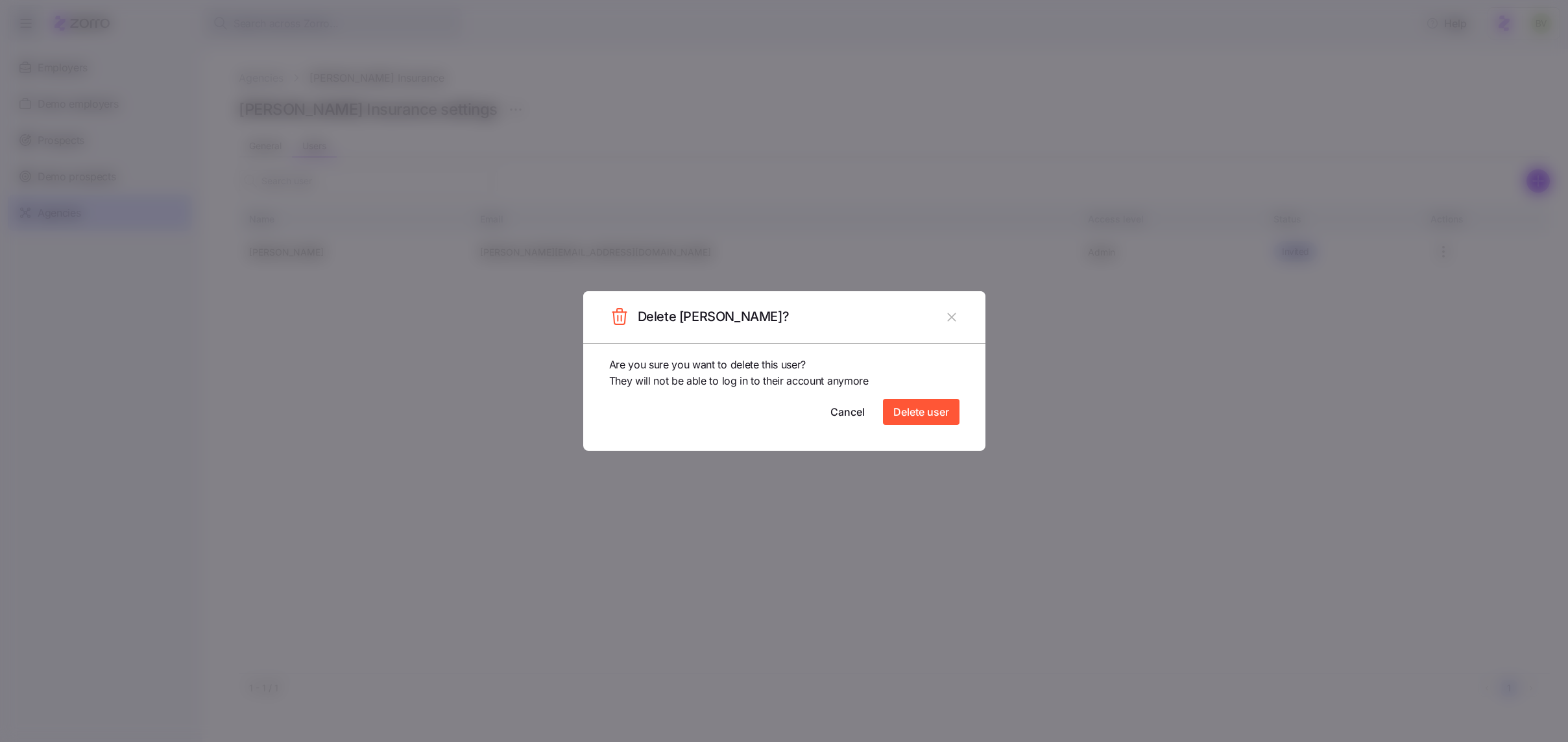
click at [939, 323] on header "Delete [PERSON_NAME]?" at bounding box center [784, 317] width 402 height 52
click at [951, 316] on icon "button" at bounding box center [952, 317] width 8 height 8
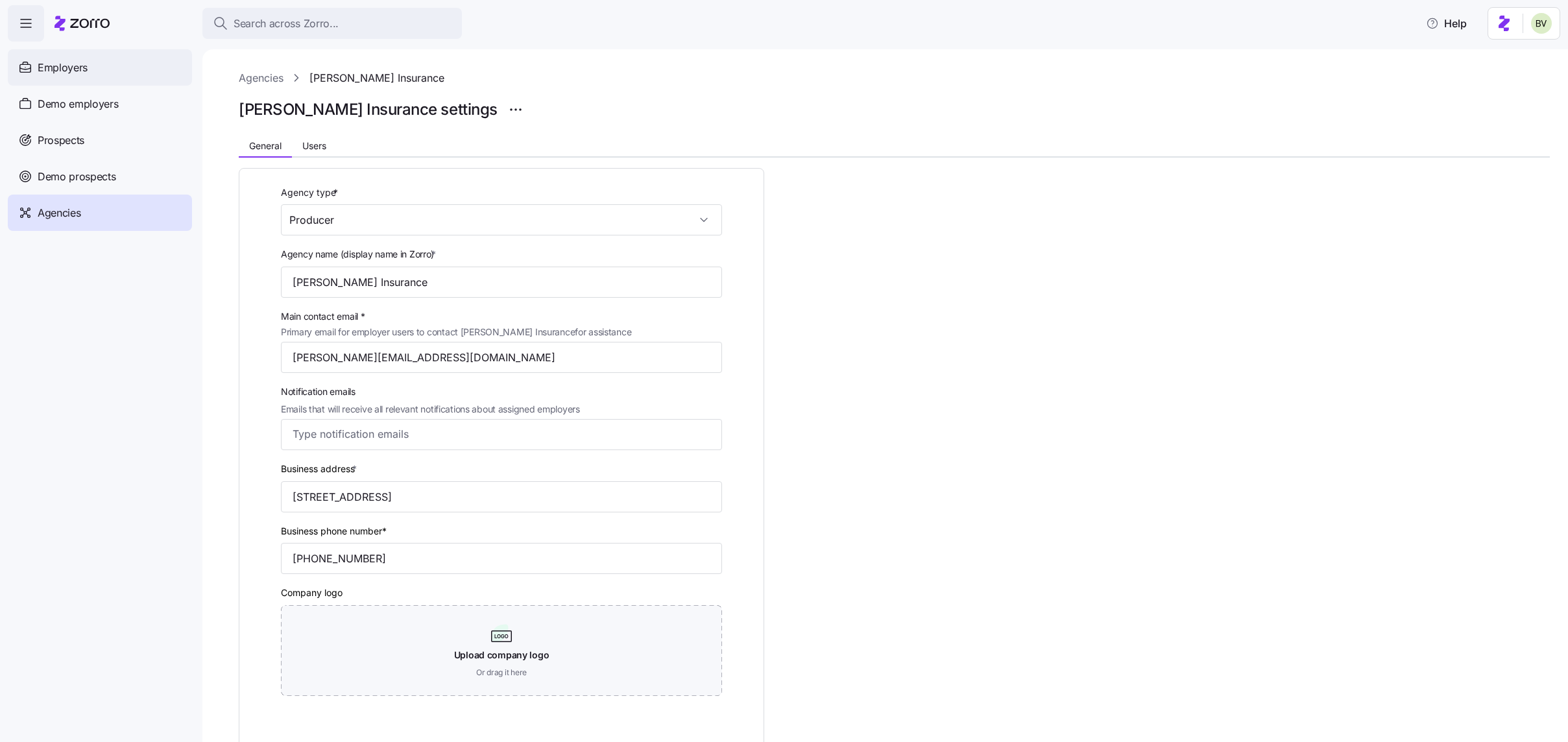
click at [103, 74] on div "Employers" at bounding box center [100, 67] width 184 height 36
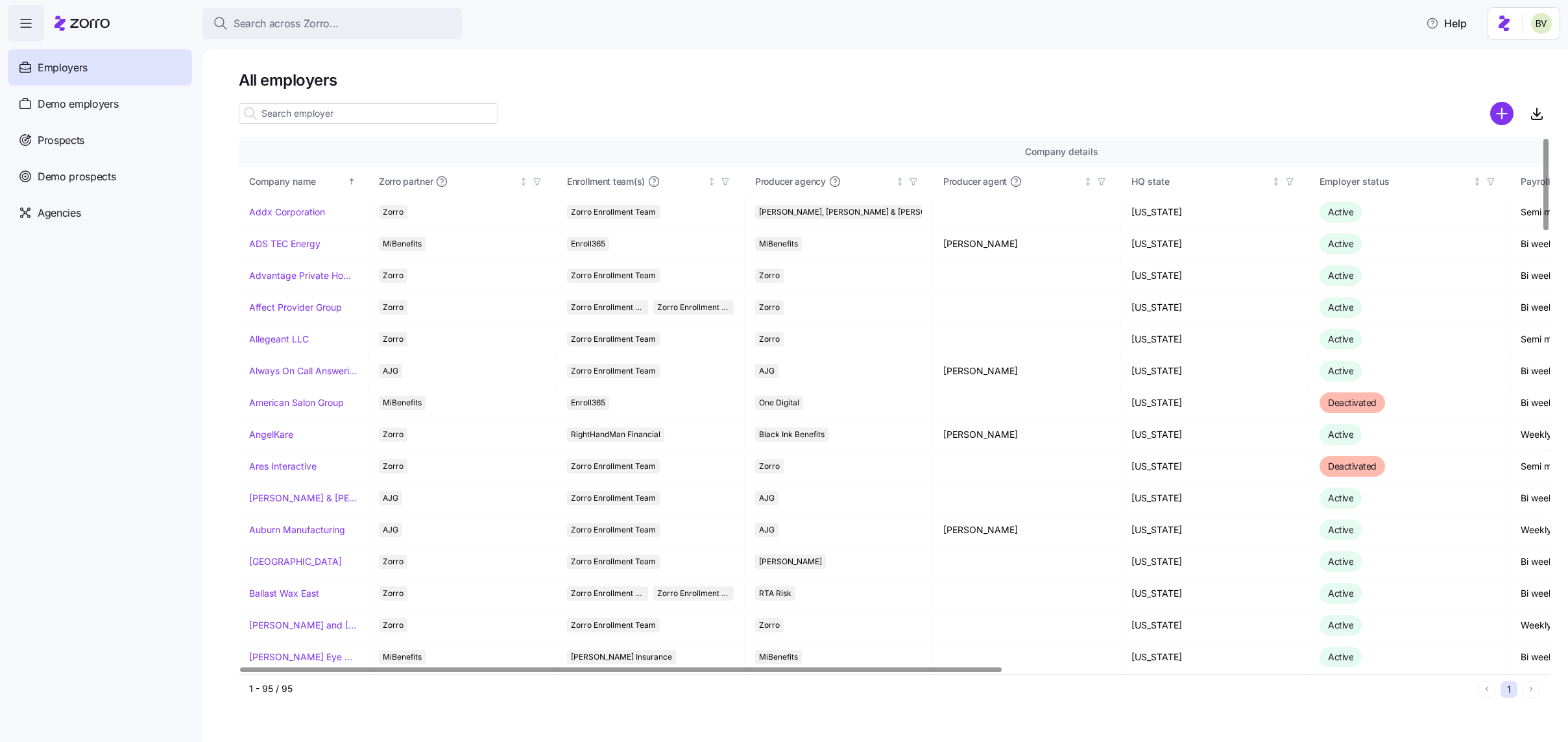
click at [312, 121] on input at bounding box center [368, 113] width 259 height 21
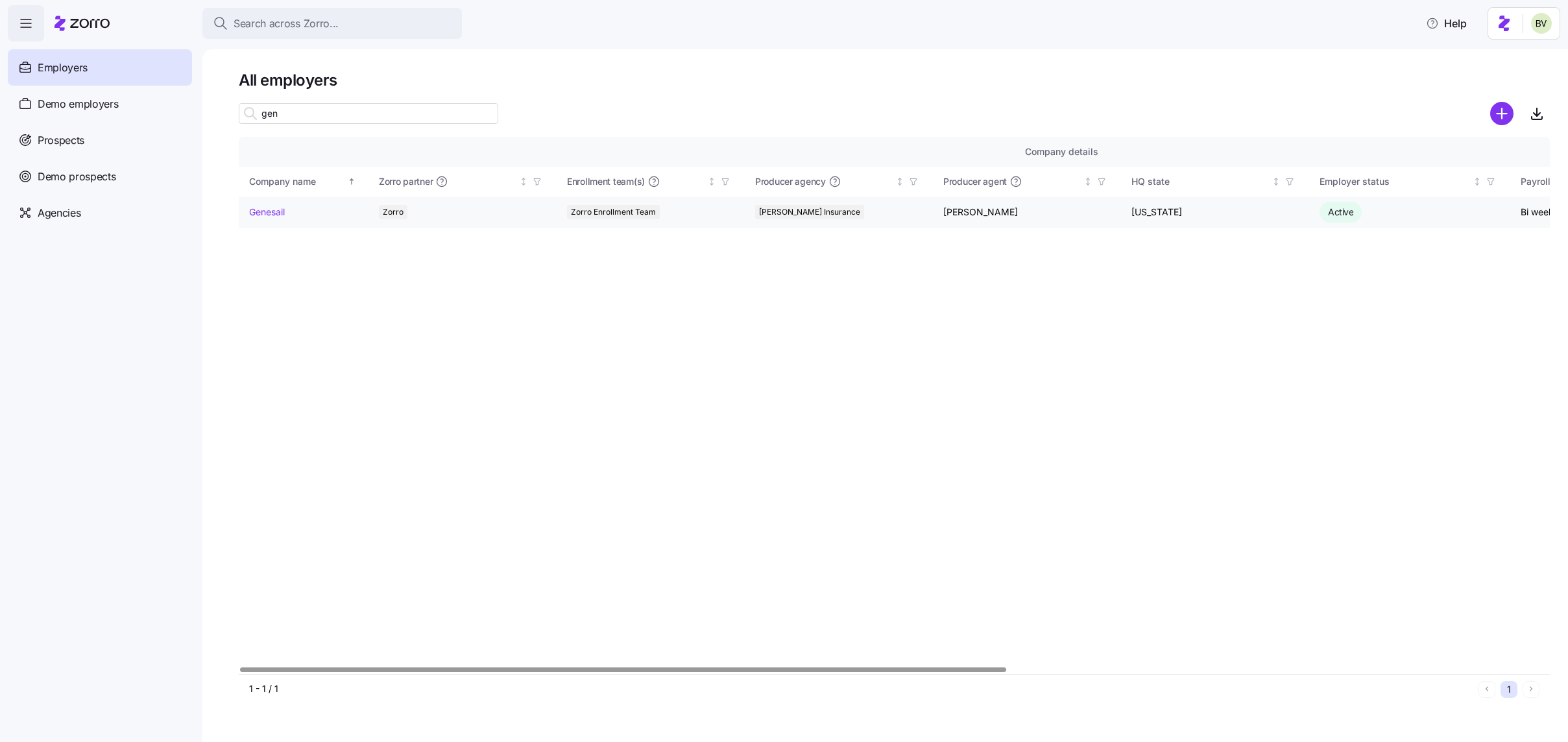
type input "gen"
click at [266, 212] on link "Genesail" at bounding box center [267, 212] width 36 height 13
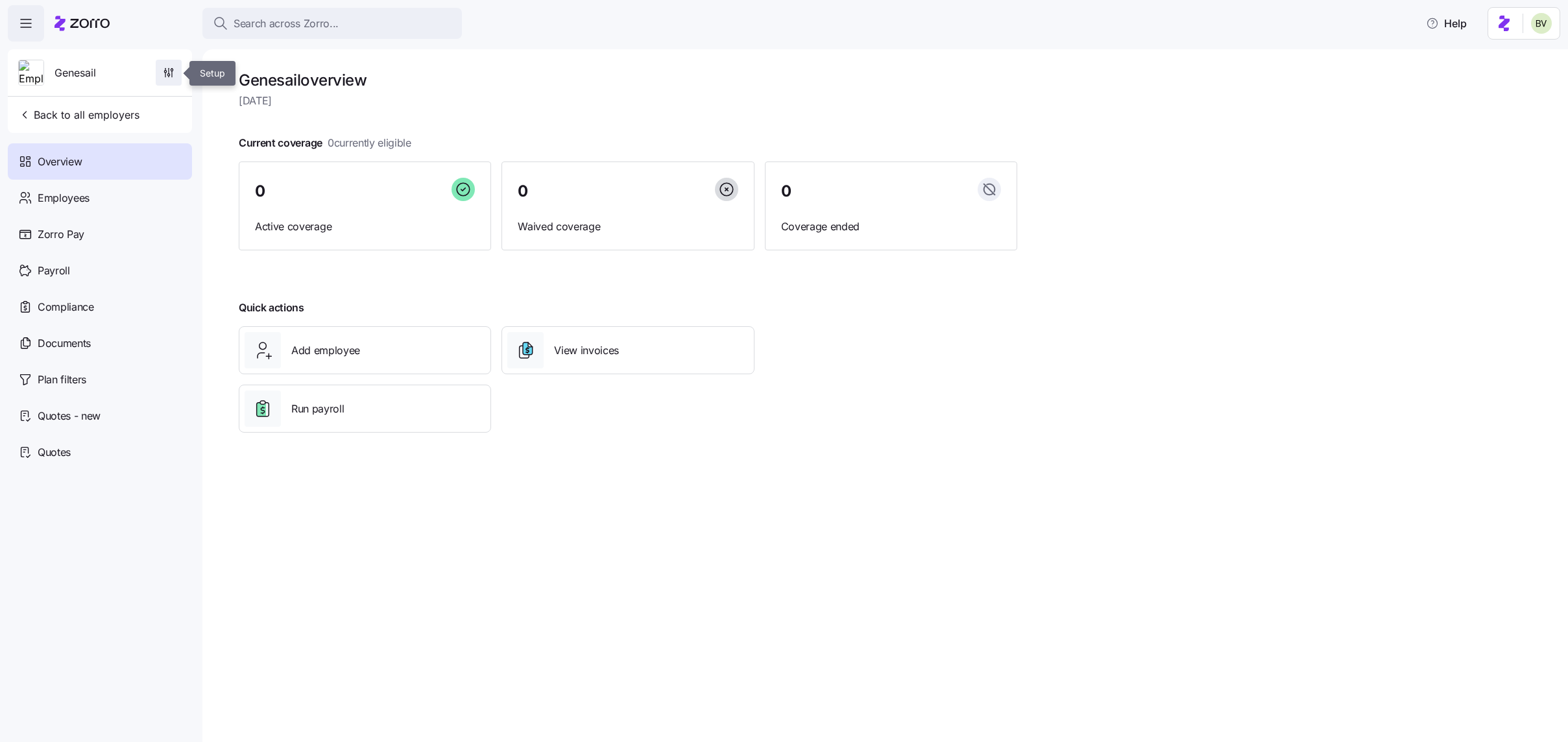
click at [181, 74] on button "button" at bounding box center [168, 73] width 26 height 26
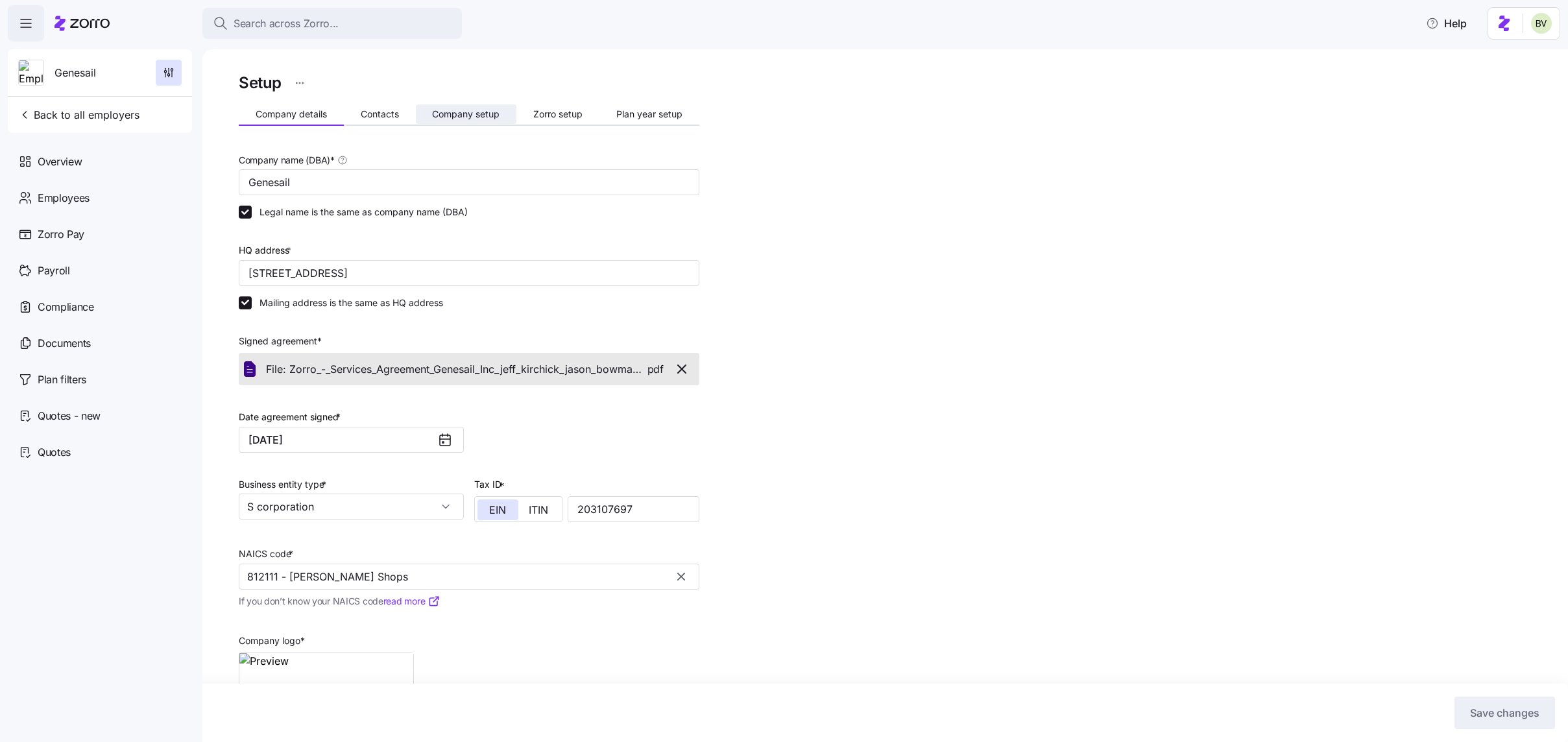
click at [453, 116] on span "Company setup" at bounding box center [466, 113] width 67 height 9
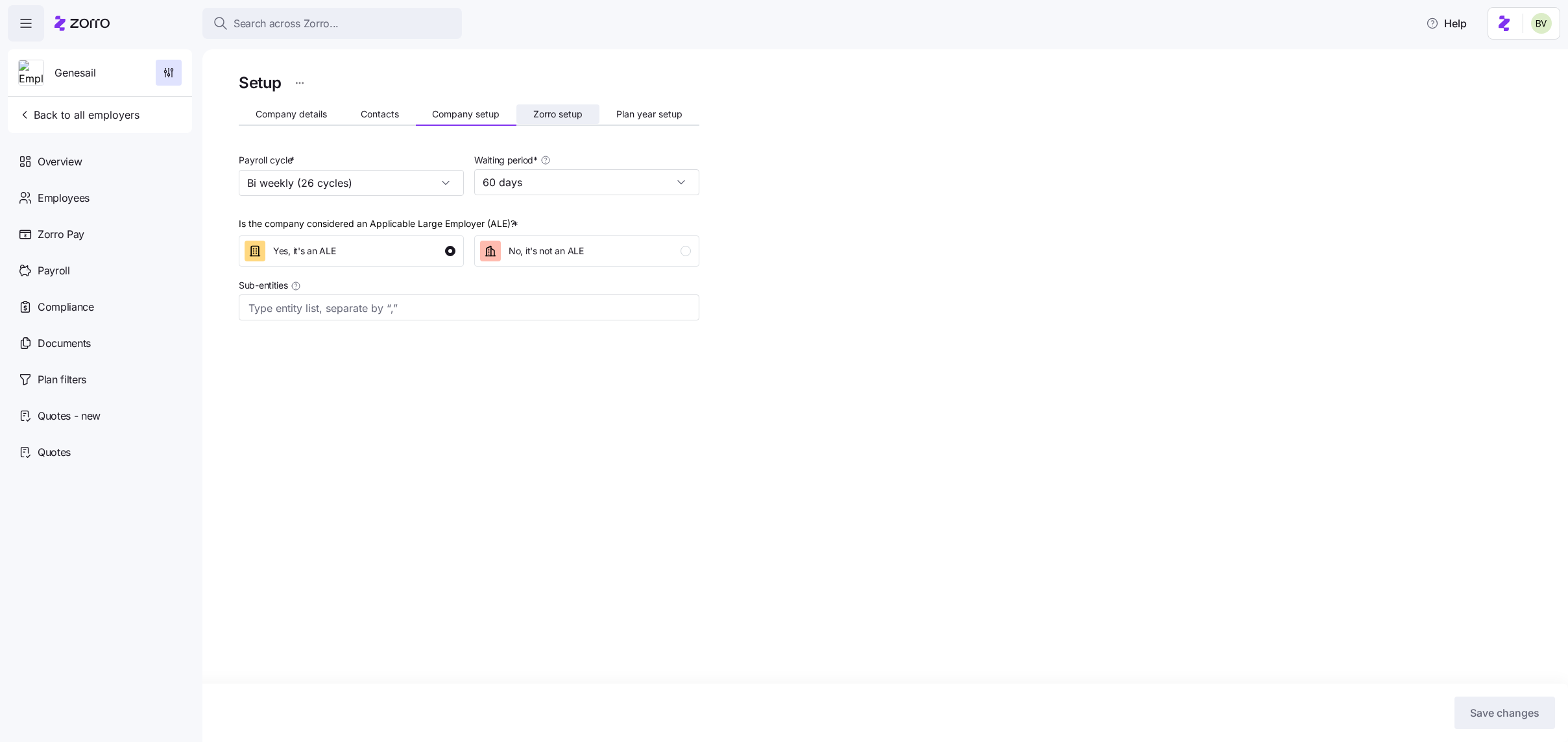
click at [557, 109] on span "Zorro setup" at bounding box center [558, 113] width 50 height 9
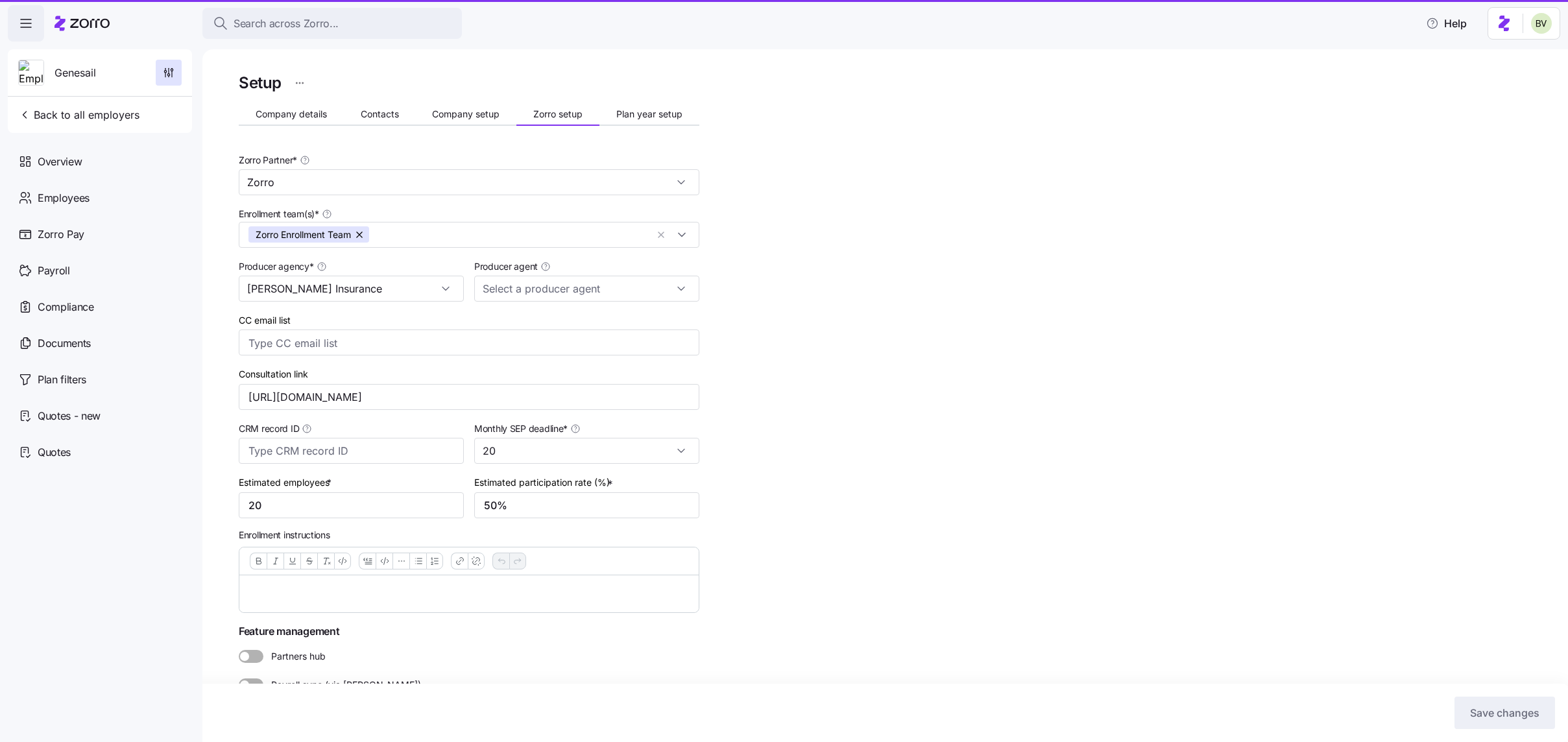
type input "[PERSON_NAME] ([PERSON_NAME][EMAIL_ADDRESS][DOMAIN_NAME])"
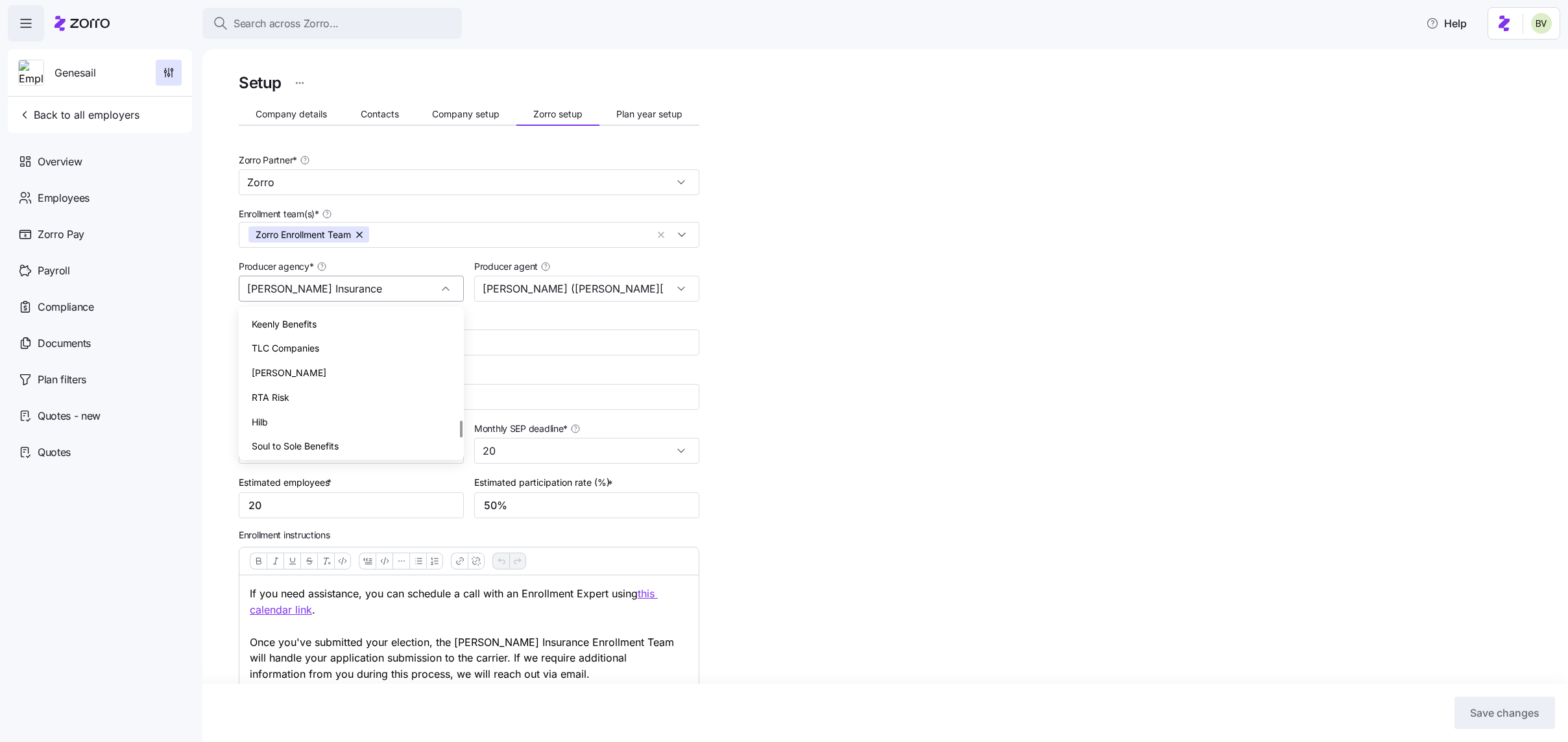
click at [437, 287] on div "[PERSON_NAME] Insurance" at bounding box center [351, 289] width 225 height 26
click at [337, 405] on div "Zorro" at bounding box center [351, 417] width 215 height 25
type input "Zorro"
click at [611, 284] on input "[PERSON_NAME] ([PERSON_NAME][EMAIL_ADDRESS][DOMAIN_NAME])" at bounding box center [587, 289] width 225 height 26
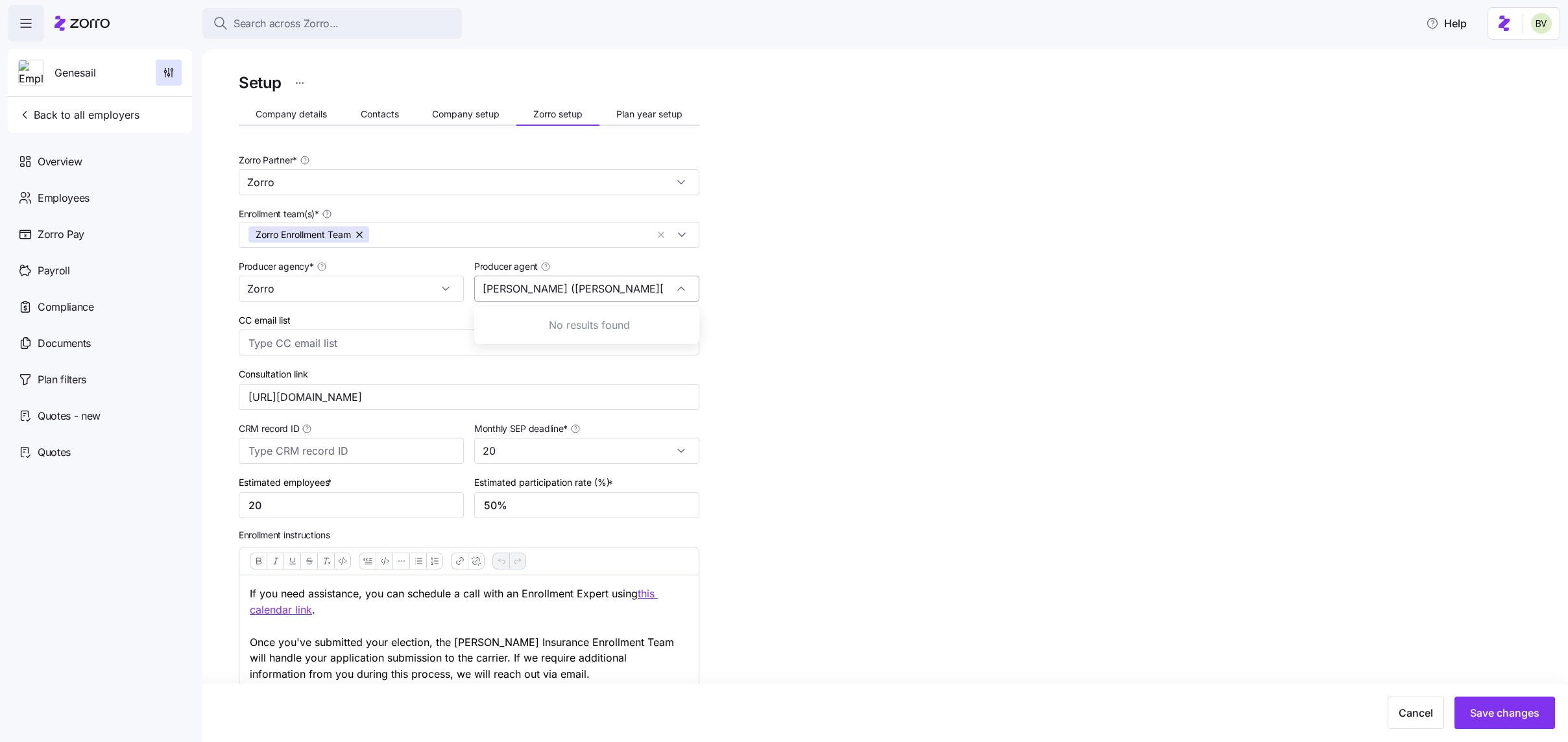
click at [657, 290] on input "[PERSON_NAME] ([PERSON_NAME][EMAIL_ADDRESS][DOMAIN_NAME])" at bounding box center [587, 289] width 225 height 26
click at [875, 310] on div "Setup Company details Contacts Company setup Zorro setup Plan year setup Zorro …" at bounding box center [894, 452] width 1311 height 764
click at [1490, 710] on span "Save changes" at bounding box center [1504, 712] width 69 height 16
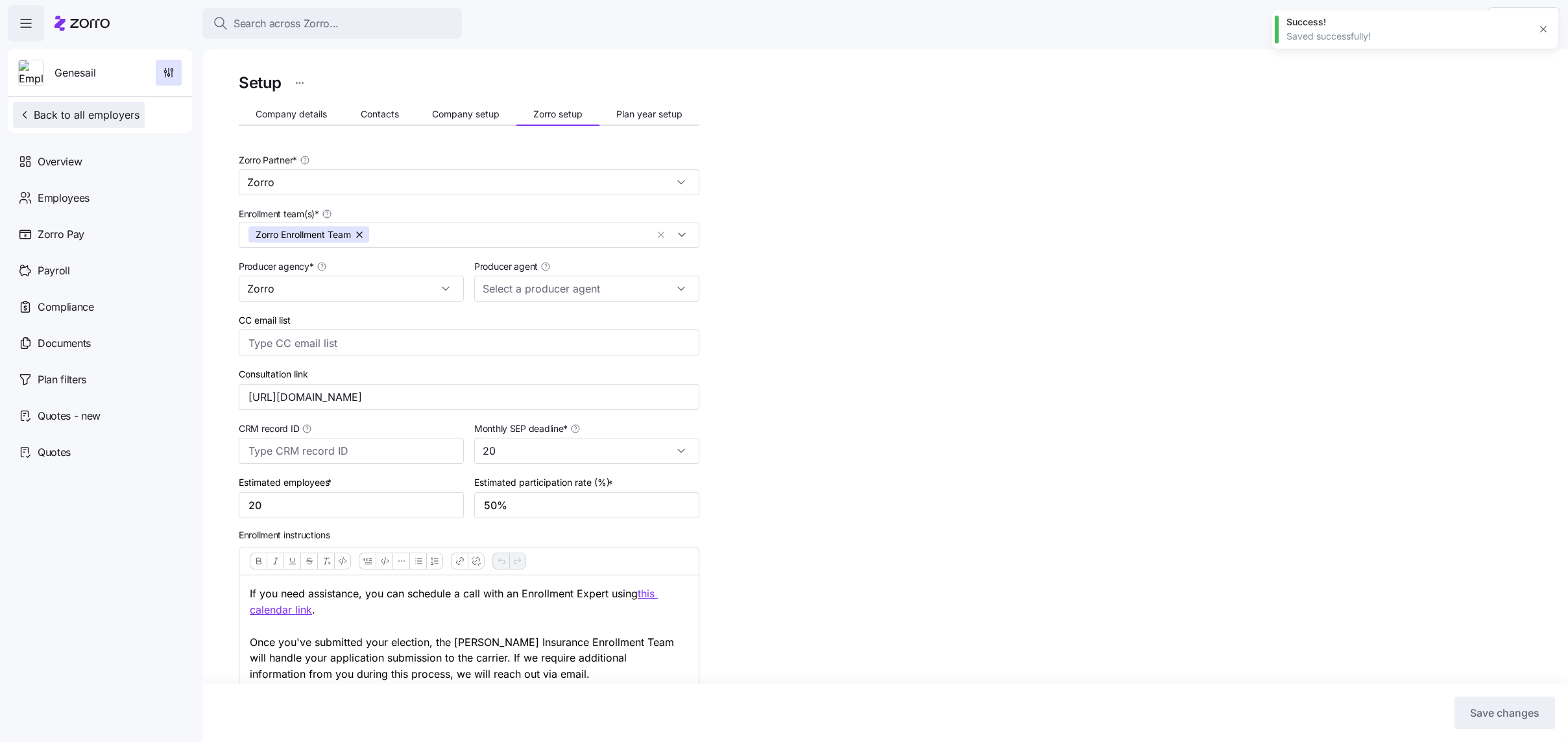
click at [120, 120] on span "Back to all employers" at bounding box center [78, 115] width 121 height 16
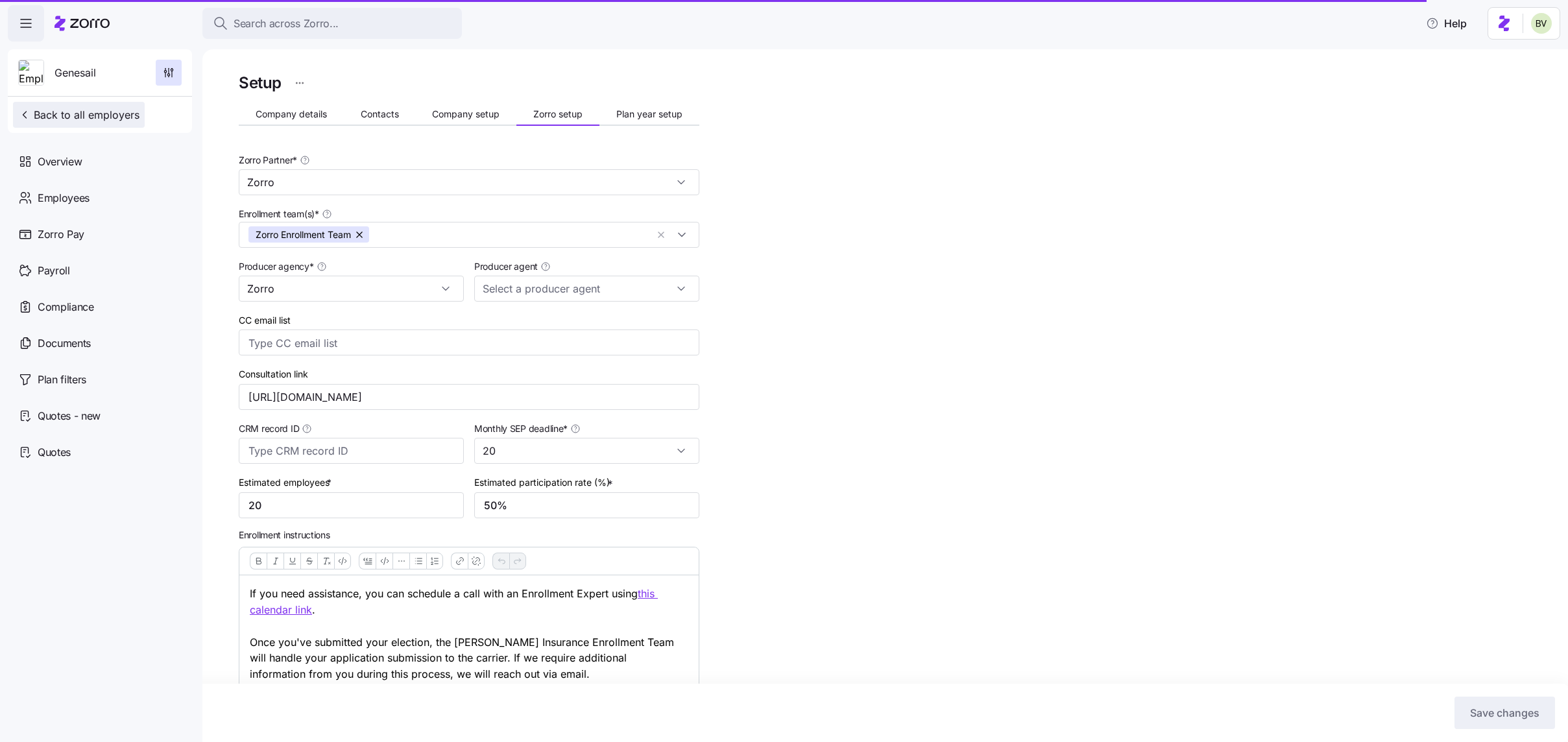
click at [60, 114] on span "Back to all employers" at bounding box center [78, 115] width 121 height 16
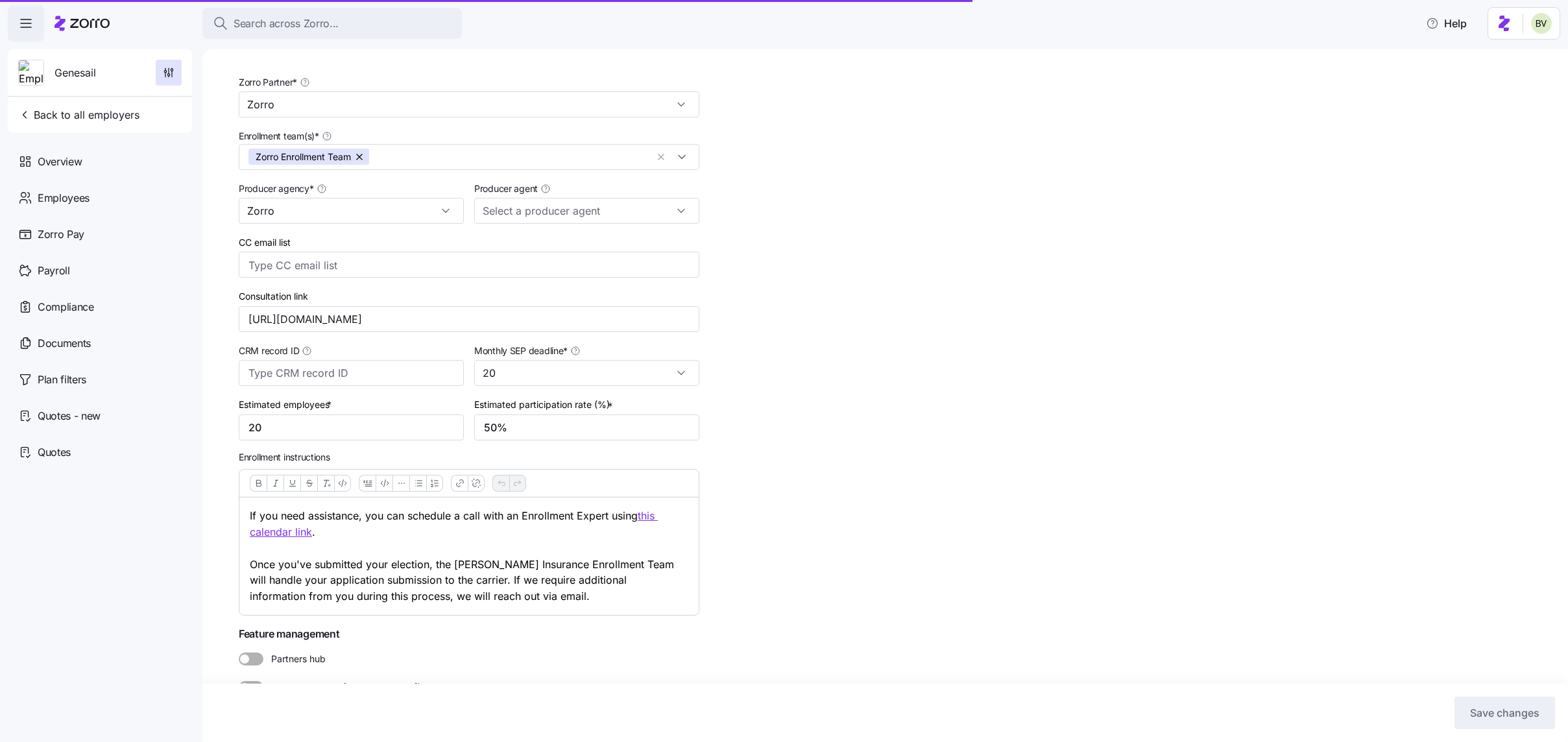
scroll to position [108, 0]
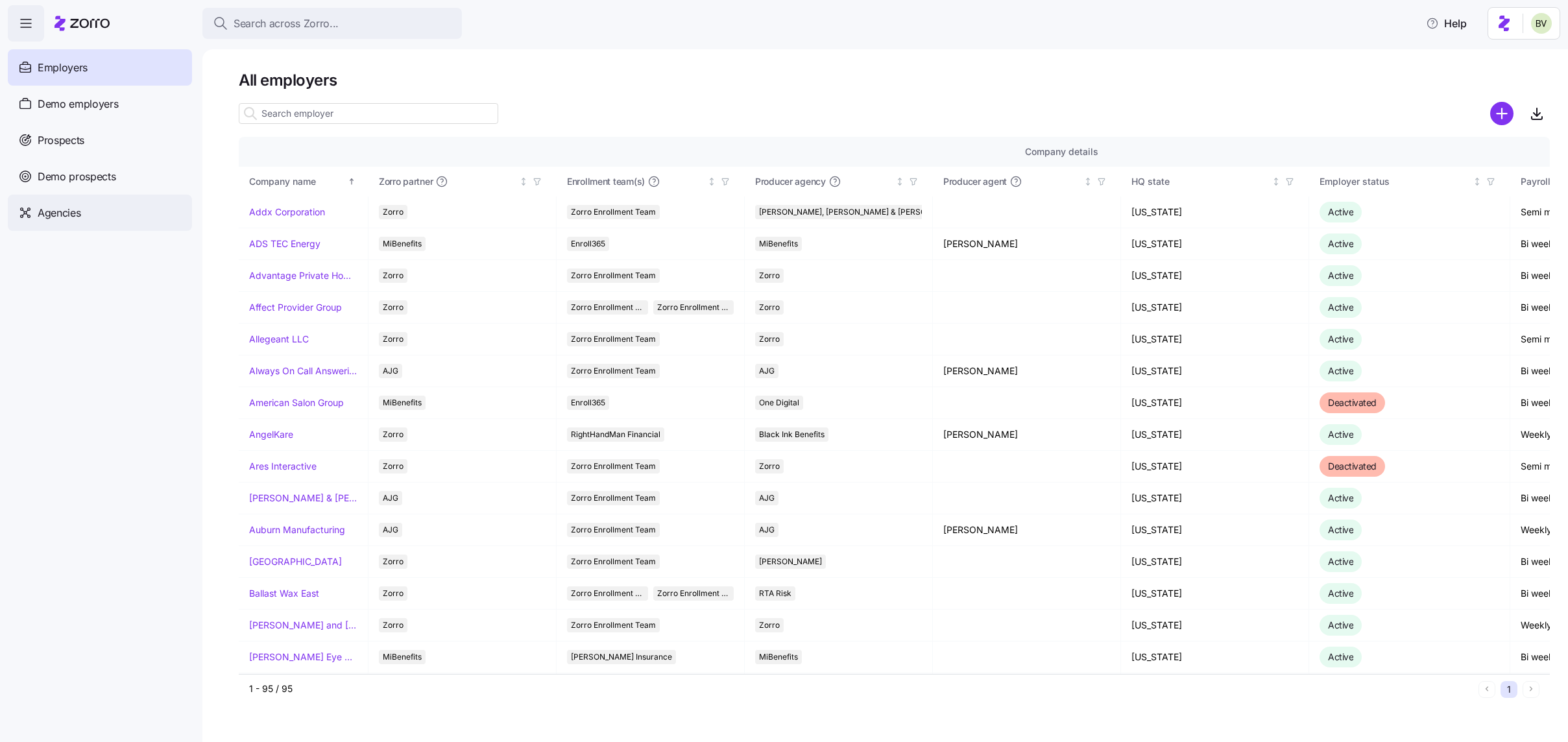
click at [74, 208] on span "Agencies" at bounding box center [59, 213] width 43 height 17
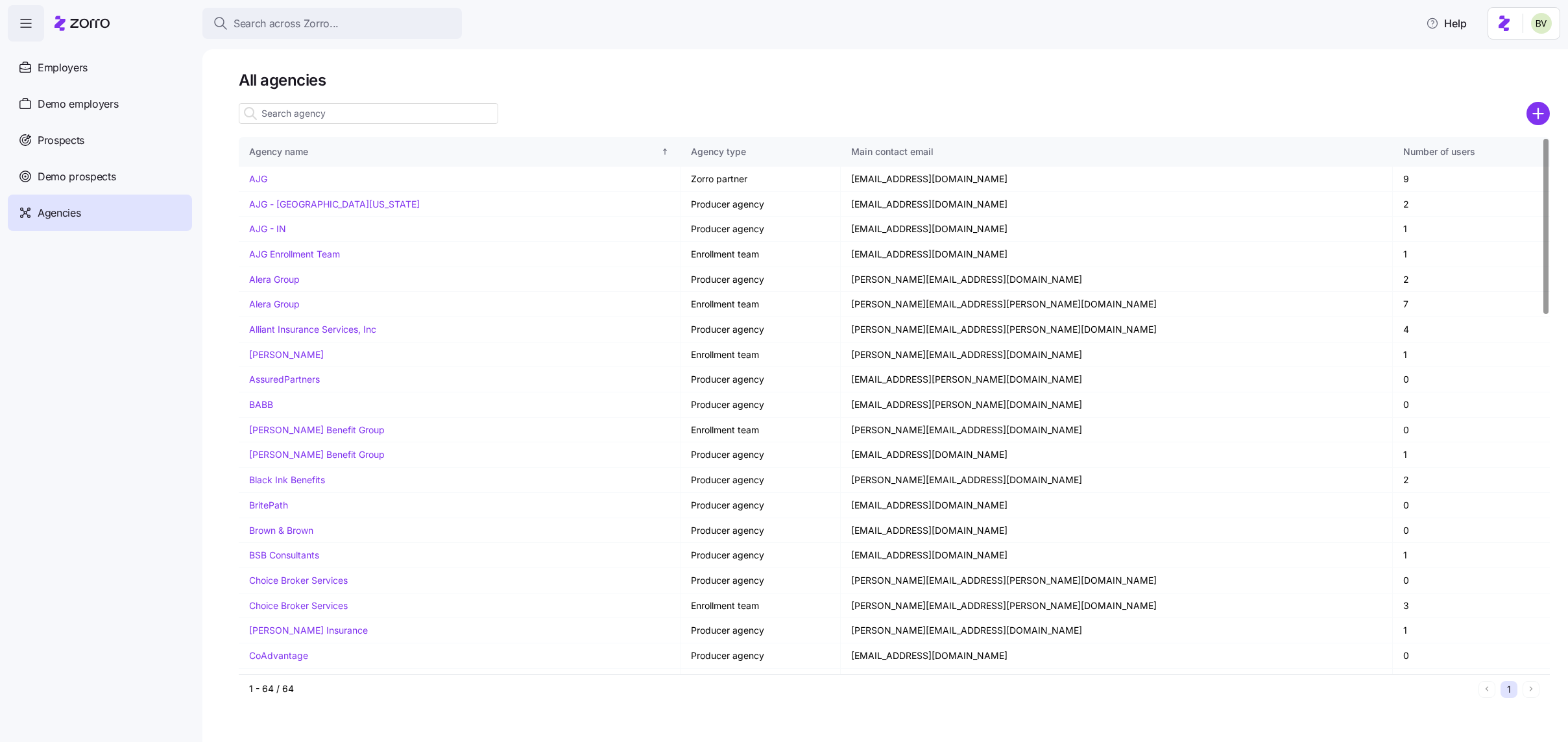
click at [339, 116] on input at bounding box center [368, 113] width 259 height 21
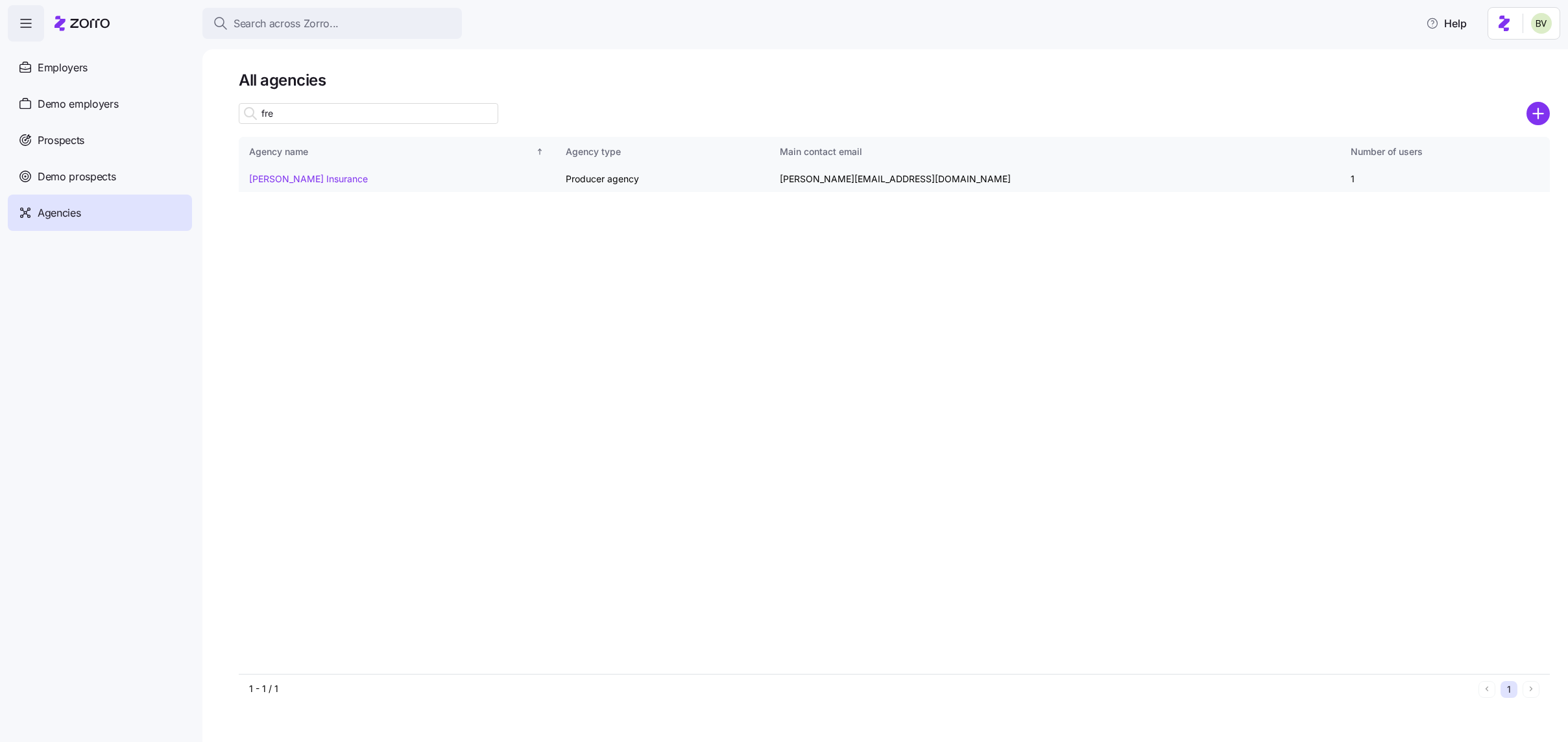
type input "fre"
click at [326, 179] on link "[PERSON_NAME] Insurance" at bounding box center [308, 179] width 119 height 11
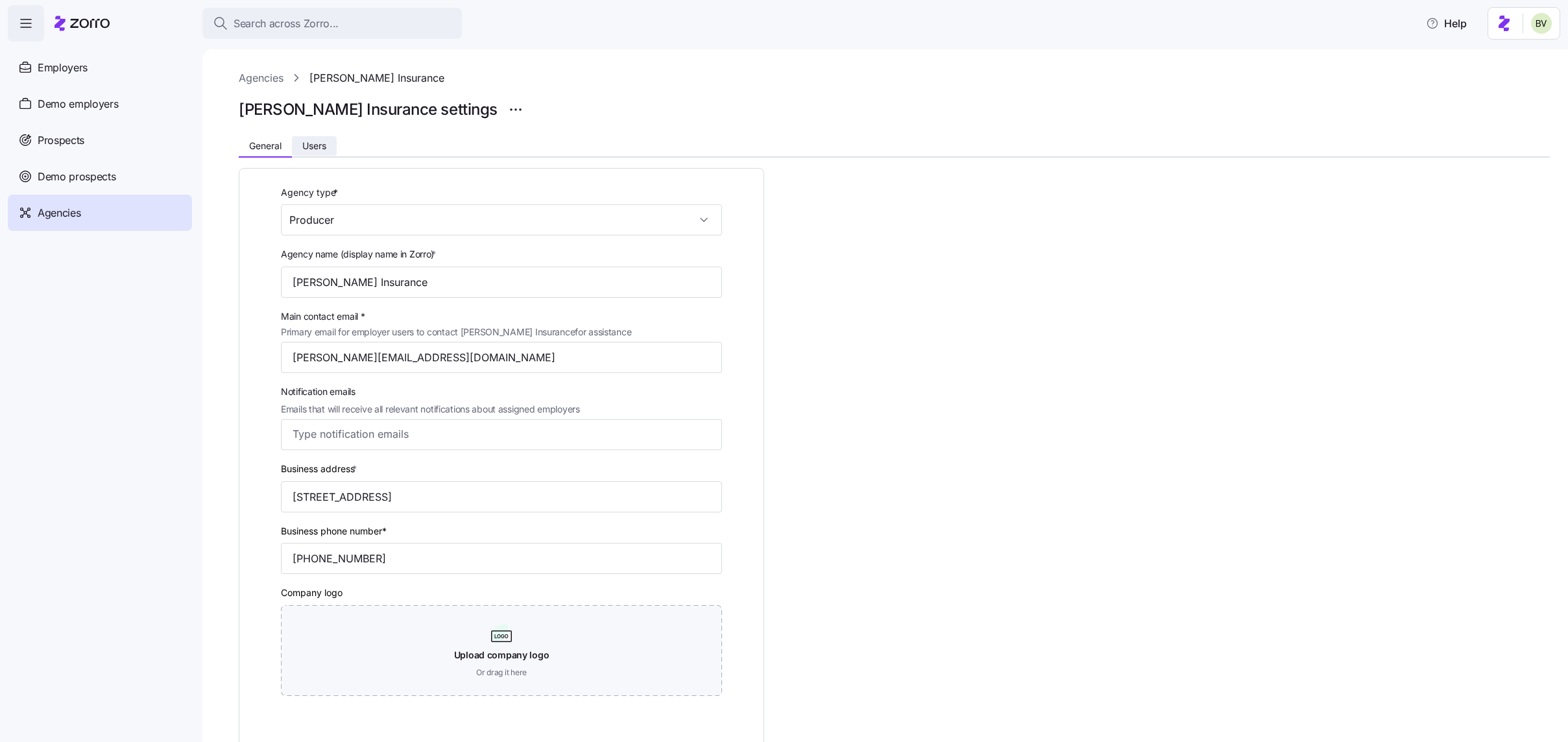
click at [326, 152] on button "Users" at bounding box center [314, 146] width 45 height 19
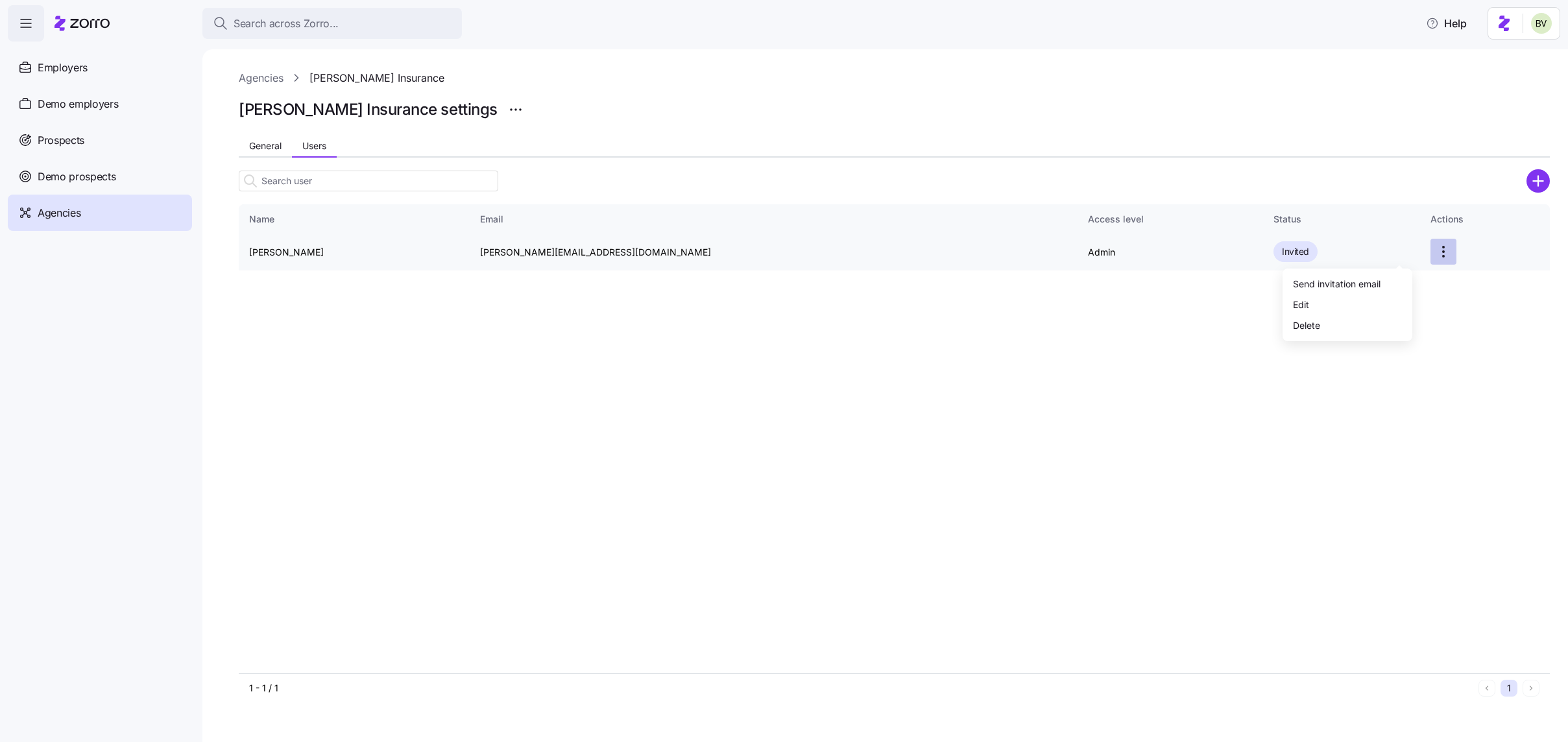
click at [1395, 254] on html "Search across Zorro... Help Employers Demo employers Prospects Demo prospects A…" at bounding box center [784, 367] width 1568 height 734
click at [1342, 314] on div "Delete" at bounding box center [1347, 325] width 120 height 21
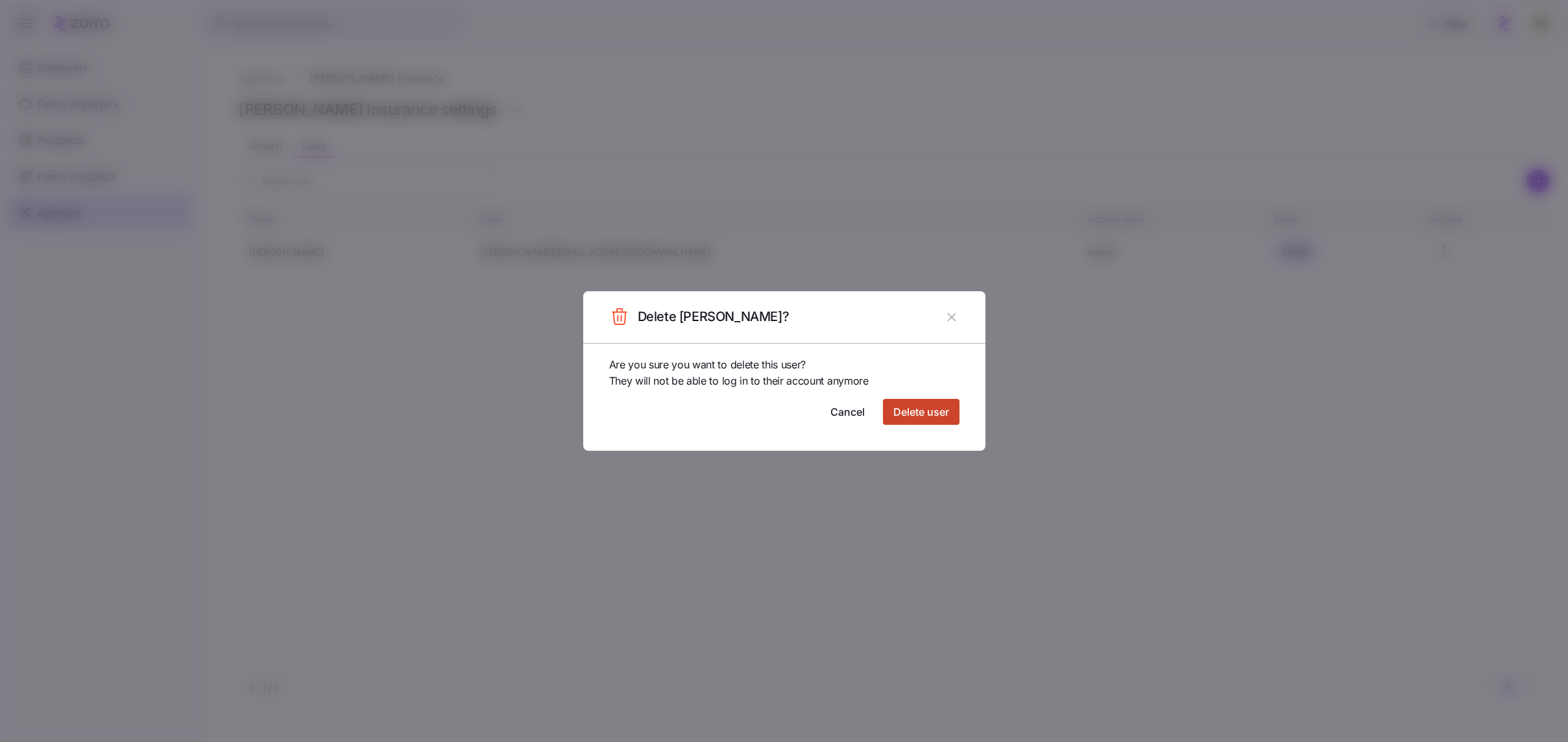
click at [932, 410] on span "Delete user" at bounding box center [921, 412] width 56 height 16
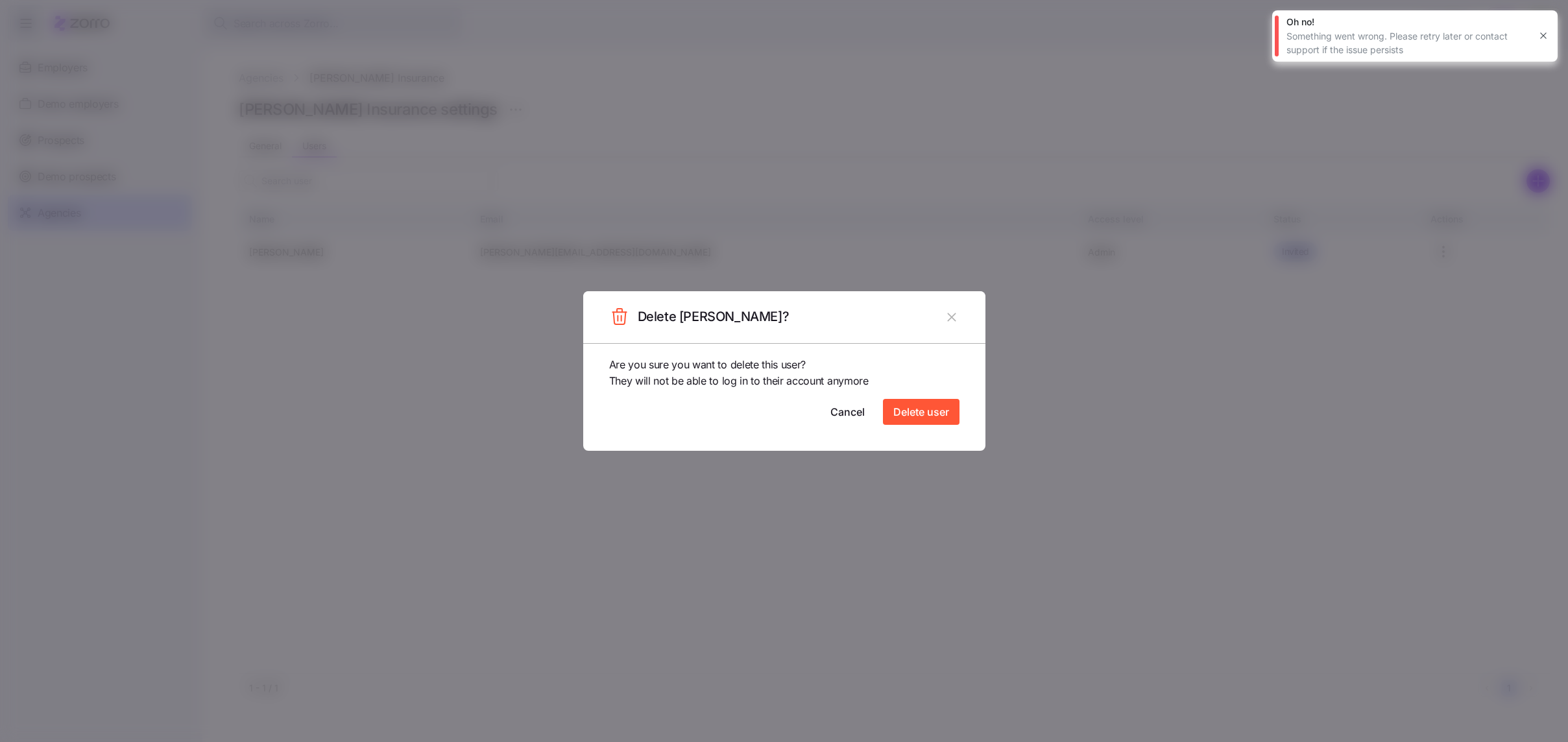
click at [948, 317] on icon "button" at bounding box center [951, 317] width 14 height 14
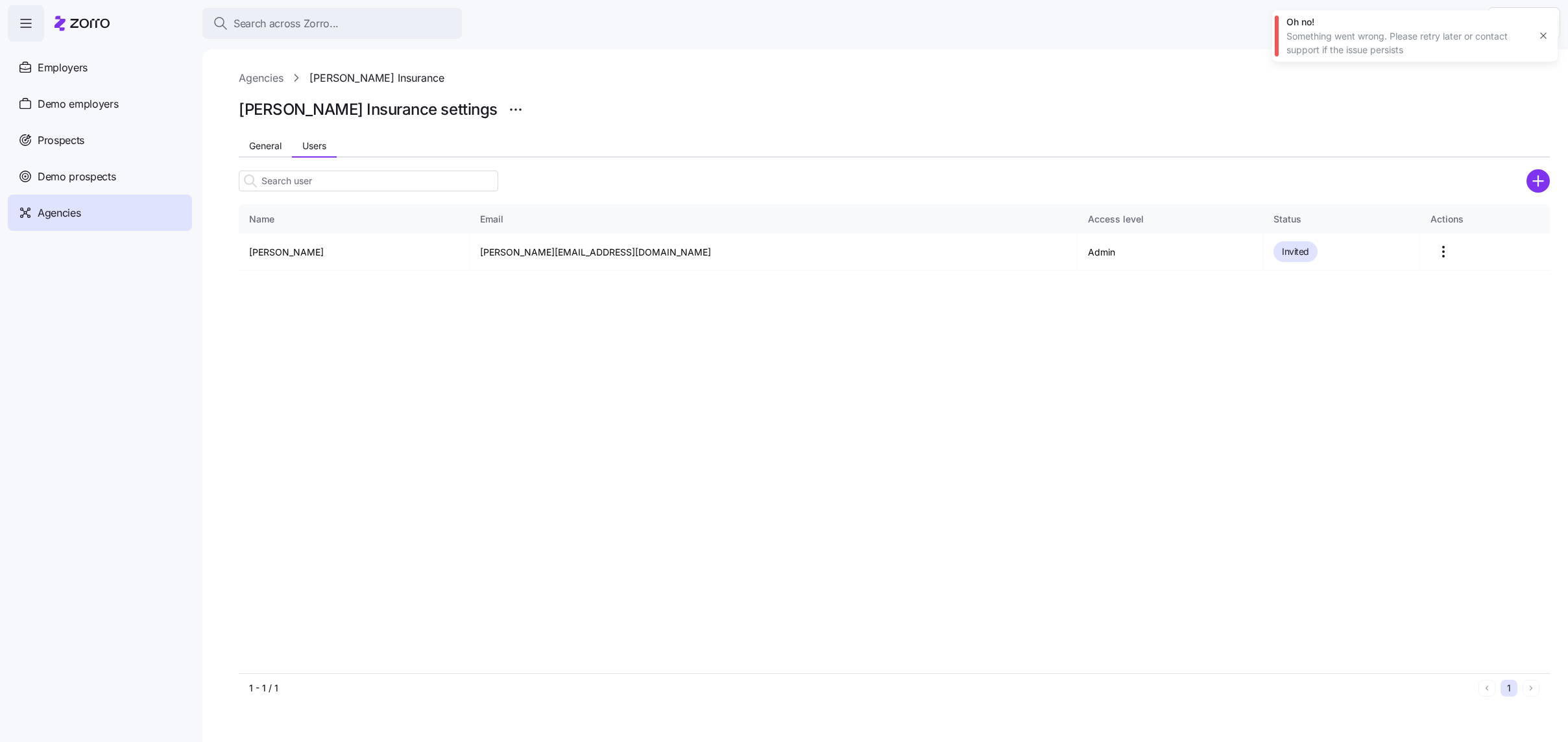
click at [1544, 37] on icon "button" at bounding box center [1543, 35] width 10 height 10
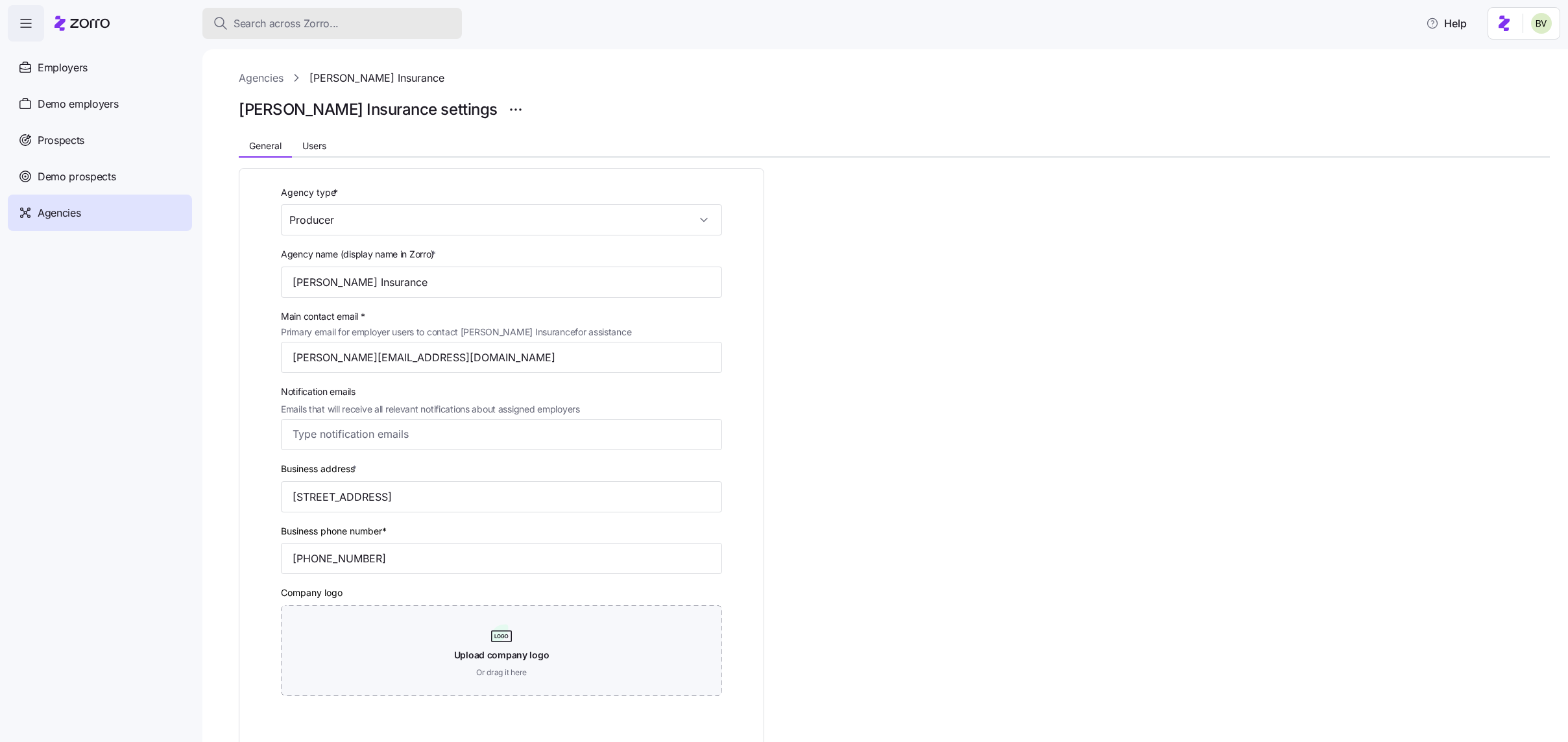
click at [345, 31] on button "Search across Zorro..." at bounding box center [331, 23] width 259 height 31
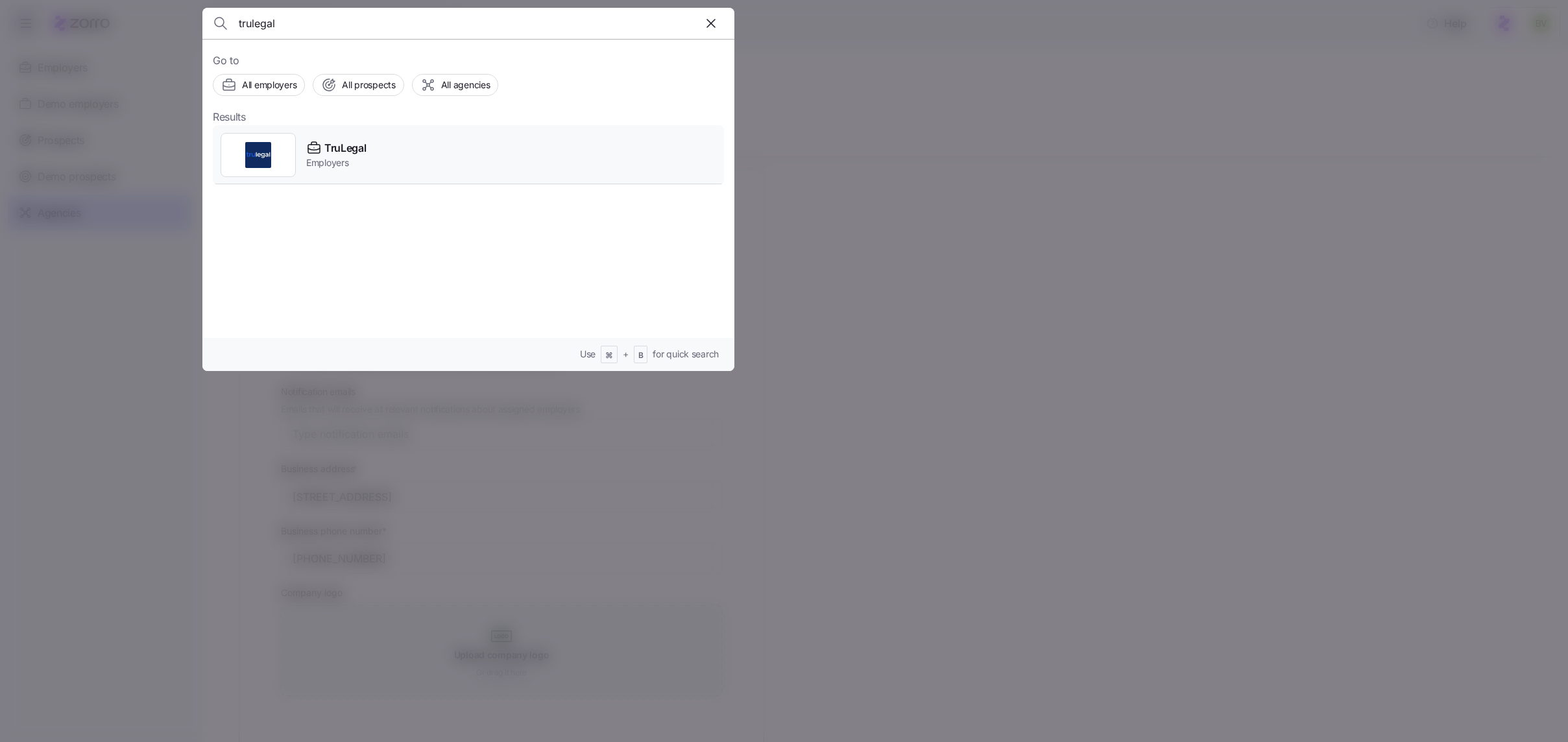
type input "trulegal"
click at [269, 144] on img at bounding box center [259, 155] width 26 height 26
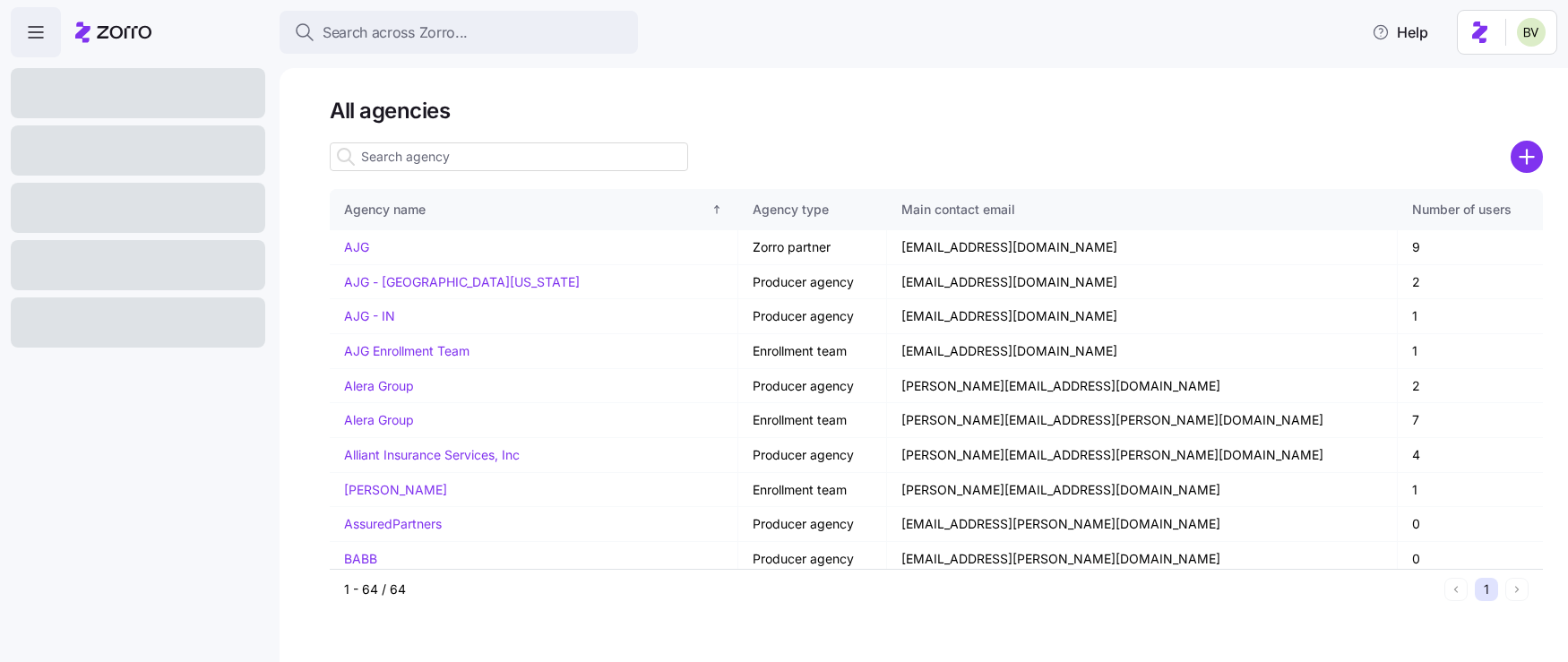
click at [164, 330] on div at bounding box center [138, 322] width 255 height 50
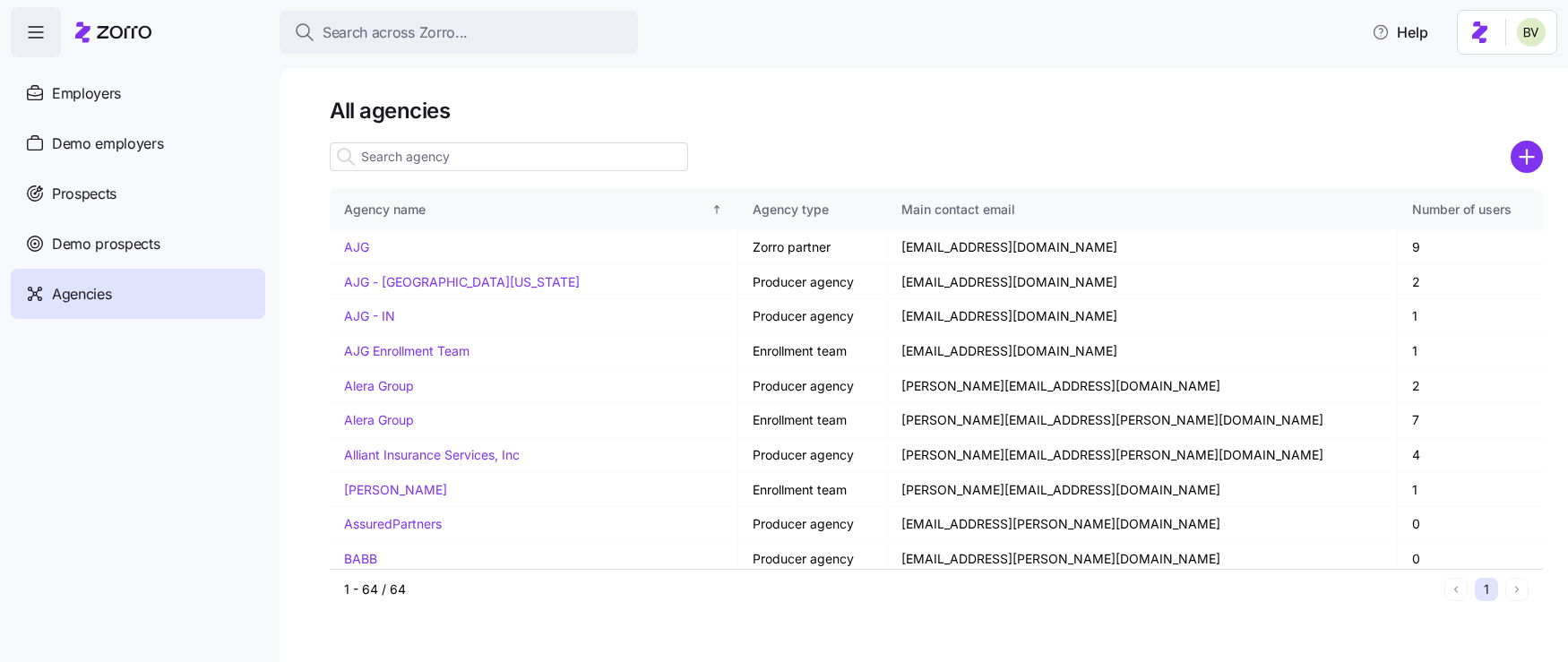
click at [127, 294] on div "Agencies" at bounding box center [138, 293] width 255 height 50
click at [394, 157] on input at bounding box center [508, 157] width 358 height 28
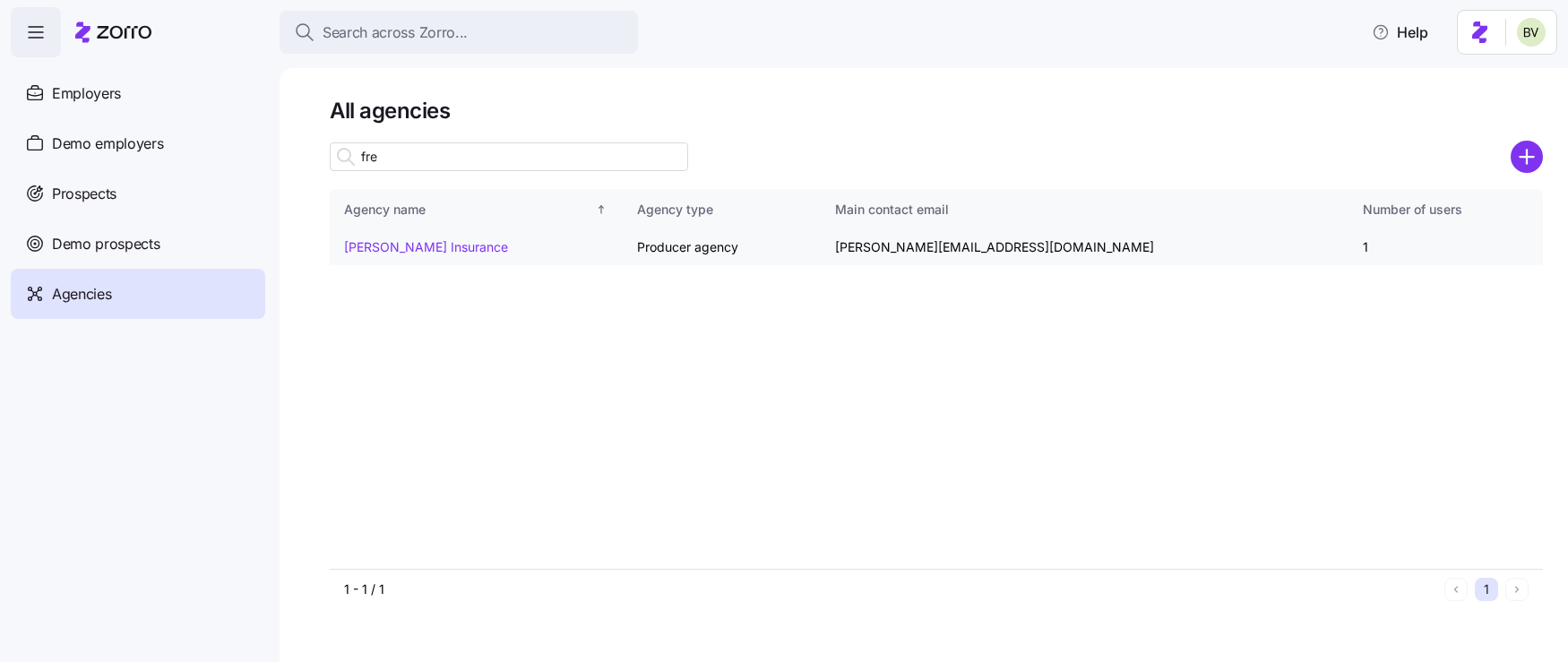
type input "fre"
click at [414, 248] on link "[PERSON_NAME] Insurance" at bounding box center [425, 247] width 164 height 15
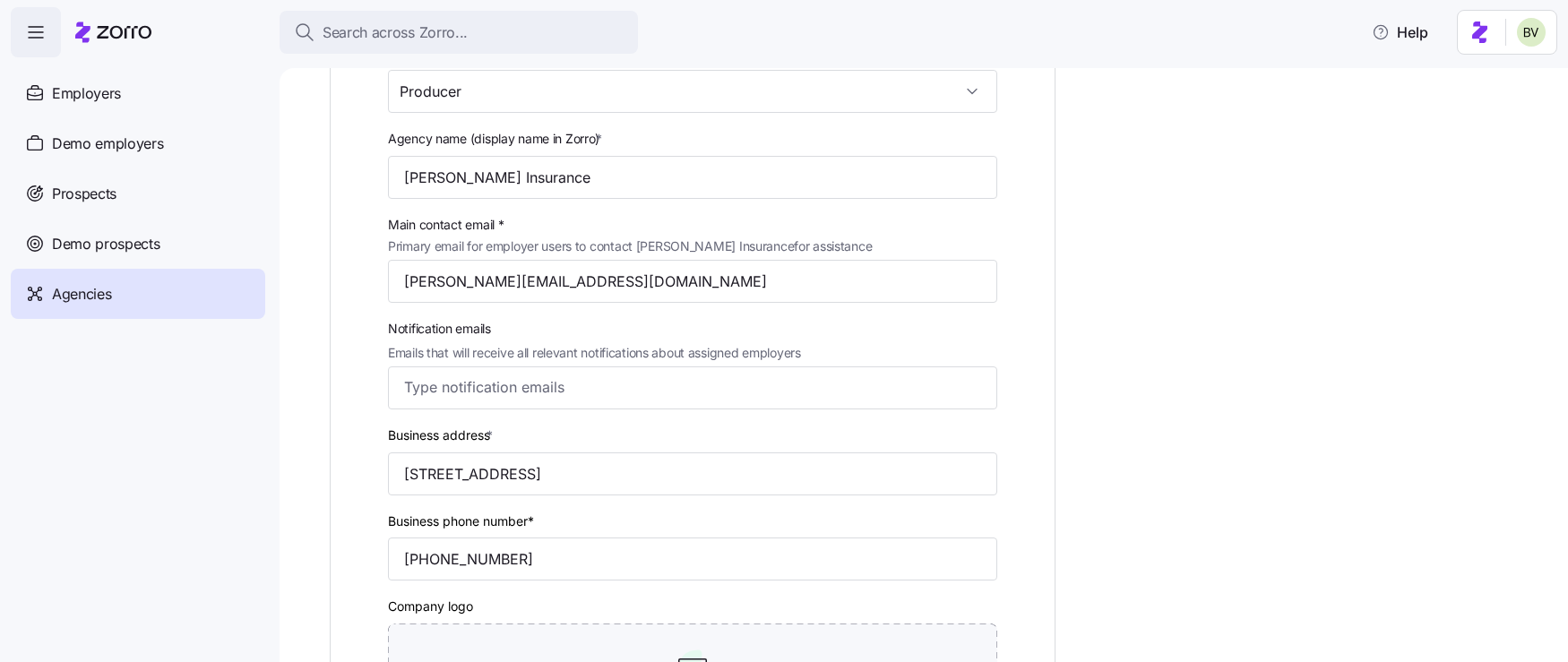
scroll to position [348, 0]
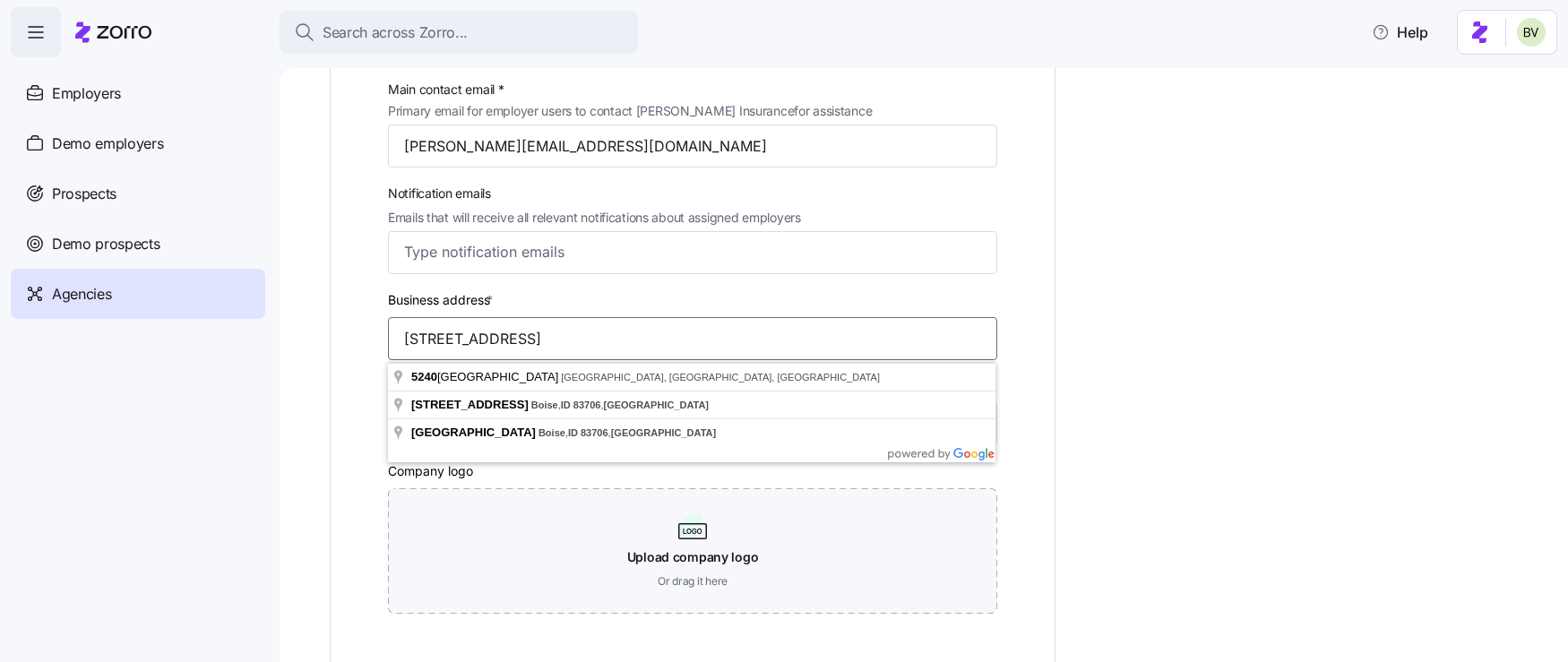
drag, startPoint x: 773, startPoint y: 346, endPoint x: 403, endPoint y: 326, distance: 370.5
click at [403, 326] on input "[STREET_ADDRESS]" at bounding box center [691, 338] width 609 height 43
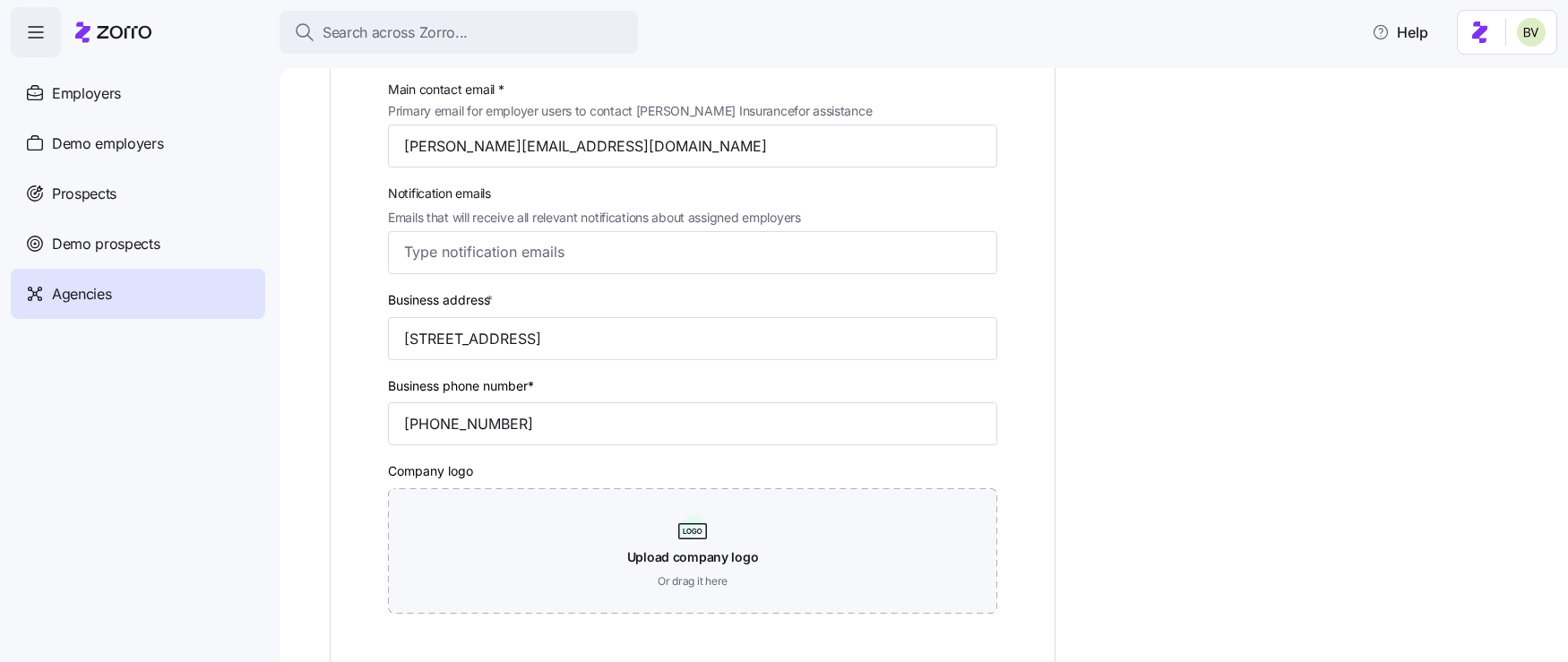
click at [1136, 274] on div "Agency type * Producer Agency name (display name in Zorro) * Fredriksen Insuran…" at bounding box center [935, 383] width 1213 height 1026
drag, startPoint x: 521, startPoint y: 434, endPoint x: 365, endPoint y: 433, distance: 156.0
click at [365, 433] on div "Agency type * Producer Agency name (display name in Zorro) * Fredriksen Insuran…" at bounding box center [692, 278] width 681 height 743
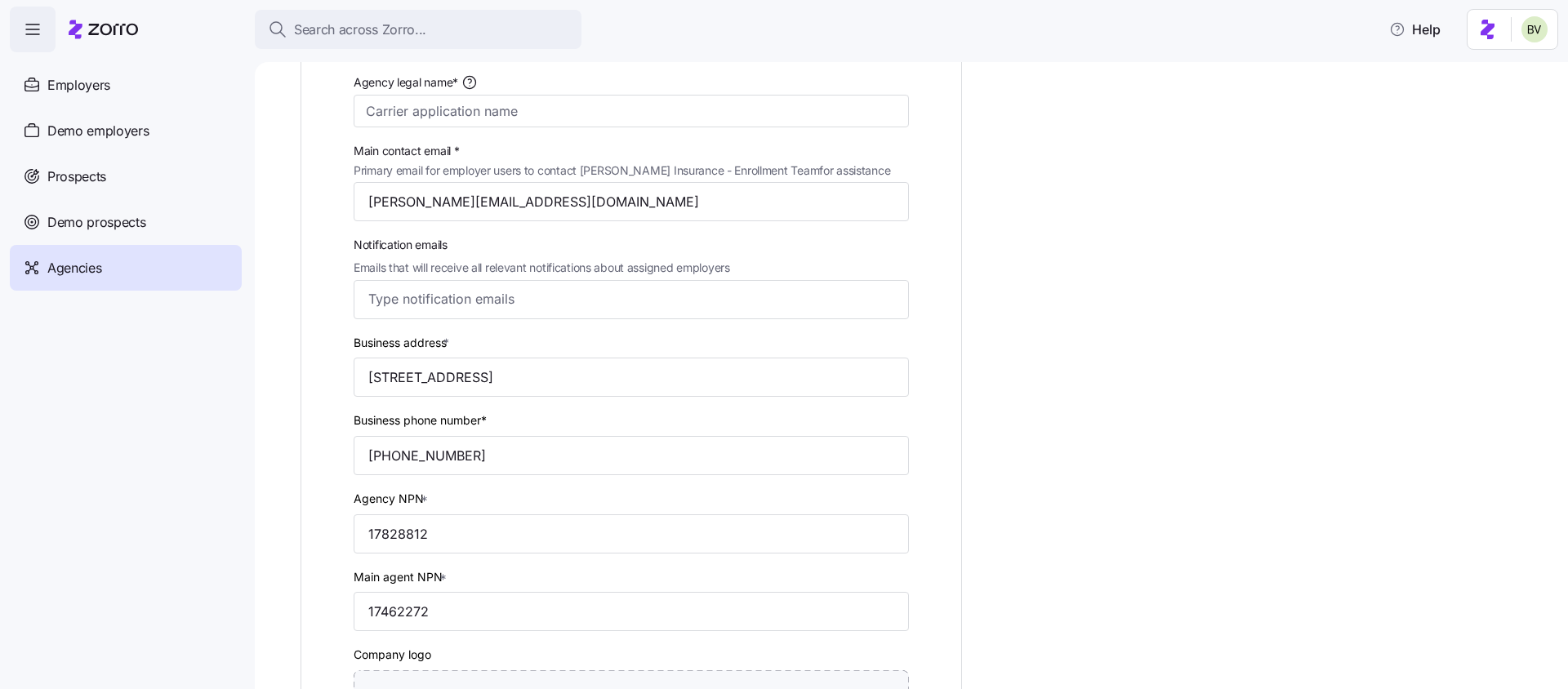
scroll to position [350, 0]
click at [559, 201] on input "[PERSON_NAME][EMAIL_ADDRESS][DOMAIN_NAME]" at bounding box center [630, 200] width 555 height 39
drag, startPoint x: 559, startPoint y: 201, endPoint x: 351, endPoint y: 206, distance: 208.1
click at [351, 206] on div "Main contact email * Primary email for employer users to contact [PERSON_NAME] …" at bounding box center [631, 180] width 569 height 93
click at [450, 293] on input "Notification emails Emails that will receive all relevant notifications about a…" at bounding box center [616, 298] width 496 height 22
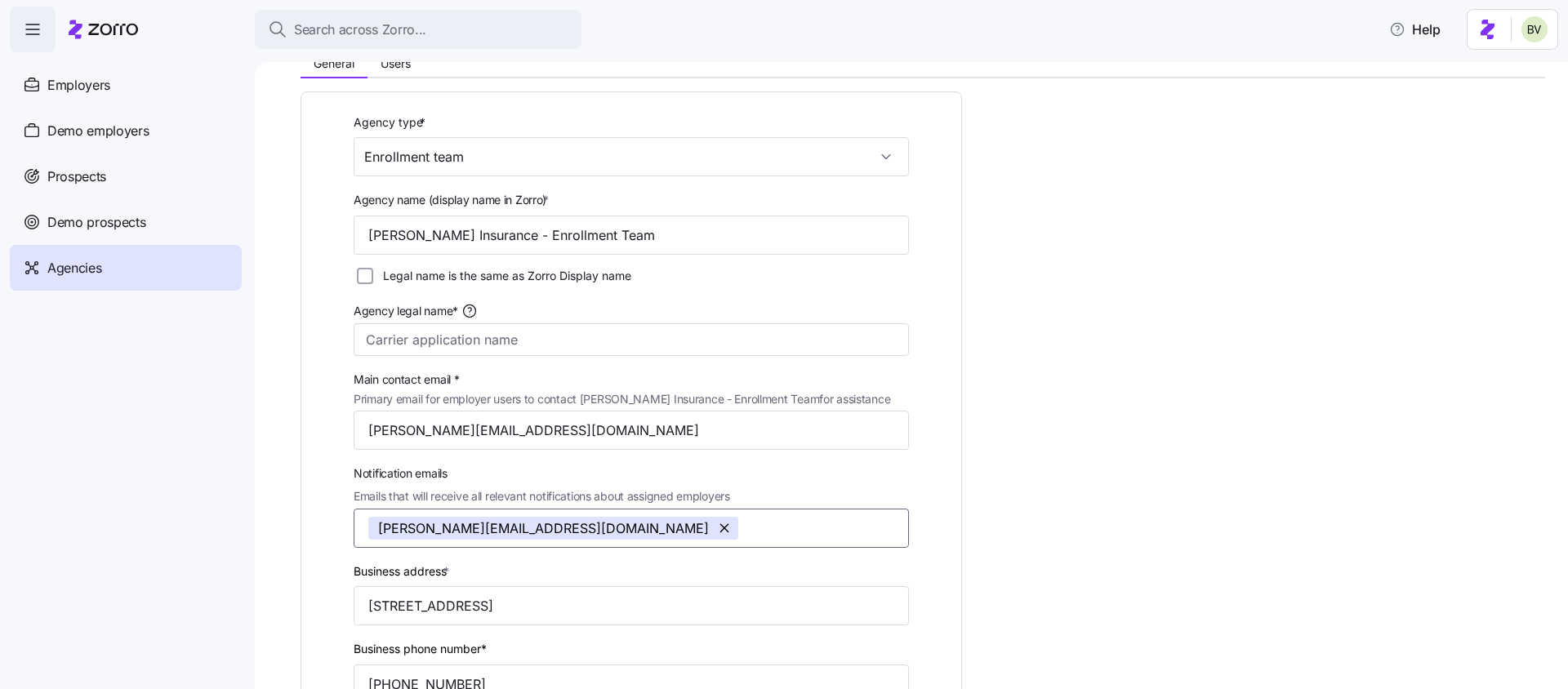
scroll to position [119, 0]
click at [364, 278] on input "Legal name is the same as Zorro Display name" at bounding box center [365, 277] width 16 height 16
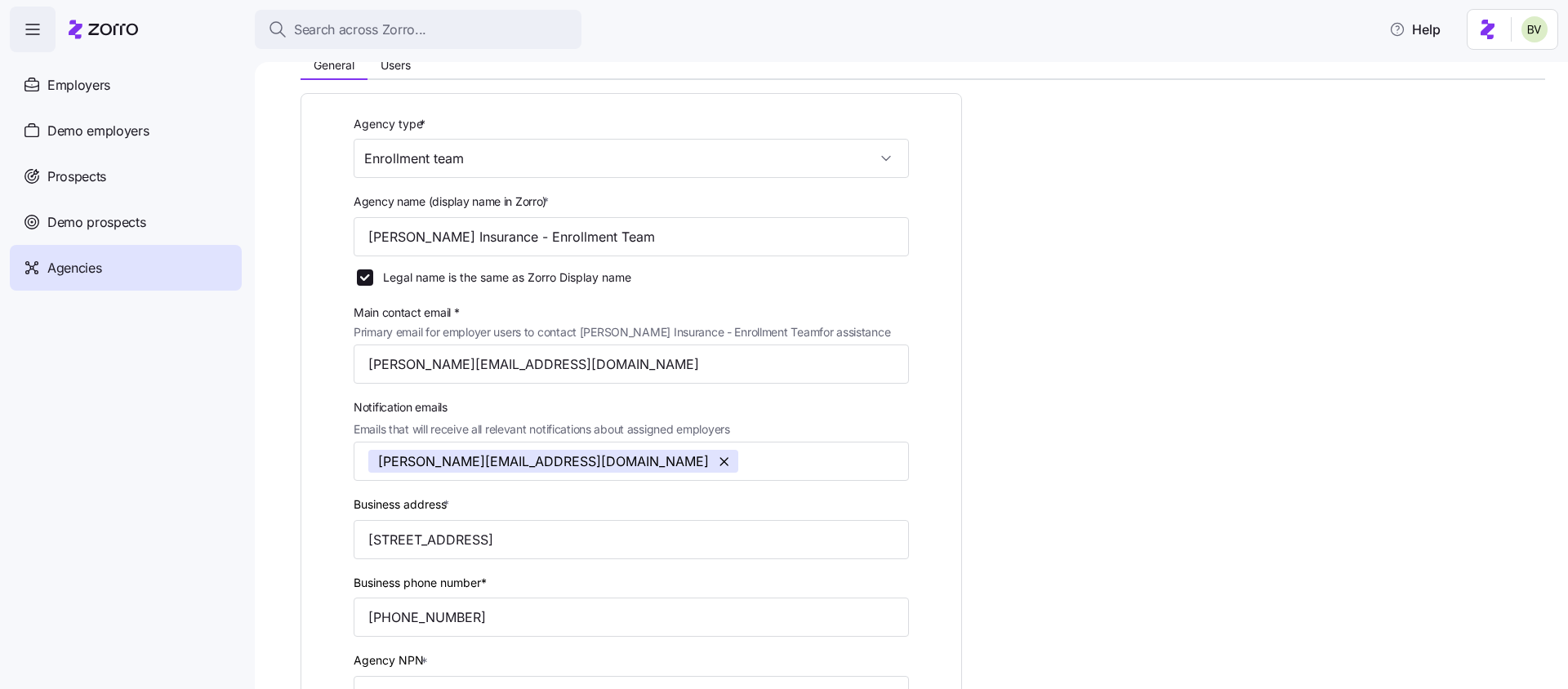
scroll to position [653, 0]
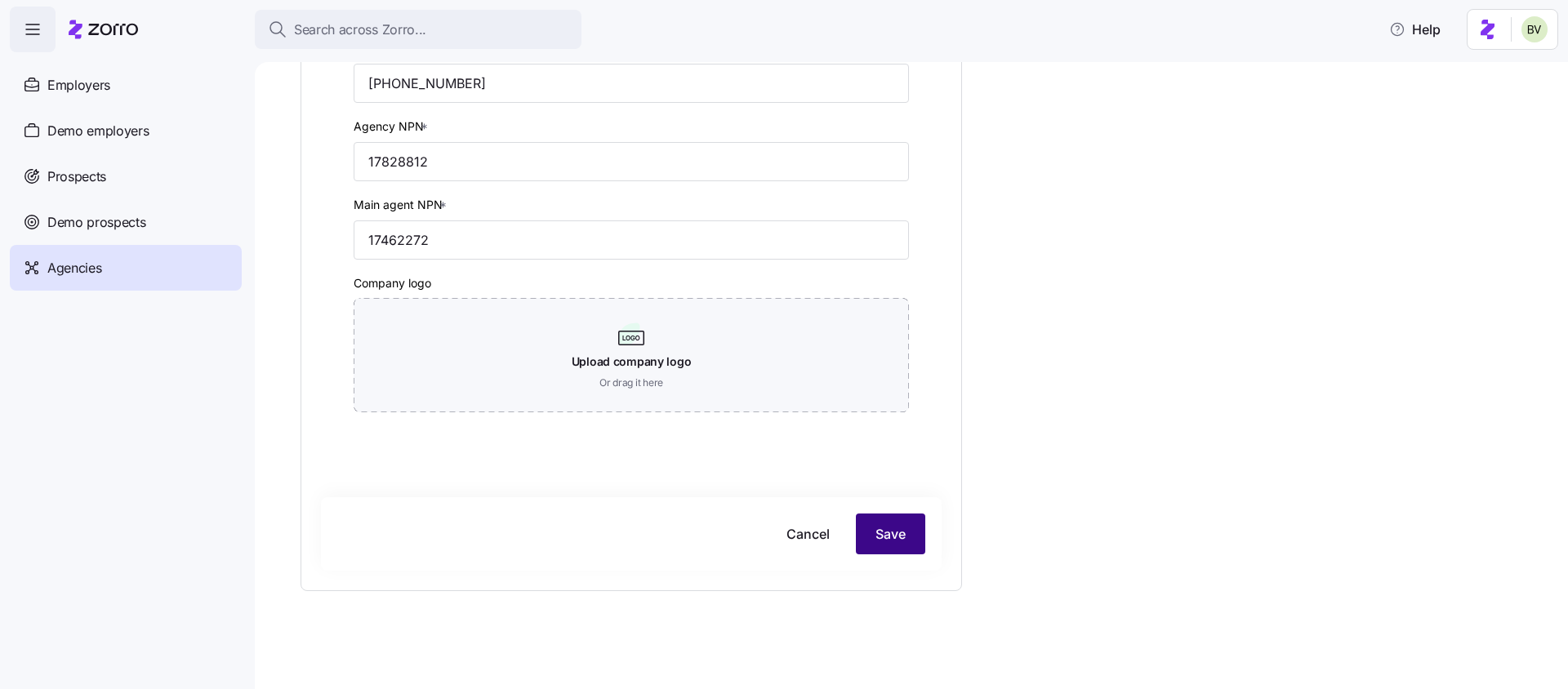
click at [895, 523] on button "Save" at bounding box center [891, 533] width 69 height 41
checkbox input "false"
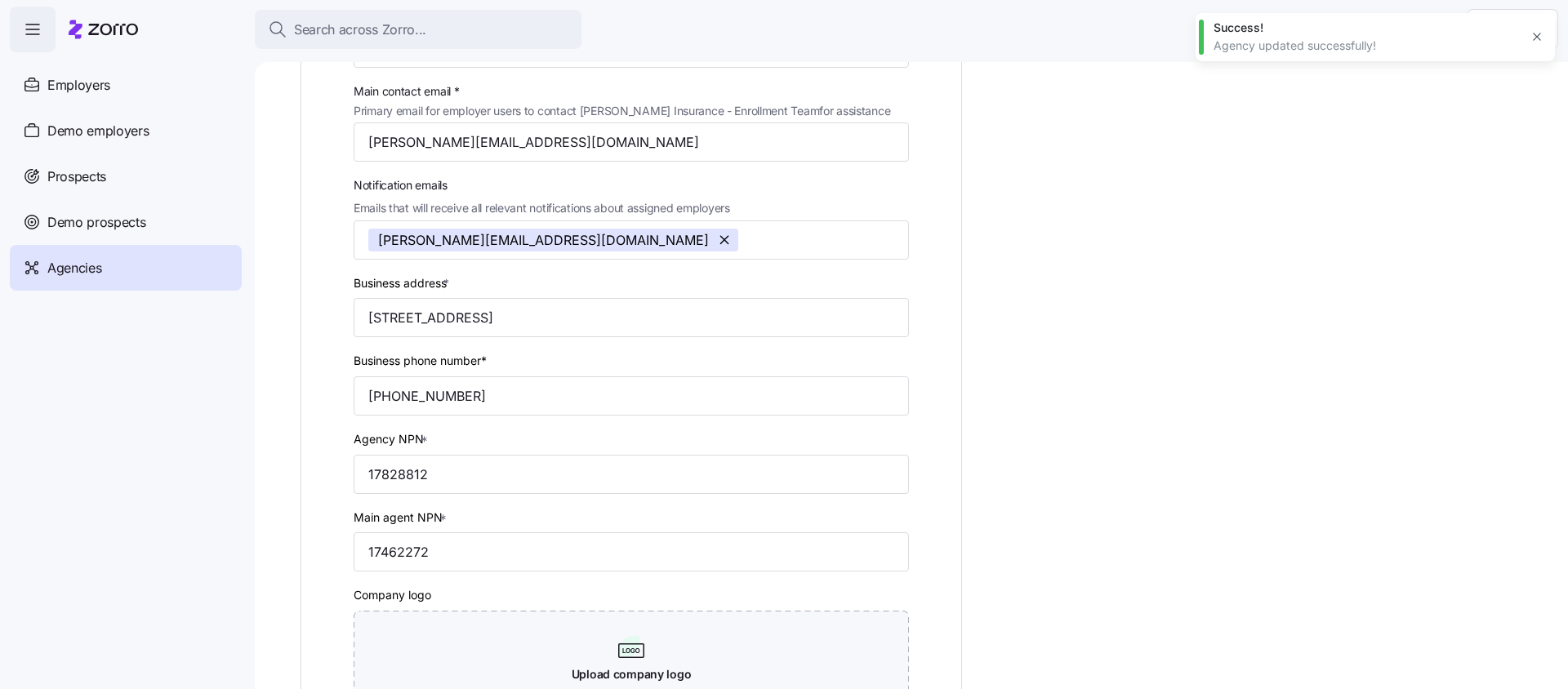
scroll to position [0, 0]
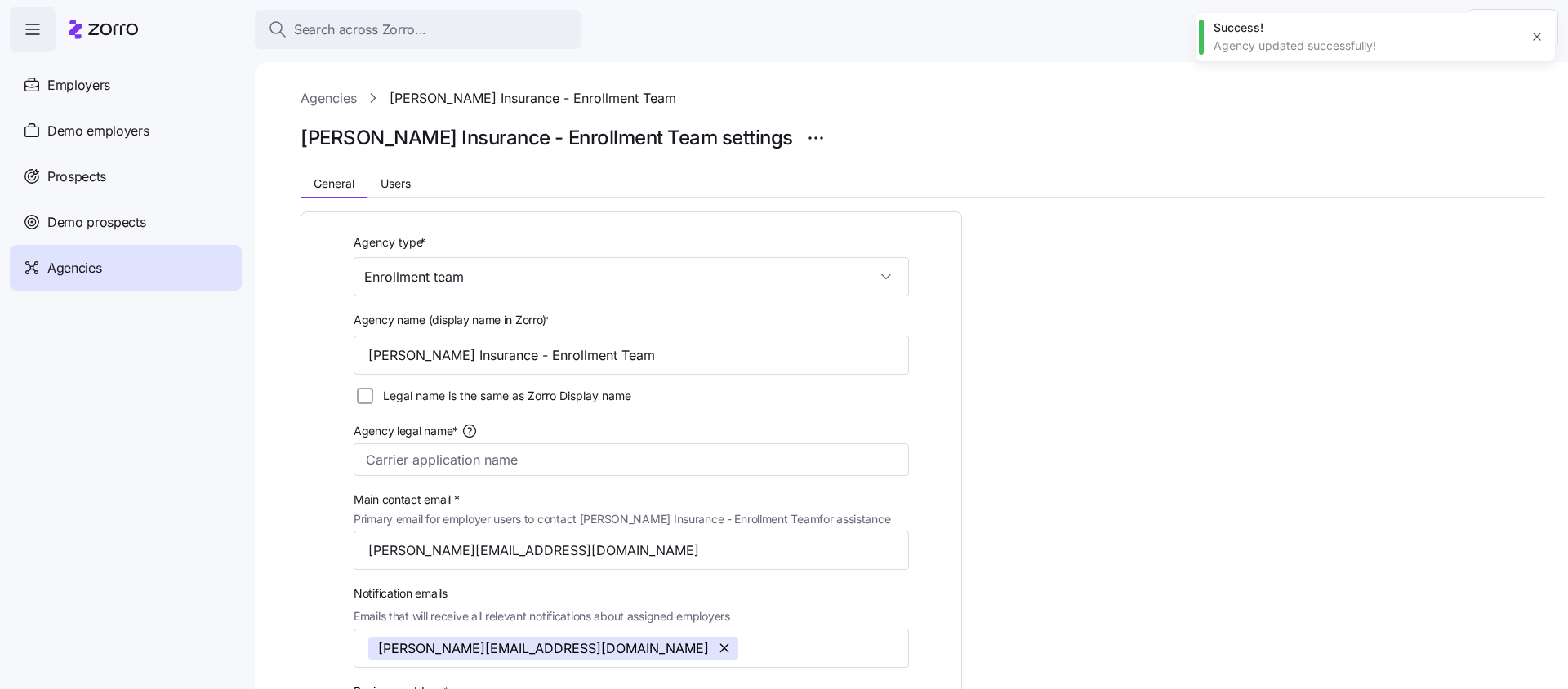
click at [1533, 40] on icon "button" at bounding box center [1537, 36] width 13 height 13
click at [332, 94] on link "Agencies" at bounding box center [328, 99] width 56 height 21
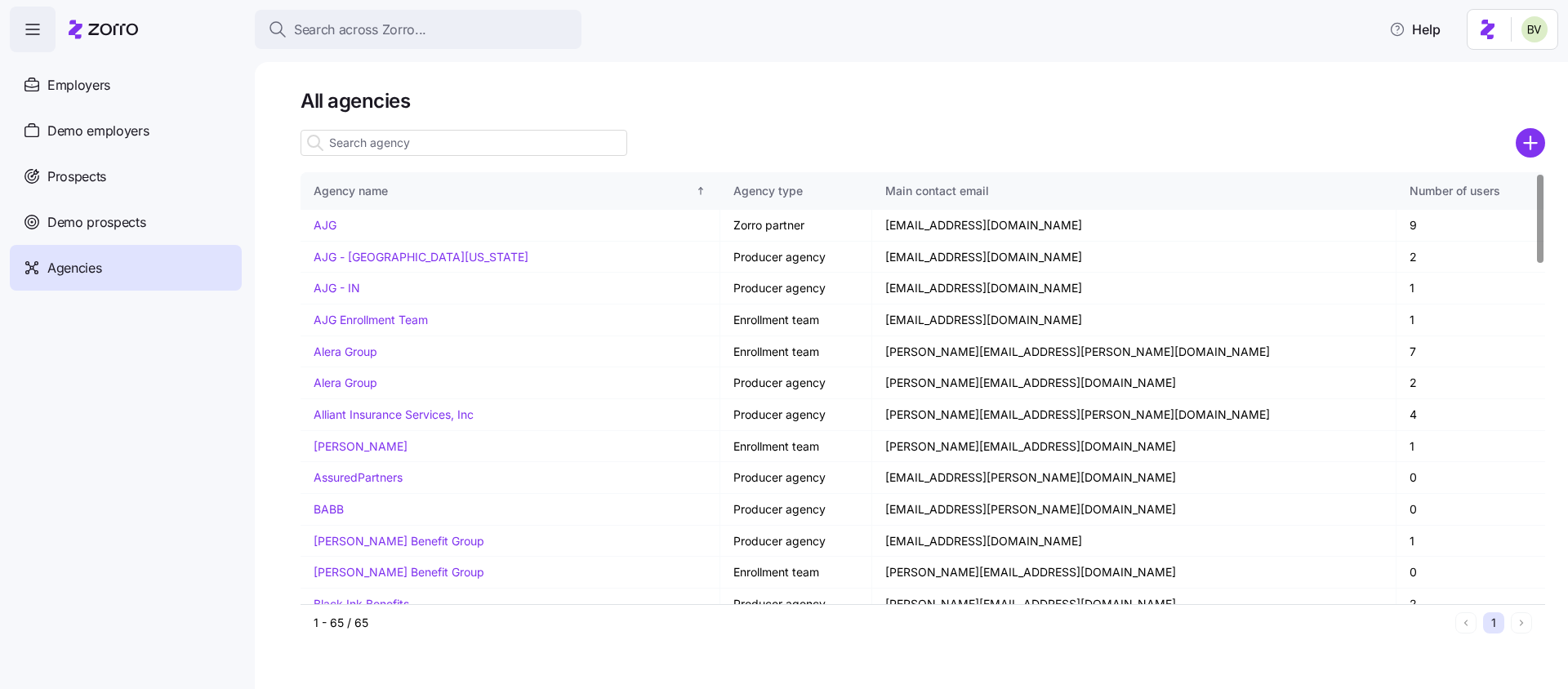
click at [356, 139] on input at bounding box center [463, 143] width 326 height 26
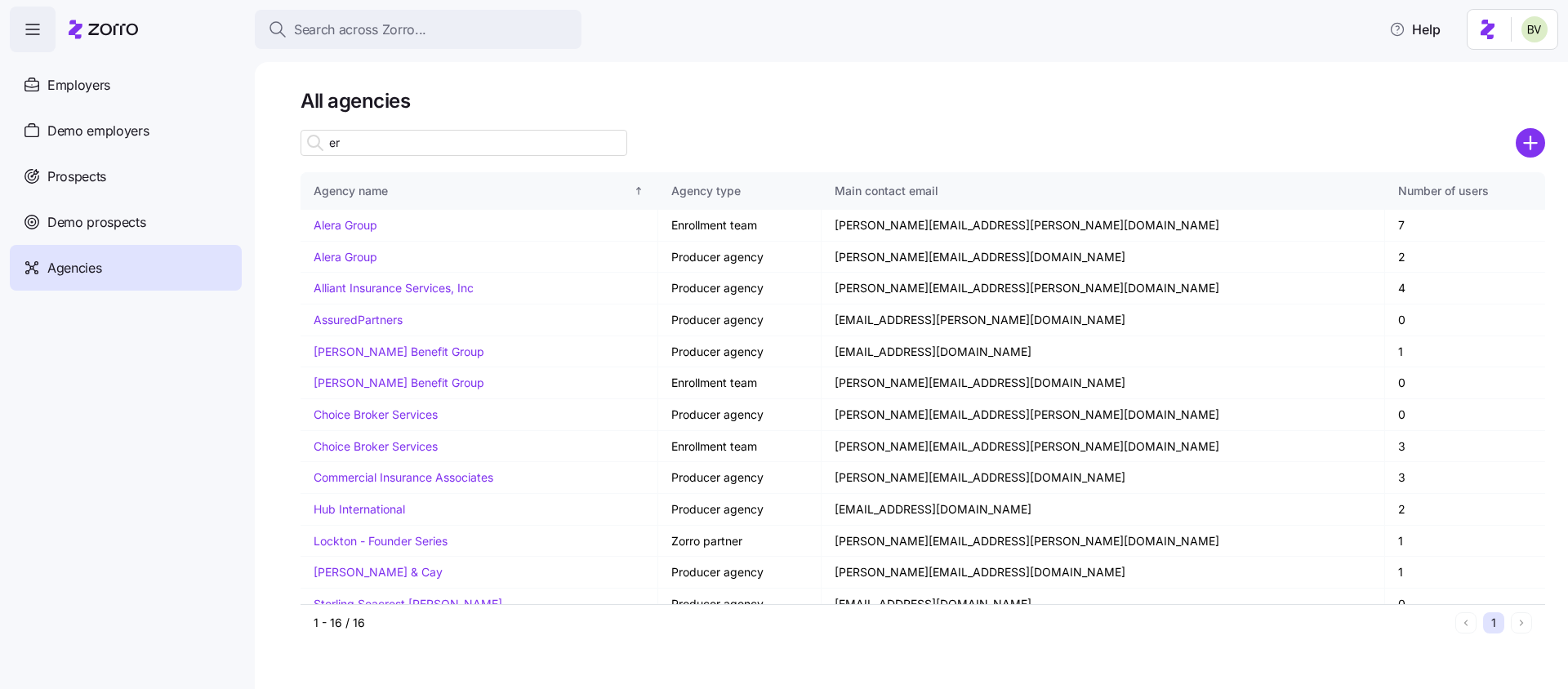
type input "e"
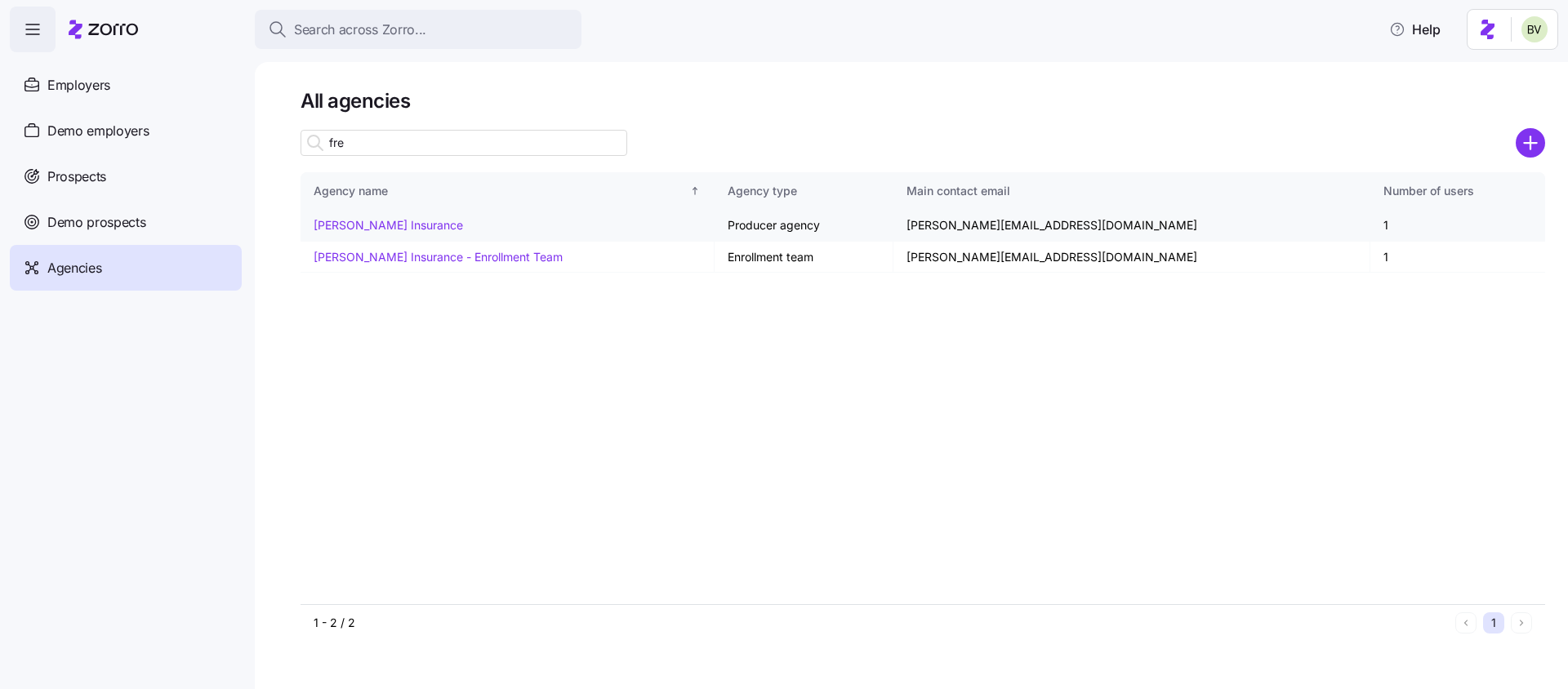
type input "fre"
click at [358, 230] on link "[PERSON_NAME] Insurance" at bounding box center [388, 225] width 150 height 14
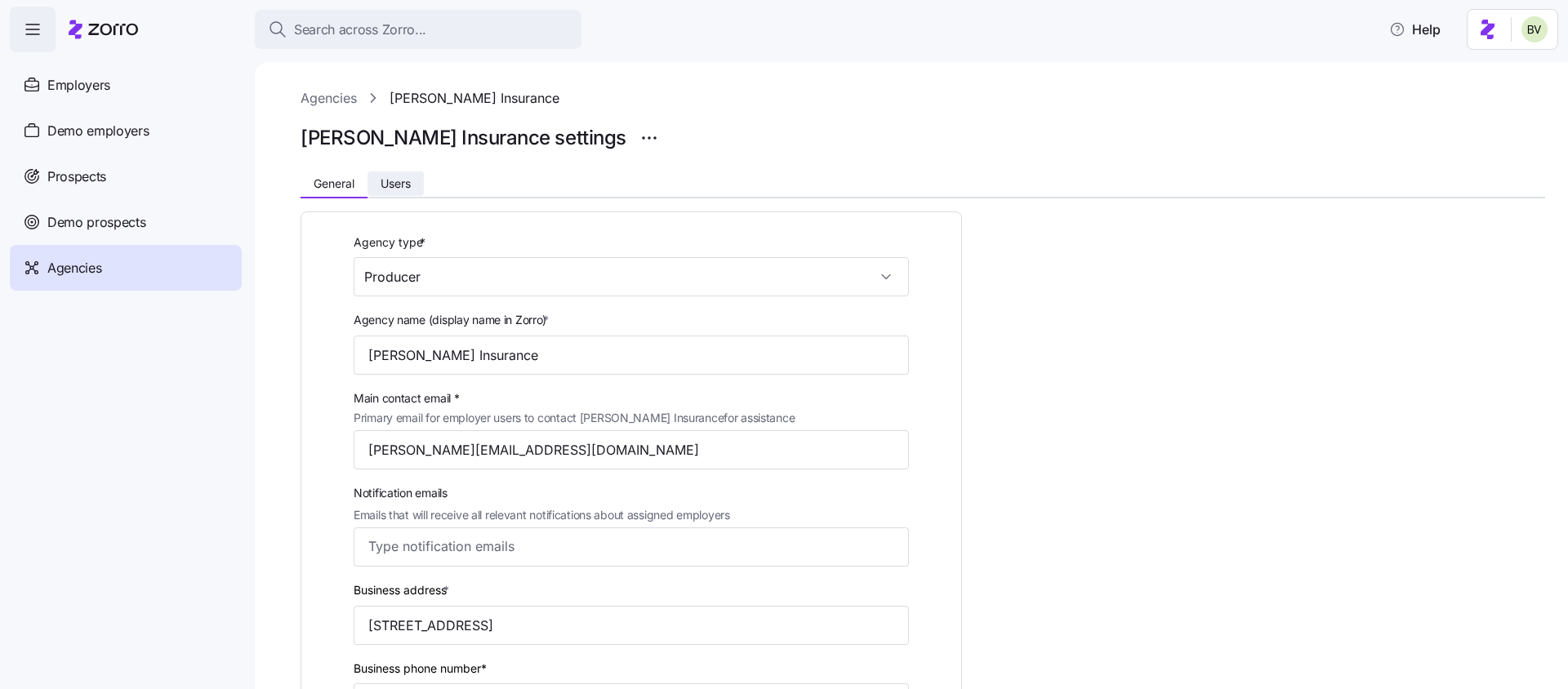
click at [399, 181] on span "Users" at bounding box center [396, 184] width 30 height 11
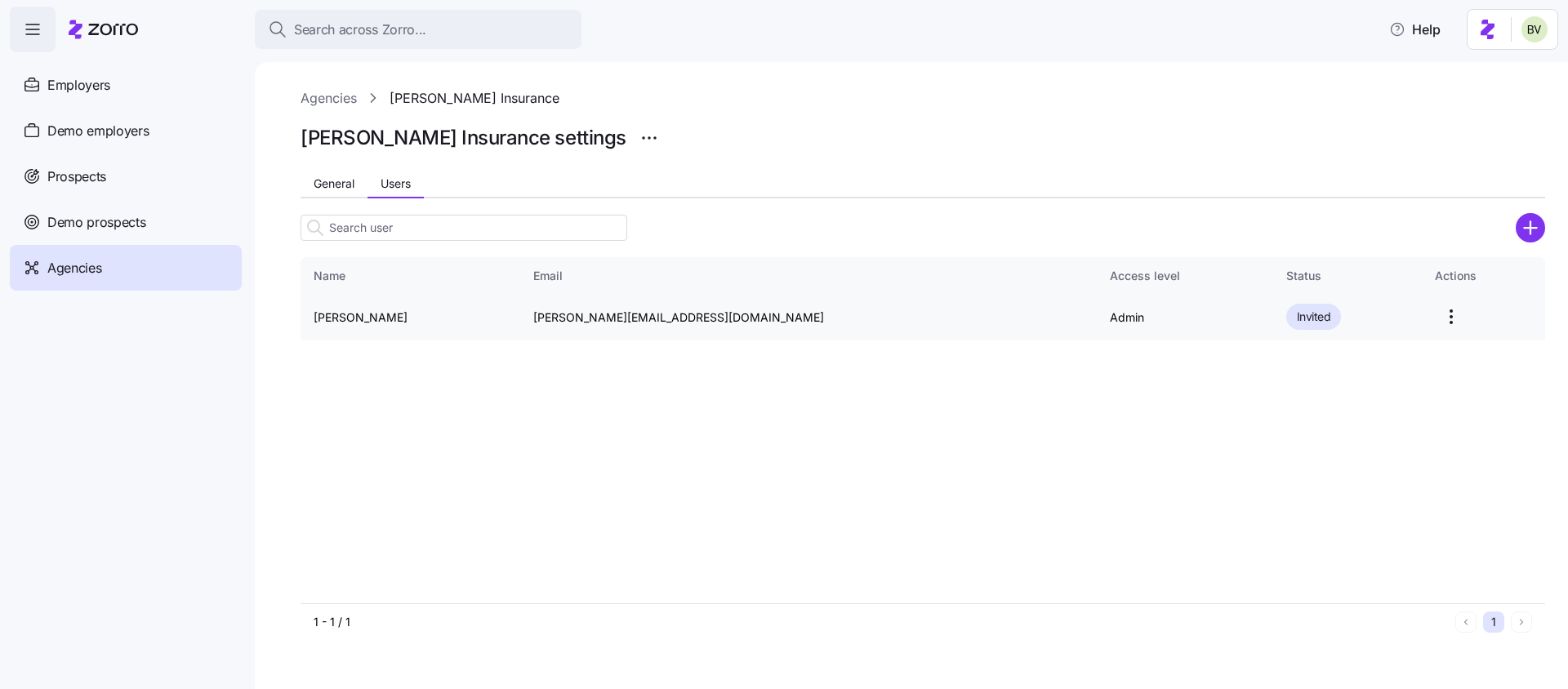
click at [1405, 321] on html "Search across Zorro... Help Employers Demo employers Prospects Demo prospects A…" at bounding box center [784, 339] width 1568 height 679
click at [1332, 408] on div "Delete" at bounding box center [1345, 409] width 151 height 26
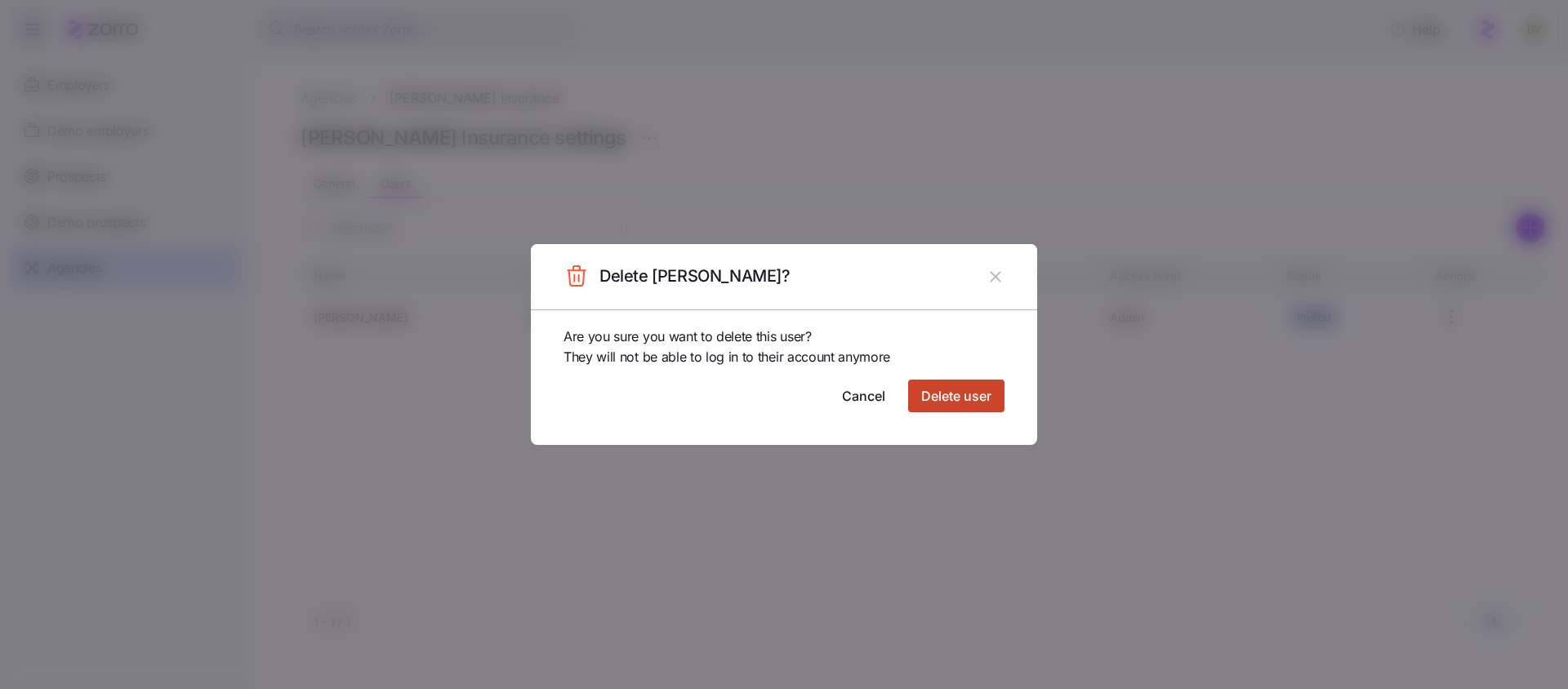
click at [997, 398] on button "Delete user" at bounding box center [956, 396] width 96 height 33
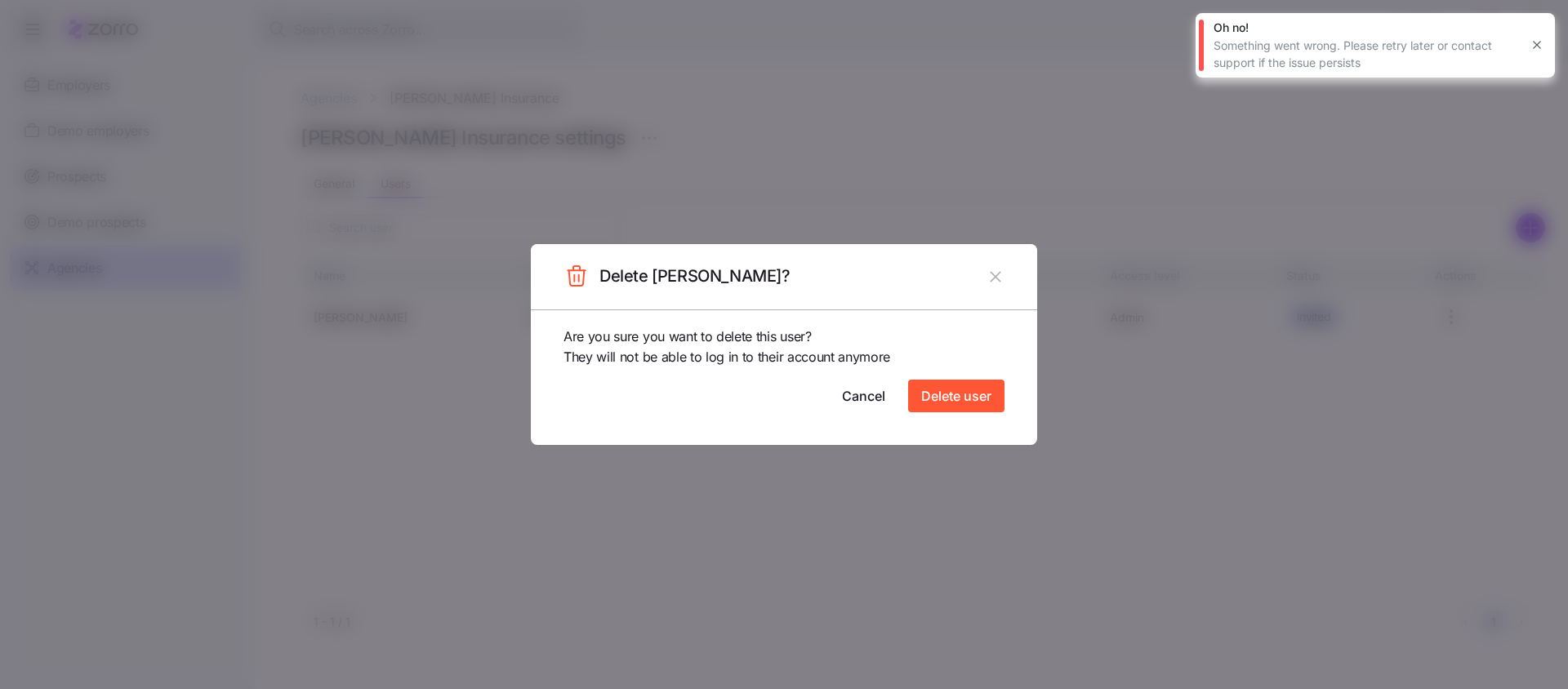
click at [1535, 48] on icon "button" at bounding box center [1537, 44] width 13 height 13
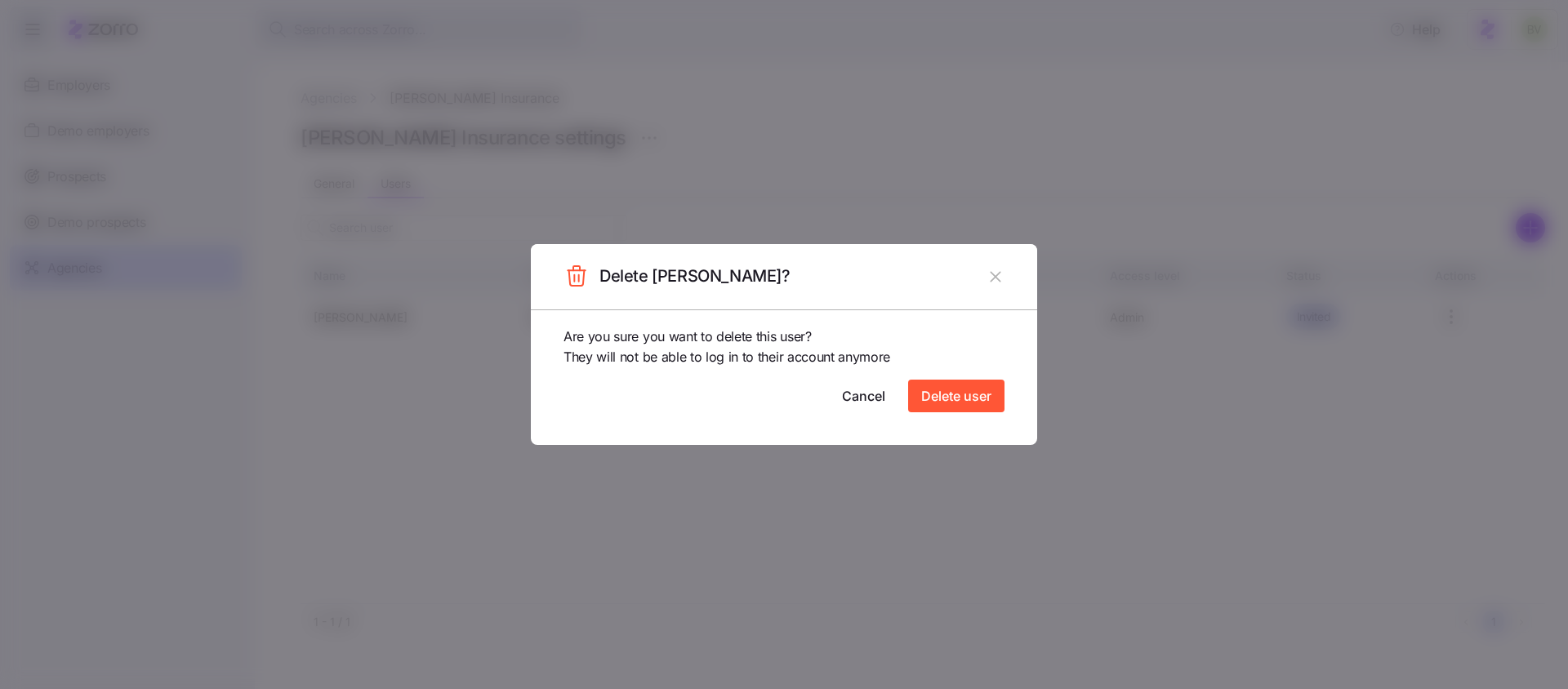
click at [983, 276] on button "button" at bounding box center [996, 277] width 26 height 26
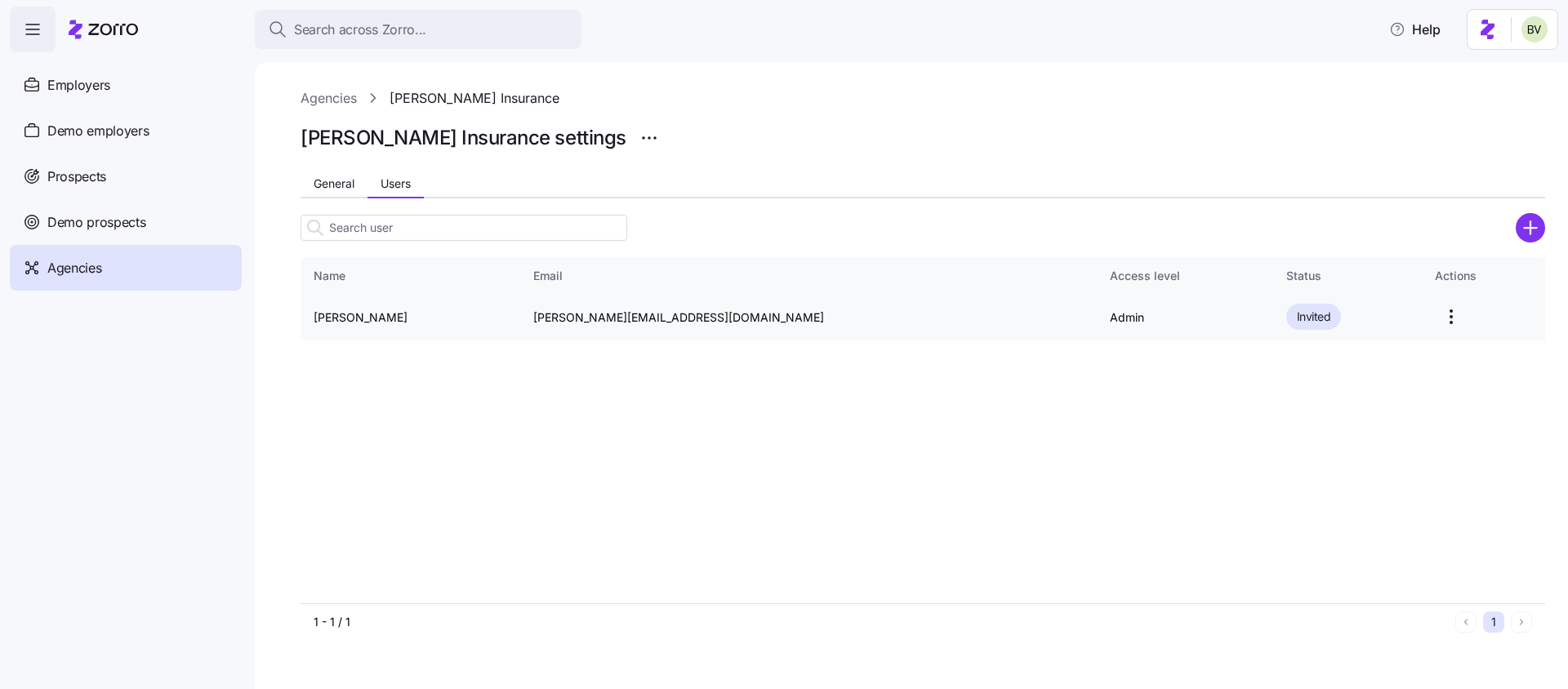
click at [1409, 318] on html "Search across Zorro... Help Employers Demo employers Prospects Demo prospects A…" at bounding box center [784, 339] width 1568 height 679
click at [1309, 391] on div "Edit" at bounding box center [1345, 383] width 151 height 26
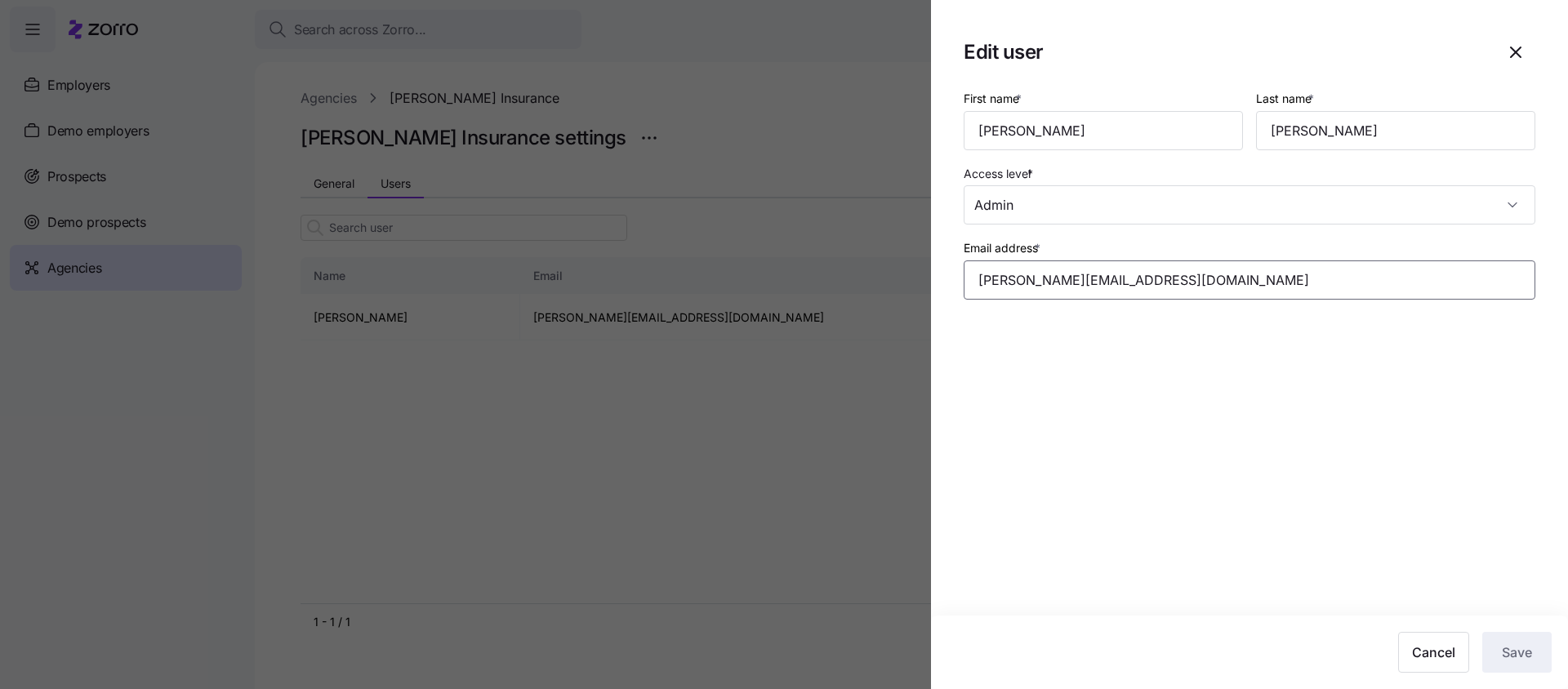
click at [1003, 281] on input "[PERSON_NAME][EMAIL_ADDRESS][DOMAIN_NAME]" at bounding box center [1249, 280] width 571 height 39
type input "[EMAIL_ADDRESS][DOMAIN_NAME]"
click at [1277, 344] on section "Edit user First name * [PERSON_NAME] Last name * [PERSON_NAME] Access level * A…" at bounding box center [1249, 344] width 637 height 689
click at [1515, 657] on span "Save" at bounding box center [1517, 652] width 30 height 20
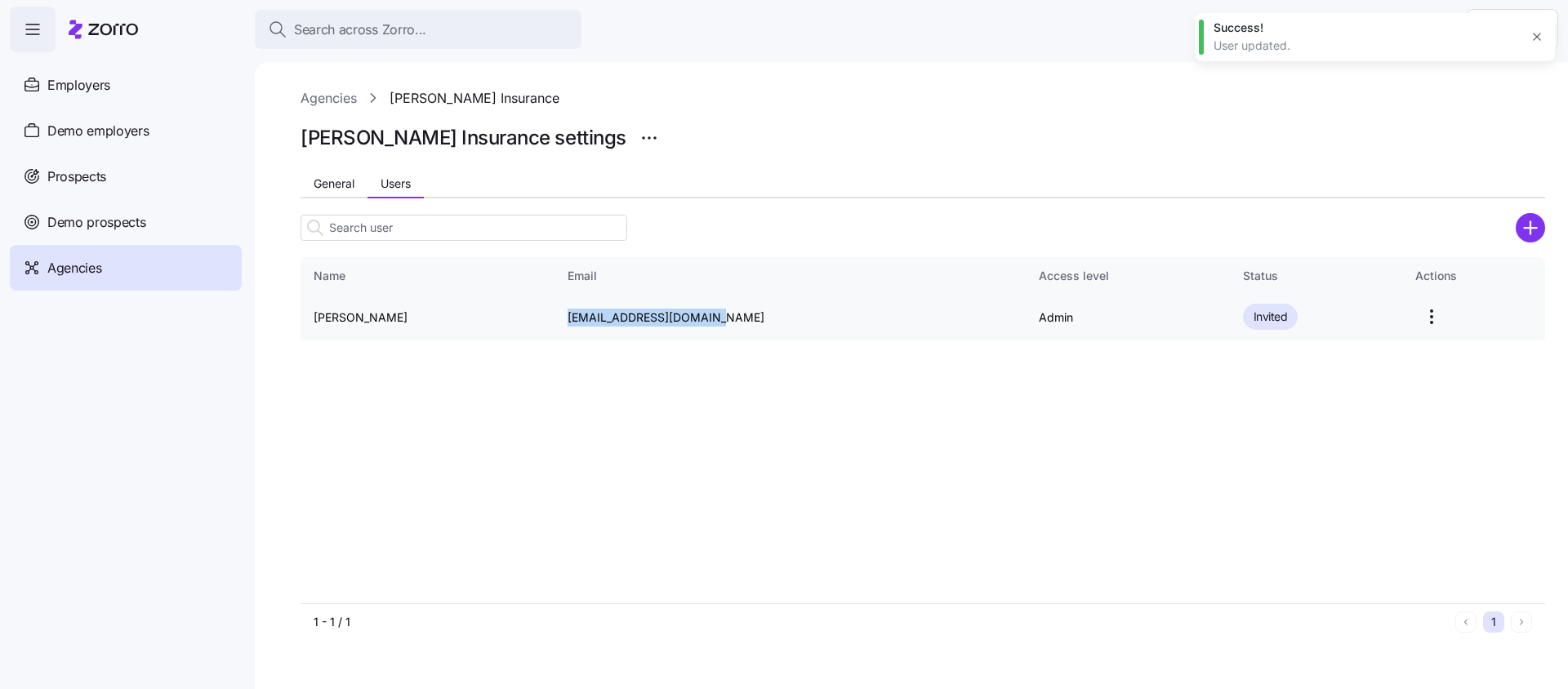
drag, startPoint x: 707, startPoint y: 319, endPoint x: 576, endPoint y: 315, distance: 131.1
click at [576, 315] on td "[EMAIL_ADDRESS][DOMAIN_NAME]" at bounding box center [789, 318] width 470 height 47
copy td "[EMAIL_ADDRESS][DOMAIN_NAME]"
click at [333, 178] on span "General" at bounding box center [333, 184] width 41 height 11
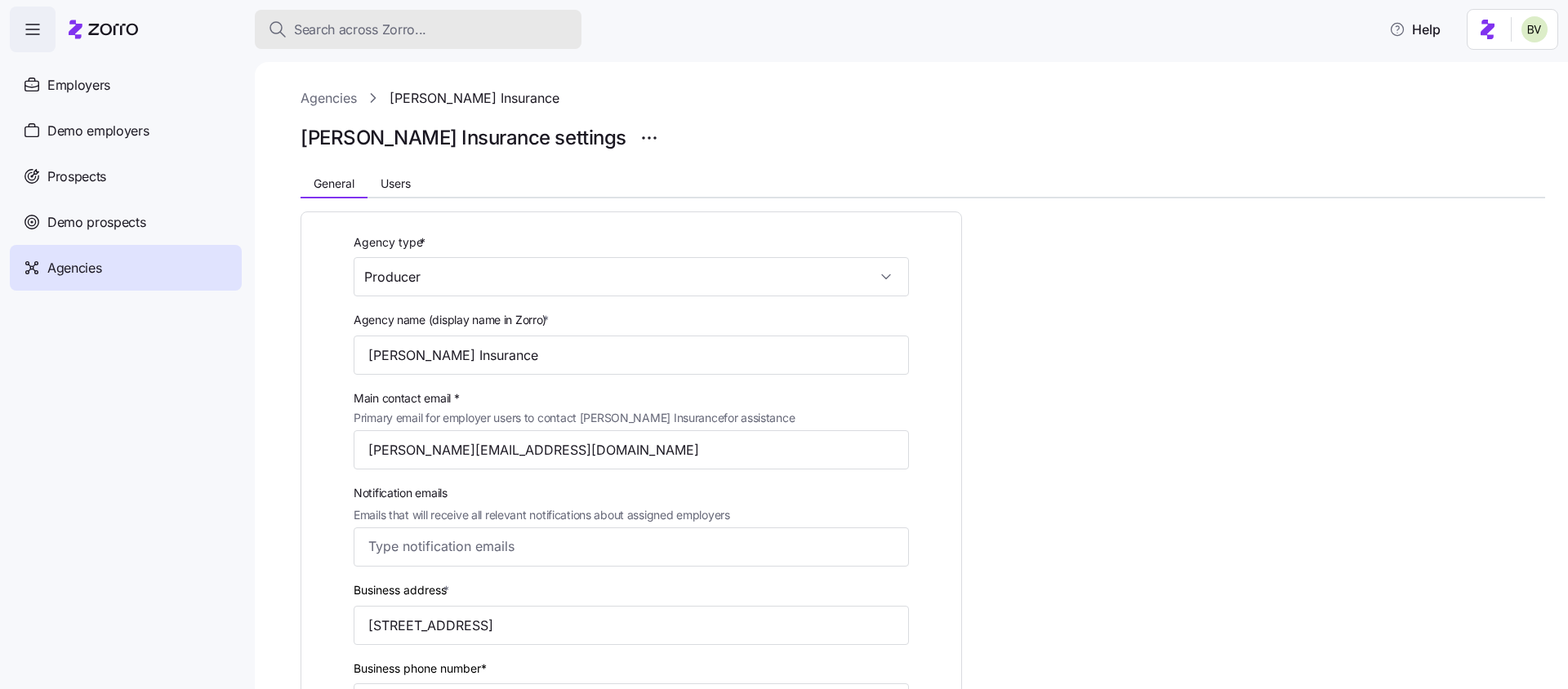
click at [387, 35] on span "Search across Zorro..." at bounding box center [360, 30] width 132 height 21
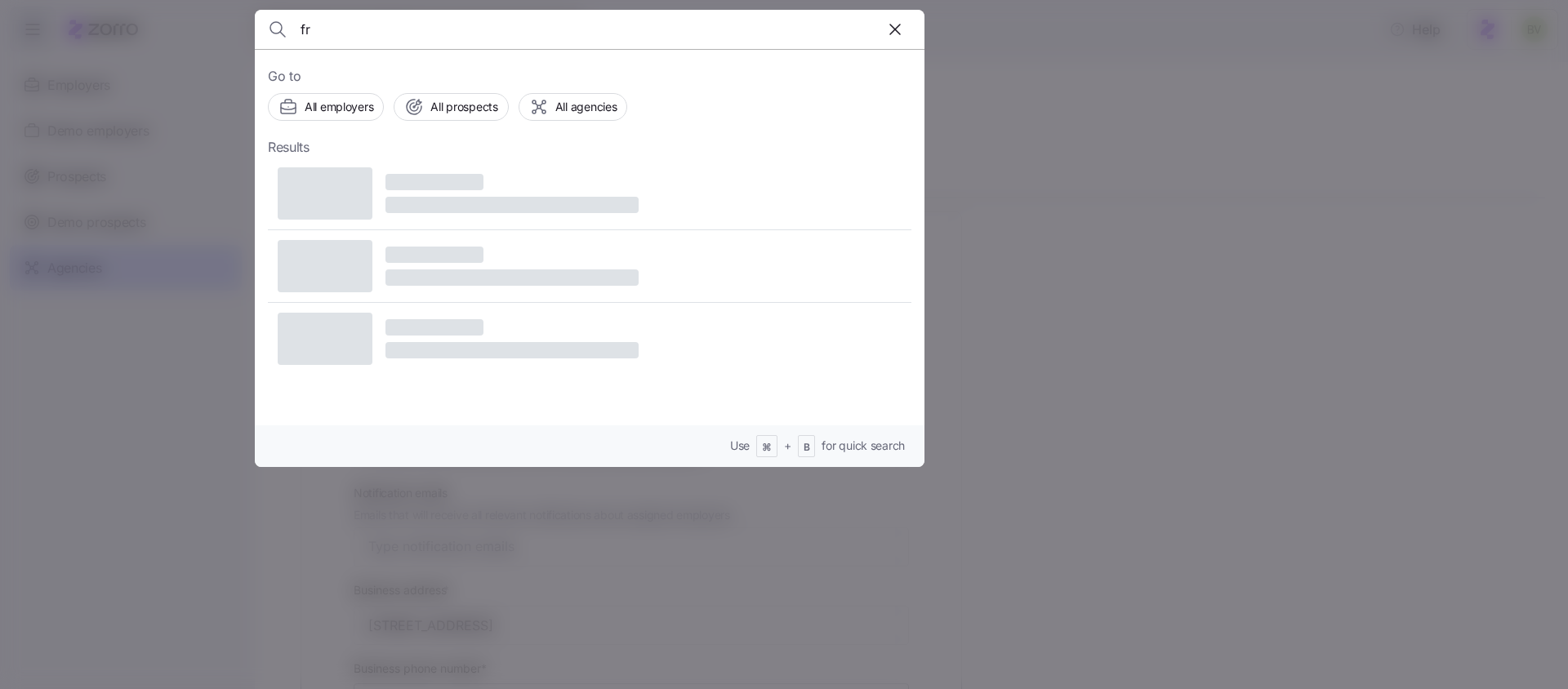
type input "f"
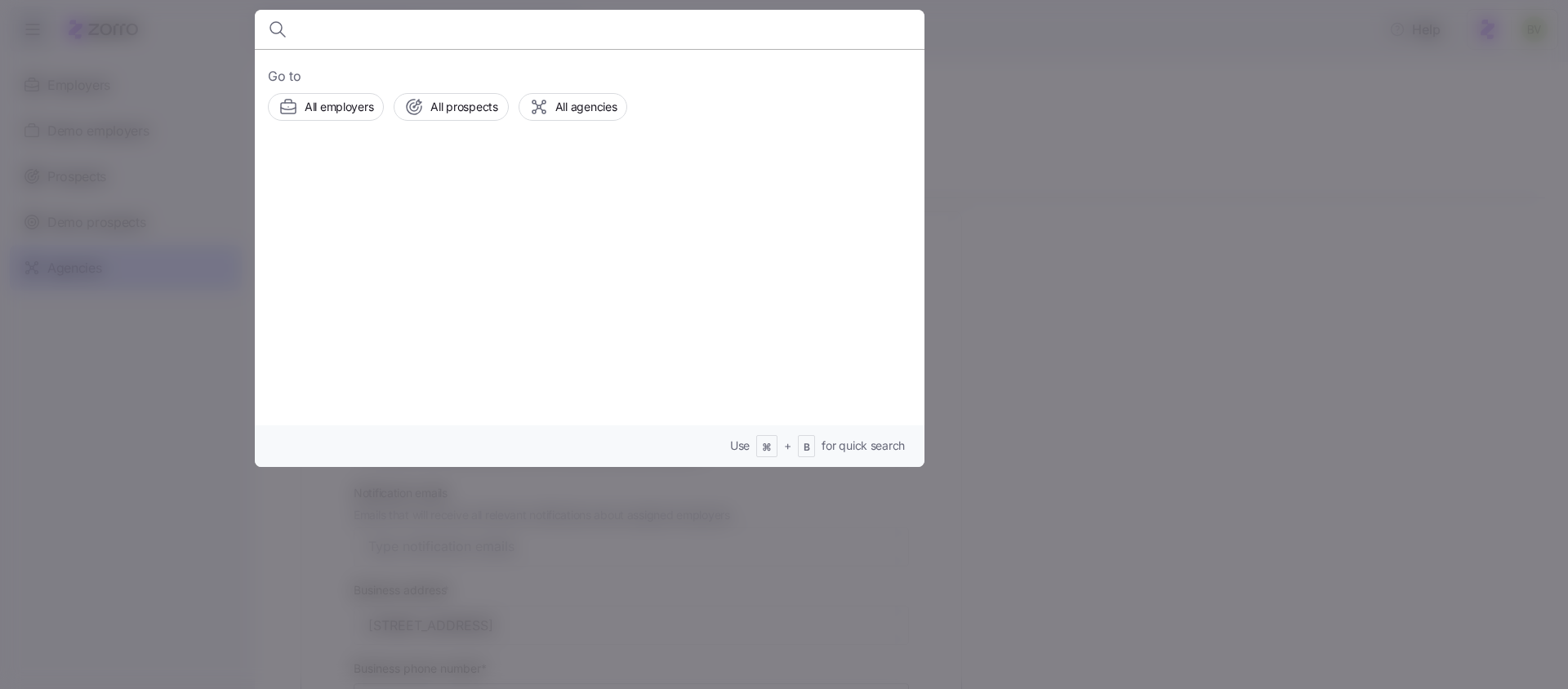
click at [126, 282] on div at bounding box center [784, 344] width 1568 height 689
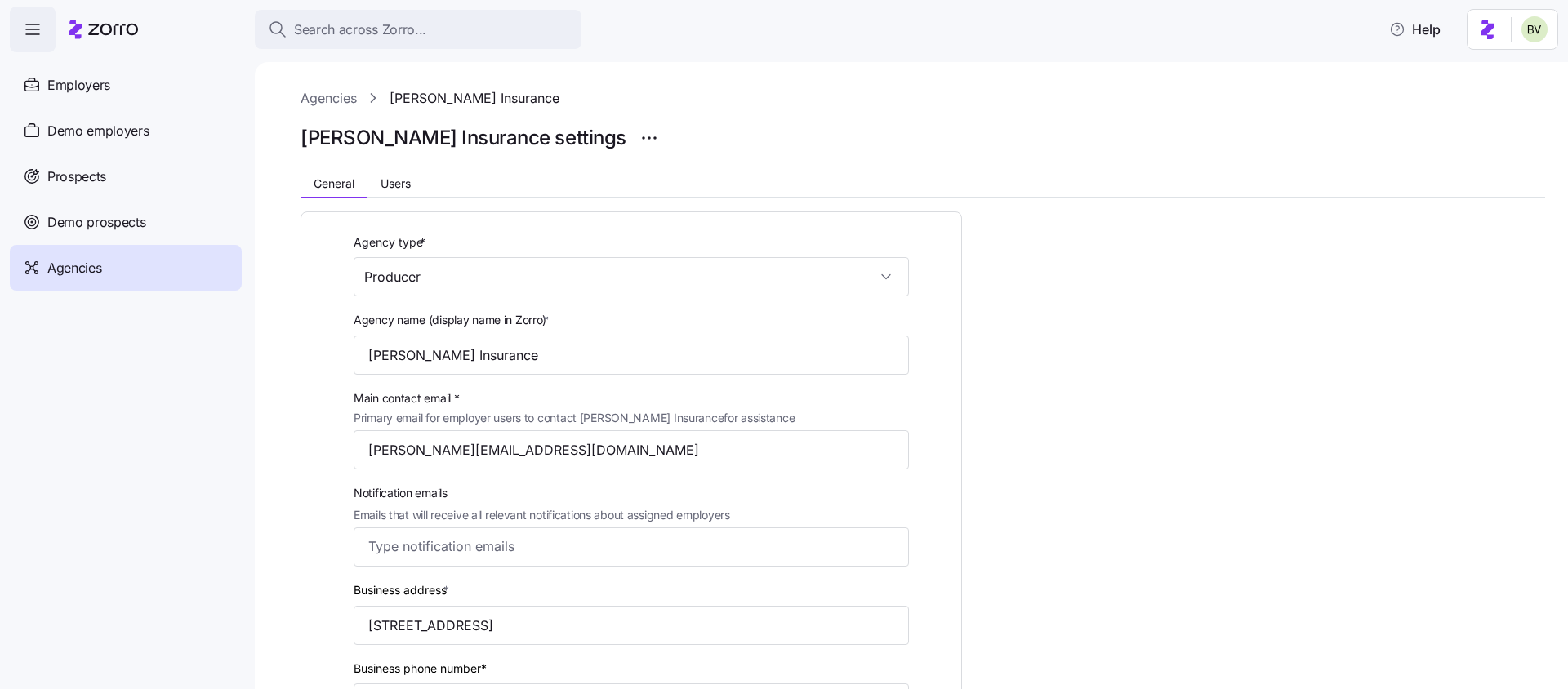
click at [108, 274] on div "Agencies" at bounding box center [126, 267] width 232 height 46
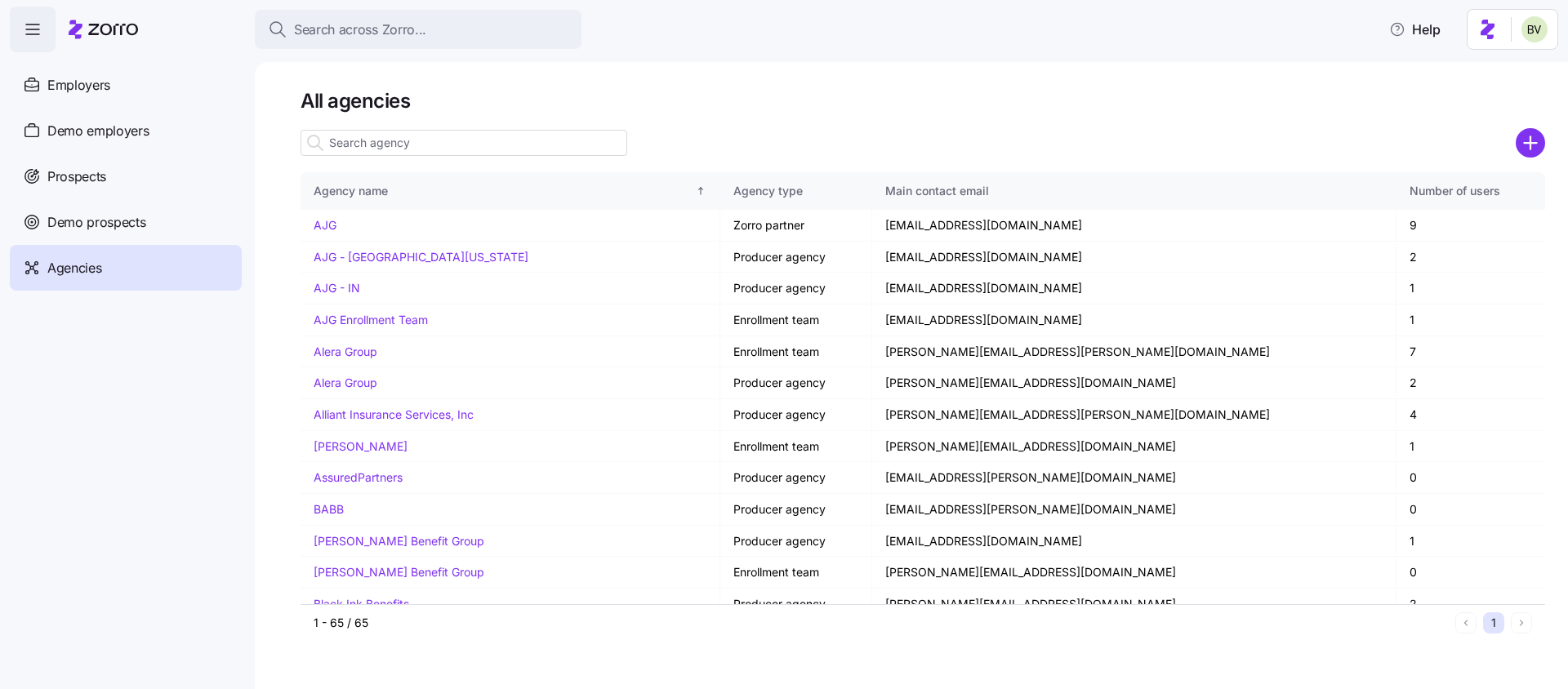
click at [394, 154] on input at bounding box center [463, 143] width 326 height 26
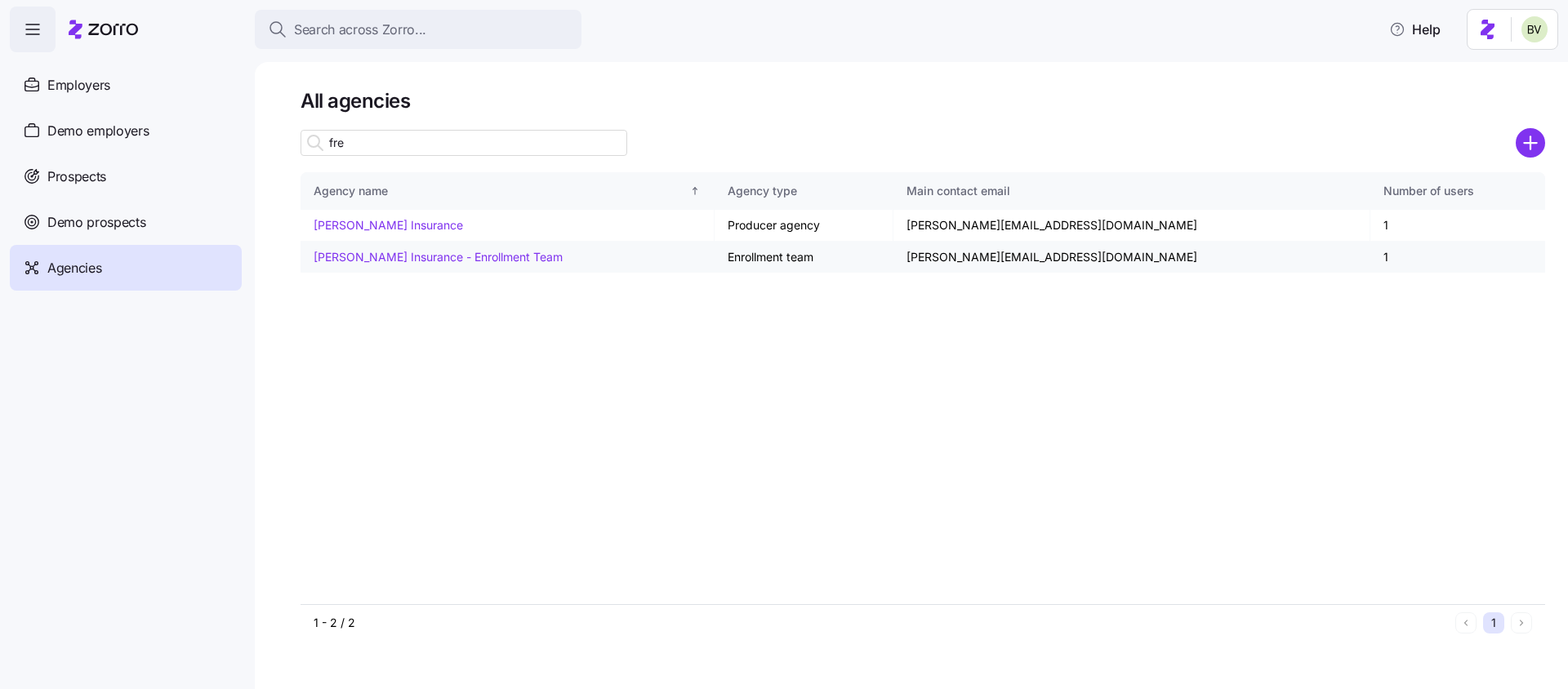
type input "fre"
click at [397, 260] on link "[PERSON_NAME] Insurance - Enrollment Team" at bounding box center [438, 257] width 249 height 14
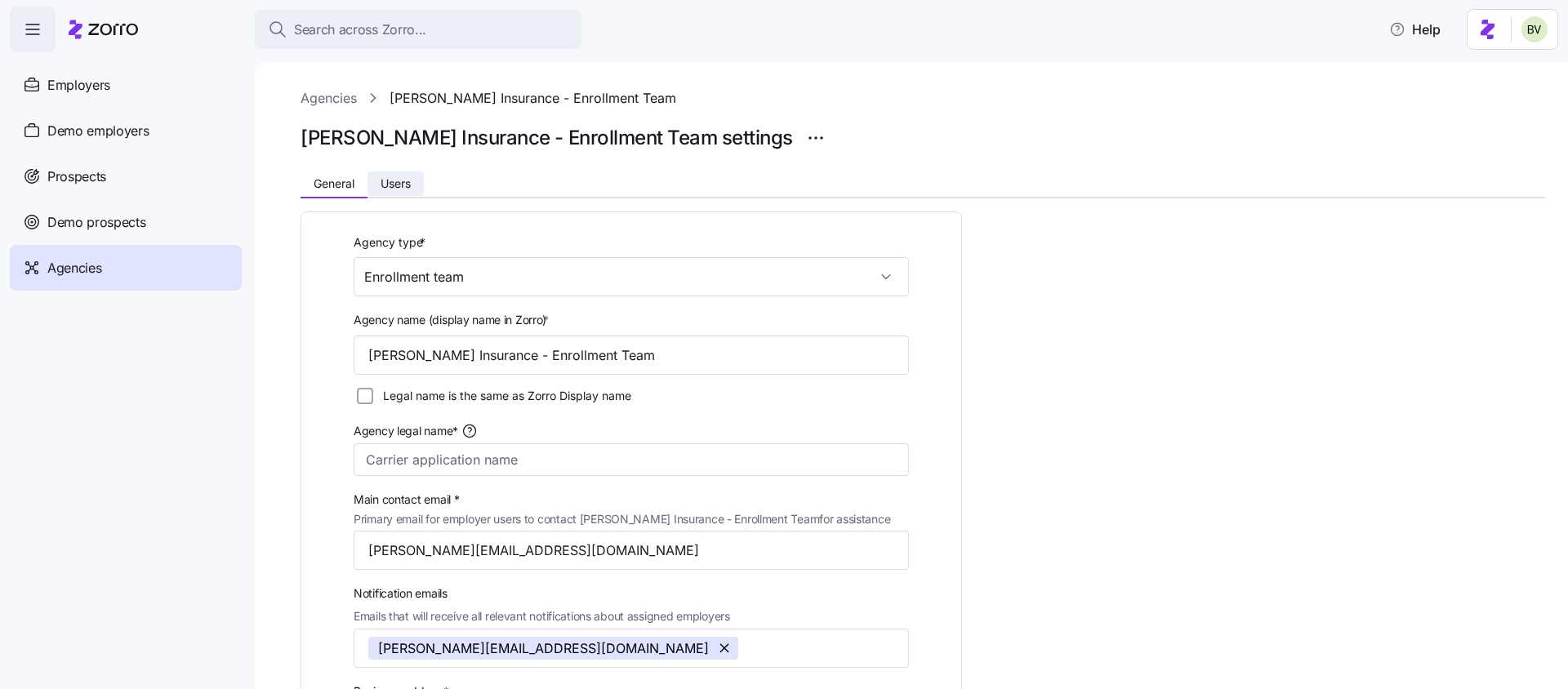
click at [398, 184] on span "Users" at bounding box center [396, 184] width 30 height 11
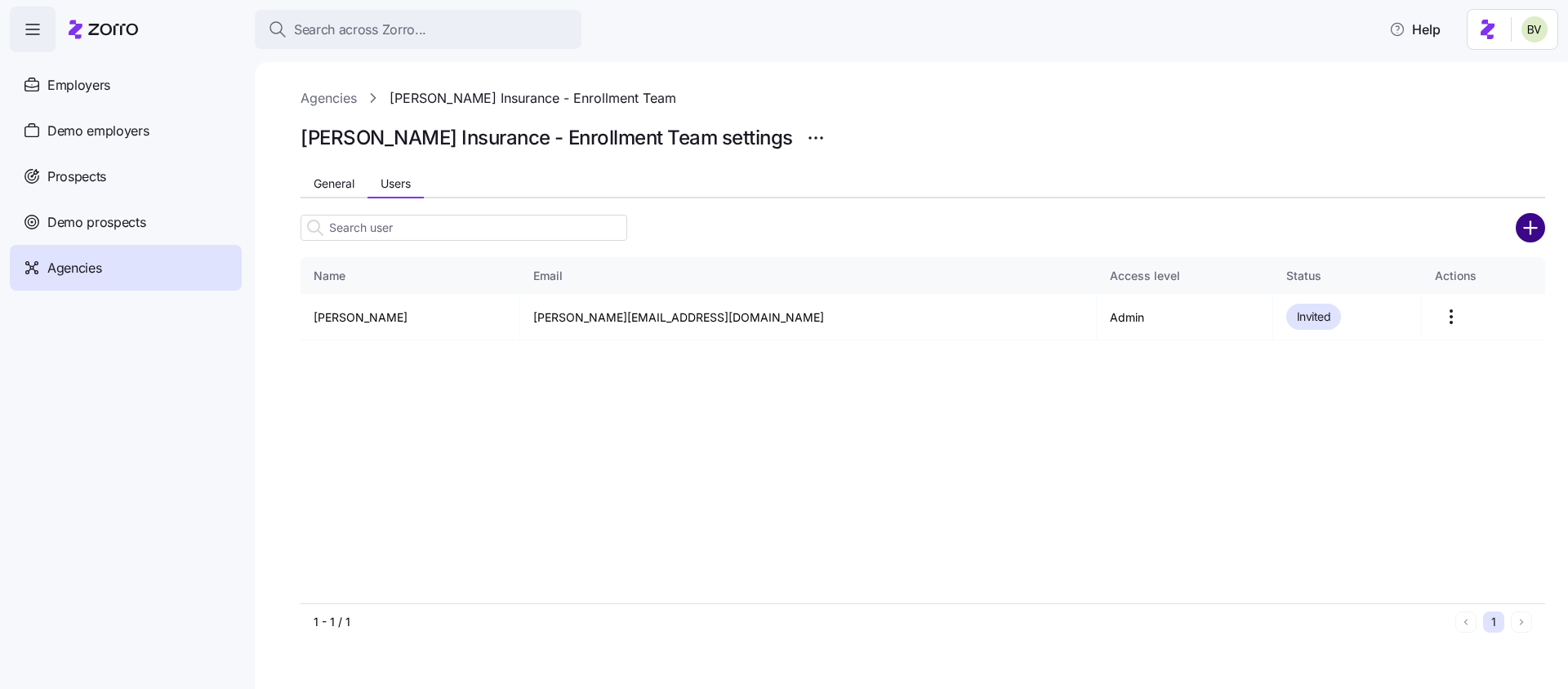
click at [1532, 229] on circle "add icon" at bounding box center [1531, 227] width 27 height 27
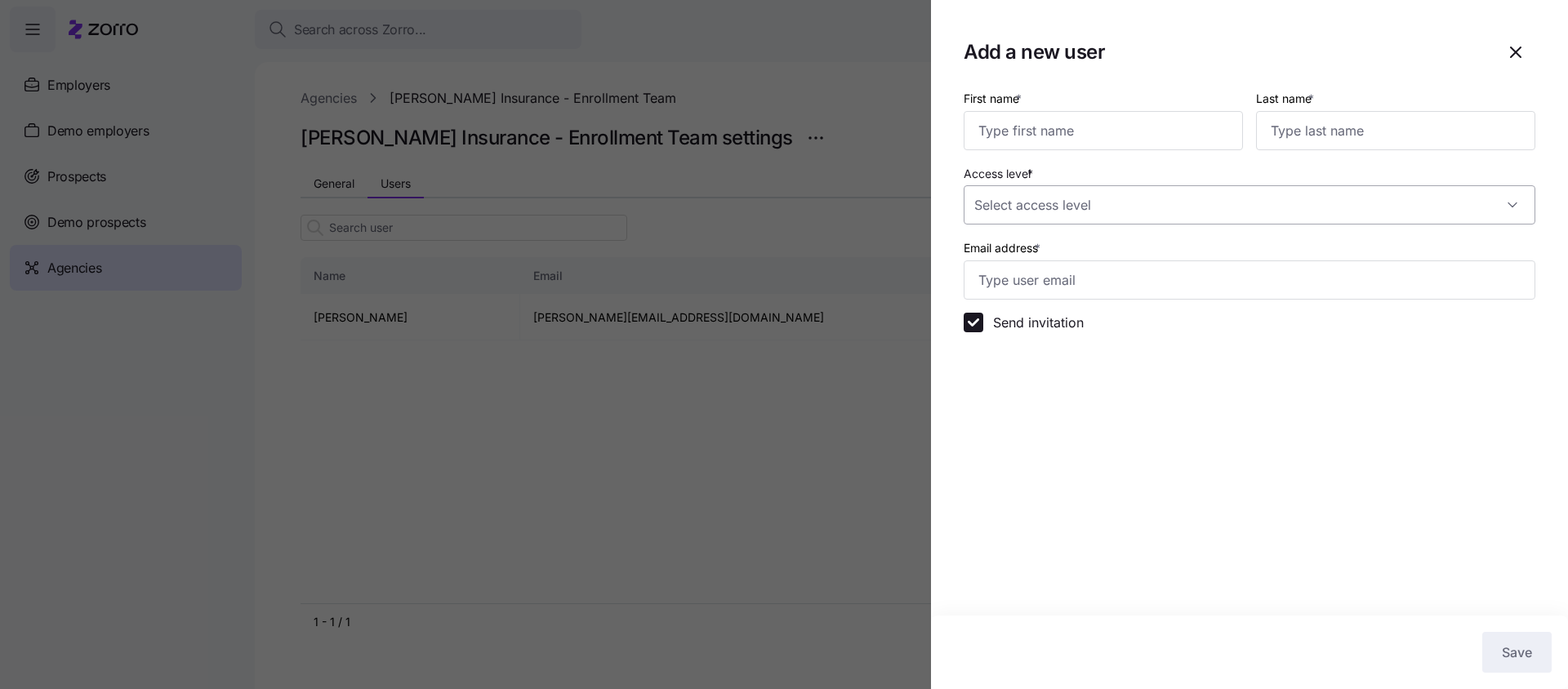
click at [1025, 203] on input "Access level *" at bounding box center [1249, 204] width 571 height 39
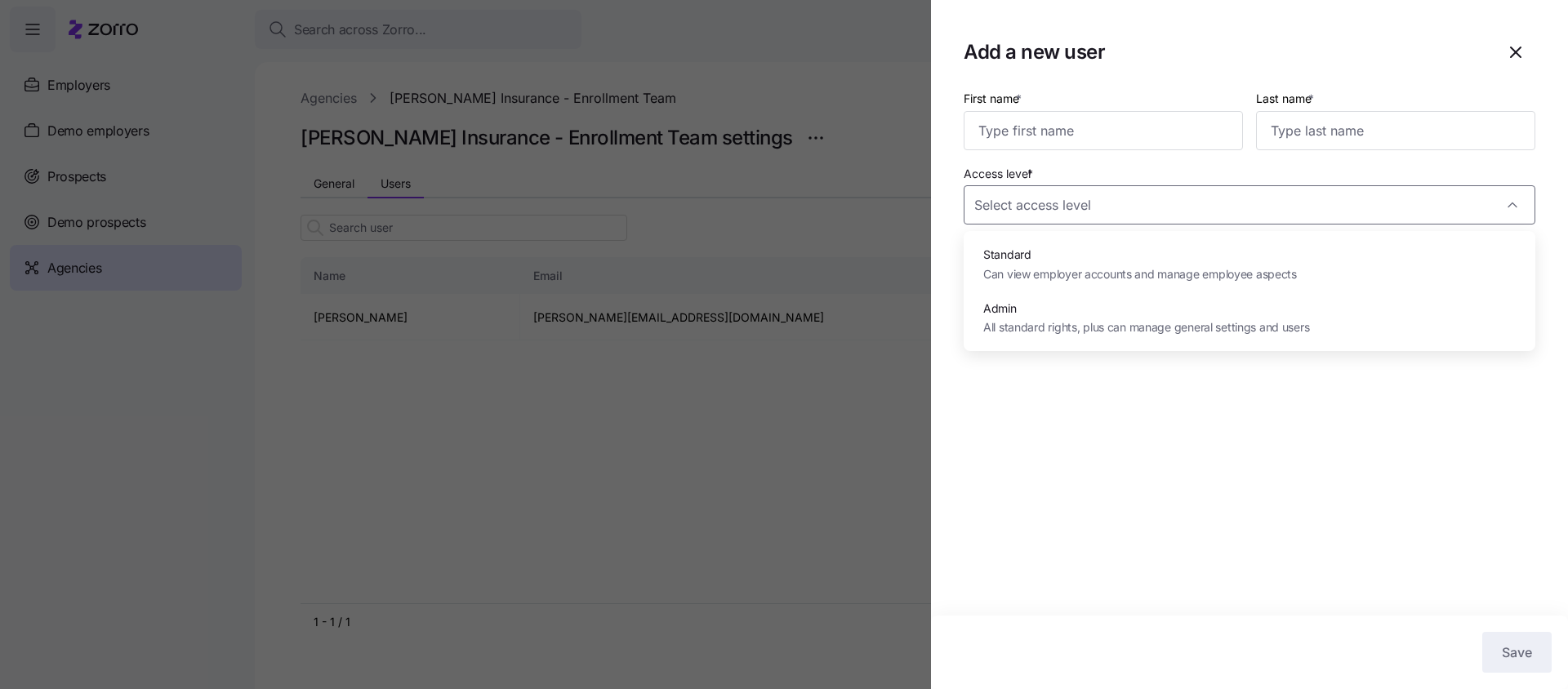
click at [1019, 316] on span "Admin" at bounding box center [1146, 308] width 326 height 18
type input "Admin"
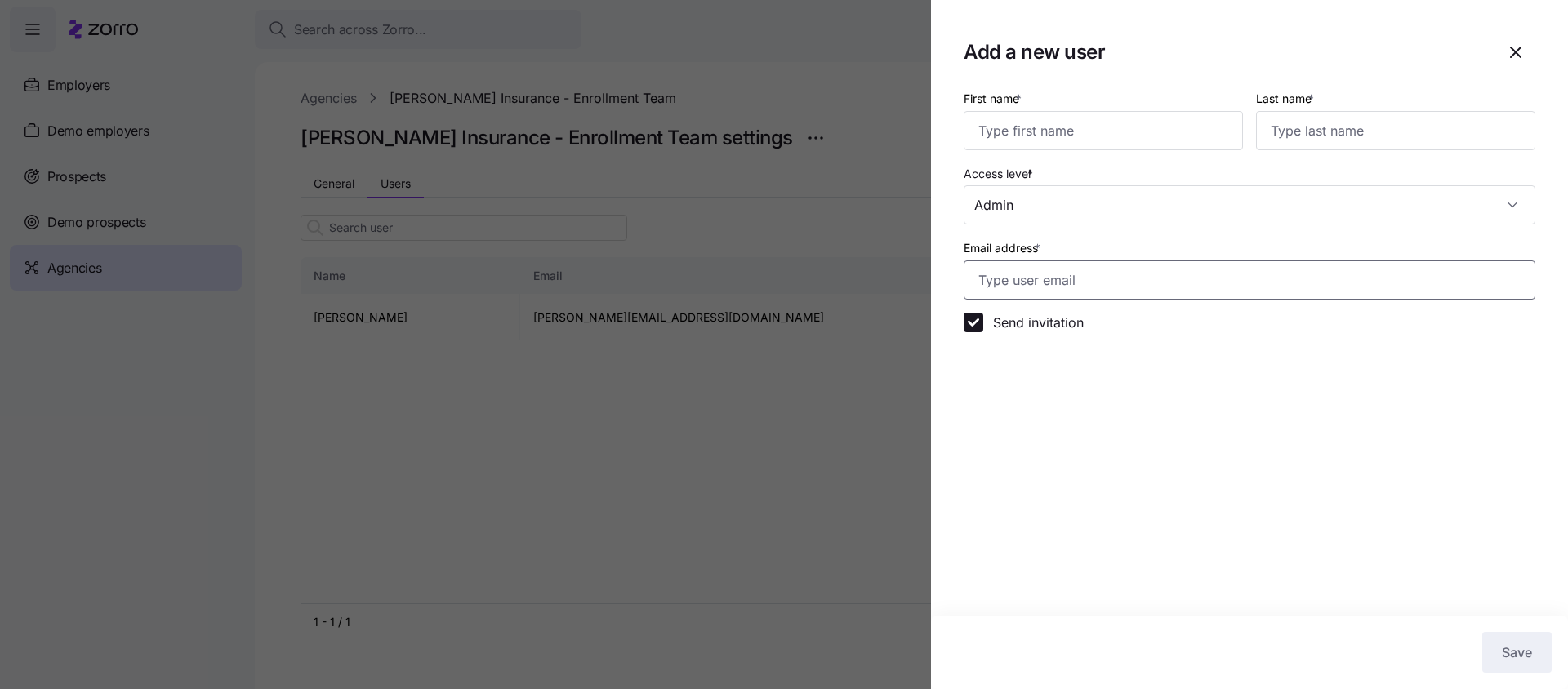
click at [1022, 290] on input "Email address *" at bounding box center [1249, 280] width 571 height 39
paste input "[EMAIL_ADDRESS][DOMAIN_NAME]"
click at [1007, 279] on input "[EMAIL_ADDRESS][DOMAIN_NAME]" at bounding box center [1249, 280] width 571 height 39
type input "[PERSON_NAME][EMAIL_ADDRESS][DOMAIN_NAME]"
click at [999, 132] on input "First name *" at bounding box center [1103, 130] width 280 height 39
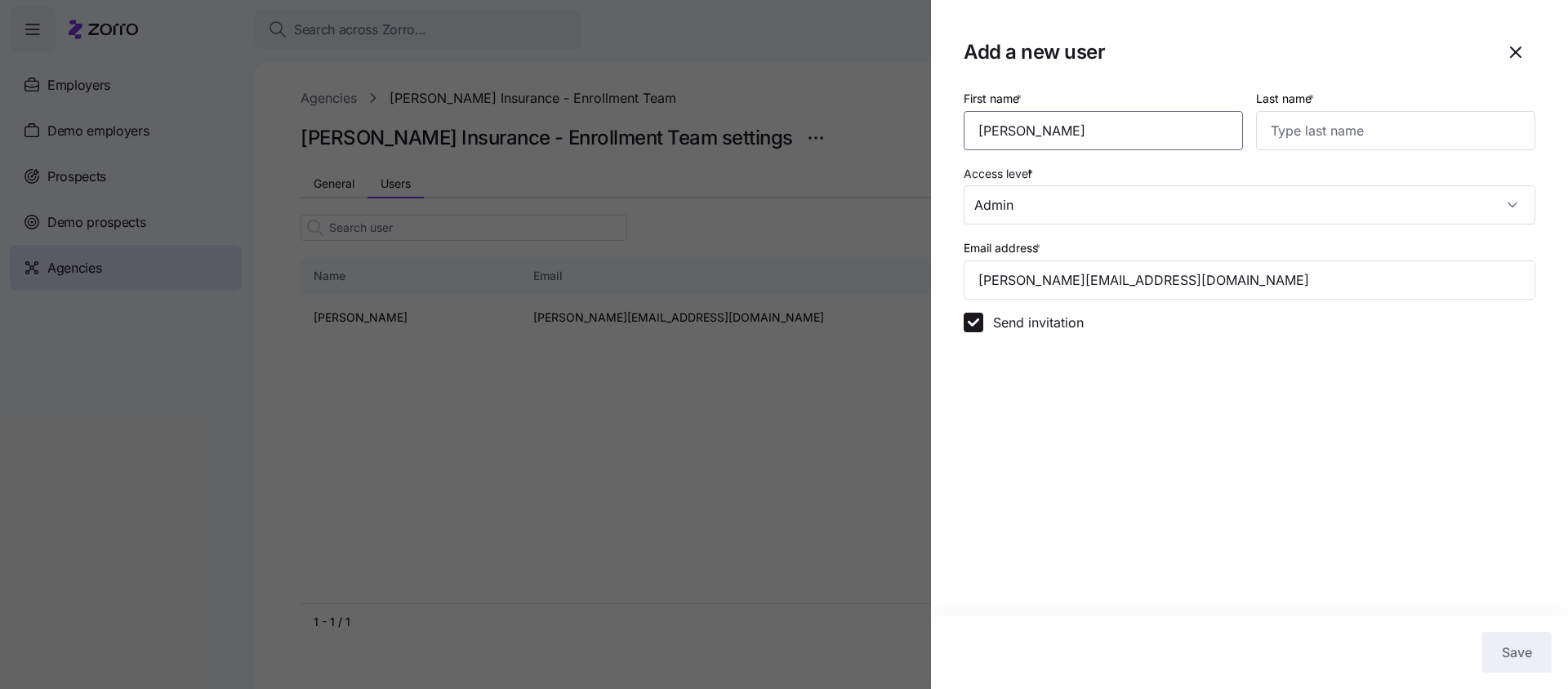
type input "[PERSON_NAME]"
click at [1077, 433] on section "Add a new user First name * [PERSON_NAME] Last name * [PERSON_NAME] Access leve…" at bounding box center [1249, 344] width 637 height 689
click at [1518, 645] on span "Save" at bounding box center [1517, 652] width 30 height 20
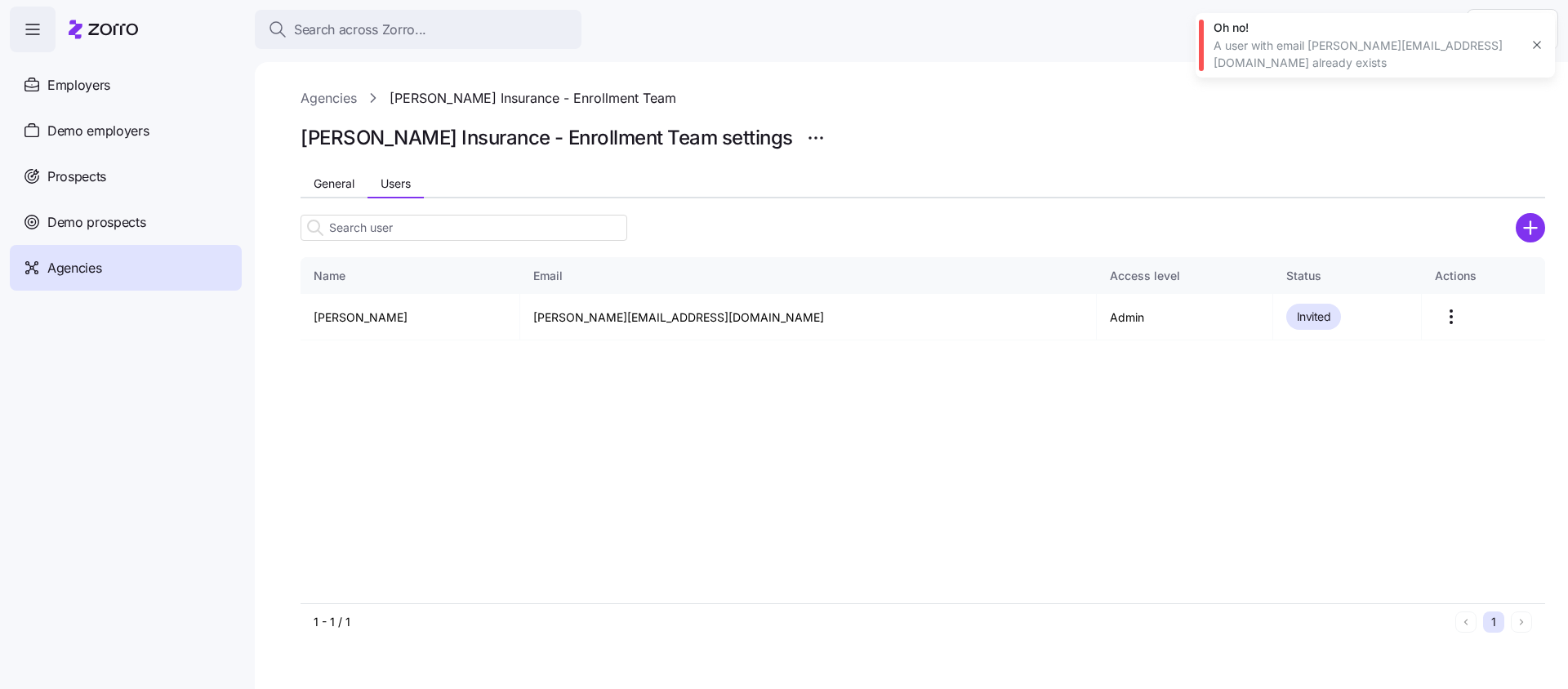
click at [1535, 38] on icon "button" at bounding box center [1537, 44] width 13 height 13
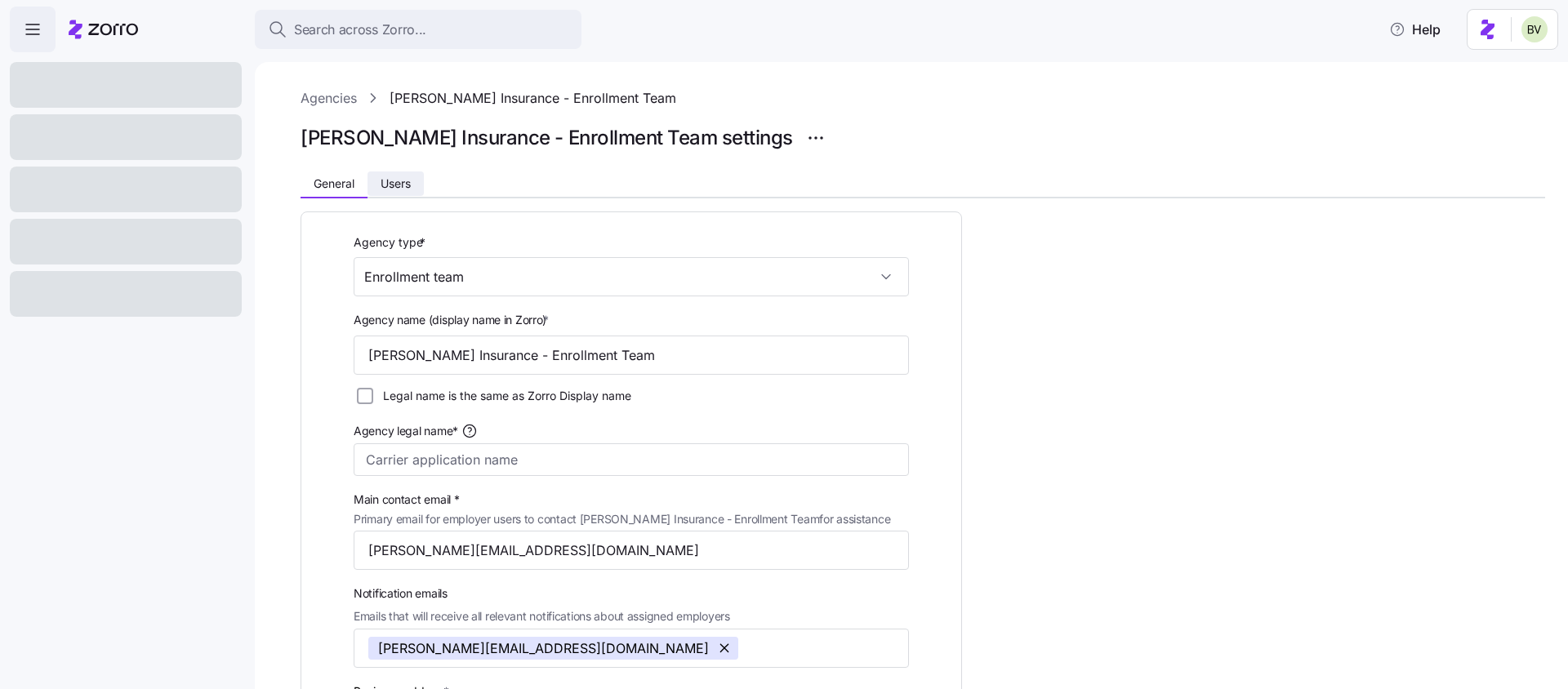
click at [403, 190] on span "Users" at bounding box center [396, 184] width 30 height 11
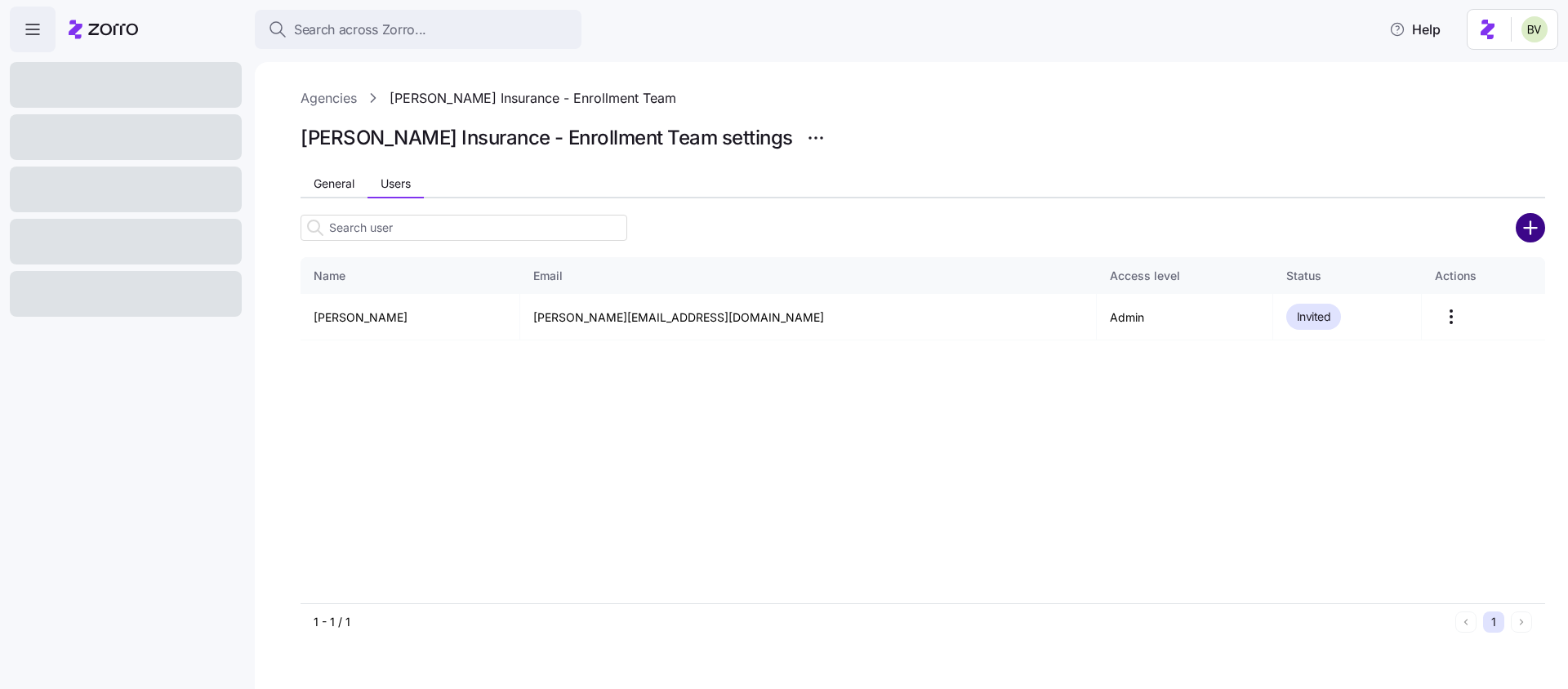
click at [1533, 231] on circle "add icon" at bounding box center [1531, 227] width 27 height 27
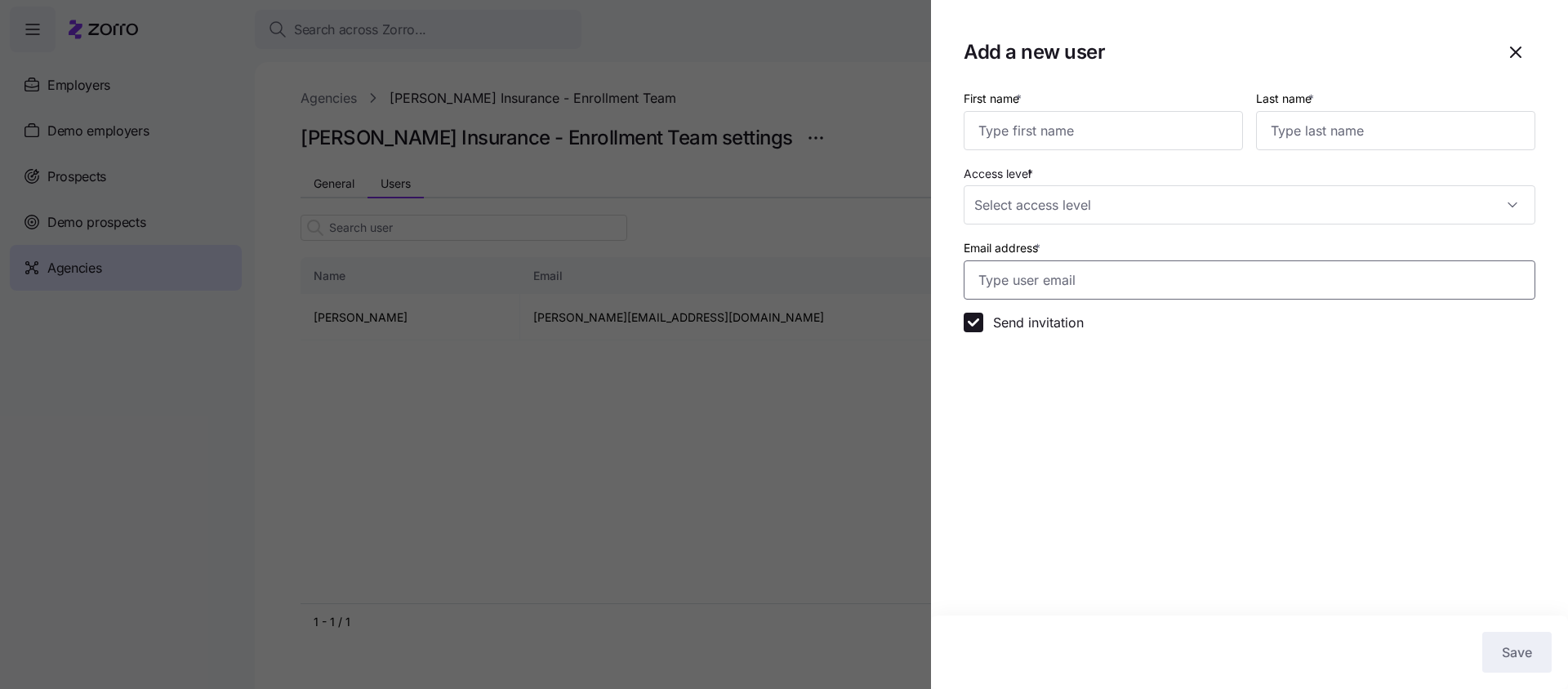
click at [1067, 274] on input "Email address *" at bounding box center [1249, 280] width 571 height 39
paste input "[EMAIL_ADDRESS][DOMAIN_NAME]"
type input "[EMAIL_ADDRESS][DOMAIN_NAME]"
click at [1012, 200] on input "Access level *" at bounding box center [1249, 204] width 571 height 39
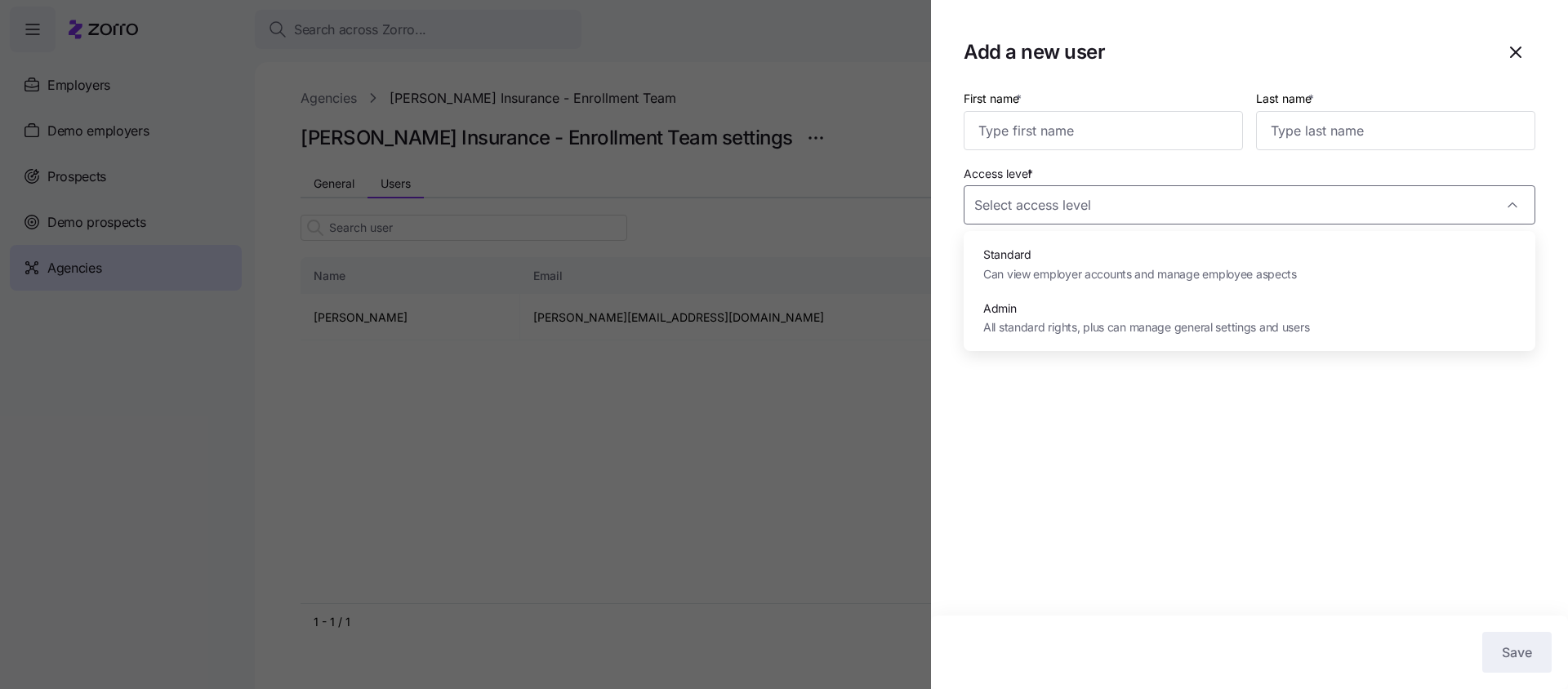
click at [1021, 322] on span "All standard rights, plus can manage general settings and users" at bounding box center [1146, 327] width 326 height 18
type input "Admin"
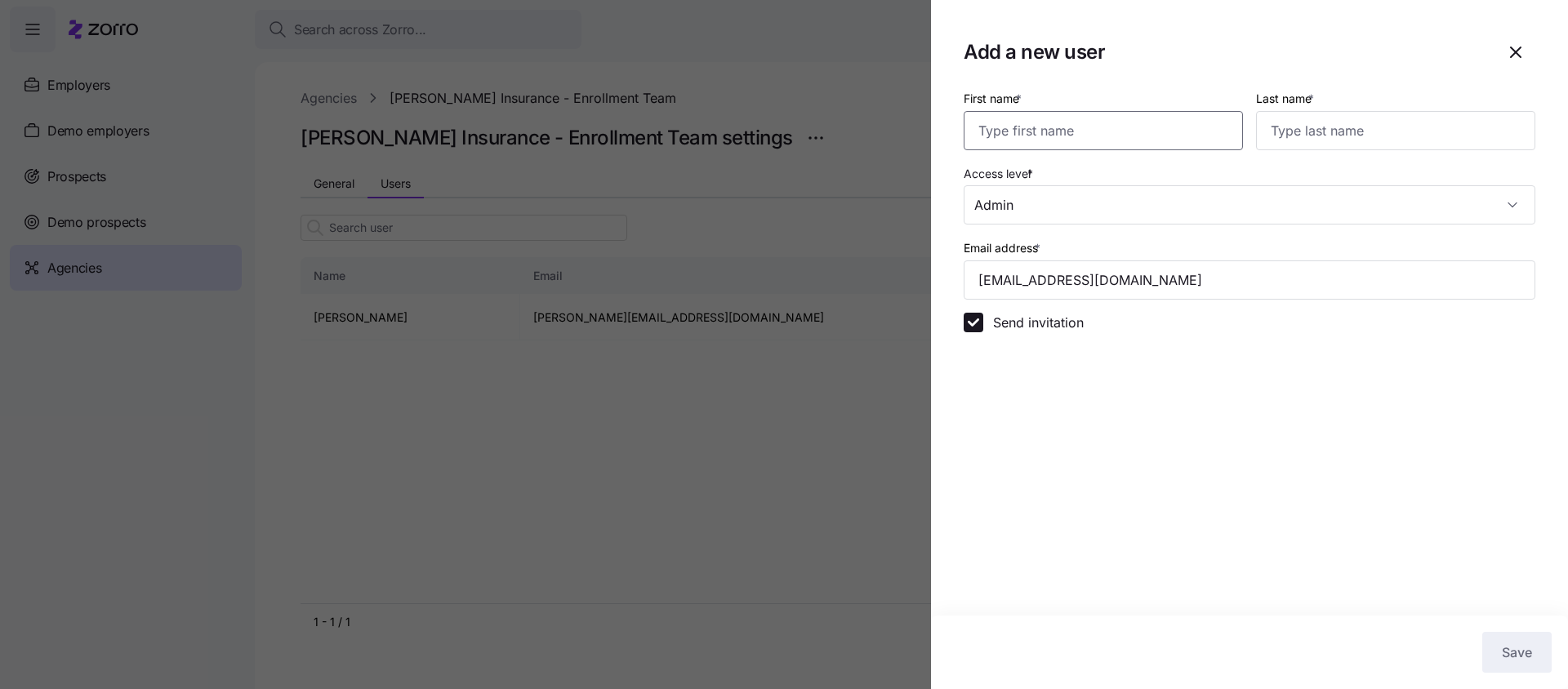
click at [1008, 132] on input "First name *" at bounding box center [1103, 130] width 280 height 39
type input "Eric"
type input "F"
click at [1327, 496] on section "Add a new user First name * Eric Last name * F Access level * Admin Email addre…" at bounding box center [1249, 344] width 637 height 689
click at [1515, 649] on span "Save" at bounding box center [1517, 652] width 30 height 20
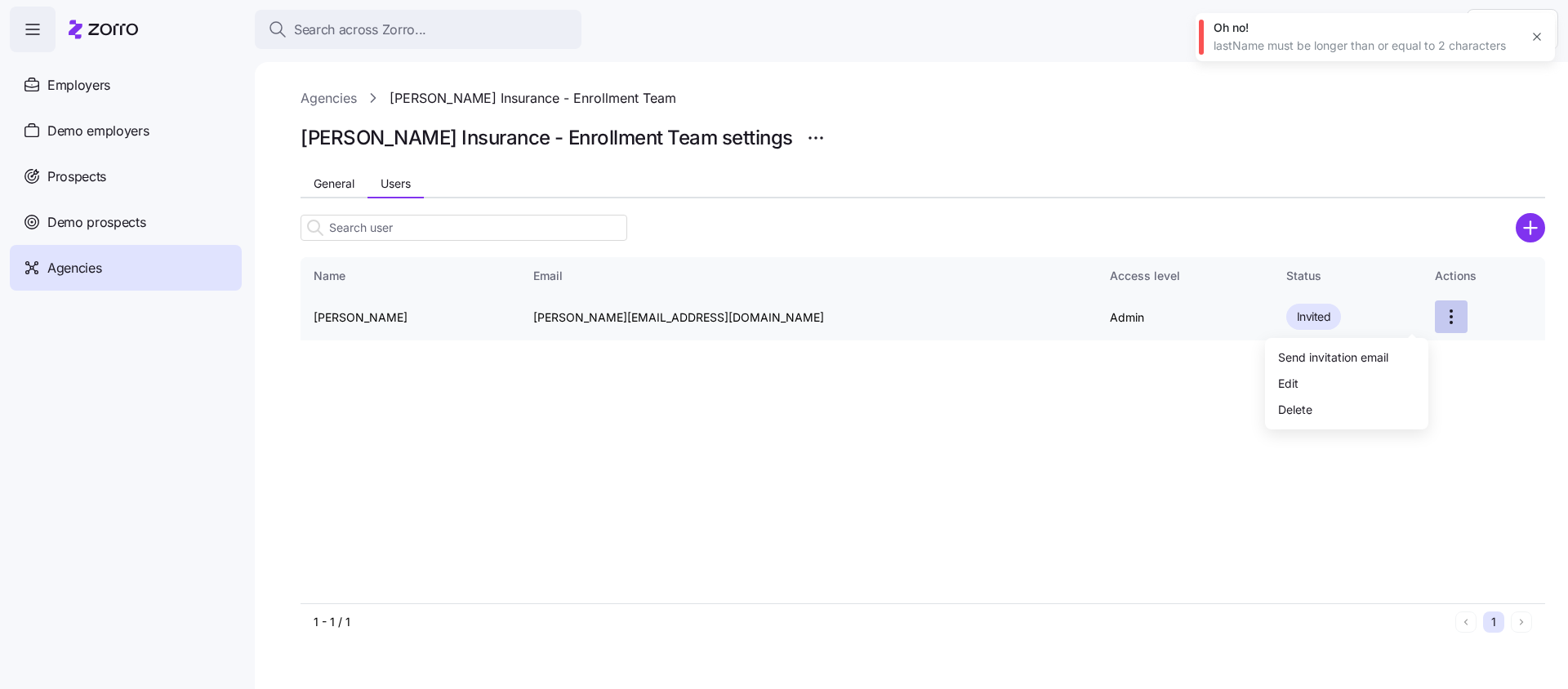
click at [1398, 312] on html "Search across Zorro... Help Employers Demo employers Prospects Demo prospects A…" at bounding box center [784, 339] width 1568 height 679
click at [1326, 382] on div "Edit" at bounding box center [1347, 383] width 151 height 26
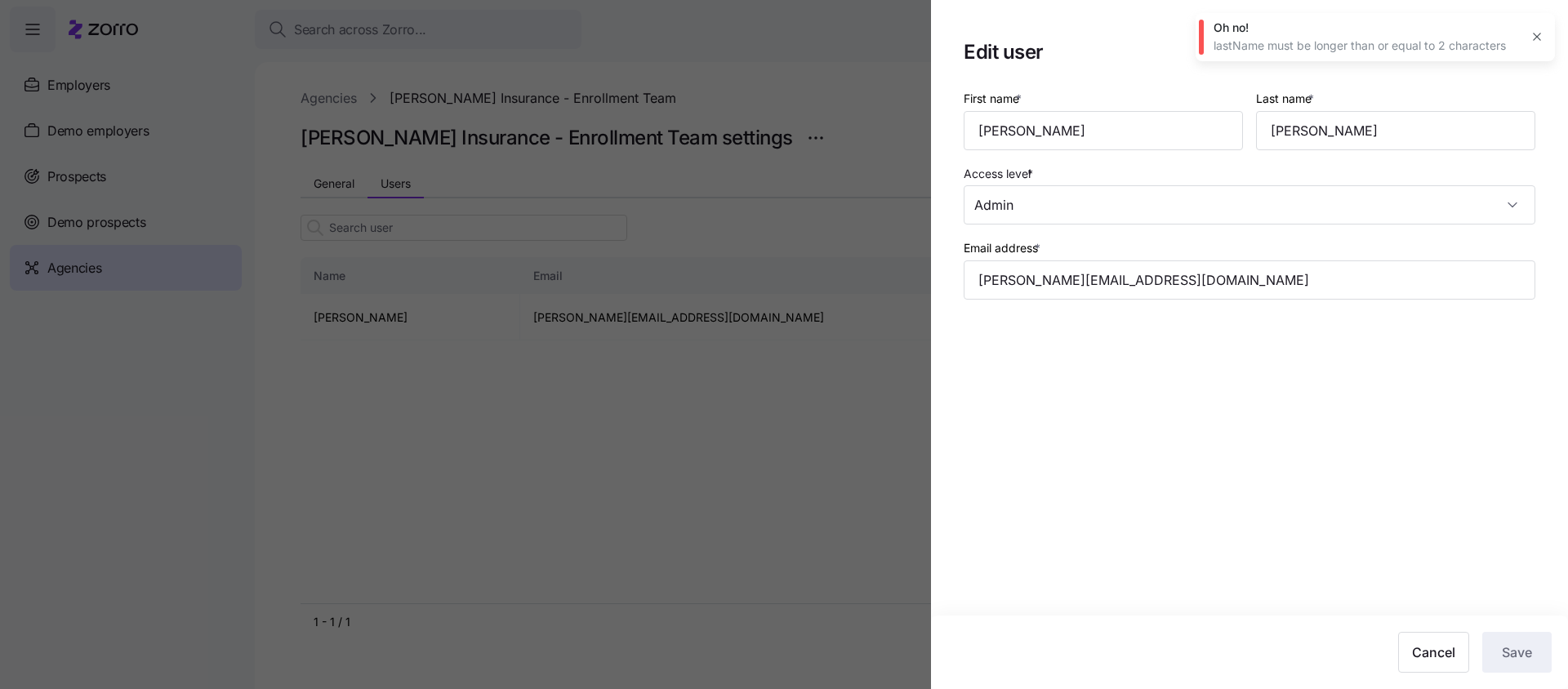
click at [1538, 42] on icon "button" at bounding box center [1537, 36] width 13 height 13
click at [1511, 53] on icon "button" at bounding box center [1515, 52] width 20 height 20
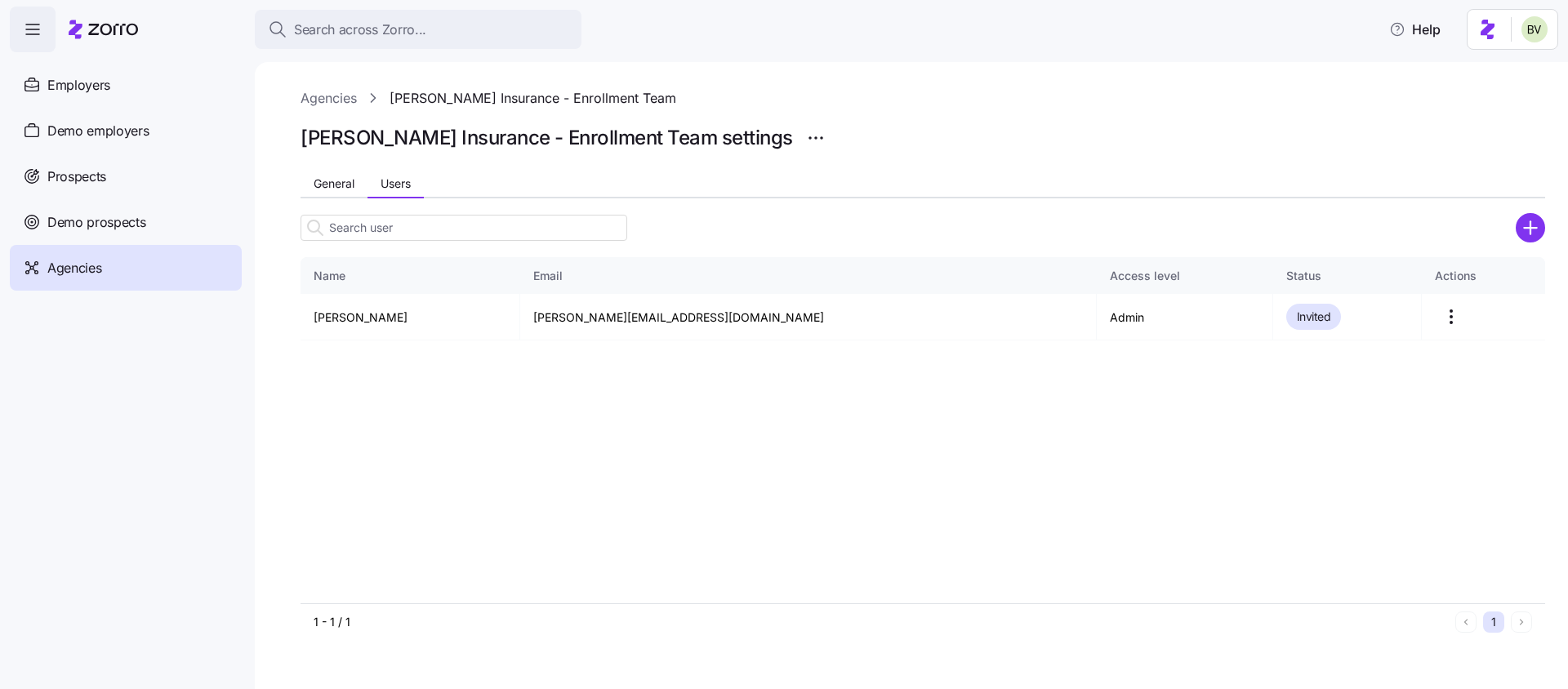
click at [1524, 228] on icon "add icon" at bounding box center [1530, 228] width 12 height 0
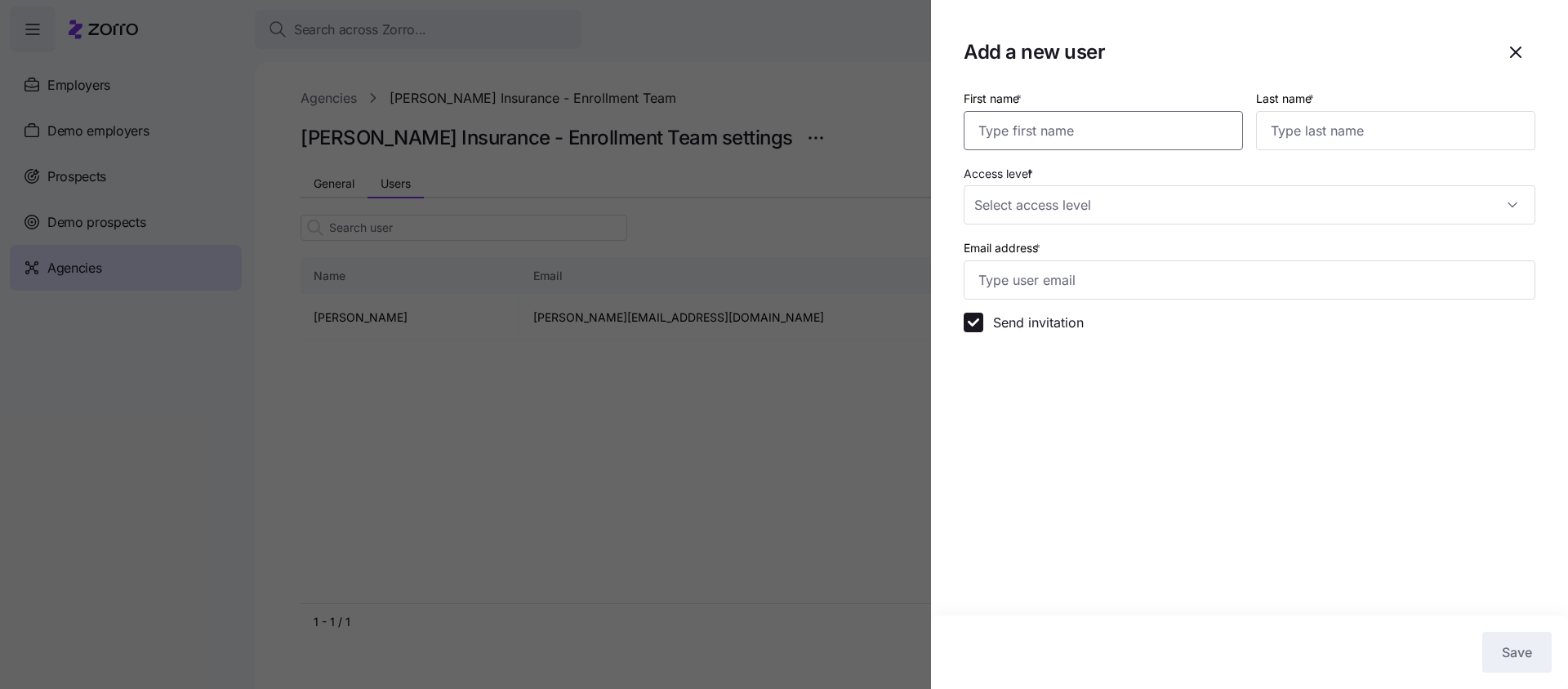
click at [1085, 126] on input "First name *" at bounding box center [1103, 130] width 280 height 39
click at [1044, 129] on input "eric" at bounding box center [1103, 130] width 280 height 39
type input "Eric"
type input "Fredrikson"
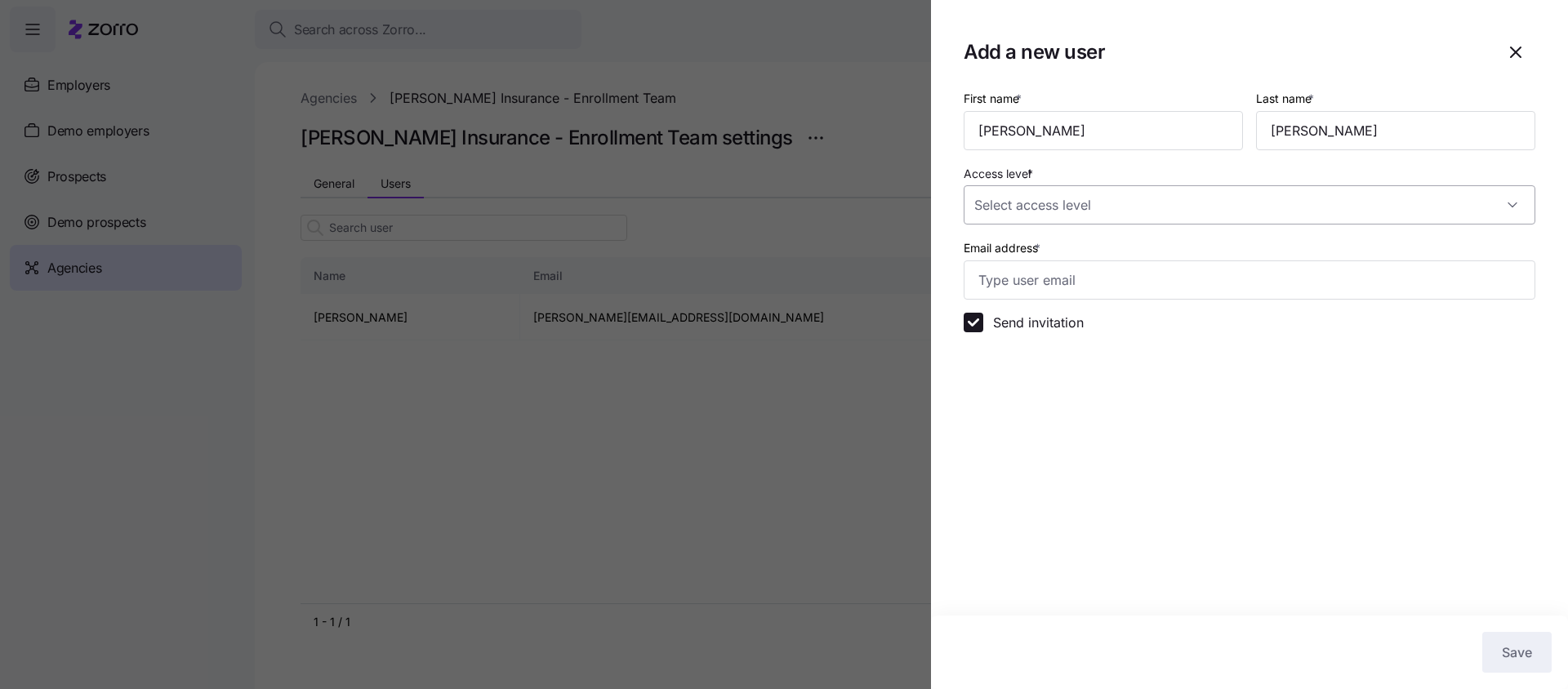
click at [1119, 202] on input "Access level *" at bounding box center [1249, 204] width 571 height 39
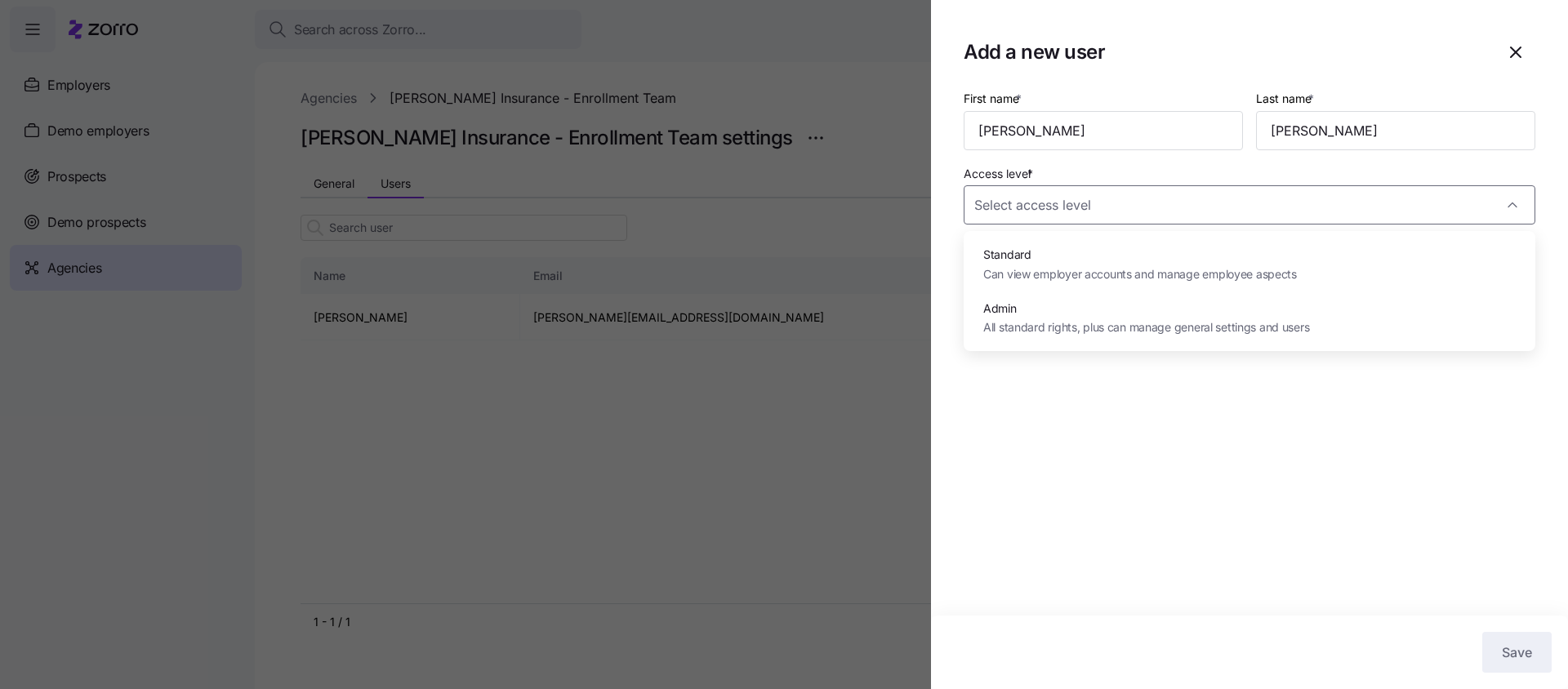
click at [1087, 318] on div "Admin All standard rights, plus can manage general settings and users" at bounding box center [1146, 318] width 326 height 36
type input "Admin"
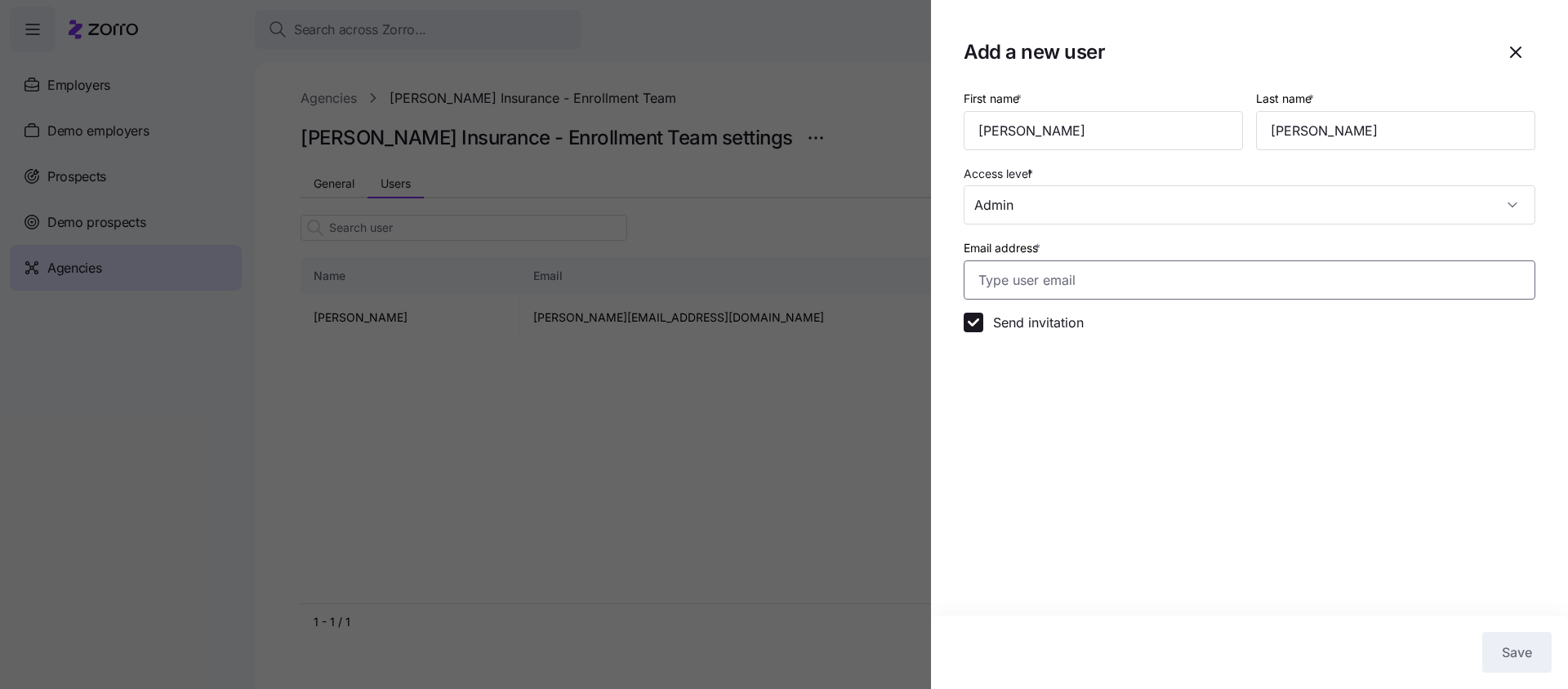
click at [1073, 280] on input "Email address *" at bounding box center [1249, 280] width 571 height 39
paste input "eric1@fredhealthins.com"
click at [1010, 278] on input "eric1@fredhealthins.com" at bounding box center [1249, 280] width 571 height 39
type input "eric@fredhealthins.com"
click at [1460, 433] on section "Add a new user First name * Eric Last name * Fredrikson Access level * Admin Em…" at bounding box center [1249, 344] width 637 height 689
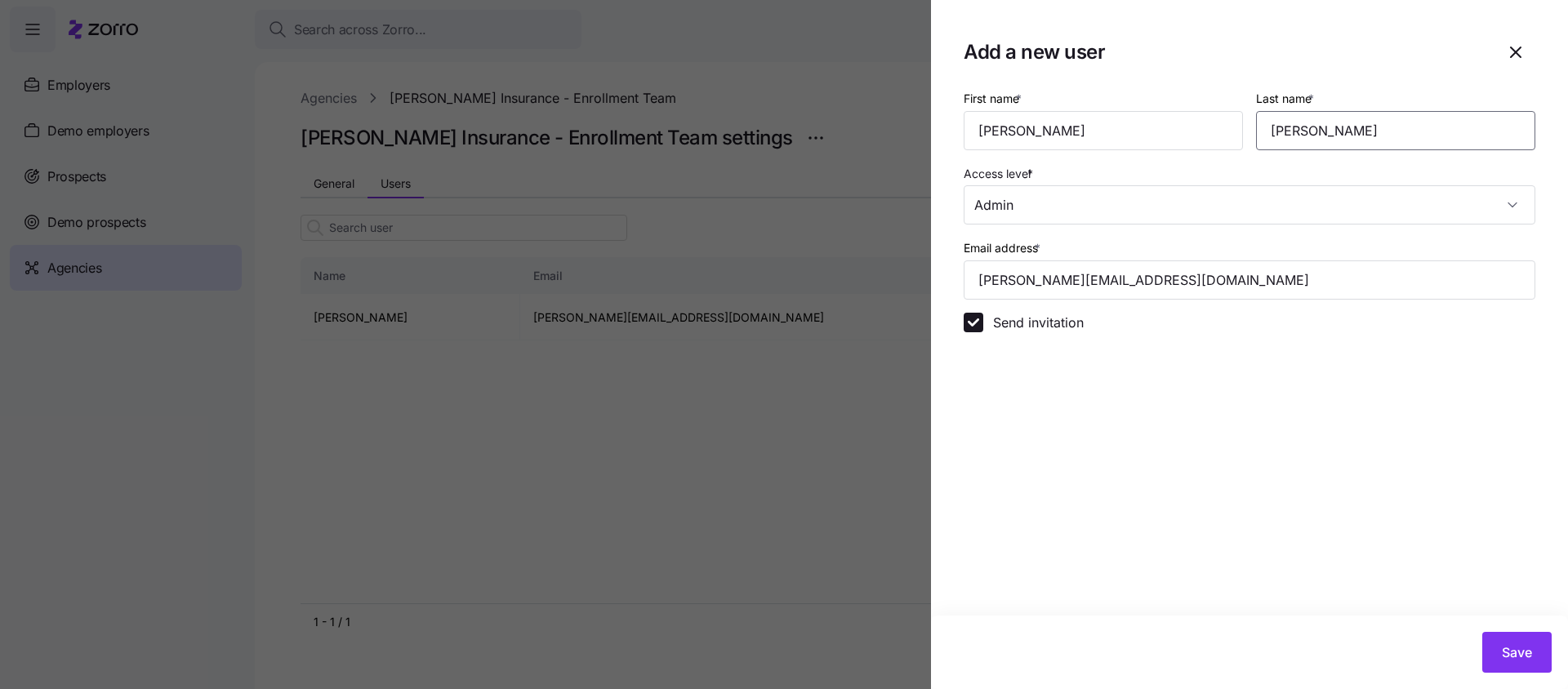
click at [1327, 135] on input "Fredrikson" at bounding box center [1396, 130] width 280 height 39
type input "Fredriksen"
click at [1343, 381] on section "Add a new user First name * Eric Last name * Fredriksen Access level * Admin Em…" at bounding box center [1249, 344] width 637 height 689
click at [1496, 665] on button "Save" at bounding box center [1517, 652] width 69 height 41
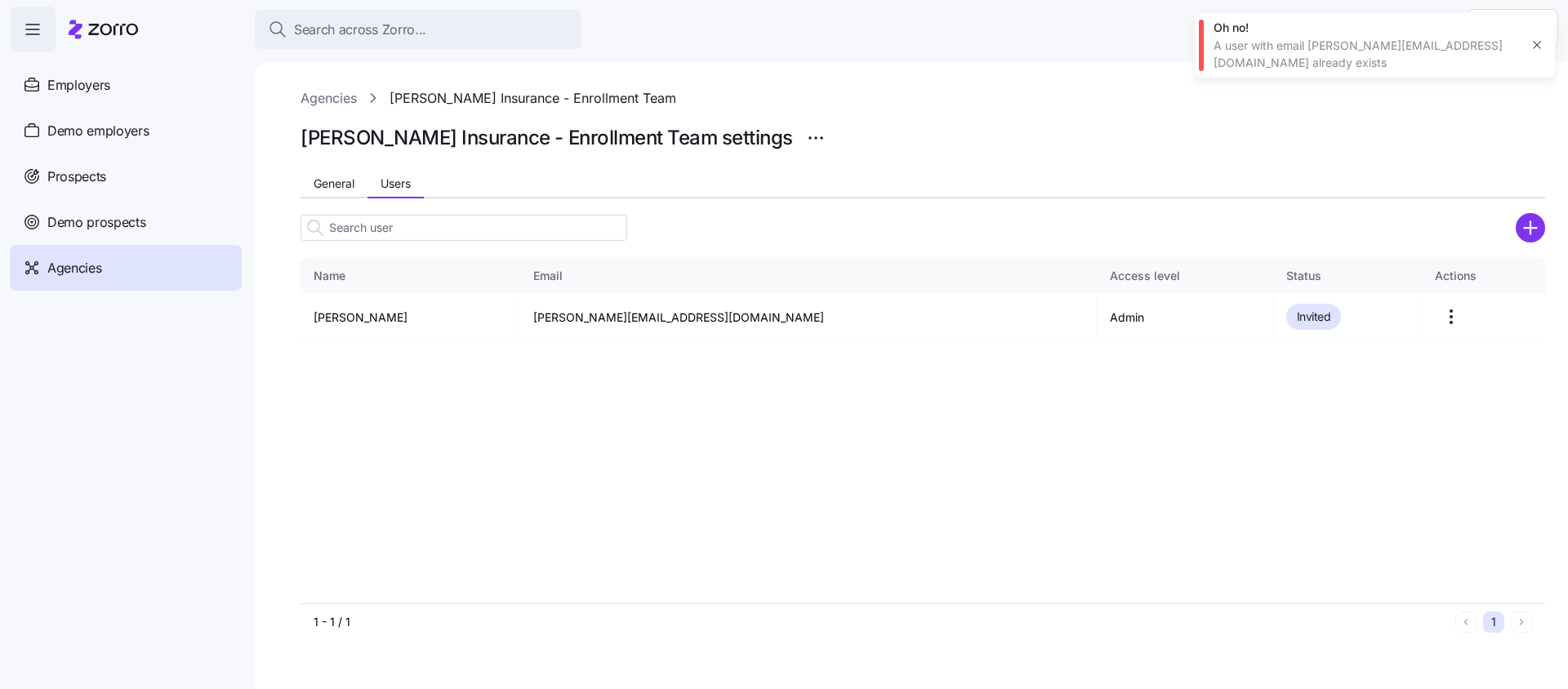
click at [1538, 42] on icon "button" at bounding box center [1537, 45] width 7 height 7
click at [339, 187] on span "General" at bounding box center [333, 184] width 41 height 11
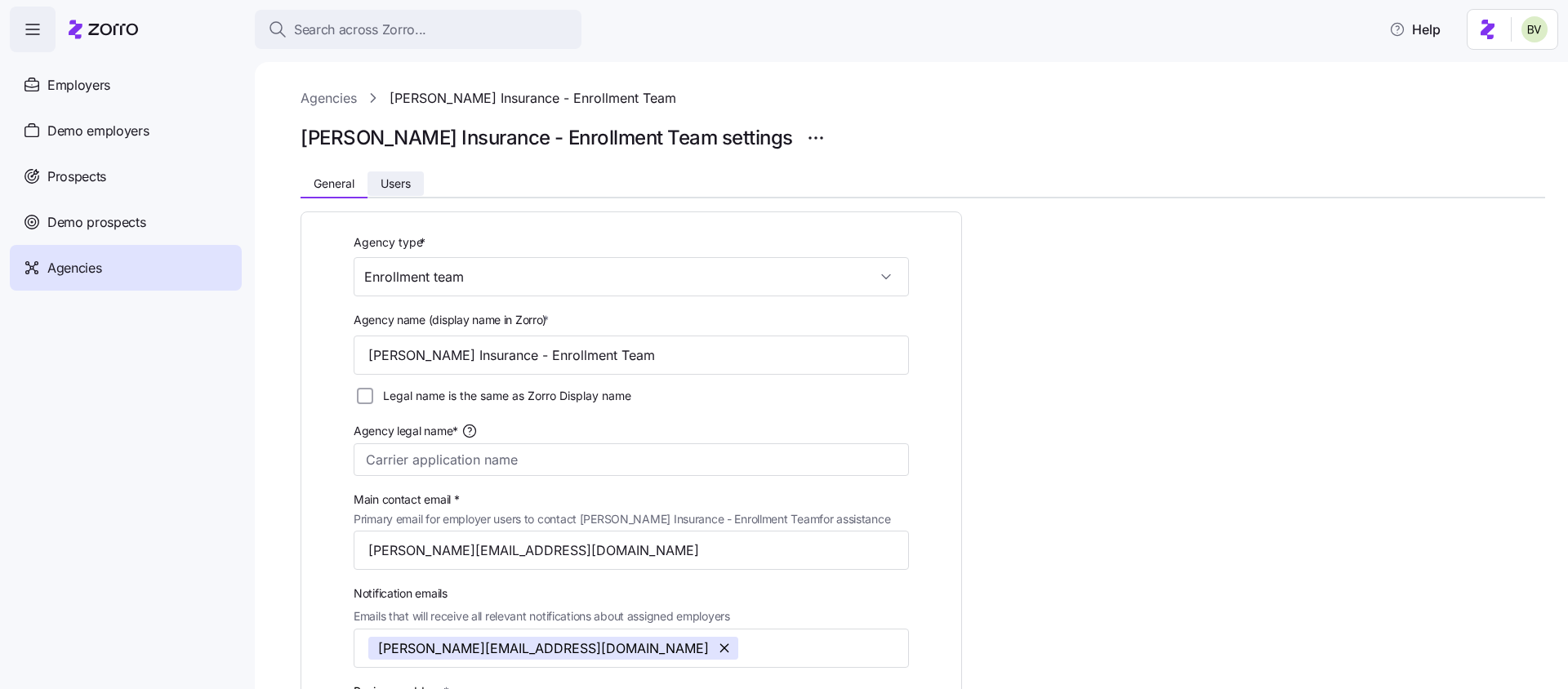
click at [410, 188] on span "Users" at bounding box center [396, 184] width 30 height 11
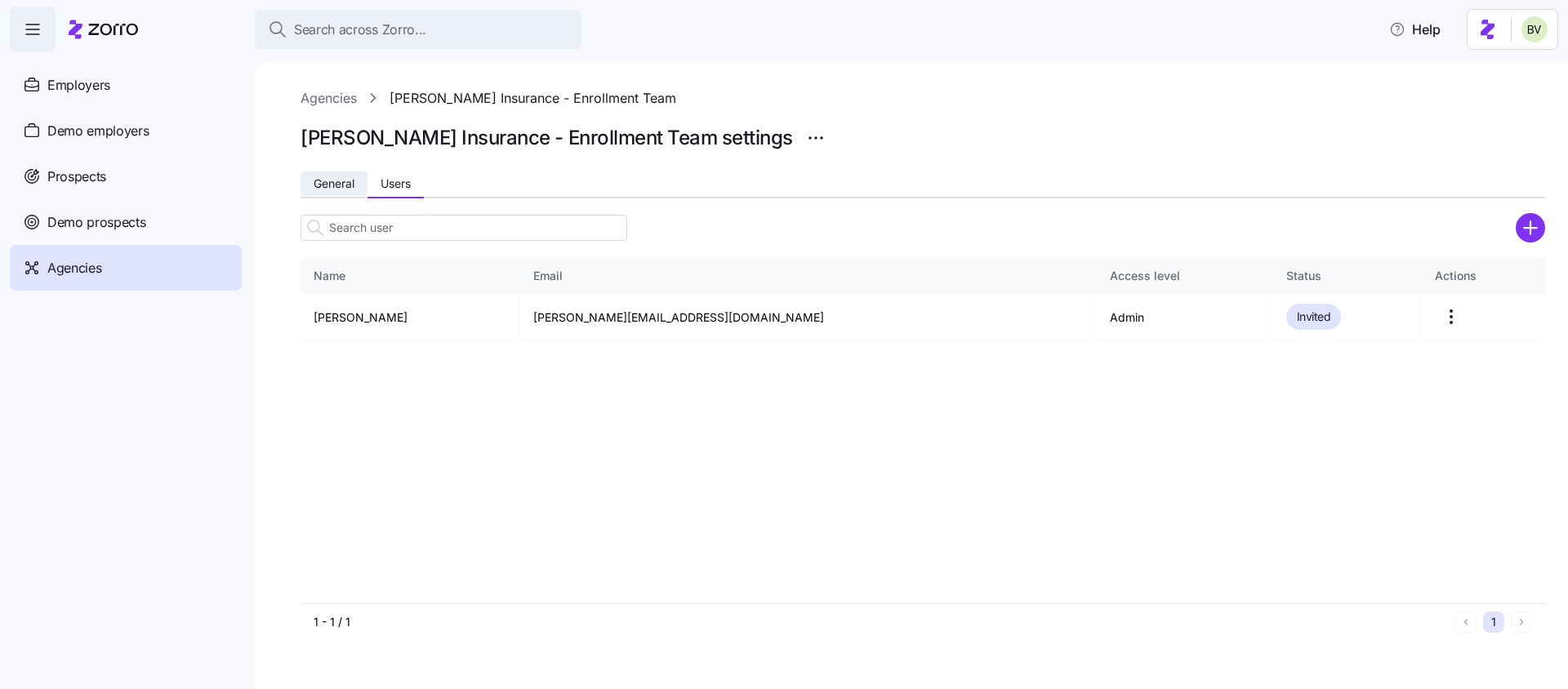
click at [345, 180] on span "General" at bounding box center [333, 184] width 41 height 11
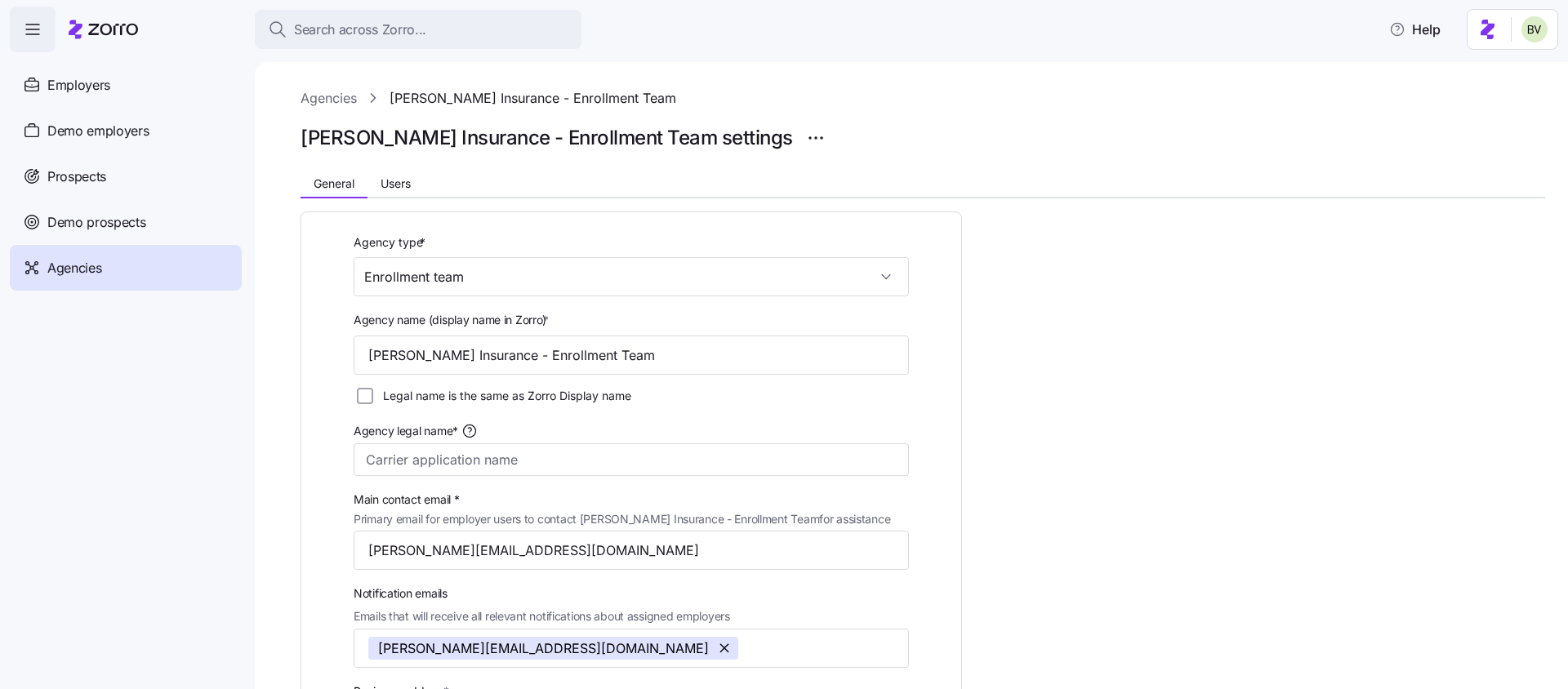
click at [87, 286] on div "Agencies" at bounding box center [126, 267] width 232 height 46
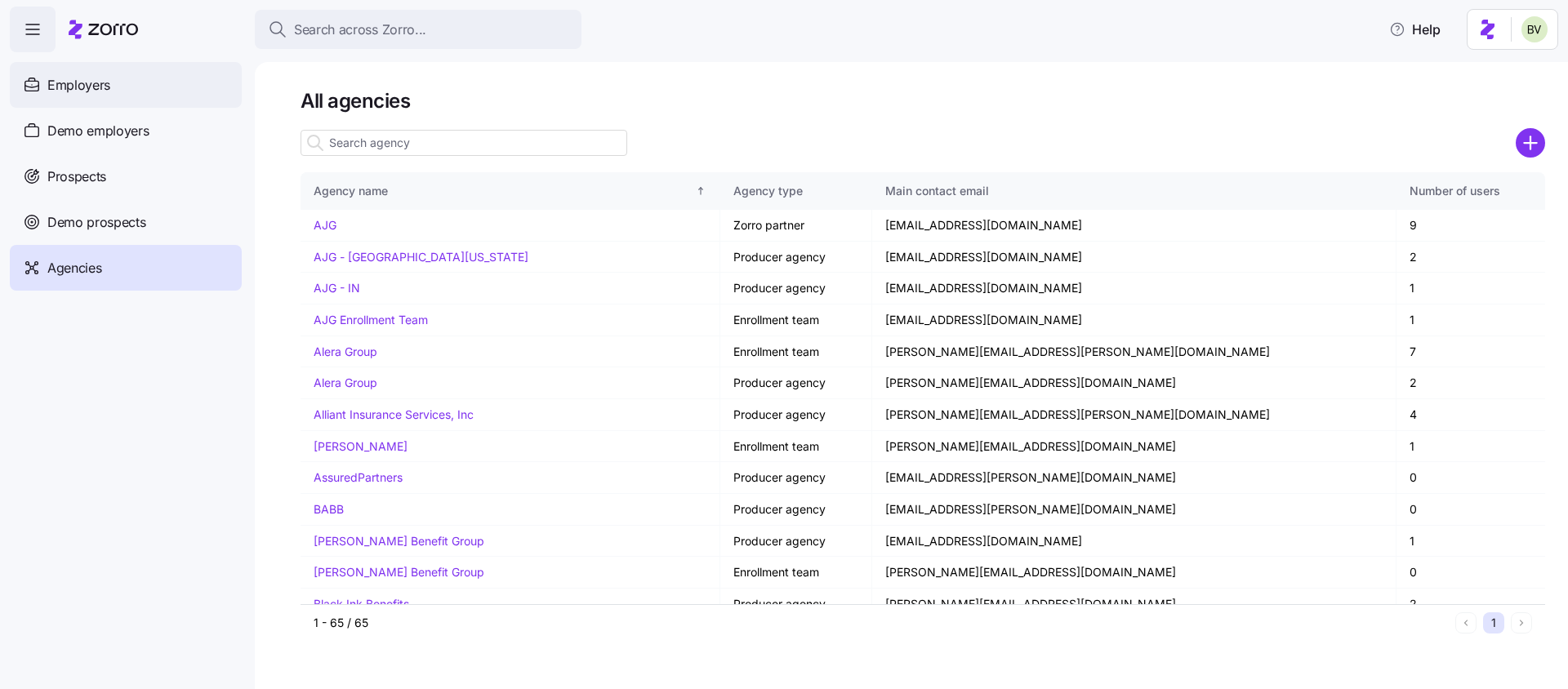
click at [102, 99] on div "Employers" at bounding box center [126, 85] width 232 height 46
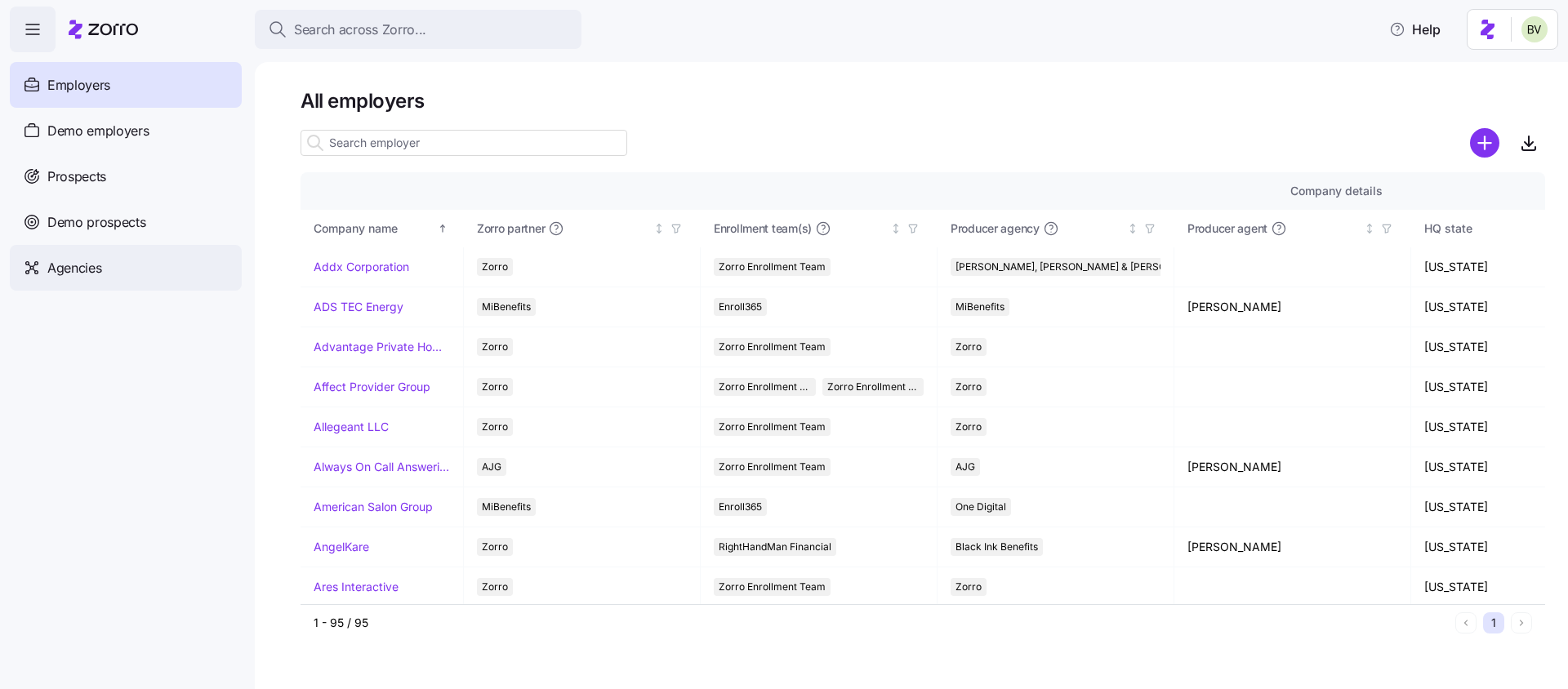
click at [74, 274] on span "Agencies" at bounding box center [74, 268] width 54 height 21
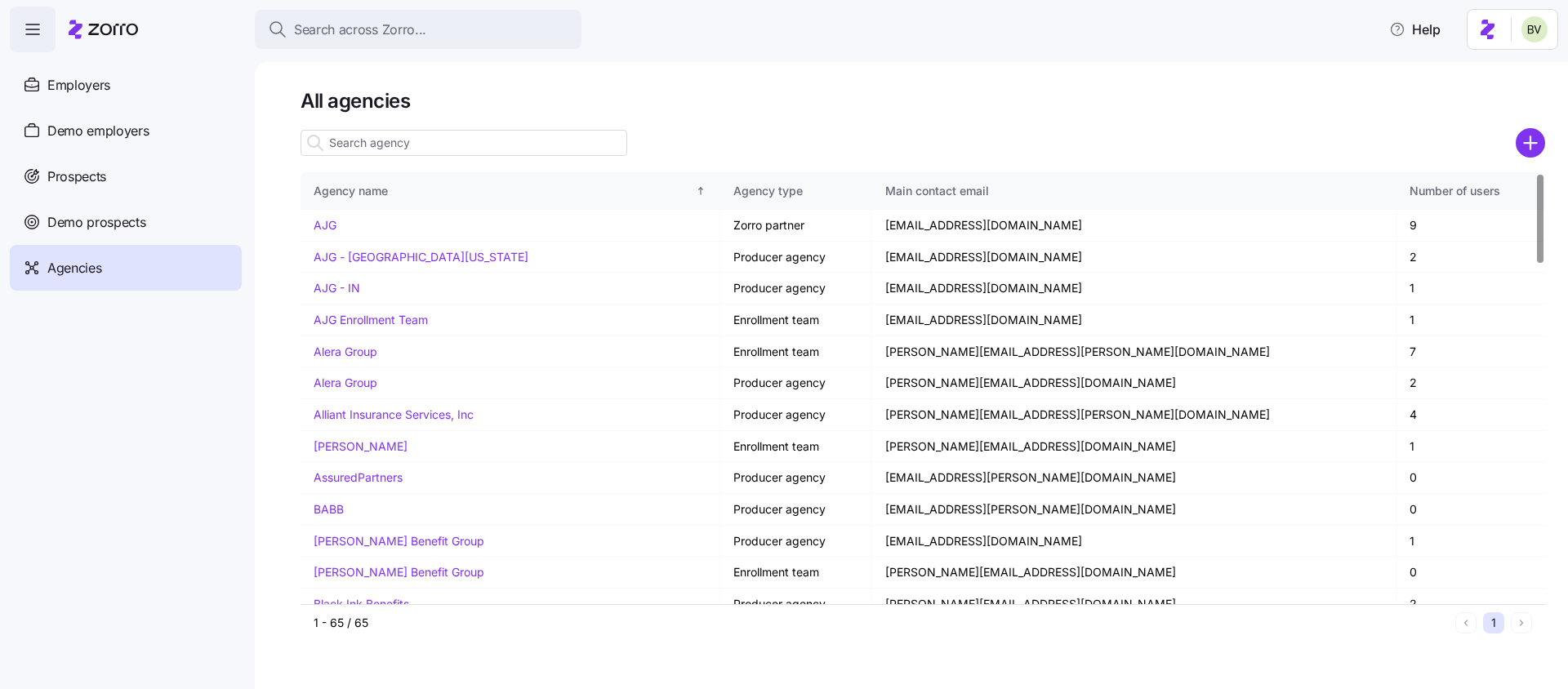
click at [365, 138] on input at bounding box center [463, 143] width 326 height 26
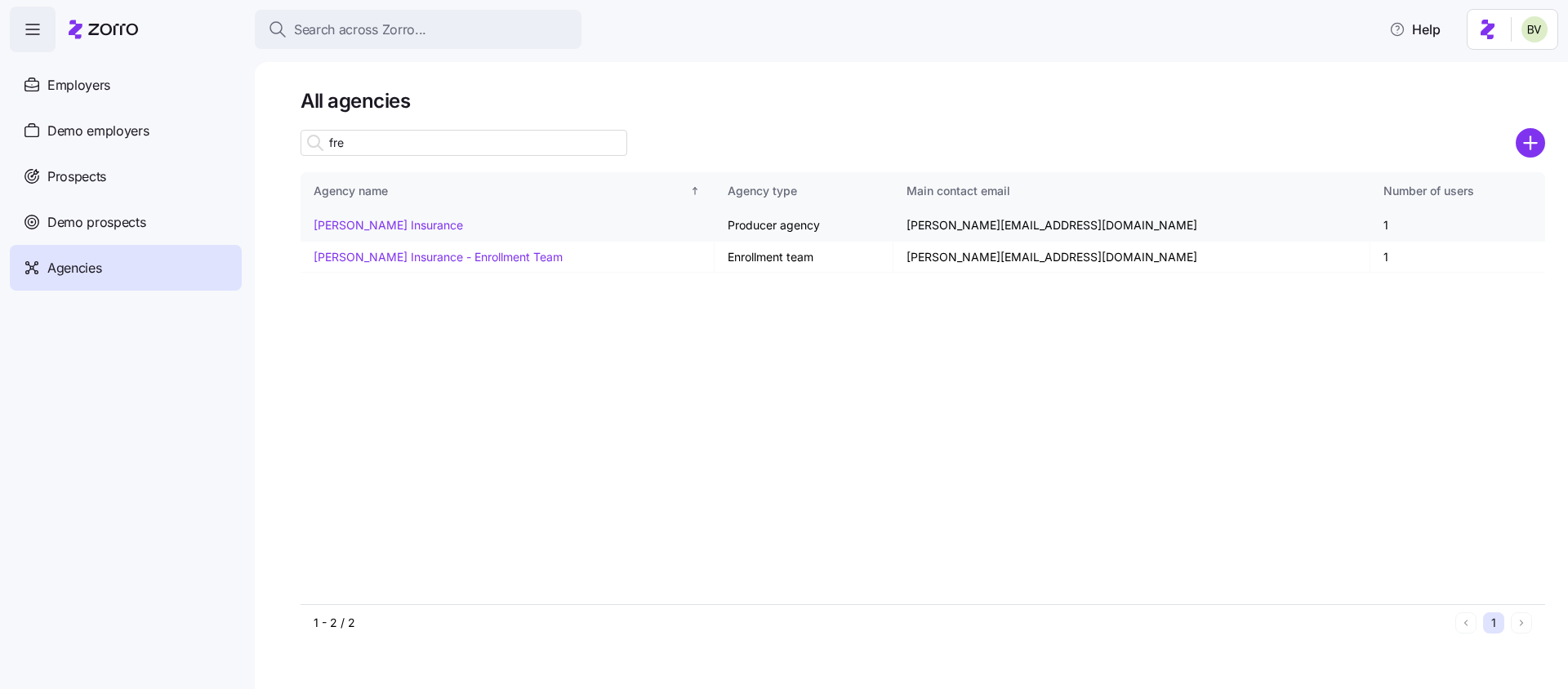
type input "fre"
click at [396, 223] on link "Fredriksen Insurance" at bounding box center [388, 225] width 150 height 14
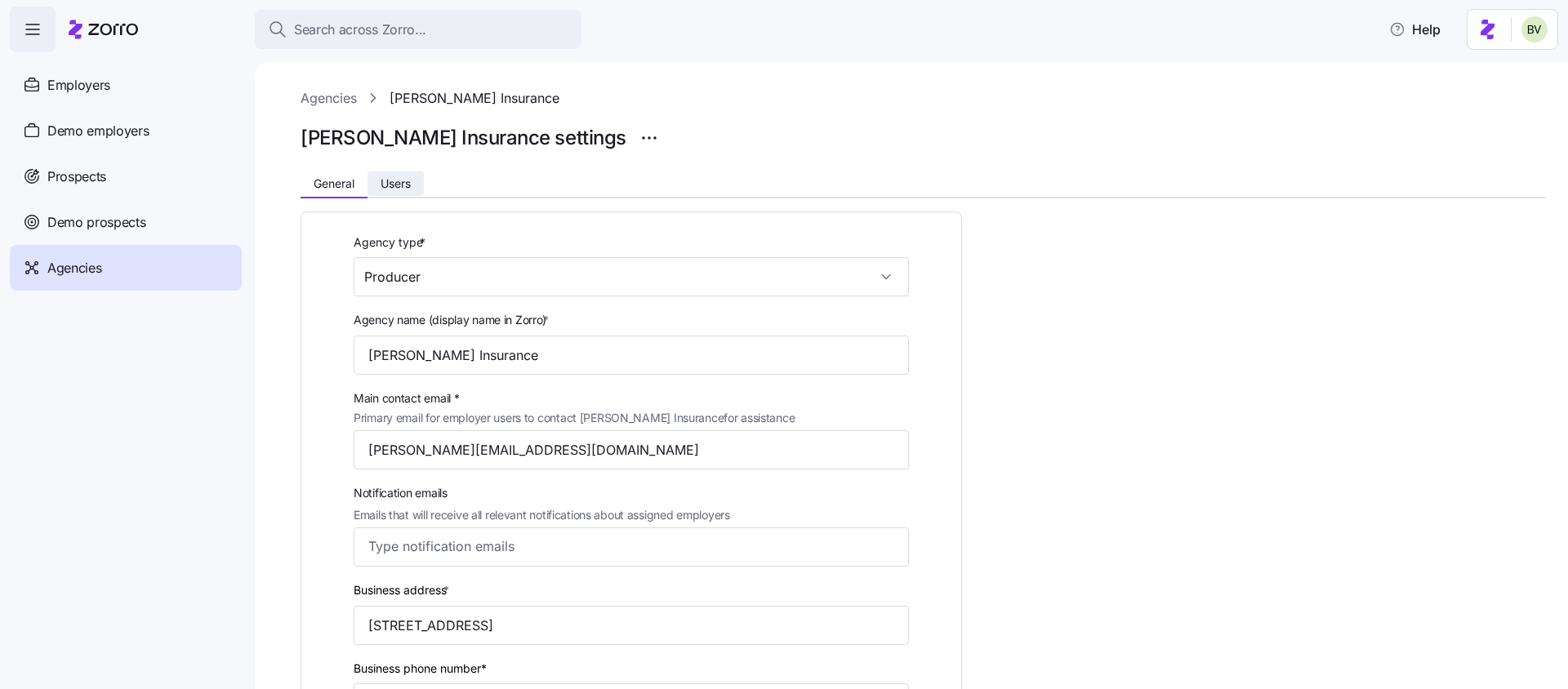
click at [403, 186] on span "Users" at bounding box center [396, 184] width 30 height 11
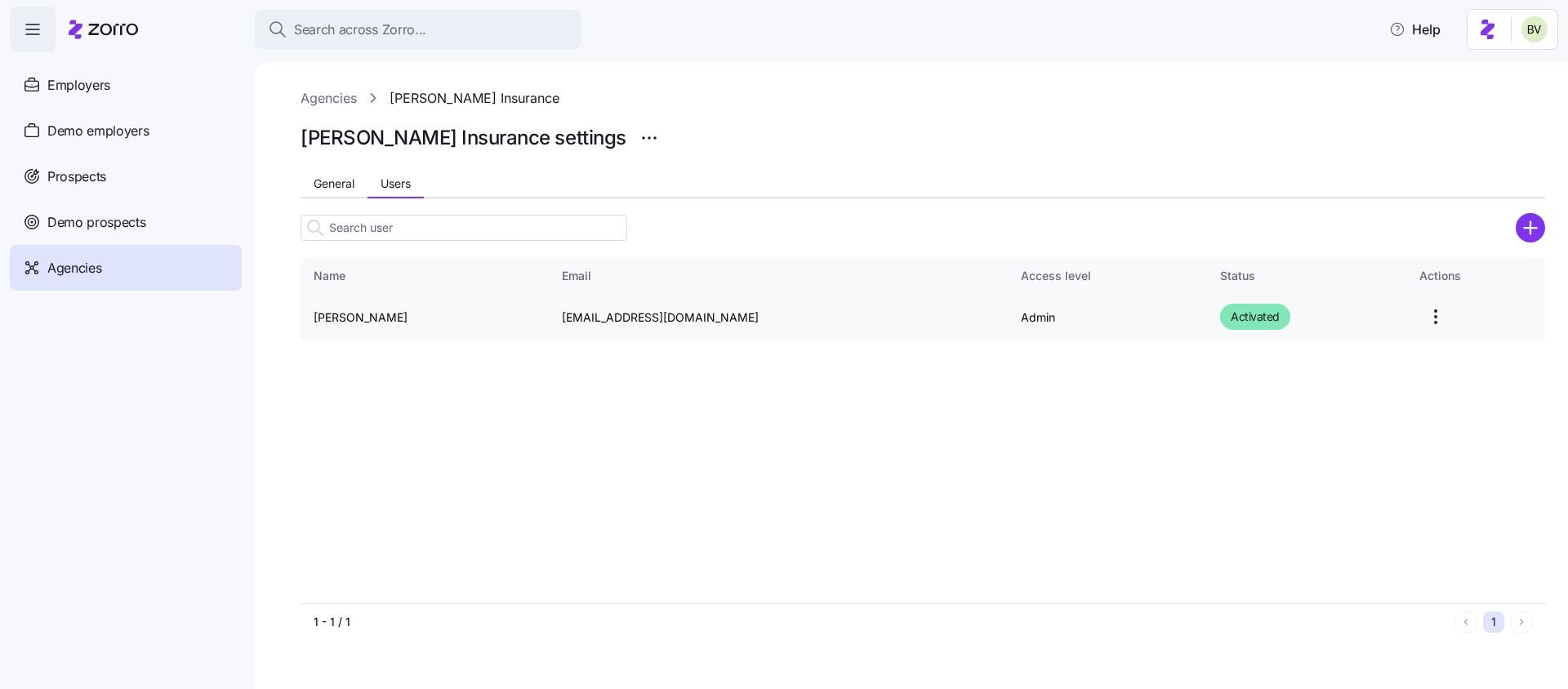
click at [1416, 324] on html "Search across Zorro... Help Employers Demo employers Prospects Demo prospects A…" at bounding box center [784, 339] width 1568 height 679
click at [1315, 362] on div "Edit" at bounding box center [1350, 357] width 151 height 26
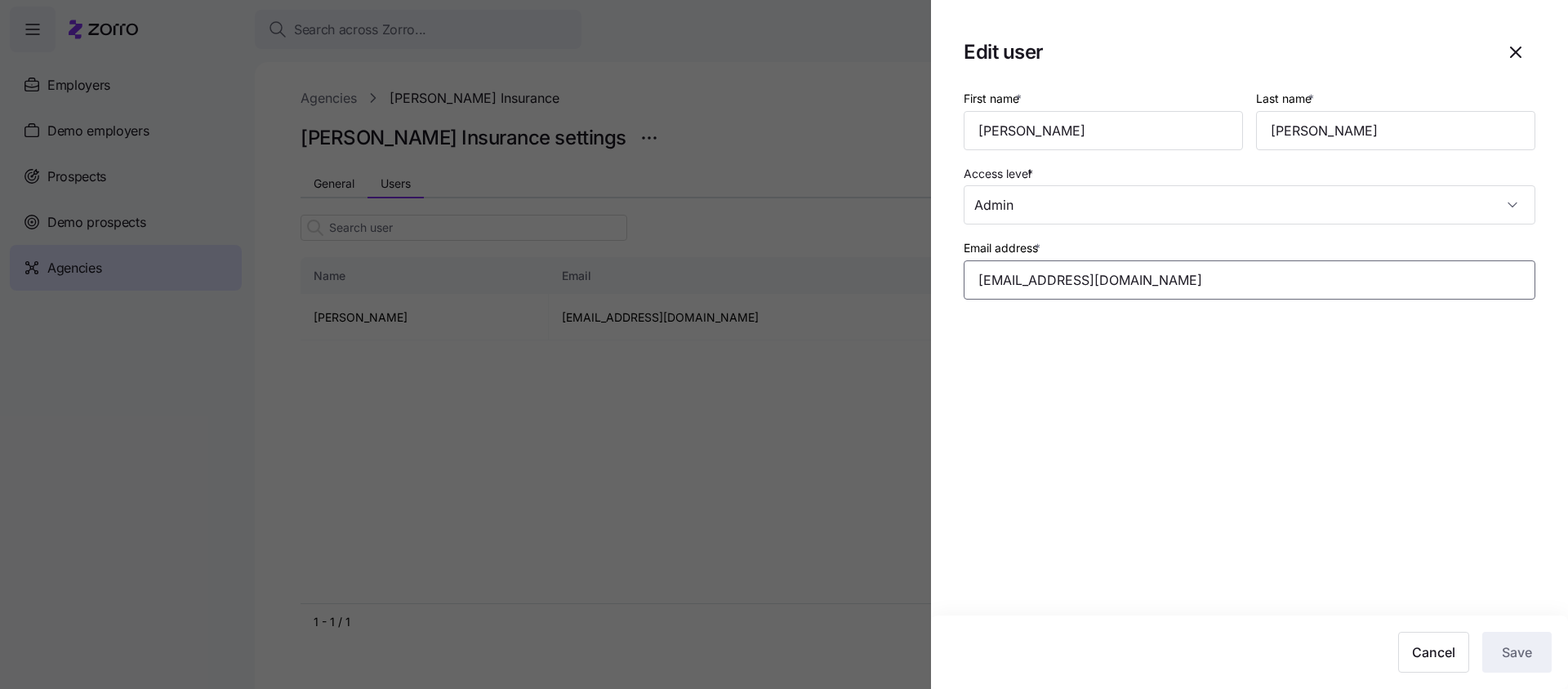
click at [1007, 280] on input "eric1@fredhealthins.com" at bounding box center [1249, 280] width 571 height 39
type input "eric@fredhealthins.com"
click at [1323, 370] on section "Edit user First name * Eric Last name * Fredriksen Access level * Admin Email a…" at bounding box center [1249, 344] width 637 height 689
click at [1508, 652] on span "Save" at bounding box center [1517, 652] width 30 height 20
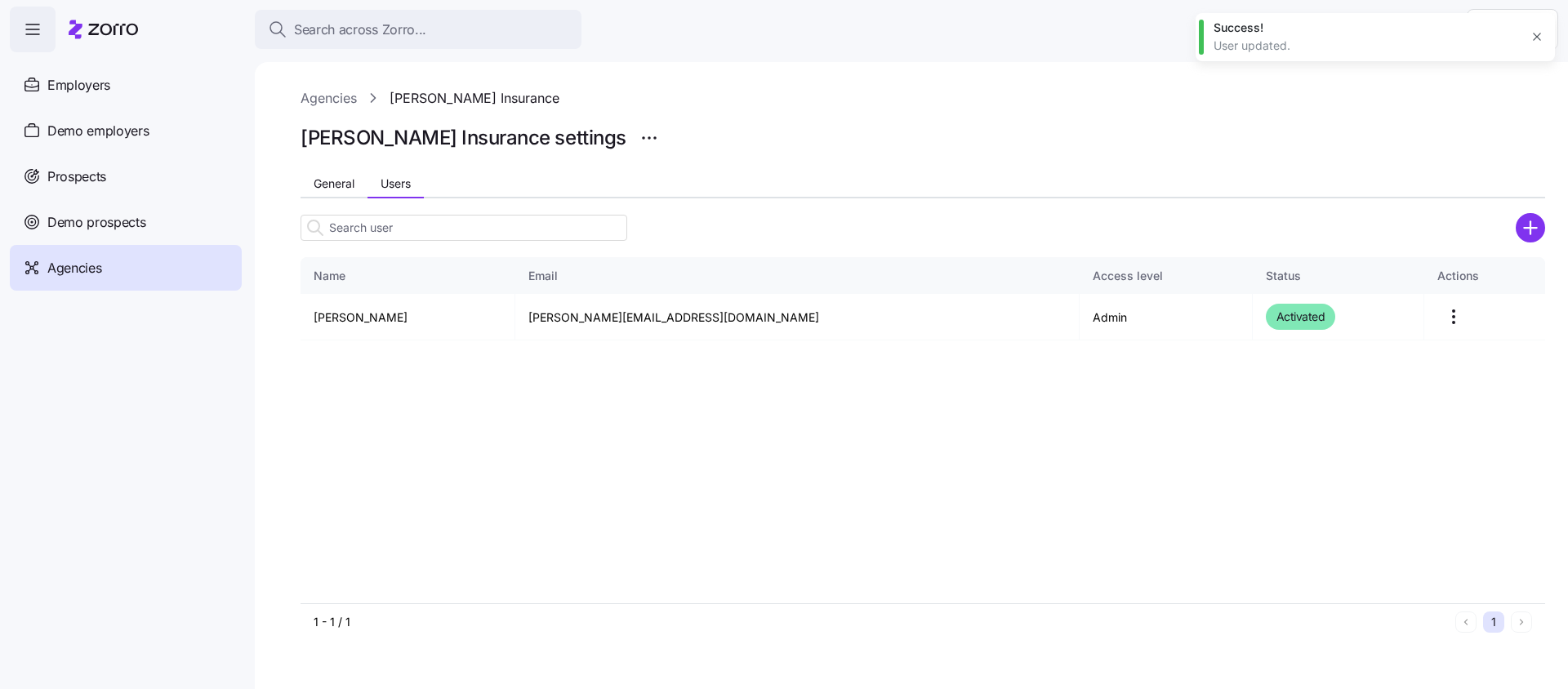
click at [1533, 37] on icon "button" at bounding box center [1537, 36] width 13 height 13
click at [142, 78] on div "Employers" at bounding box center [126, 85] width 232 height 46
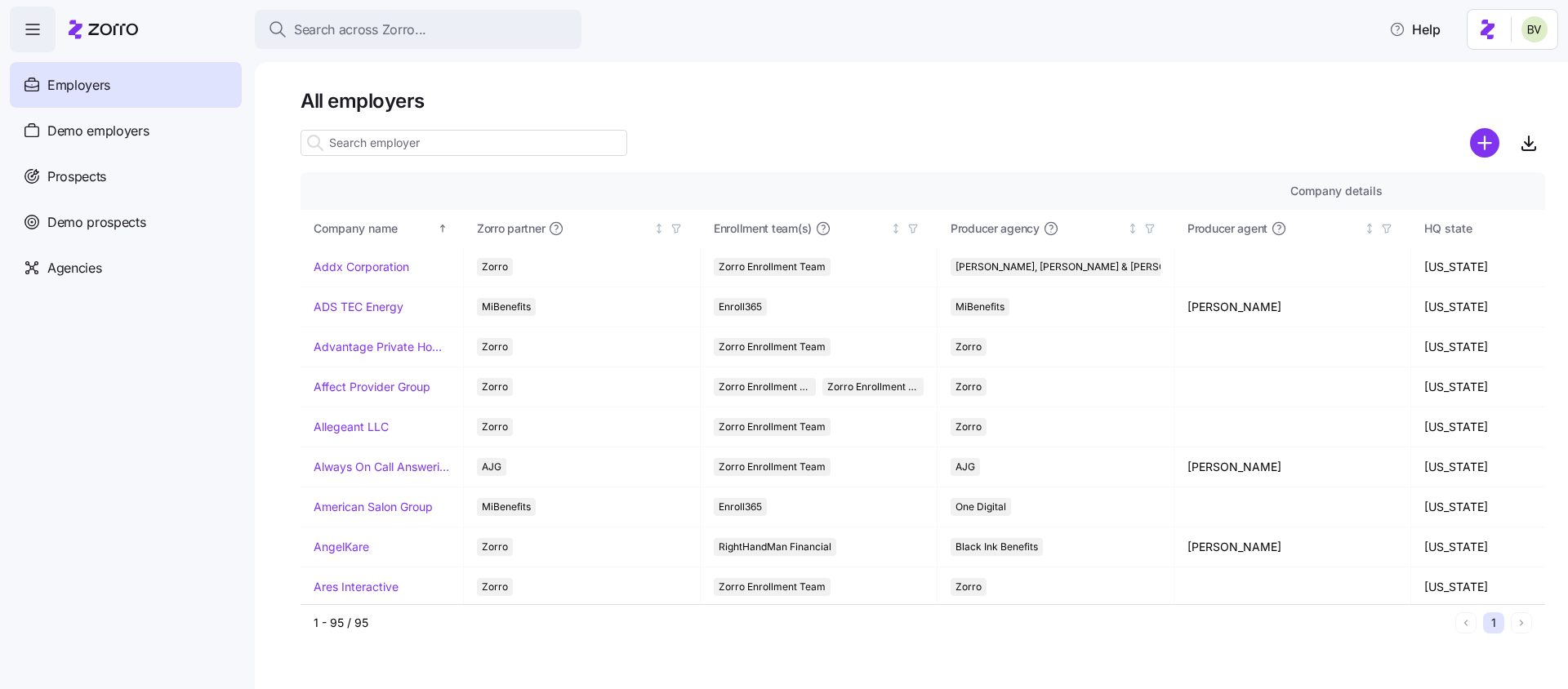
click at [405, 141] on input at bounding box center [463, 143] width 326 height 26
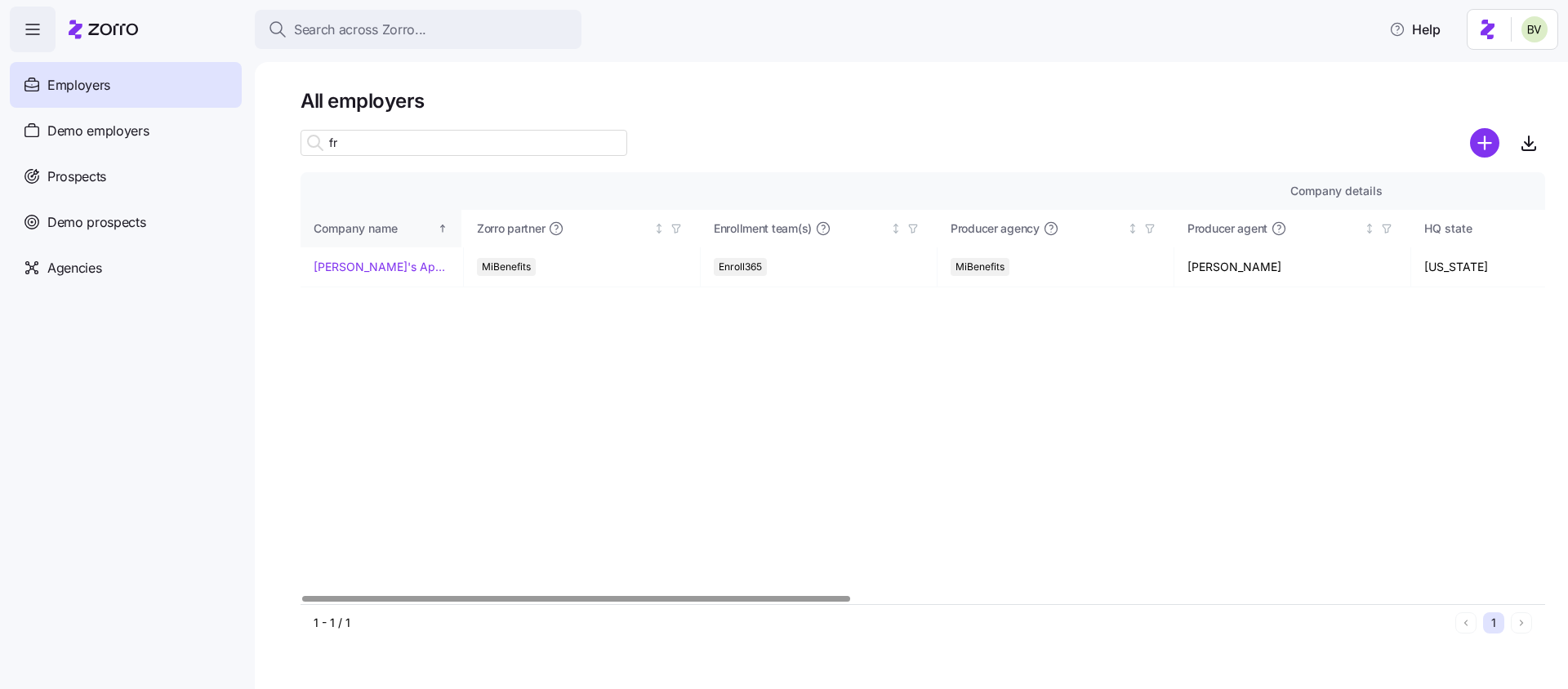
type input "f"
type input "gen"
click at [329, 265] on link "Genesail" at bounding box center [336, 267] width 45 height 16
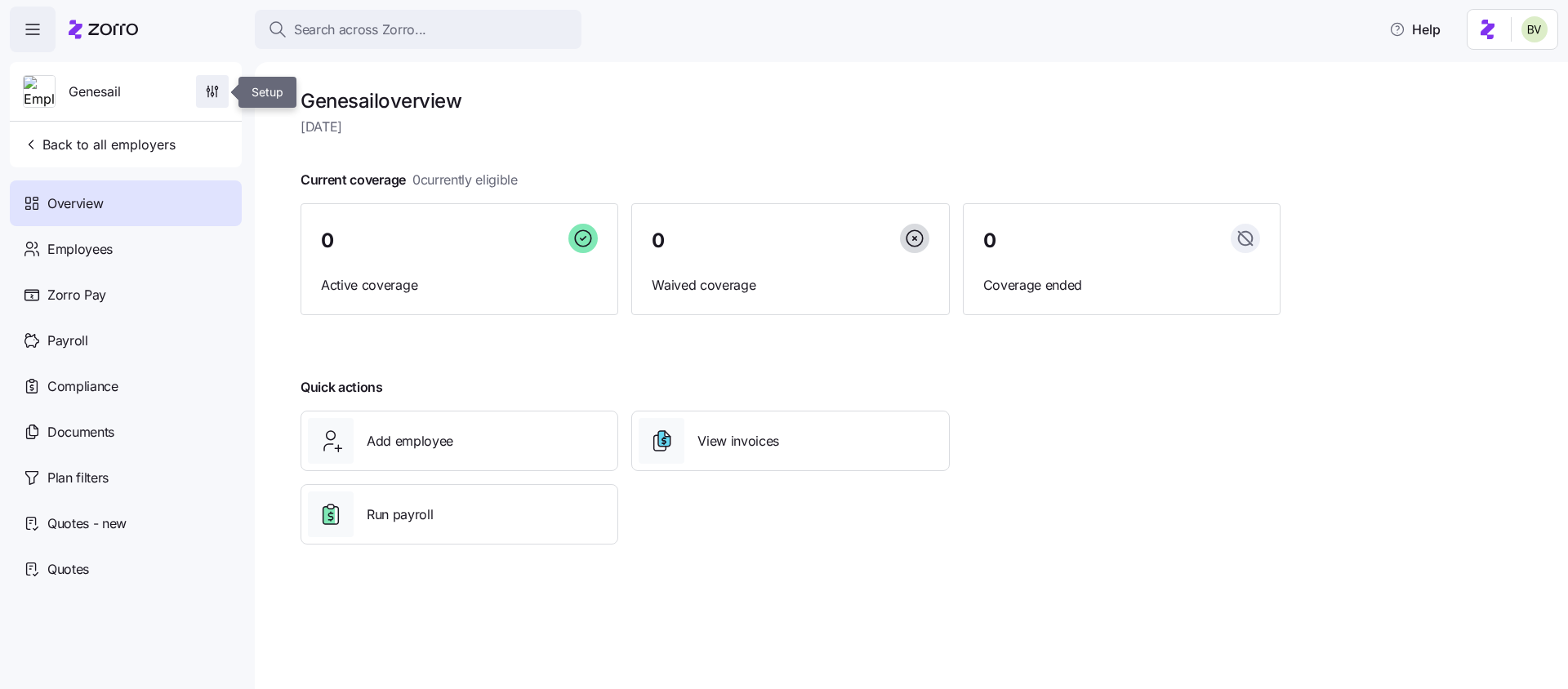
click at [210, 100] on span "button" at bounding box center [212, 92] width 31 height 31
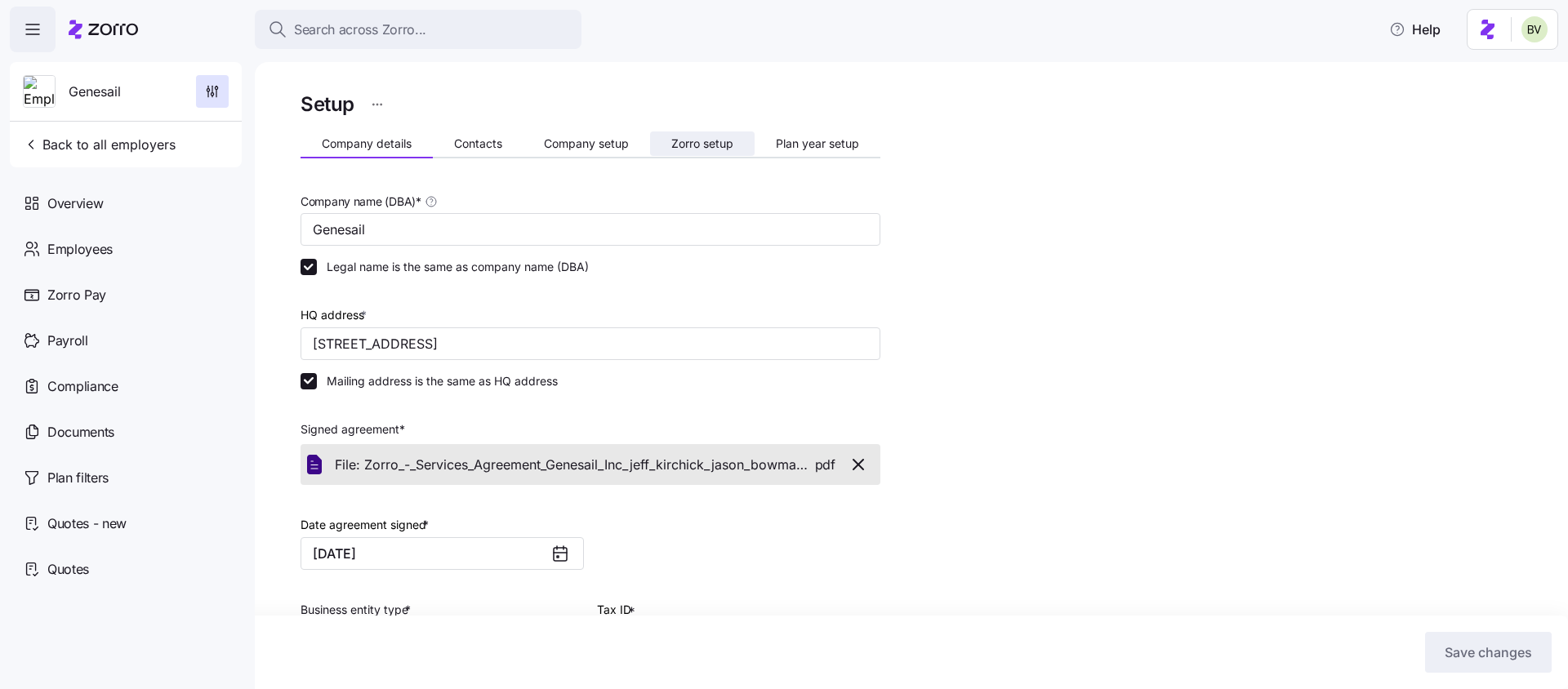
click at [690, 142] on span "Zorro setup" at bounding box center [702, 143] width 62 height 11
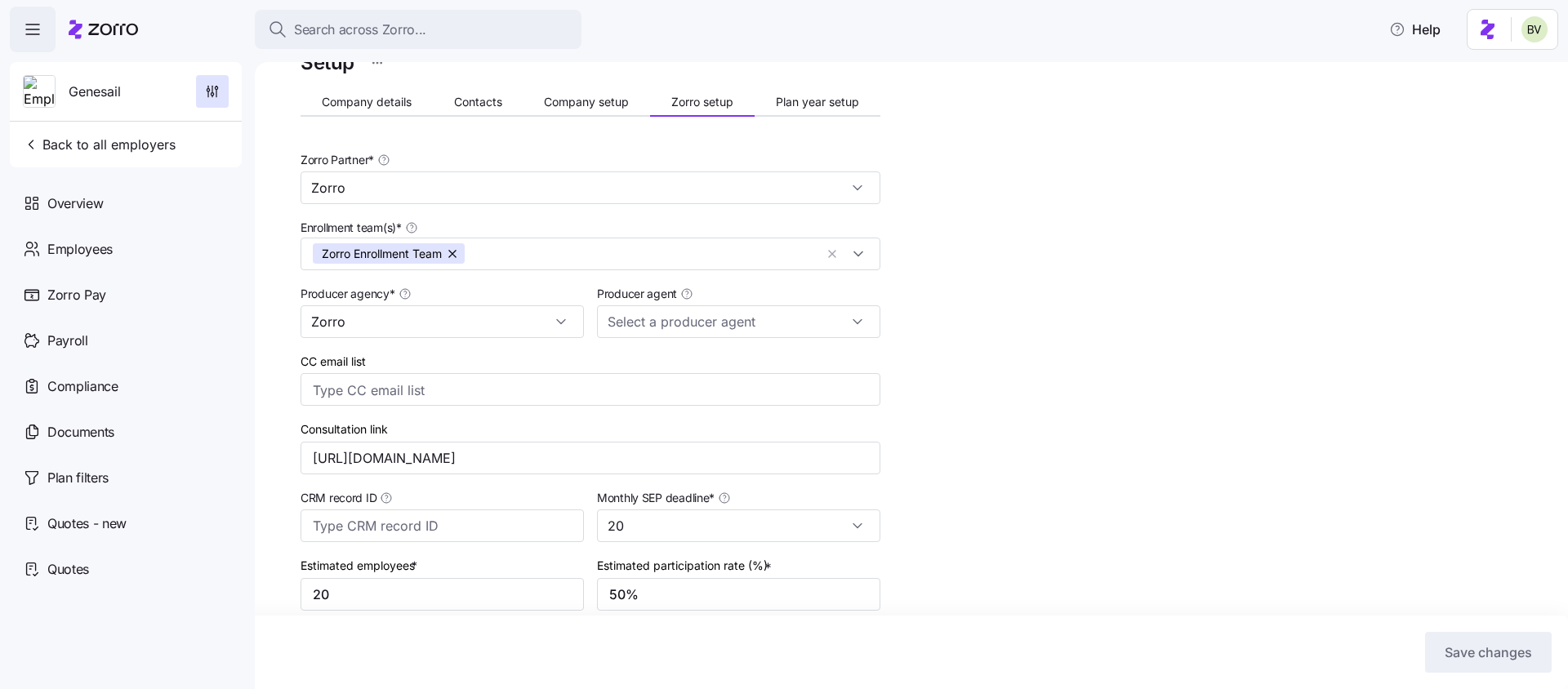
scroll to position [42, 0]
click at [569, 331] on input "Zorro" at bounding box center [442, 321] width 283 height 33
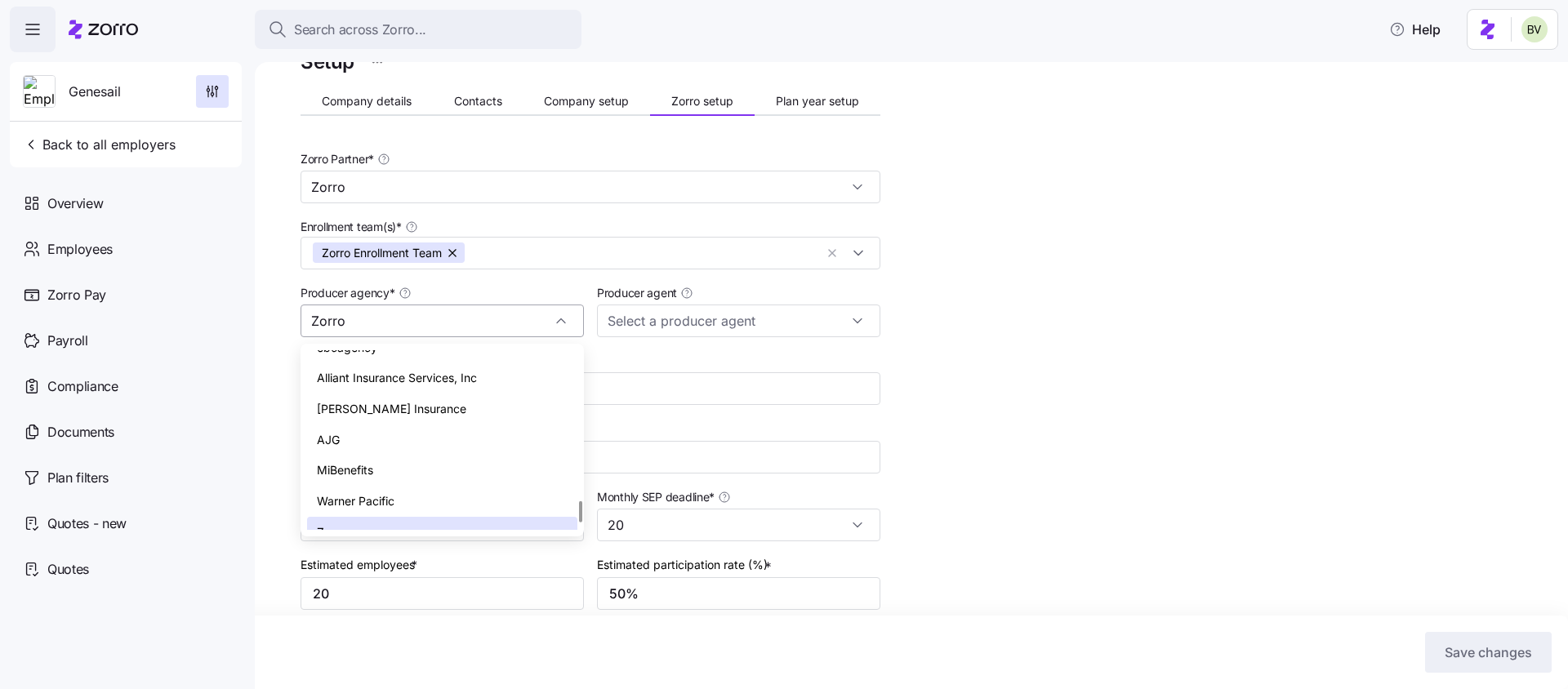
click at [461, 327] on input "Zorro" at bounding box center [442, 321] width 283 height 33
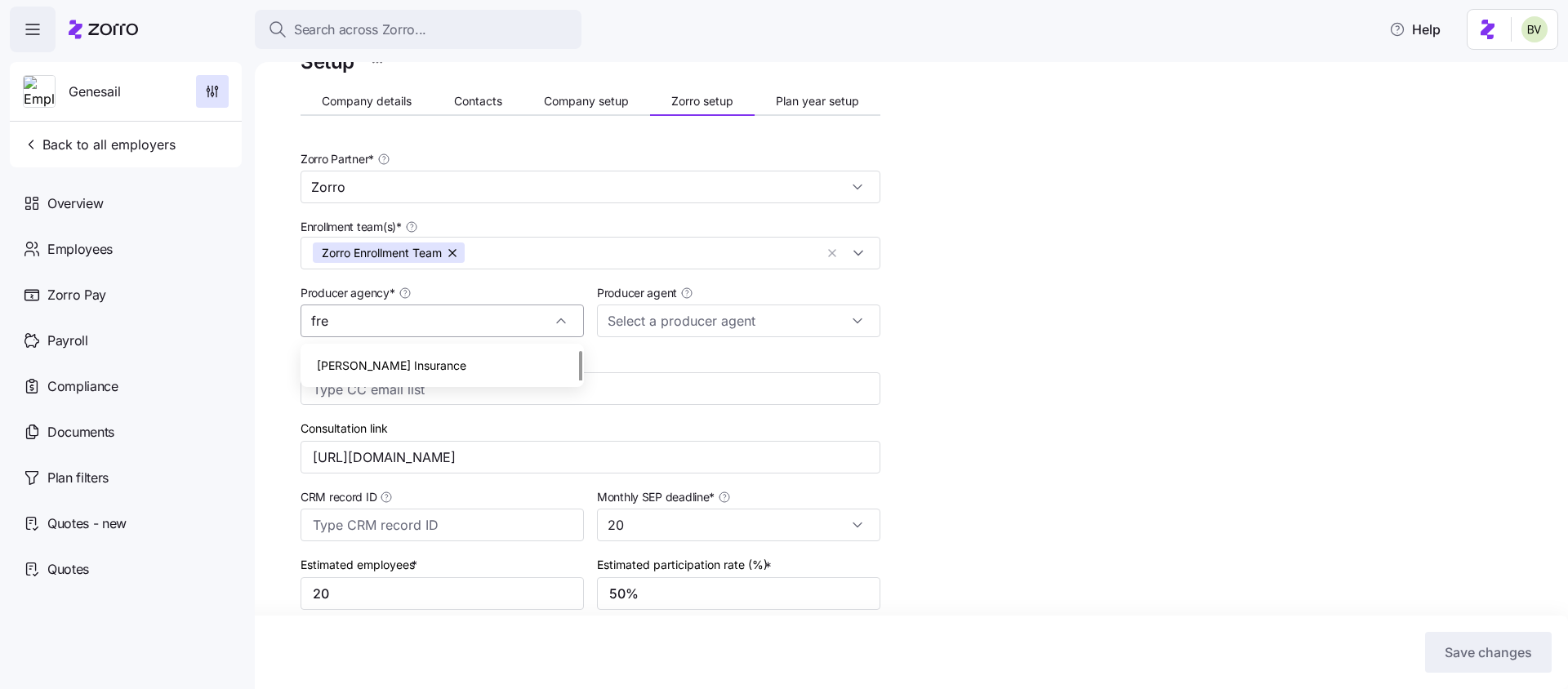
scroll to position [0, 0]
click at [421, 362] on span "Fredriksen Insurance" at bounding box center [391, 365] width 150 height 18
type input "Fredriksen Insurance"
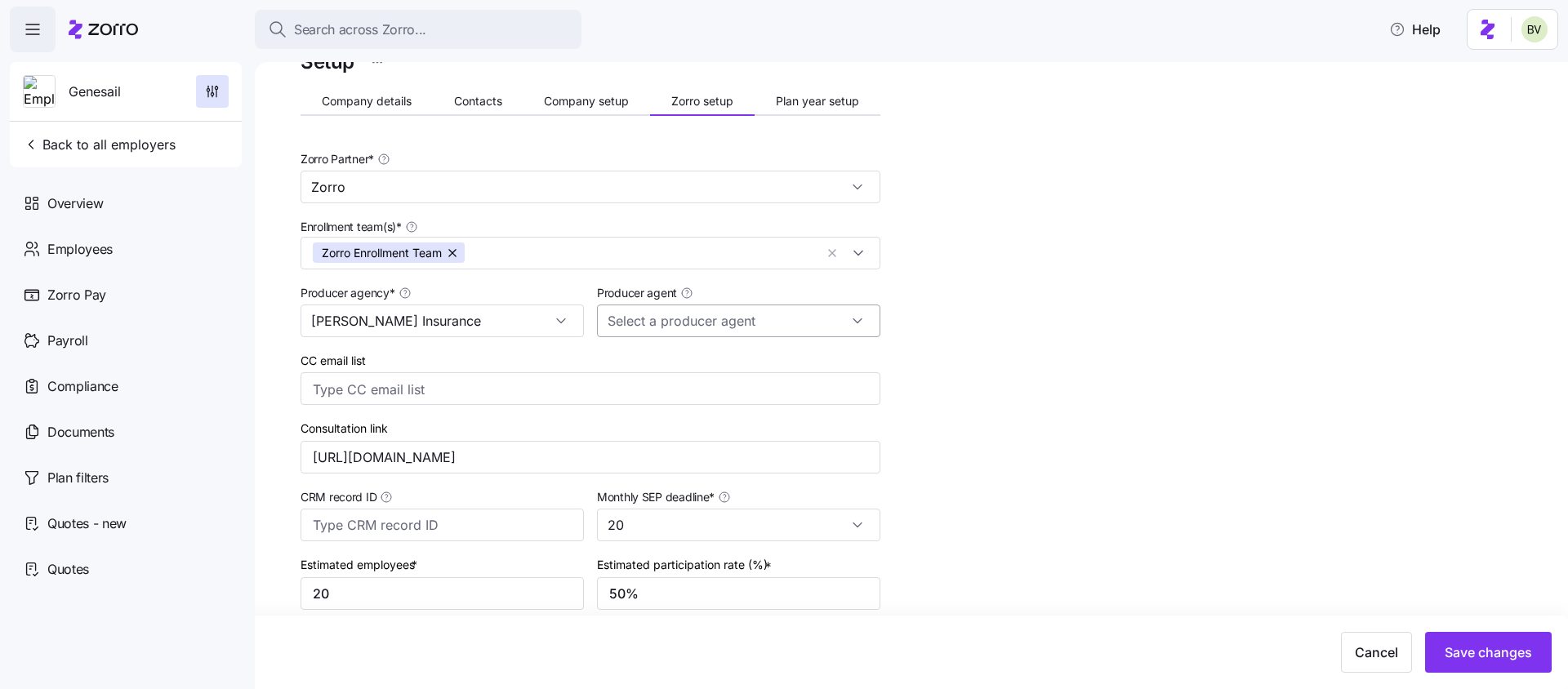
type input "Eric Fredriksen (eric@fredhealthins.com)"
type input "Fredriksen Insurance"
click at [810, 320] on input "Eric Fredriksen (eric@fredhealthins.com)" at bounding box center [739, 321] width 283 height 33
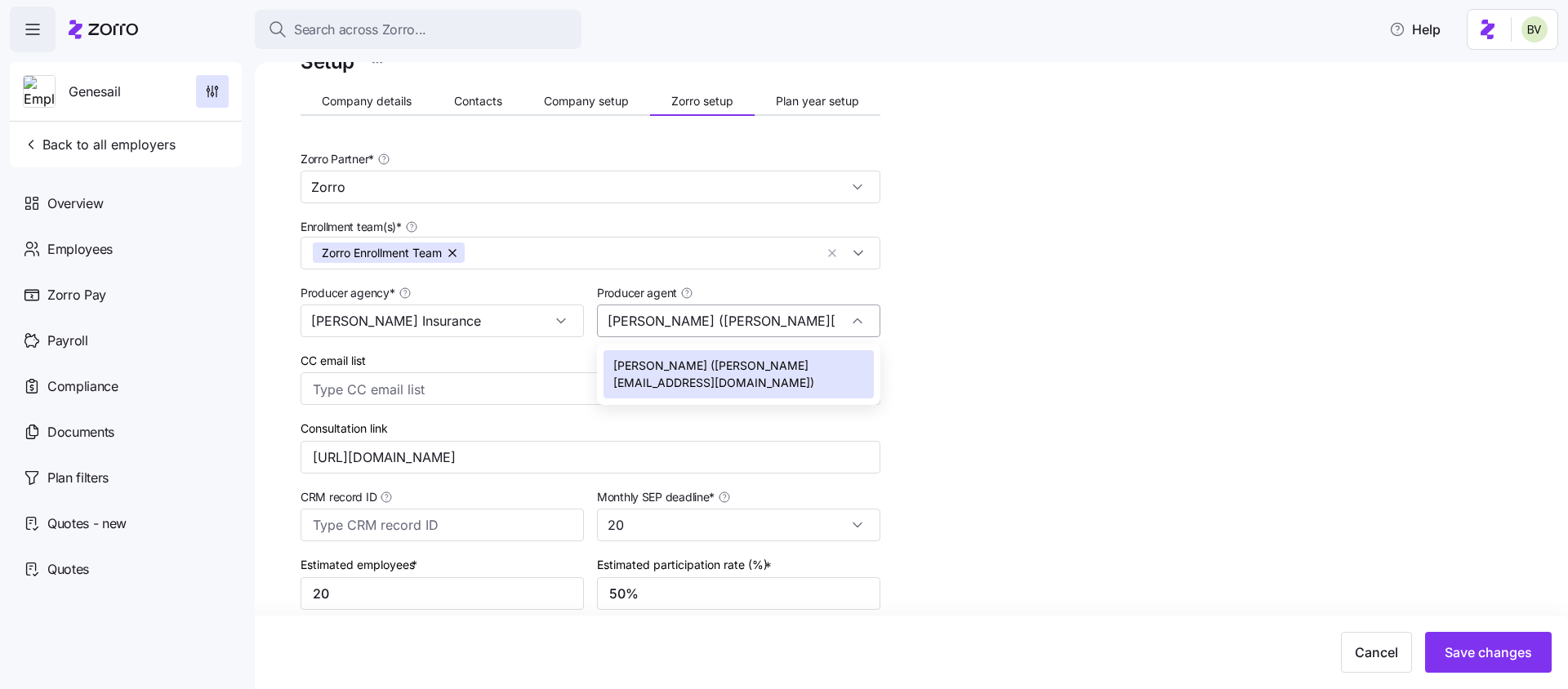
click at [810, 320] on input "Eric Fredriksen (eric@fredhealthins.com)" at bounding box center [739, 321] width 283 height 33
type input "Eric Fredriksen (eric@fredhealthins.com)"
click at [1106, 289] on div "Setup Company details Contacts Company setup Zorro setup Plan year setup Zorro …" at bounding box center [923, 526] width 1245 height 962
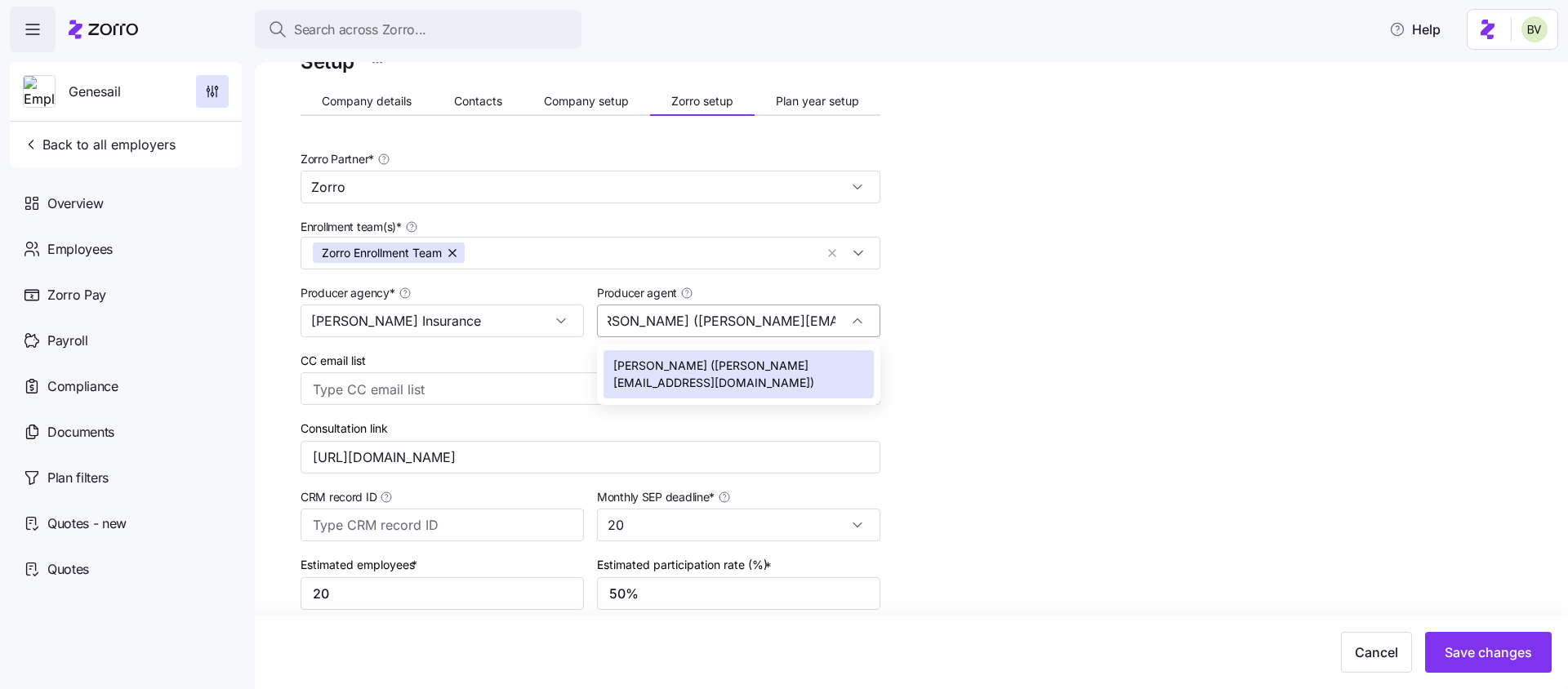
drag, startPoint x: 603, startPoint y: 324, endPoint x: 875, endPoint y: 321, distance: 272.0
click at [875, 321] on input "Eric Fredriksen (eric@fredhealthins.com)" at bounding box center [739, 321] width 283 height 33
type input "Eric Fredriksen (eric@fredhealthins.com)"
click at [903, 338] on div "Setup Company details Contacts Company setup Zorro setup Plan year setup Zorro …" at bounding box center [923, 526] width 1245 height 962
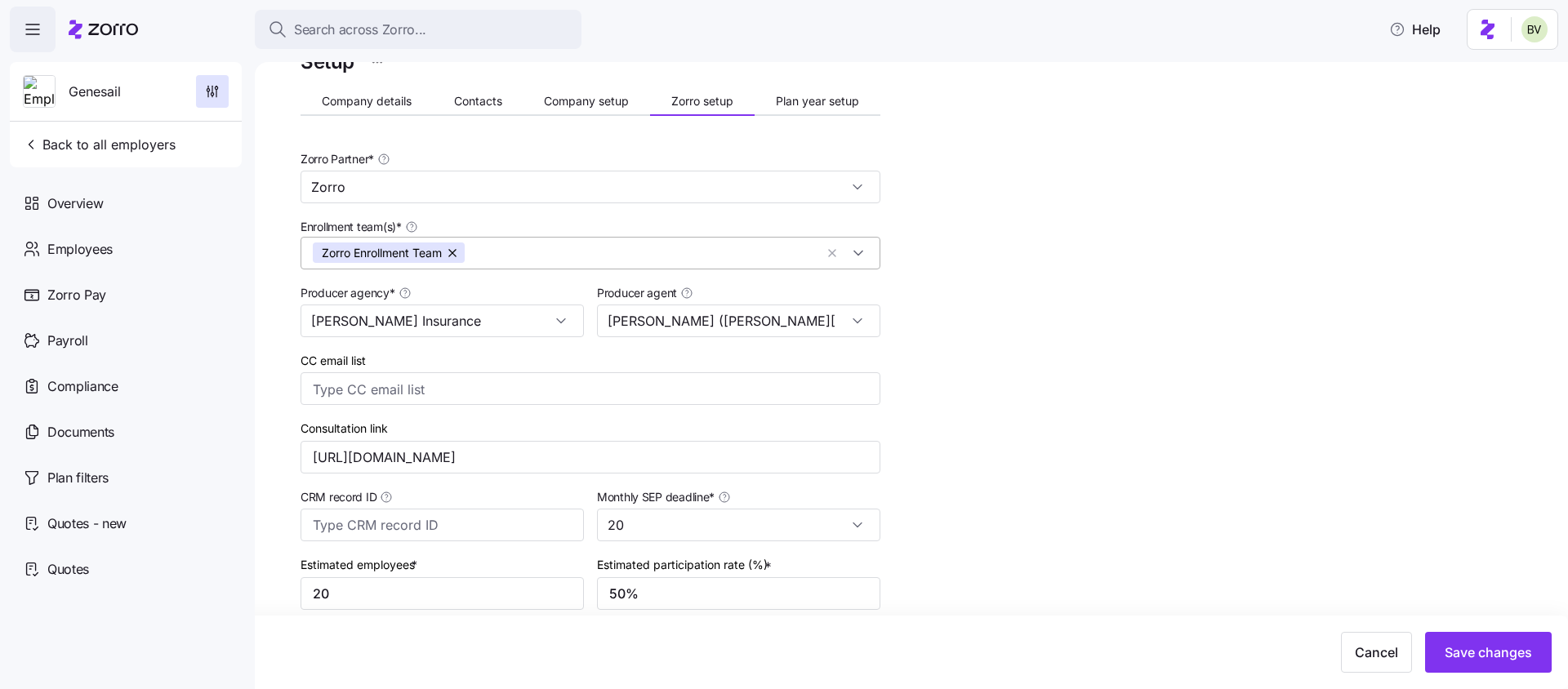
click at [680, 252] on input "Enrollment team(s) *" at bounding box center [643, 253] width 341 height 22
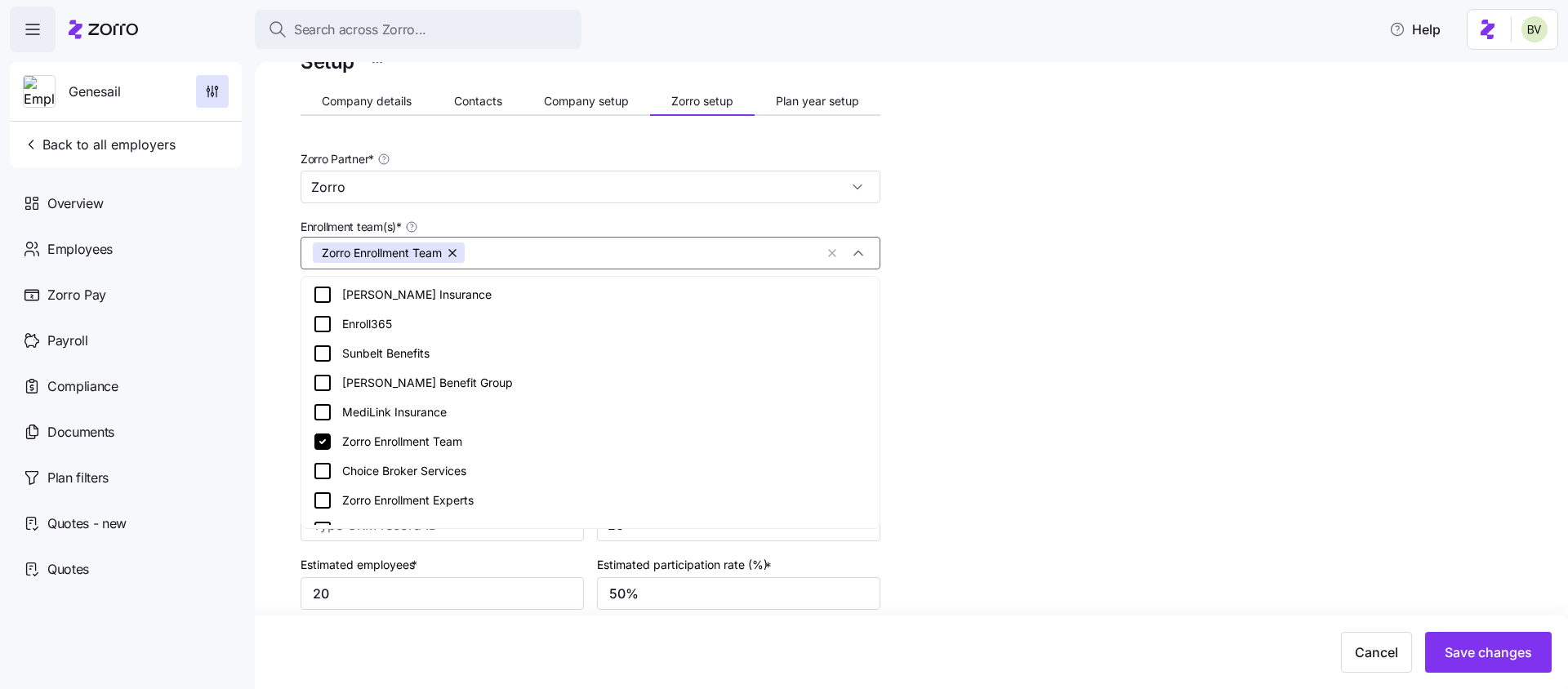
click at [680, 252] on input "Enrollment team(s) *" at bounding box center [643, 253] width 341 height 22
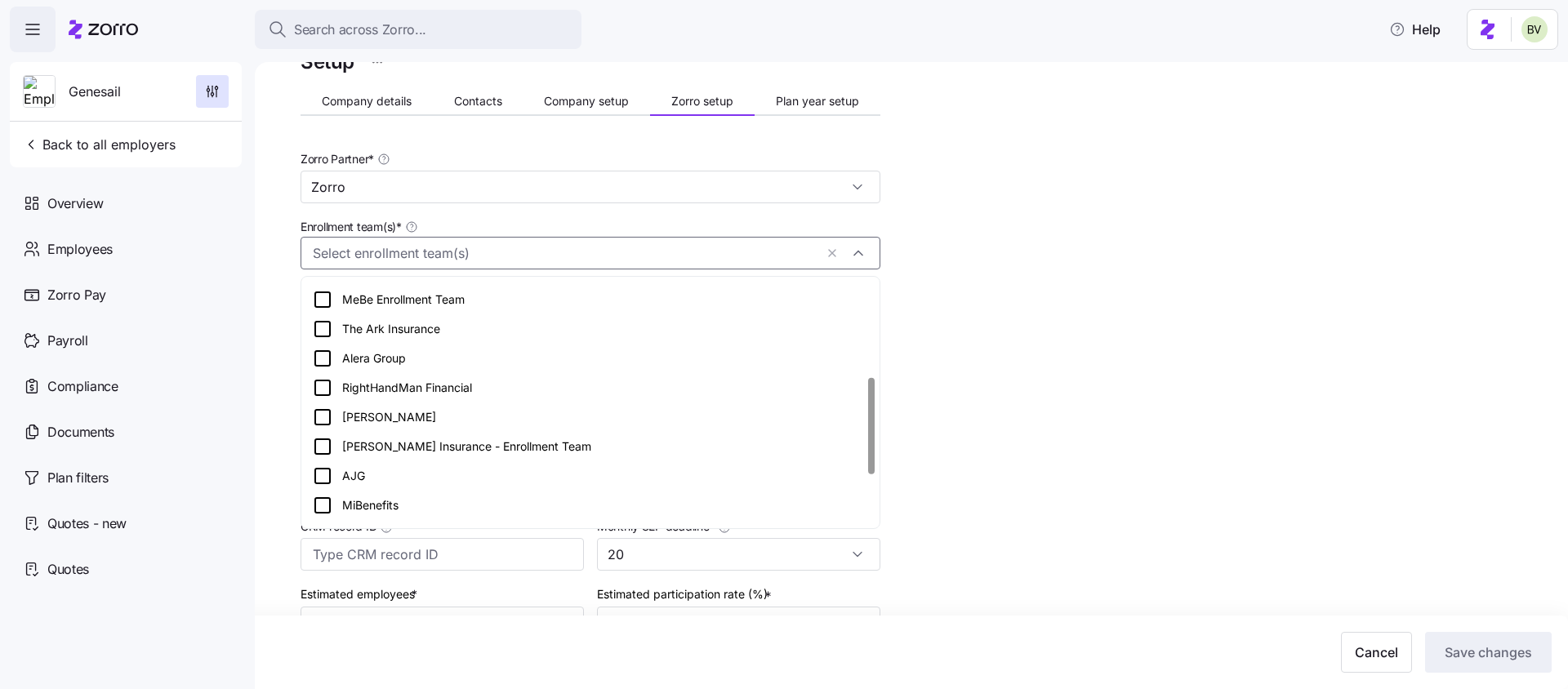
scroll to position [277, 0]
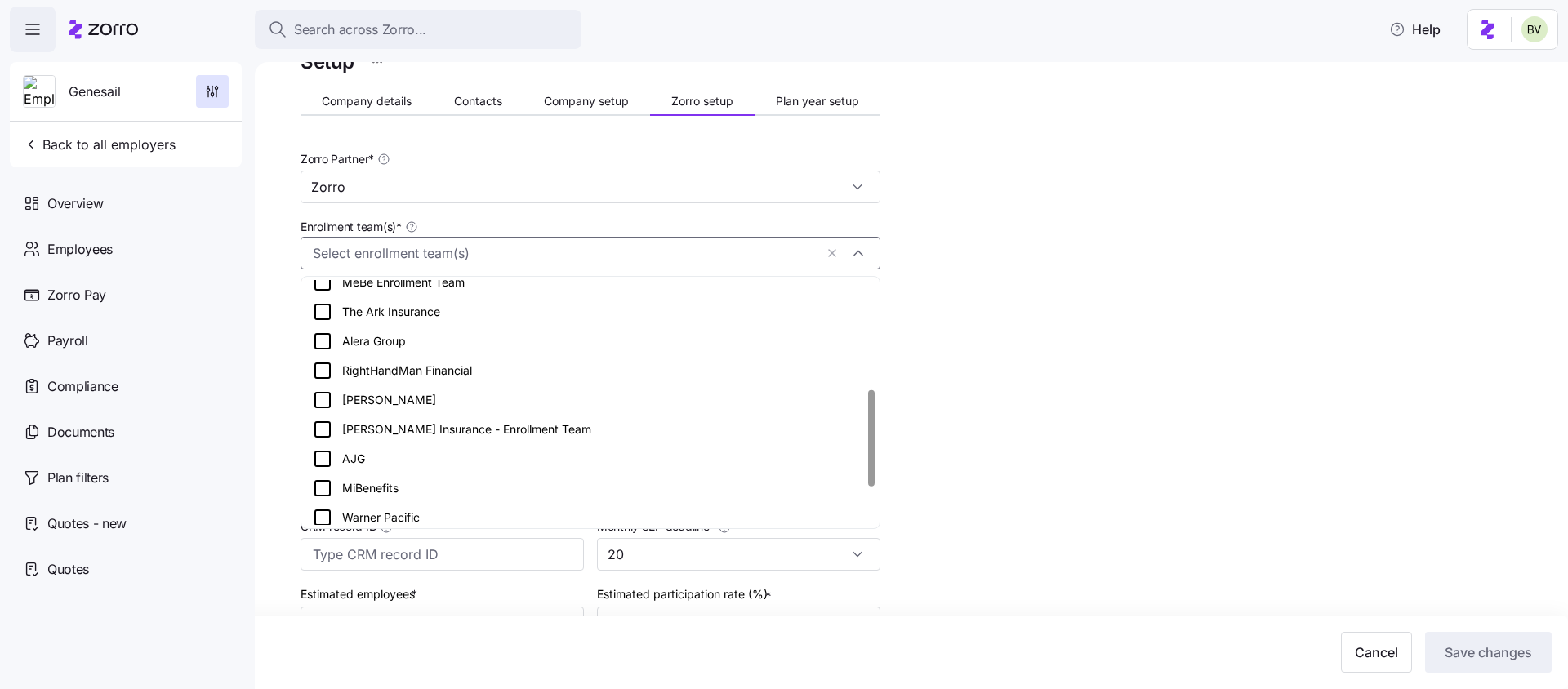
click at [324, 429] on icon at bounding box center [322, 429] width 20 height 20
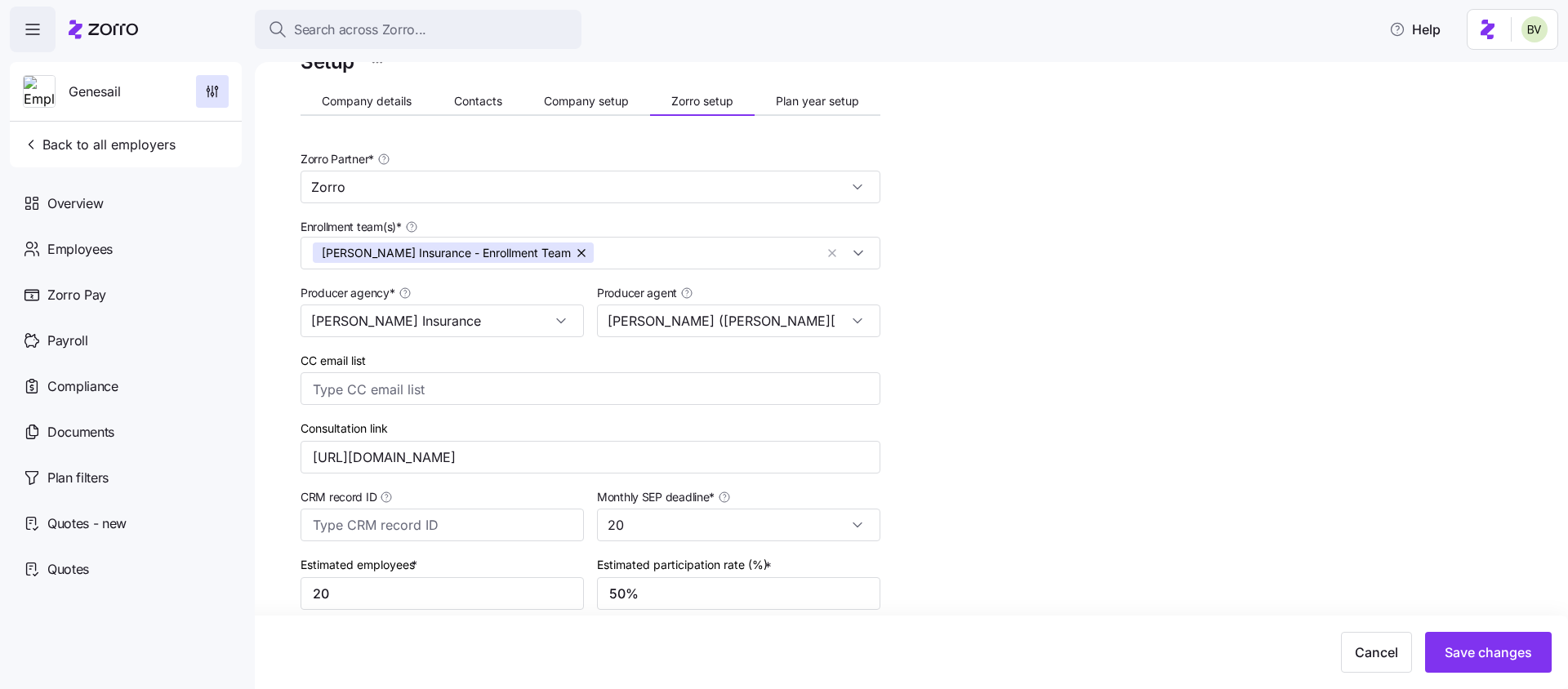
click at [1034, 358] on div "Setup Company details Contacts Company setup Zorro setup Plan year setup Zorro …" at bounding box center [923, 526] width 1245 height 962
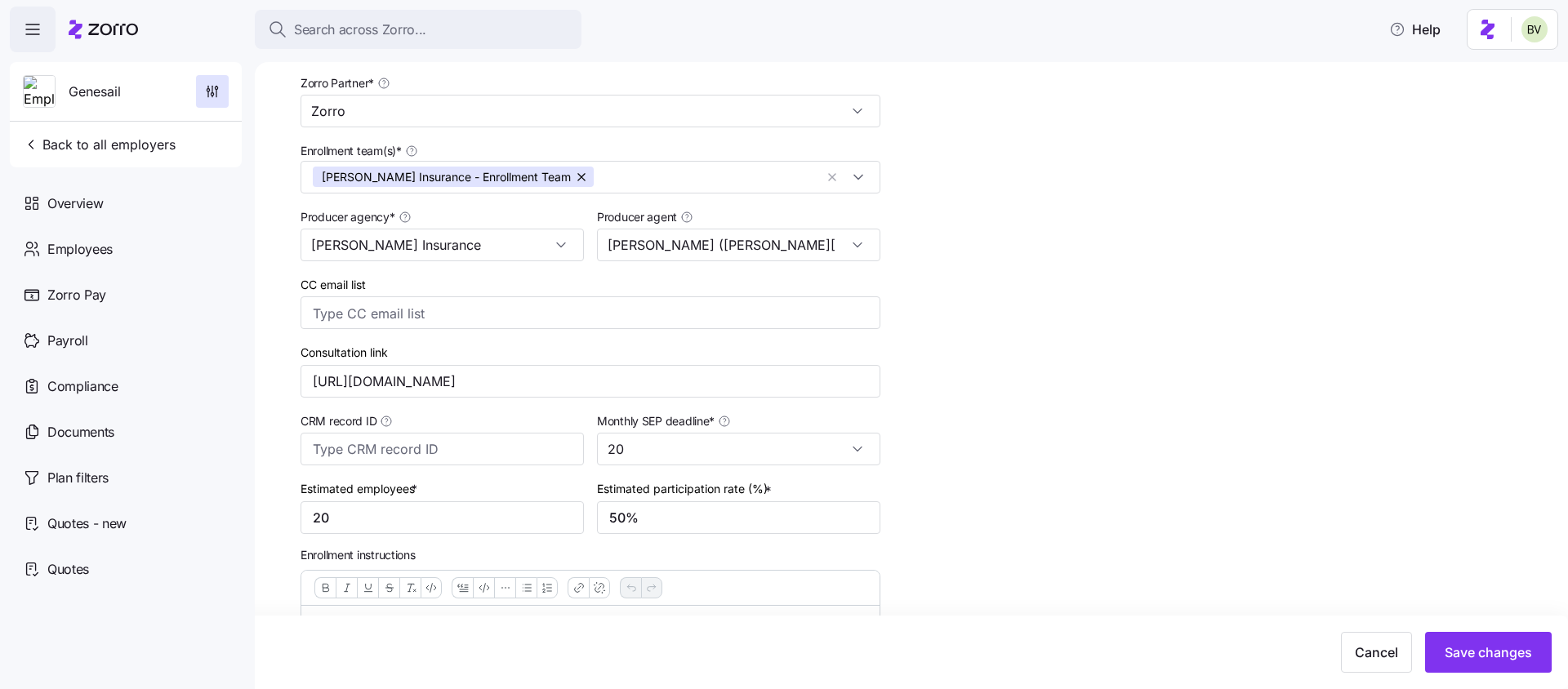
scroll to position [381, 0]
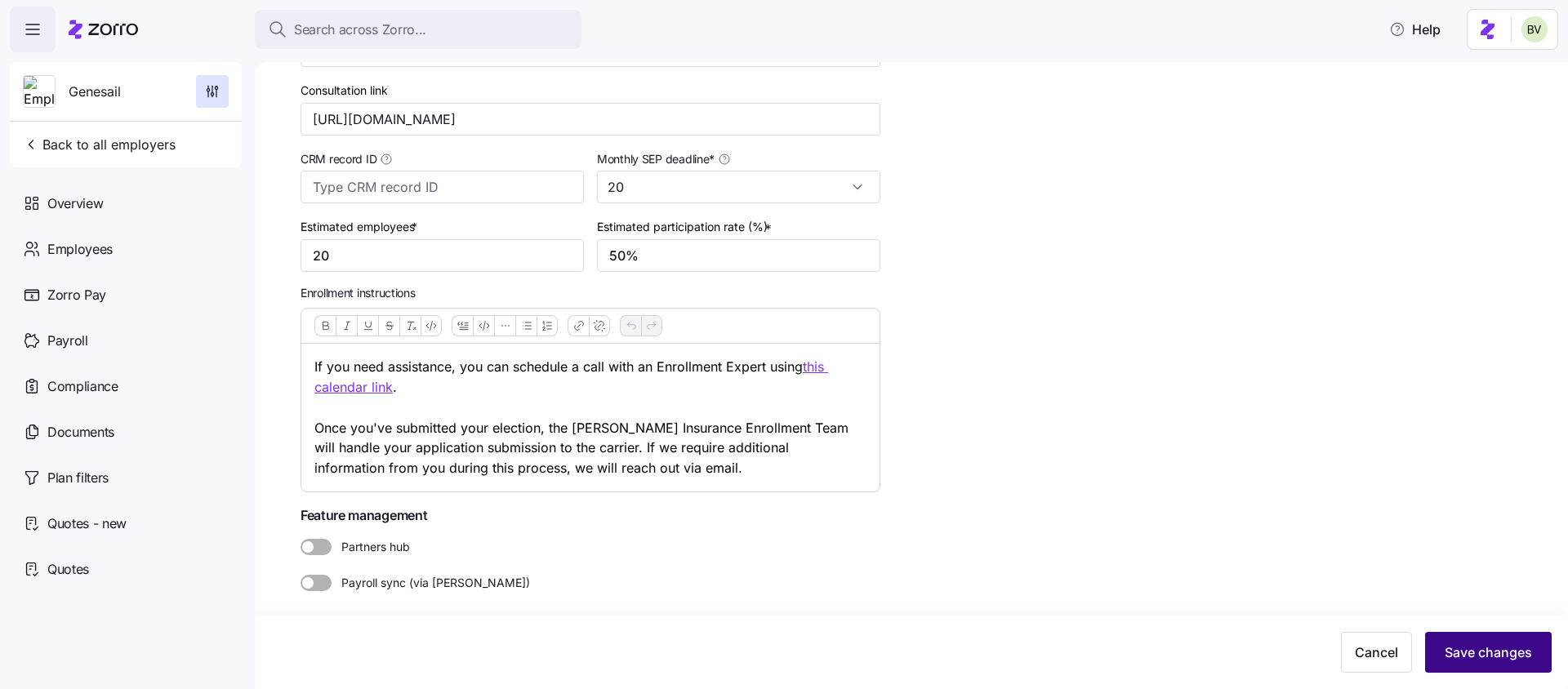
click at [1455, 637] on button "Save changes" at bounding box center [1488, 652] width 126 height 41
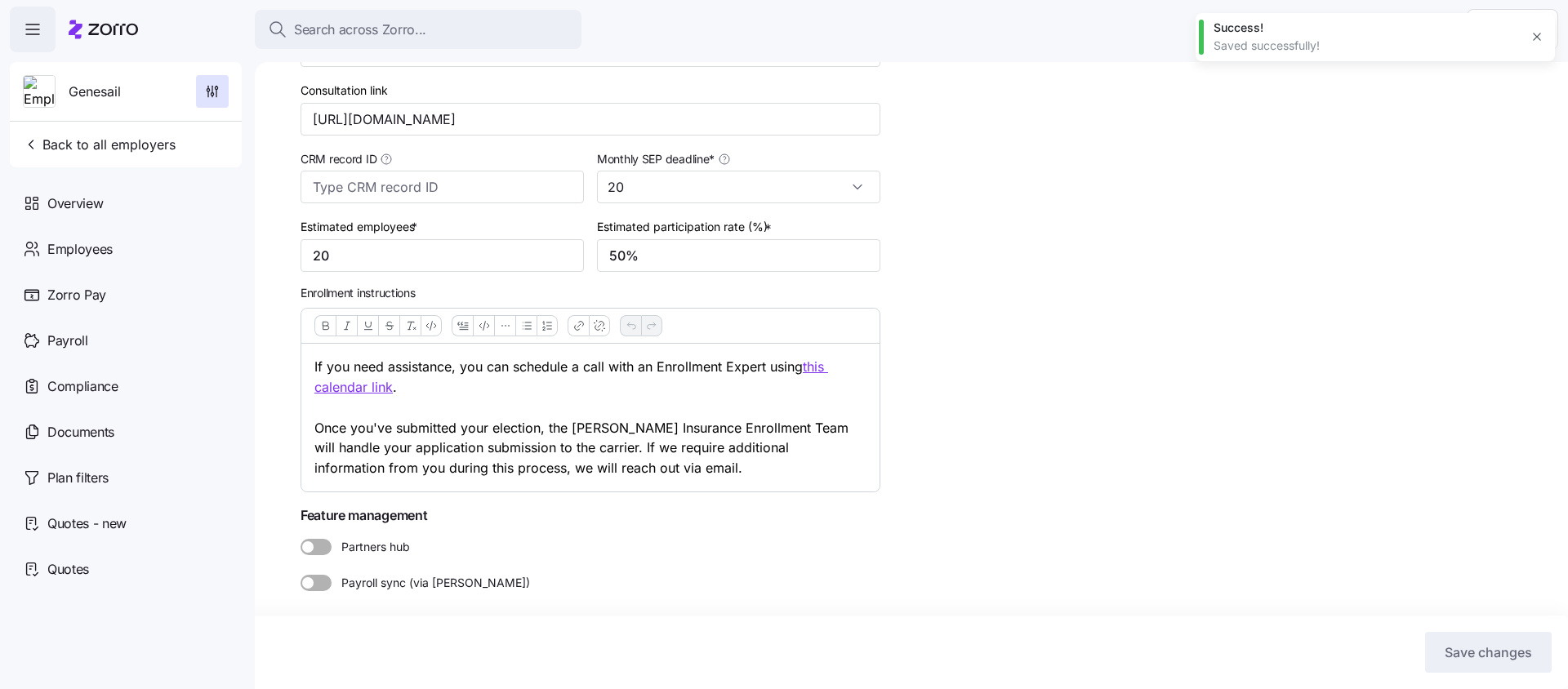
click at [1536, 39] on icon "button" at bounding box center [1537, 36] width 13 height 13
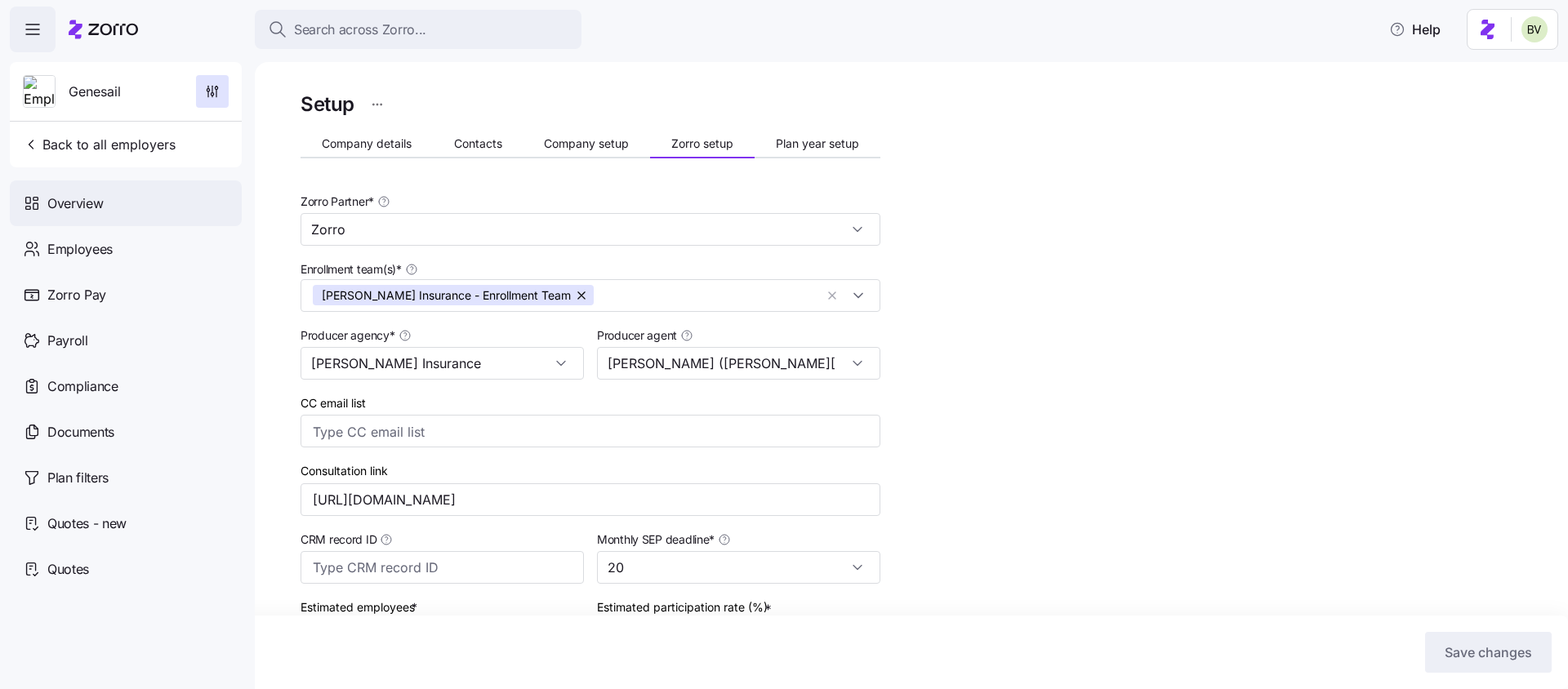
click at [155, 214] on div "Overview" at bounding box center [126, 203] width 232 height 46
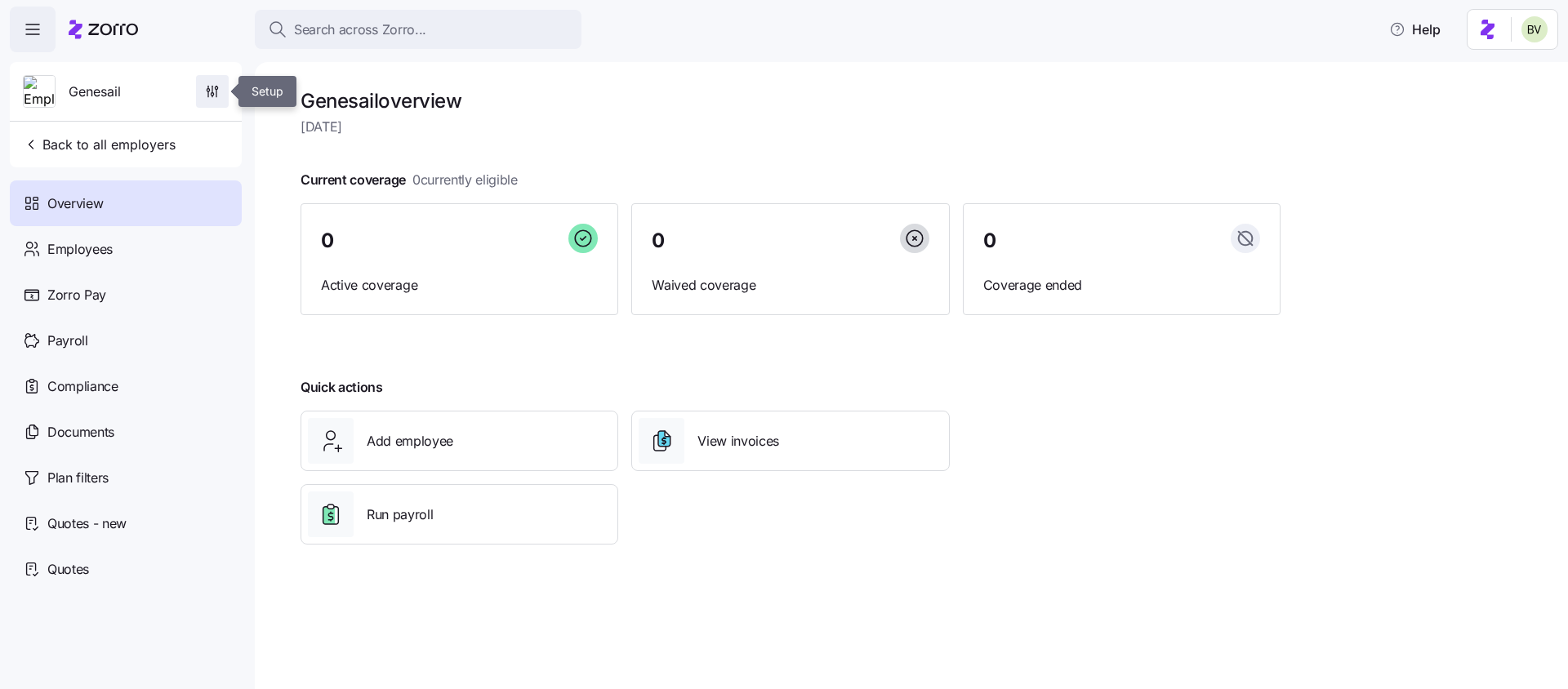
click at [211, 94] on icon "button" at bounding box center [212, 91] width 16 height 16
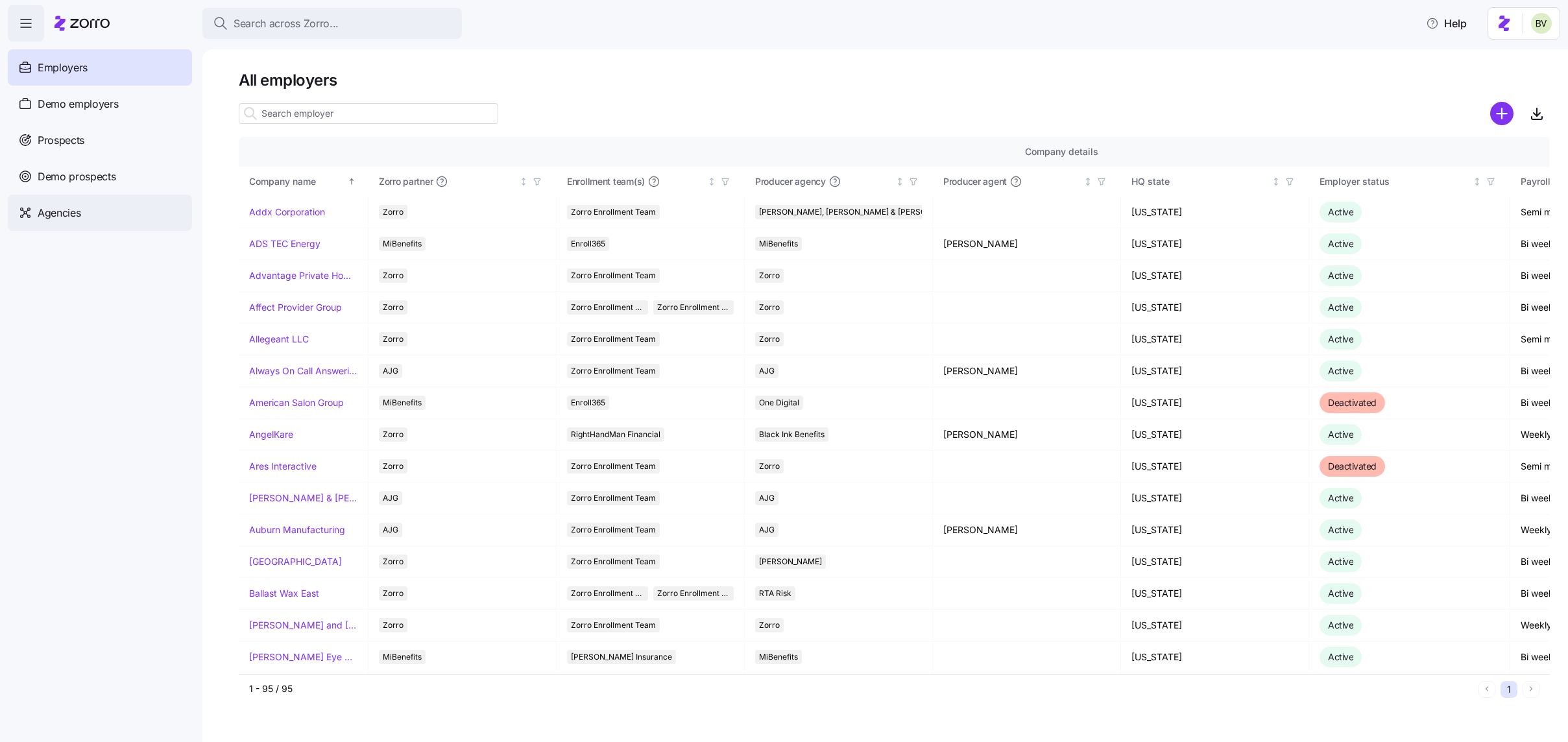
click at [73, 225] on div "Agencies" at bounding box center [100, 212] width 184 height 36
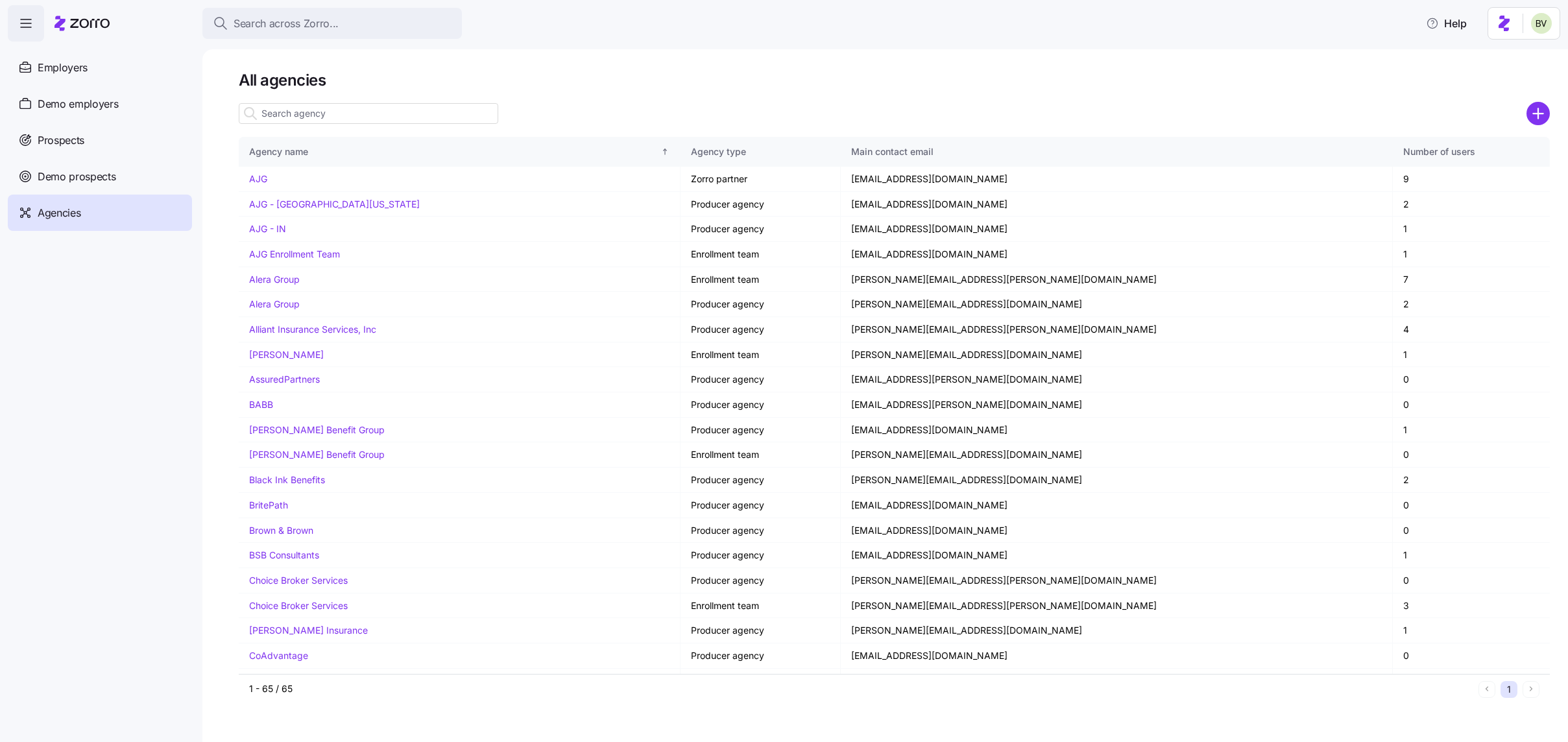
click at [283, 111] on input at bounding box center [368, 113] width 259 height 21
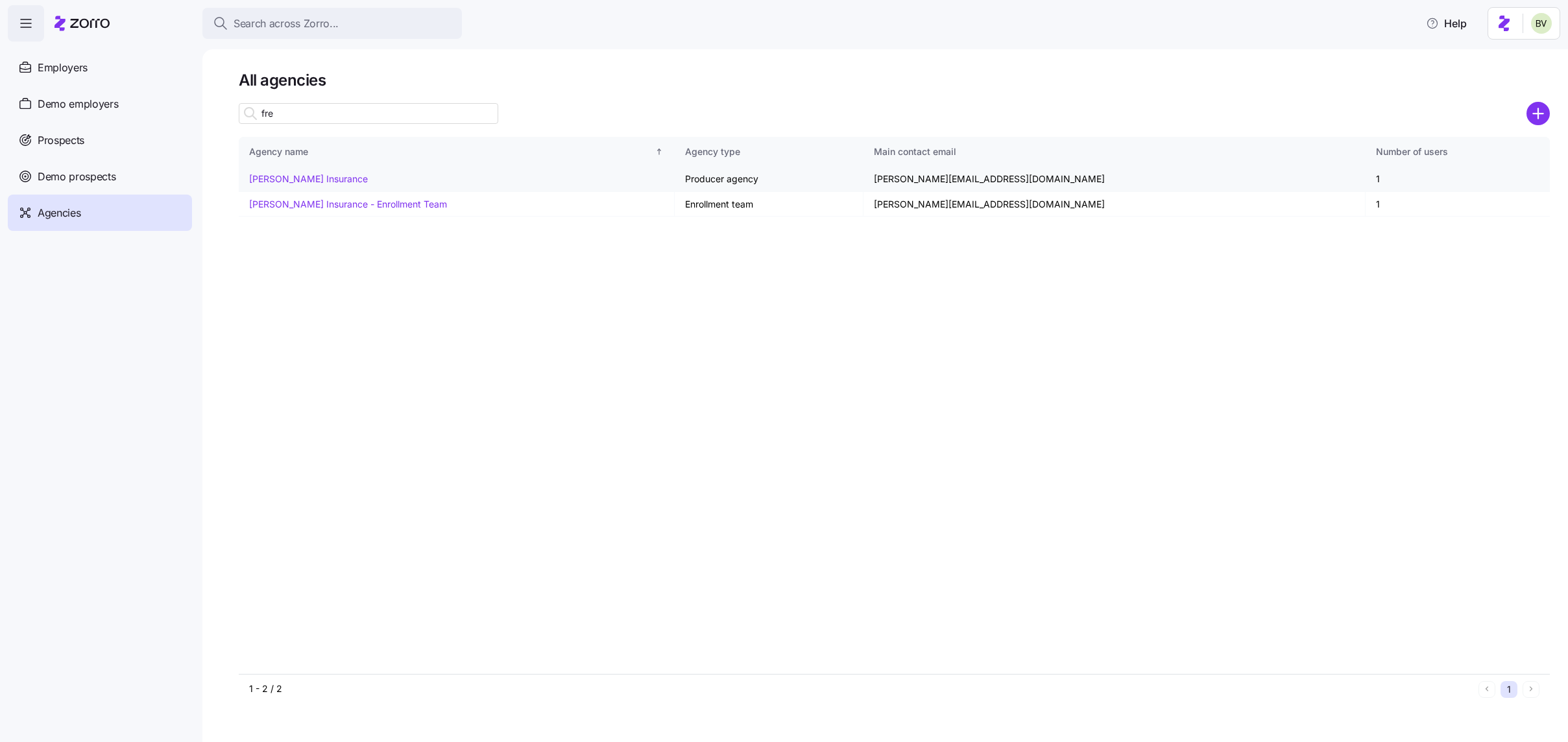
type input "fre"
click at [298, 182] on link "[PERSON_NAME] Insurance" at bounding box center [308, 179] width 119 height 11
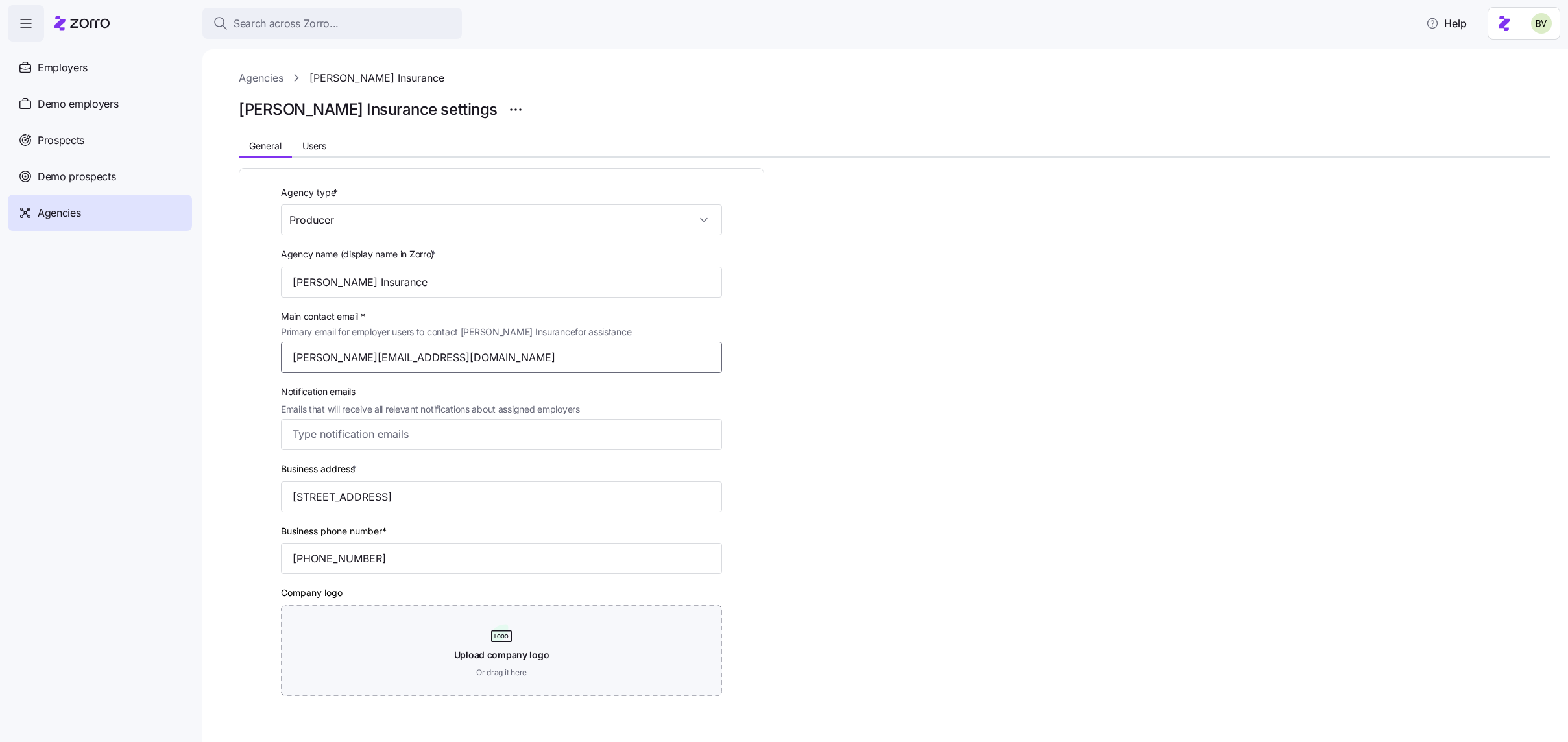
drag, startPoint x: 422, startPoint y: 358, endPoint x: 292, endPoint y: 349, distance: 130.3
click at [292, 349] on input "[PERSON_NAME][EMAIL_ADDRESS][DOMAIN_NAME]" at bounding box center [501, 357] width 441 height 31
click at [314, 419] on div at bounding box center [501, 434] width 441 height 31
click at [961, 505] on div "Agency type * Producer Agency name (display name in Zorro) * Fredriksen Insuran…" at bounding box center [894, 529] width 1311 height 743
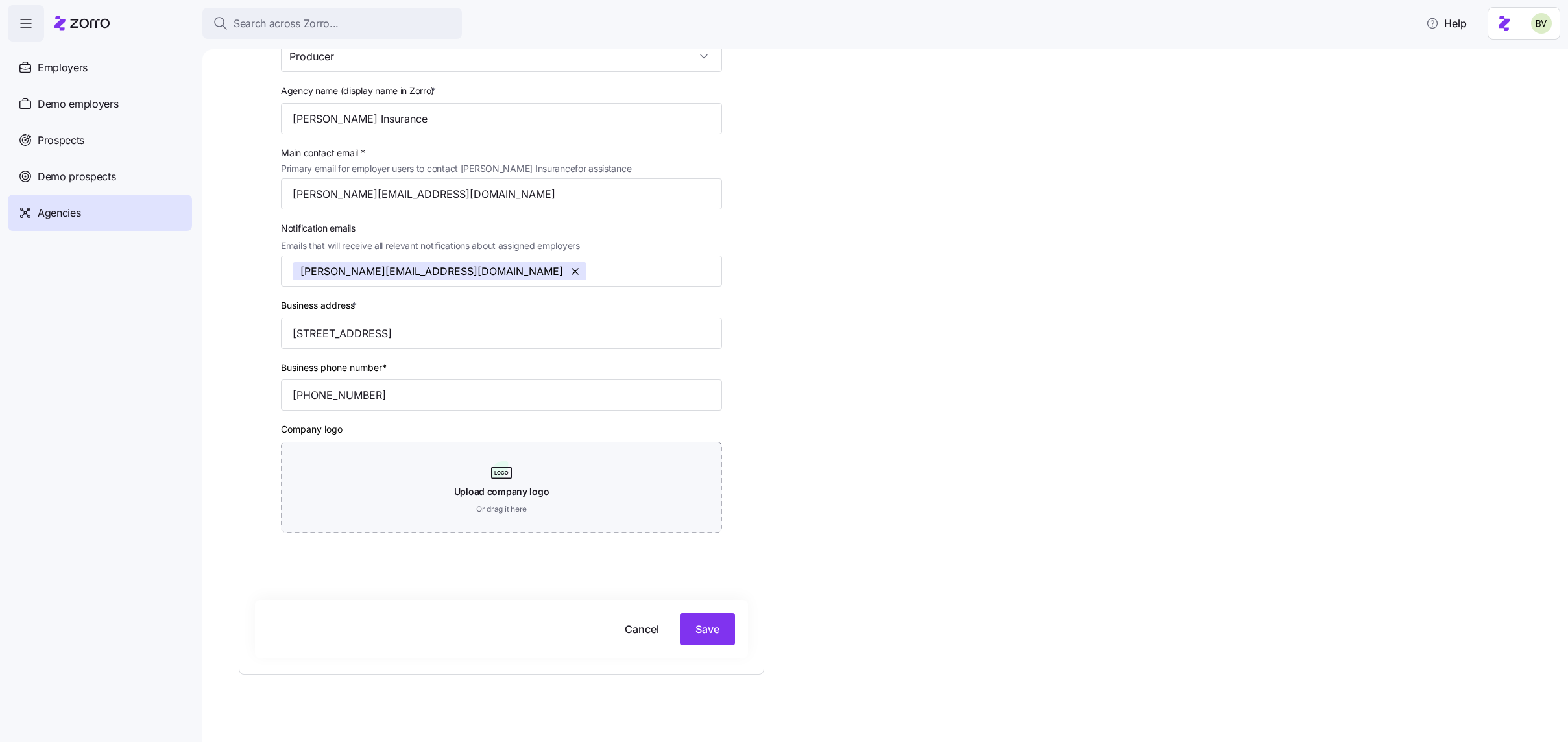
scroll to position [174, 0]
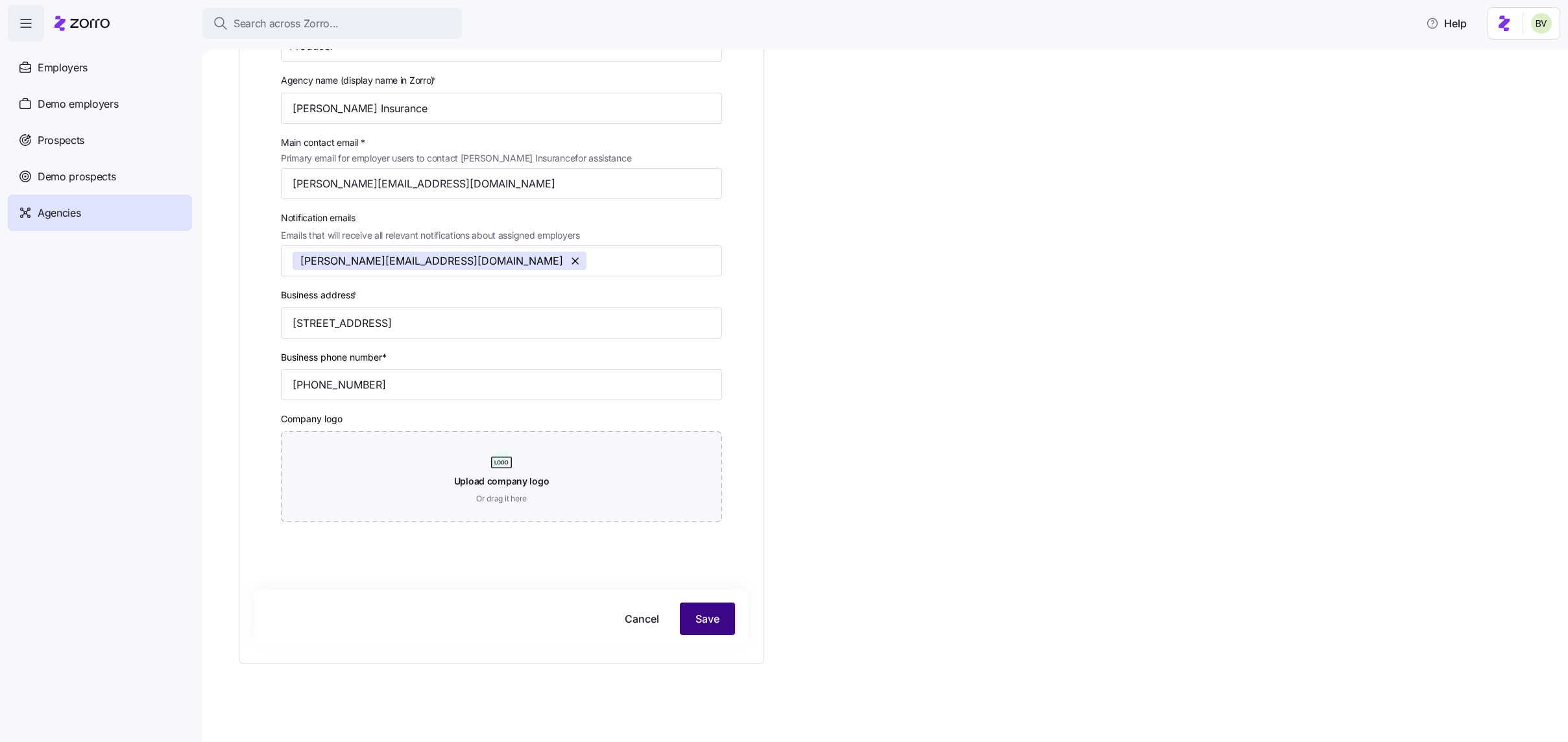
click at [708, 633] on button "Save" at bounding box center [708, 618] width 55 height 32
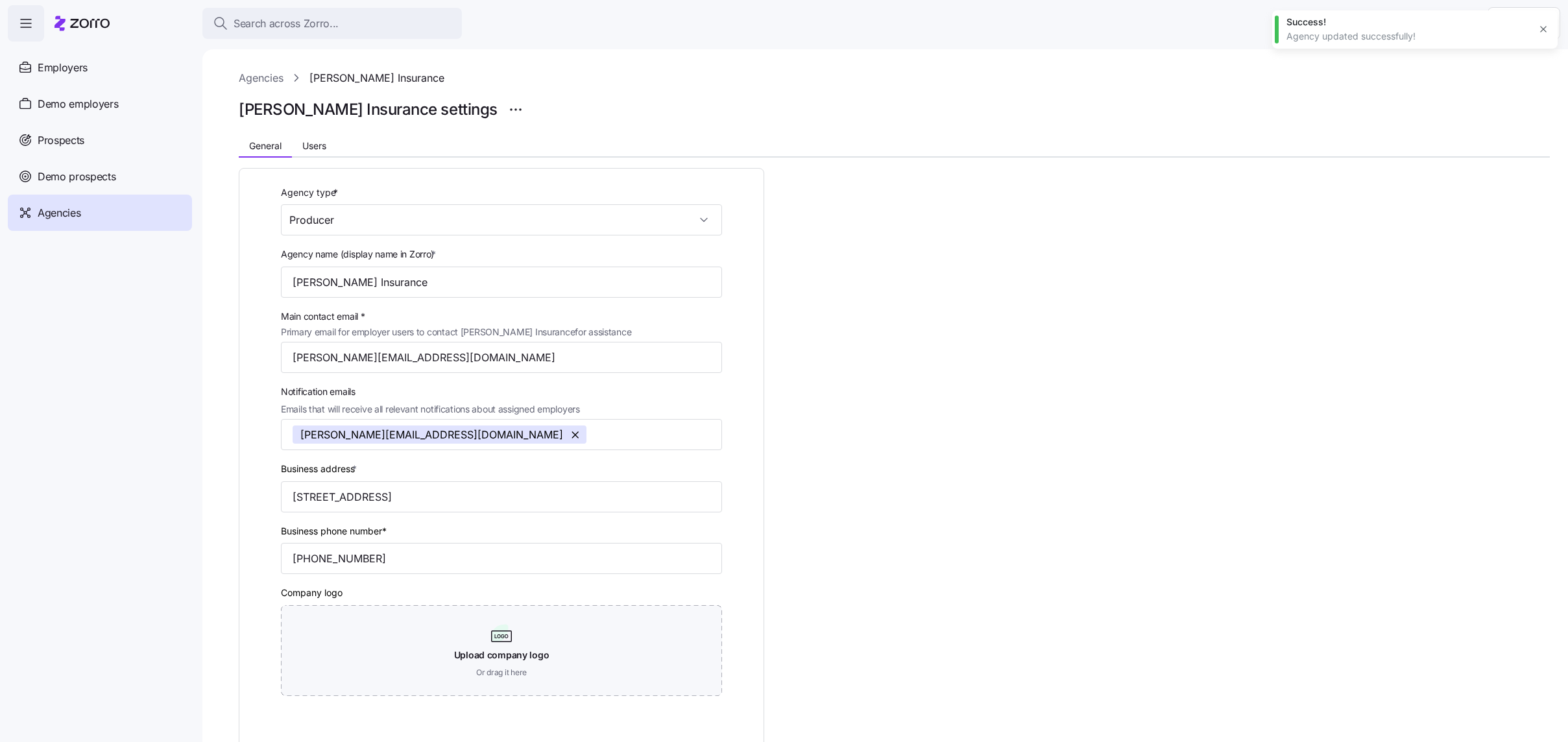
click at [1538, 35] on button "button" at bounding box center [1543, 29] width 18 height 18
click at [308, 153] on button "Users" at bounding box center [314, 146] width 45 height 19
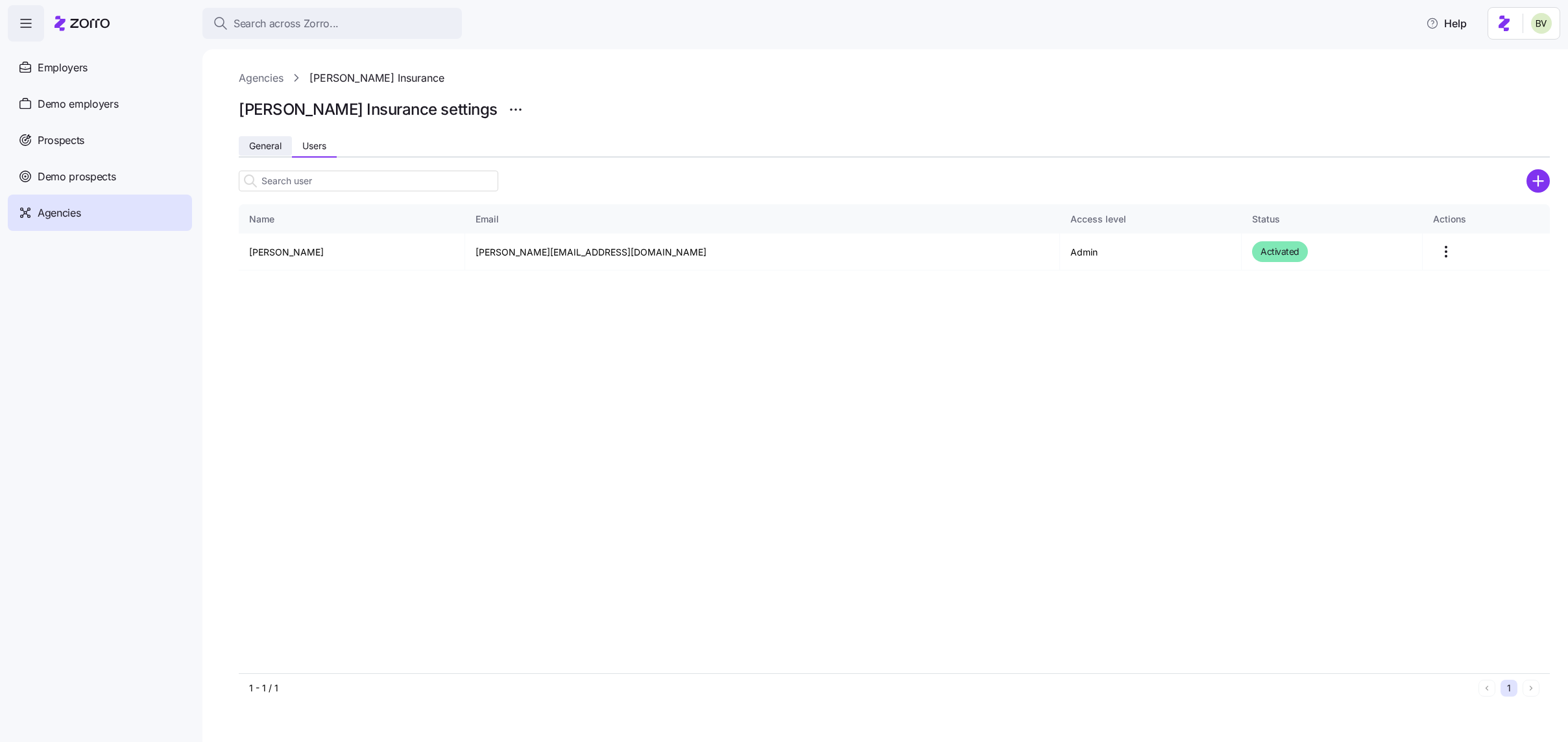
click at [259, 153] on button "General" at bounding box center [265, 146] width 53 height 19
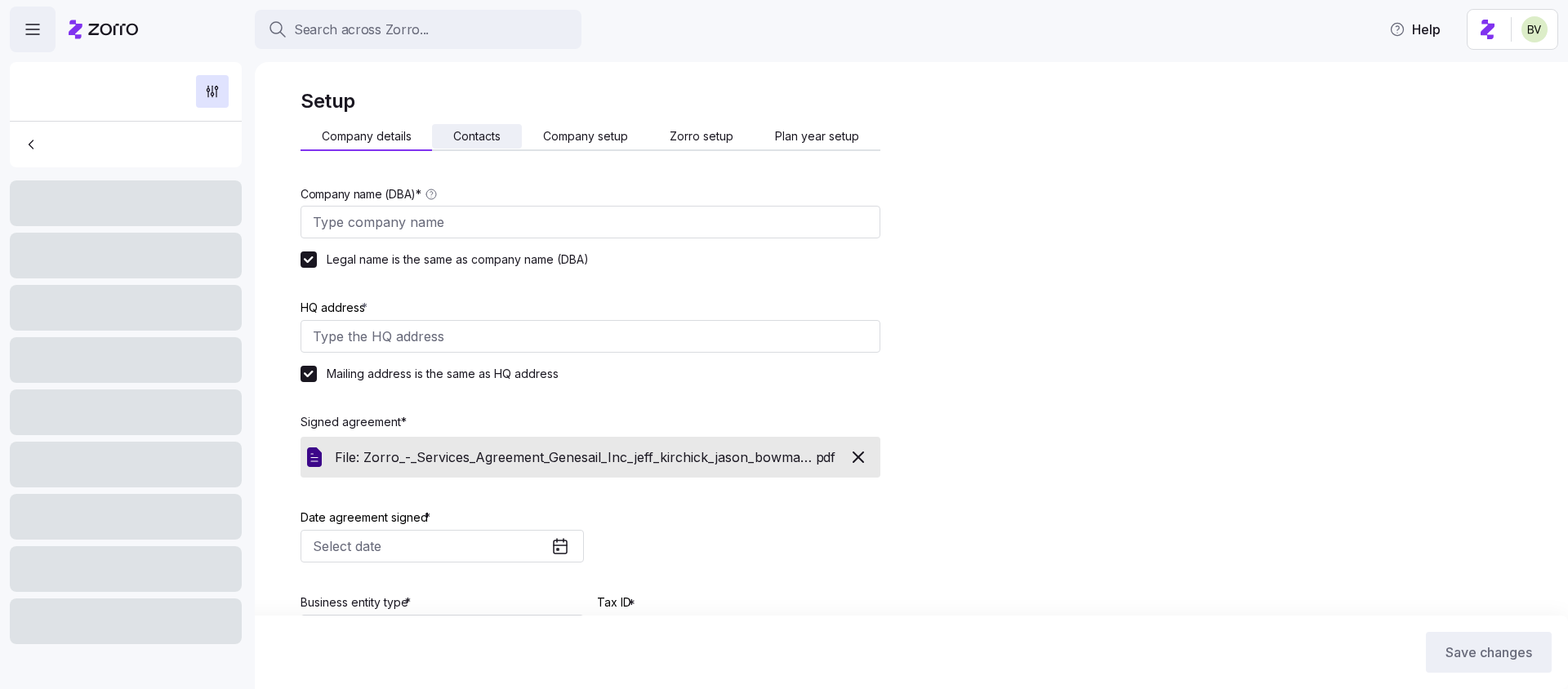
type input "Genesail"
type input "[STREET_ADDRESS]"
type input "203107697"
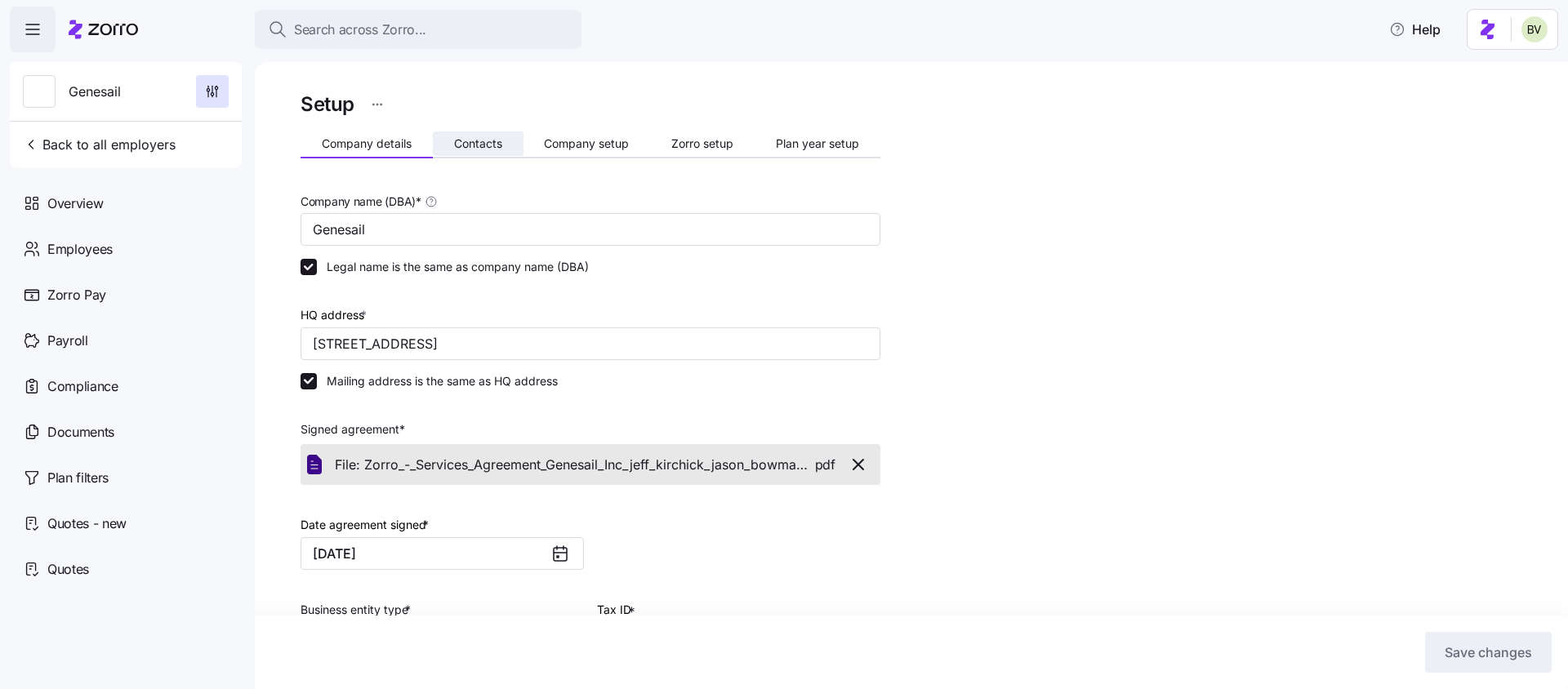
type input "S corporation"
type input "812111 - [PERSON_NAME] Shops"
type input "[DATE]"
click at [482, 138] on span "Contacts" at bounding box center [478, 143] width 48 height 11
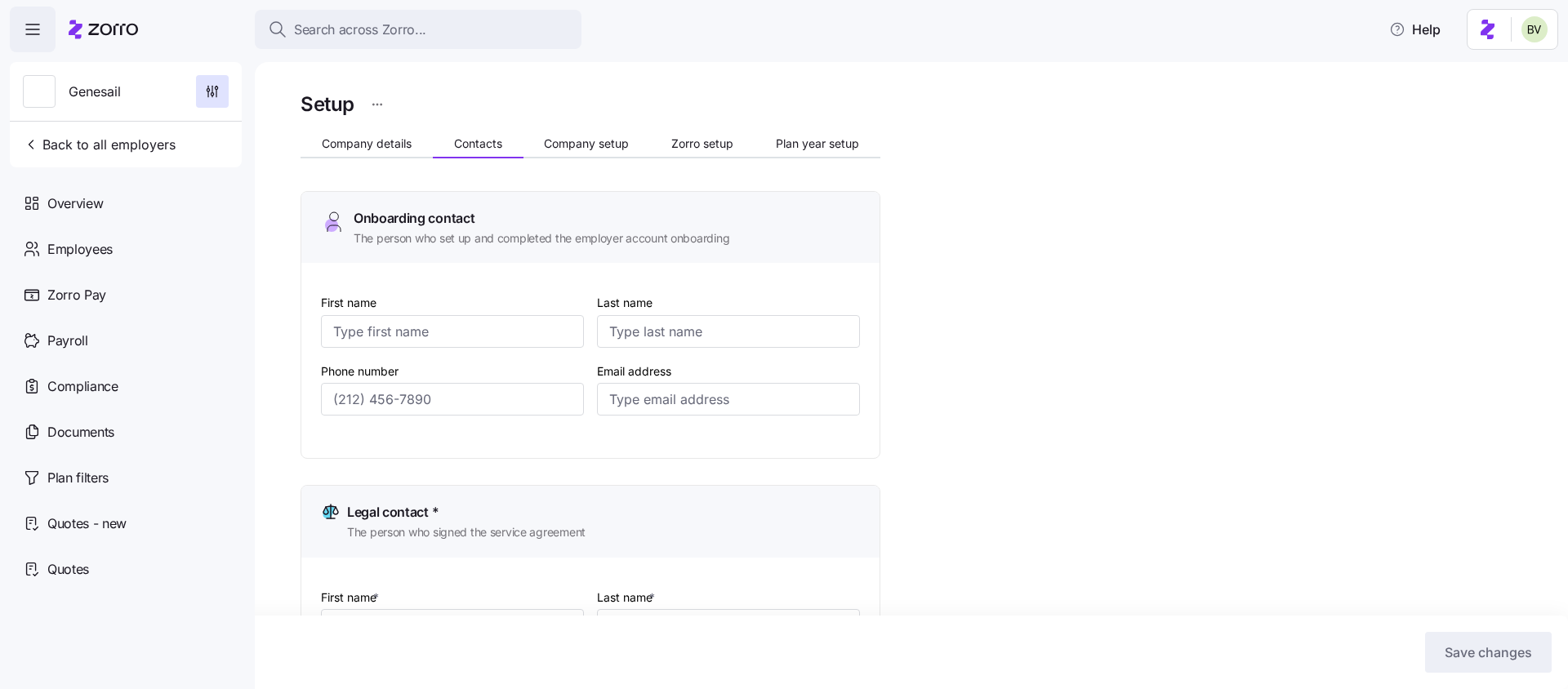
type input "[PERSON_NAME]"
type input "[PERSON_NAME][EMAIL_ADDRESS][DOMAIN_NAME]"
type input "Printer"
type input "Magpantay"
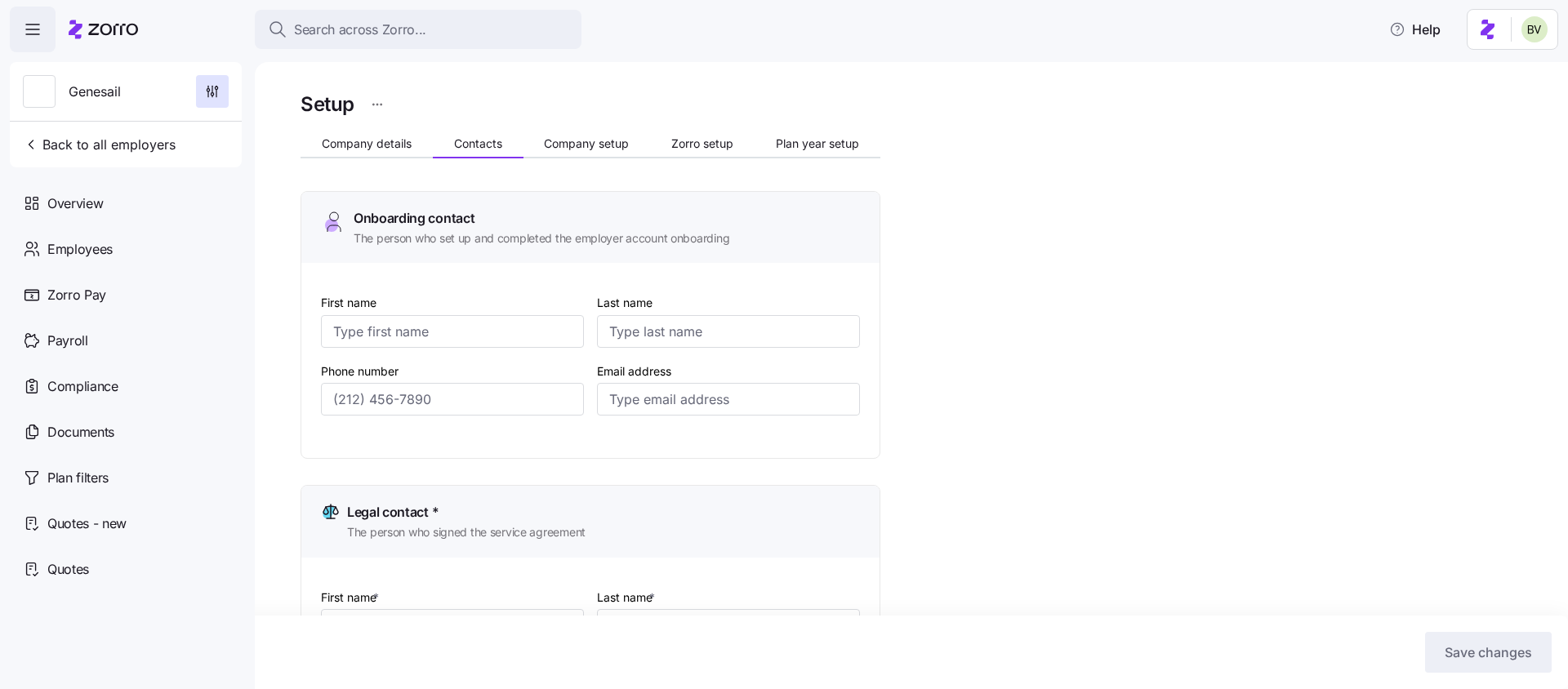
type input "[EMAIL_ADDRESS][DOMAIN_NAME]"
type input "Alyssa"
type input "[PERSON_NAME]"
type input "[EMAIL_ADDRESS][DOMAIN_NAME]"
type input "[PHONE_NUMBER]"
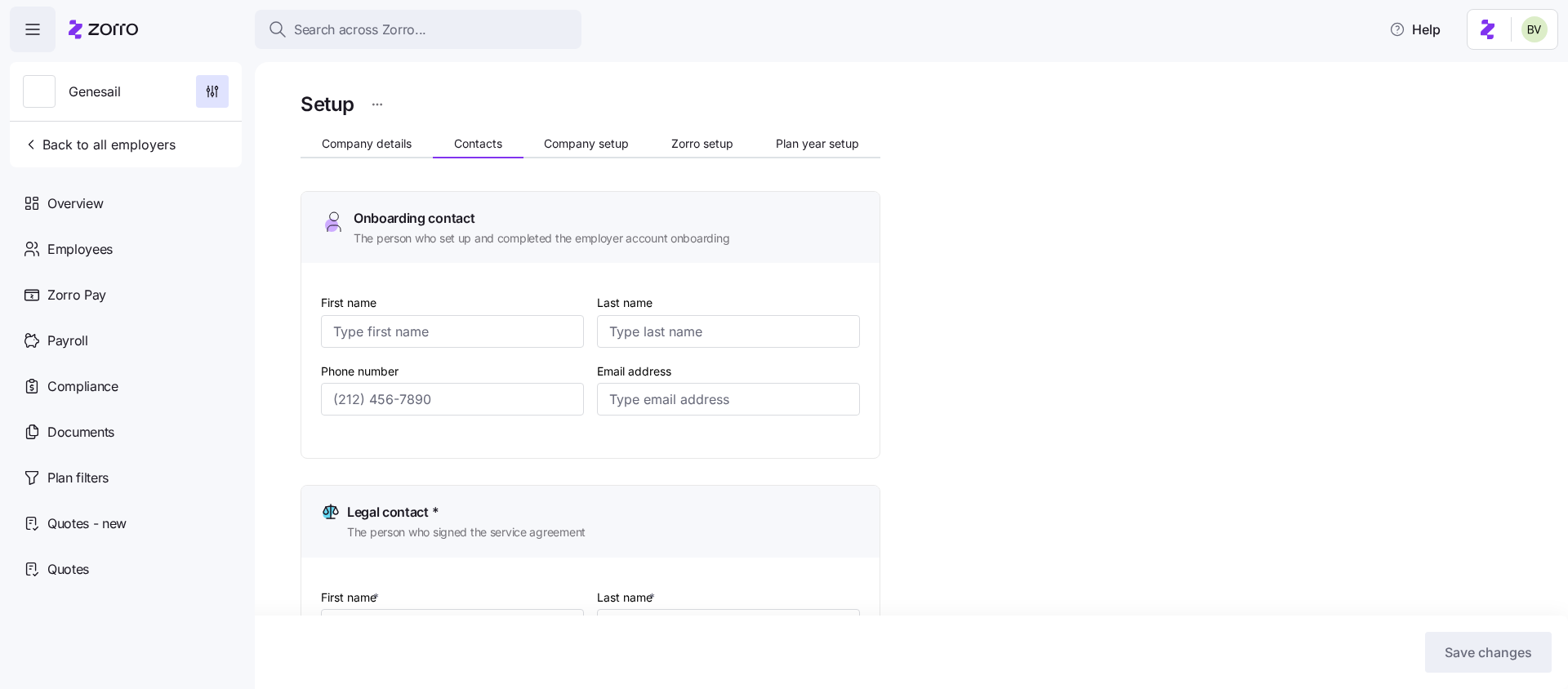
type input "[PHONE_NUMBER]"
click at [561, 145] on span "Company setup" at bounding box center [586, 143] width 85 height 11
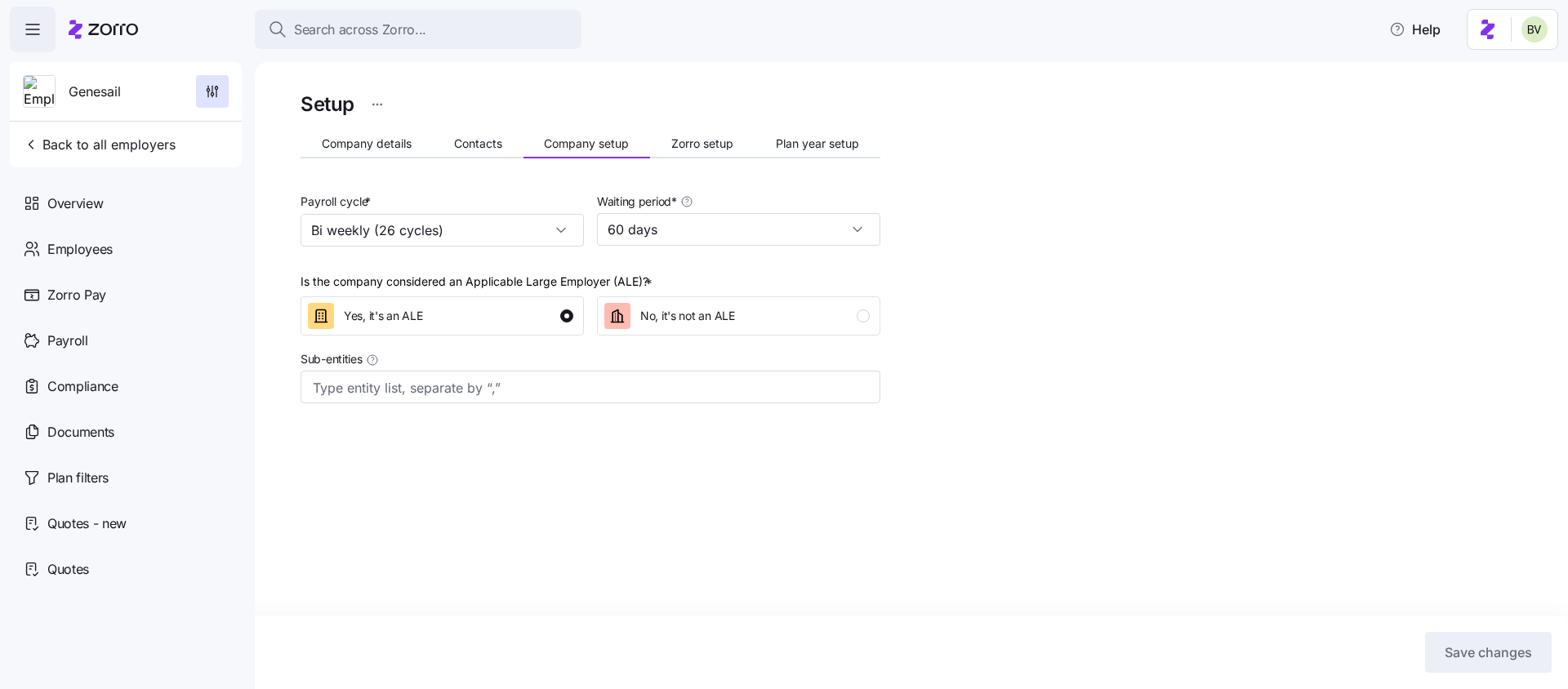
click at [684, 142] on span "Zorro setup" at bounding box center [702, 143] width 62 height 11
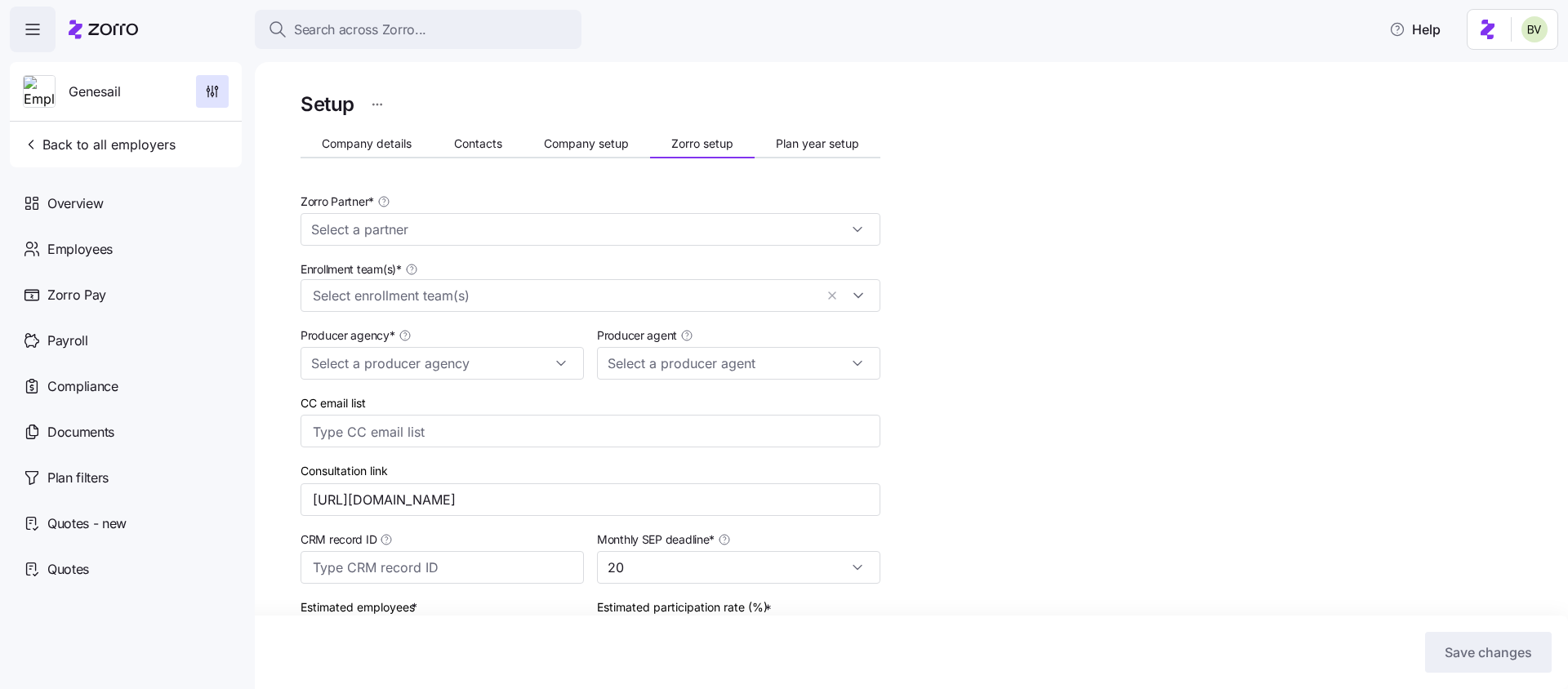
type input "Zorro"
type input "[PERSON_NAME] Insurance"
type input "[PERSON_NAME] ([PERSON_NAME][EMAIL_ADDRESS][DOMAIN_NAME])"
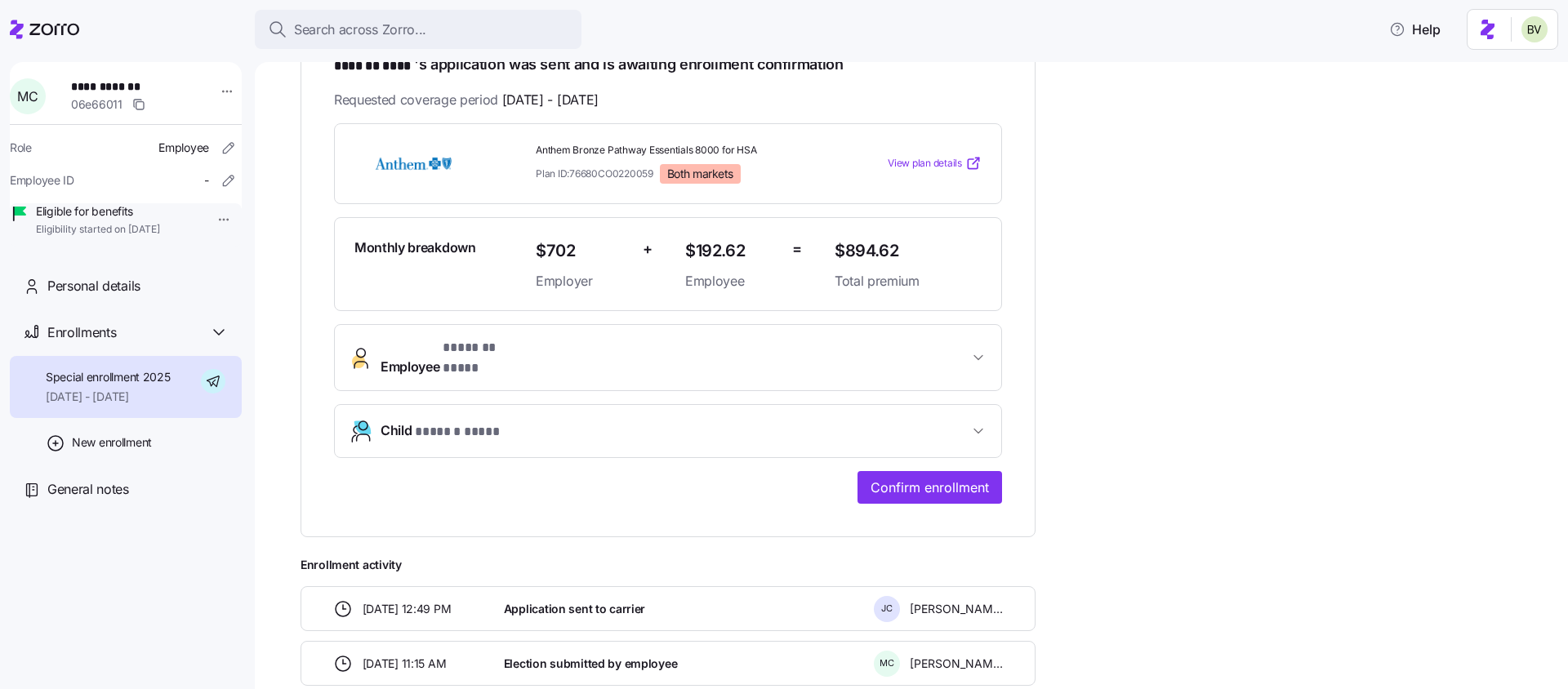
scroll to position [329, 0]
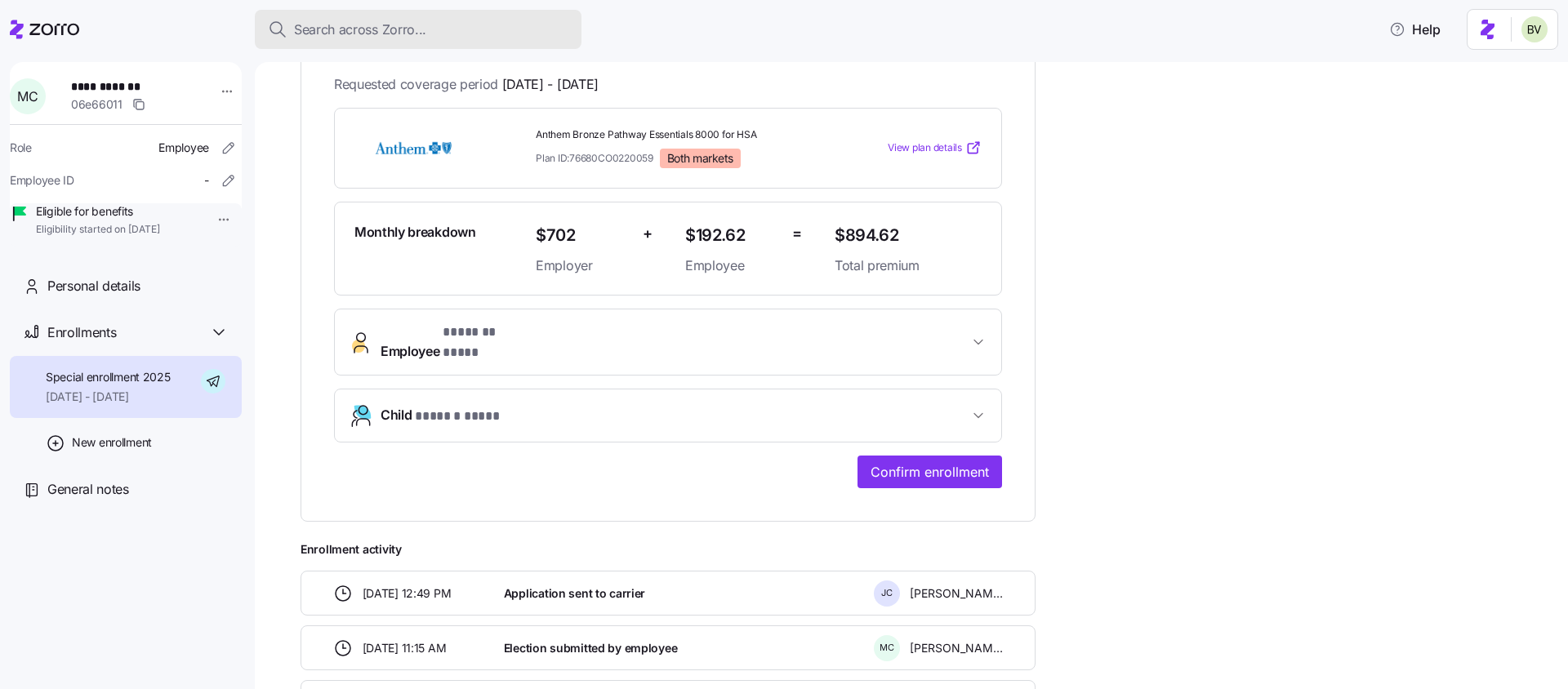
click at [411, 36] on span "Search across Zorro..." at bounding box center [360, 30] width 132 height 21
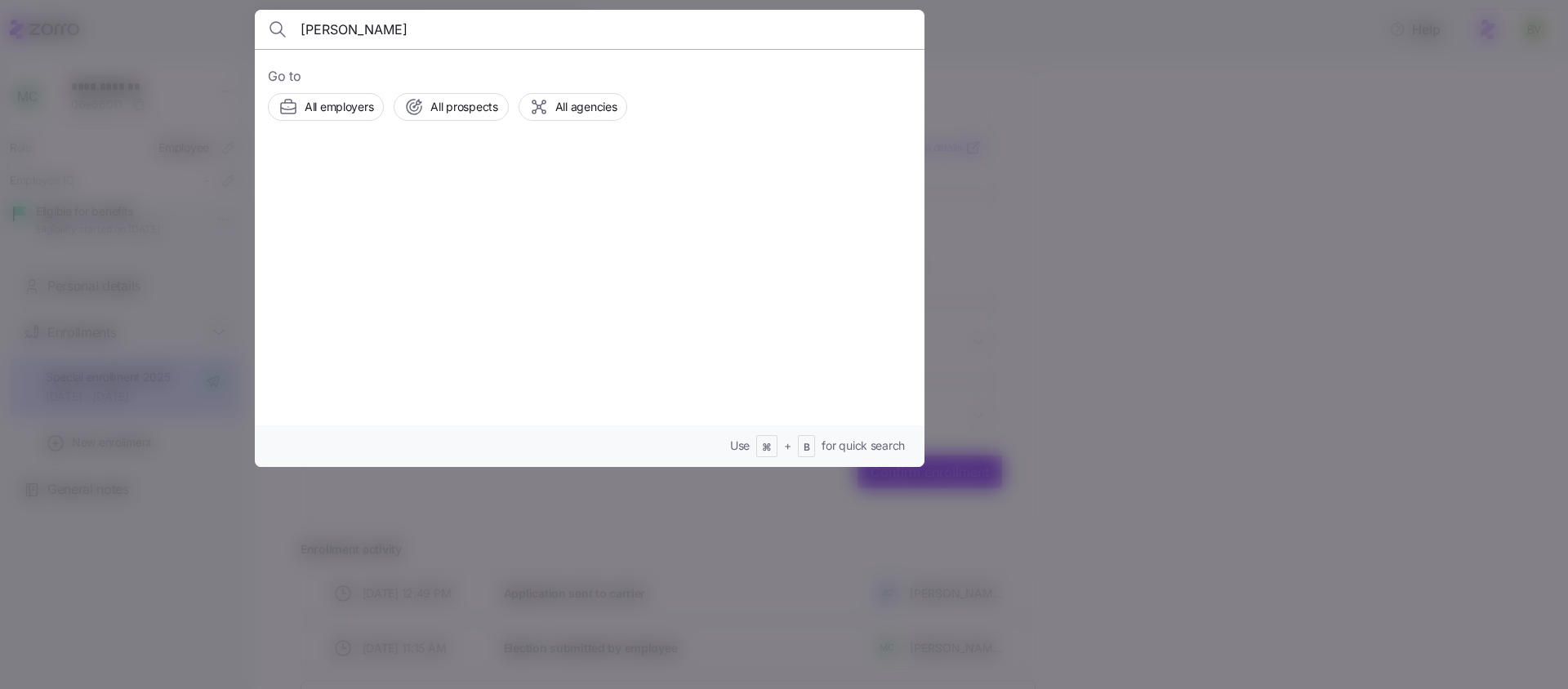
type input "Sean Haynes"
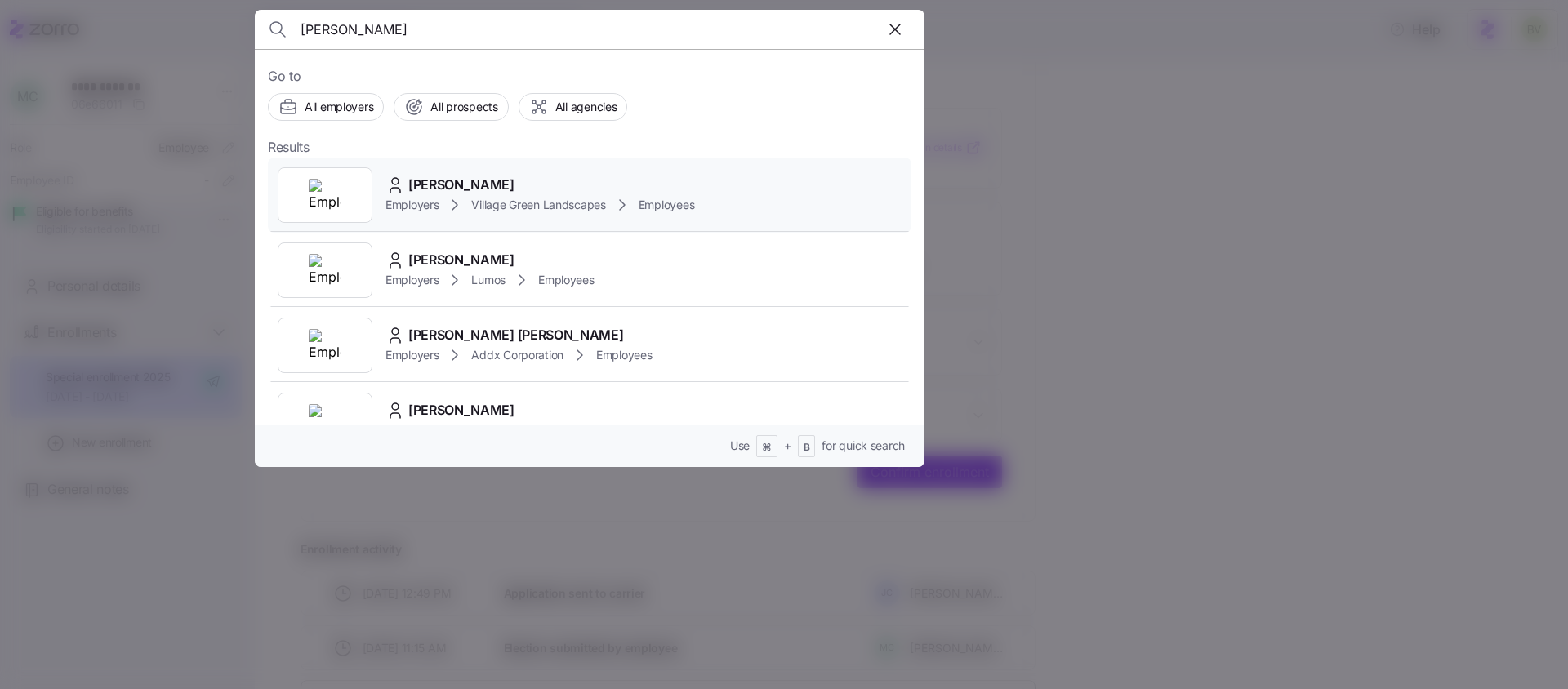
click at [317, 209] on img at bounding box center [326, 196] width 33 height 33
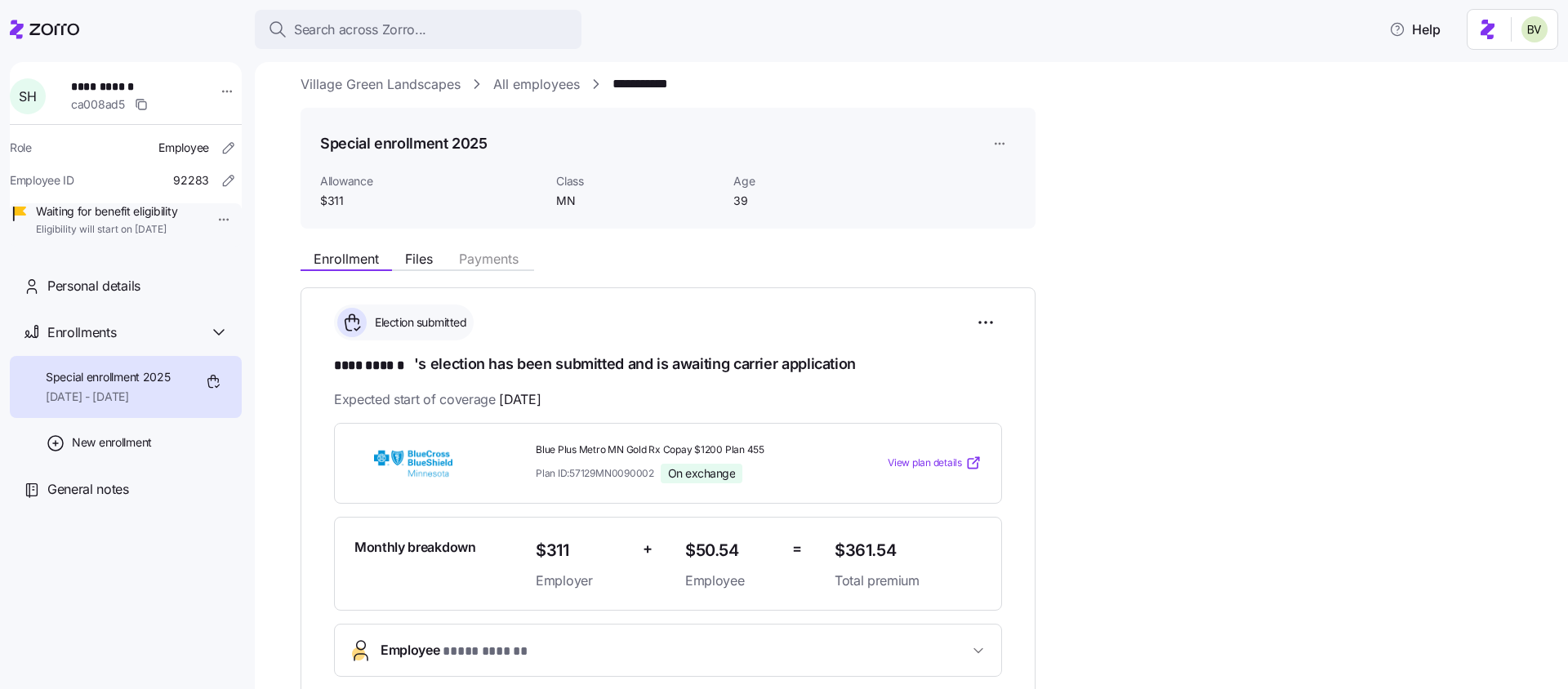
scroll to position [6, 0]
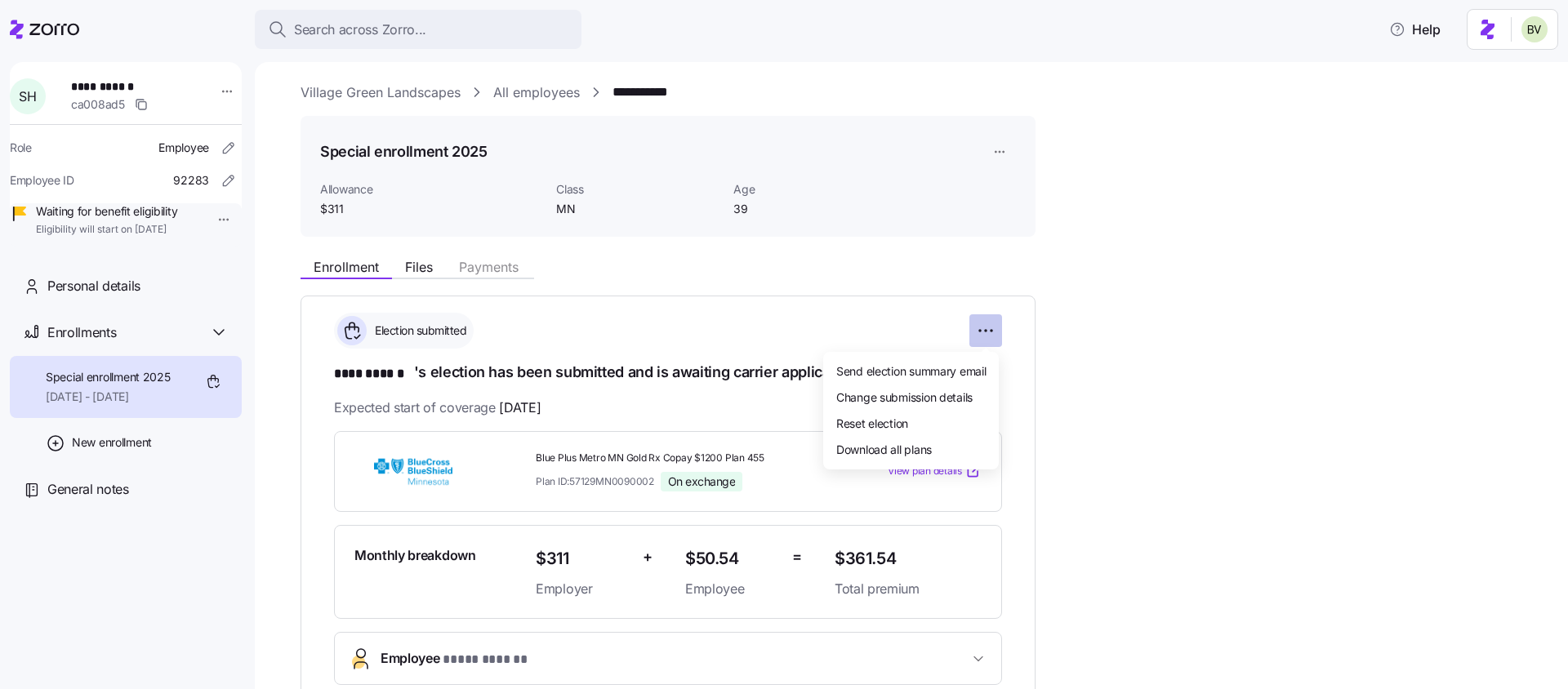
click at [980, 337] on html "**********" at bounding box center [784, 339] width 1568 height 679
click at [898, 425] on span "Reset election" at bounding box center [872, 422] width 72 height 16
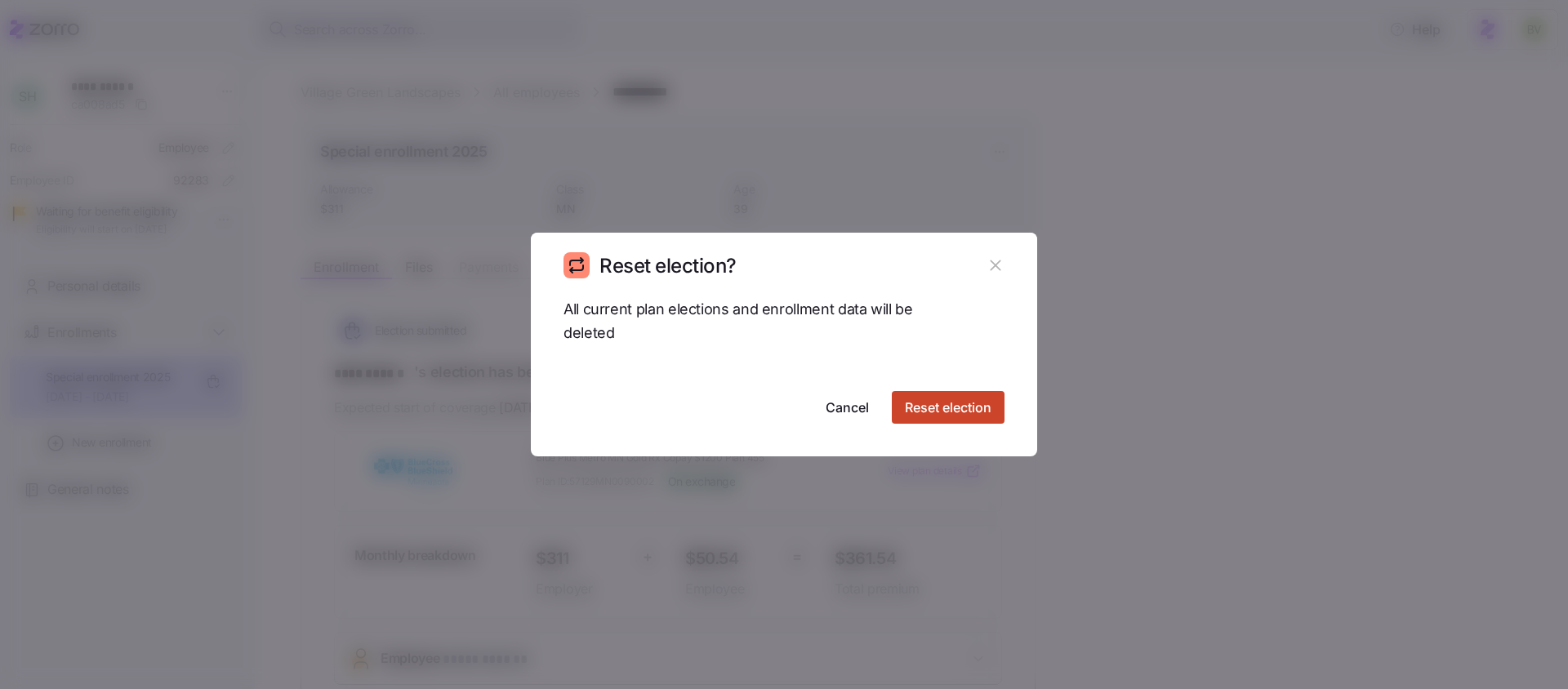
click at [929, 405] on span "Reset election" at bounding box center [948, 407] width 87 height 20
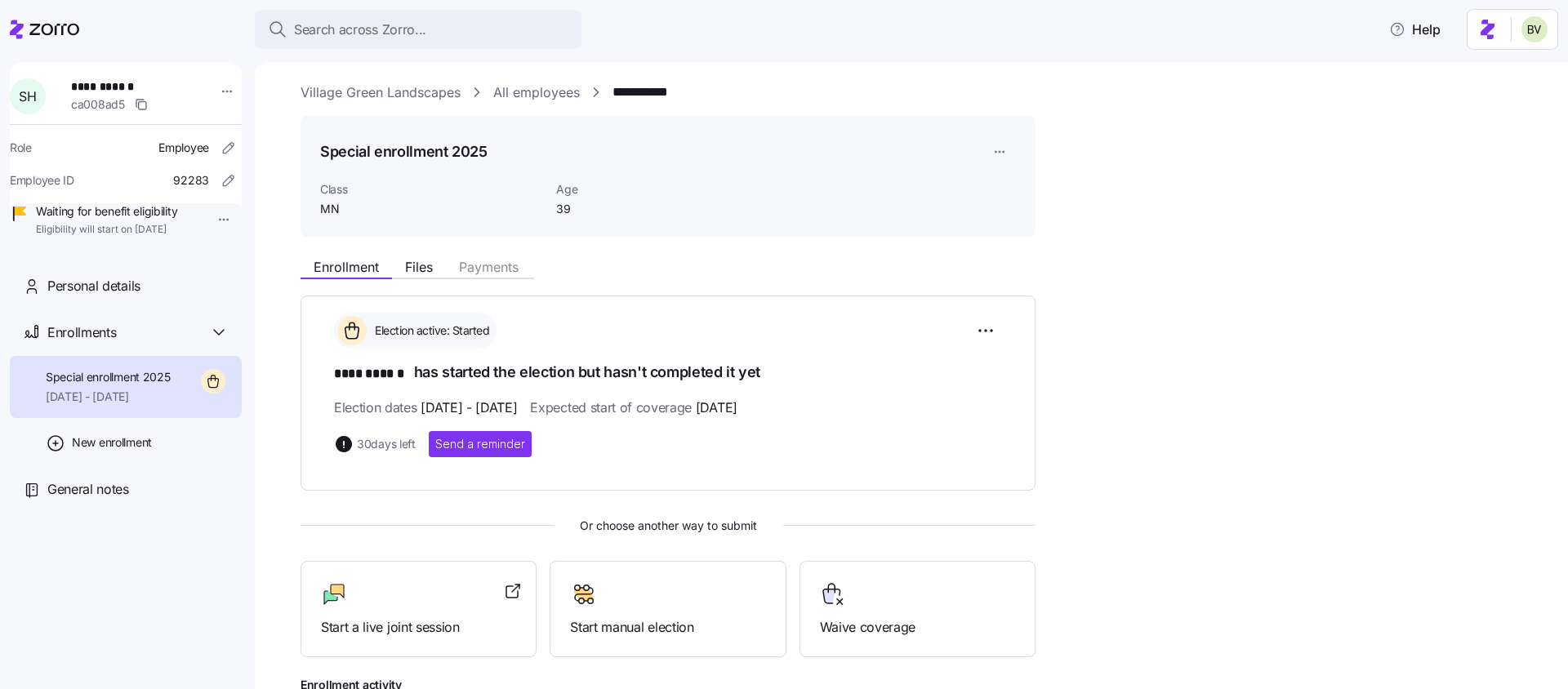
click at [526, 84] on link "All employees" at bounding box center [537, 93] width 87 height 21
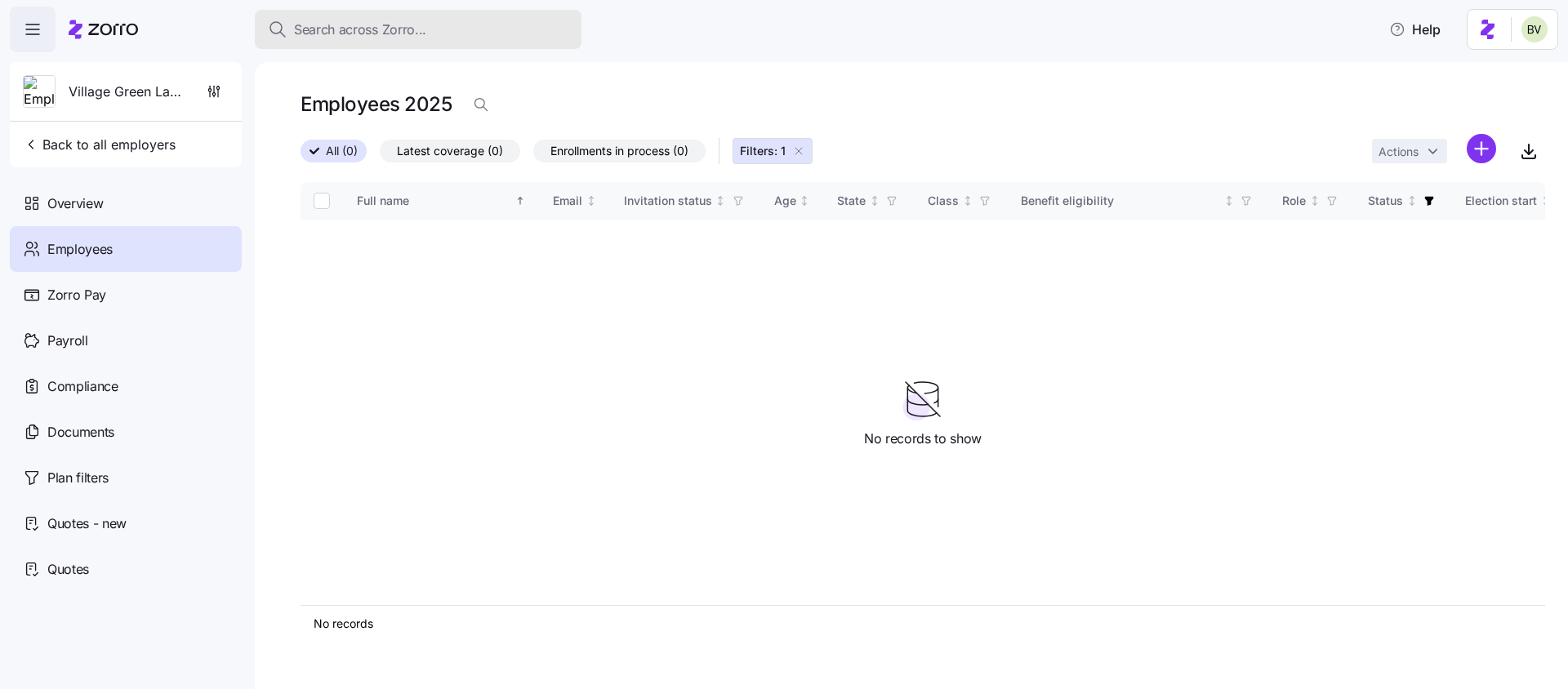
click at [395, 22] on span "Search across Zorro..." at bounding box center [360, 30] width 132 height 21
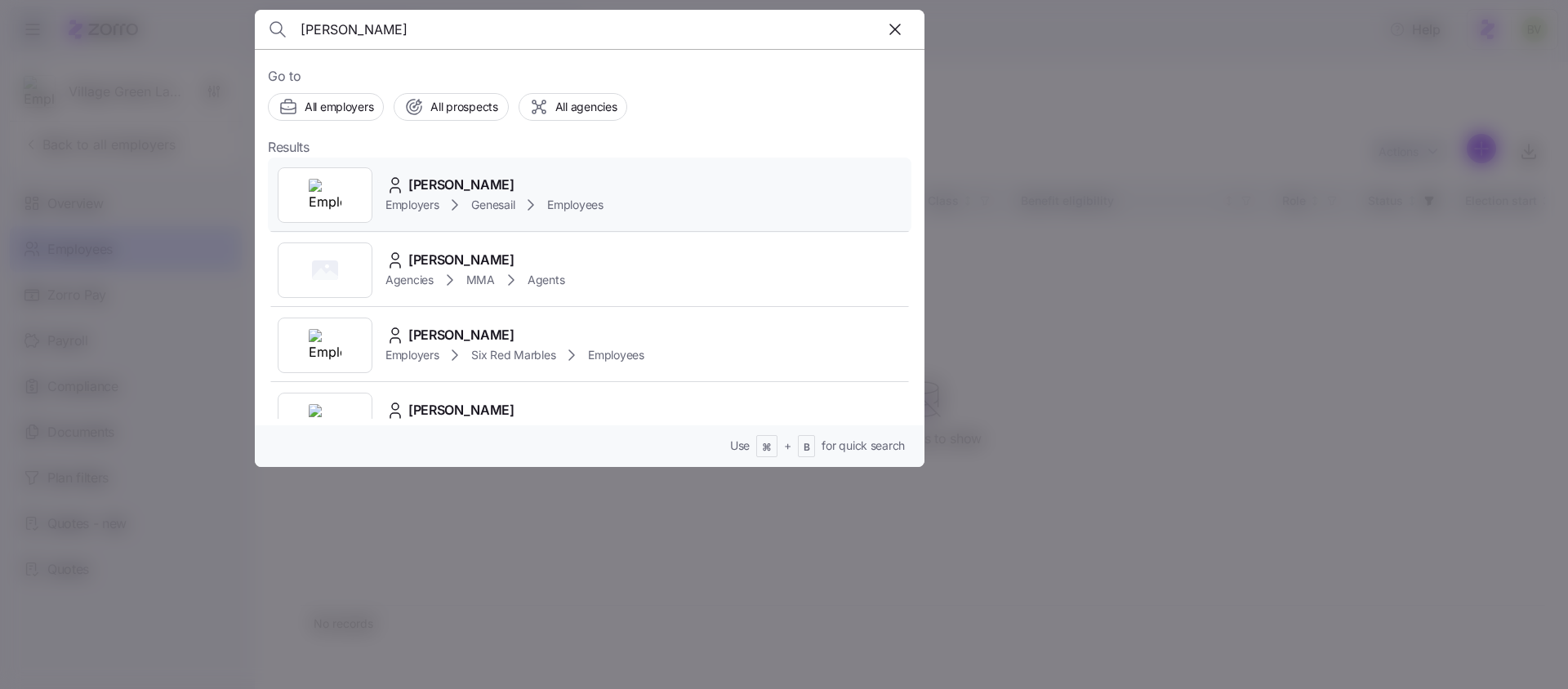
type input "maggie bear"
click at [315, 197] on img at bounding box center [326, 196] width 33 height 33
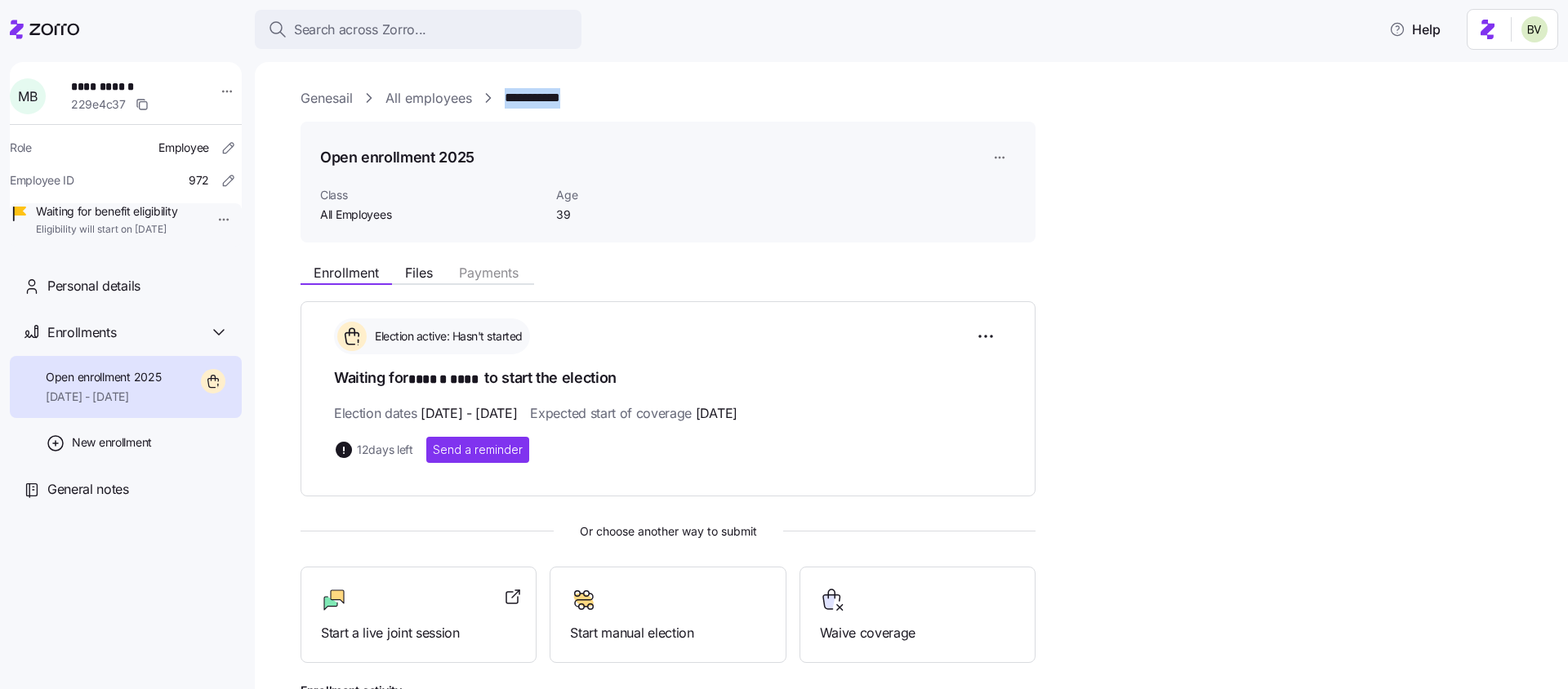
drag, startPoint x: 610, startPoint y: 99, endPoint x: 502, endPoint y: 106, distance: 108.2
click at [502, 106] on div "**********" at bounding box center [923, 99] width 1245 height 21
copy link "**********"
click at [445, 37] on div "Search across Zorro..." at bounding box center [417, 30] width 300 height 21
click at [445, 37] on body "**********" at bounding box center [784, 339] width 1568 height 679
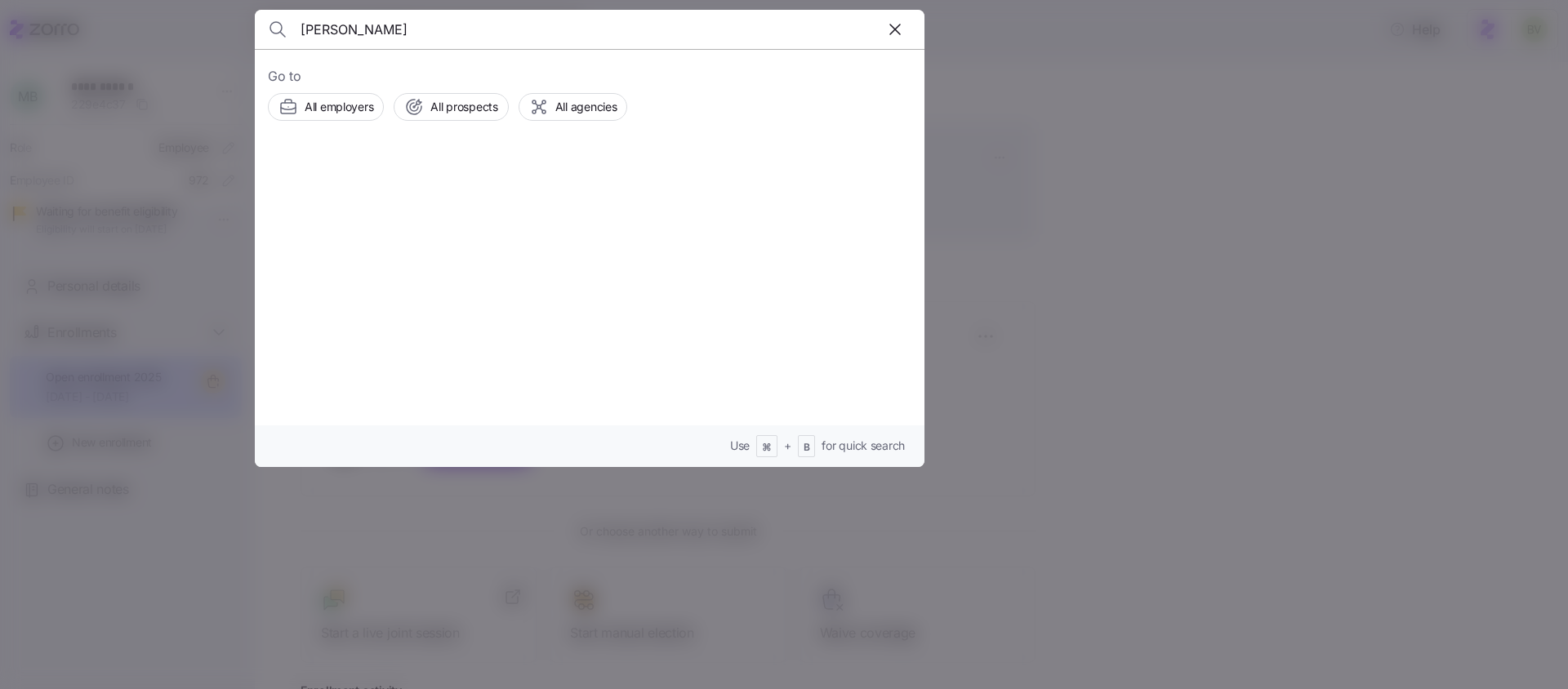
type input "Kindra Luttman"
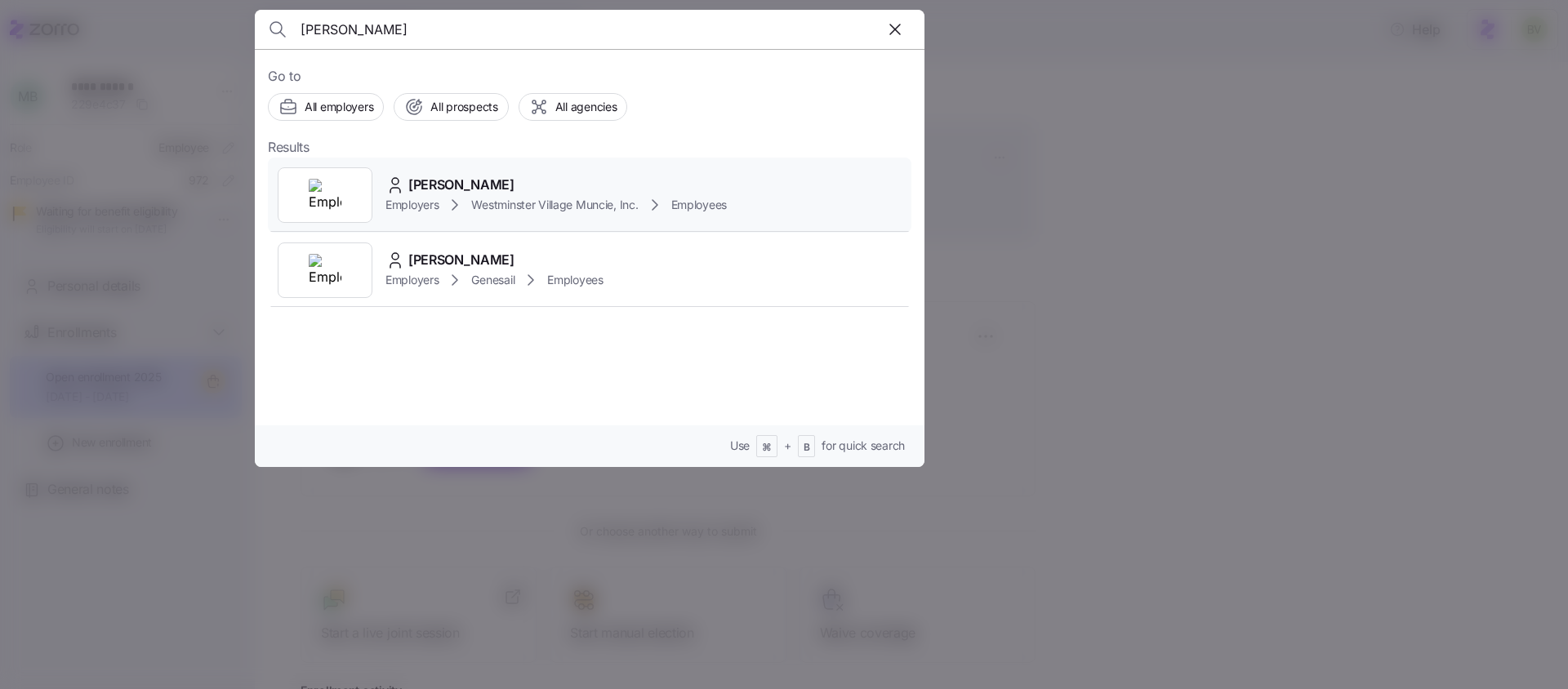
click at [336, 187] on img at bounding box center [326, 196] width 33 height 33
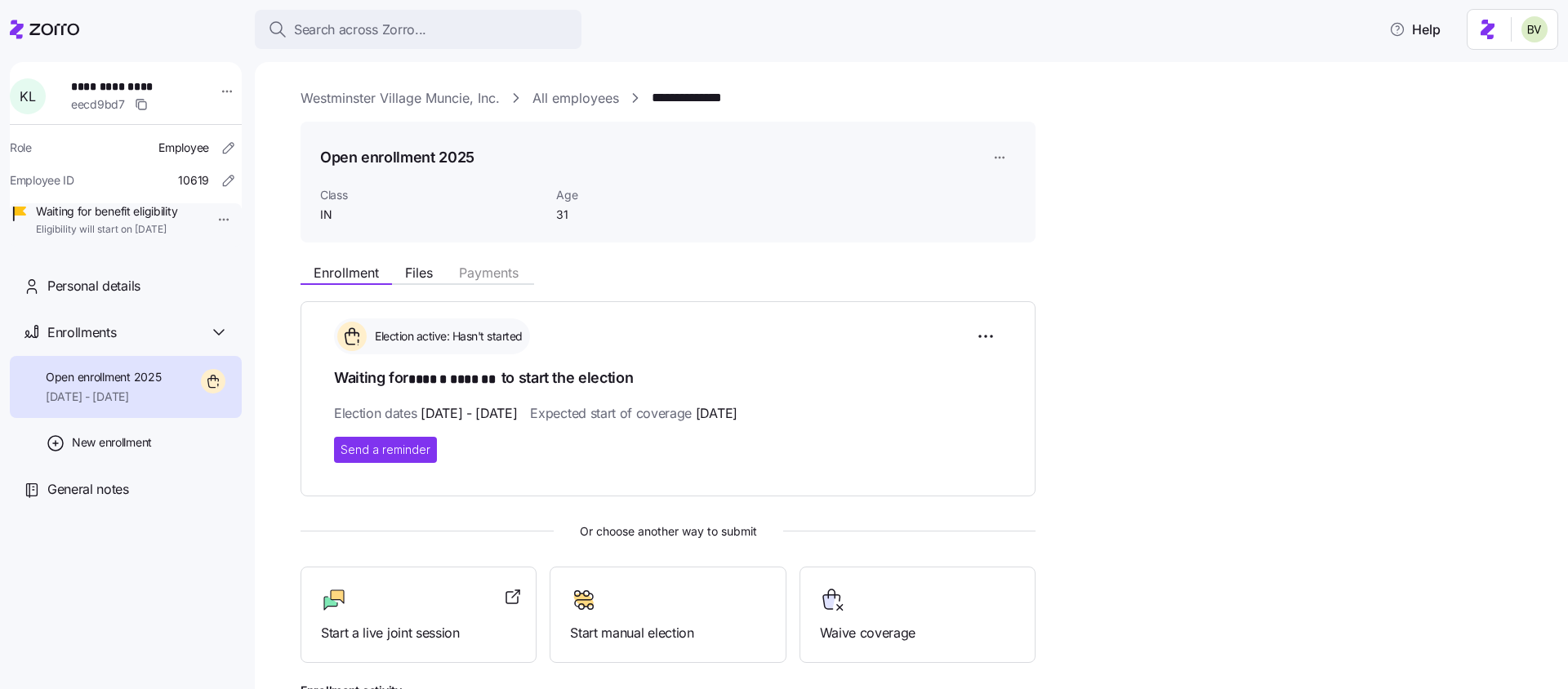
click at [553, 101] on link "All employees" at bounding box center [576, 99] width 87 height 21
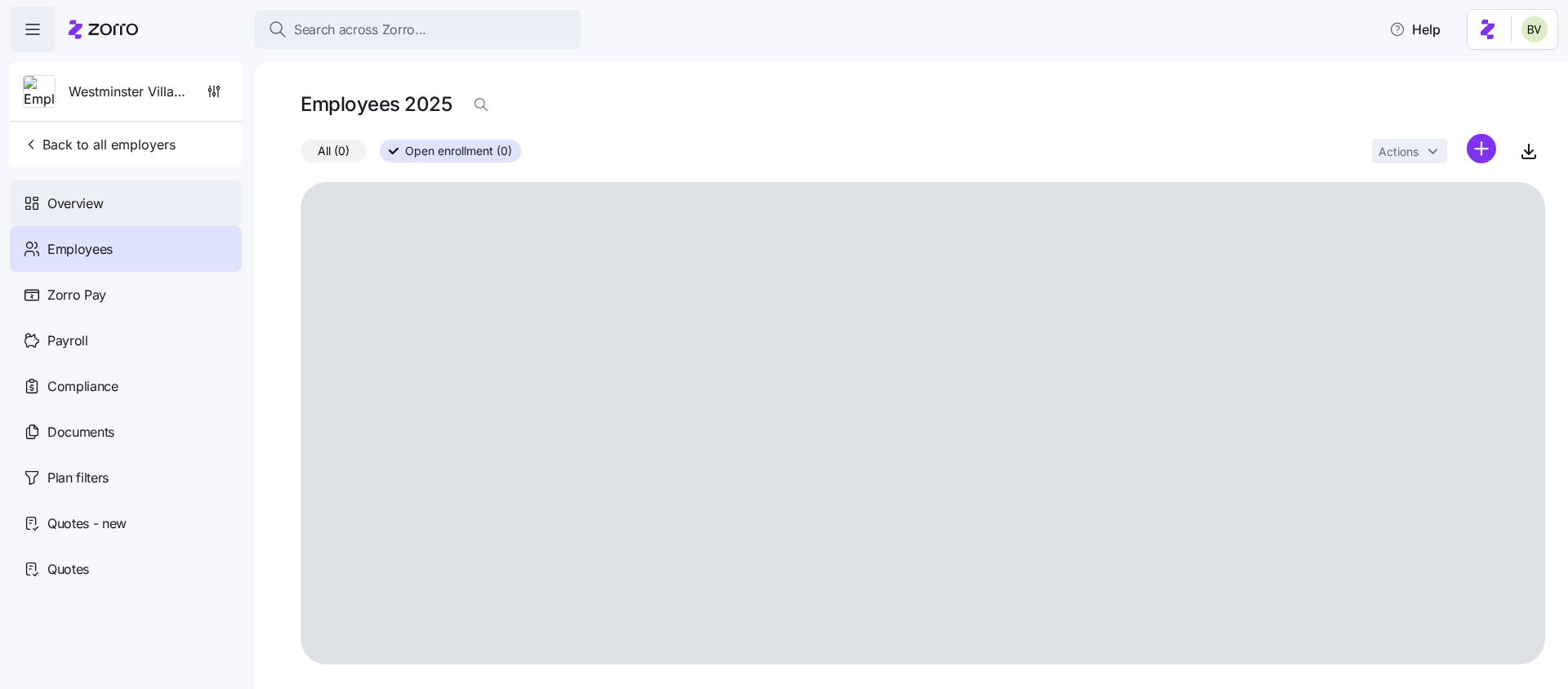
click at [136, 210] on div "Overview" at bounding box center [126, 203] width 232 height 46
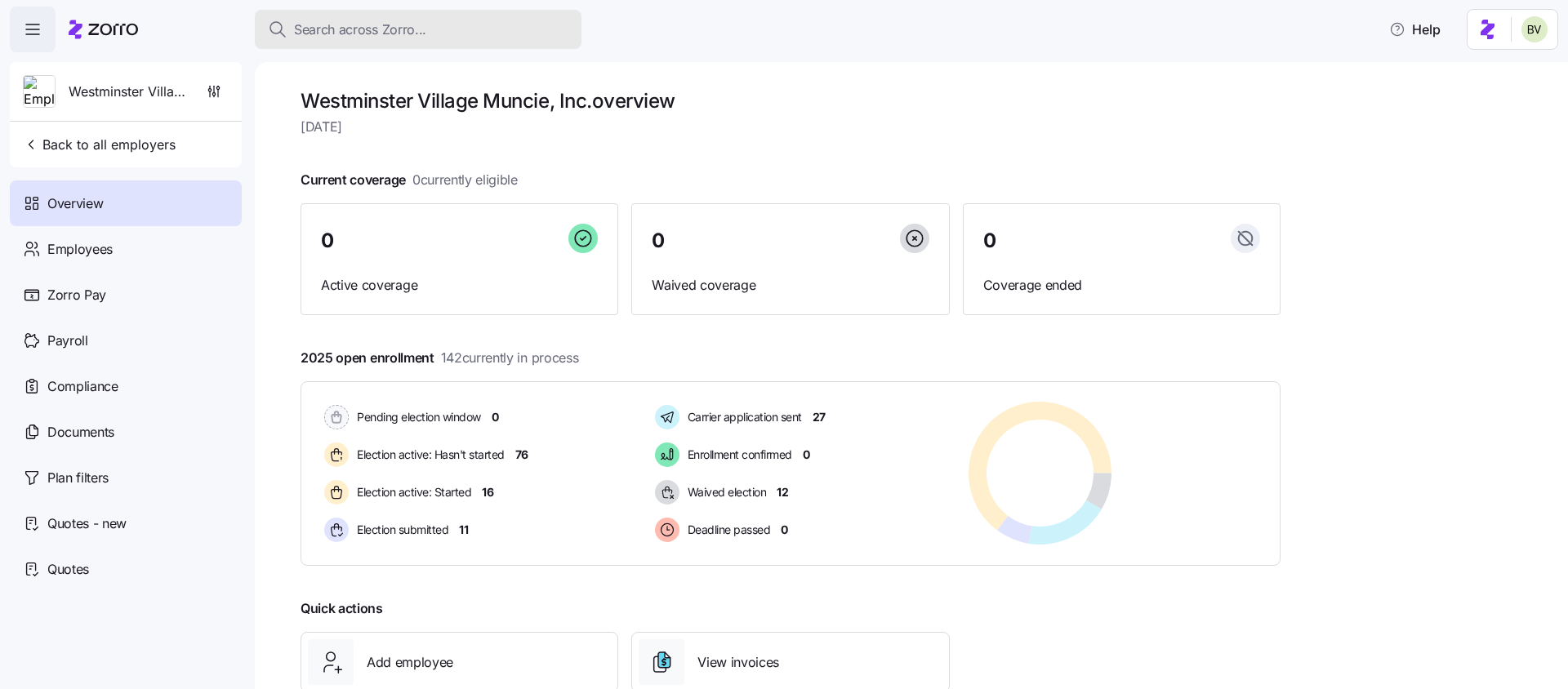
click at [339, 29] on span "Search across Zorro..." at bounding box center [360, 30] width 132 height 21
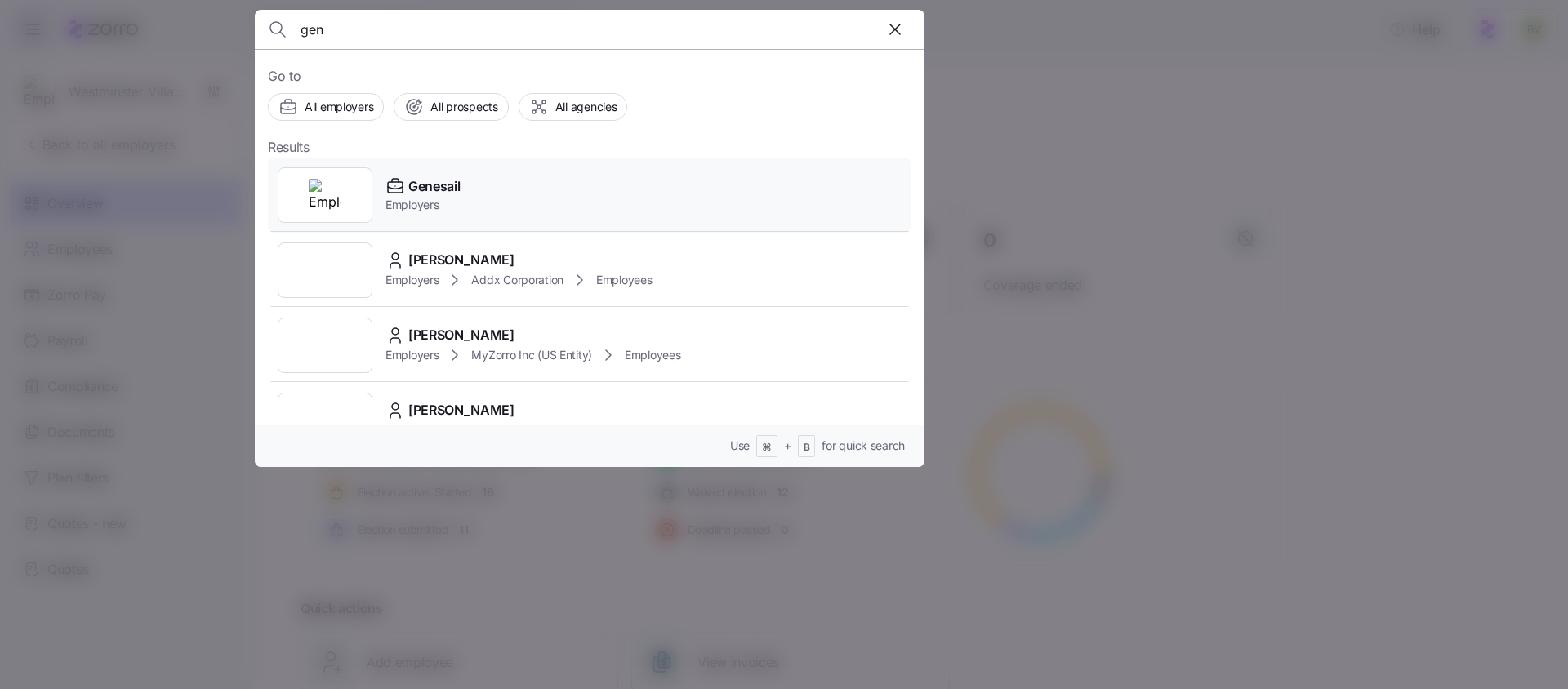
type input "gen"
click at [323, 190] on img at bounding box center [326, 196] width 33 height 33
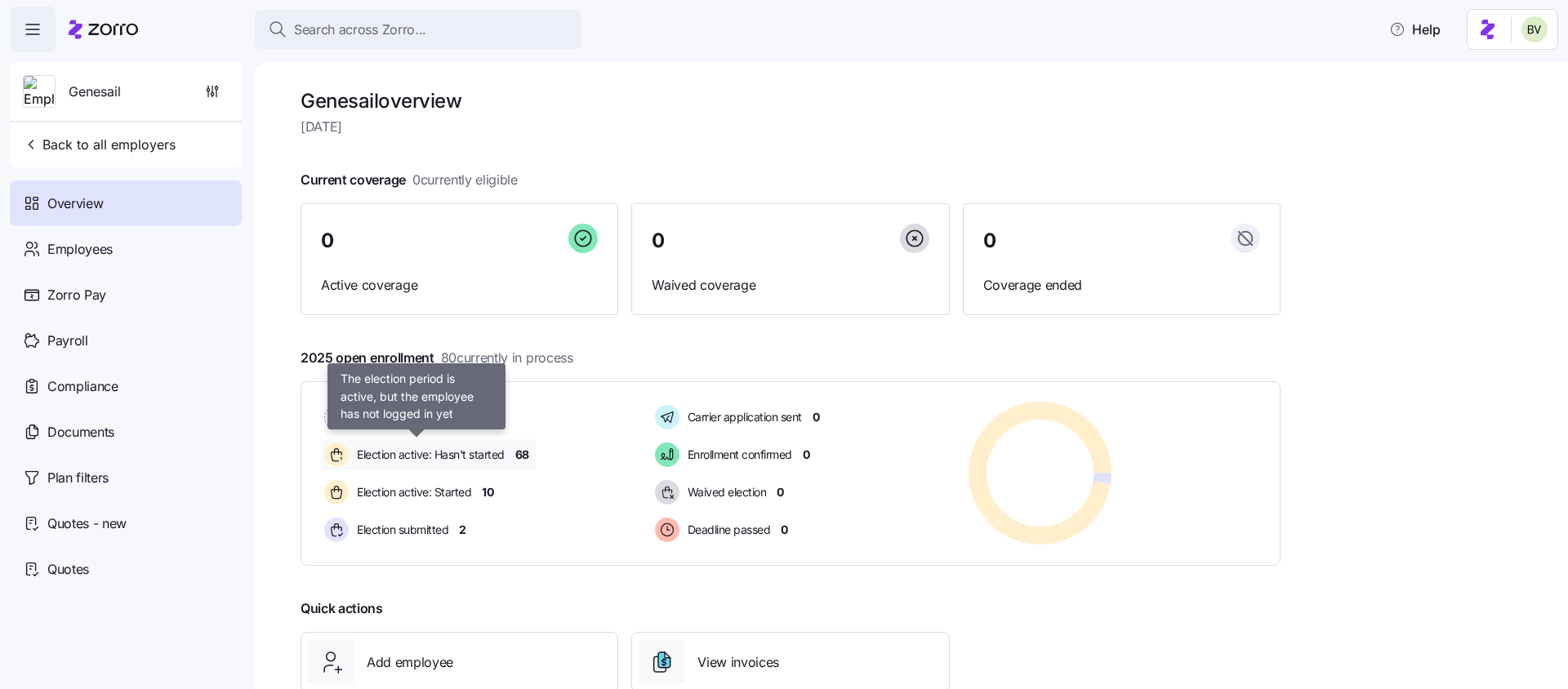
click at [445, 454] on span "Election active: Hasn't started" at bounding box center [429, 454] width 152 height 16
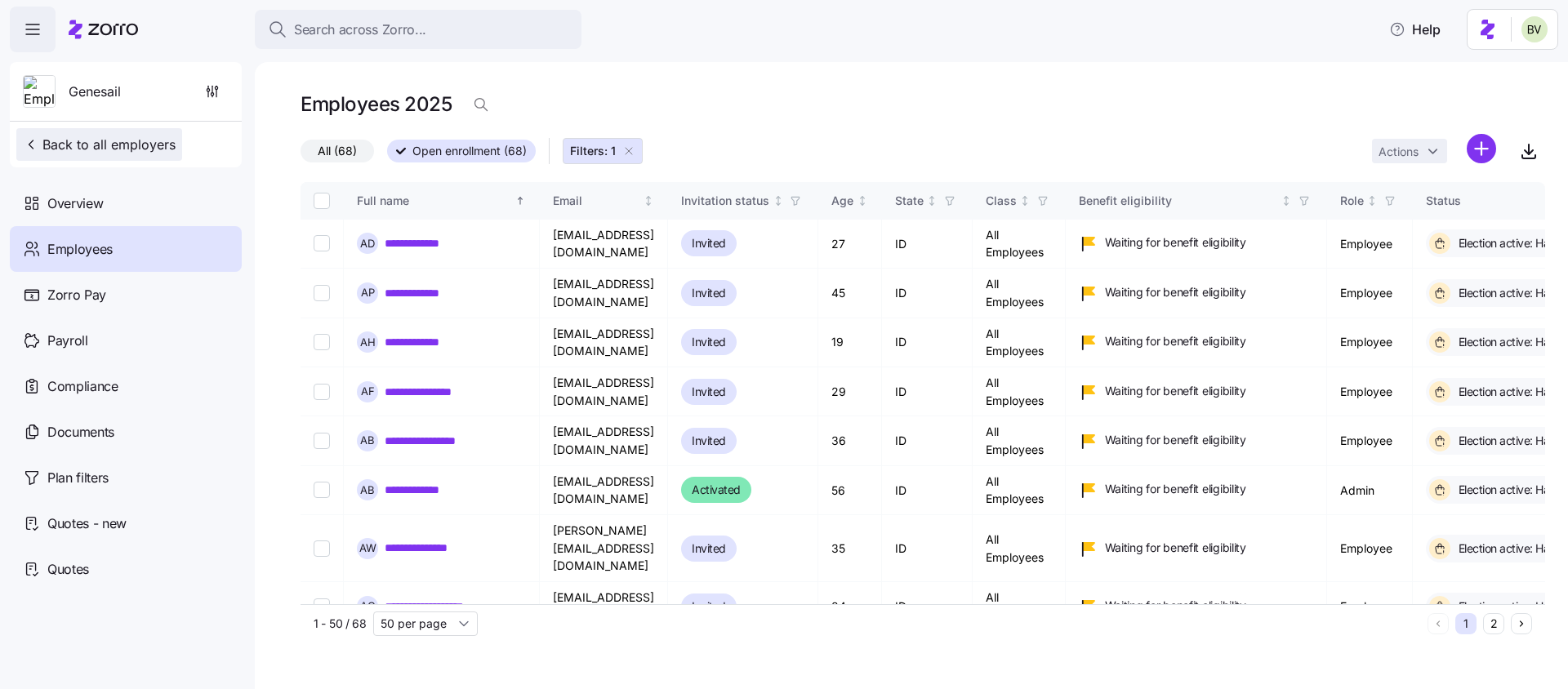
click at [99, 151] on span "Back to all employers" at bounding box center [99, 145] width 152 height 20
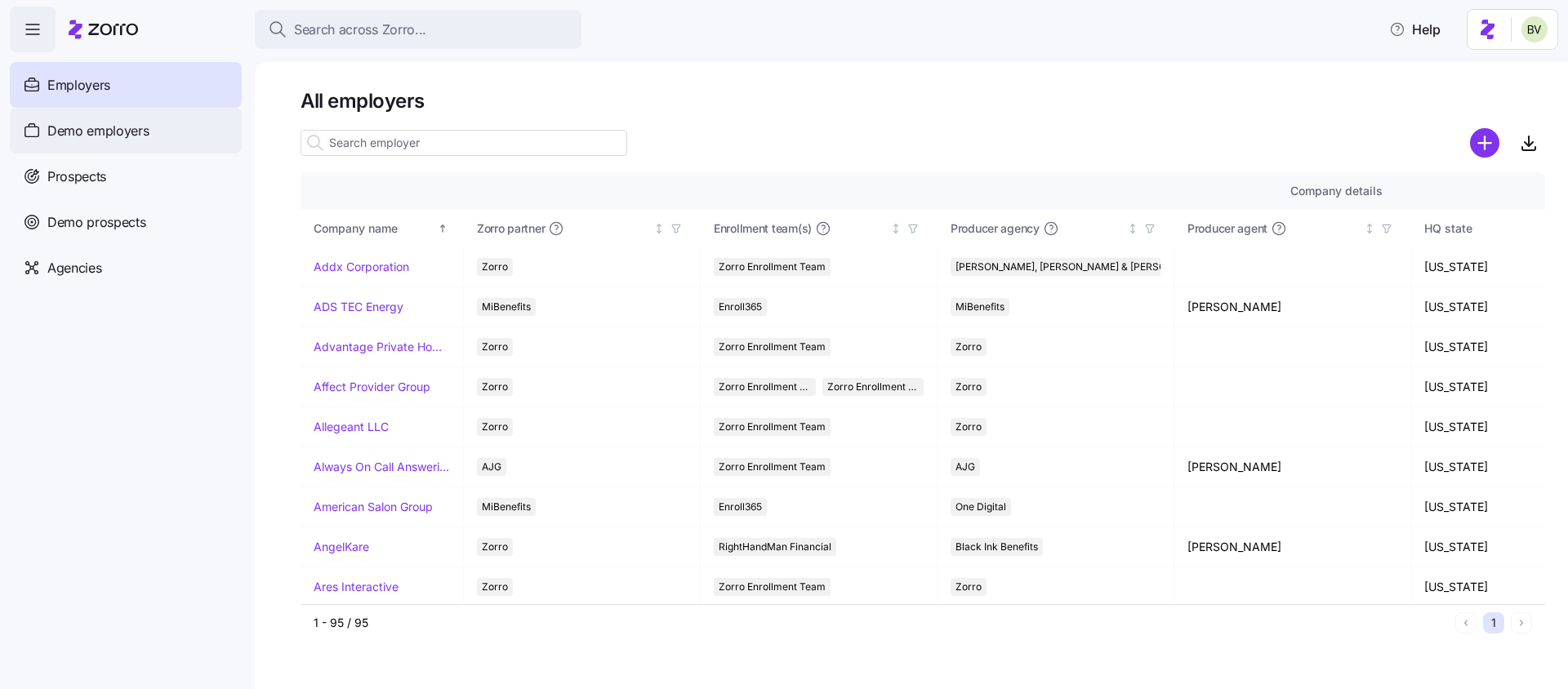
click at [144, 143] on div "Demo employers" at bounding box center [126, 131] width 232 height 46
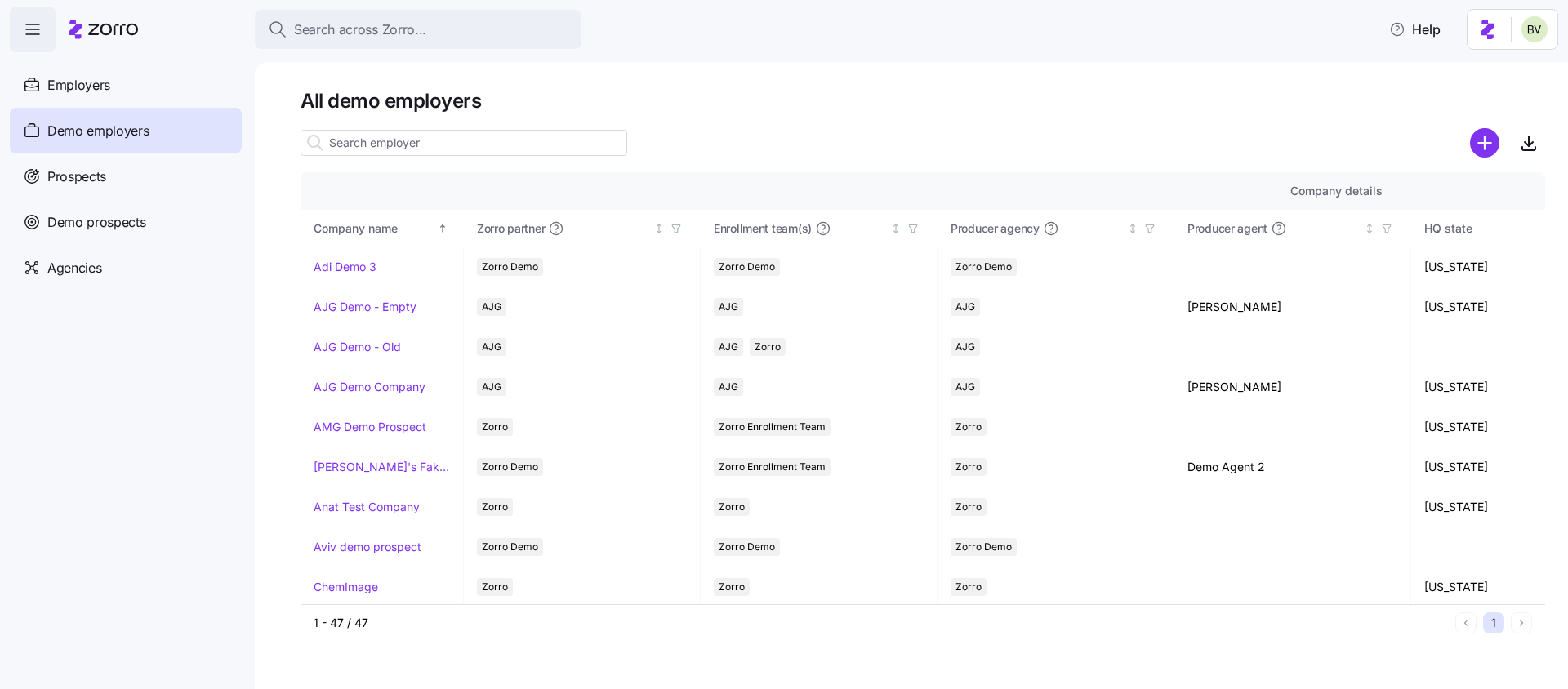
click at [402, 143] on input at bounding box center [463, 143] width 326 height 26
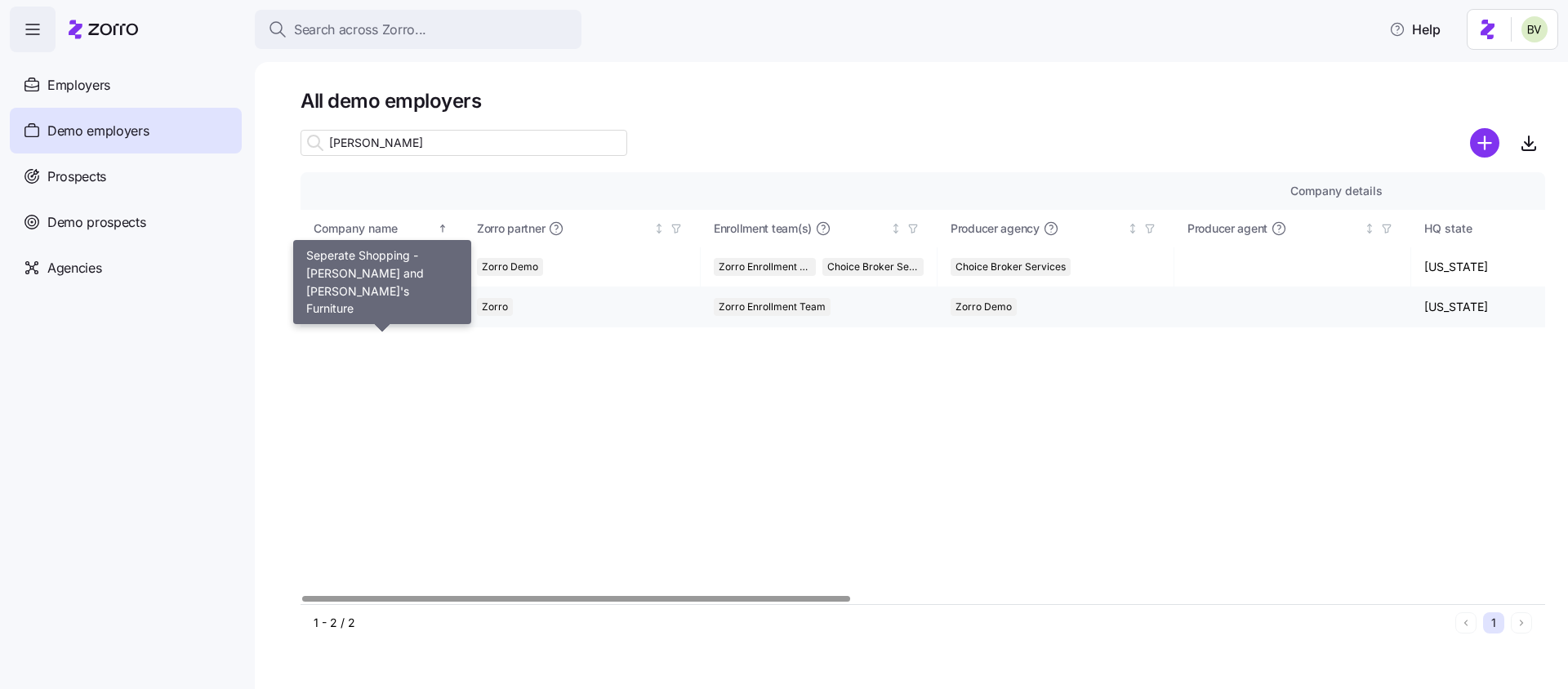
type input "sepe"
click at [395, 303] on link "Seperate Shopping - Bernie and Phyl's Furniture" at bounding box center [382, 306] width 137 height 16
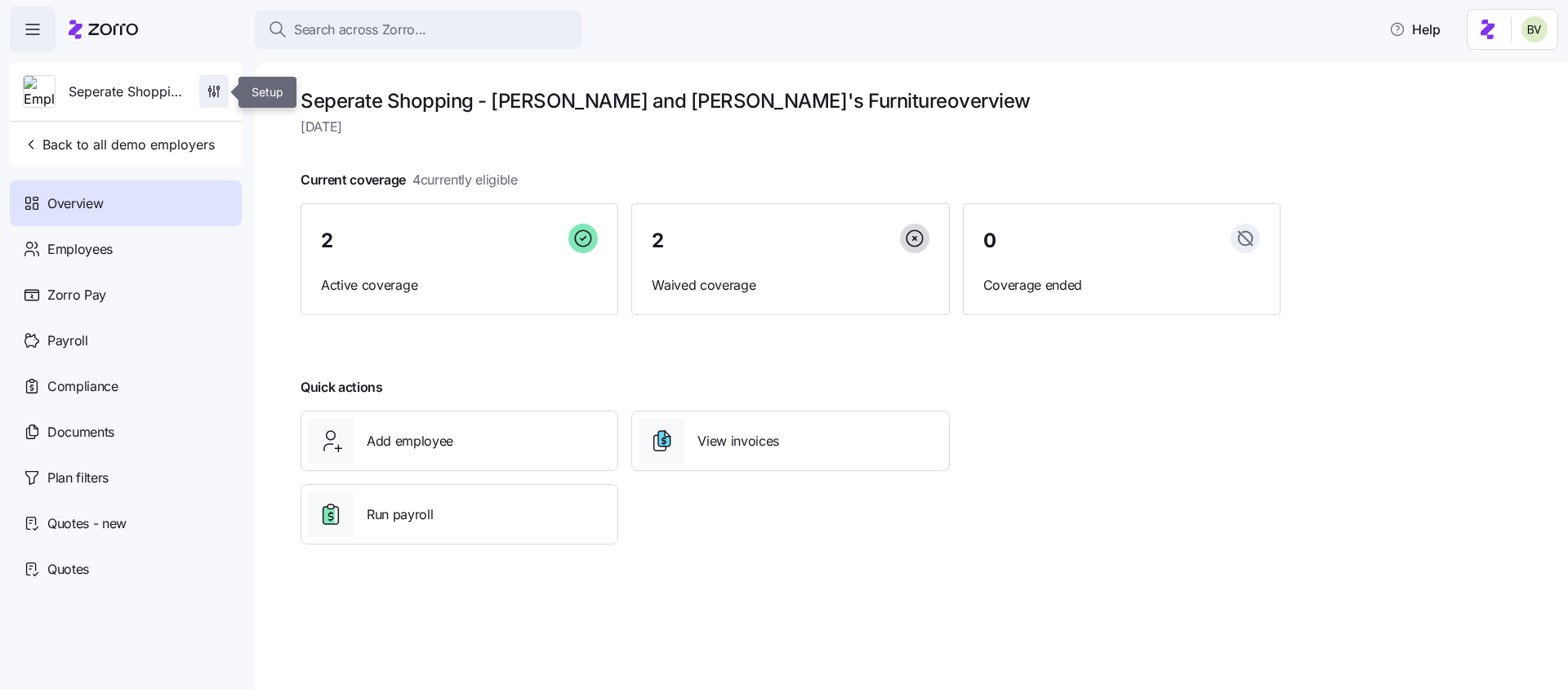
click at [214, 86] on icon "button" at bounding box center [214, 91] width 16 height 16
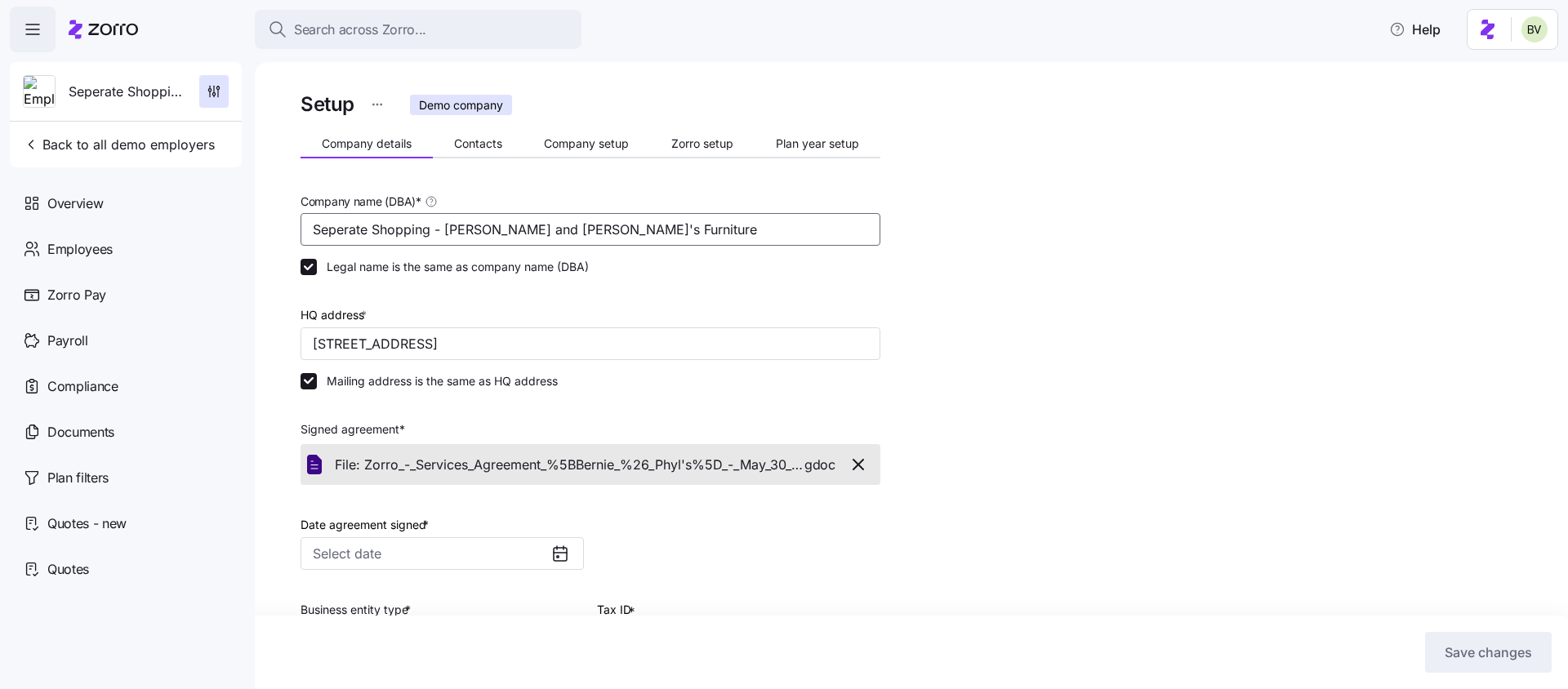
drag, startPoint x: 646, startPoint y: 234, endPoint x: 433, endPoint y: 241, distance: 213.1
click at [433, 241] on input "Seperate Shopping - Bernie and Phyl's Furniture" at bounding box center [590, 229] width 580 height 33
drag, startPoint x: 623, startPoint y: 233, endPoint x: 436, endPoint y: 226, distance: 187.1
click at [436, 226] on input "Separate Shopping - Bernie and Phyl's Furniture" at bounding box center [590, 229] width 580 height 33
type input "Separate Shopping with Zorro"
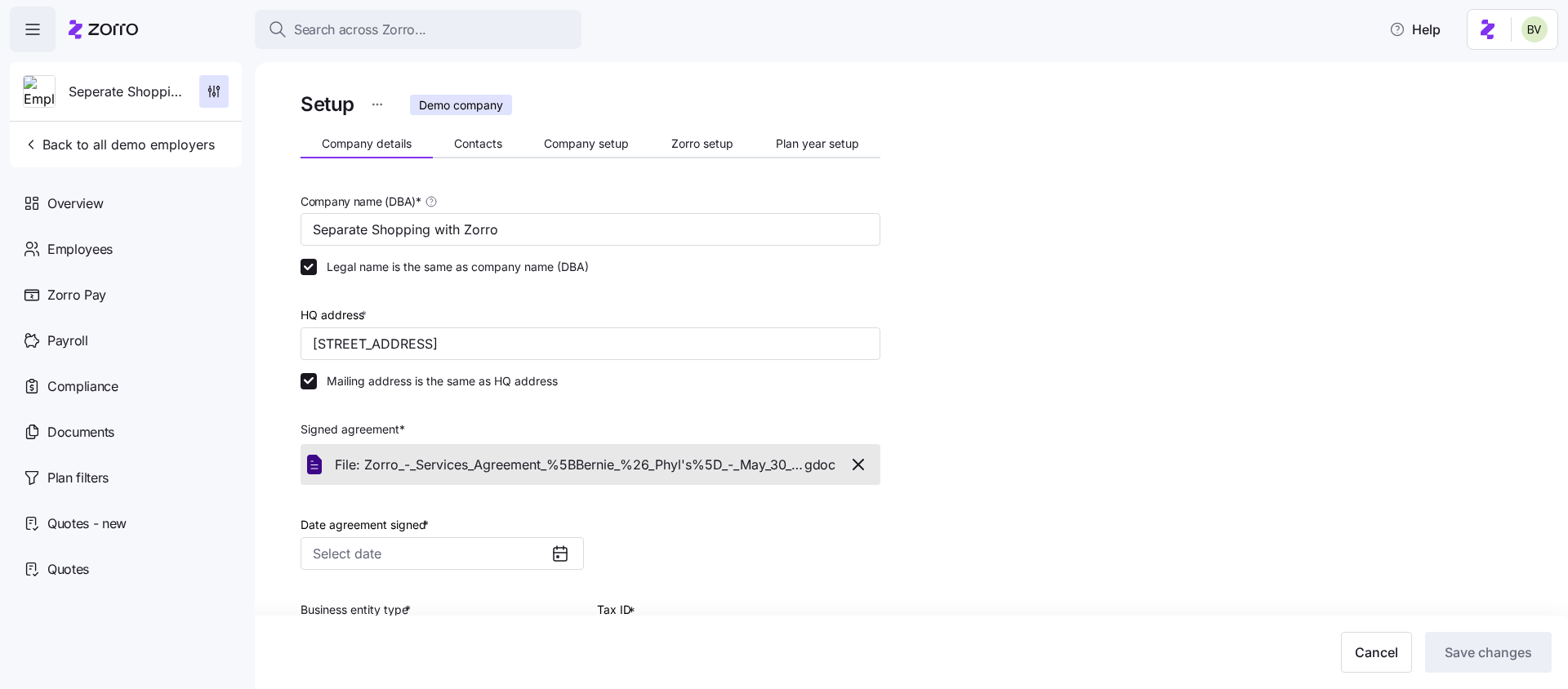
click at [1195, 336] on div "Setup Demo company Company details Contacts Company setup Zorro setup Plan year…" at bounding box center [923, 556] width 1245 height 936
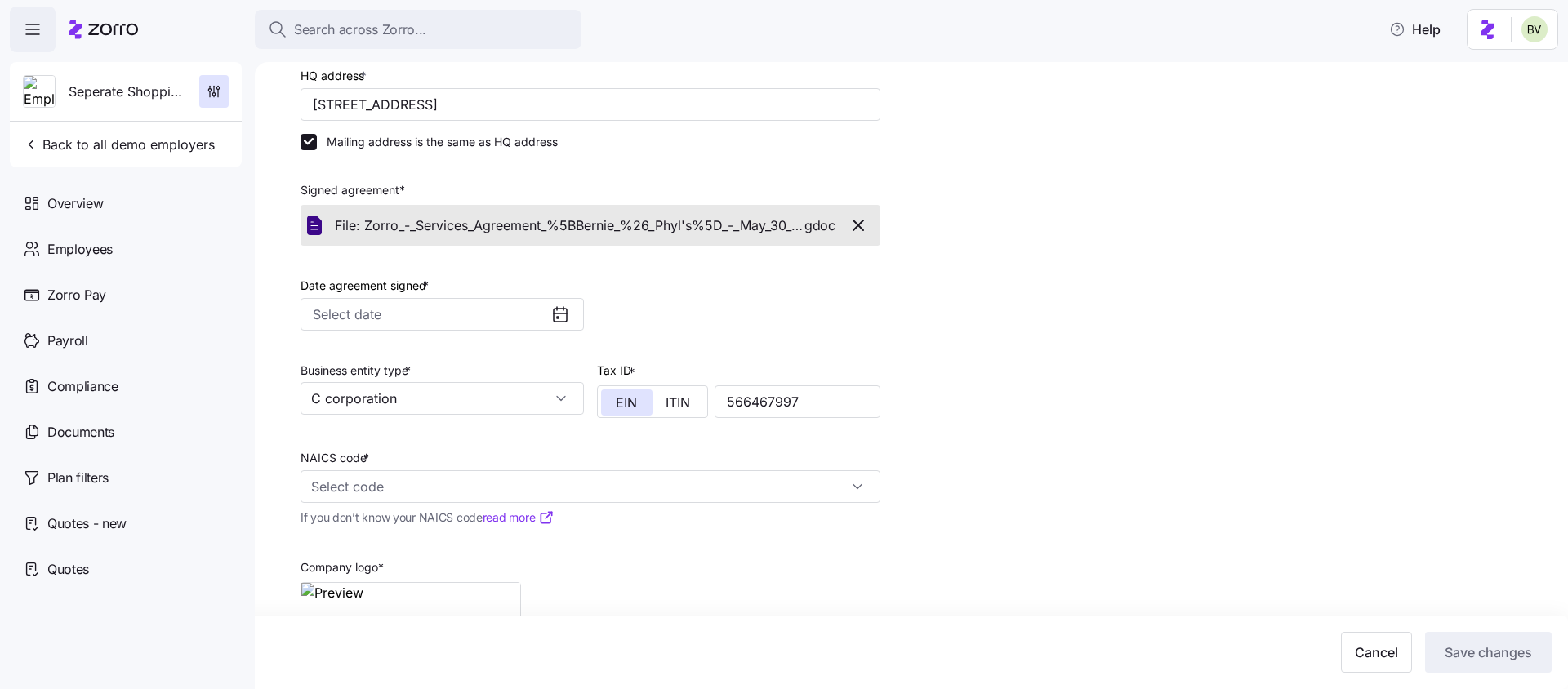
scroll to position [354, 0]
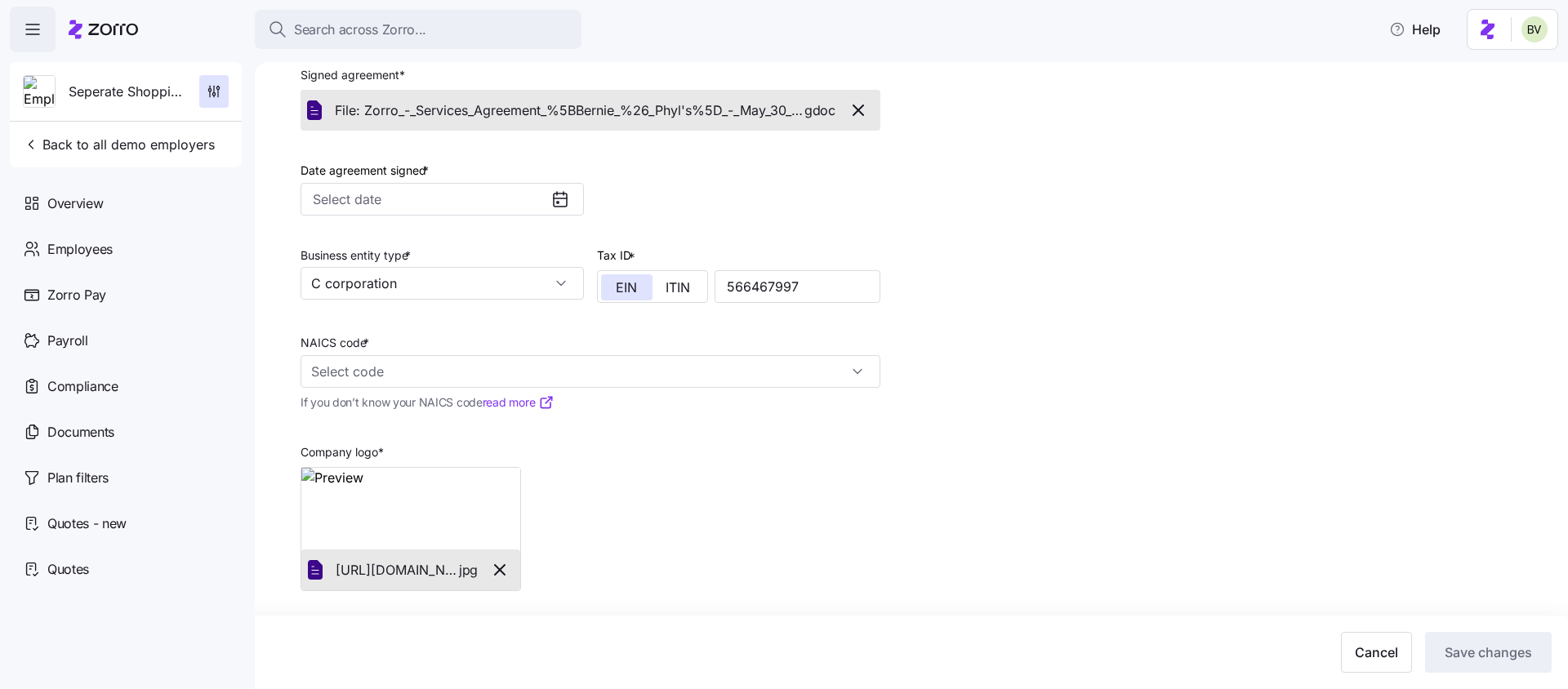
click at [551, 206] on icon at bounding box center [560, 199] width 20 height 20
click at [504, 200] on input "Date agreement signed *" at bounding box center [442, 199] width 283 height 33
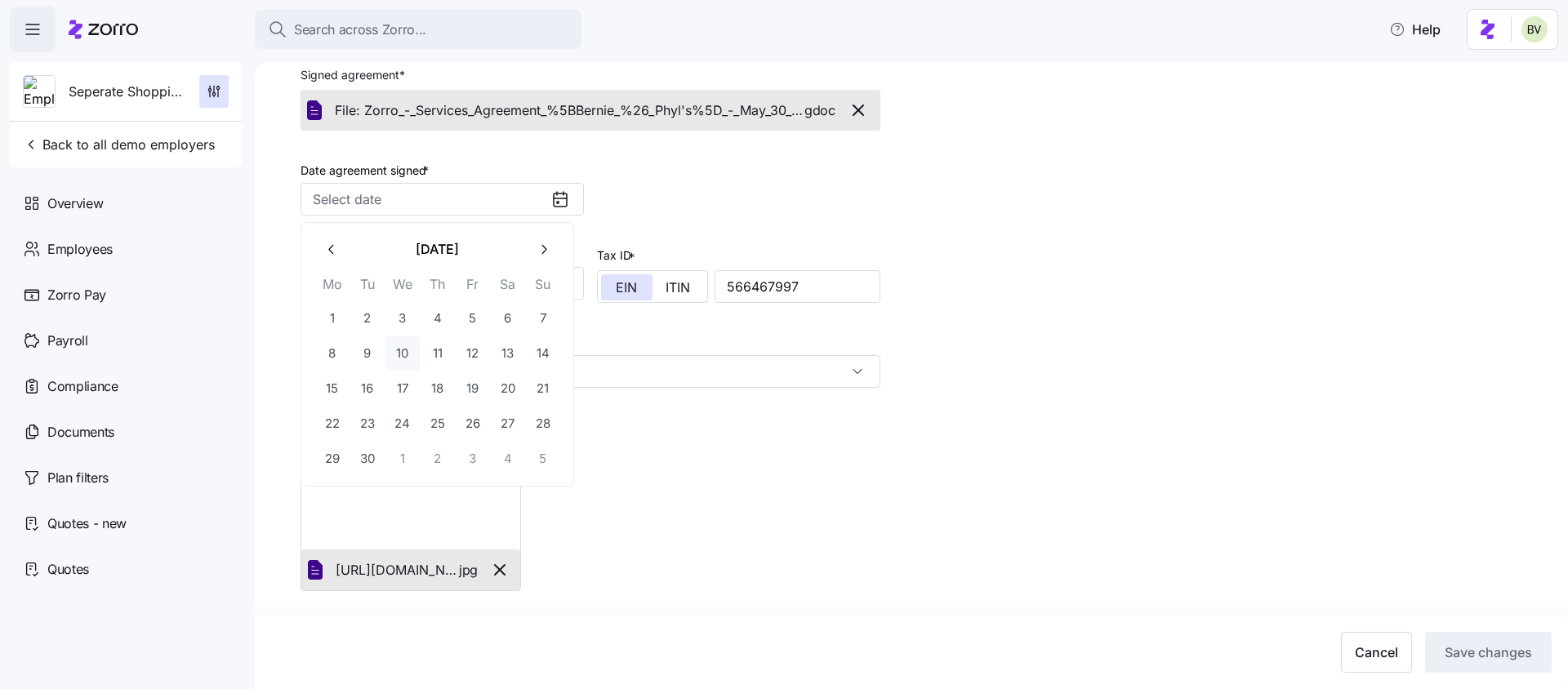
click at [395, 339] on button "10" at bounding box center [403, 354] width 35 height 35
type input "September 10, 2025"
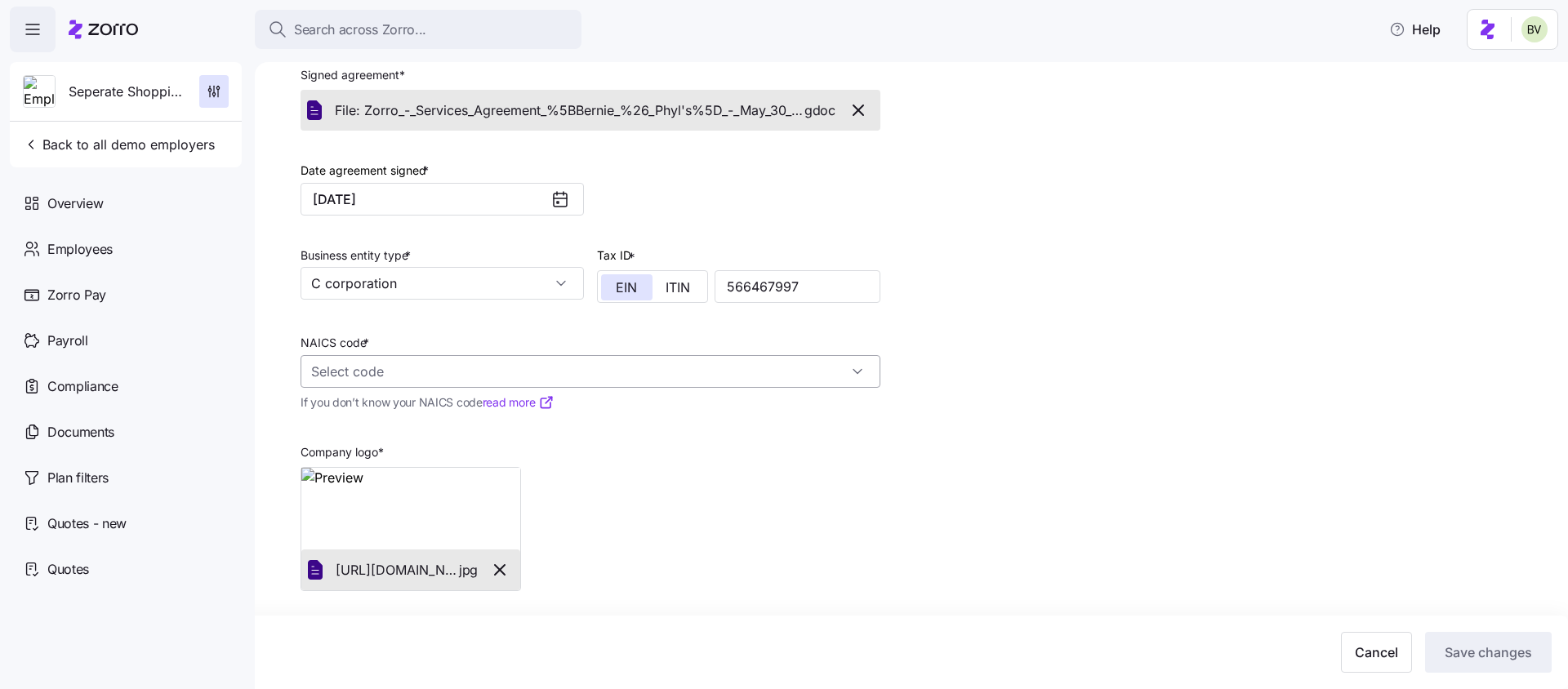
click at [824, 365] on input "NAICS code *" at bounding box center [590, 371] width 580 height 33
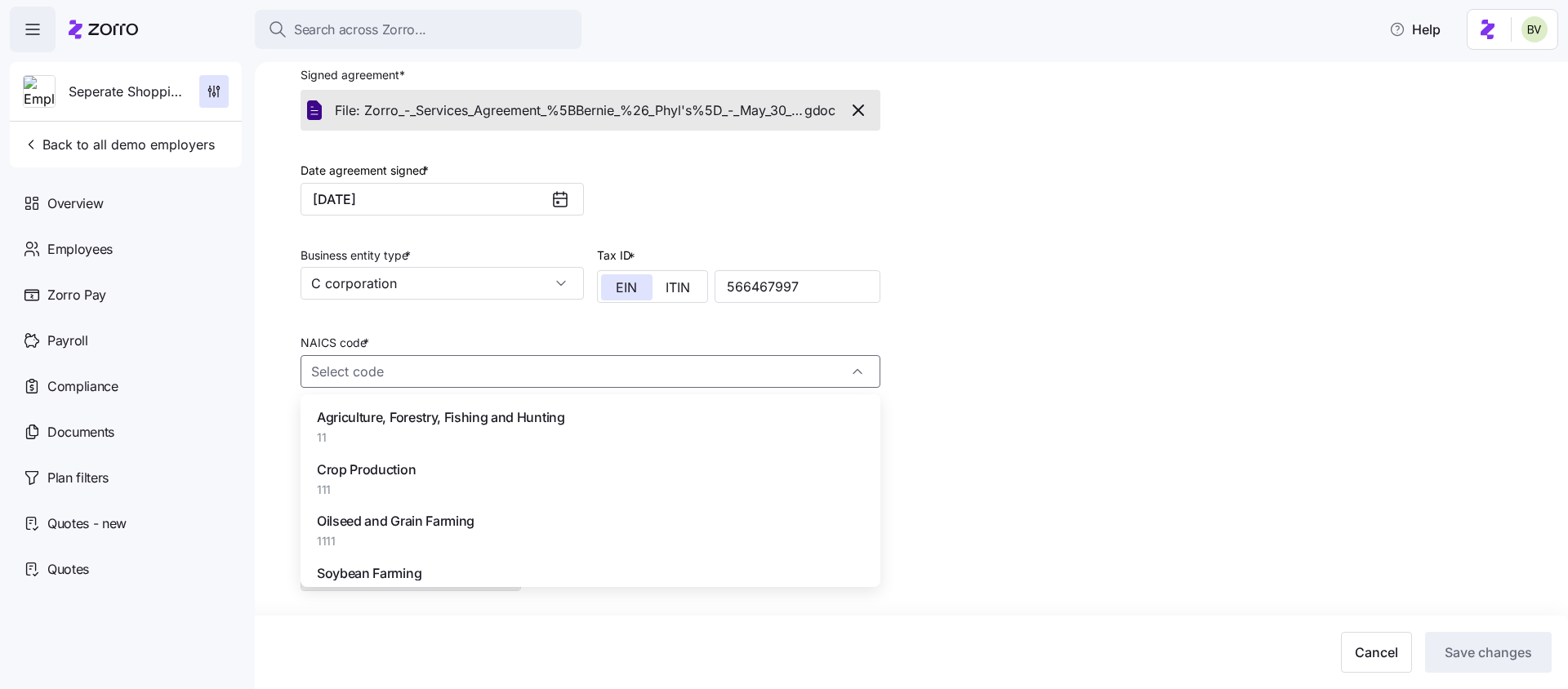
click at [545, 415] on span "Agriculture, Forestry, Fishing and Hunting" at bounding box center [441, 418] width 248 height 21
type input "11 - Agriculture, Forestry, Fishing and Hunting"
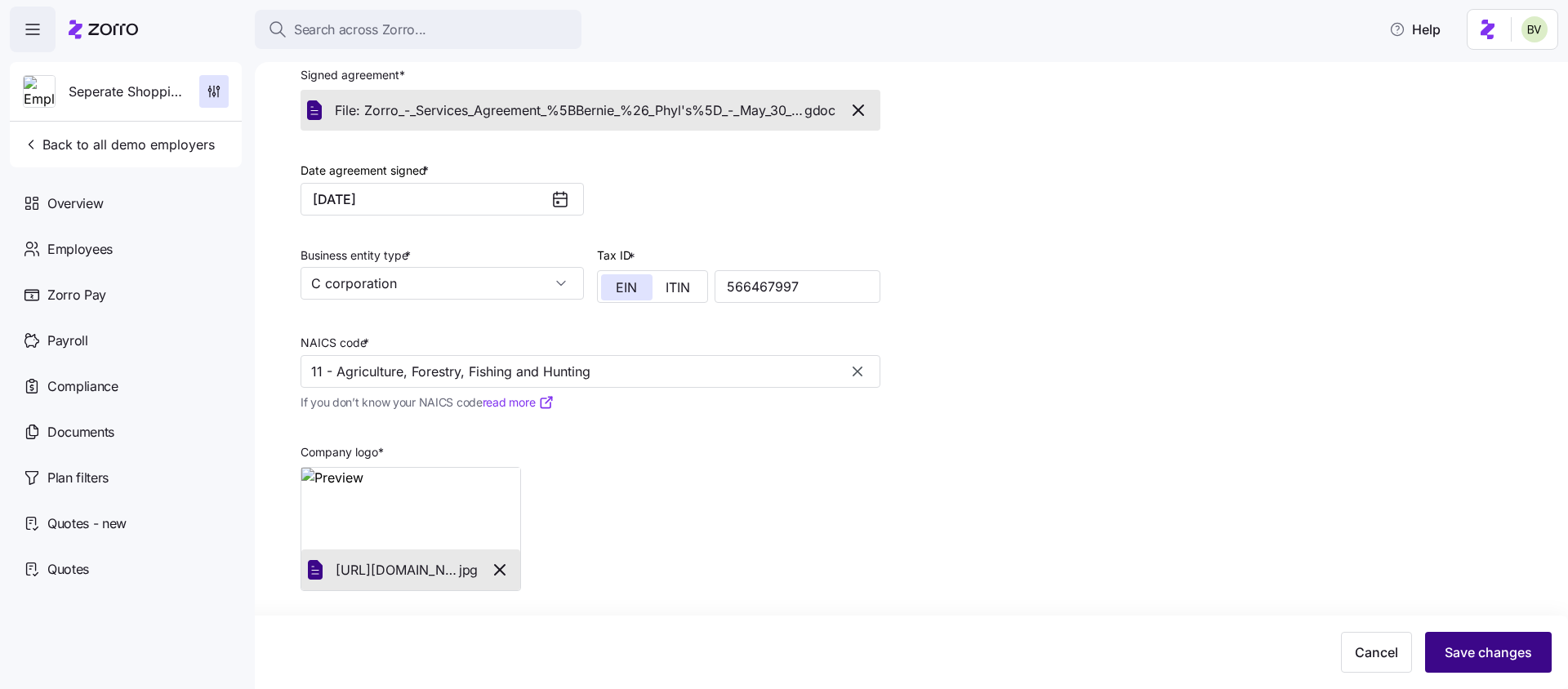
click at [1490, 649] on span "Save changes" at bounding box center [1488, 652] width 87 height 20
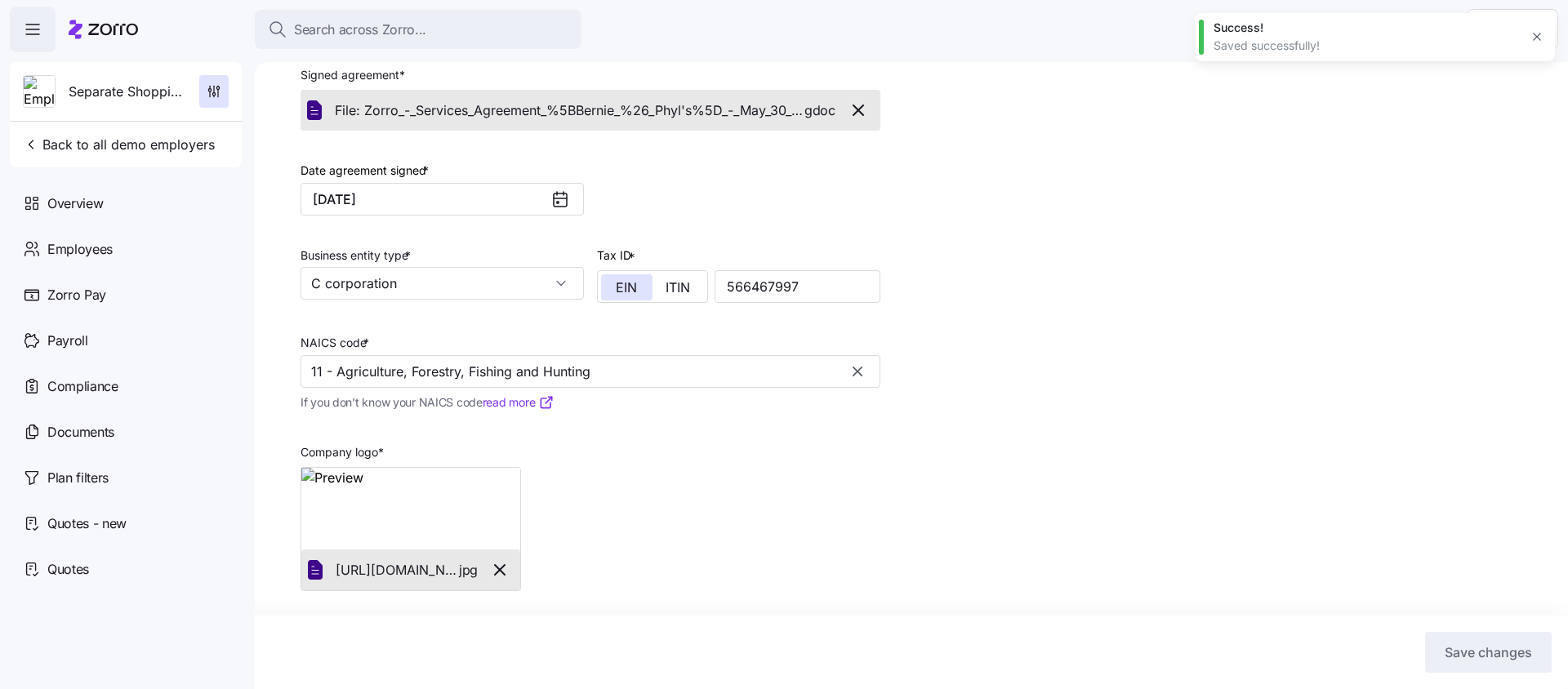
scroll to position [0, 0]
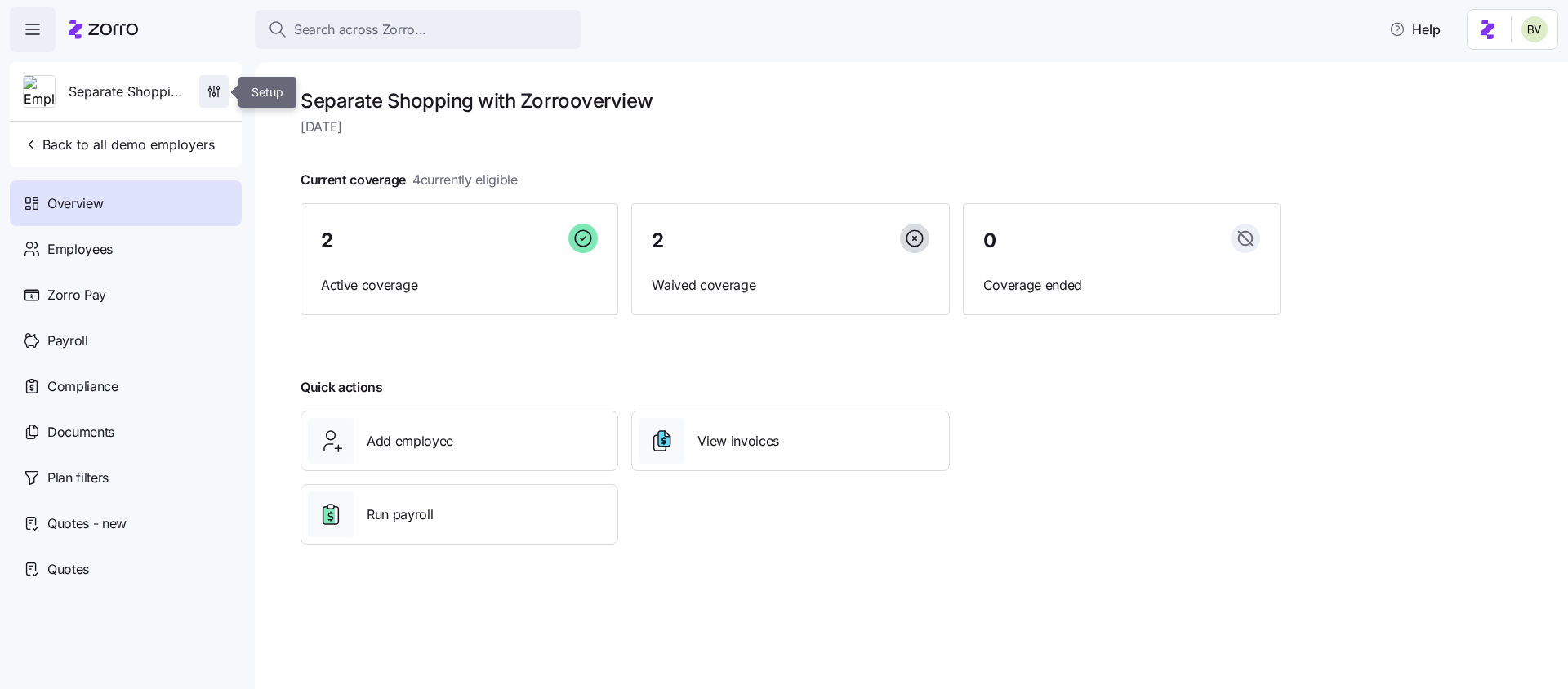
click at [212, 95] on icon "button" at bounding box center [214, 91] width 16 height 16
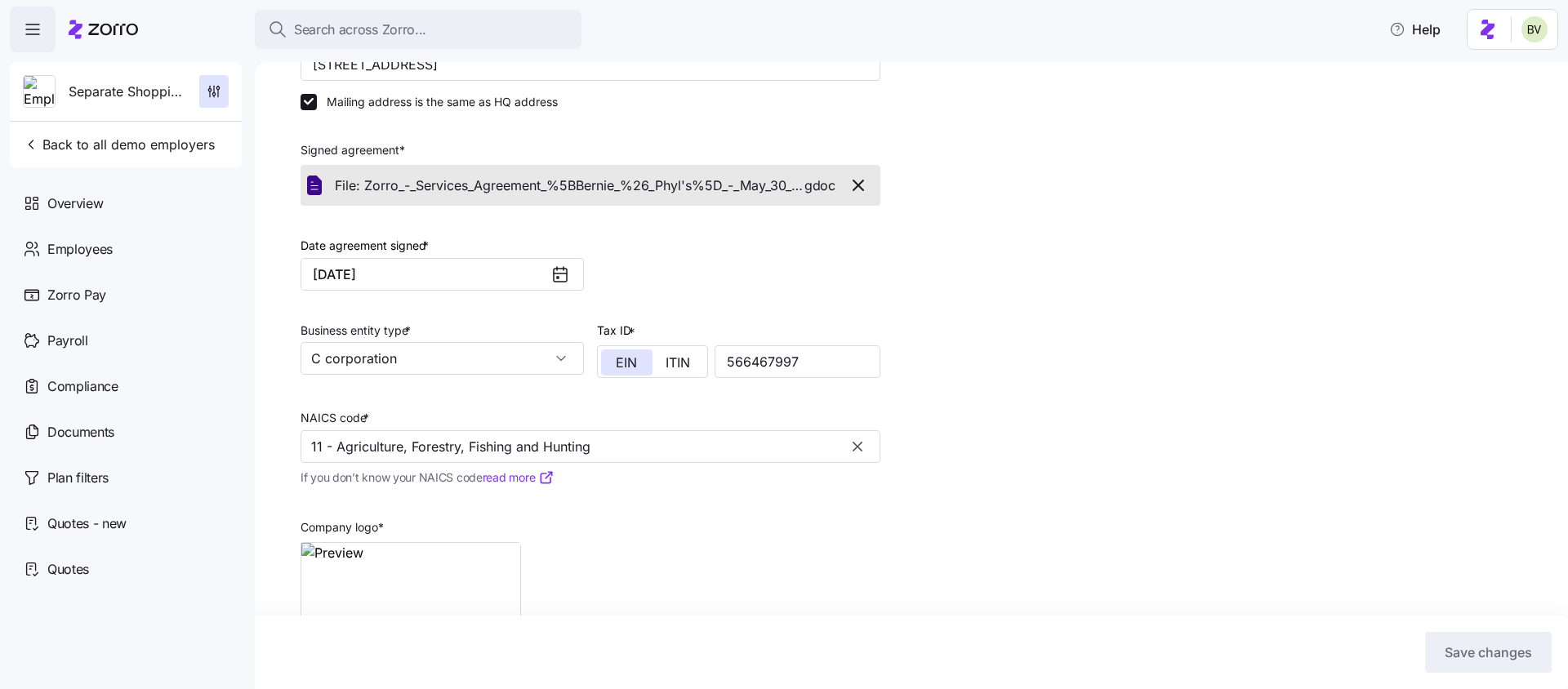
scroll to position [354, 0]
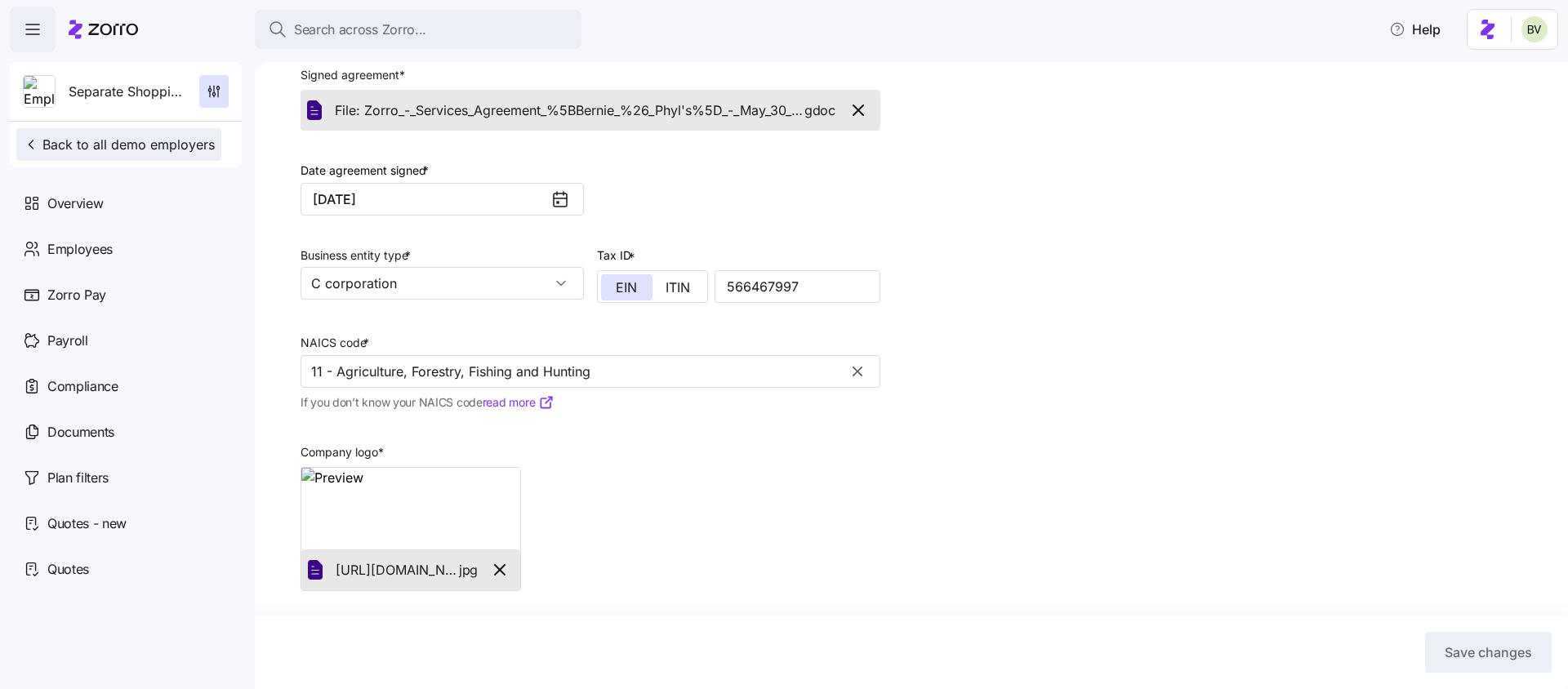
click at [117, 160] on div "Separate Shopping with Zorro Back to all demo employers" at bounding box center [126, 115] width 232 height 106
click at [88, 190] on div "Overview" at bounding box center [126, 203] width 232 height 46
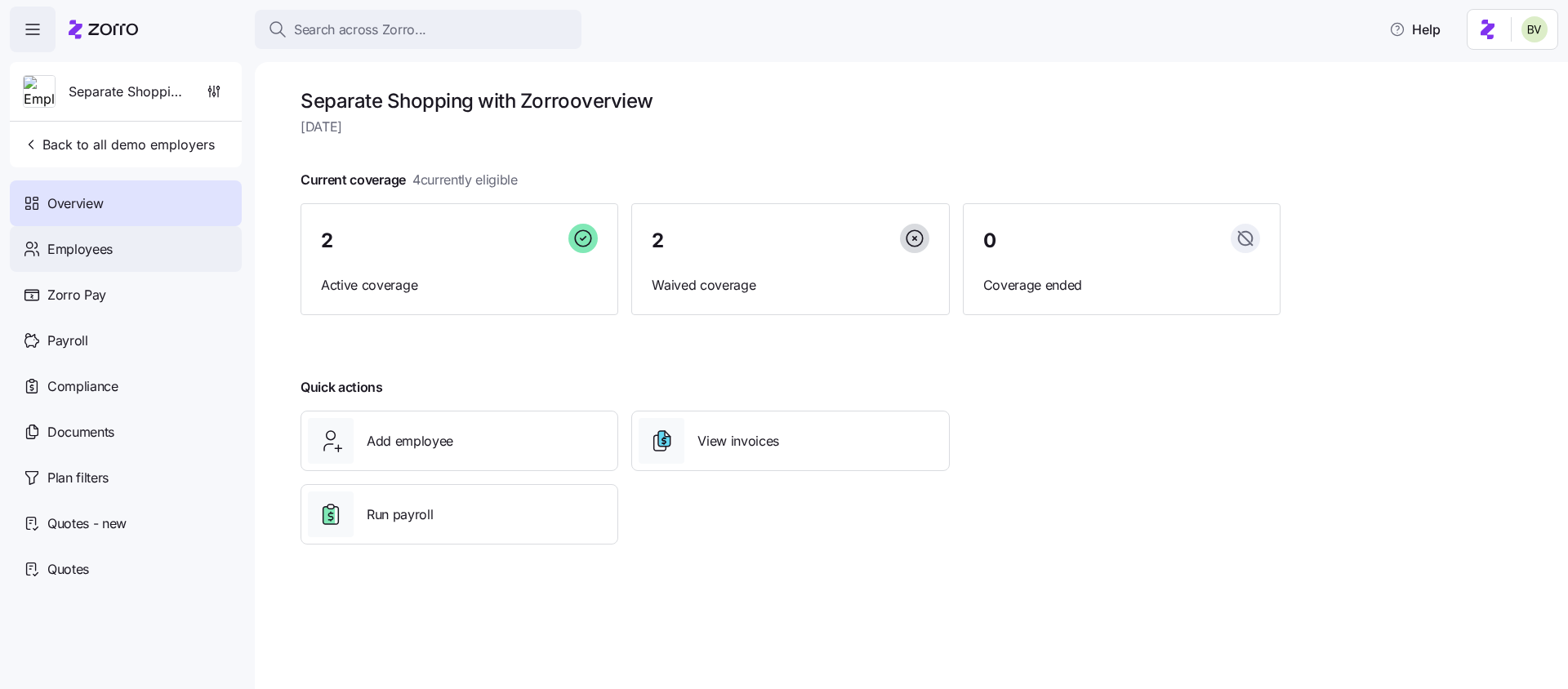
click at [104, 252] on span "Employees" at bounding box center [80, 249] width 65 height 21
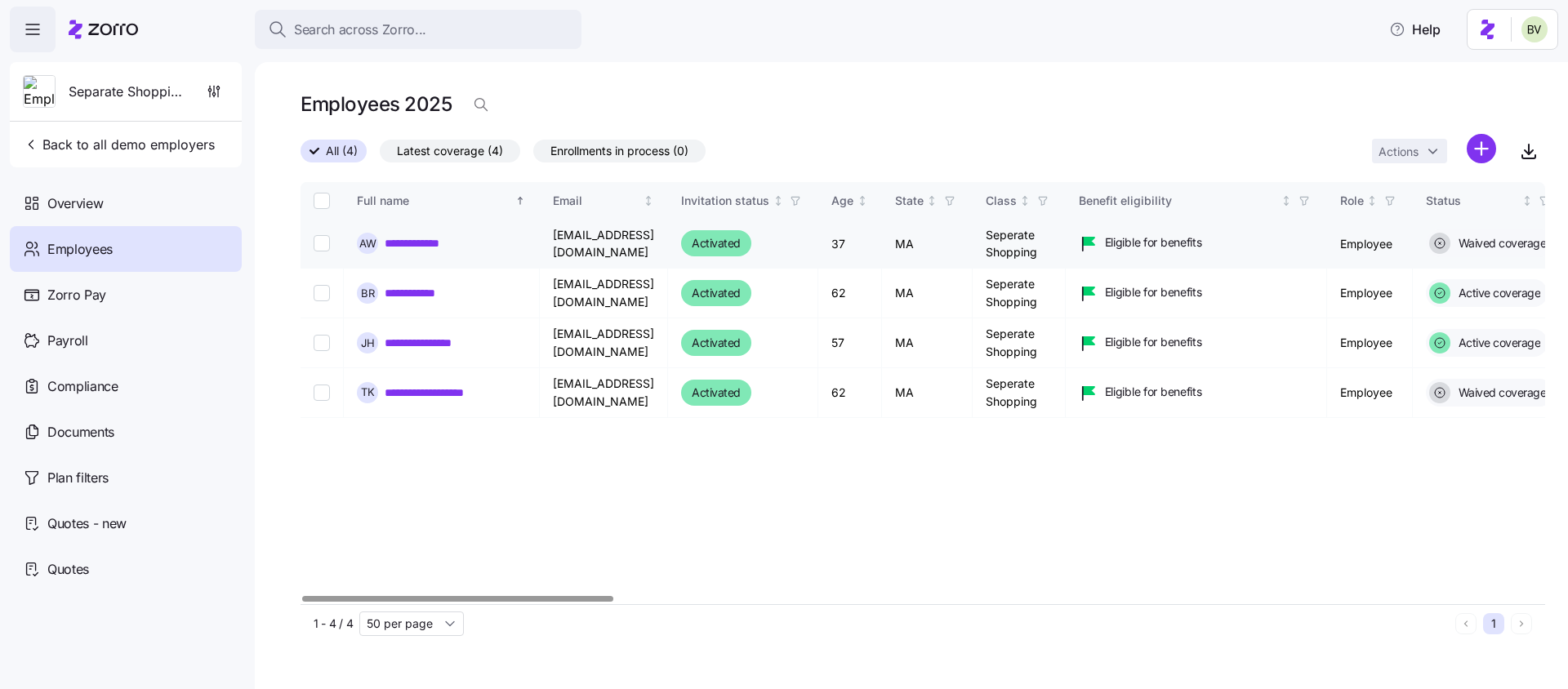
click at [405, 235] on link "**********" at bounding box center [423, 243] width 78 height 16
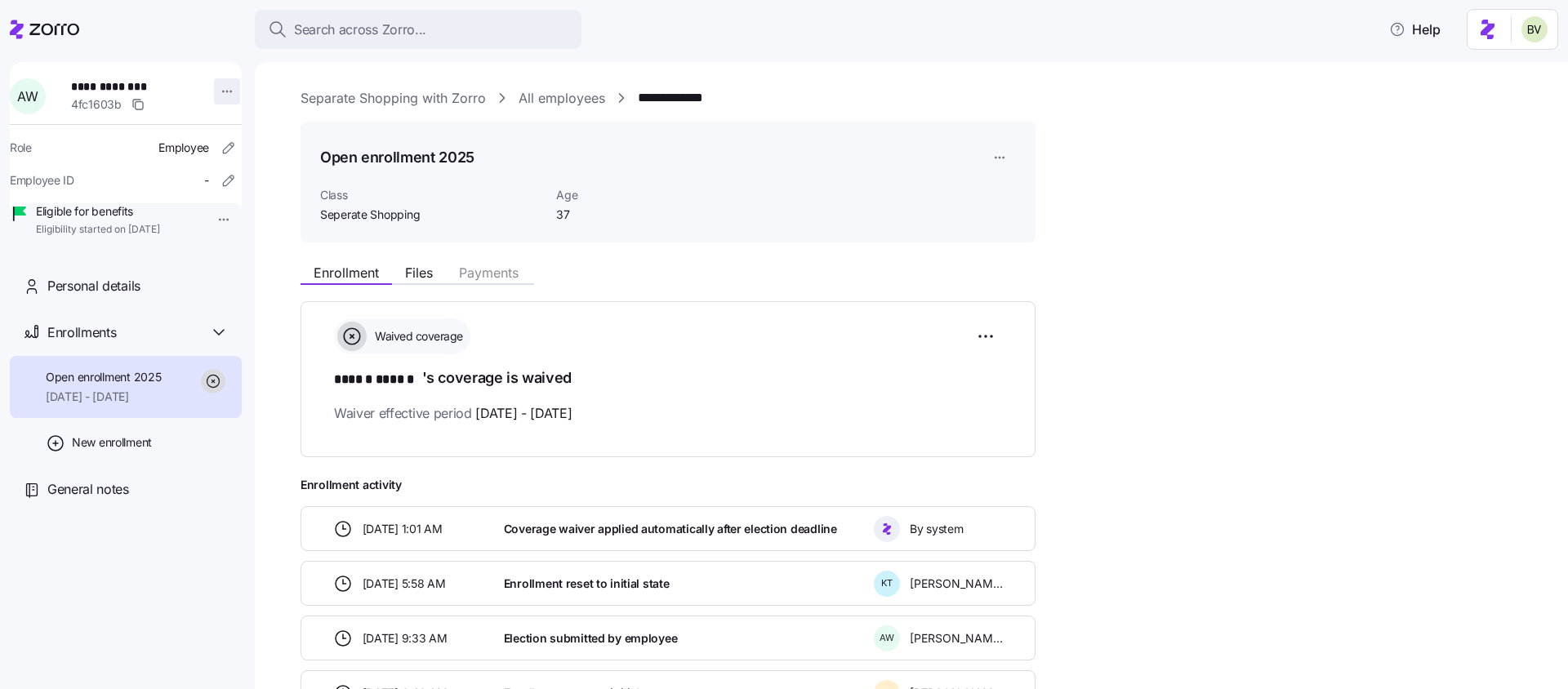
click at [215, 93] on html "**********" at bounding box center [784, 339] width 1568 height 679
click at [713, 218] on html "**********" at bounding box center [784, 339] width 1568 height 679
click at [719, 176] on div "Open enrollment 2025 Class Seperate Shopping Age 37" at bounding box center [668, 182] width 696 height 82
click at [494, 20] on div "Search across Zorro..." at bounding box center [417, 30] width 300 height 21
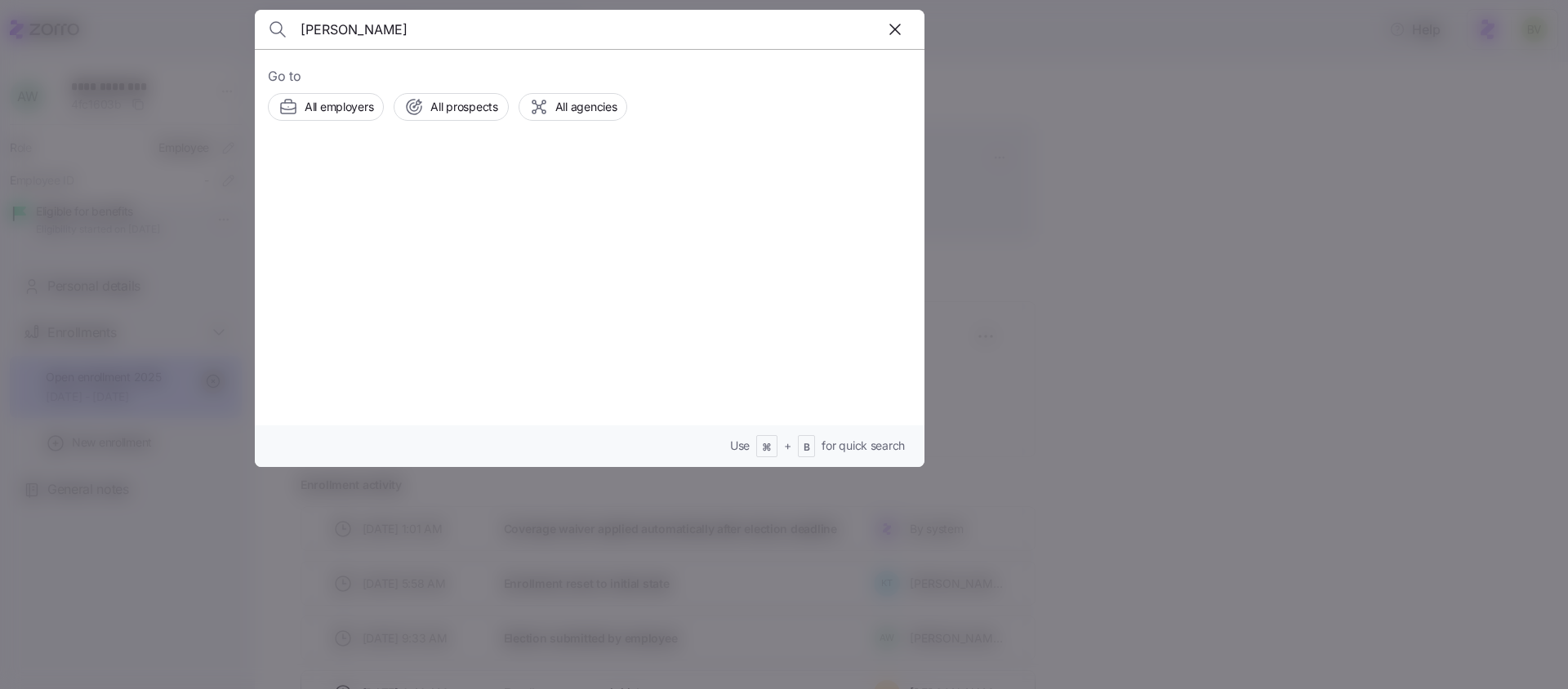
type input "bronson"
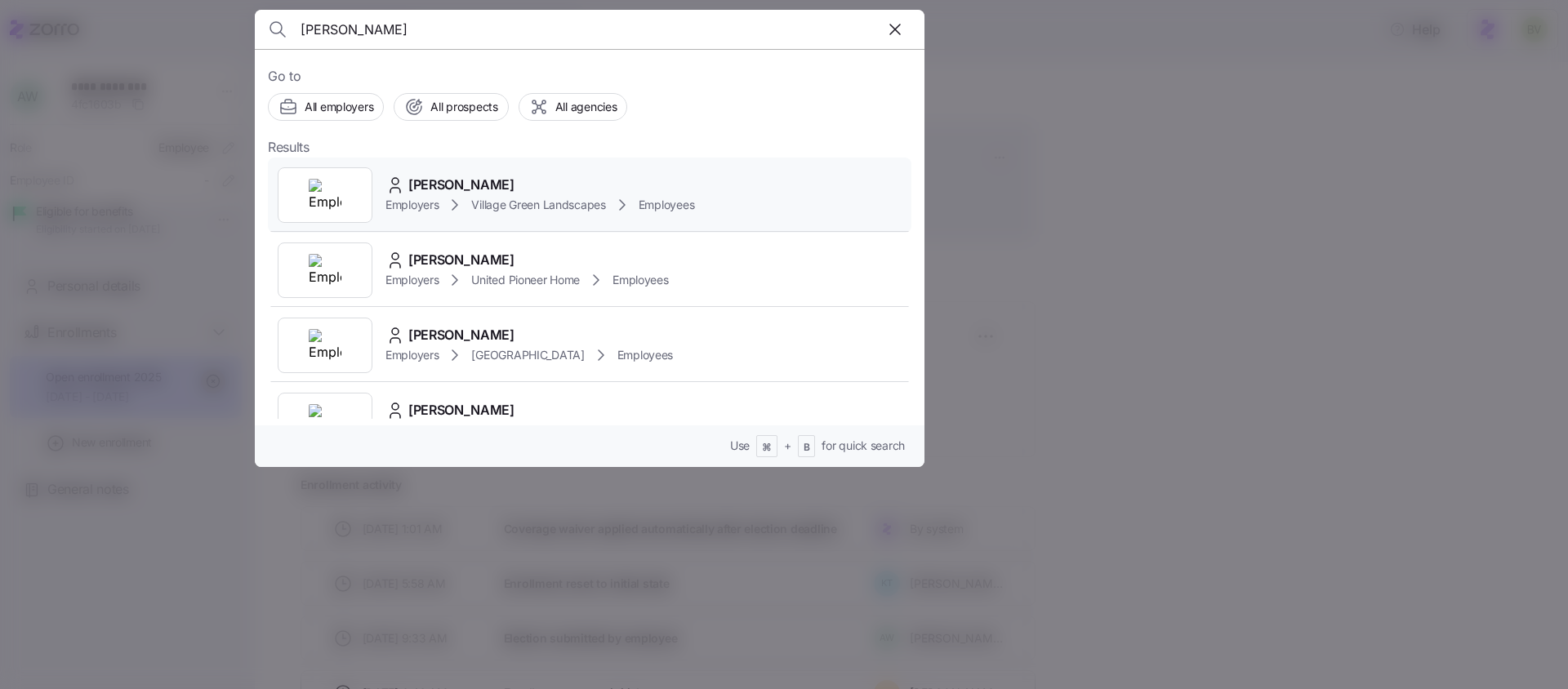
click at [322, 203] on img at bounding box center [326, 196] width 33 height 33
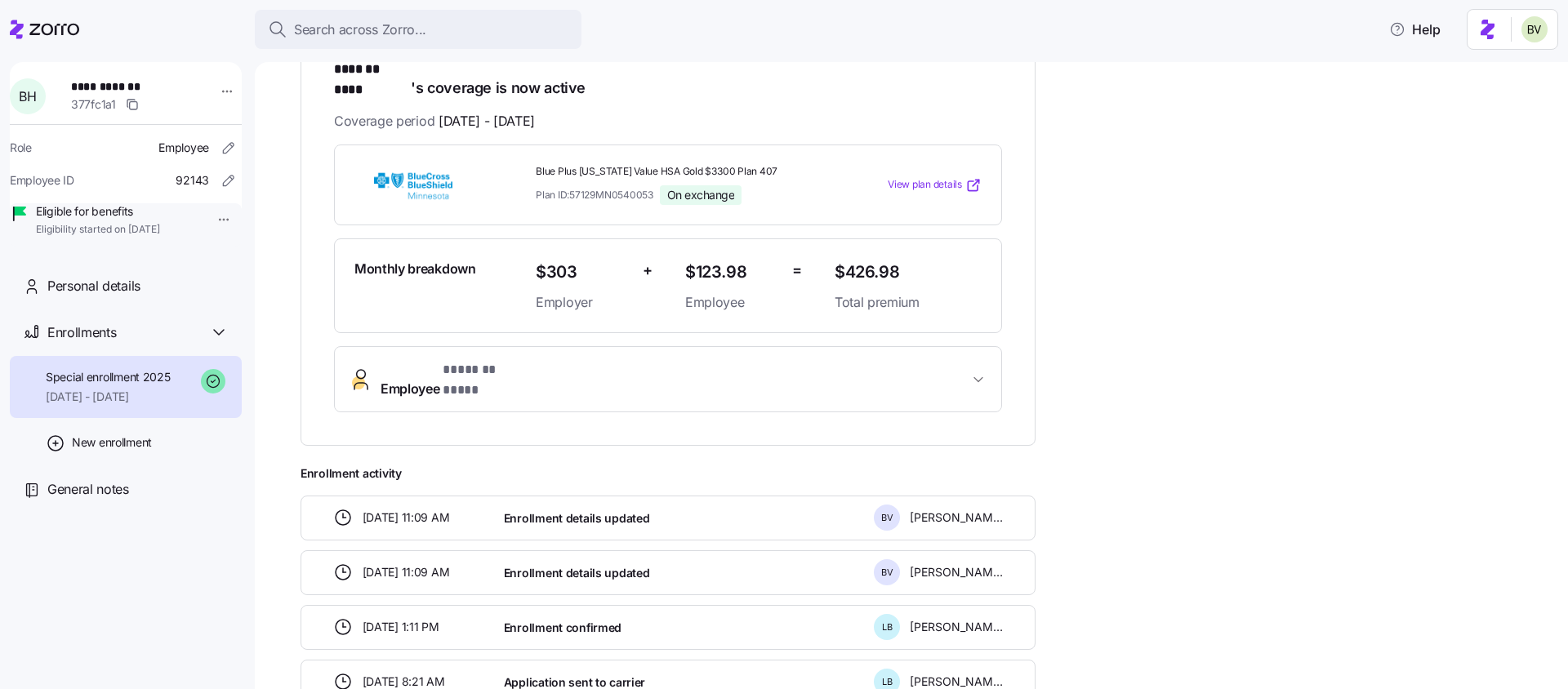
scroll to position [325, 0]
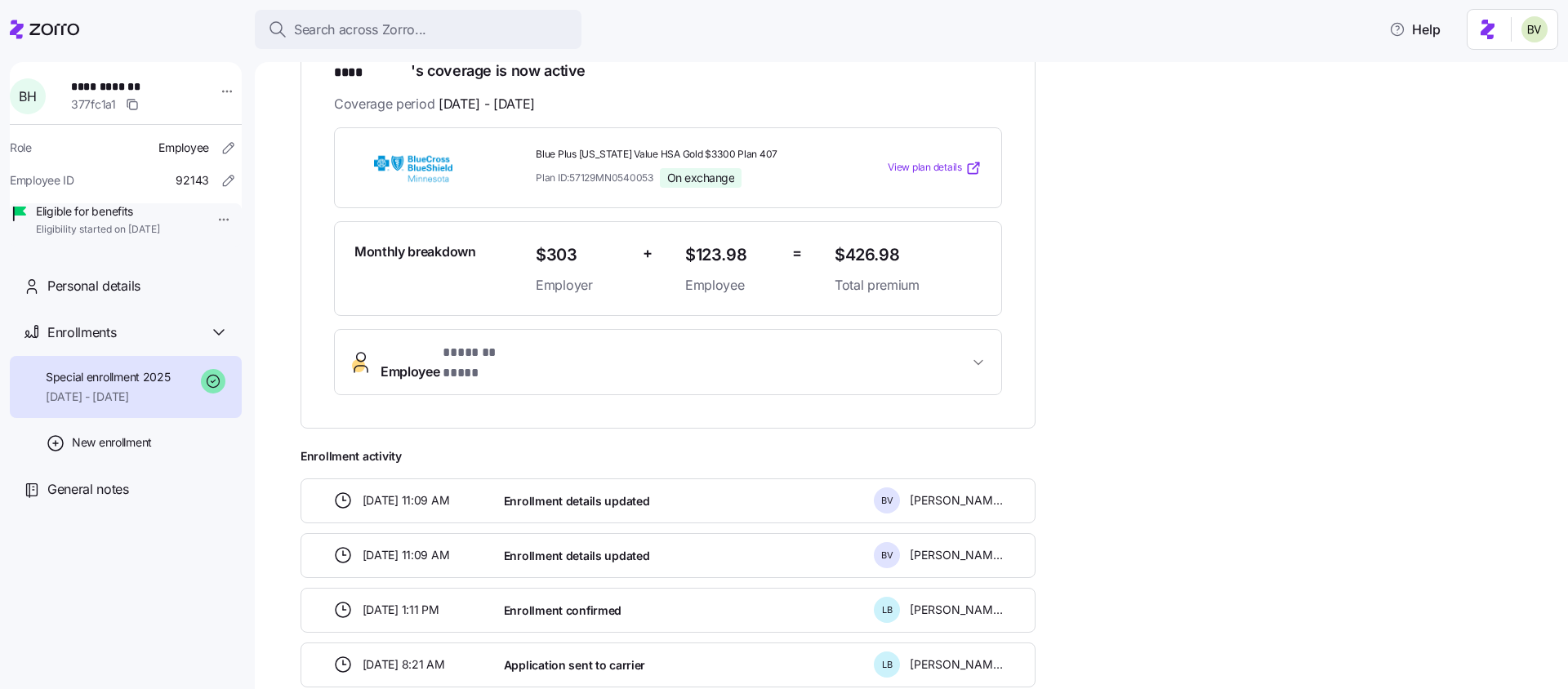
click at [461, 366] on div "**********" at bounding box center [668, 203] width 735 height 453
click at [473, 343] on span "* ******* **** *" at bounding box center [484, 353] width 84 height 21
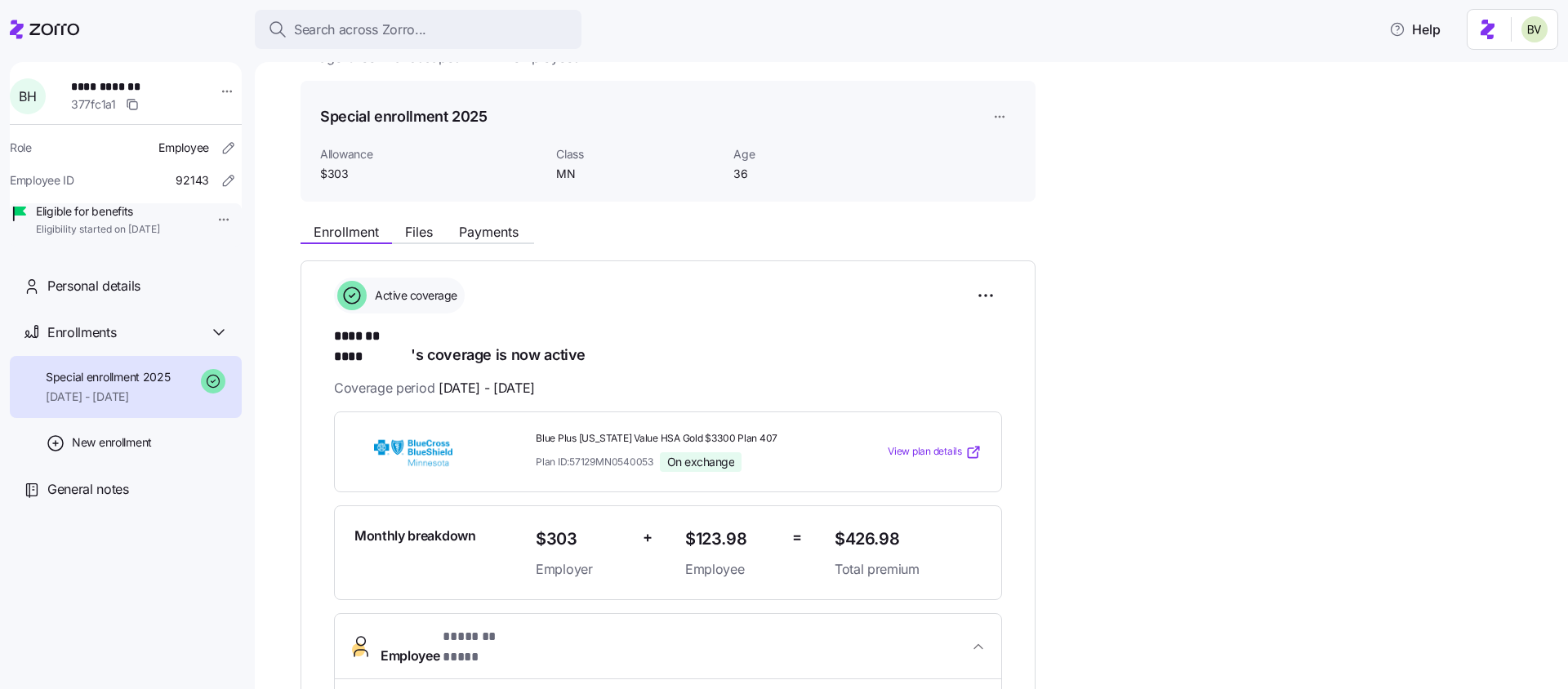
scroll to position [0, 0]
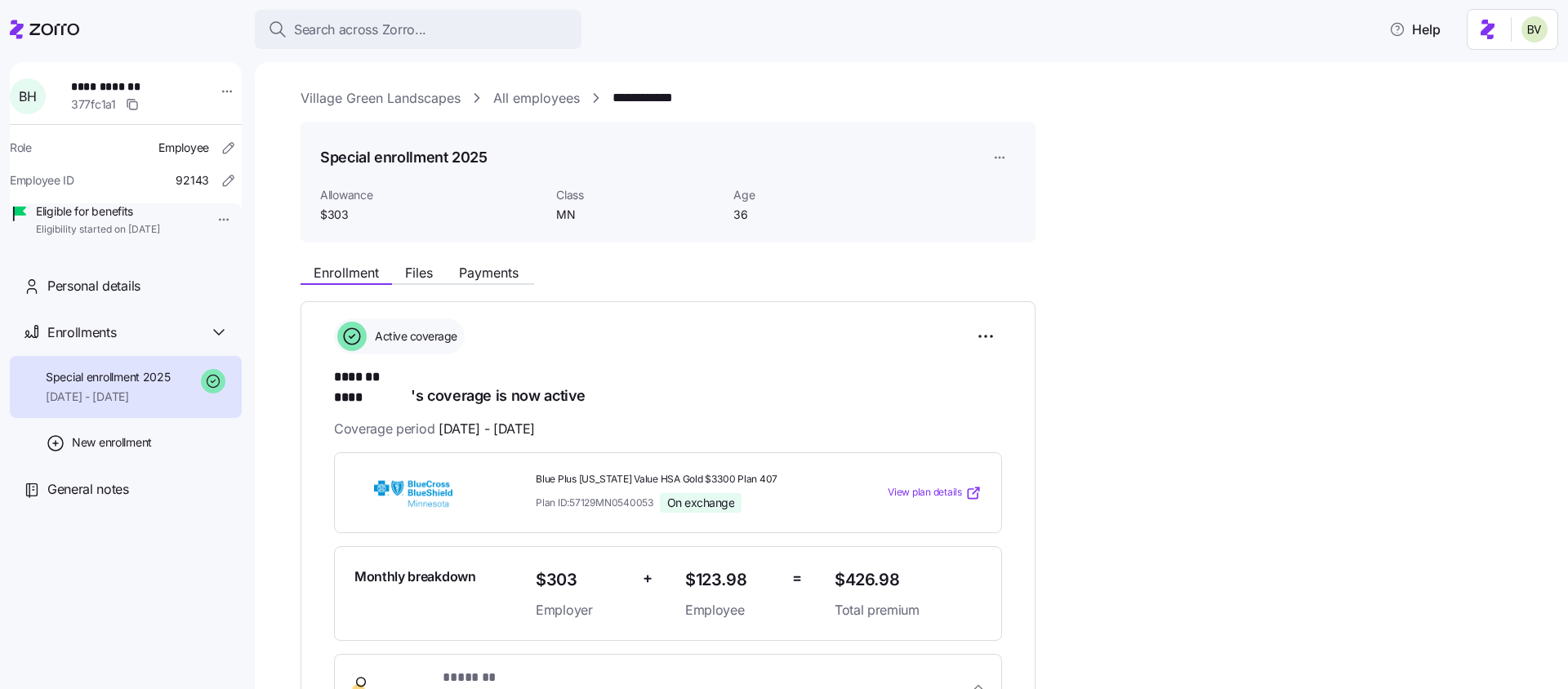
click at [532, 100] on link "All employees" at bounding box center [537, 99] width 87 height 21
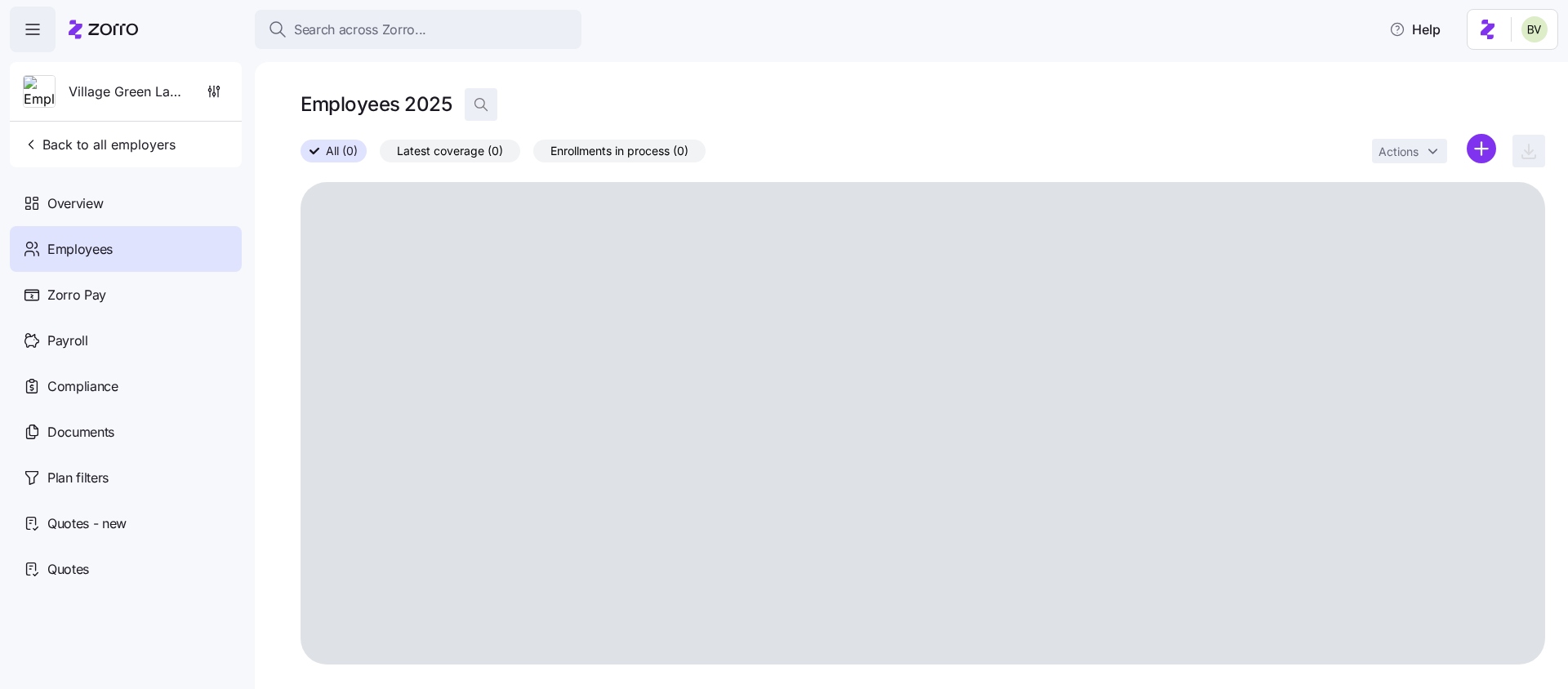
click at [481, 103] on icon "button" at bounding box center [481, 104] width 16 height 16
click at [522, 104] on input at bounding box center [628, 105] width 326 height 26
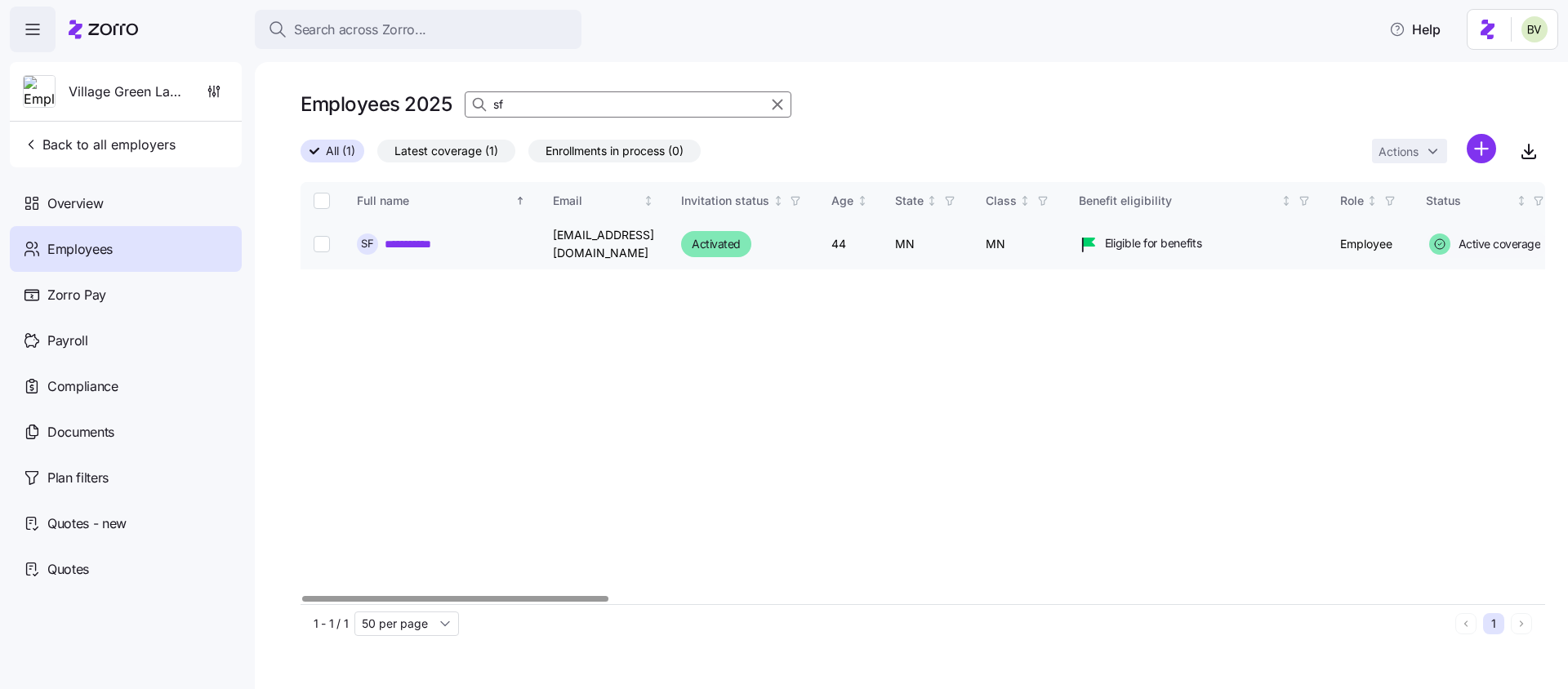
type input "sf"
click at [429, 248] on link "**********" at bounding box center [416, 244] width 64 height 16
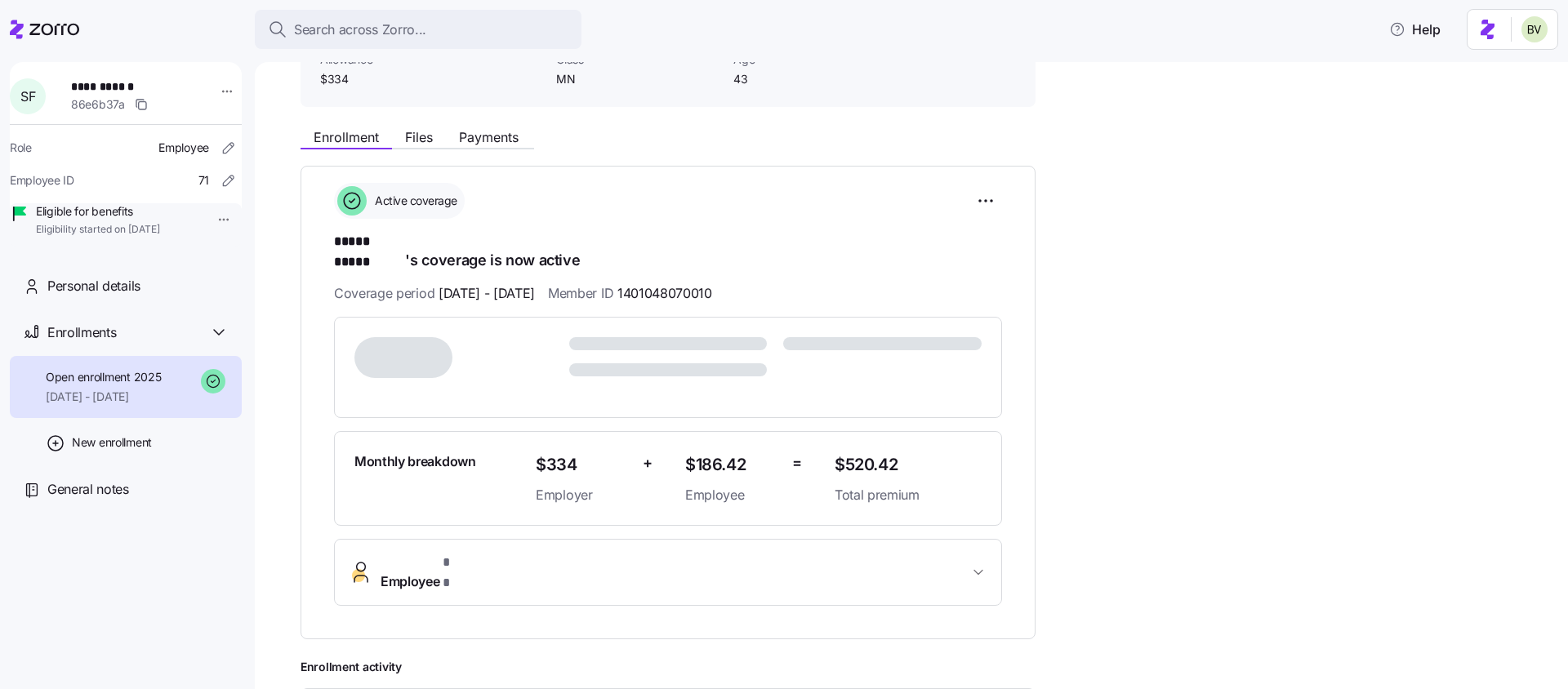
scroll to position [198, 0]
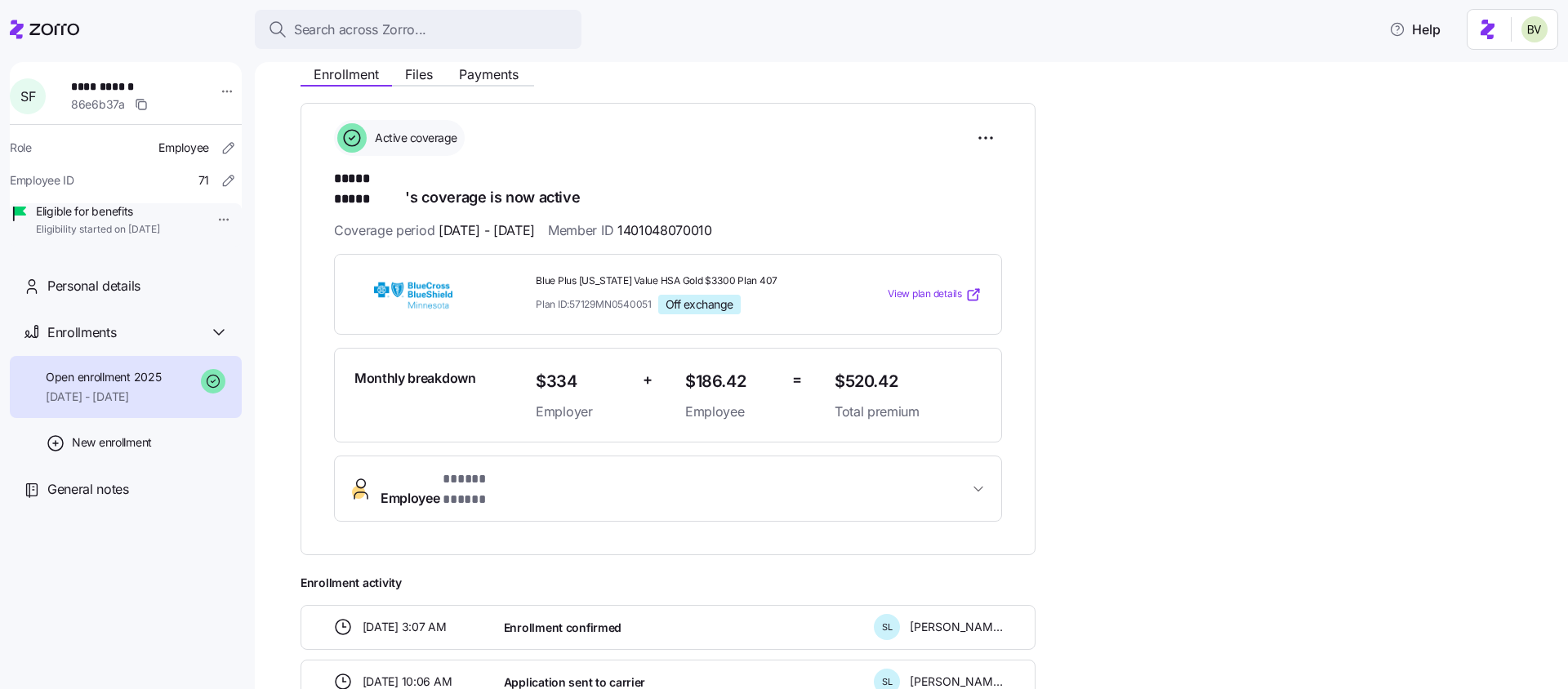
click at [532, 469] on span "Employee * ***** ***** *" at bounding box center [674, 488] width 588 height 39
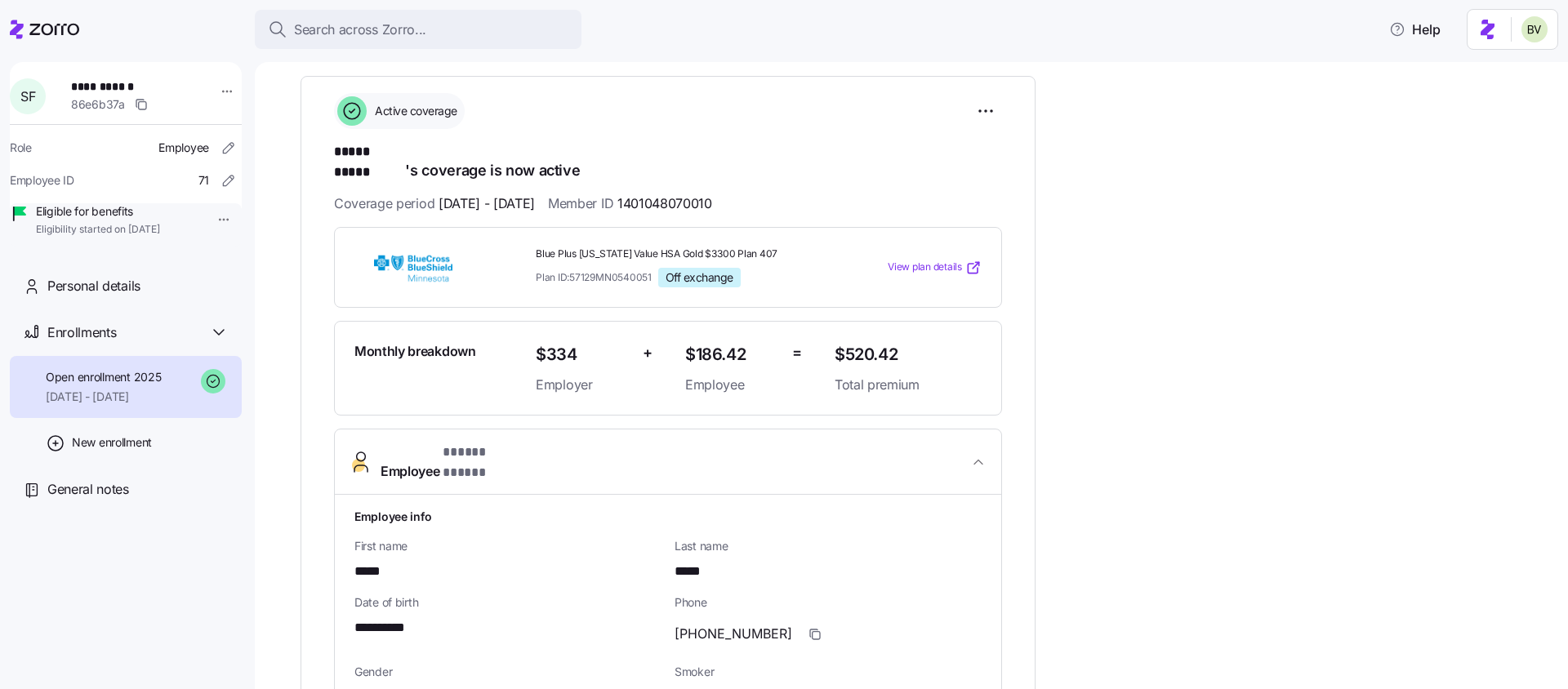
scroll to position [210, 0]
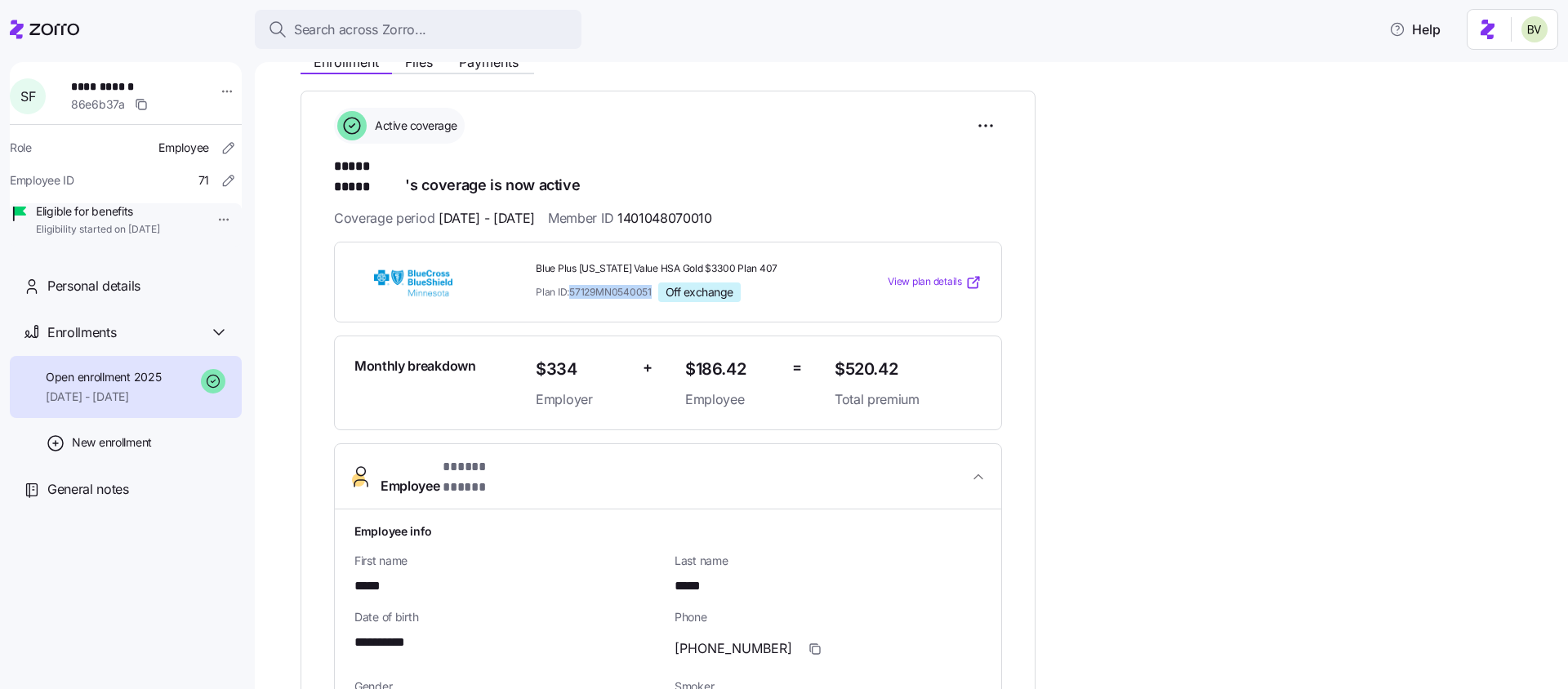
drag, startPoint x: 653, startPoint y: 272, endPoint x: 573, endPoint y: 274, distance: 80.0
click at [573, 285] on span "Plan ID: 57129MN0540051" at bounding box center [594, 292] width 116 height 14
copy span "57129MN0540051"
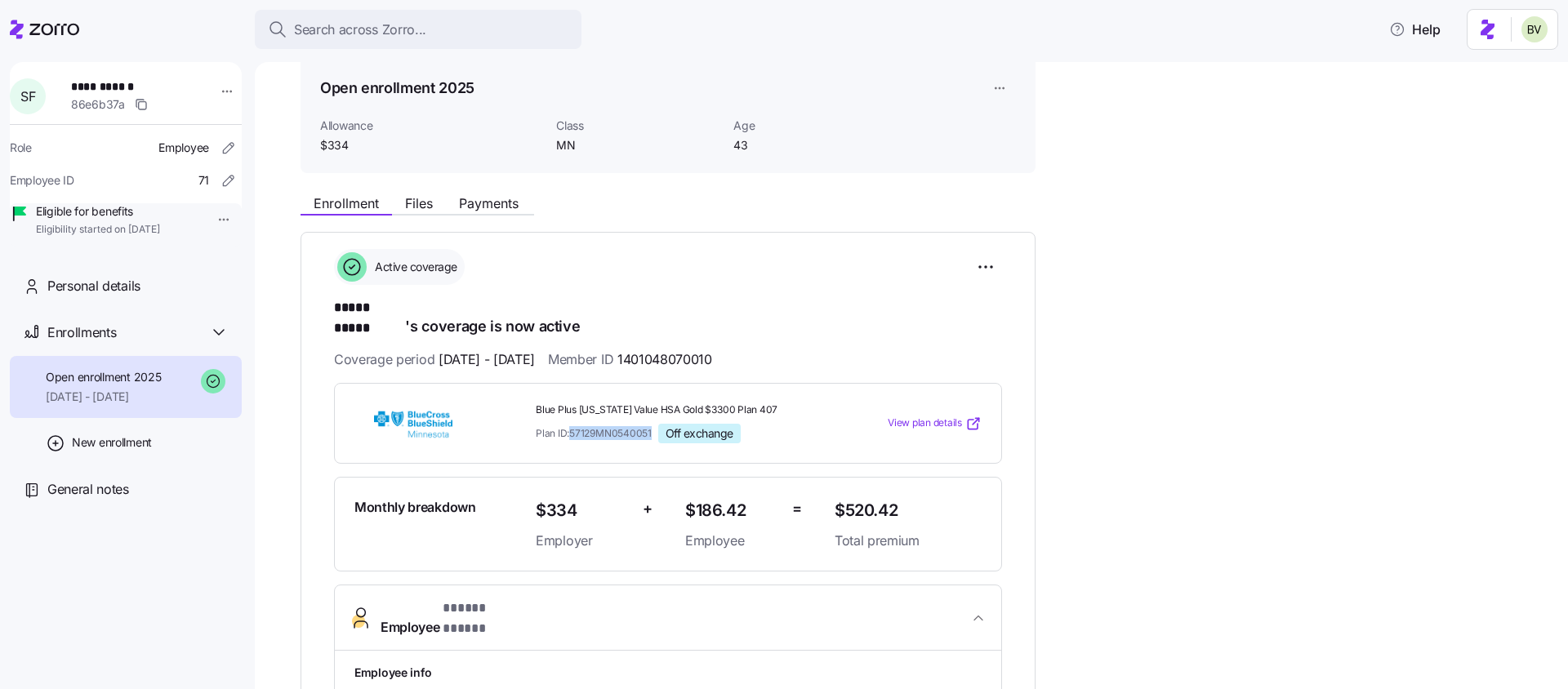
scroll to position [0, 0]
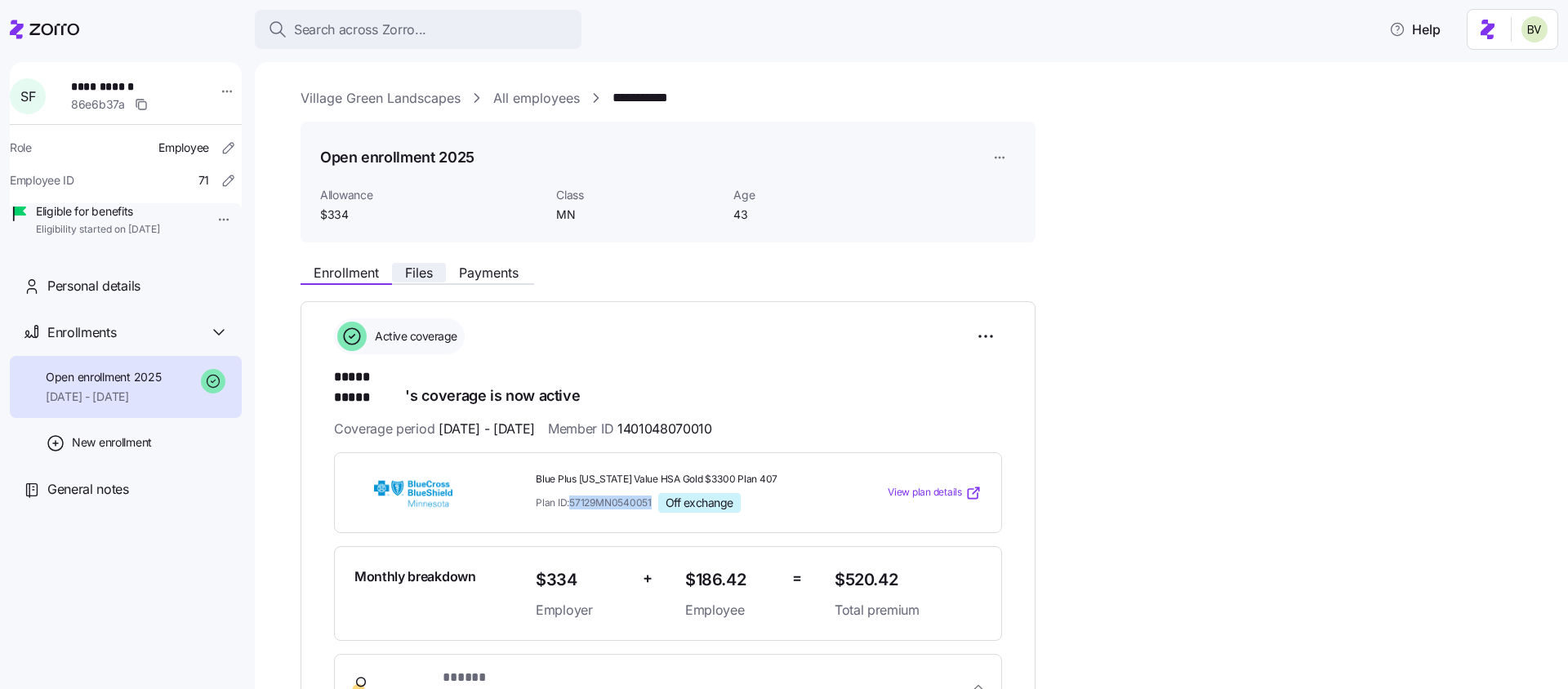
click at [428, 274] on span "Files" at bounding box center [419, 273] width 28 height 13
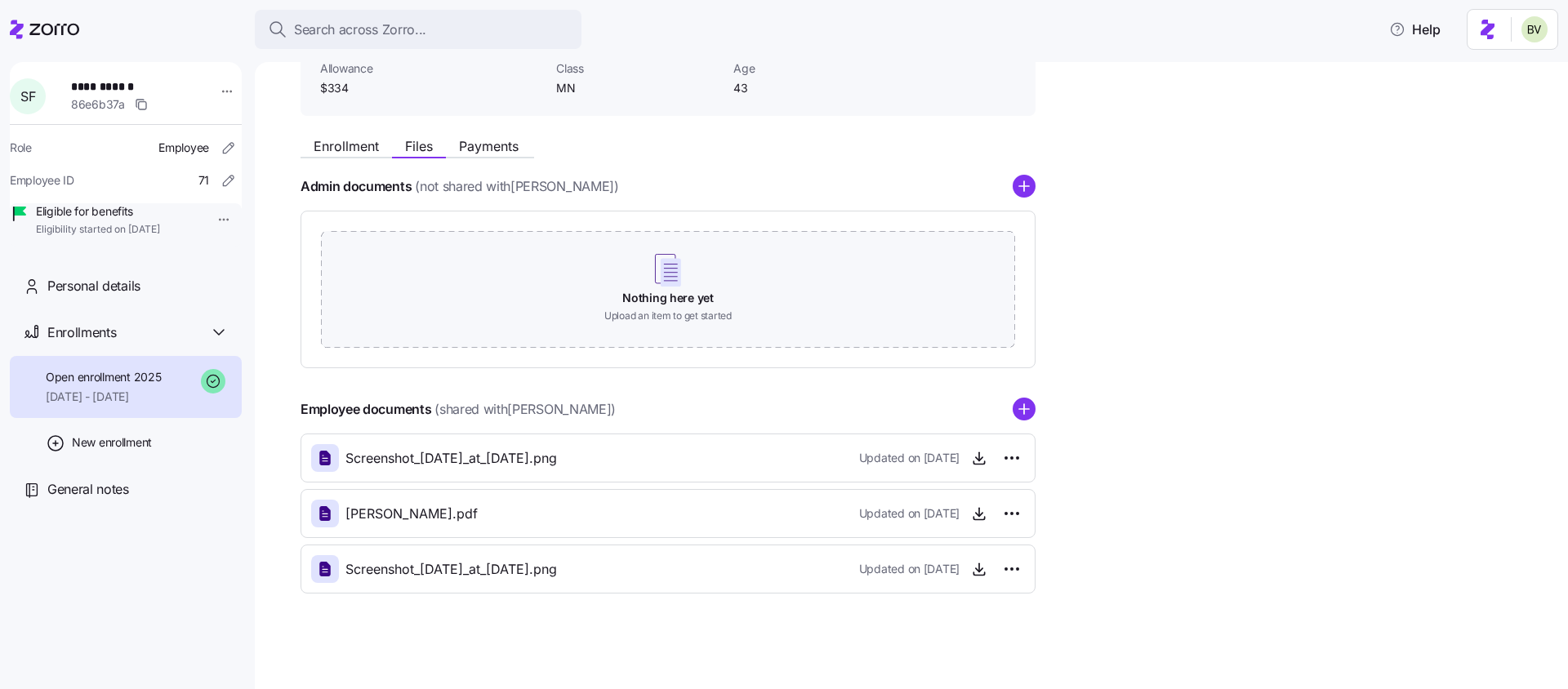
scroll to position [129, 0]
click at [973, 510] on icon "button" at bounding box center [979, 511] width 16 height 16
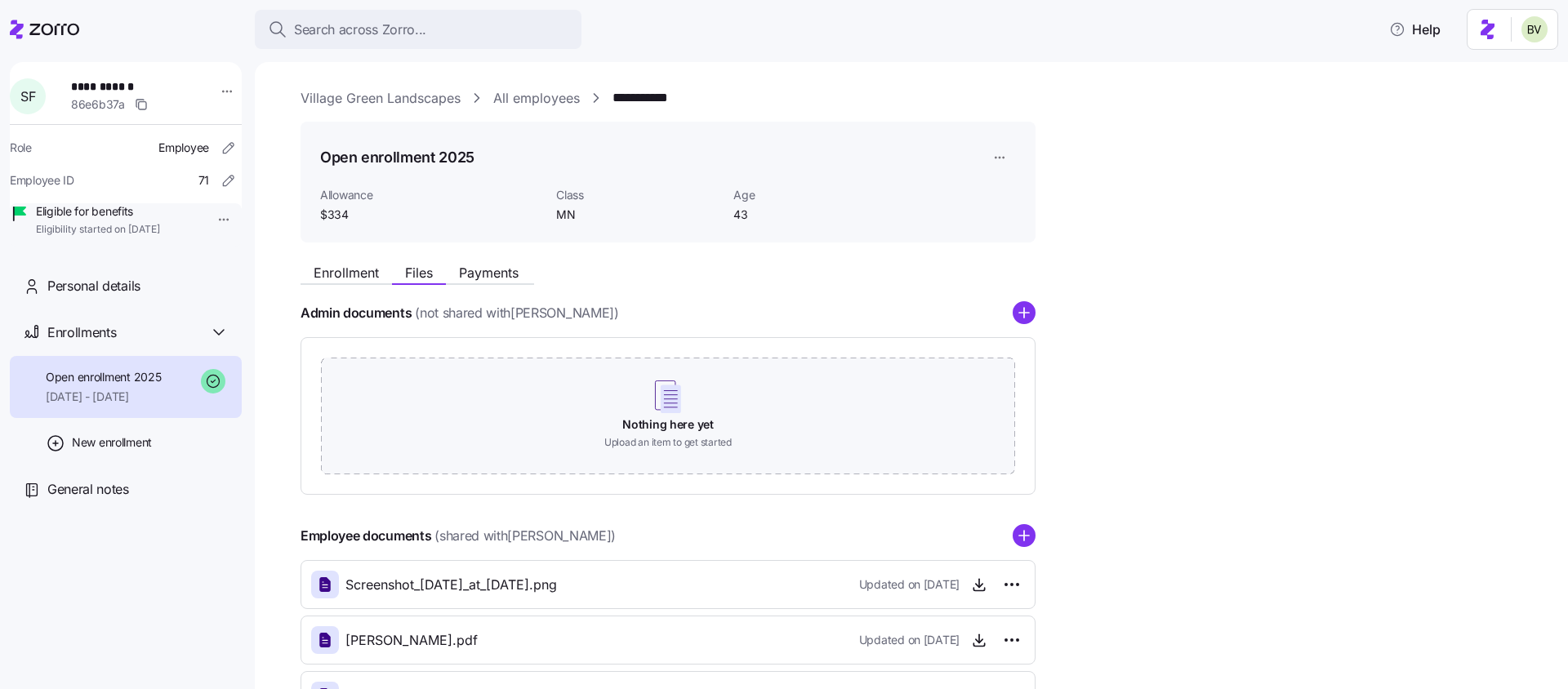
click at [524, 95] on link "All employees" at bounding box center [537, 99] width 87 height 21
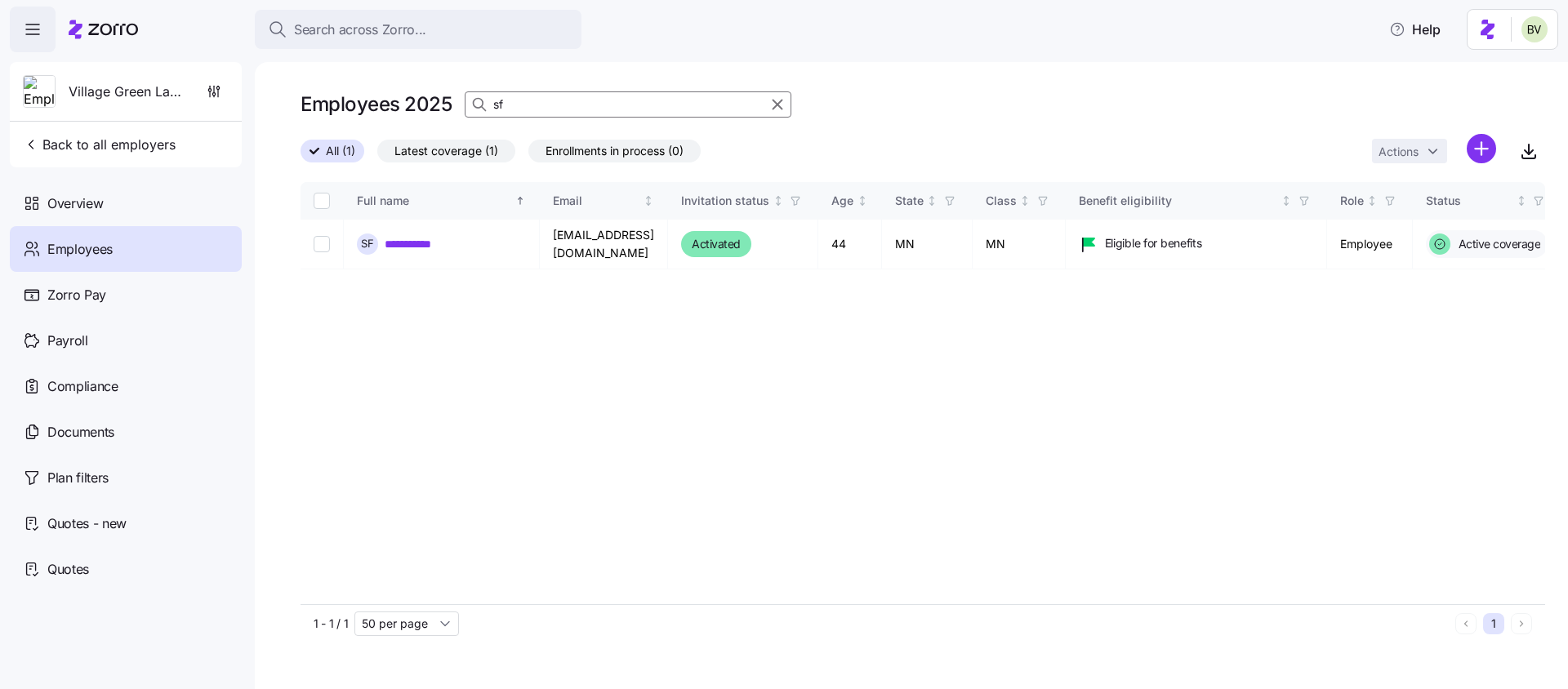
click at [522, 106] on input "sf" at bounding box center [628, 105] width 326 height 26
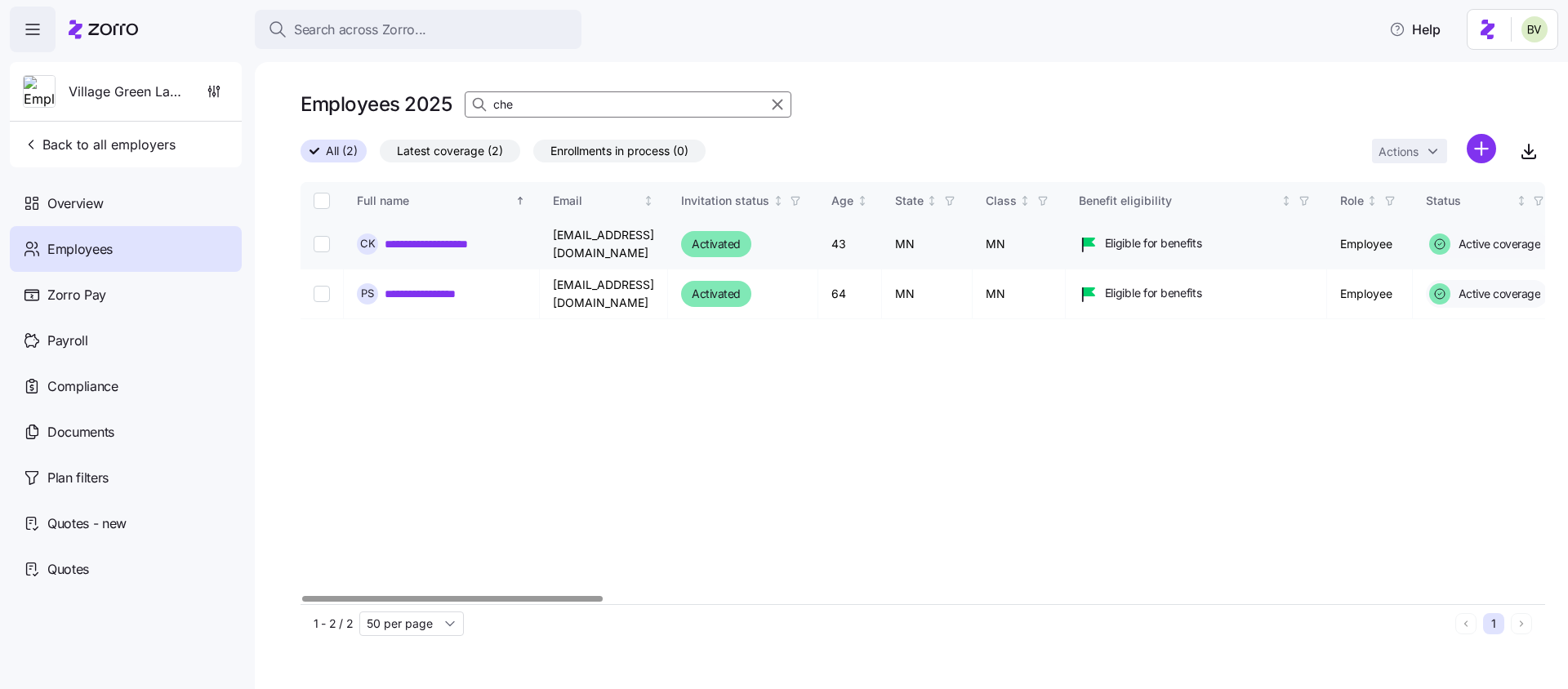
type input "che"
click at [439, 240] on link "**********" at bounding box center [441, 244] width 113 height 16
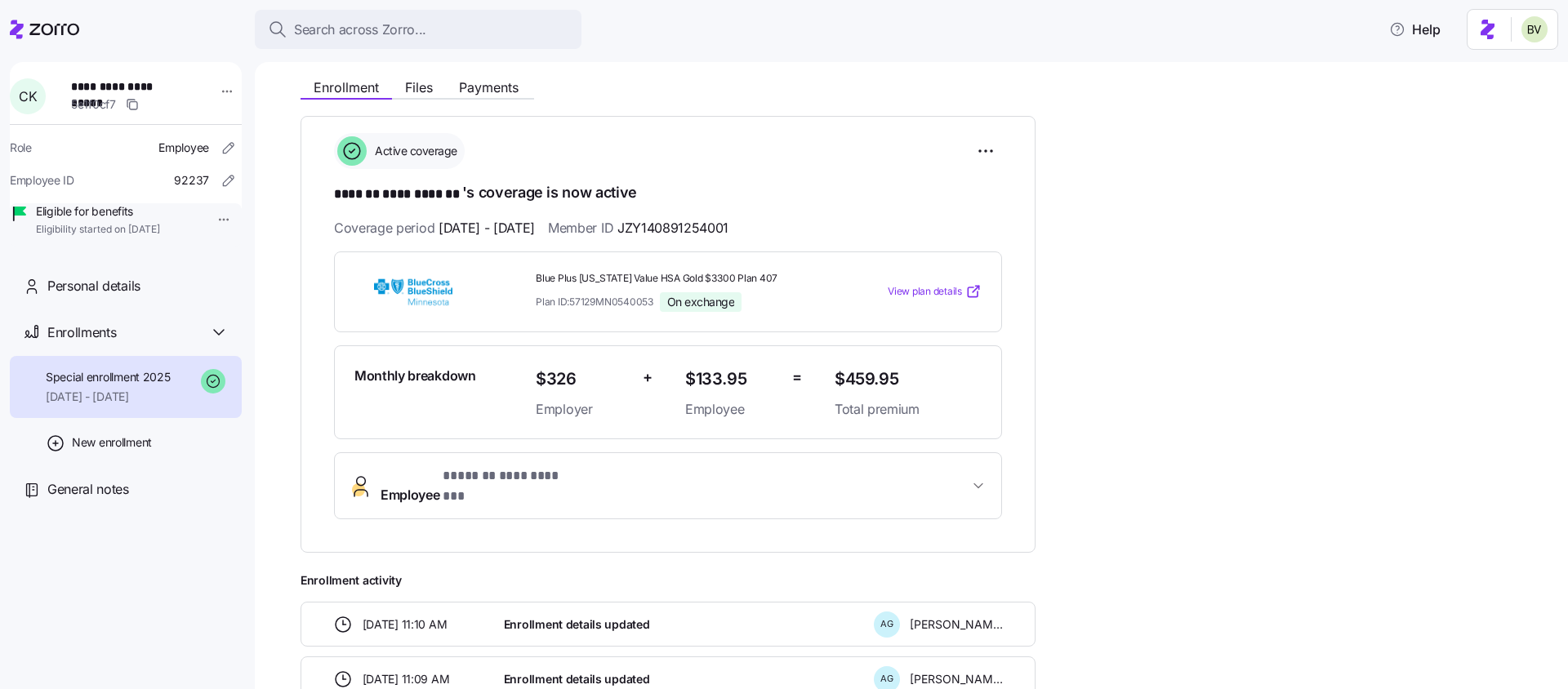
scroll to position [224, 0]
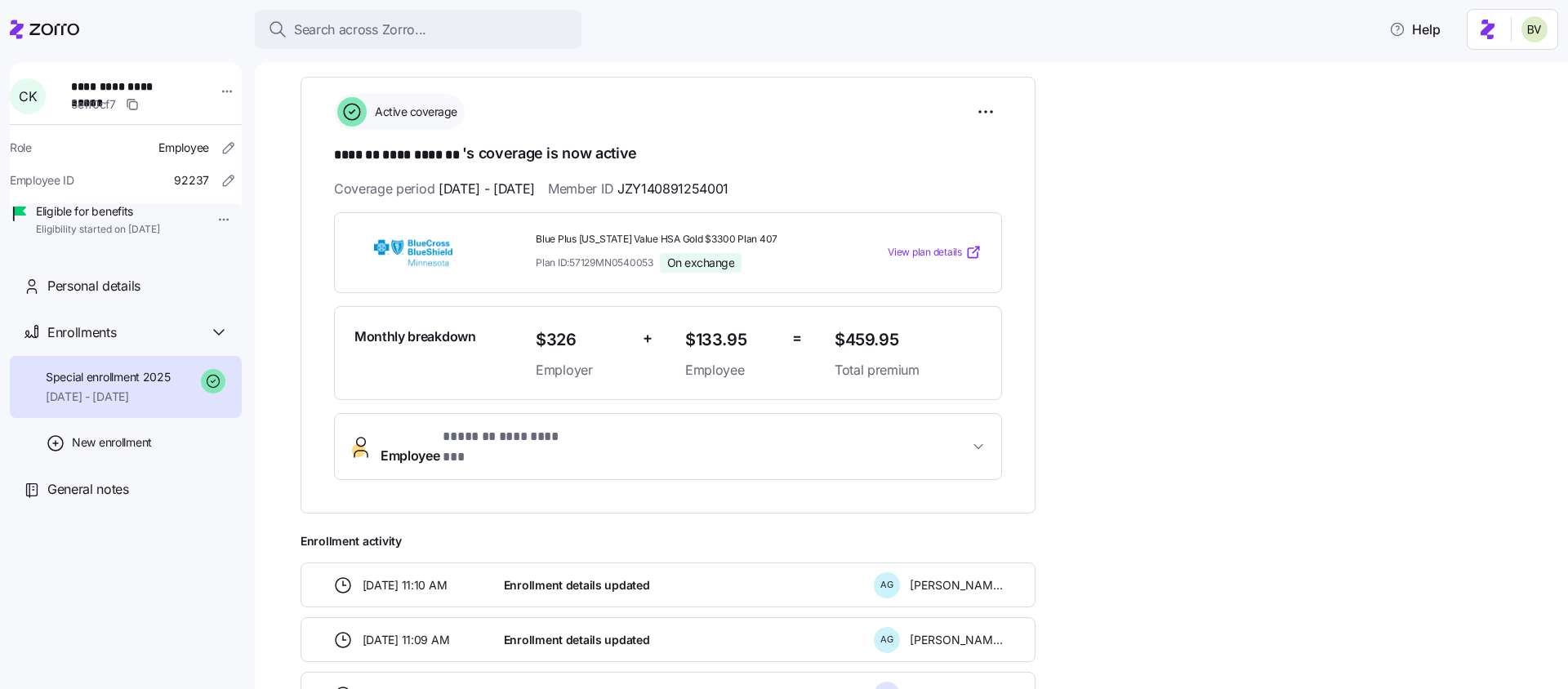
click at [454, 448] on span "**********" at bounding box center [509, 437] width 133 height 21
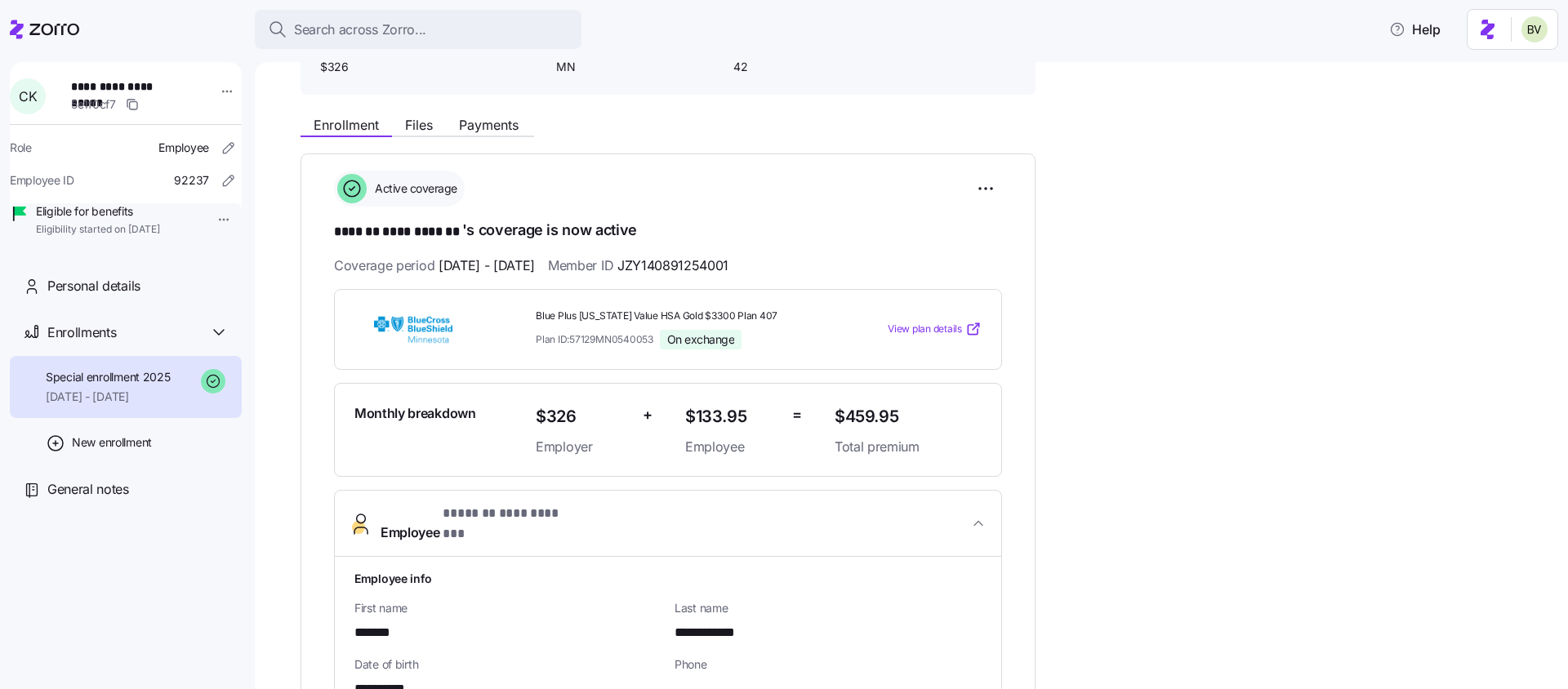
scroll to position [0, 0]
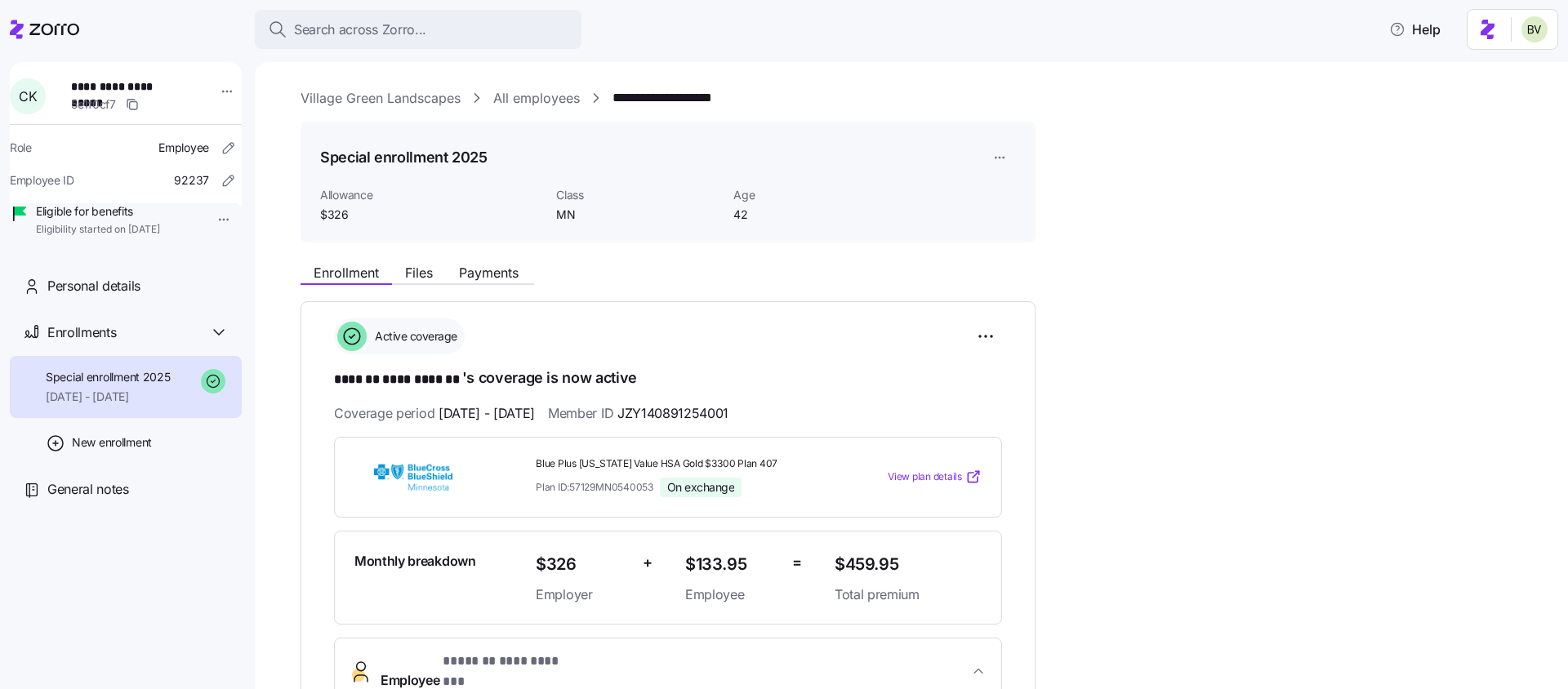
click at [389, 95] on link "Village Green Landscapes" at bounding box center [380, 99] width 160 height 21
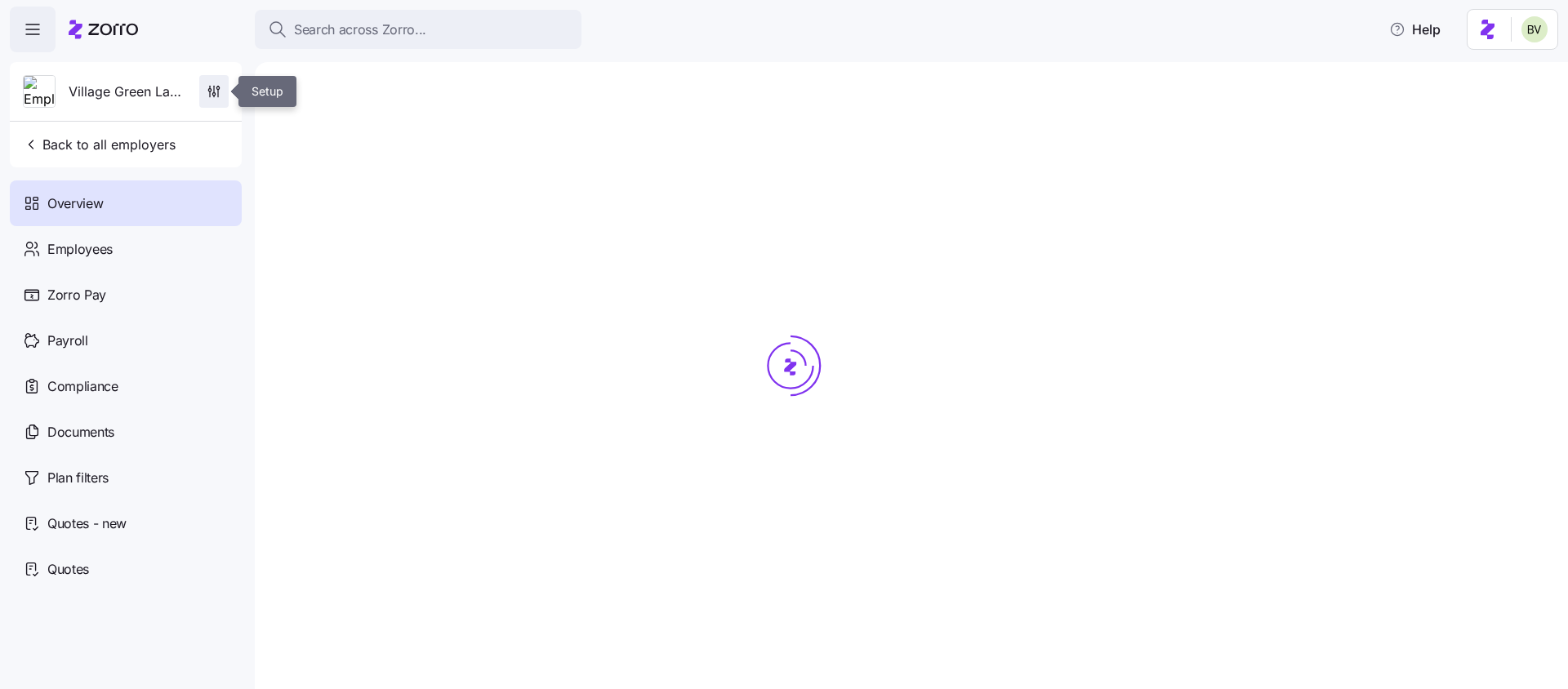
click at [217, 84] on icon "button" at bounding box center [214, 91] width 16 height 16
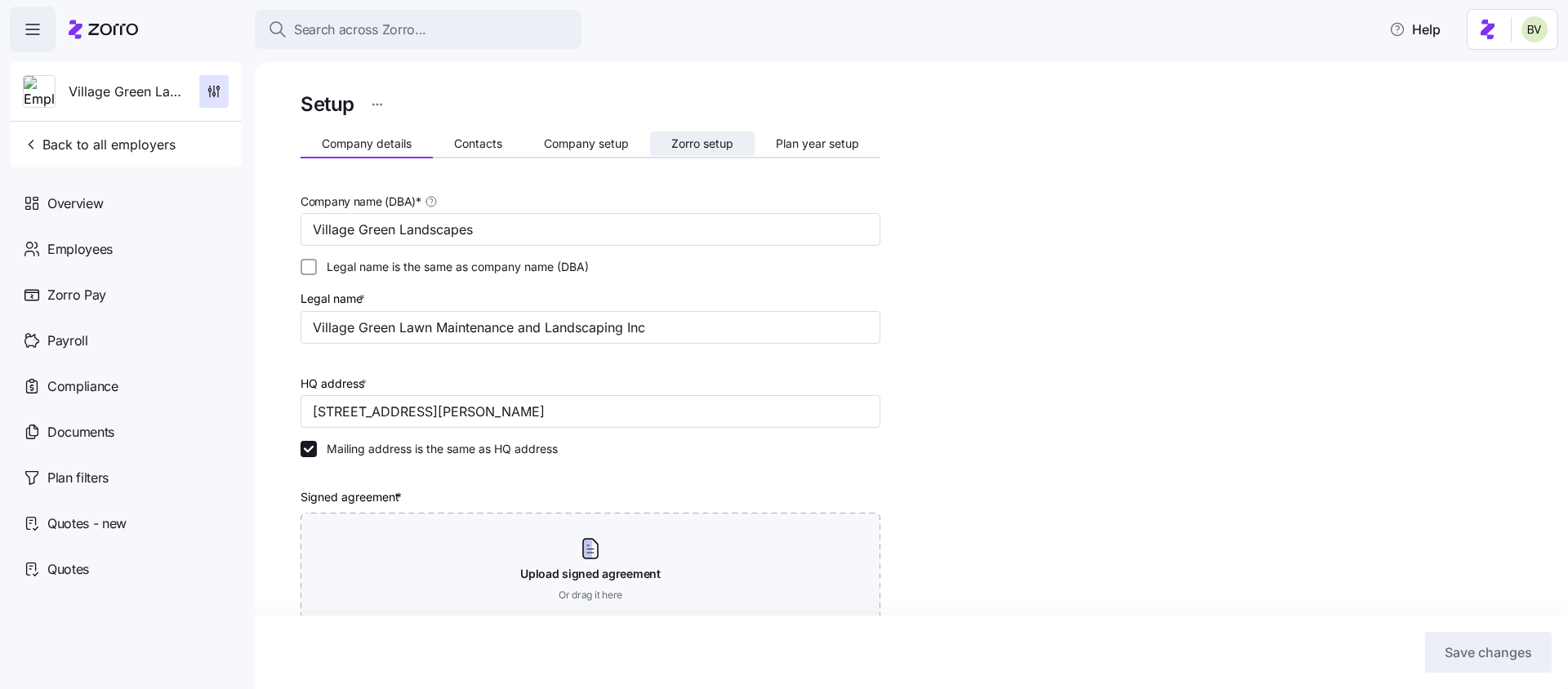
click at [741, 138] on button "Zorro setup" at bounding box center [702, 144] width 105 height 24
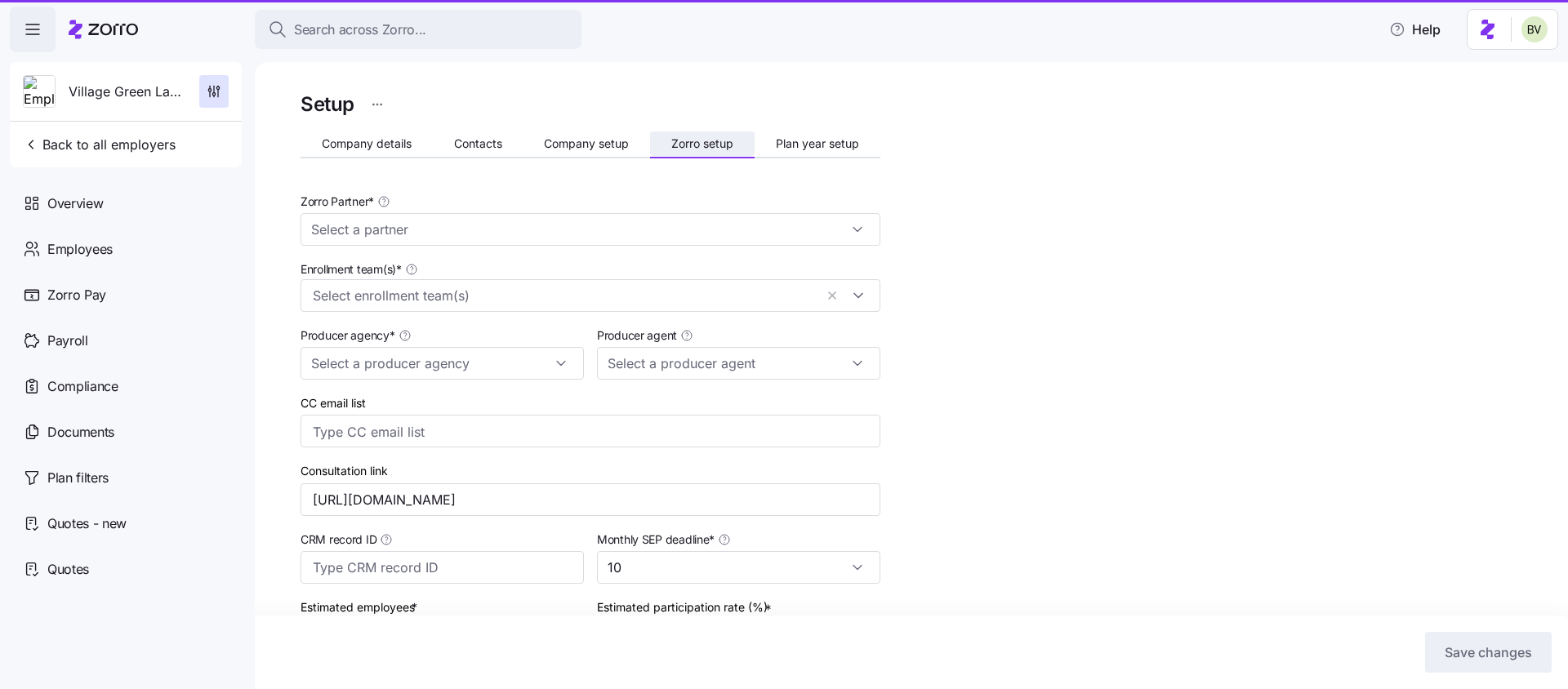
type input "Zorro"
type input "Alera Group"
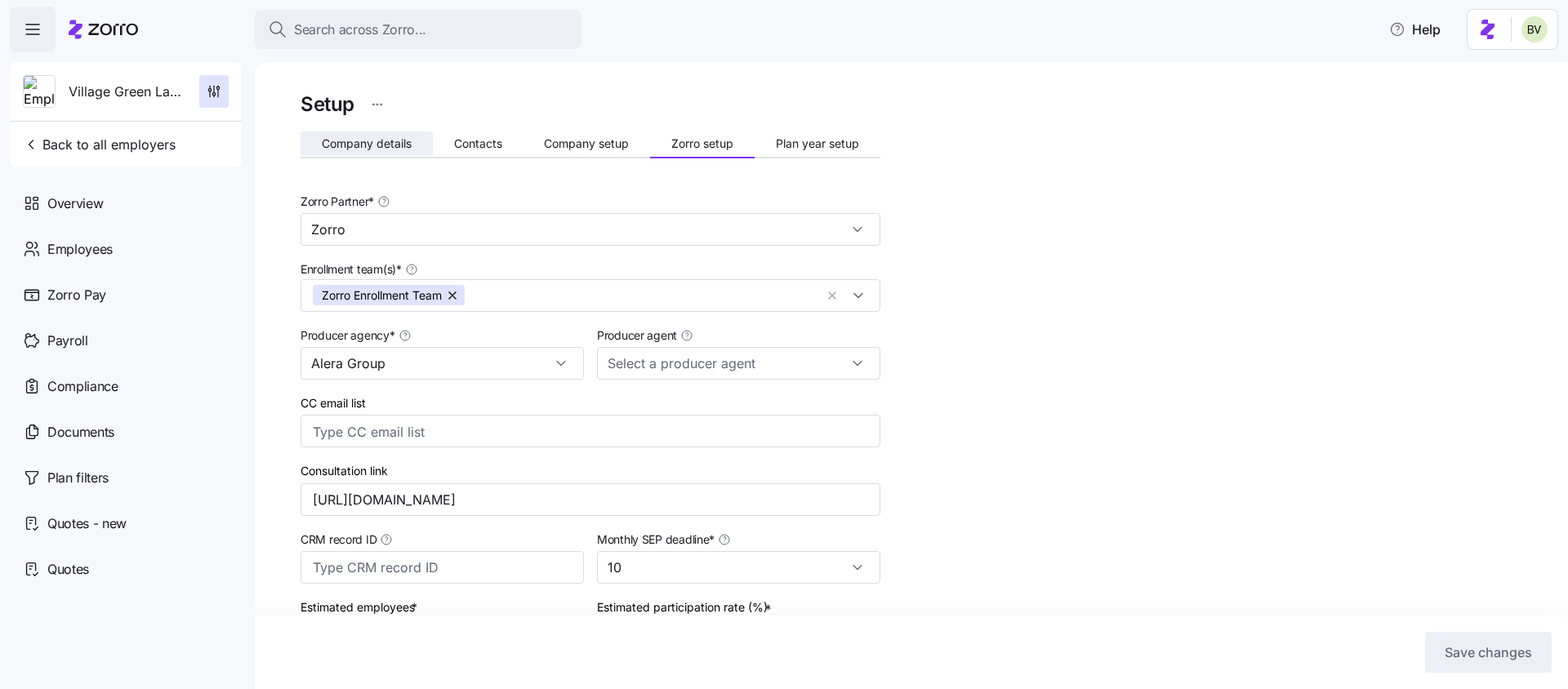
click at [377, 140] on span "Company details" at bounding box center [367, 143] width 90 height 11
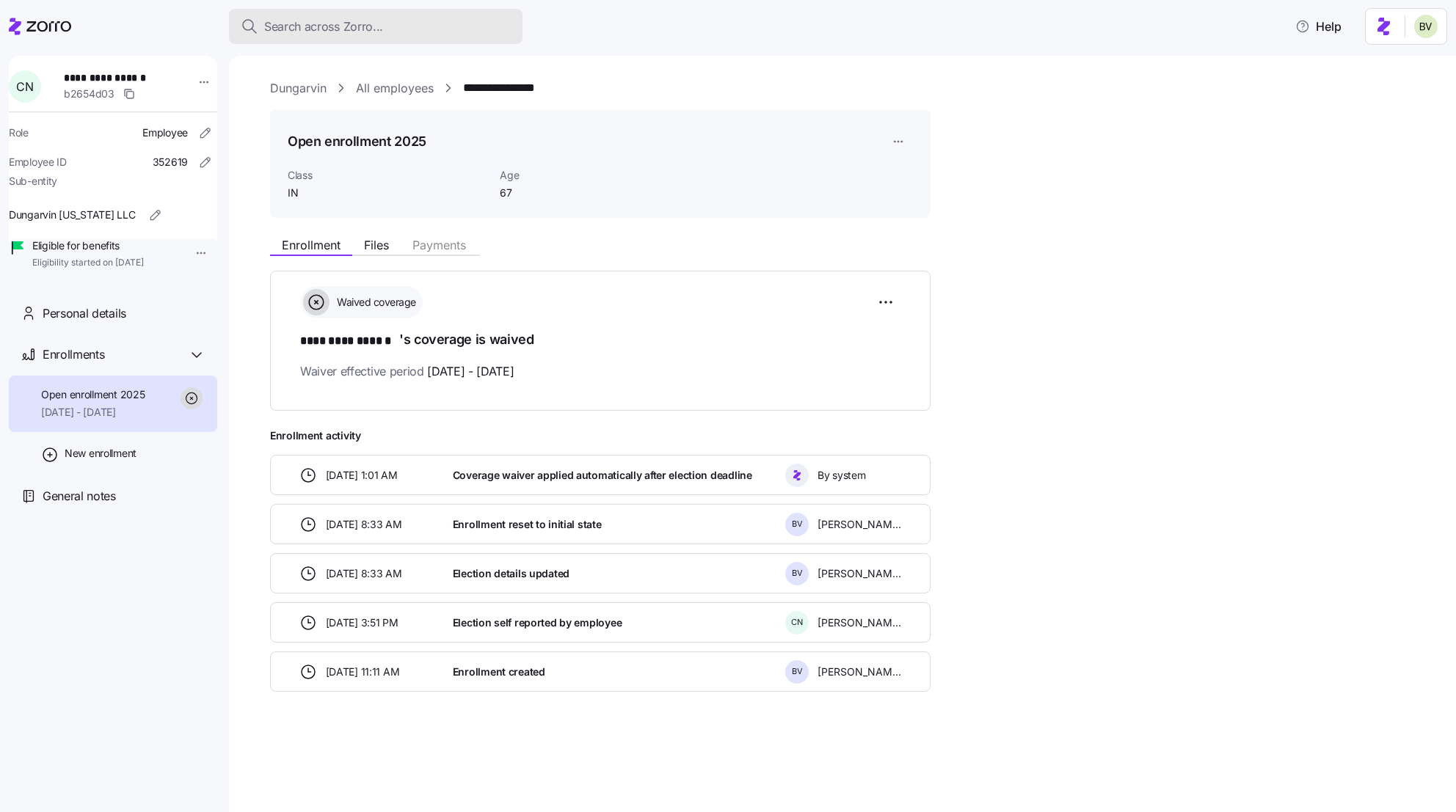
click at [356, 34] on span "Search across Zorro..." at bounding box center [324, 27] width 119 height 19
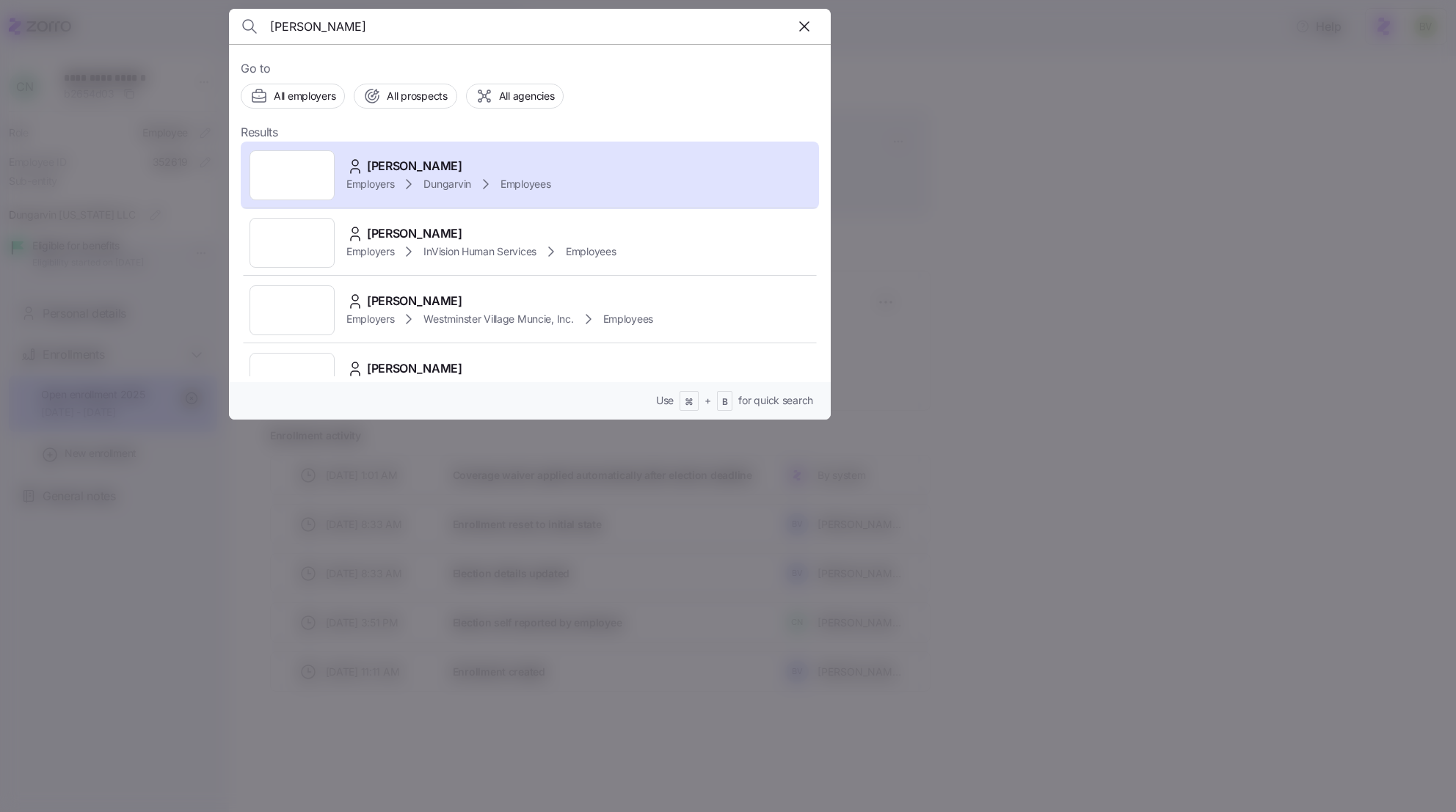
click at [337, 37] on input "[PERSON_NAME]" at bounding box center [458, 26] width 376 height 35
type input "village green"
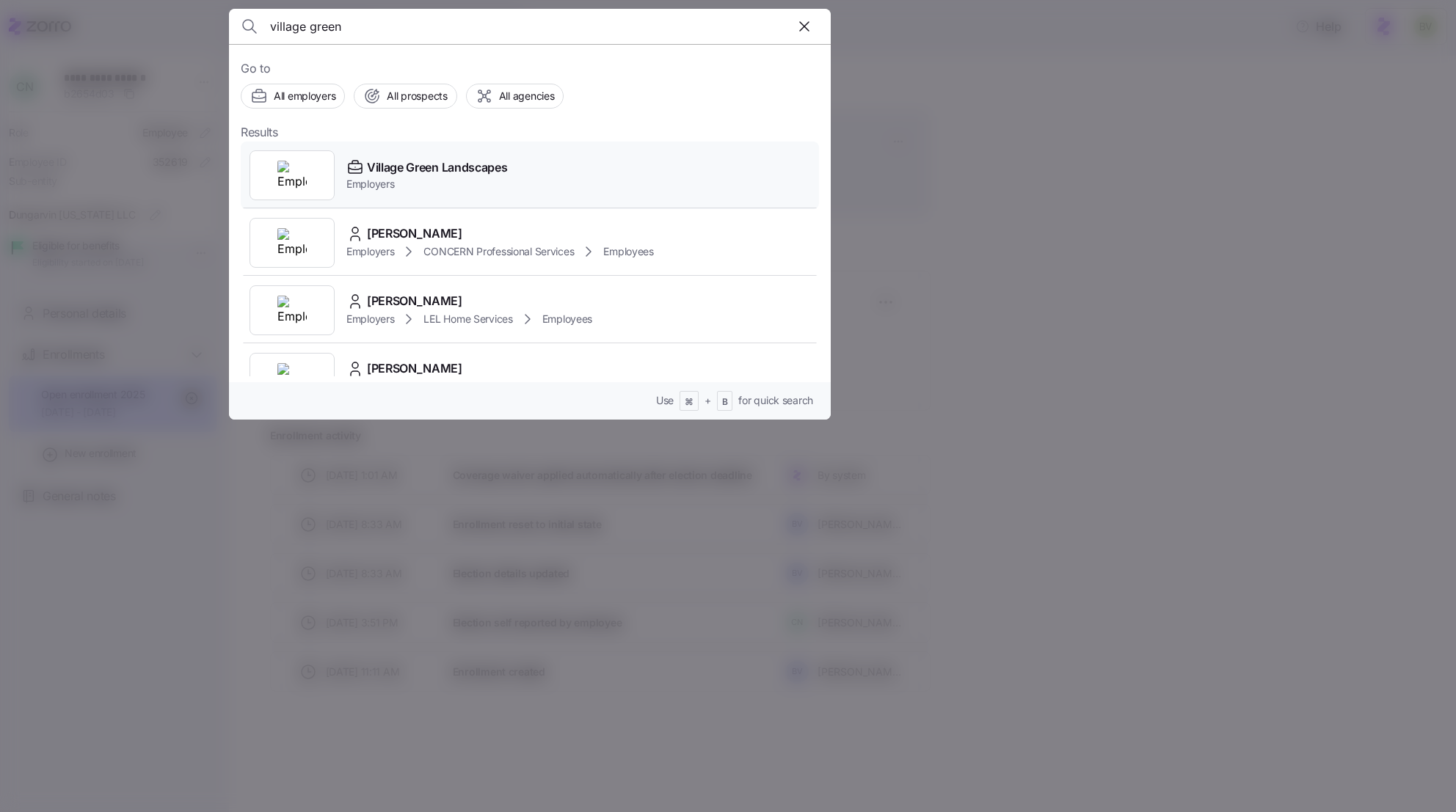
click at [286, 194] on div at bounding box center [292, 175] width 85 height 50
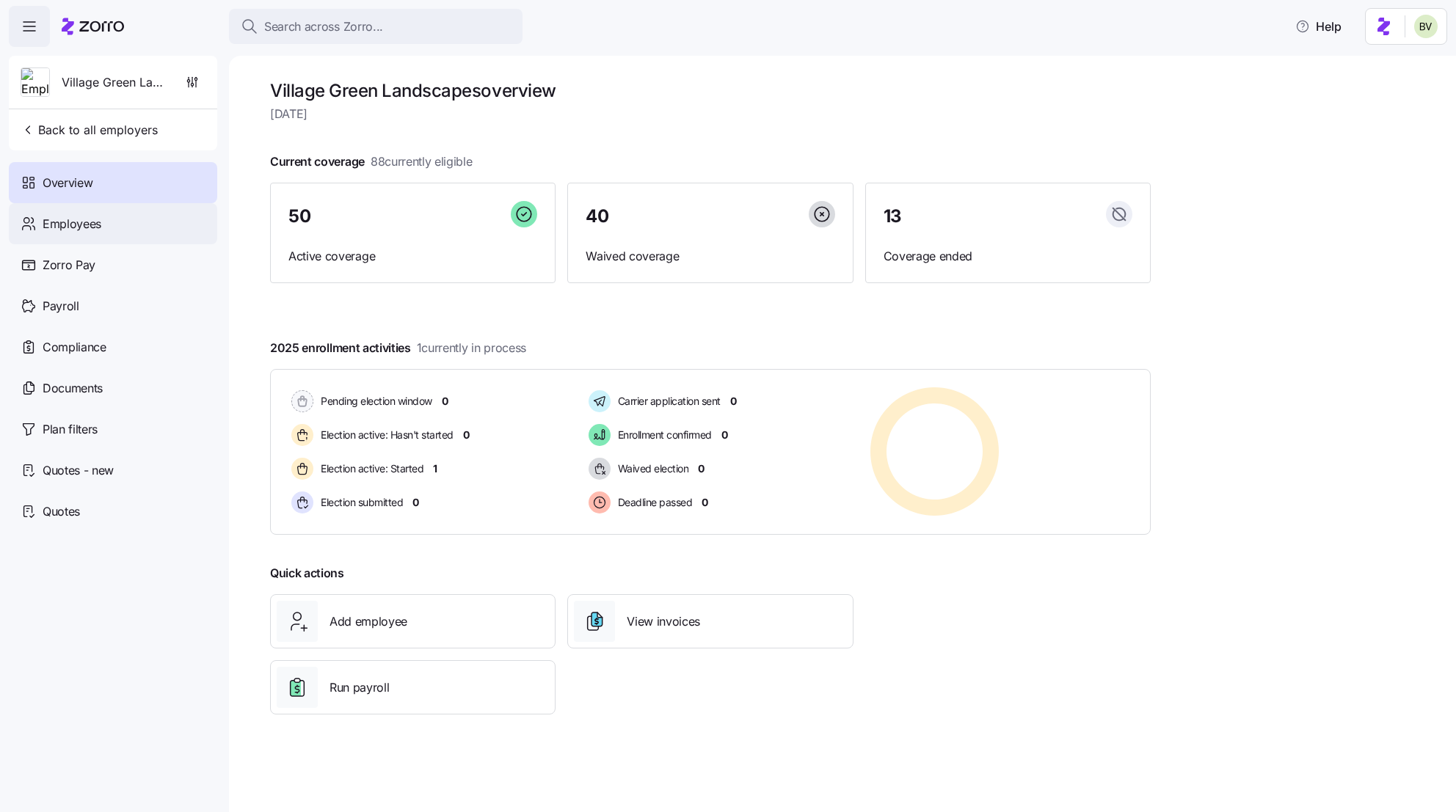
click at [120, 230] on div "Employees" at bounding box center [113, 223] width 209 height 41
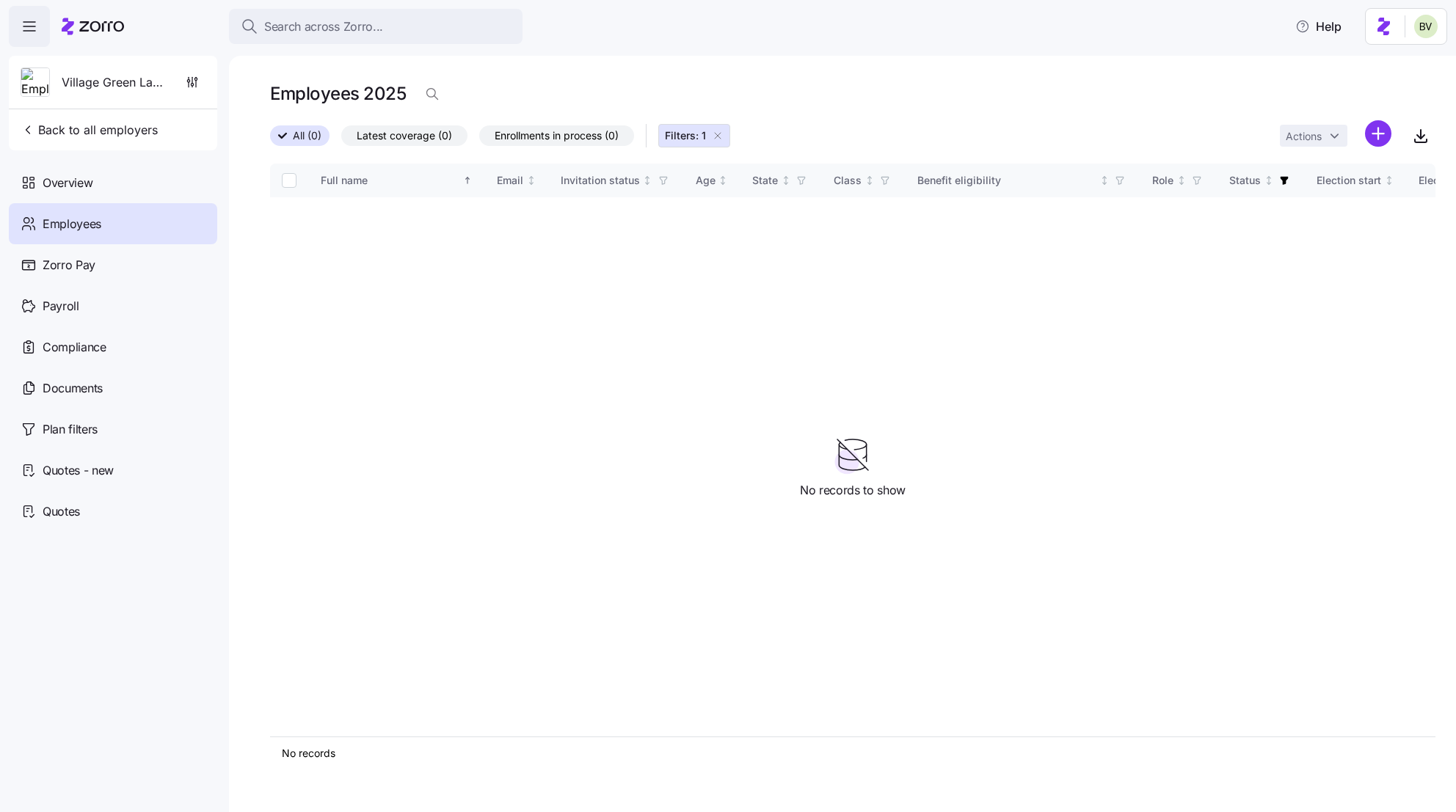
click at [723, 136] on icon "button" at bounding box center [717, 135] width 12 height 12
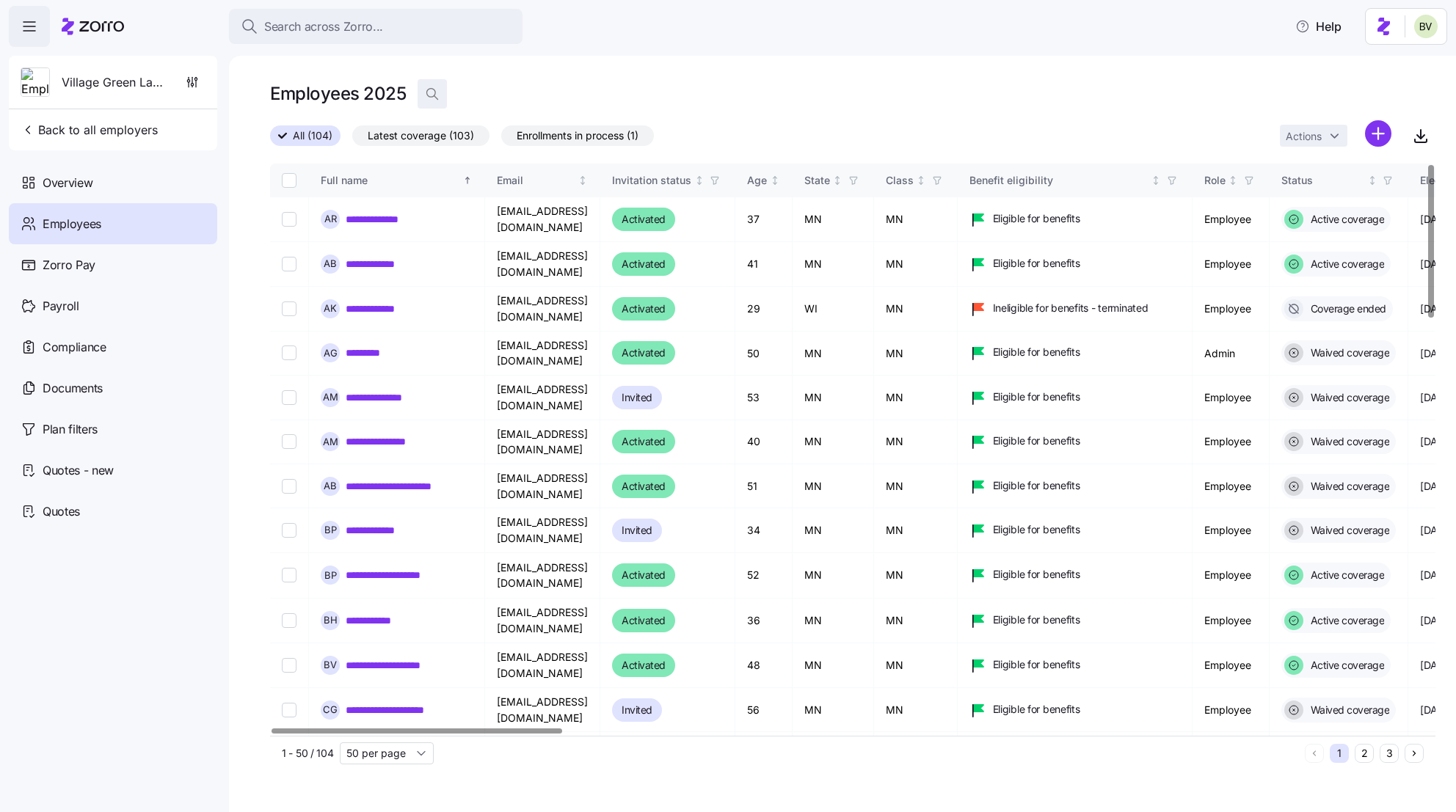
click at [434, 101] on span "button" at bounding box center [433, 94] width 28 height 28
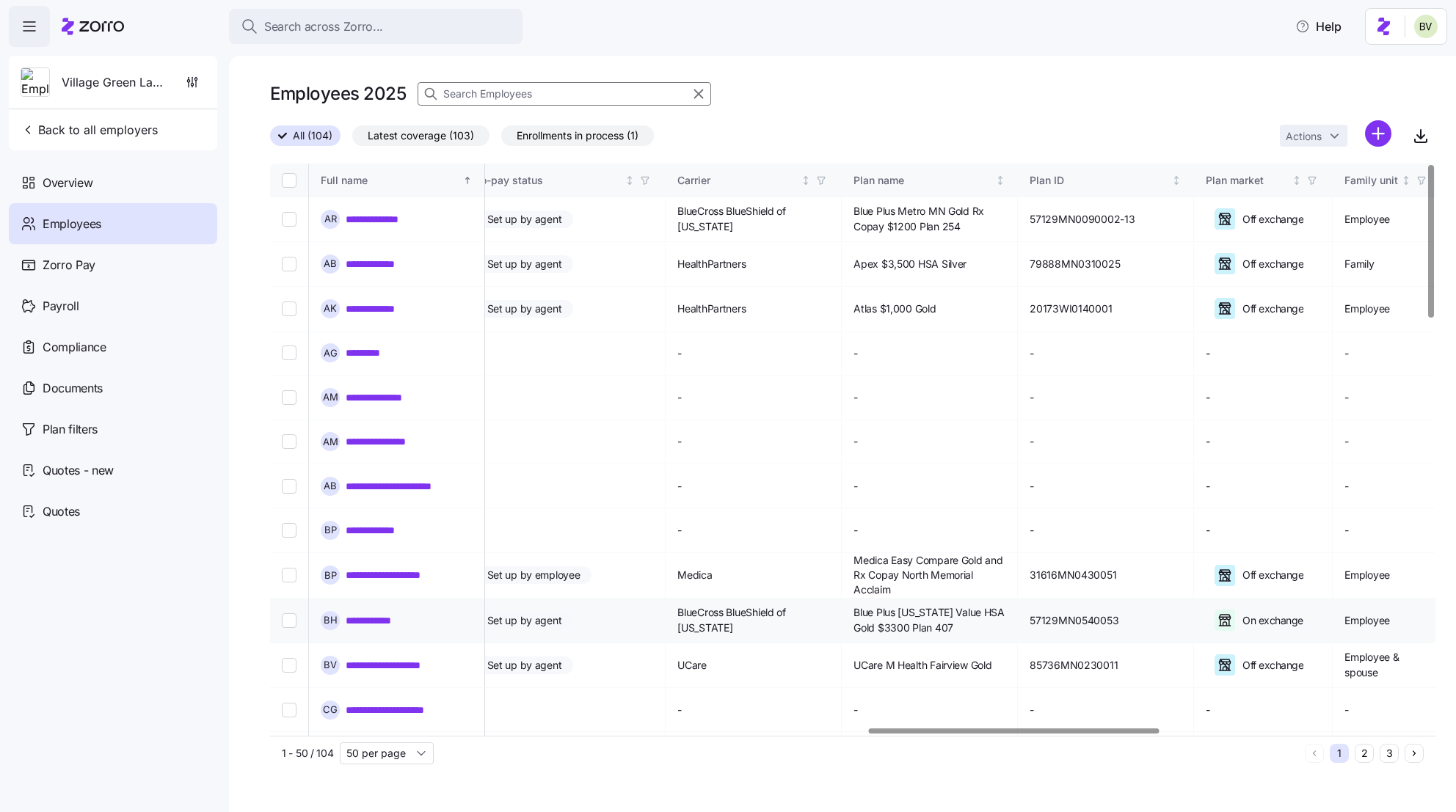
scroll to position [0, 2424]
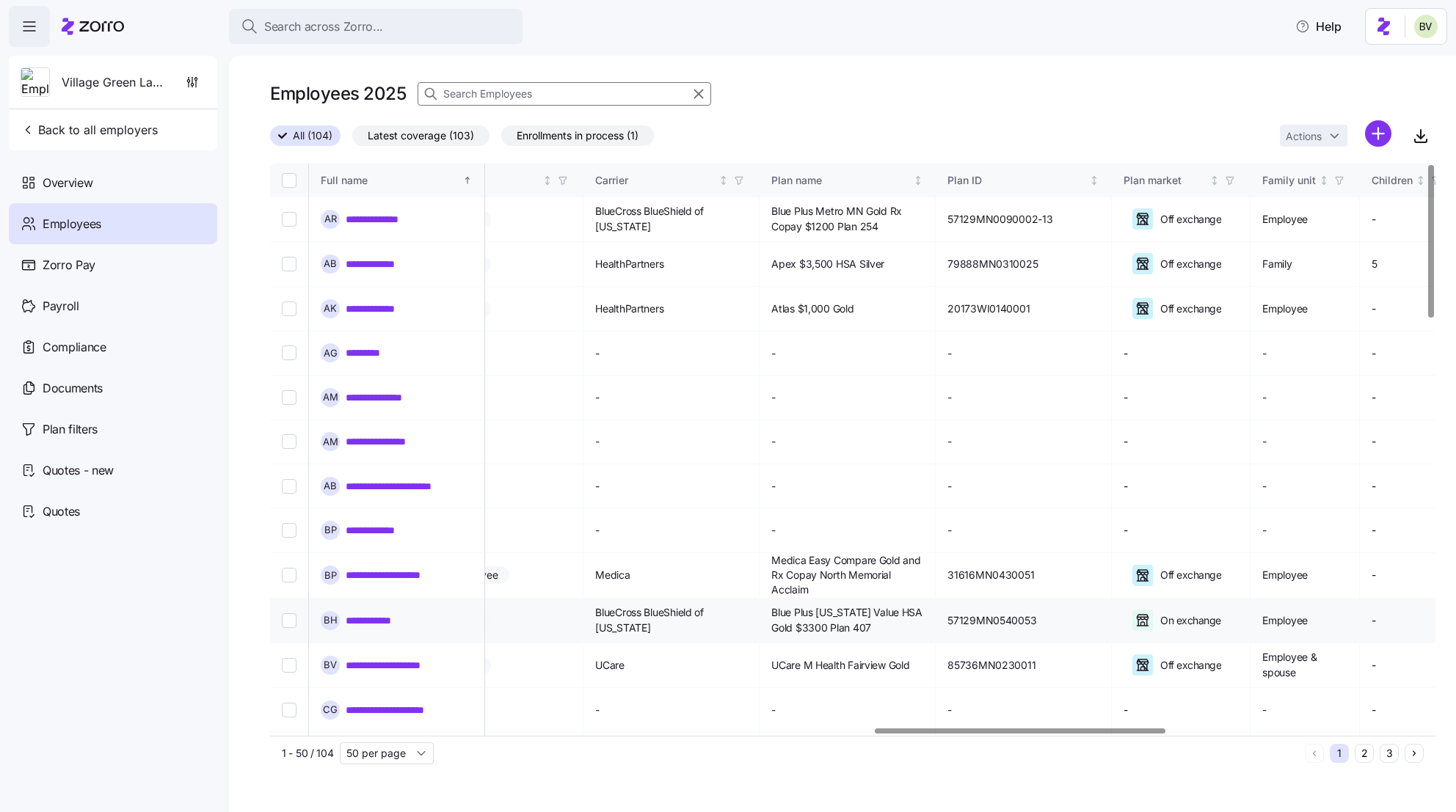
click at [380, 614] on link "**********" at bounding box center [376, 621] width 61 height 15
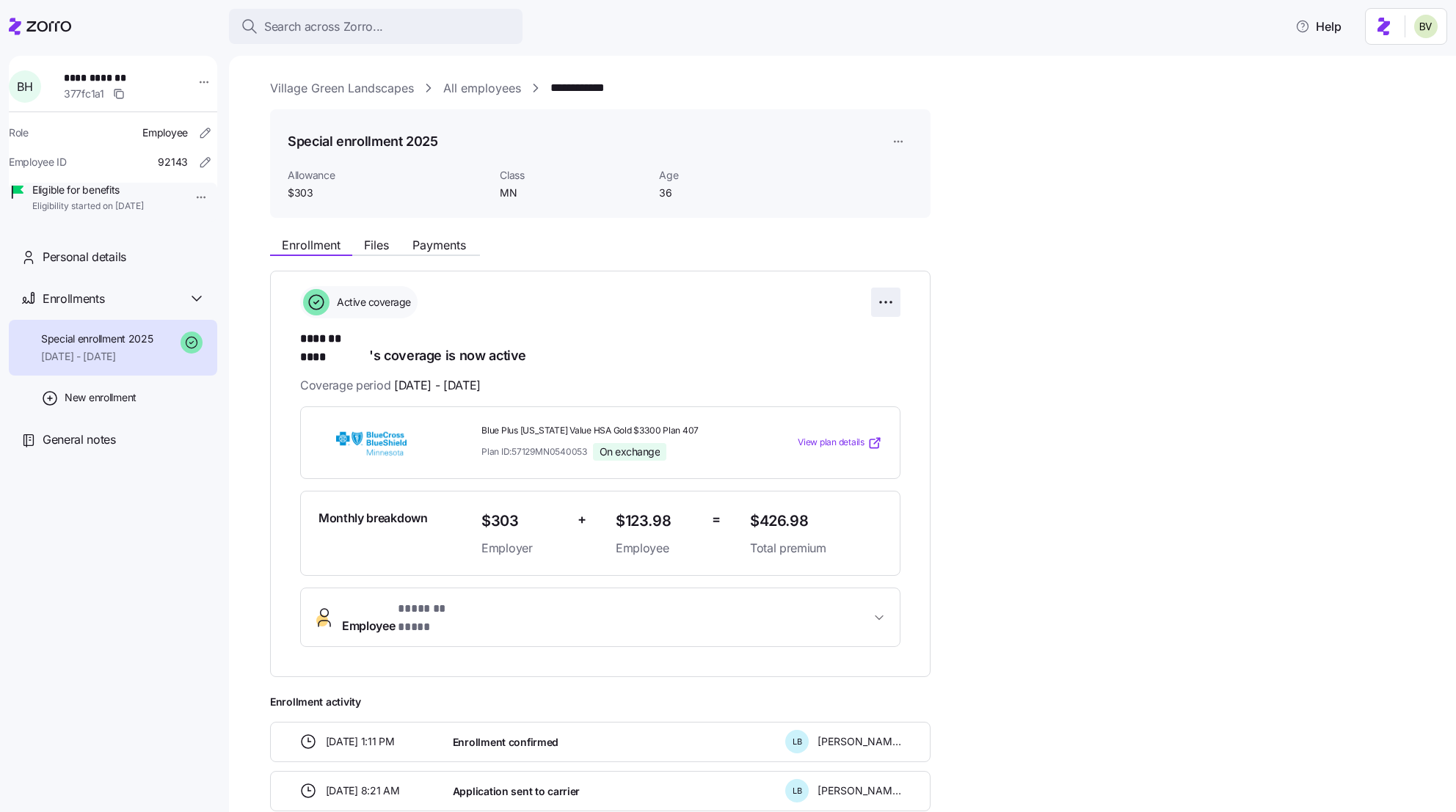
click at [880, 302] on html "**********" at bounding box center [728, 401] width 1456 height 803
click at [641, 294] on html "**********" at bounding box center [728, 401] width 1456 height 803
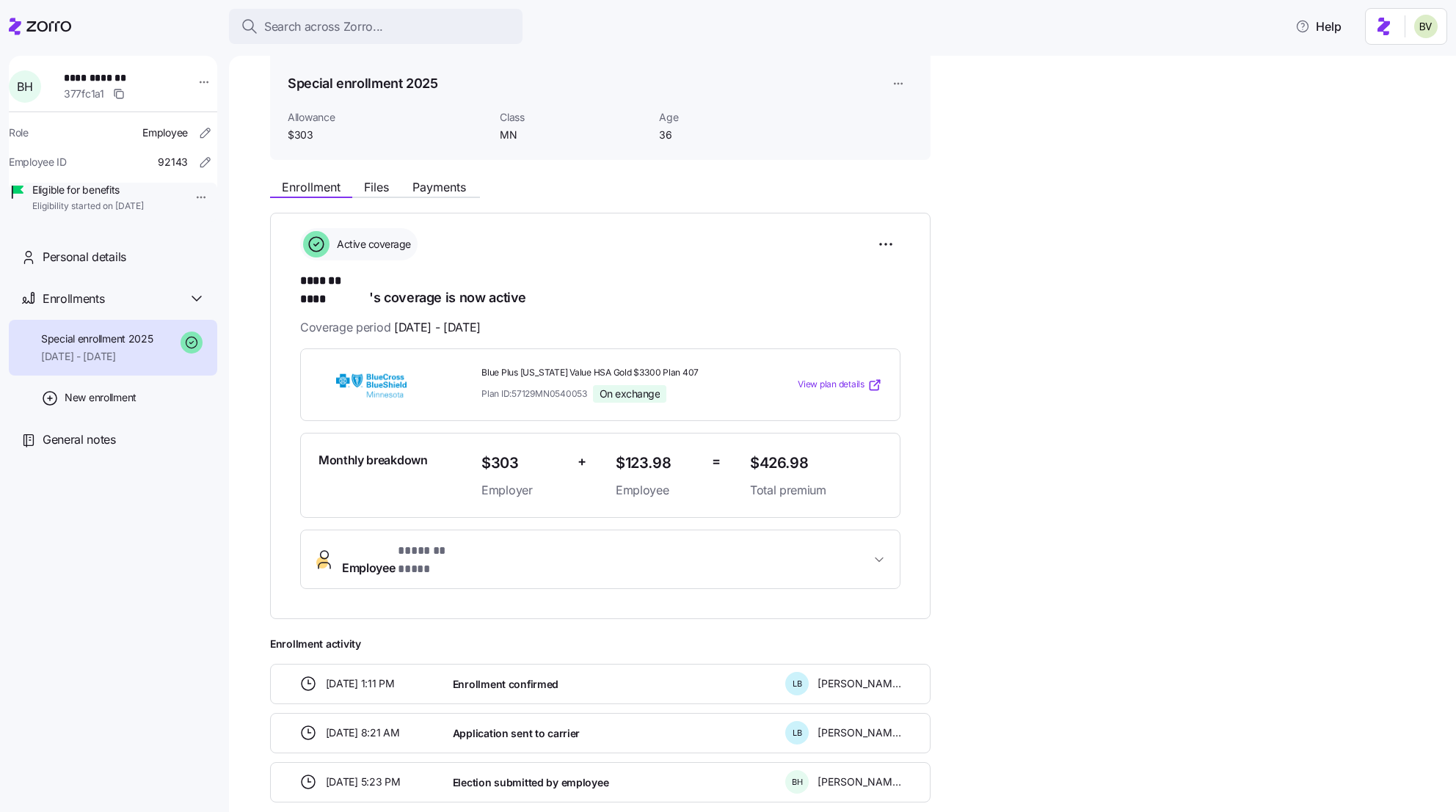
scroll to position [109, 0]
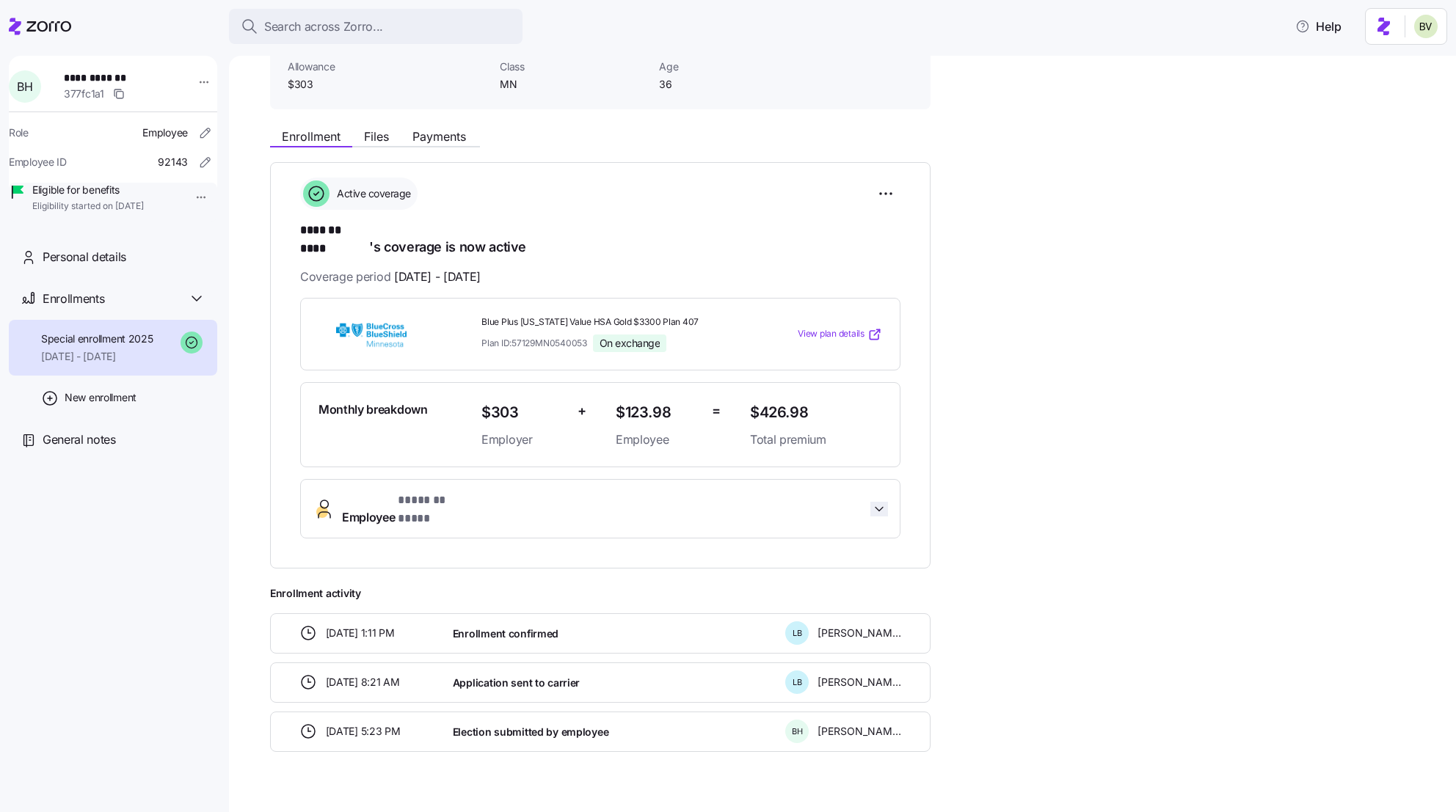
click at [872, 502] on icon "button" at bounding box center [879, 509] width 15 height 15
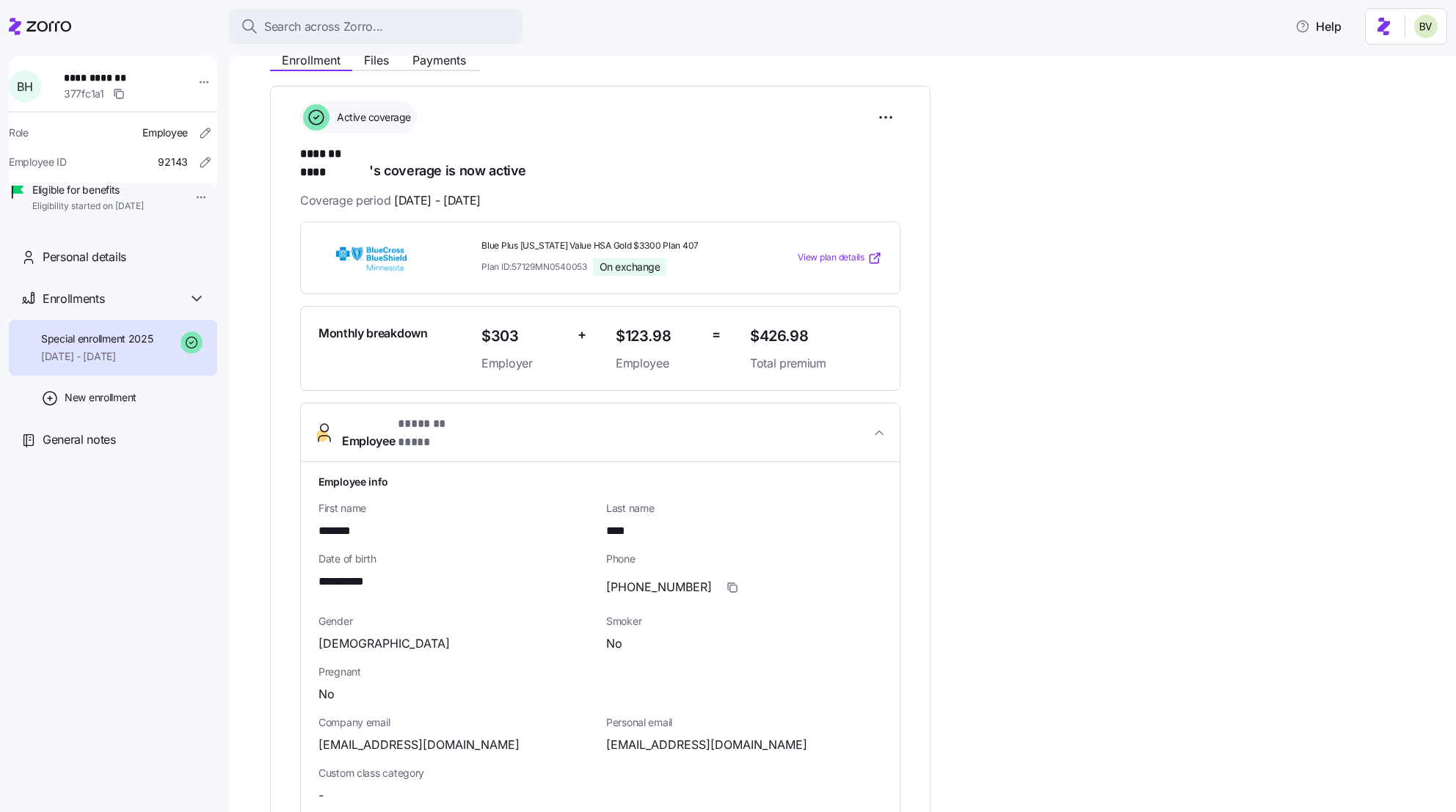
scroll to position [140, 0]
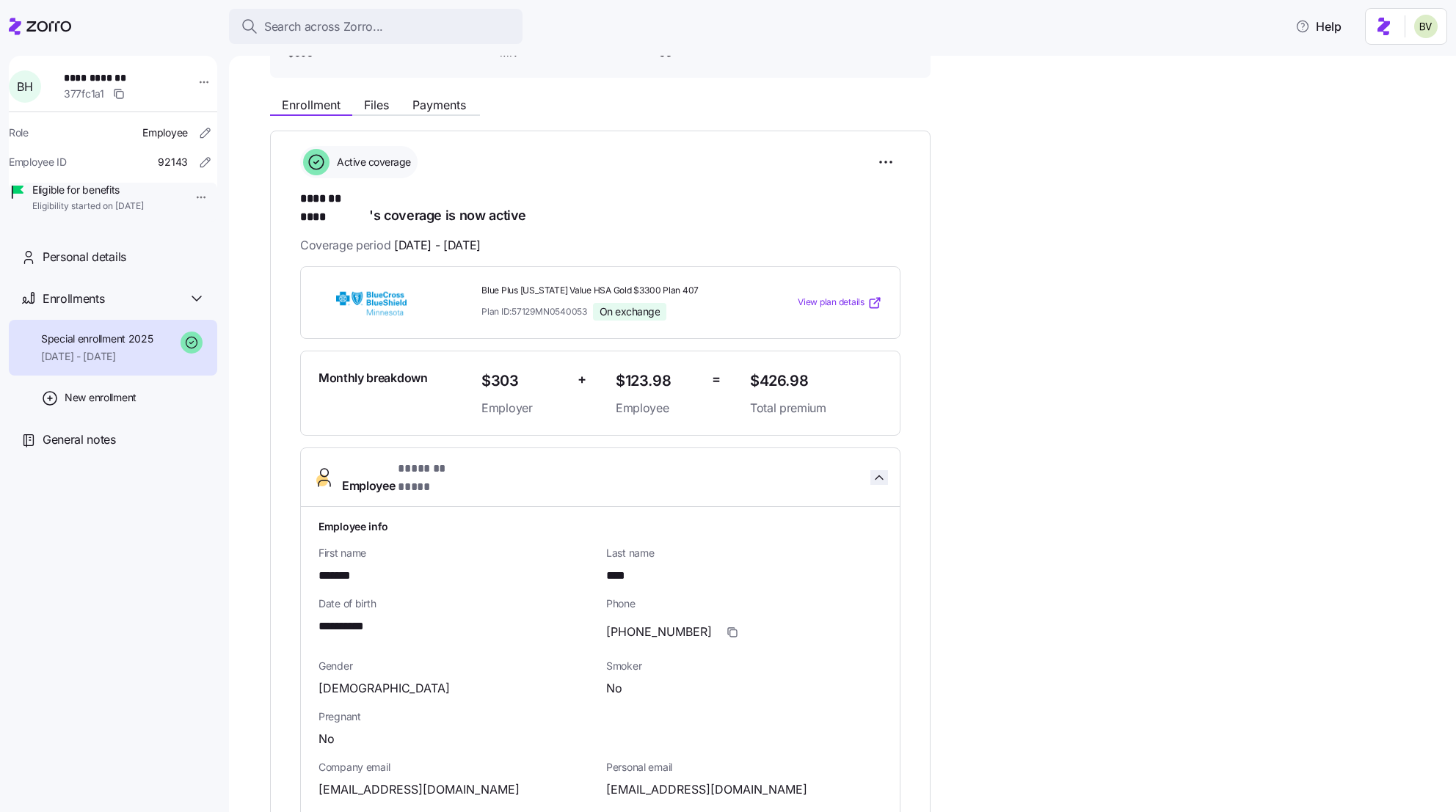
click at [871, 471] on span "button" at bounding box center [879, 478] width 18 height 15
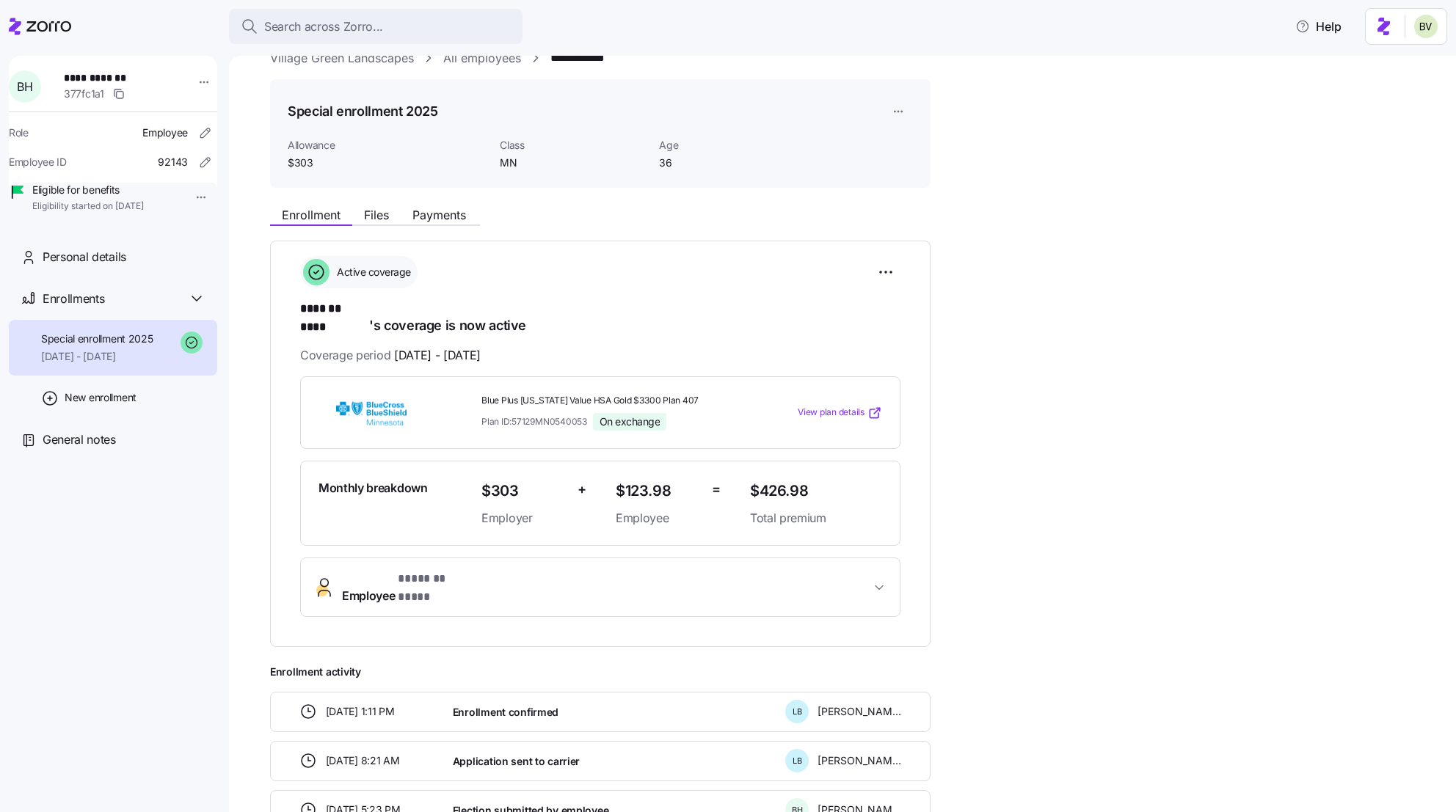
scroll to position [0, 0]
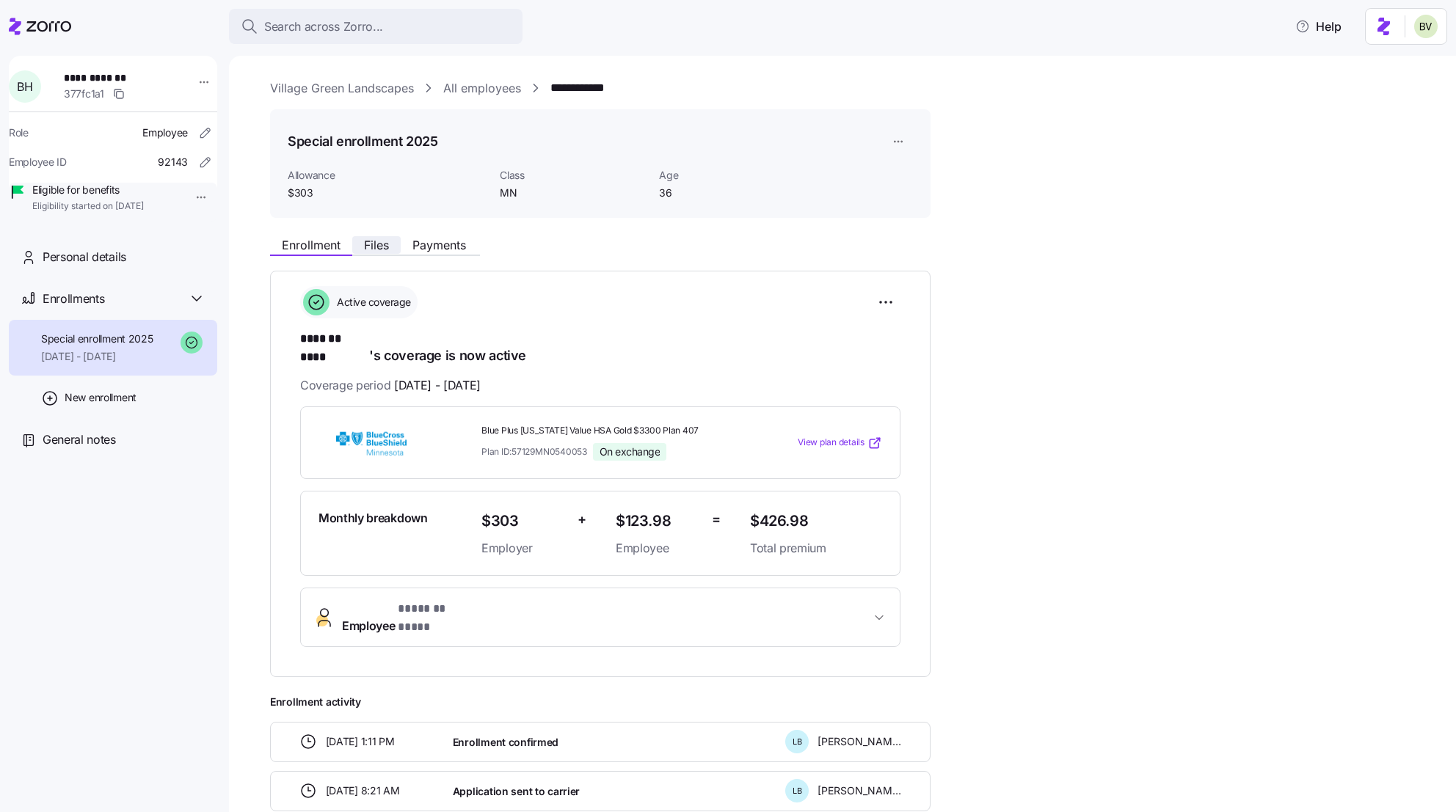
click at [373, 246] on span "Files" at bounding box center [377, 245] width 25 height 12
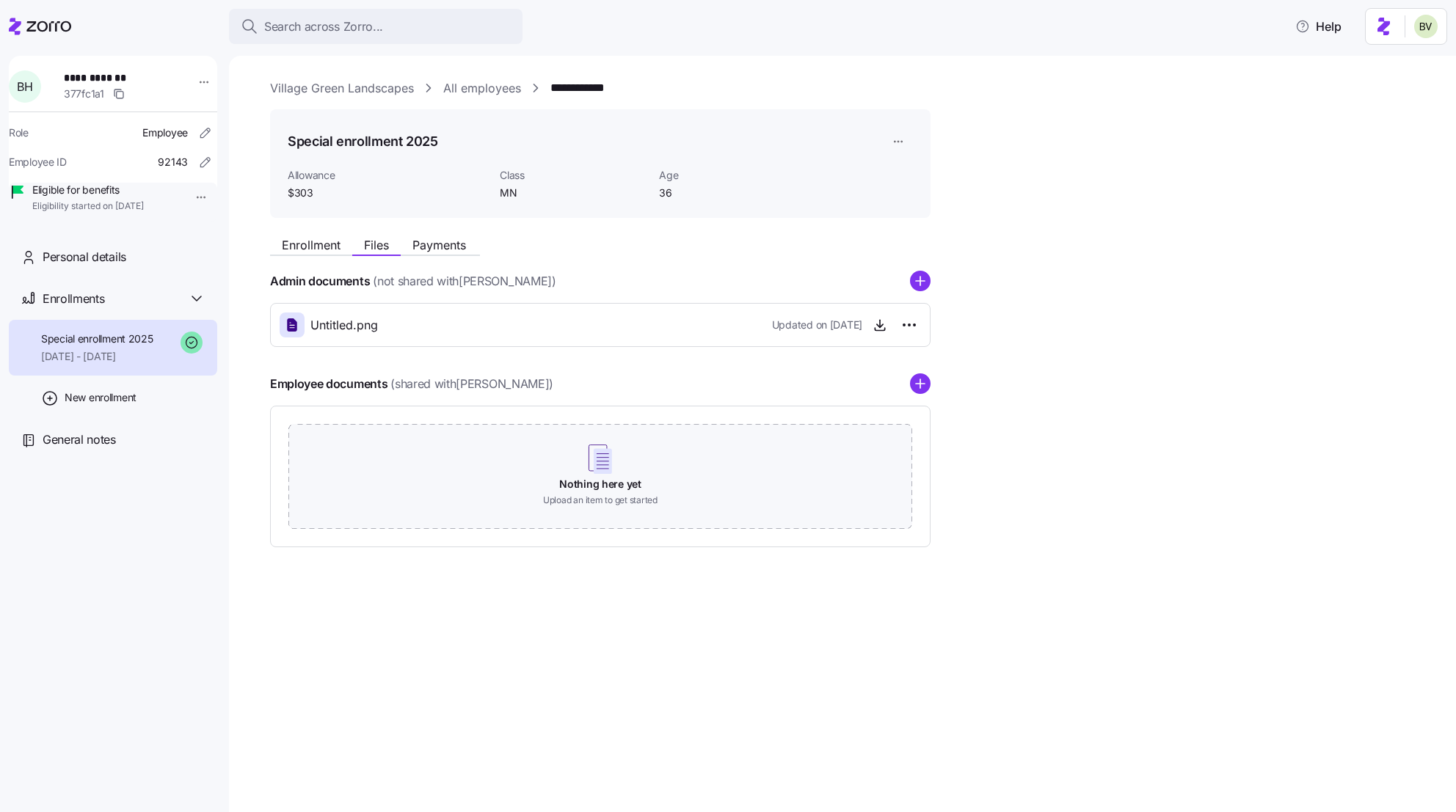
click at [290, 242] on span "Enrollment" at bounding box center [310, 245] width 58 height 12
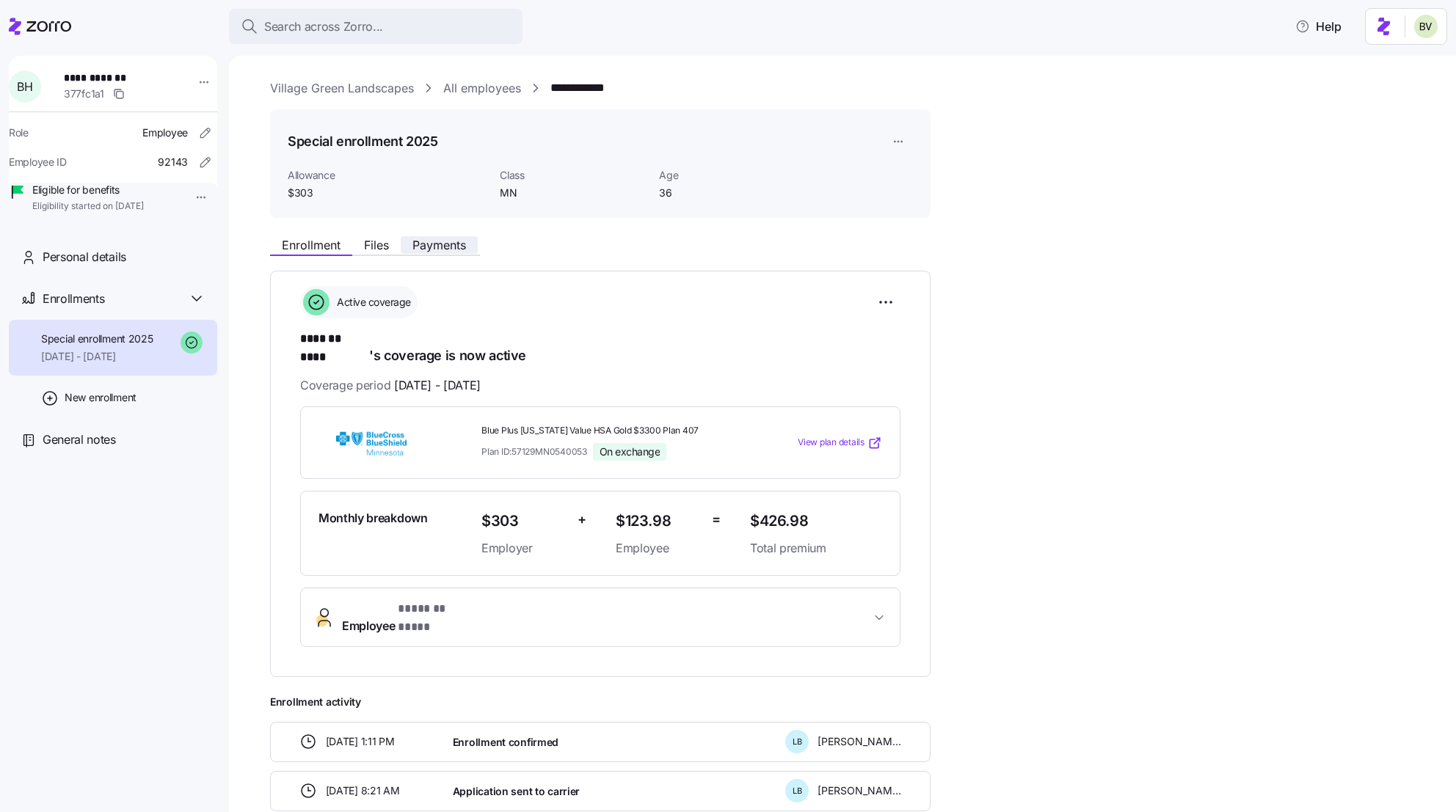
click at [422, 243] on span "Payments" at bounding box center [439, 245] width 54 height 12
click at [350, 243] on button "Enrollment" at bounding box center [311, 245] width 82 height 18
click at [380, 245] on span "Files" at bounding box center [377, 245] width 25 height 12
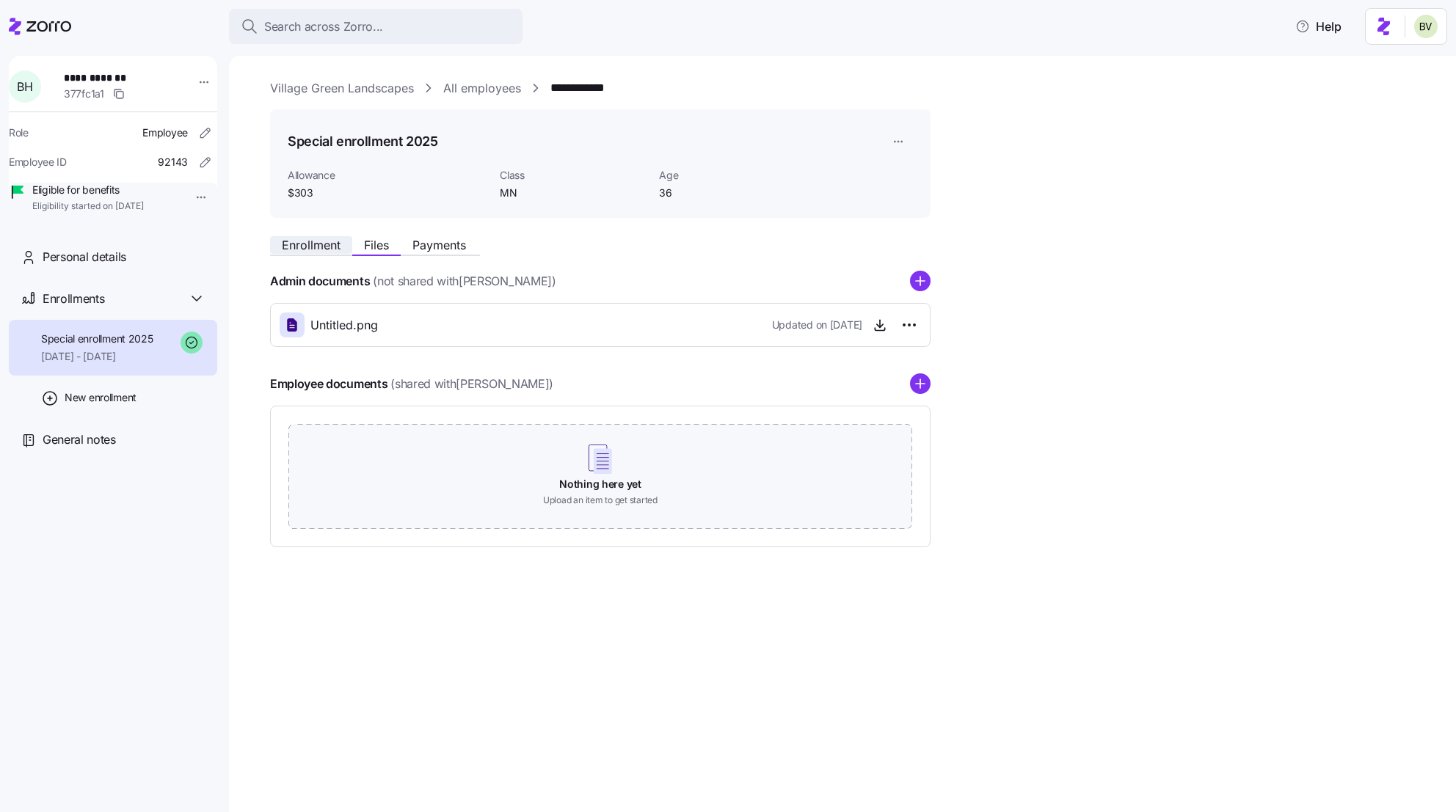
click at [312, 245] on span "Enrollment" at bounding box center [310, 245] width 58 height 12
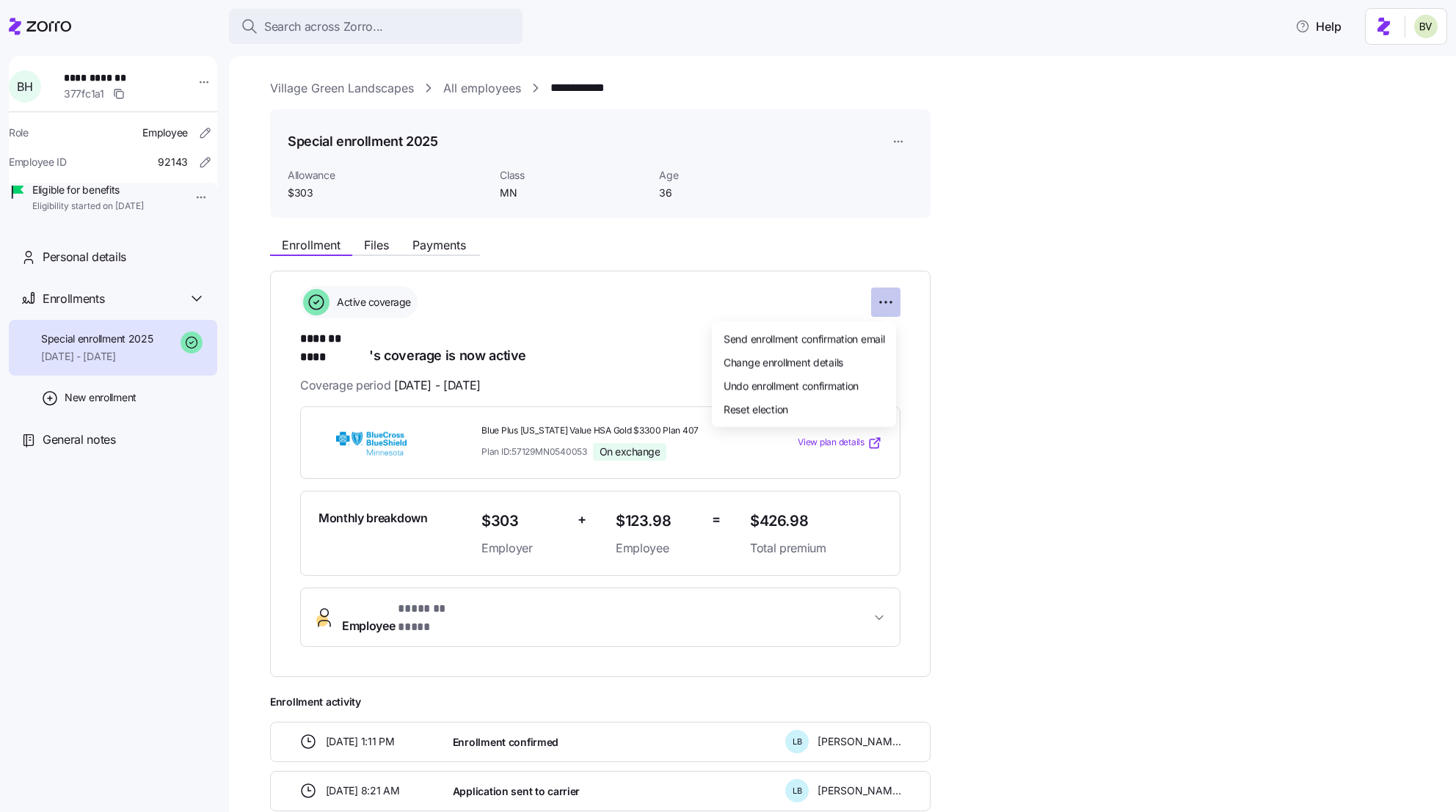
click at [884, 308] on html "**********" at bounding box center [728, 401] width 1456 height 803
click at [818, 366] on span "Change enrollment details" at bounding box center [784, 362] width 120 height 15
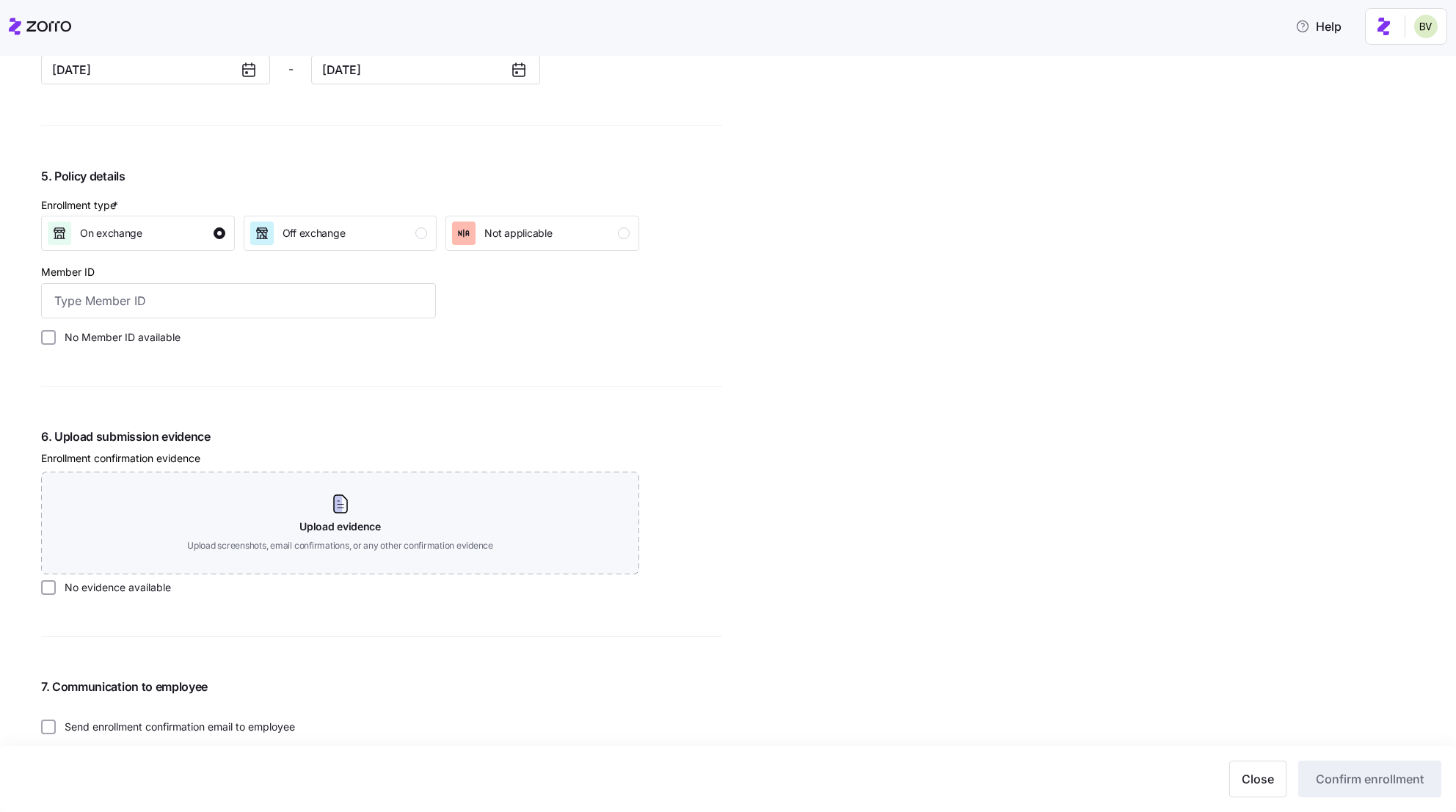
scroll to position [1355, 0]
click at [51, 338] on input "No Member ID available" at bounding box center [48, 336] width 15 height 15
checkbox input "true"
click at [48, 585] on input "No evidence available" at bounding box center [48, 586] width 15 height 15
checkbox input "true"
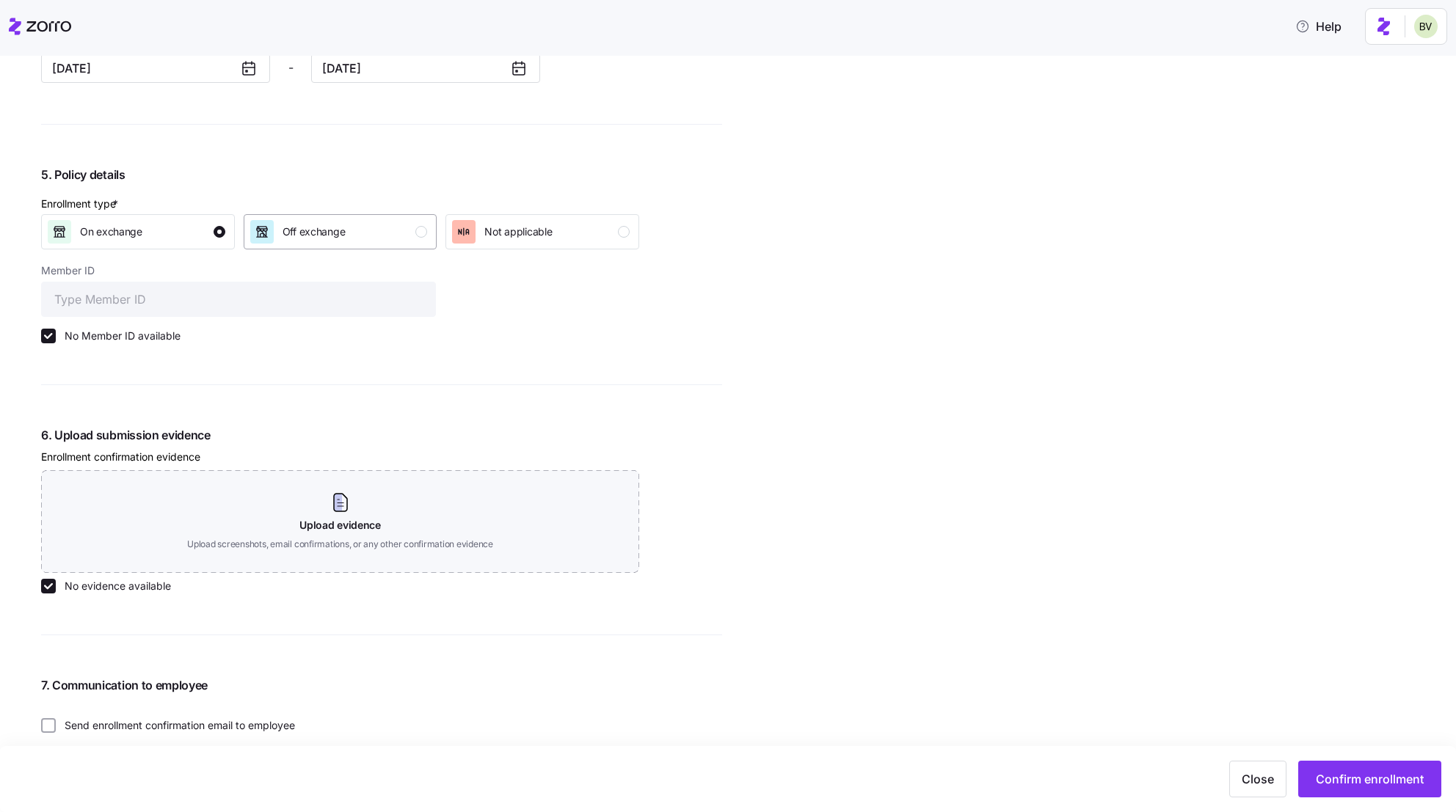
click at [309, 237] on span "Off exchange" at bounding box center [314, 232] width 63 height 15
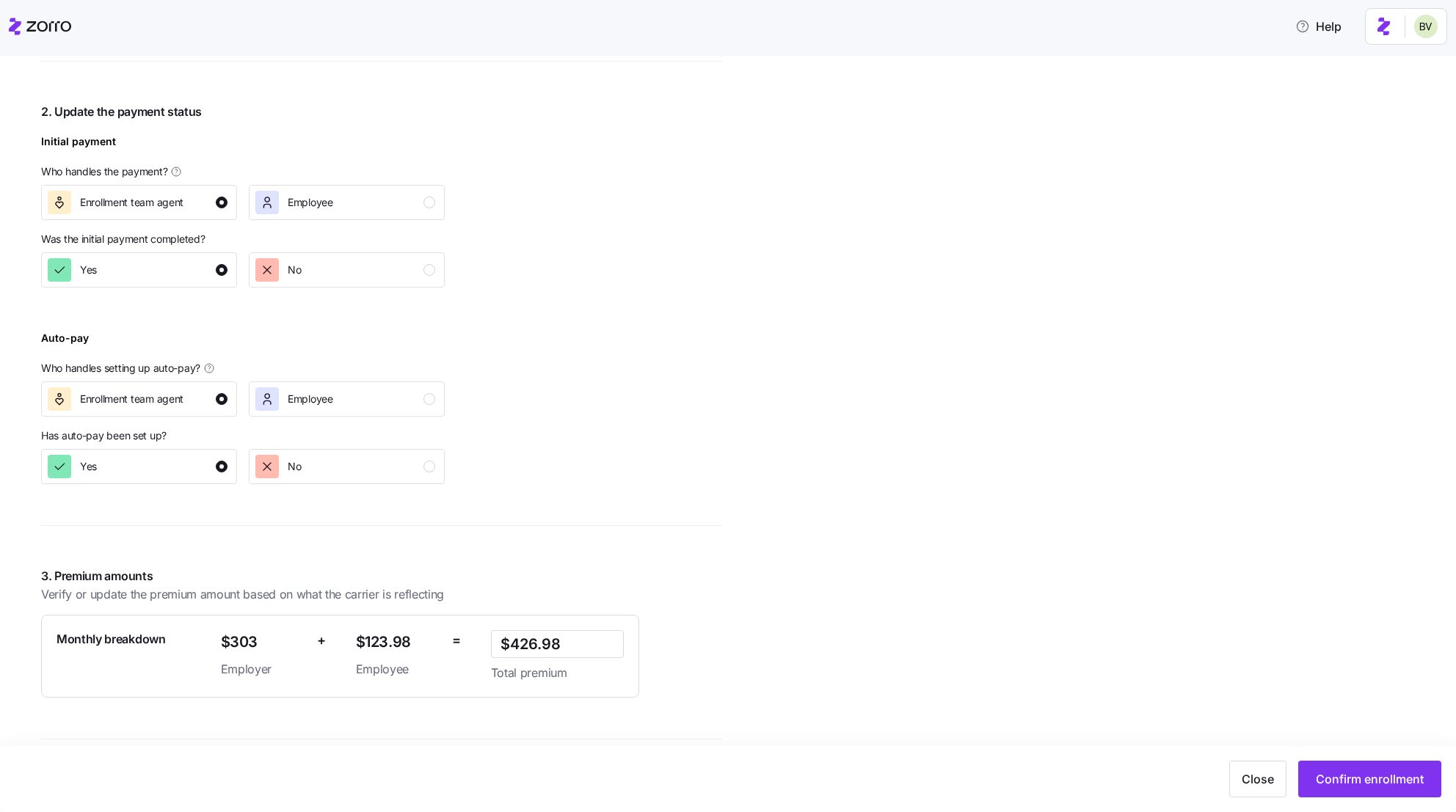
scroll to position [0, 0]
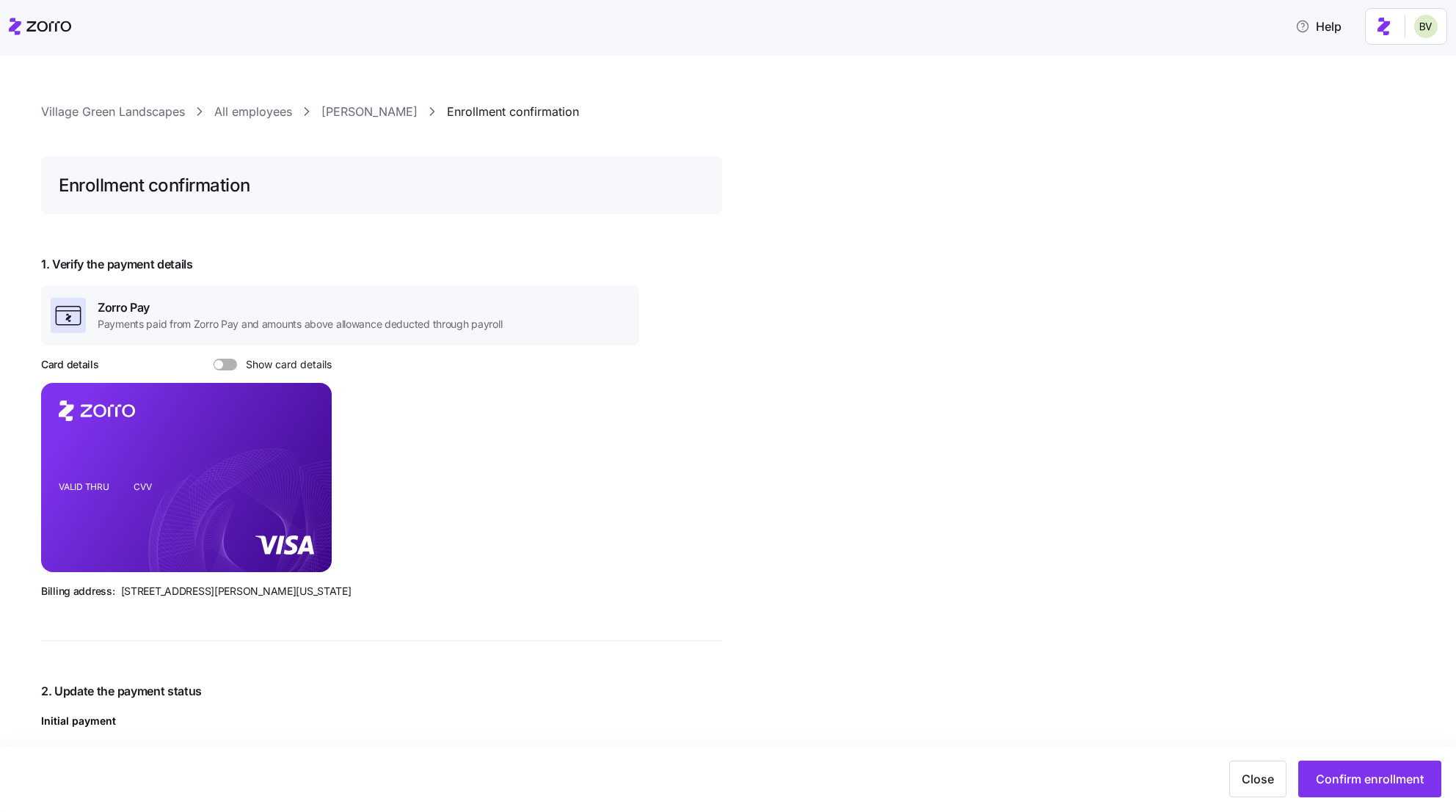
click at [346, 112] on link "[PERSON_NAME]" at bounding box center [370, 112] width 96 height 19
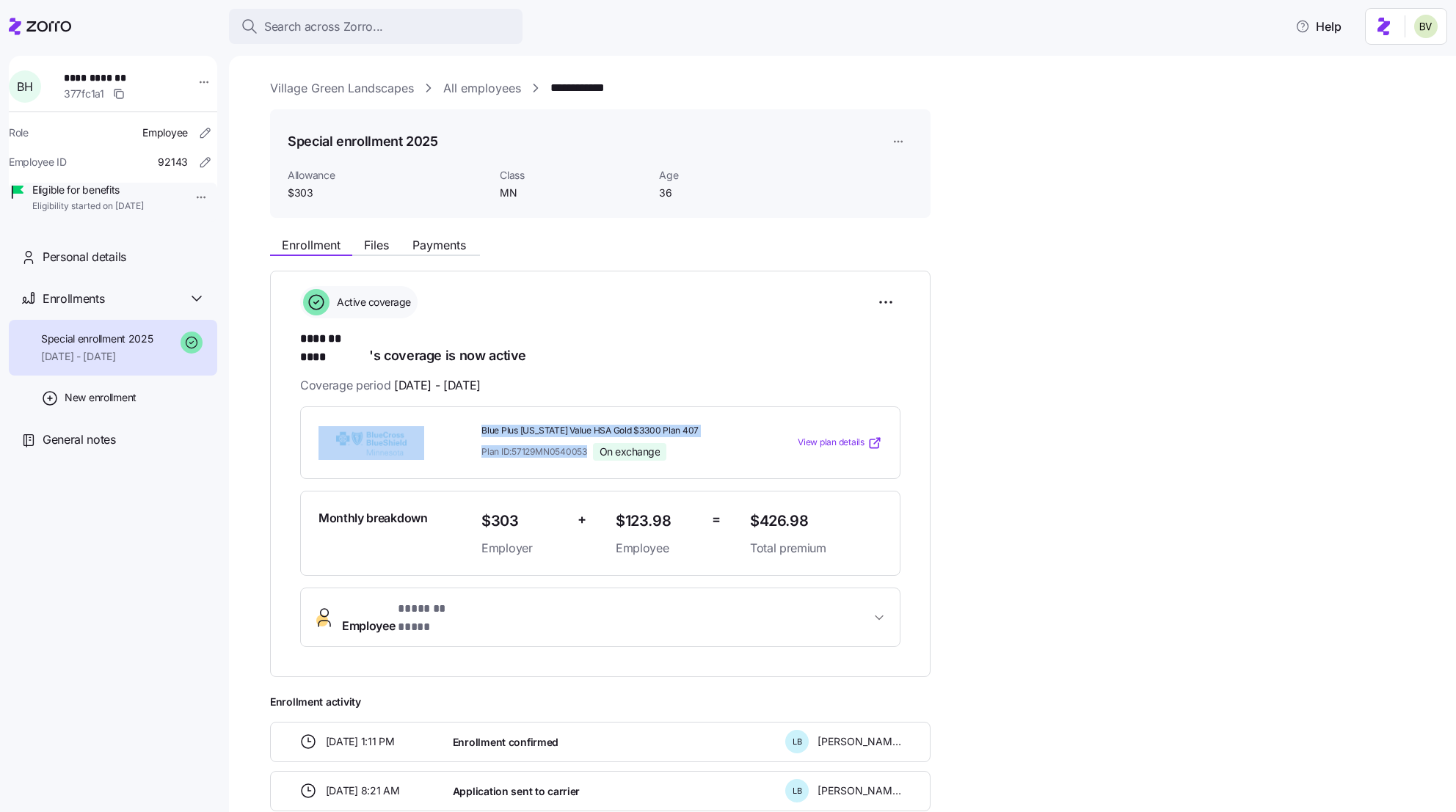
drag, startPoint x: 588, startPoint y: 433, endPoint x: 475, endPoint y: 432, distance: 113.0
click at [475, 432] on div "Blue Plus Minnesota Value HSA Gold $3300 Plan 407 Plan ID: 57129MN0540053 On ex…" at bounding box center [601, 443] width 576 height 47
click at [524, 446] on span "Plan ID: 57129MN0540053" at bounding box center [535, 452] width 106 height 12
drag, startPoint x: 592, startPoint y: 432, endPoint x: 480, endPoint y: 436, distance: 112.1
click at [480, 436] on div "Blue Plus Minnesota Value HSA Gold $3300 Plan 407 Plan ID: 57129MN0540053 On ex…" at bounding box center [609, 443] width 268 height 47
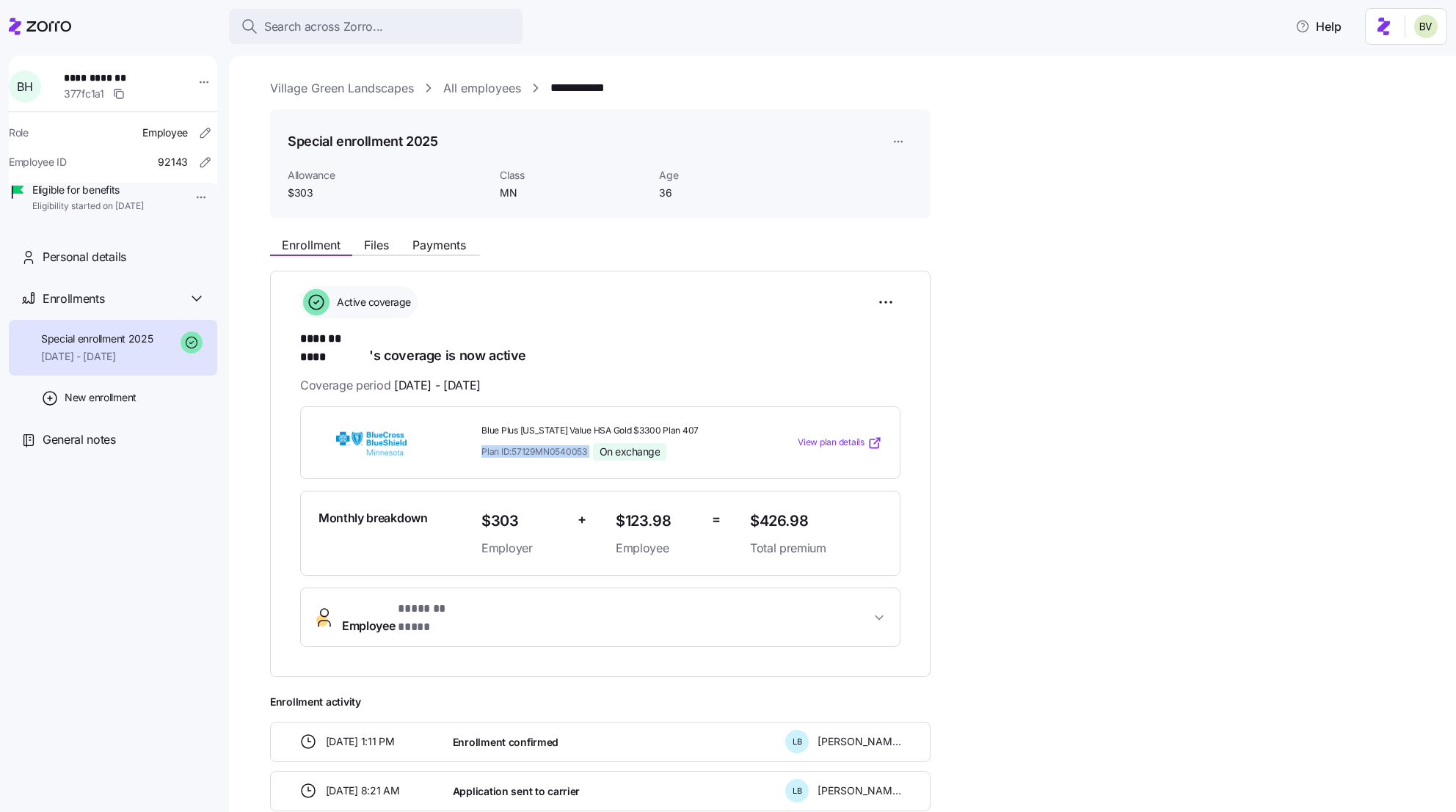
copy span "Plan ID: 57129MN0540053"
click at [875, 304] on html "**********" at bounding box center [728, 401] width 1456 height 803
click at [802, 369] on span "Change enrollment details" at bounding box center [784, 362] width 120 height 15
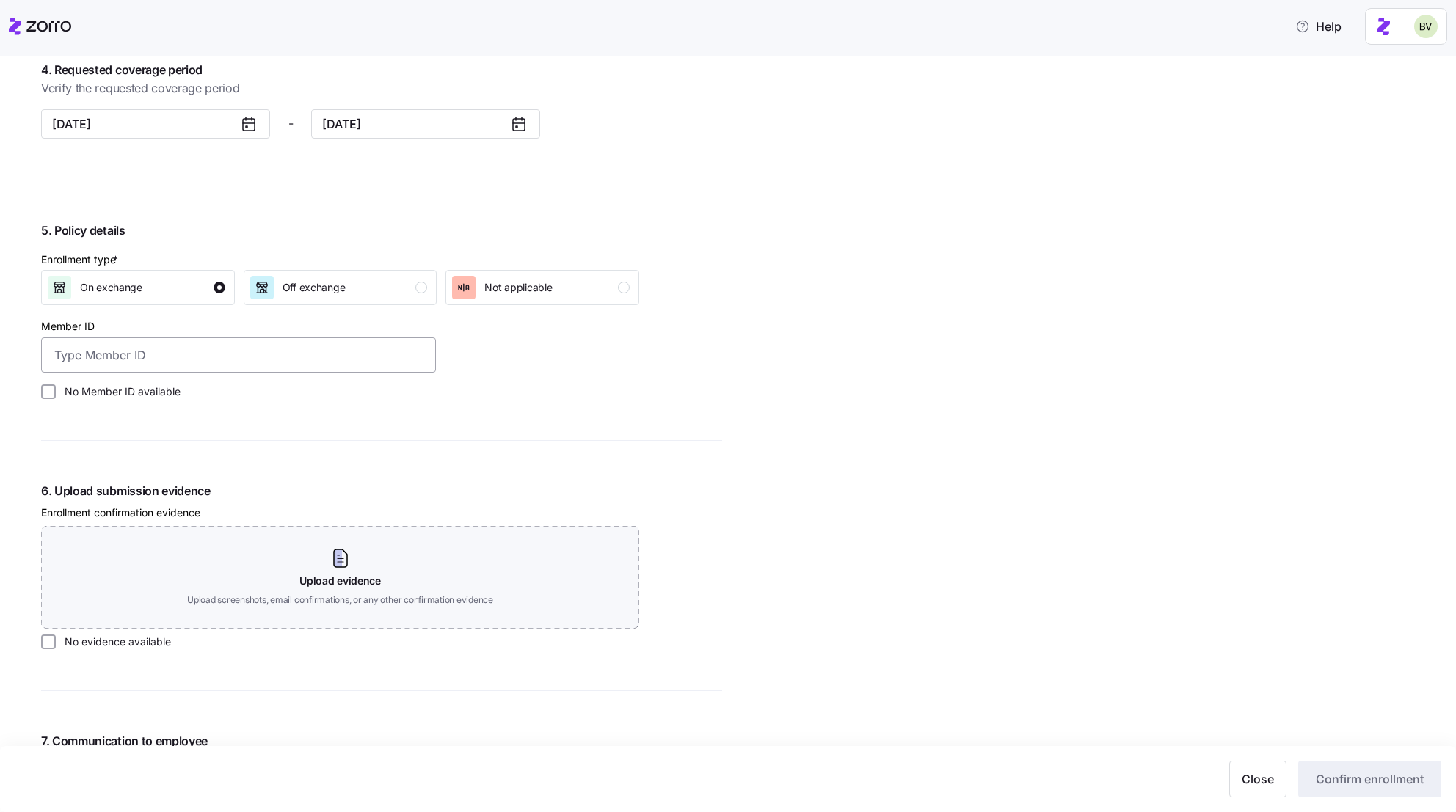
scroll to position [1297, 0]
click at [286, 294] on span "Off exchange" at bounding box center [314, 290] width 63 height 15
click at [48, 390] on input "No Member ID available" at bounding box center [48, 394] width 15 height 15
checkbox input "true"
click at [47, 651] on input "No evidence available" at bounding box center [48, 645] width 15 height 15
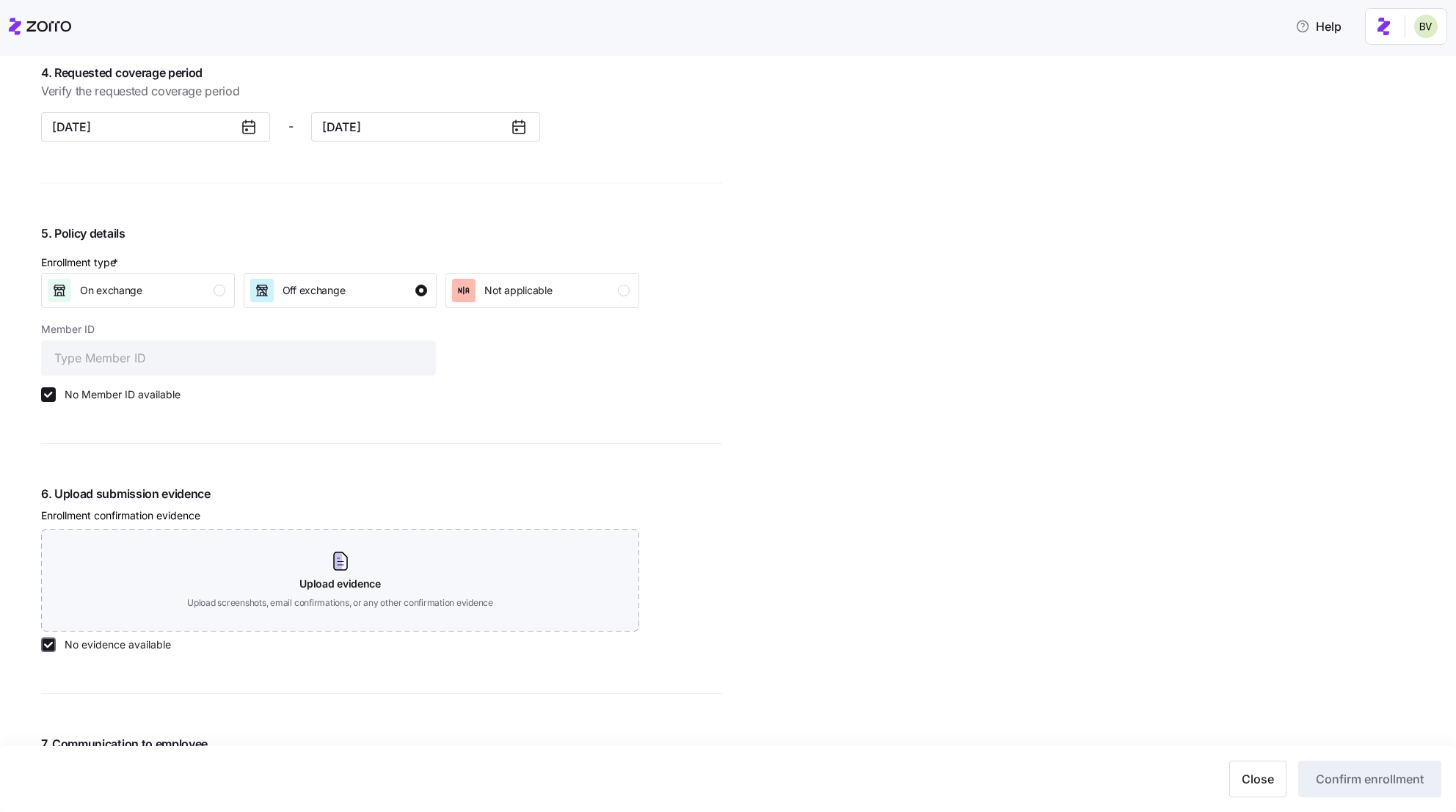
checkbox input "true"
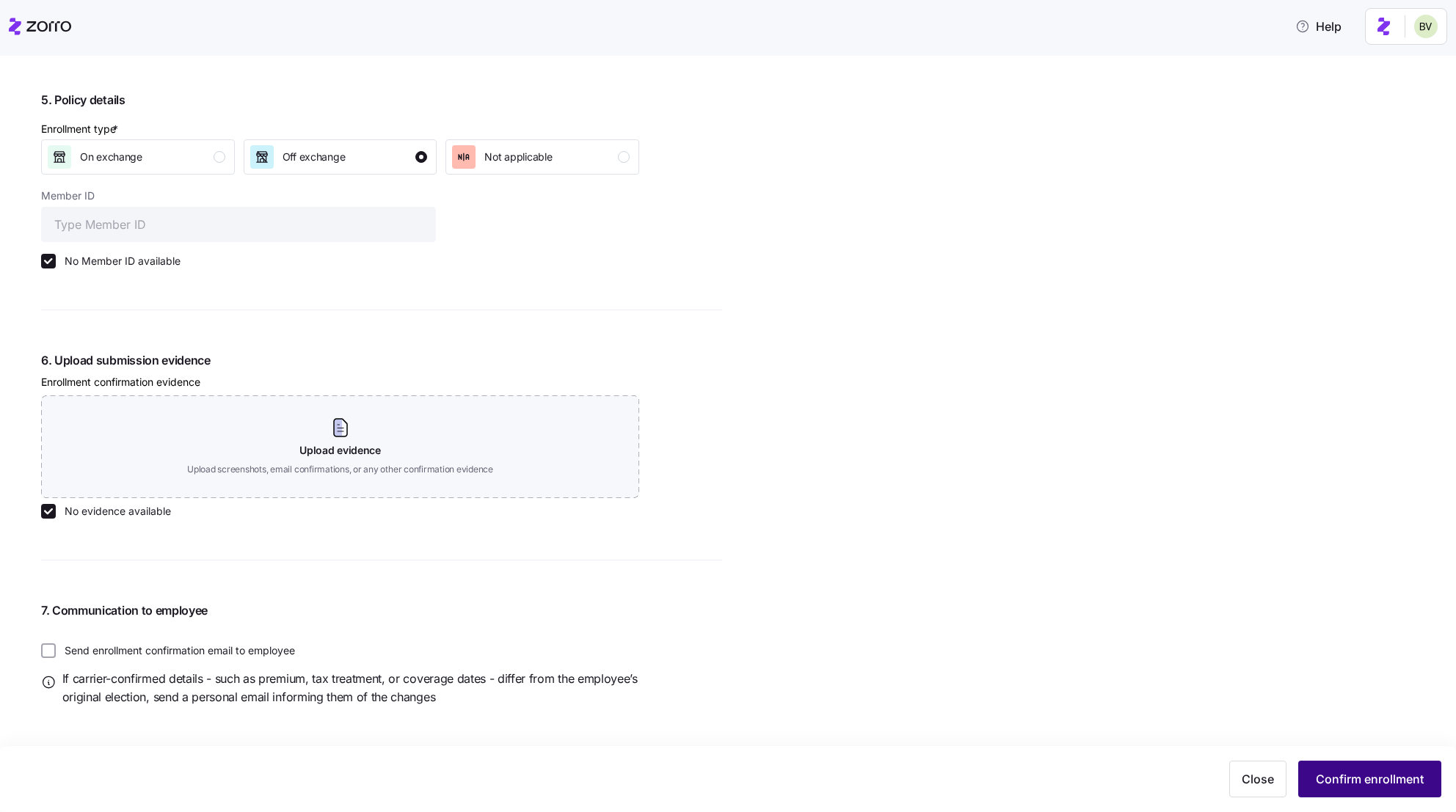
click at [1369, 772] on span "Confirm enrollment" at bounding box center [1370, 779] width 108 height 18
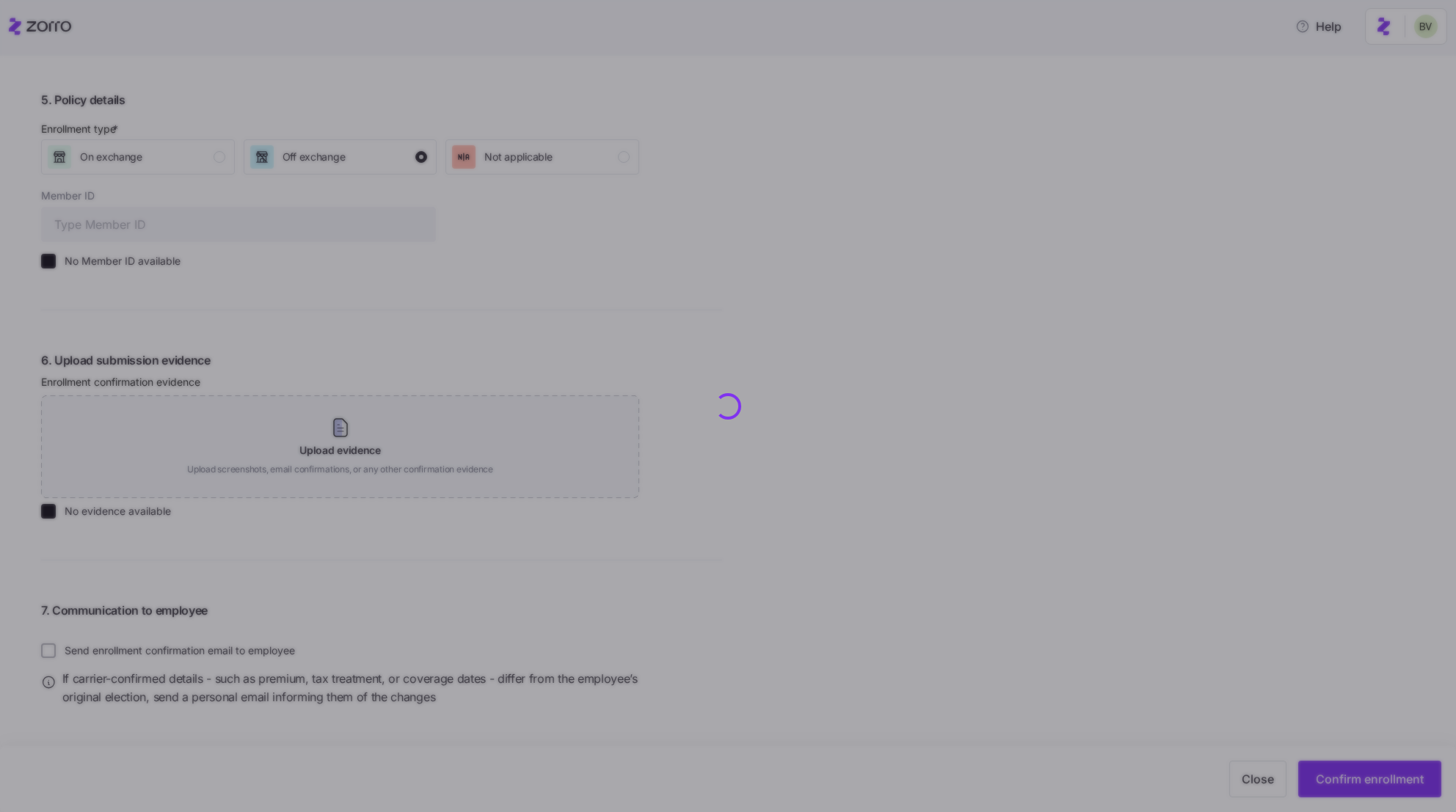
checkbox input "false"
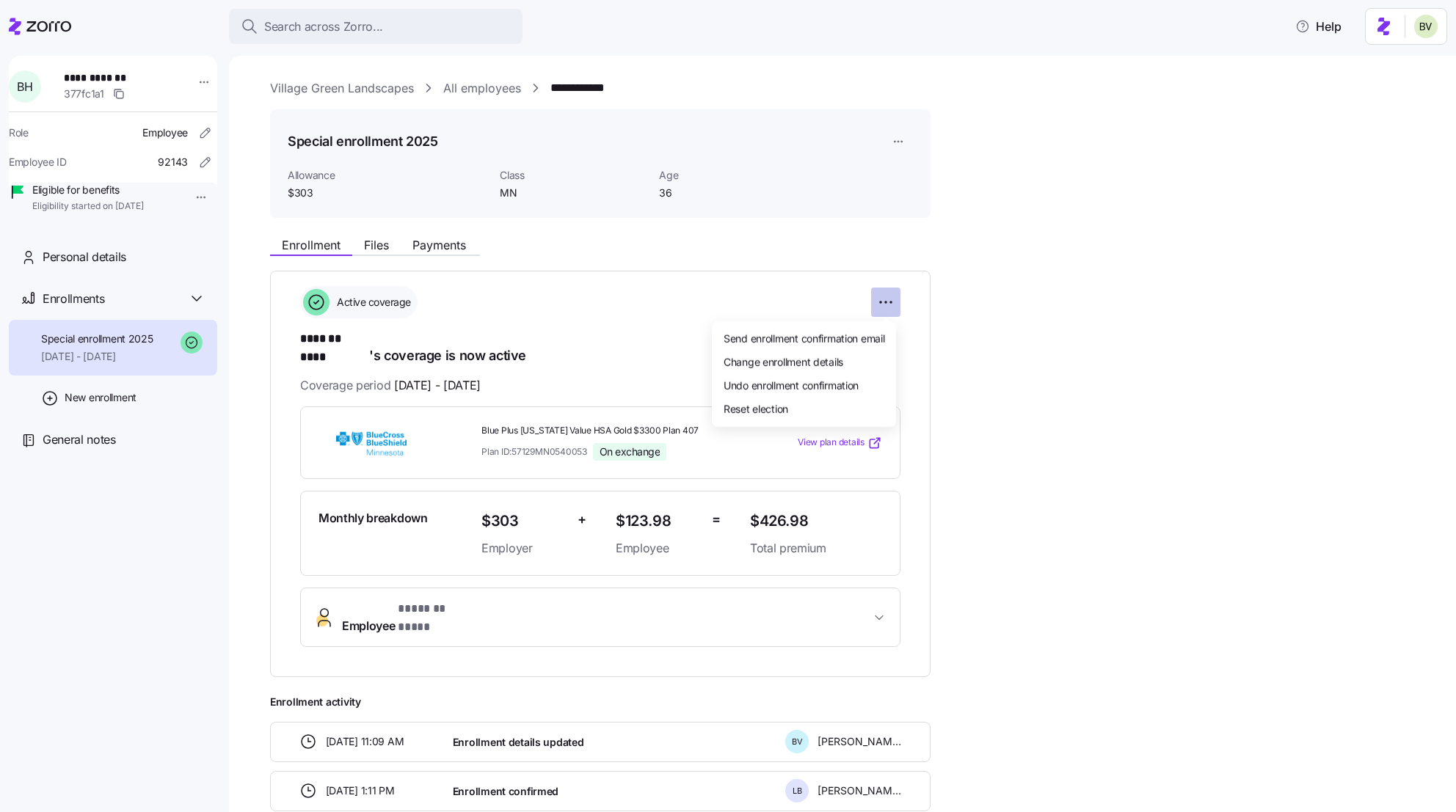
click at [886, 299] on html "**********" at bounding box center [728, 401] width 1456 height 803
click at [1029, 386] on html "**********" at bounding box center [728, 401] width 1456 height 803
click at [881, 309] on html "**********" at bounding box center [728, 401] width 1456 height 803
click at [796, 359] on span "Change enrollment details" at bounding box center [784, 362] width 120 height 15
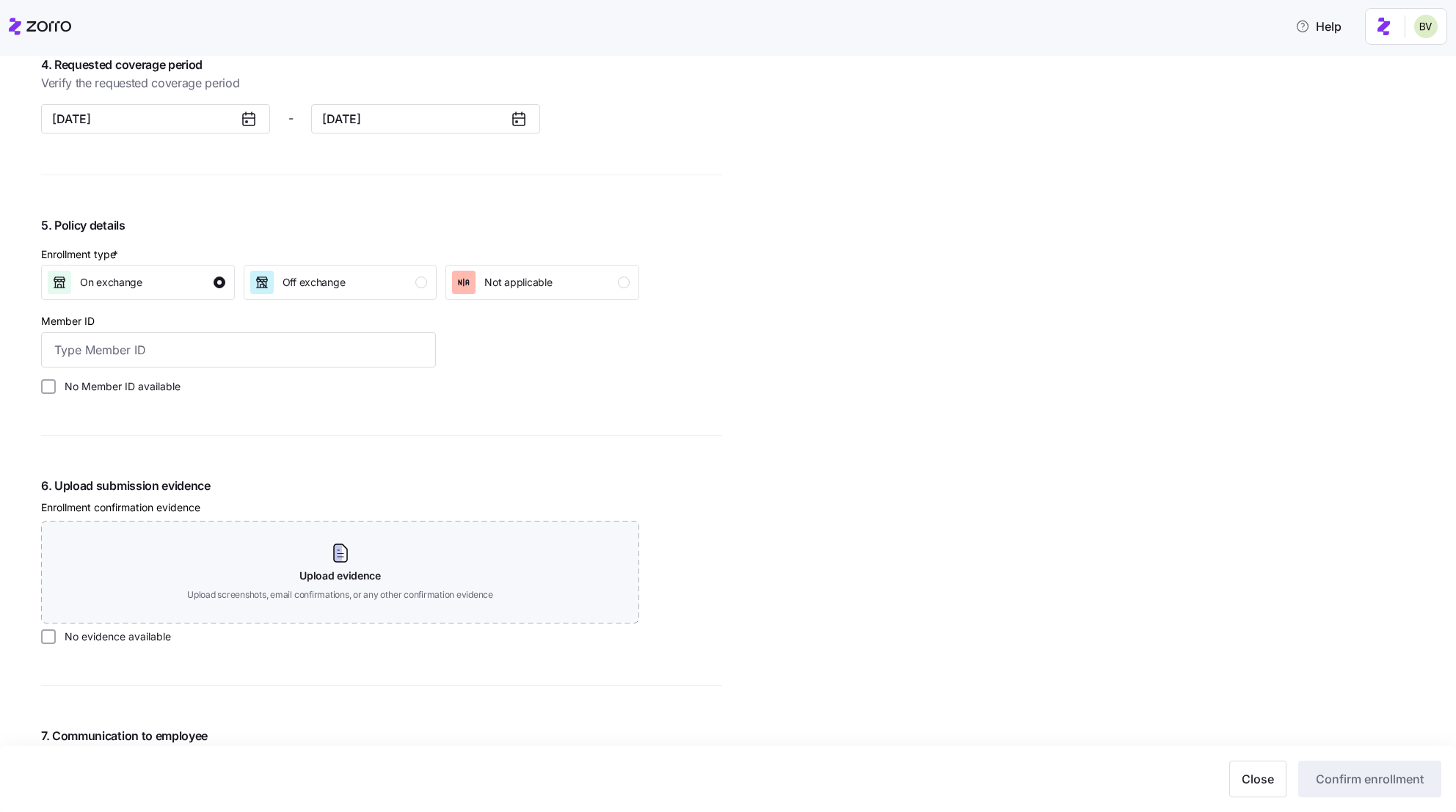
scroll to position [1326, 0]
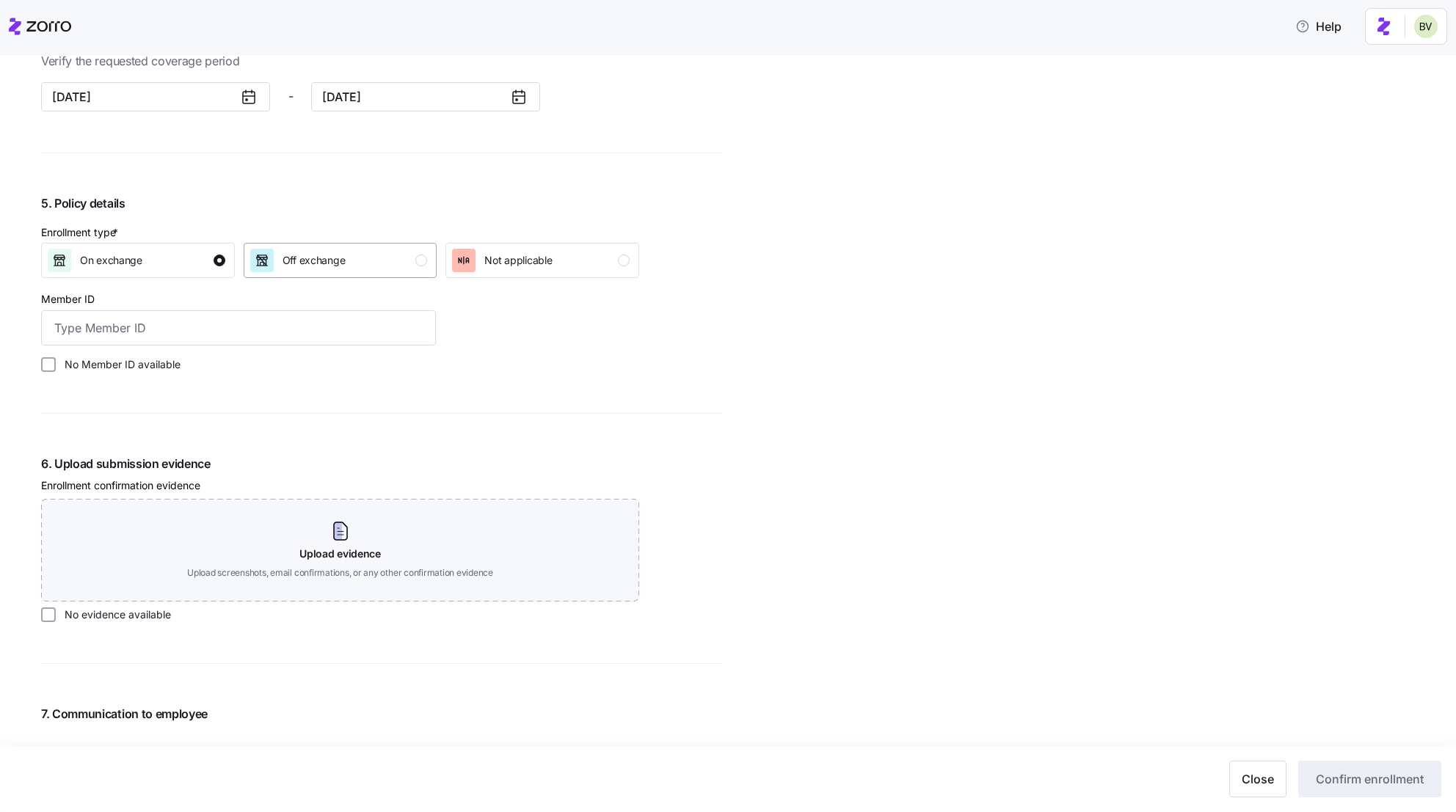
click at [388, 254] on div "Off exchange" at bounding box center [339, 261] width 177 height 23
click at [48, 360] on input "No Member ID available" at bounding box center [48, 364] width 15 height 15
checkbox input "true"
click at [49, 619] on input "No evidence available" at bounding box center [48, 614] width 15 height 15
checkbox input "true"
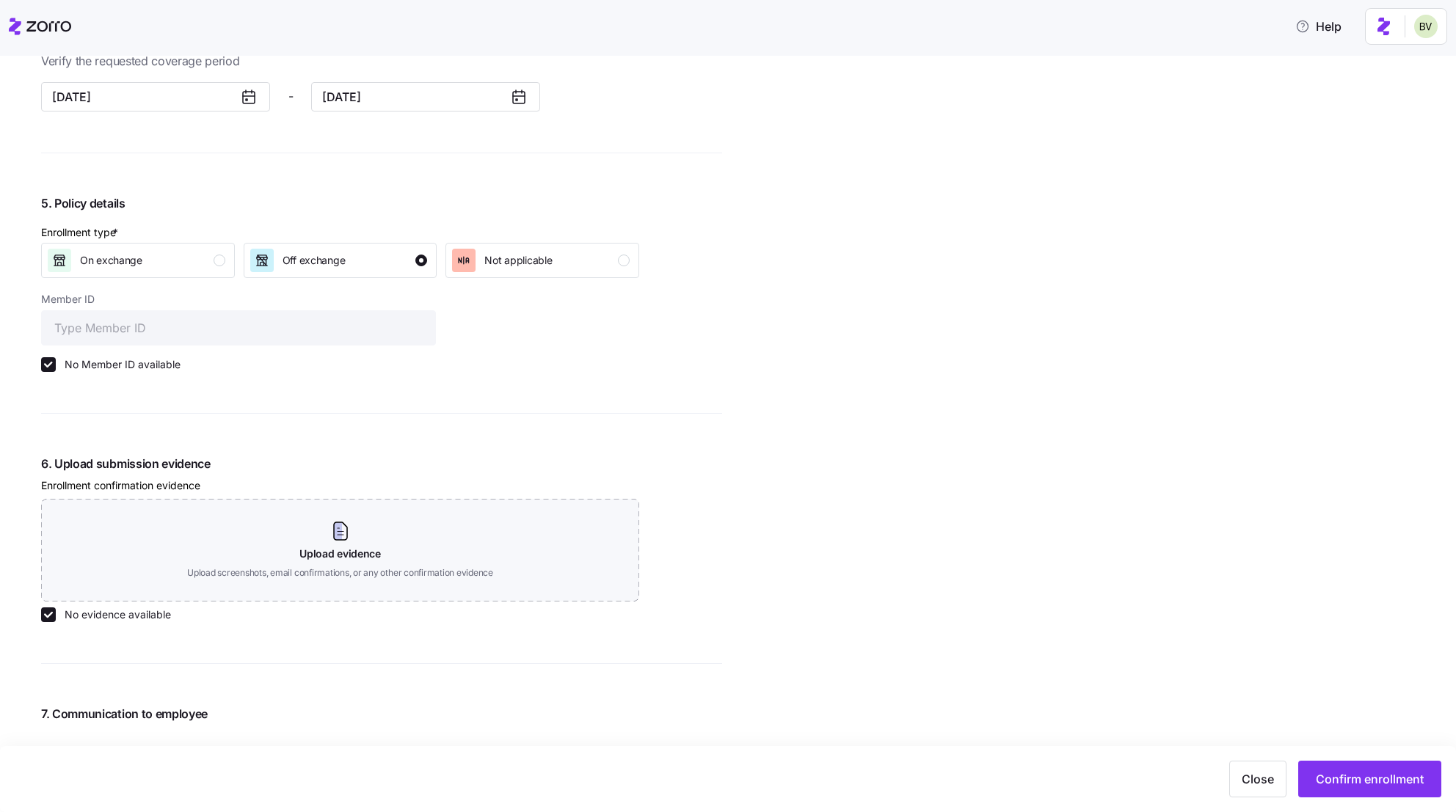
scroll to position [1430, 0]
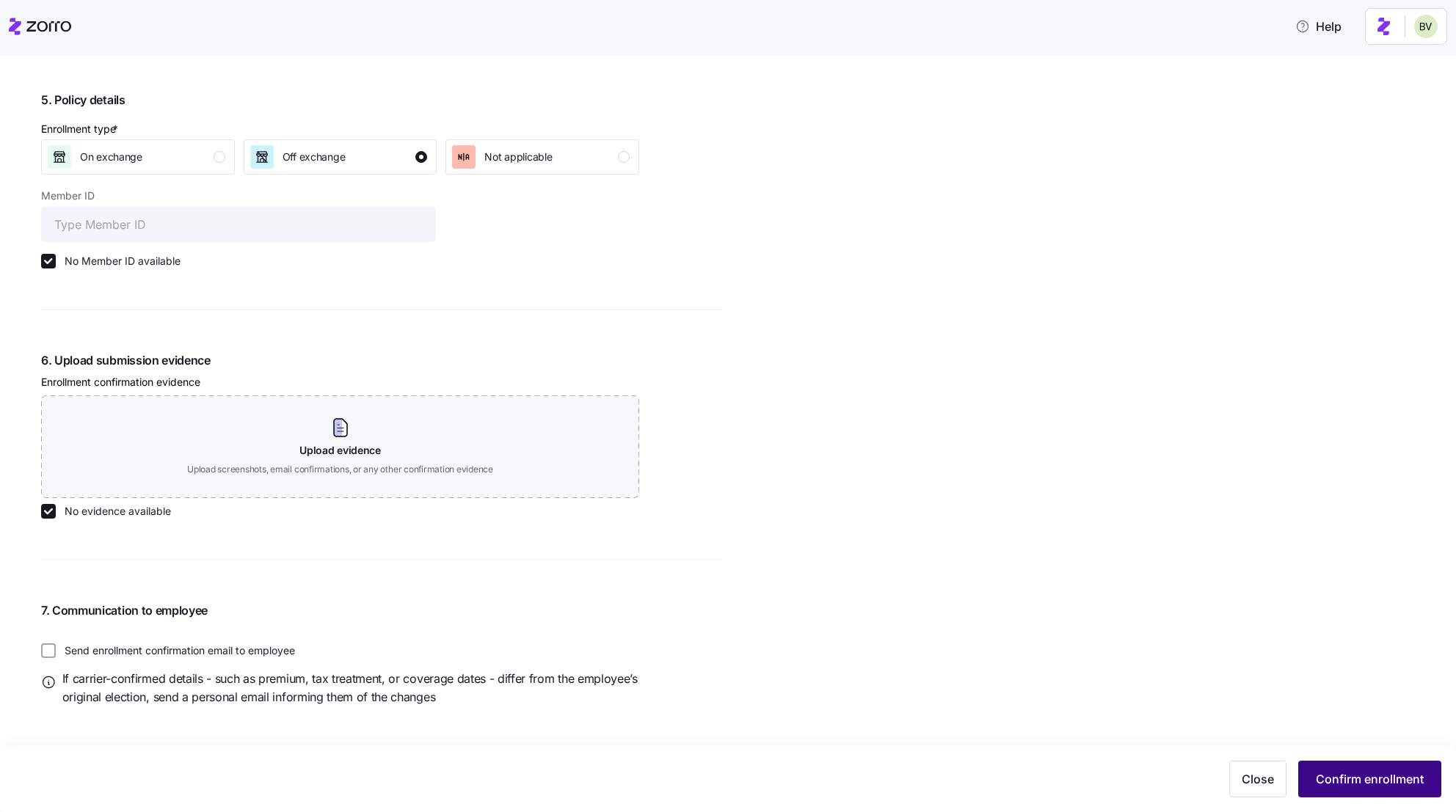
click at [1342, 775] on span "Confirm enrollment" at bounding box center [1370, 779] width 108 height 18
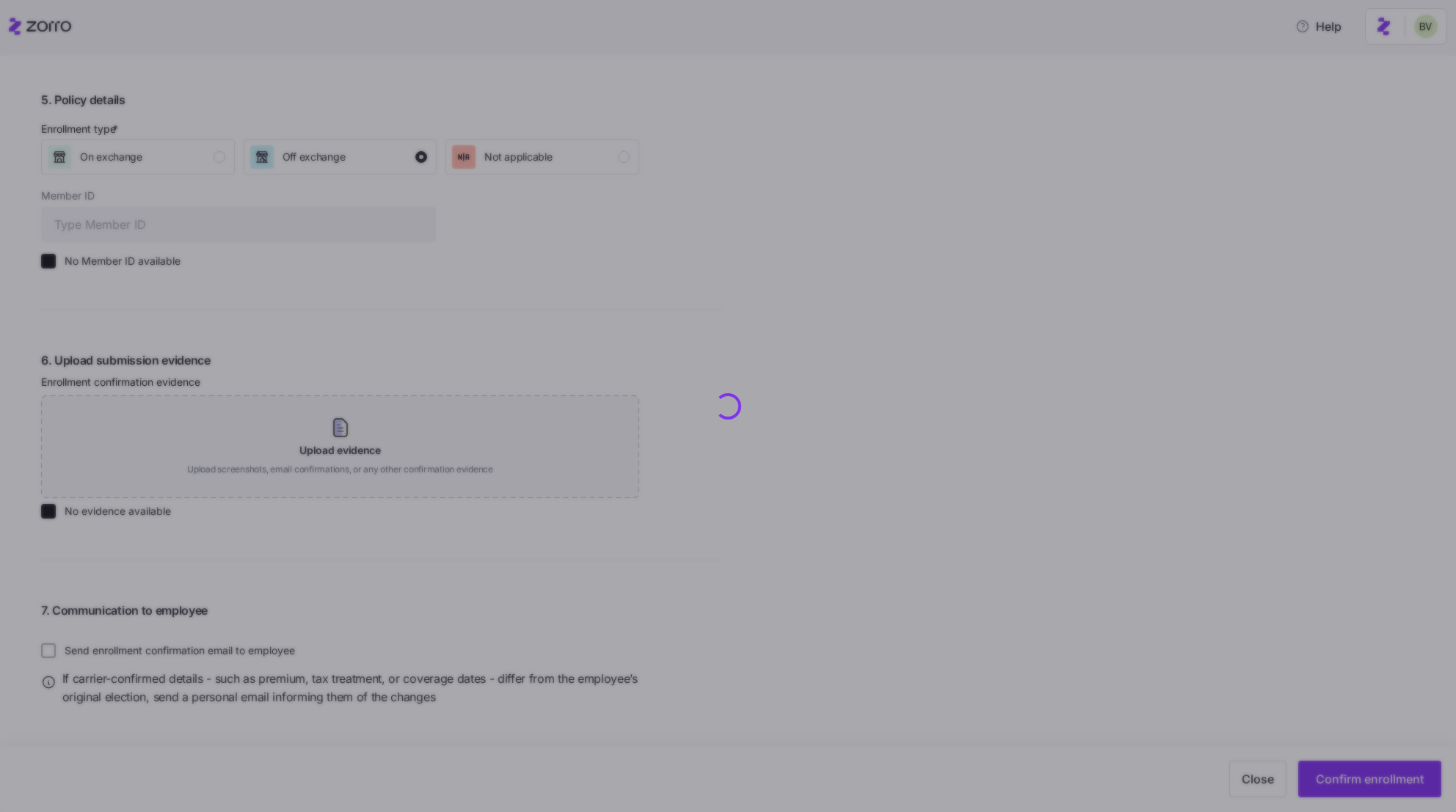
checkbox input "false"
